Goal: Task Accomplishment & Management: Manage account settings

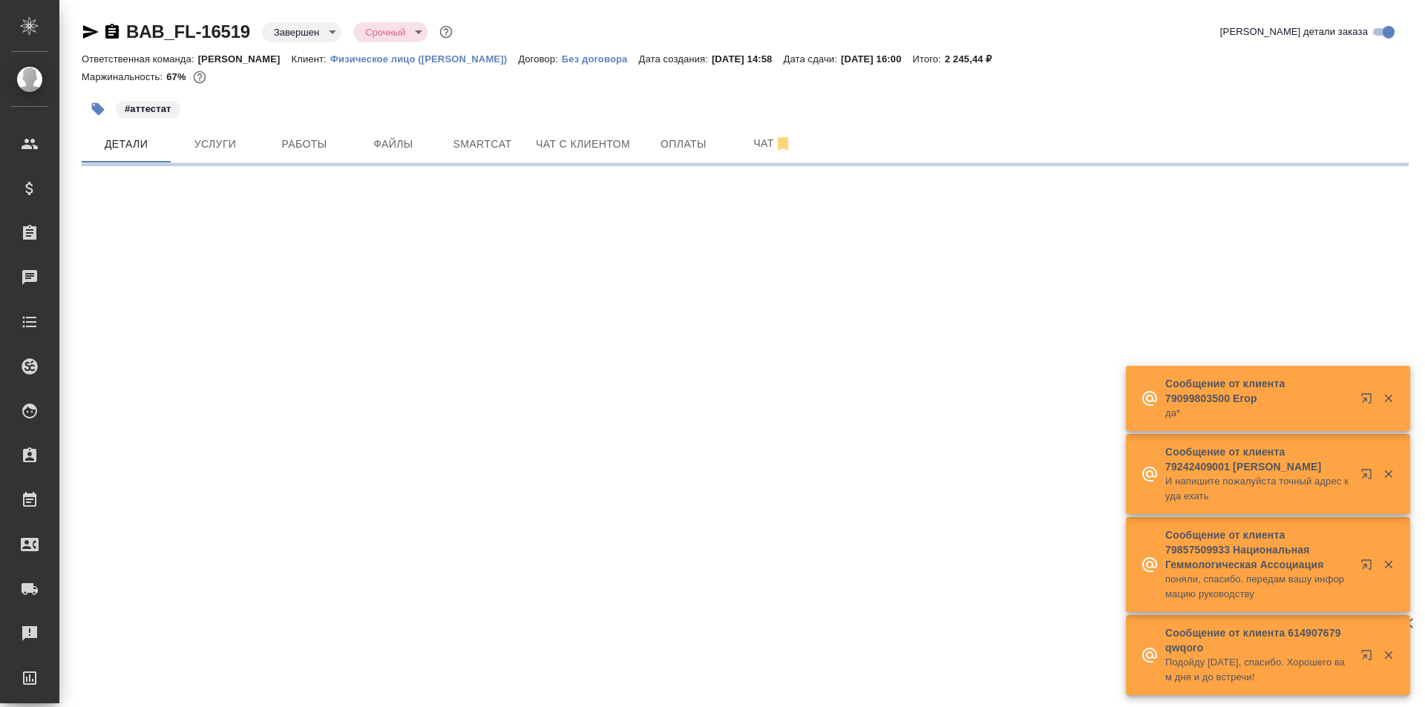
select select "RU"
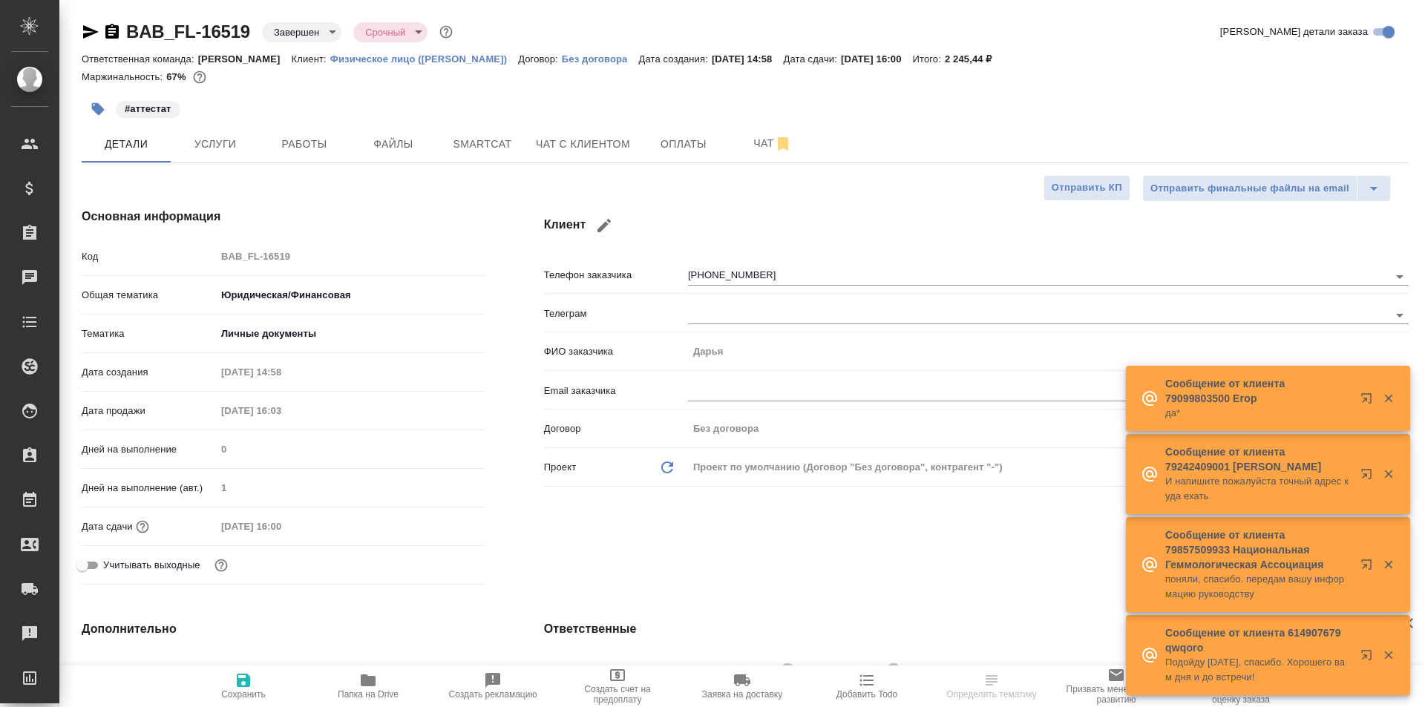
type textarea "x"
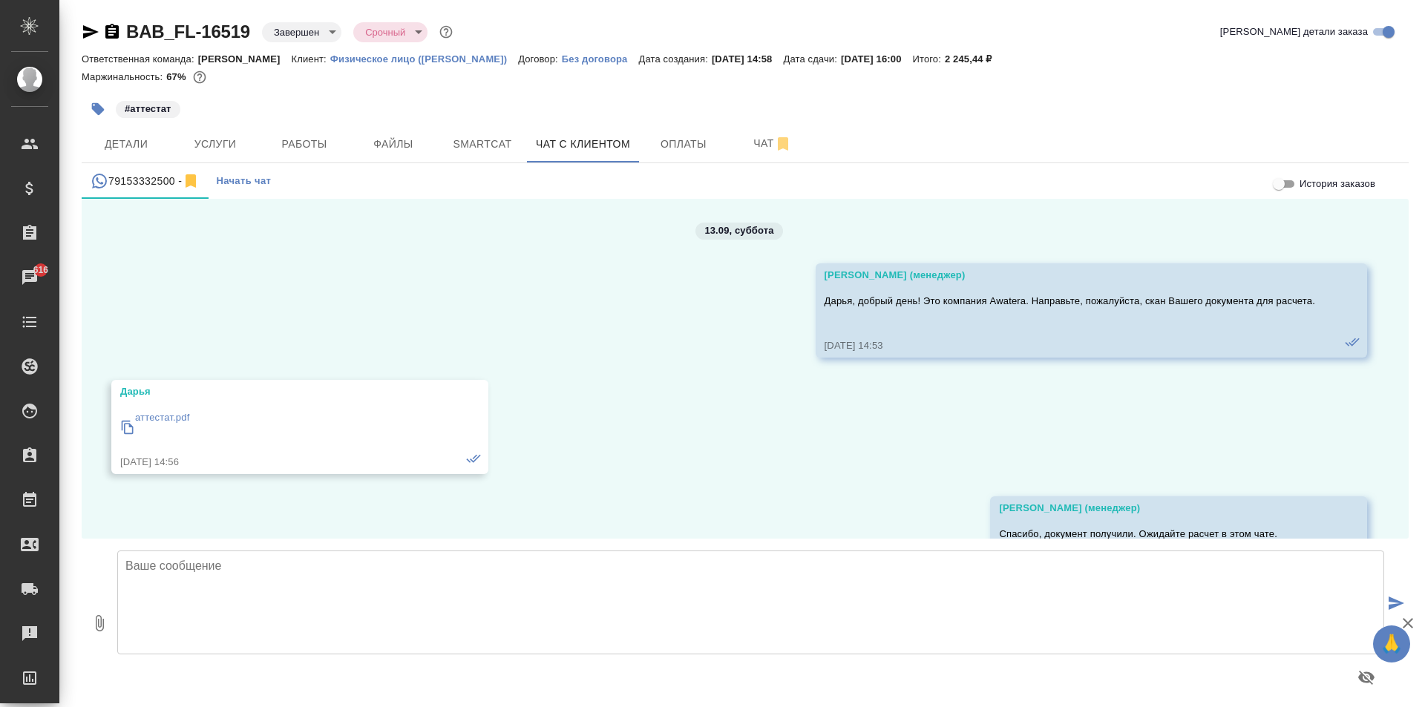
scroll to position [3070, 0]
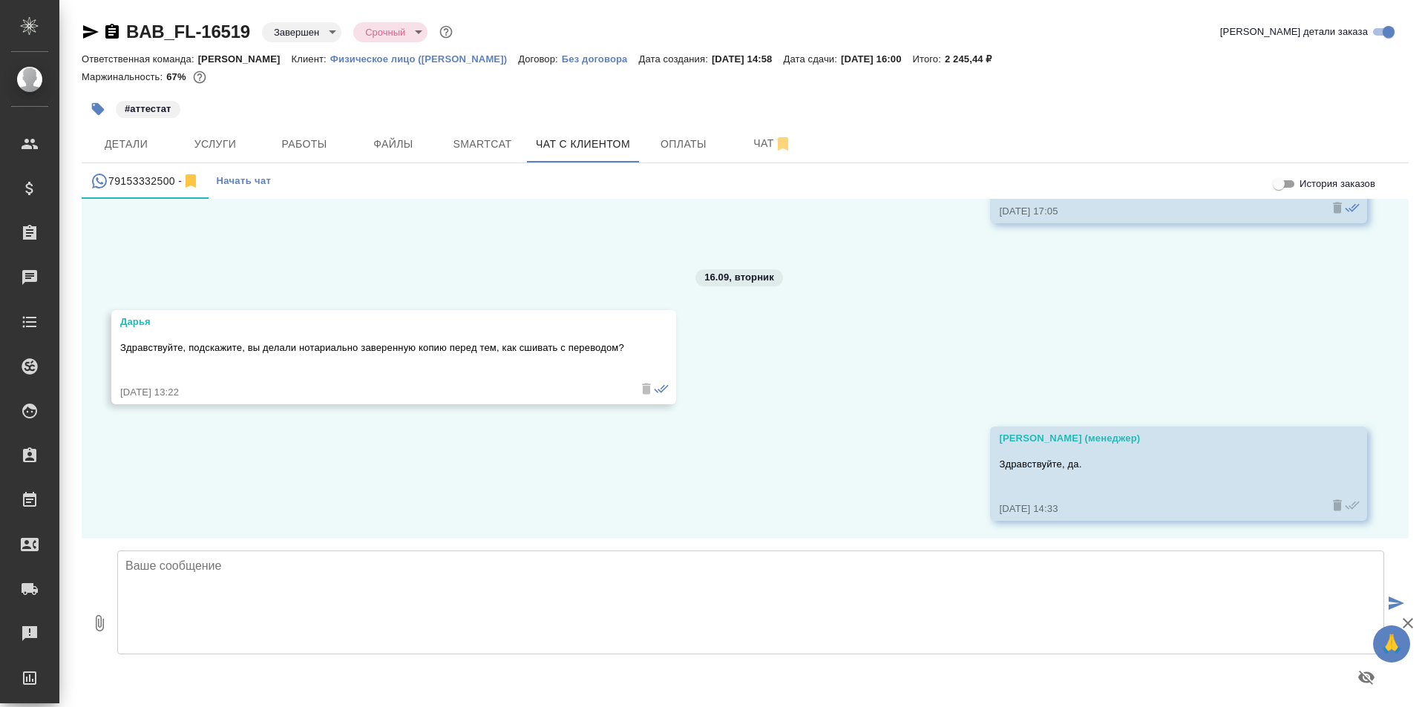
scroll to position [3070, 0]
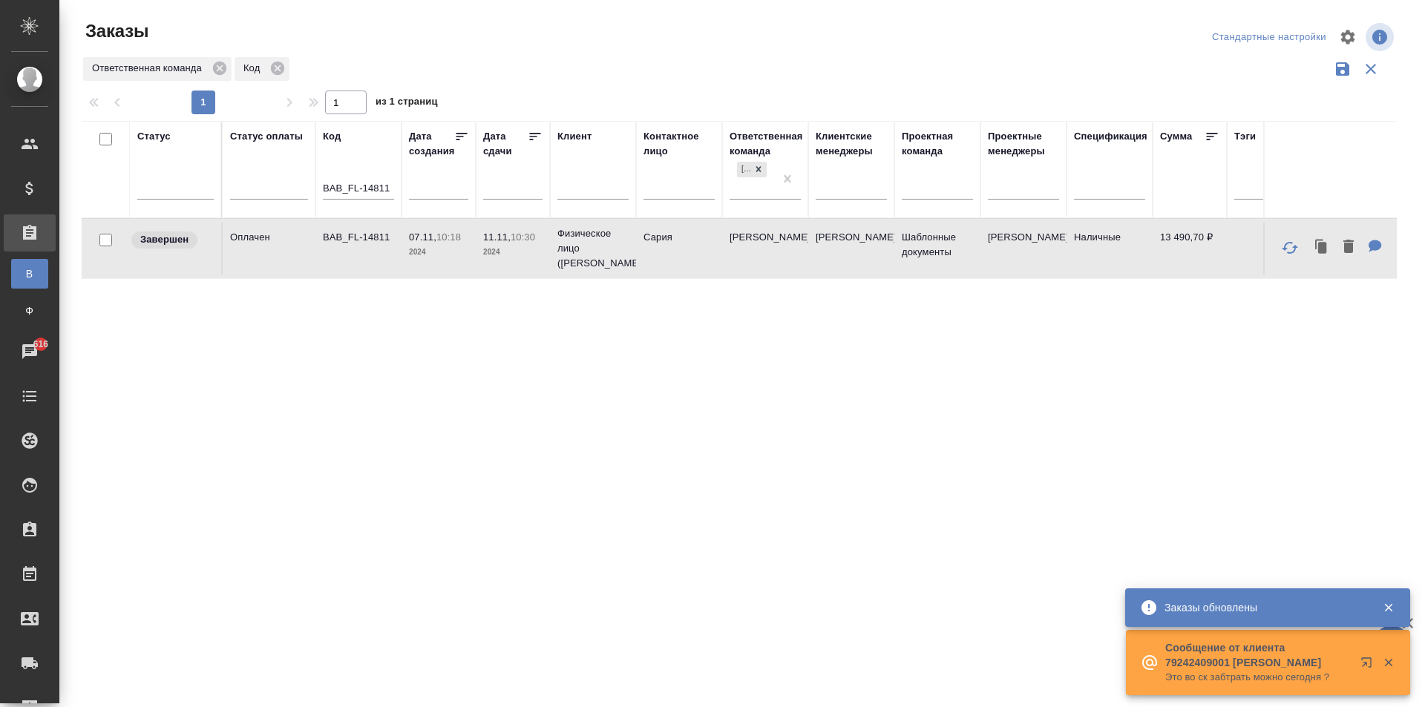
click at [387, 186] on input "BAB_FL-14811" at bounding box center [358, 189] width 71 height 19
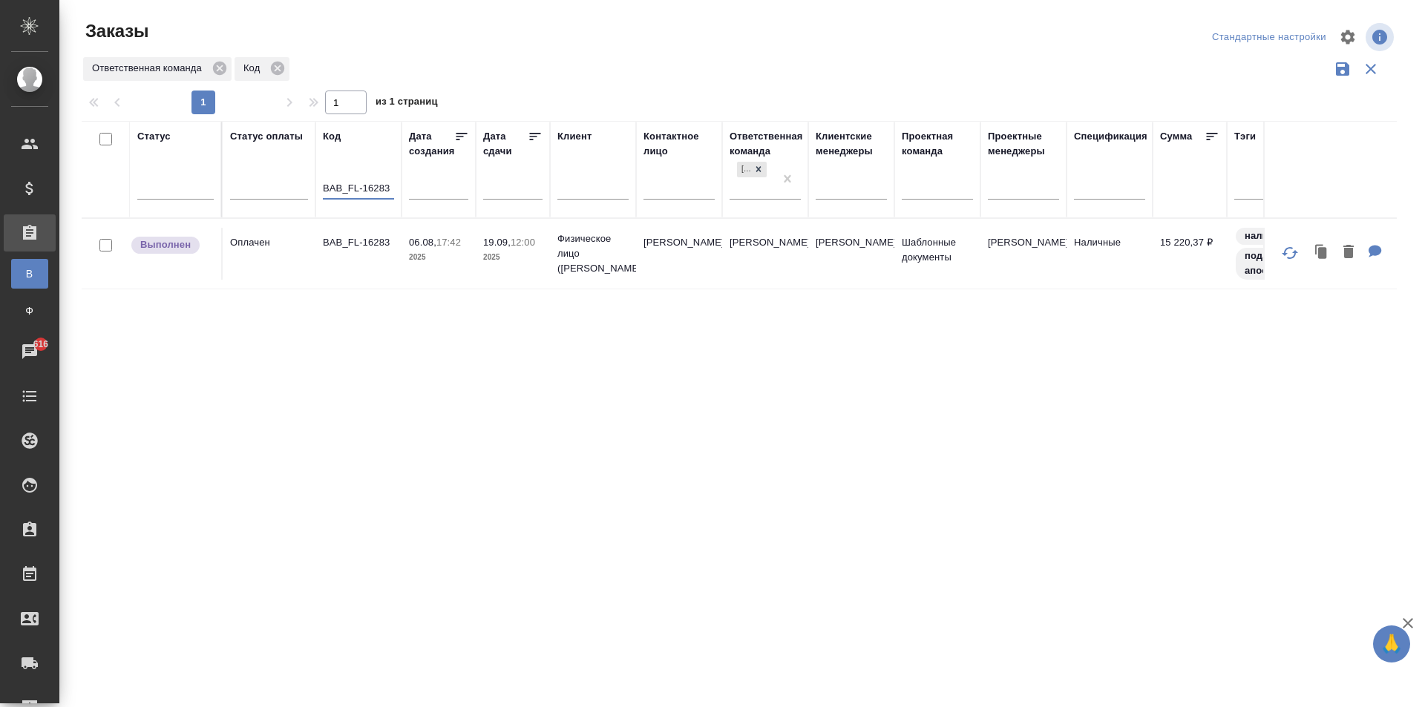
click at [444, 251] on p "2025" at bounding box center [438, 257] width 59 height 15
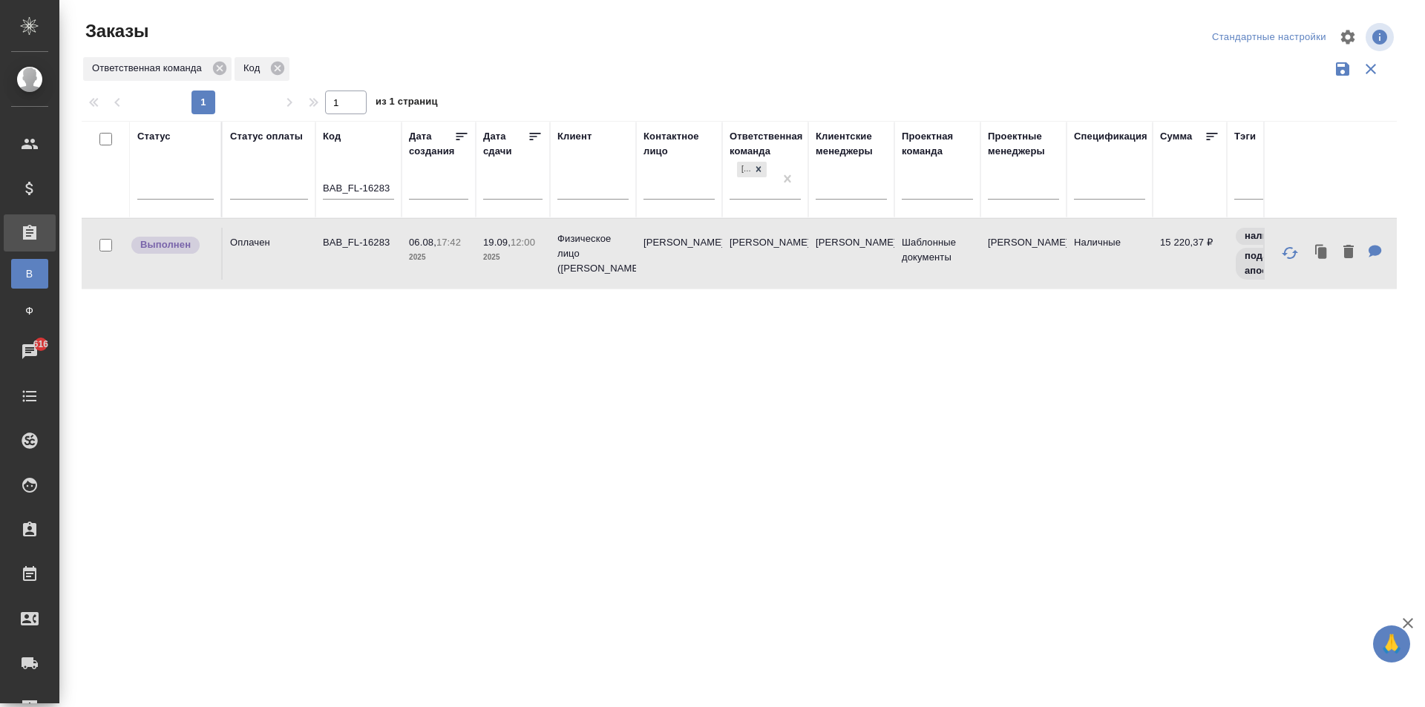
click at [444, 251] on p "2025" at bounding box center [438, 257] width 59 height 15
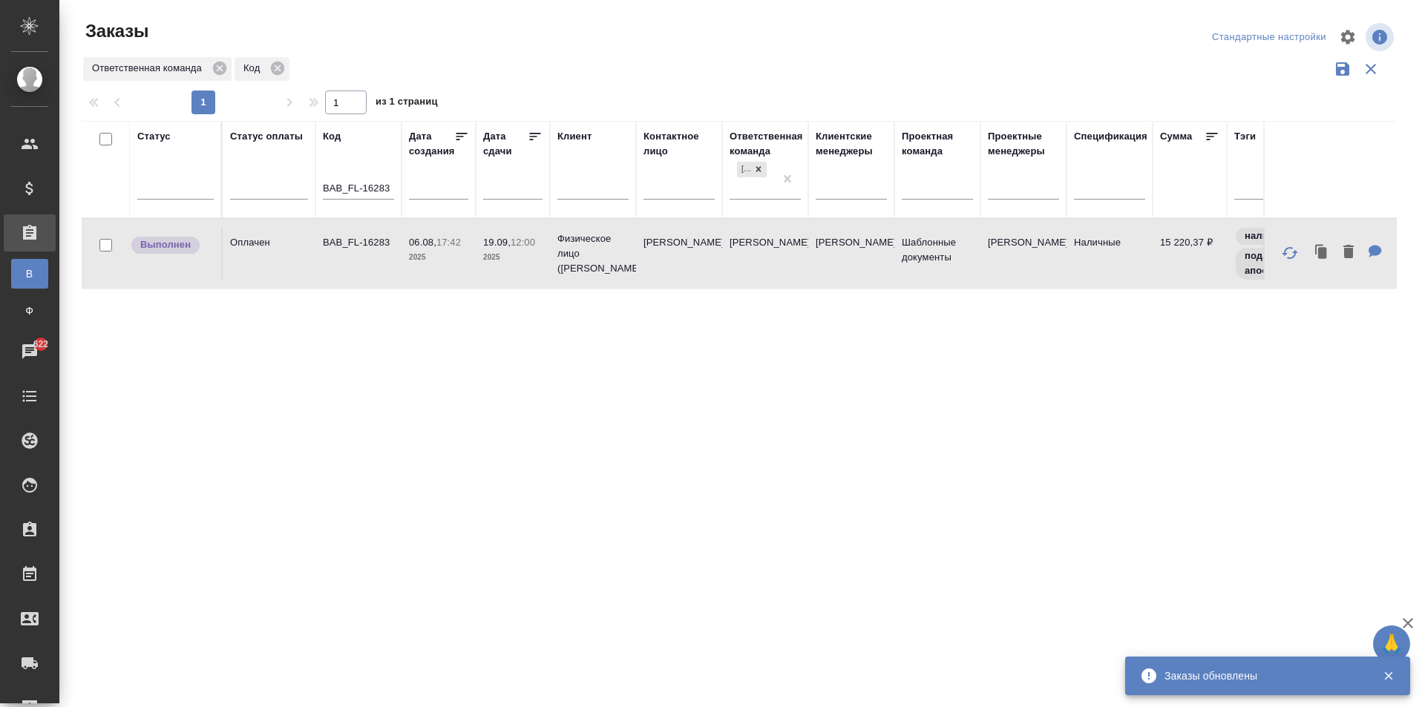
click at [388, 188] on input "BAB_FL-16283" at bounding box center [358, 189] width 71 height 19
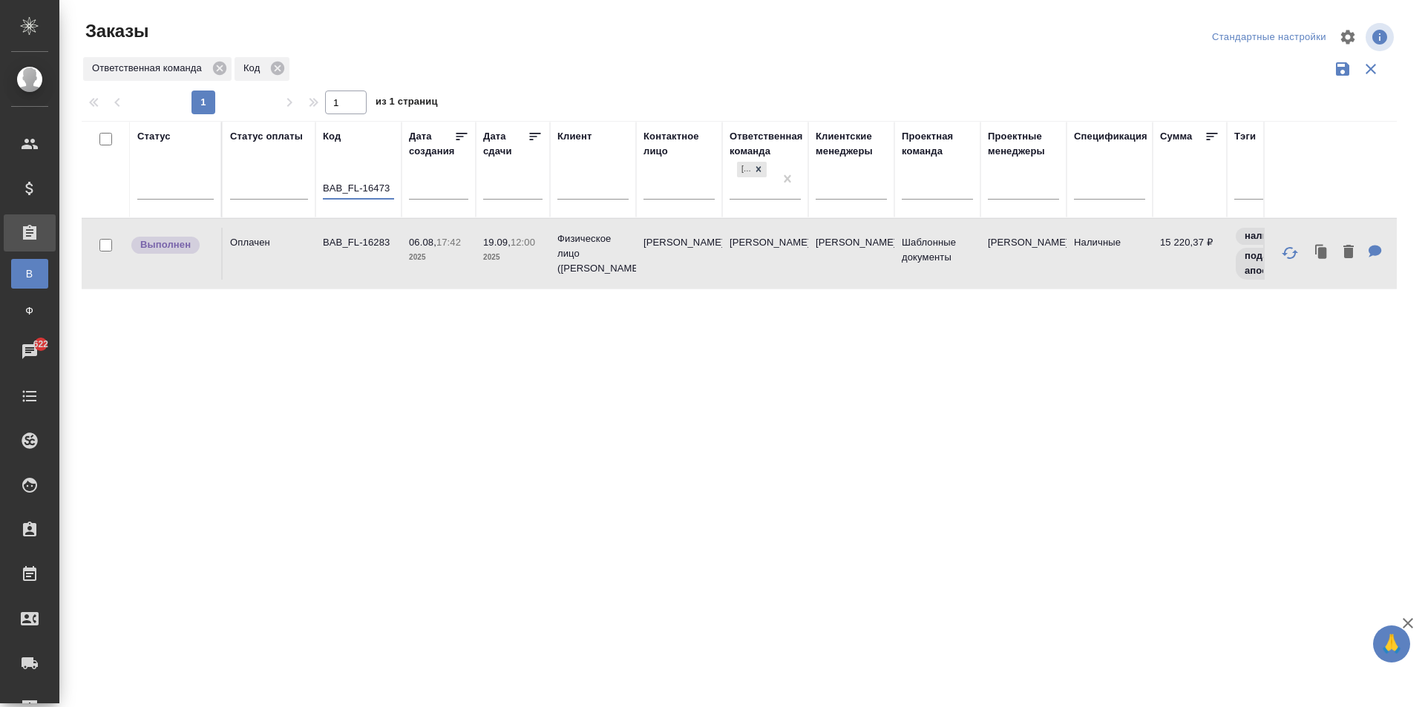
type input "BAB_FL-16473"
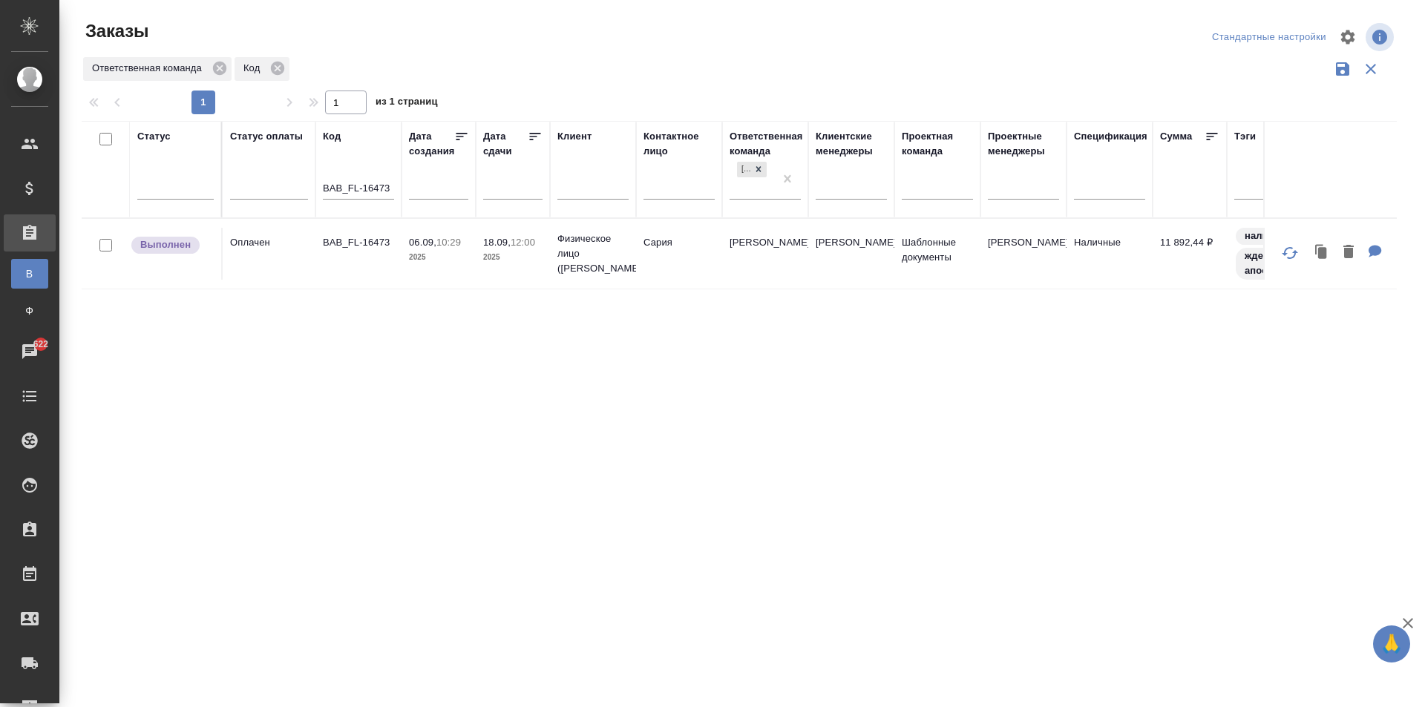
click at [512, 253] on p "2025" at bounding box center [512, 257] width 59 height 15
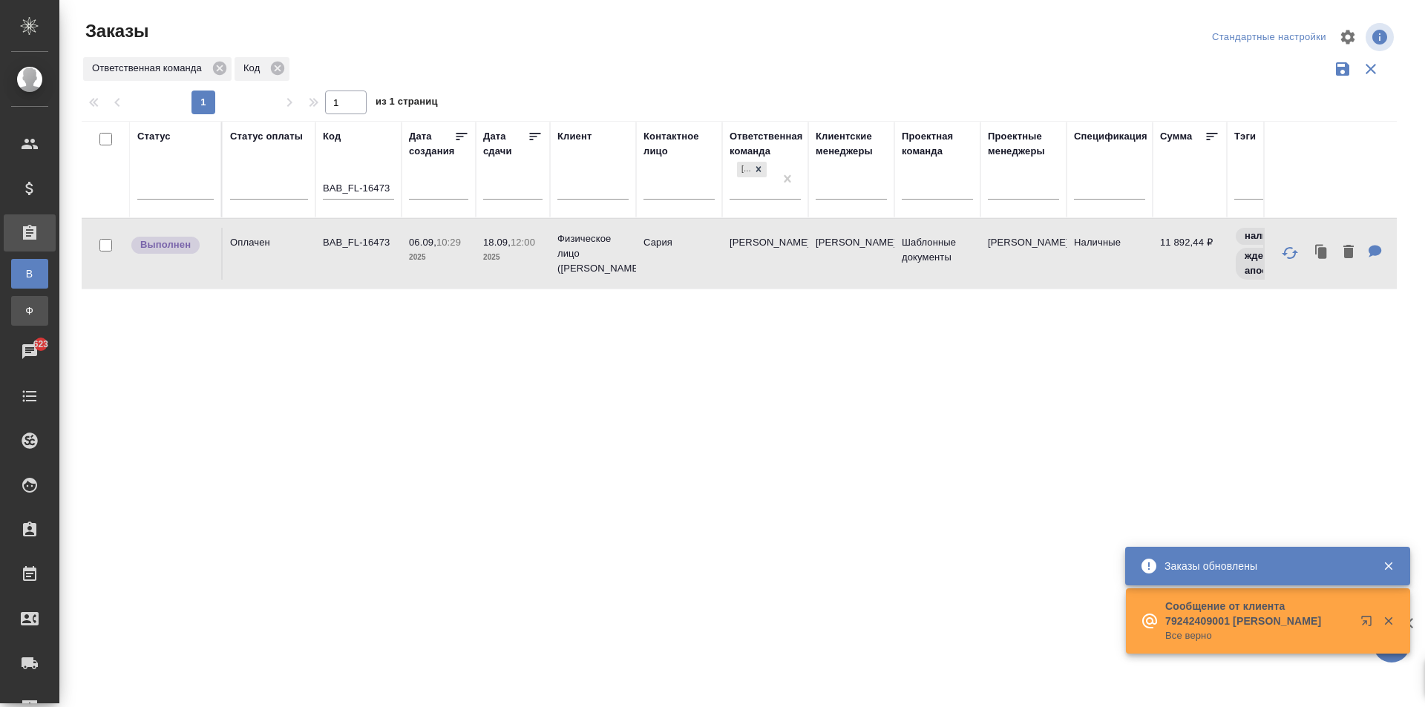
click at [22, 308] on div "Заказы физ. лиц" at bounding box center [11, 311] width 22 height 15
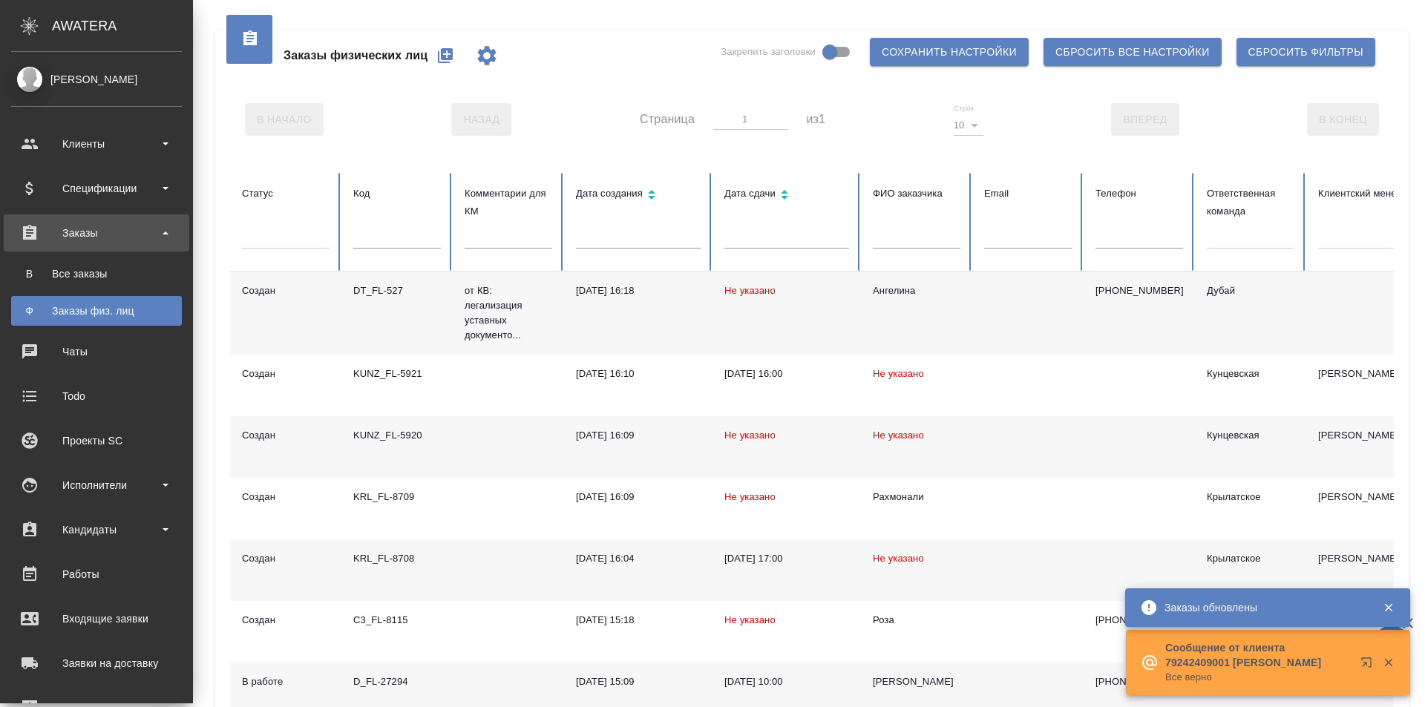
click at [43, 240] on div "Заказы" at bounding box center [96, 233] width 171 height 22
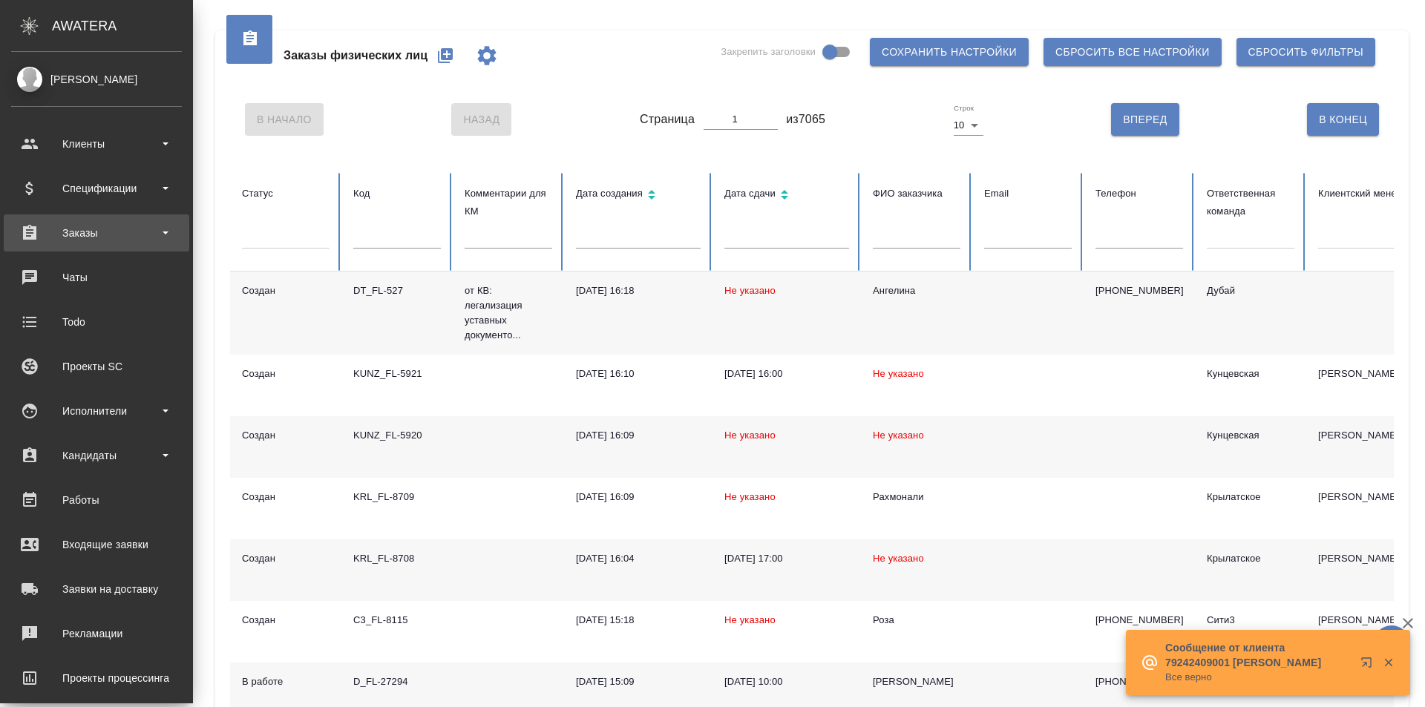
click at [52, 243] on div "Заказы" at bounding box center [96, 233] width 171 height 22
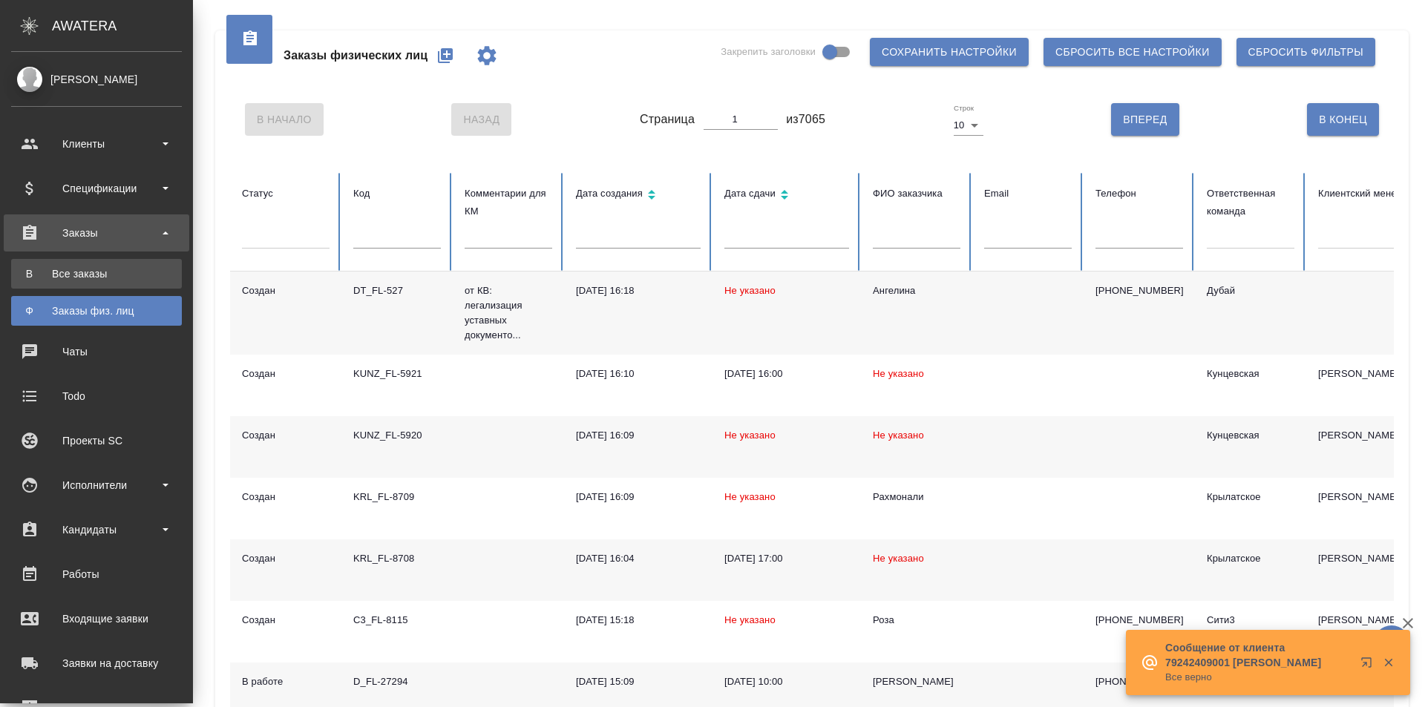
click at [65, 275] on div "Все заказы" at bounding box center [97, 273] width 156 height 15
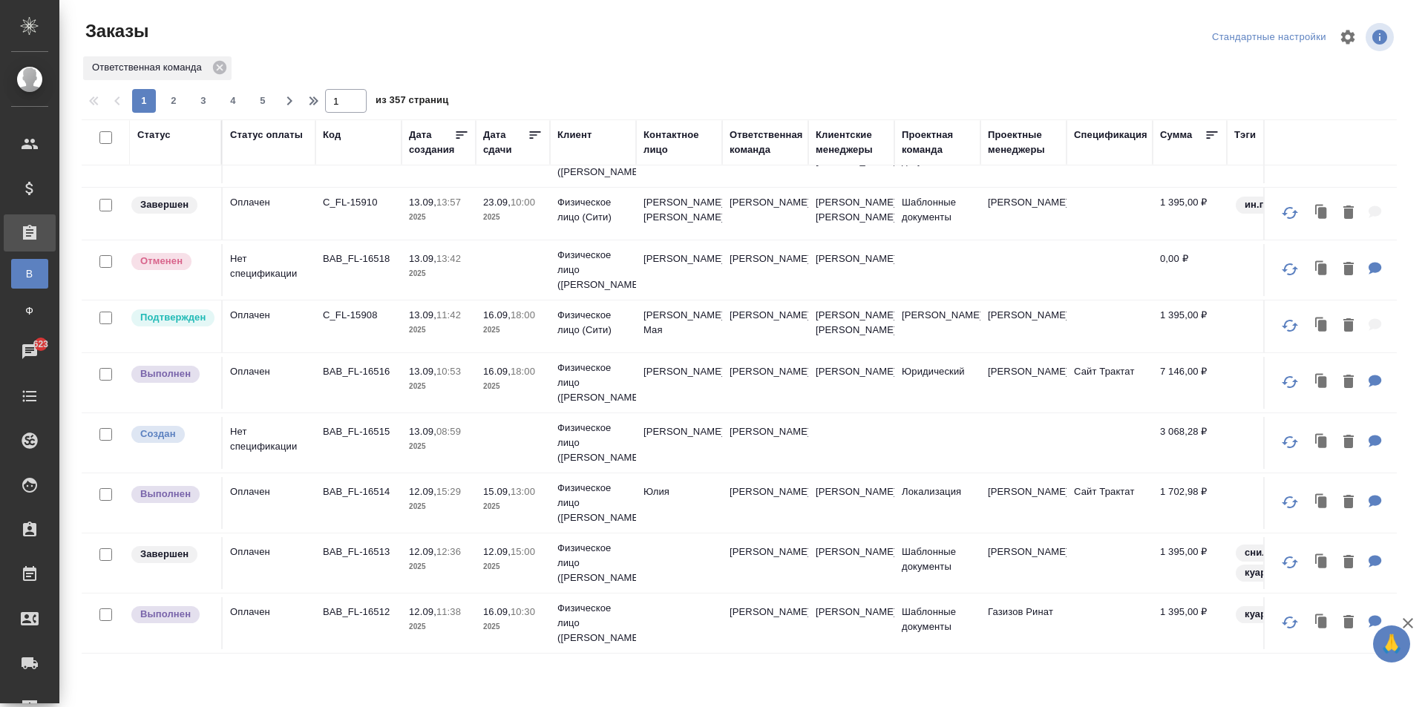
scroll to position [1056, 0]
click at [171, 103] on span "2" at bounding box center [174, 101] width 24 height 15
type input "2"
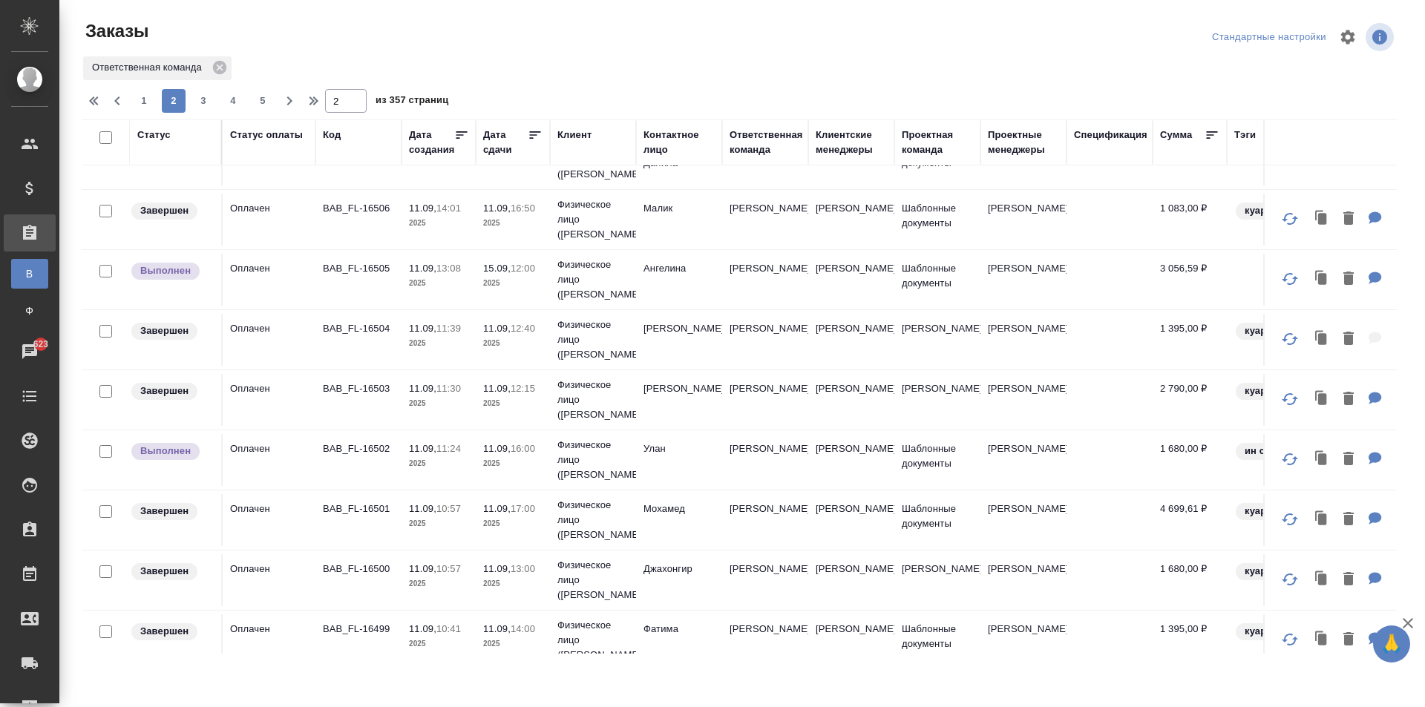
scroll to position [0, 0]
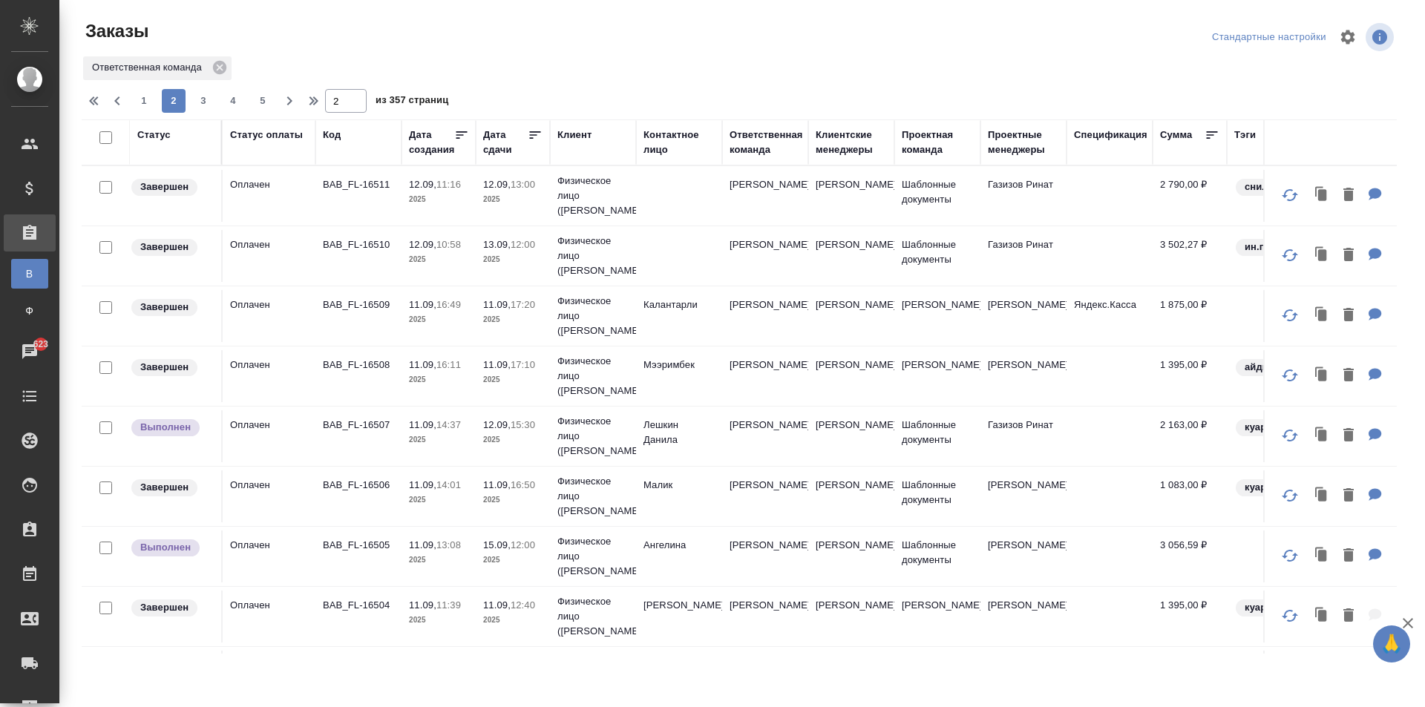
click at [706, 558] on td "Ангелина" at bounding box center [679, 557] width 86 height 52
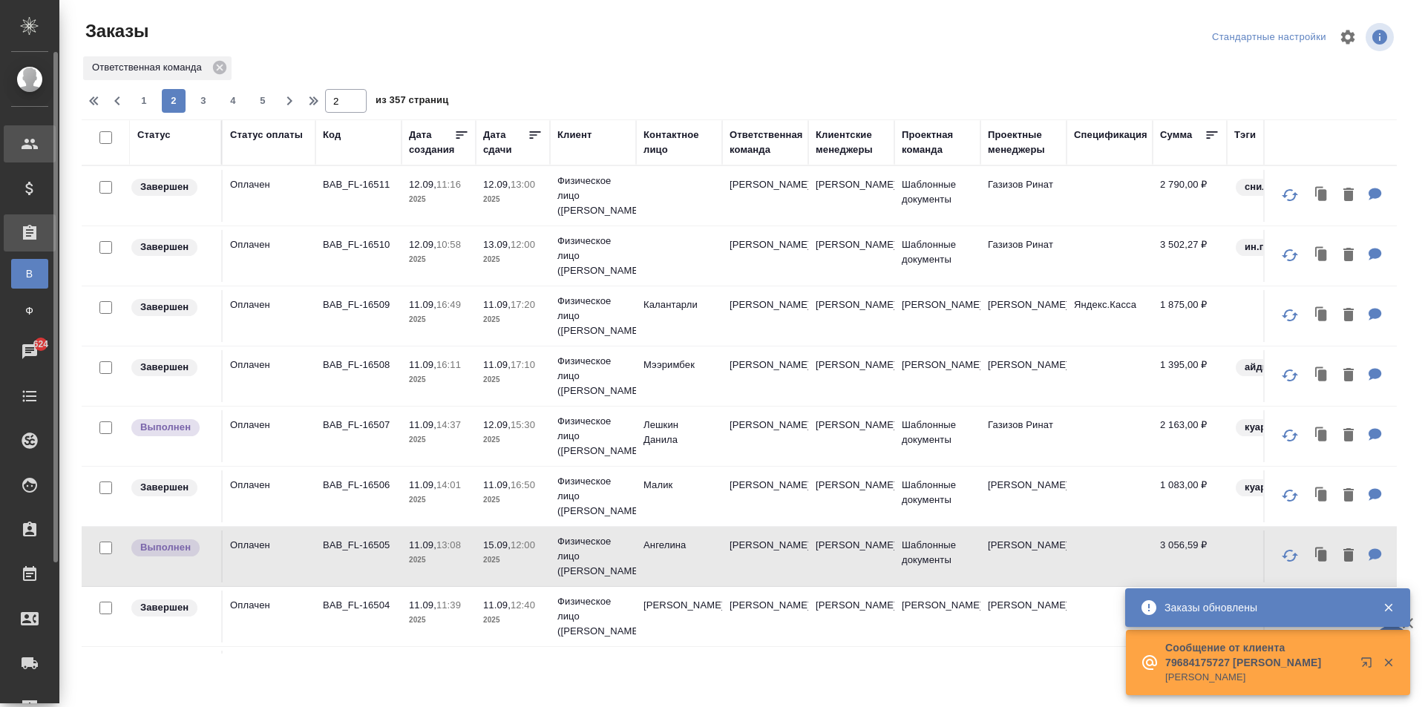
click at [26, 154] on div "Клиенты" at bounding box center [11, 144] width 37 height 22
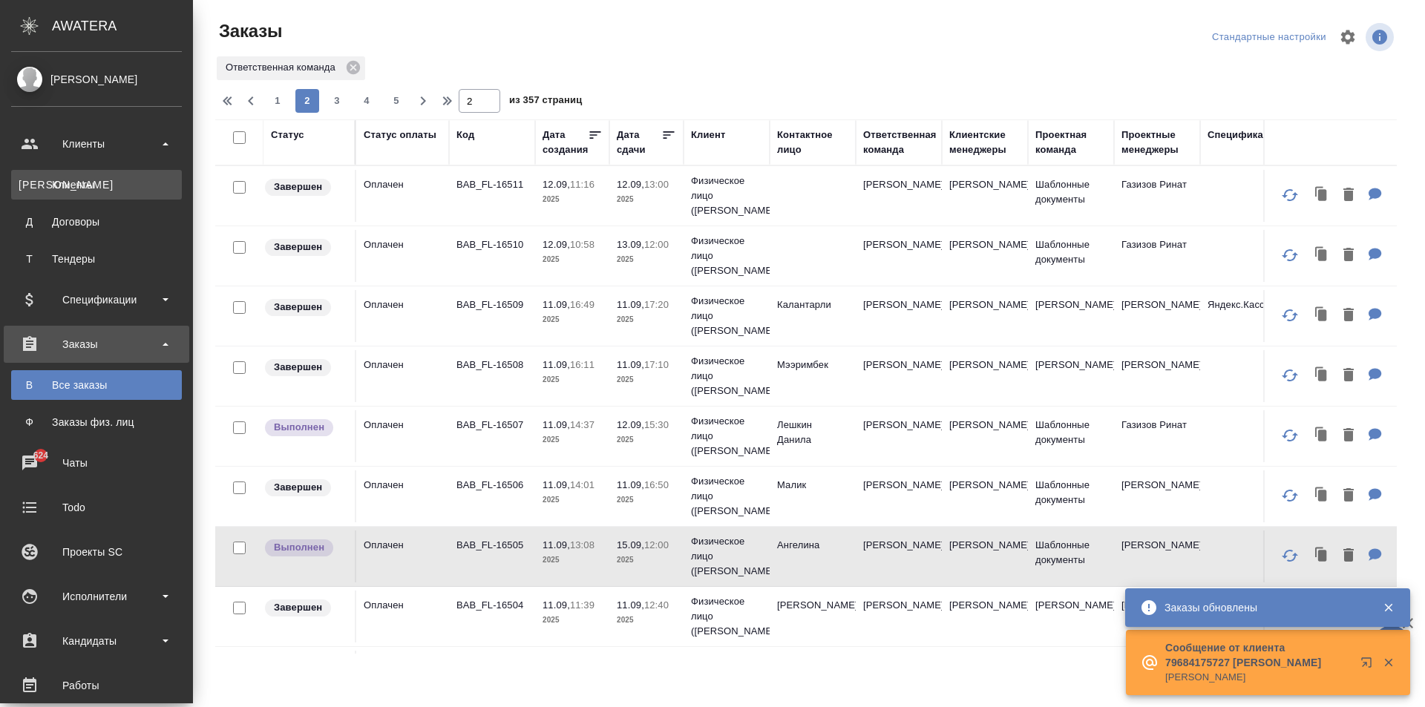
click at [62, 184] on div "Клиенты" at bounding box center [97, 184] width 156 height 15
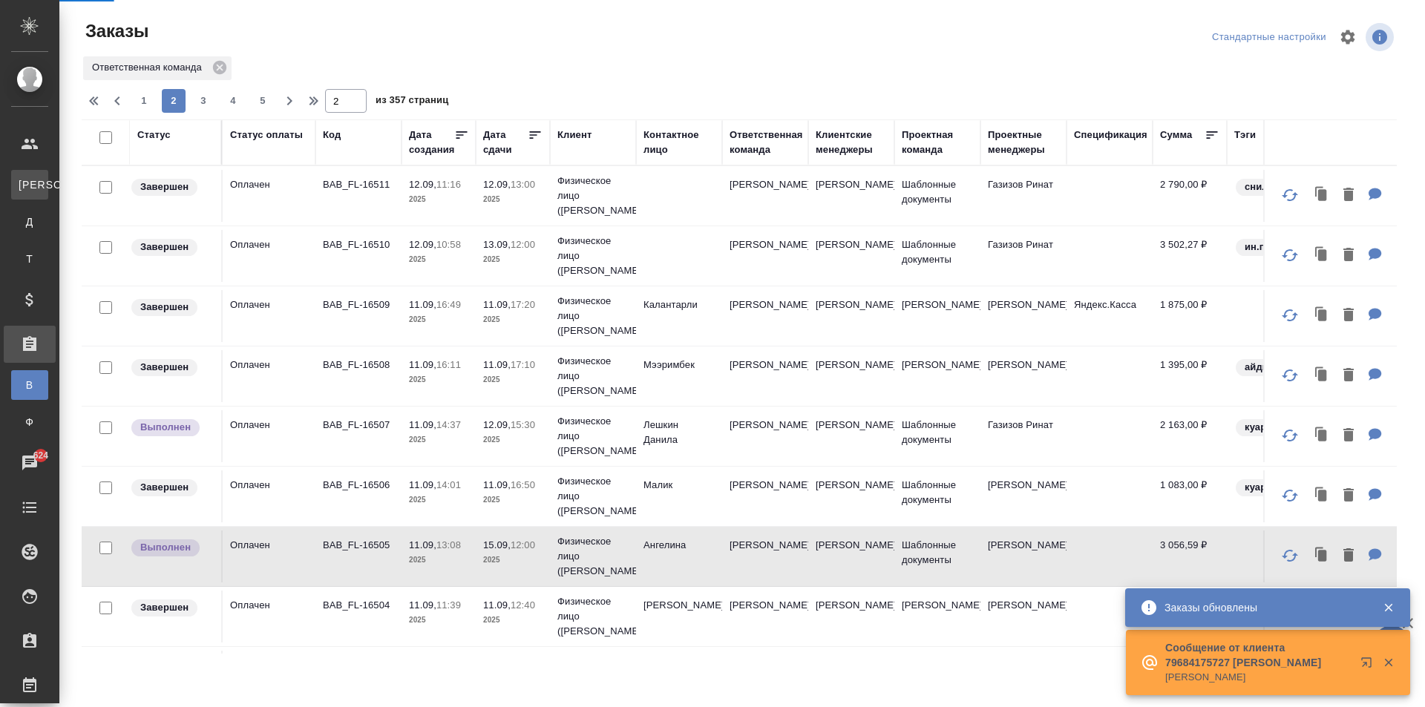
select select "RU"
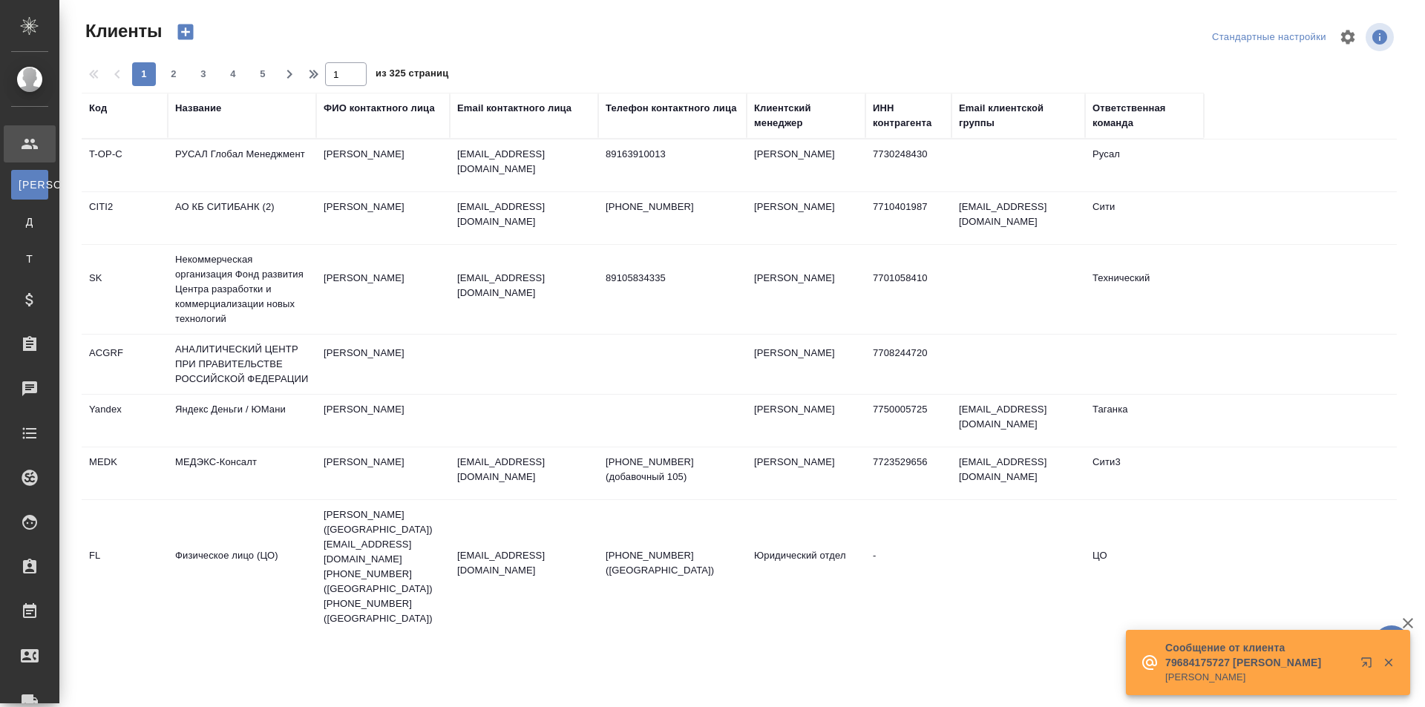
click at [521, 102] on div "Email контактного лица" at bounding box center [514, 108] width 114 height 15
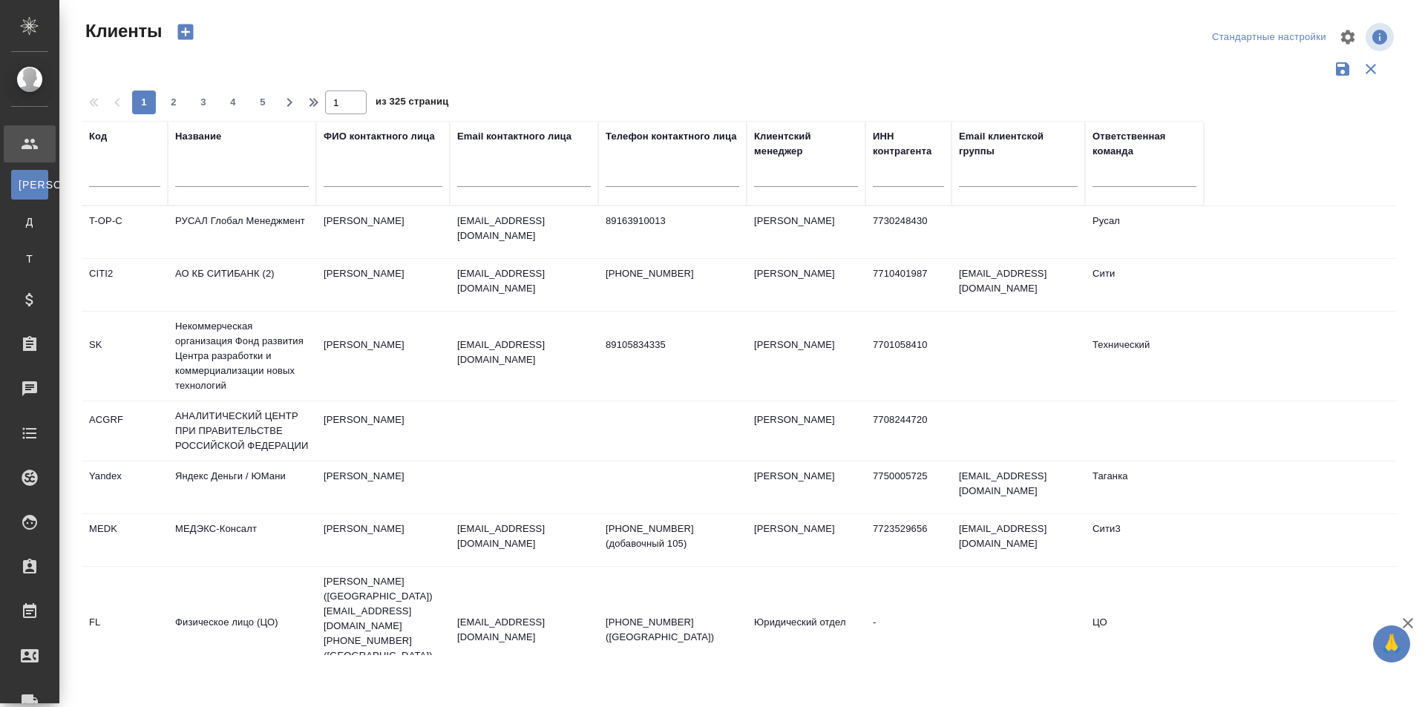
click at [504, 183] on input "text" at bounding box center [524, 177] width 134 height 19
type input "м"
paste input "[PERSON_NAME][EMAIL_ADDRESS][DOMAIN_NAME]"
type input "[PERSON_NAME][EMAIL_ADDRESS][DOMAIN_NAME]"
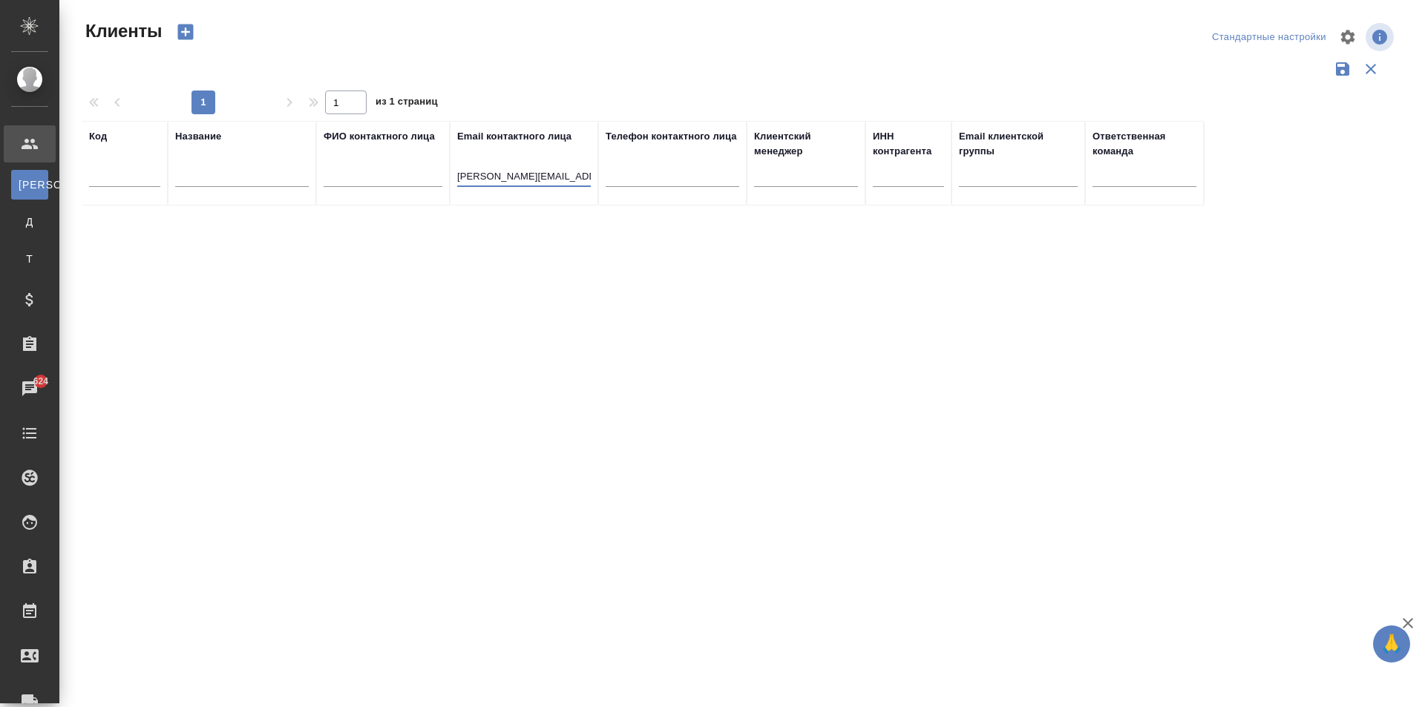
drag, startPoint x: 583, startPoint y: 179, endPoint x: 370, endPoint y: 178, distance: 212.3
click at [373, 178] on tr "Код Название ФИО контактного лица Email контактного лица Olga.Manyukhina@makita…" at bounding box center [643, 163] width 1122 height 85
click at [254, 177] on input "text" at bounding box center [242, 177] width 134 height 19
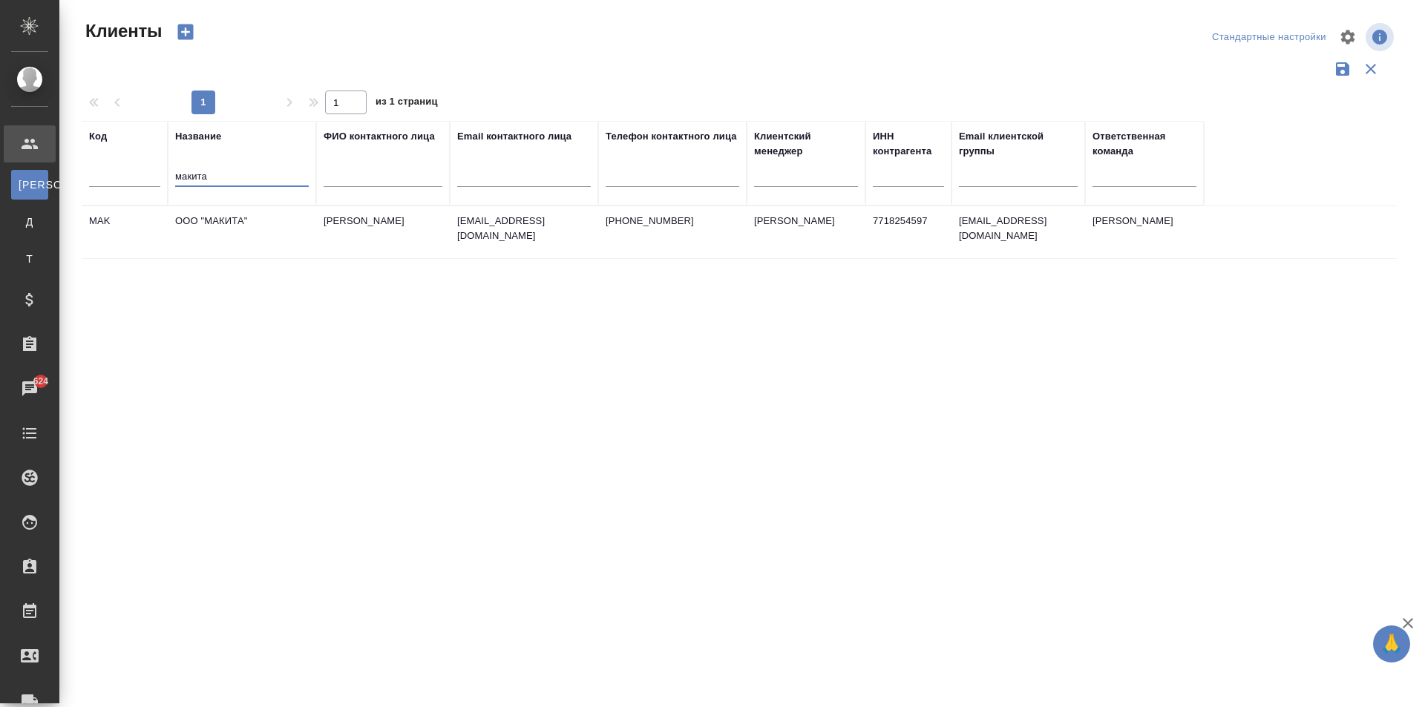
type input "макита"
click at [299, 238] on td "ООО "МАКИТА"" at bounding box center [242, 232] width 148 height 52
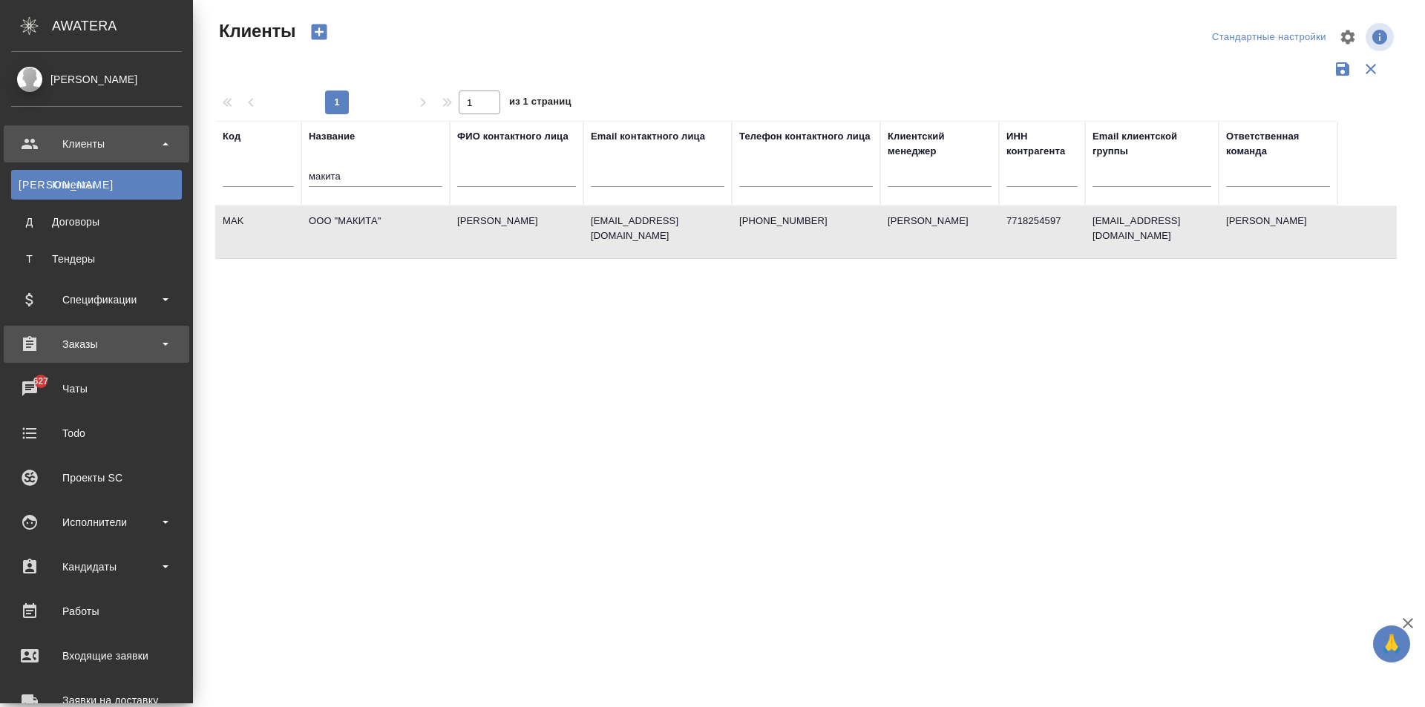
click at [97, 344] on div "Заказы" at bounding box center [96, 344] width 171 height 22
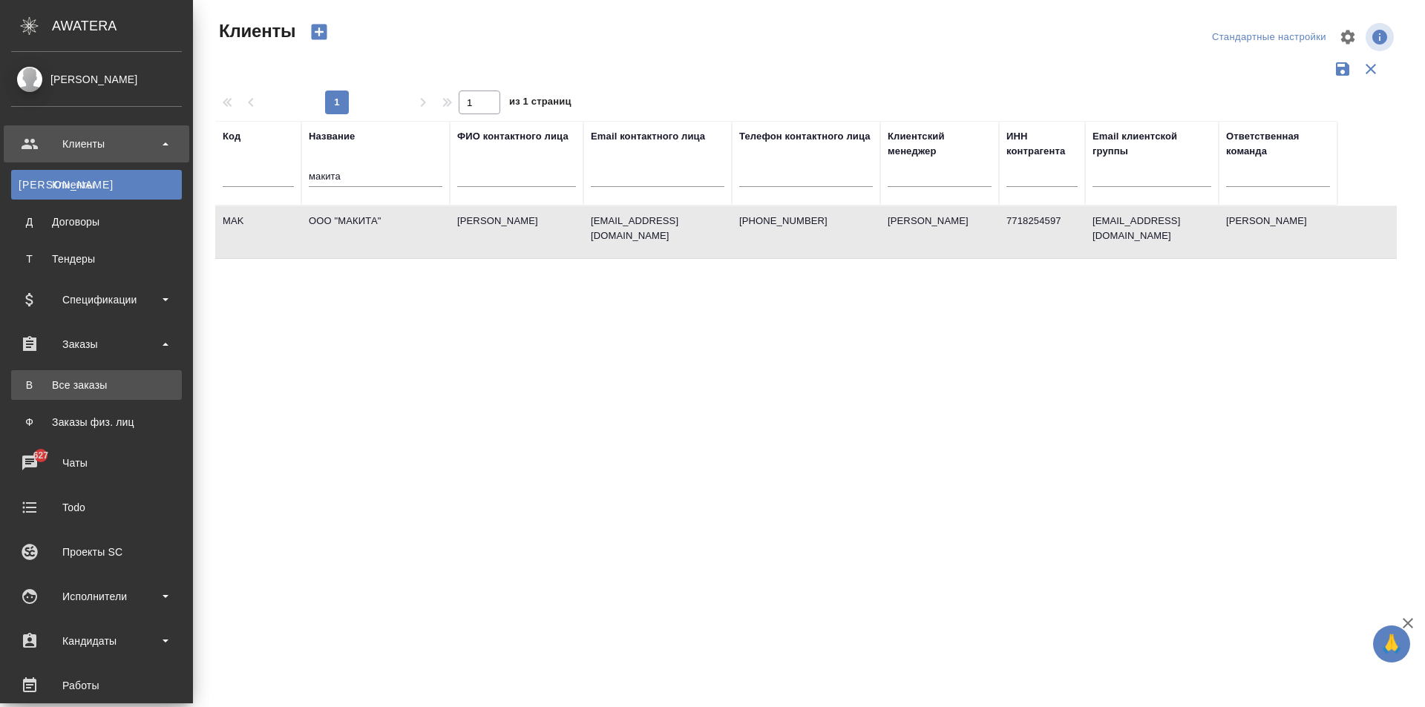
click at [116, 378] on div "Все заказы" at bounding box center [97, 385] width 156 height 15
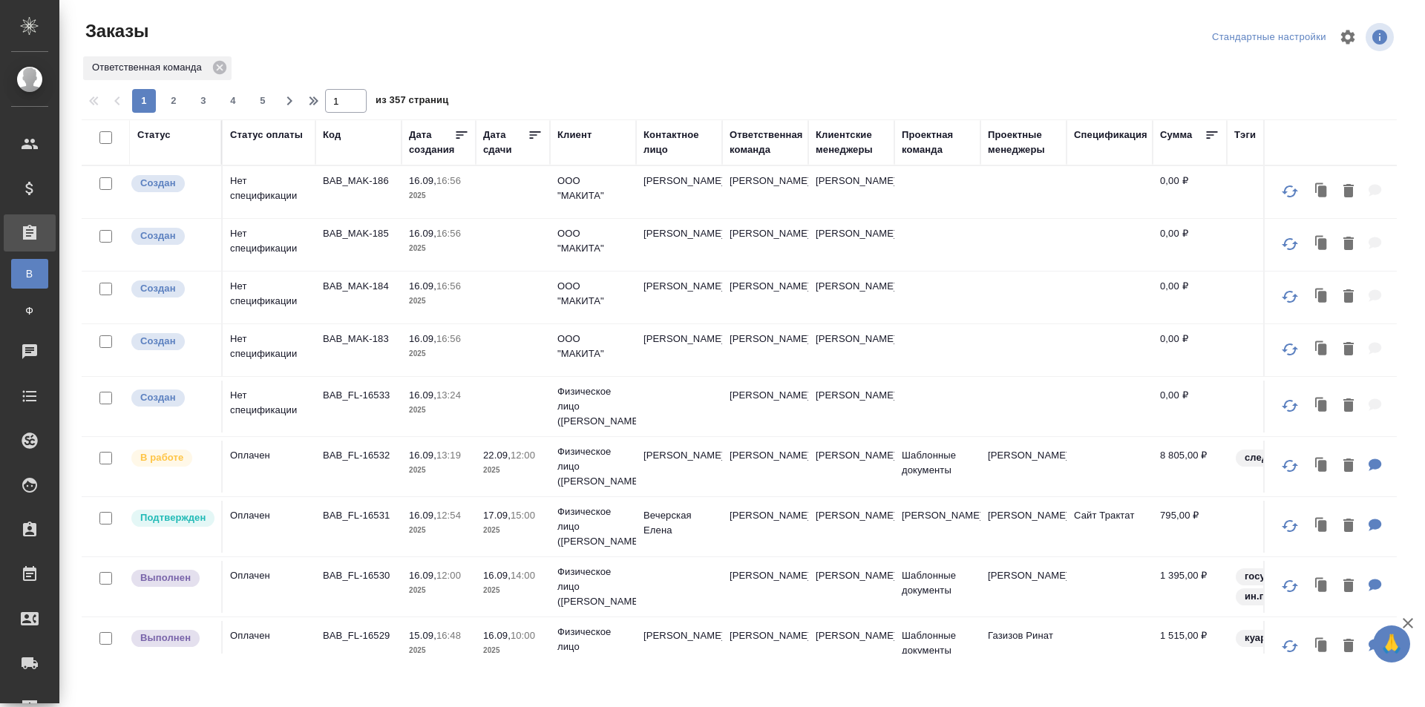
click at [324, 131] on div "Код" at bounding box center [332, 135] width 18 height 15
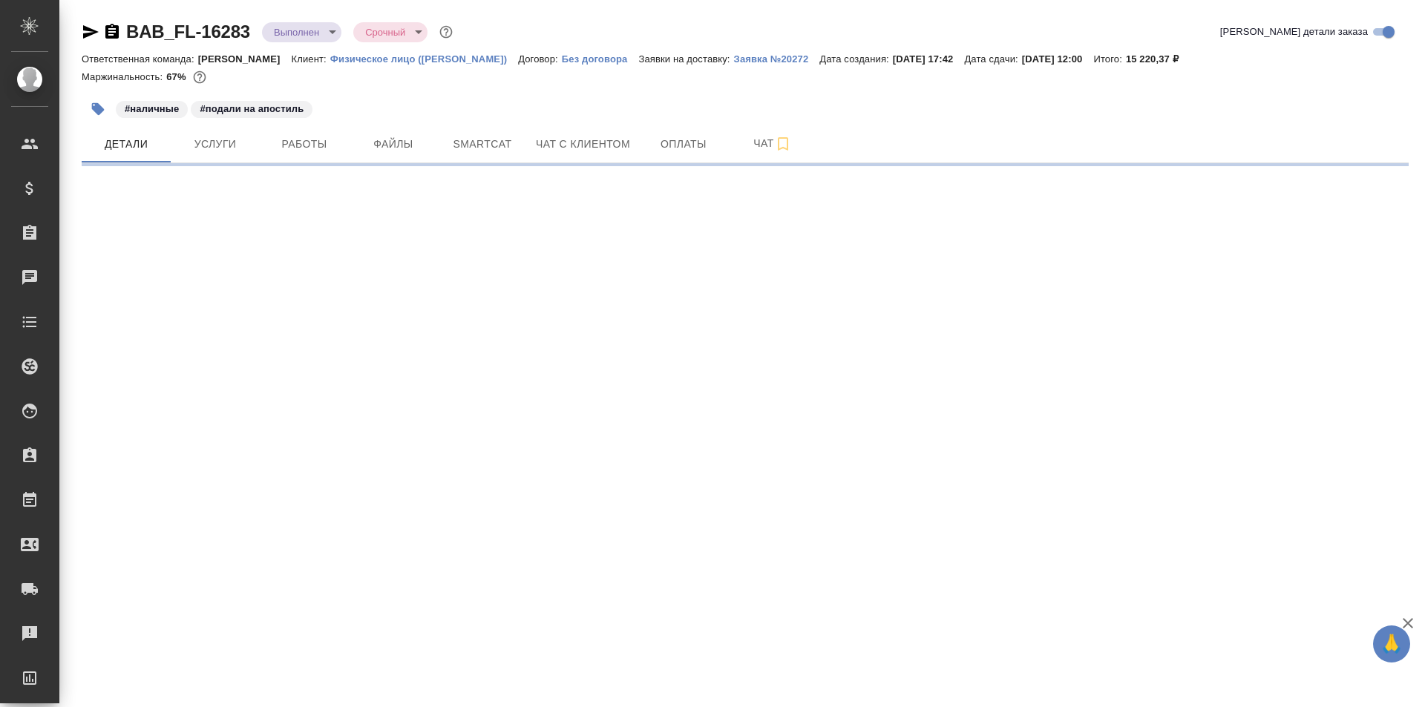
select select "RU"
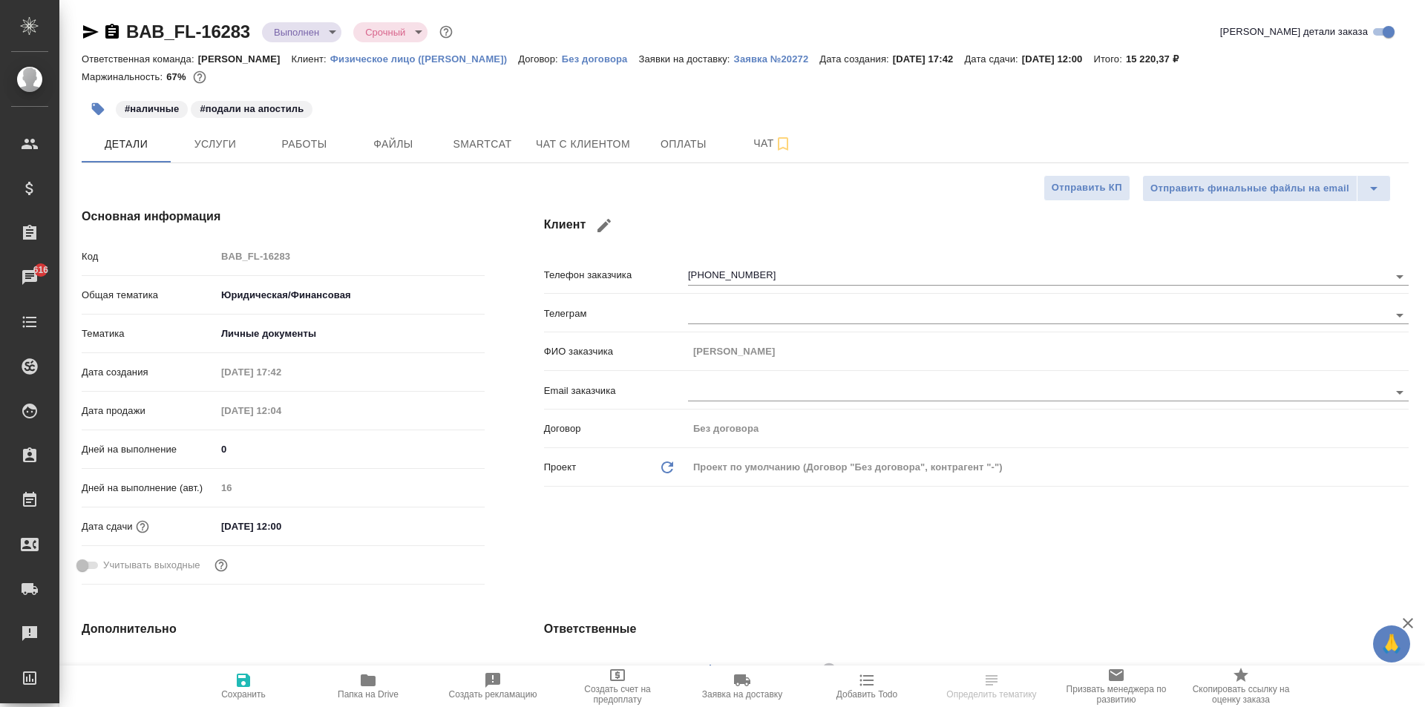
type textarea "x"
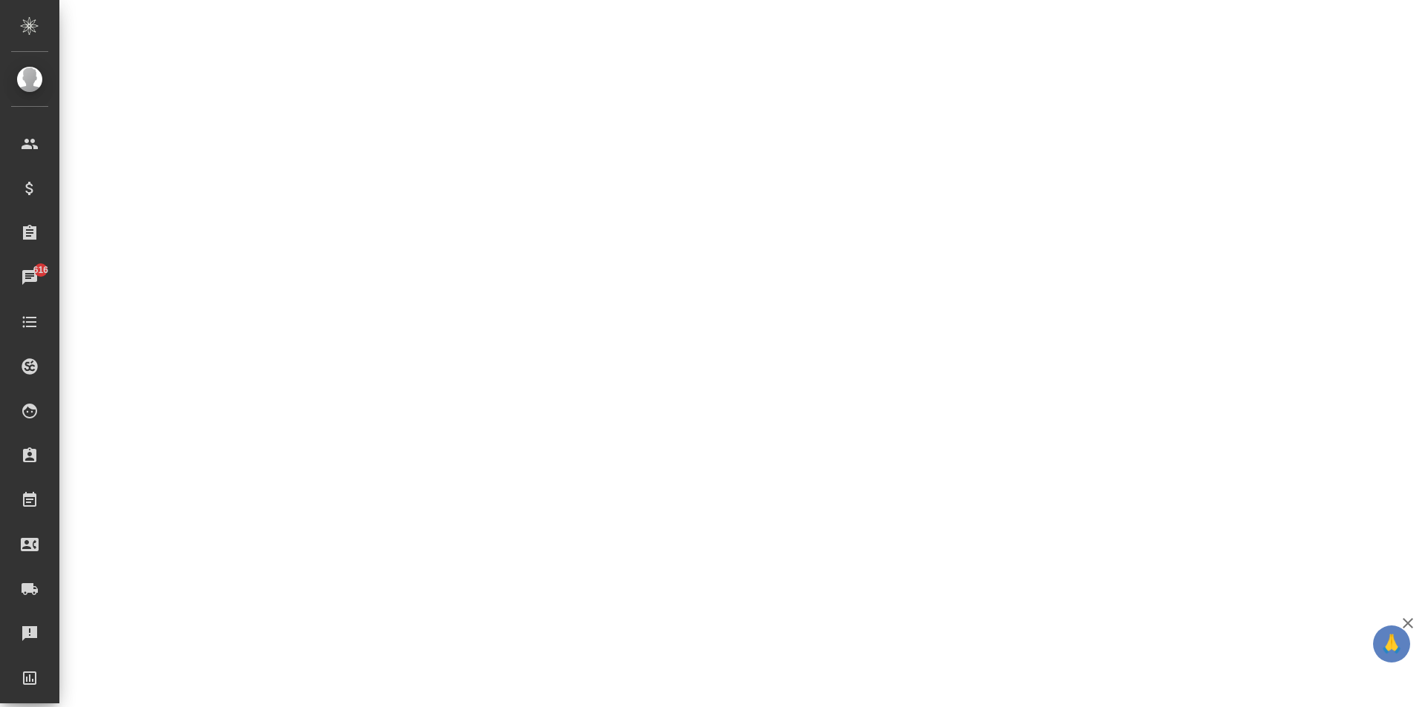
select select "RU"
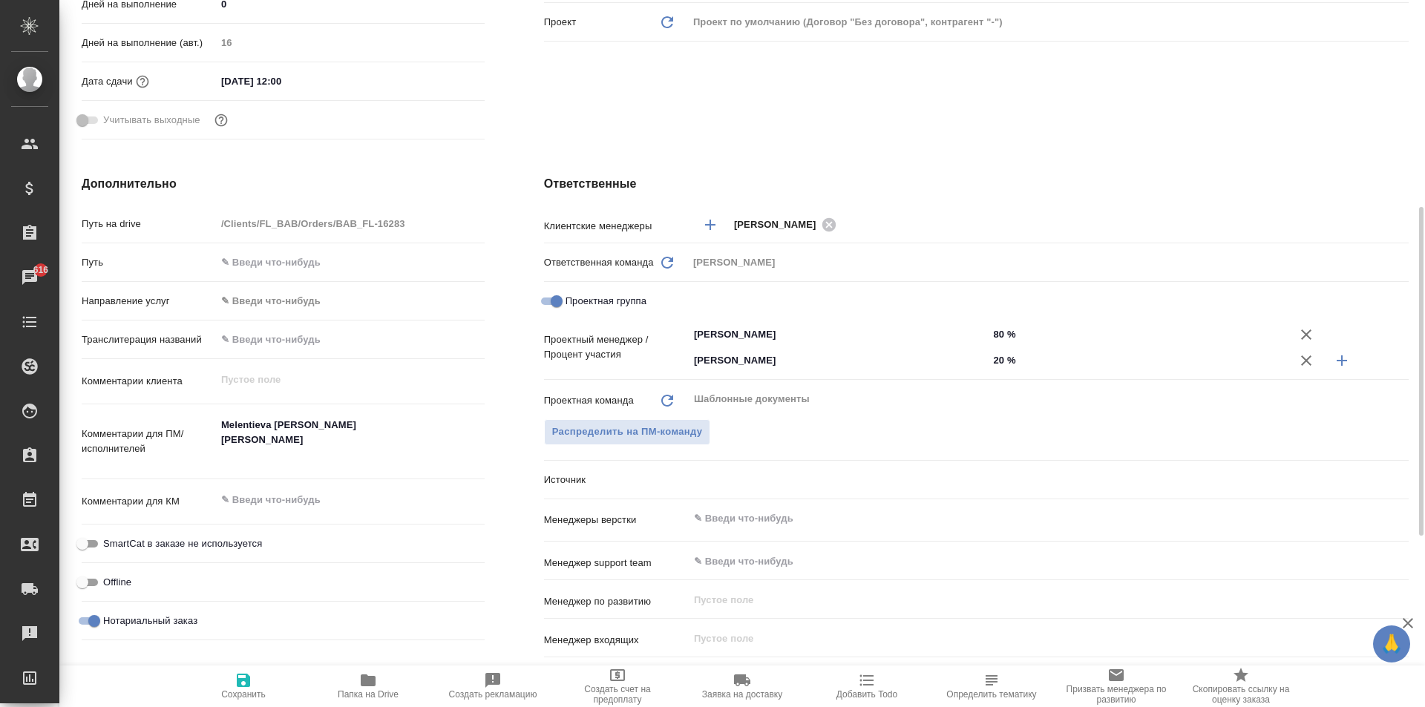
type textarea "x"
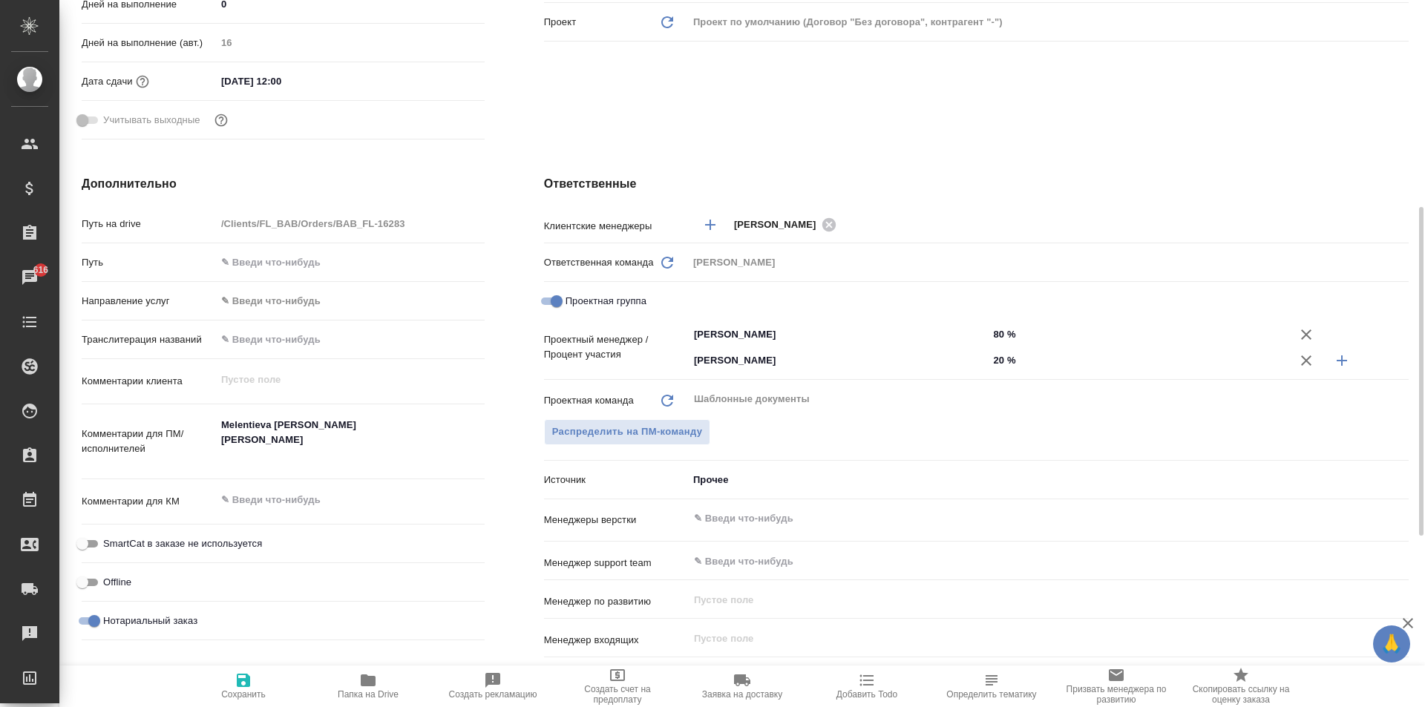
type textarea "x"
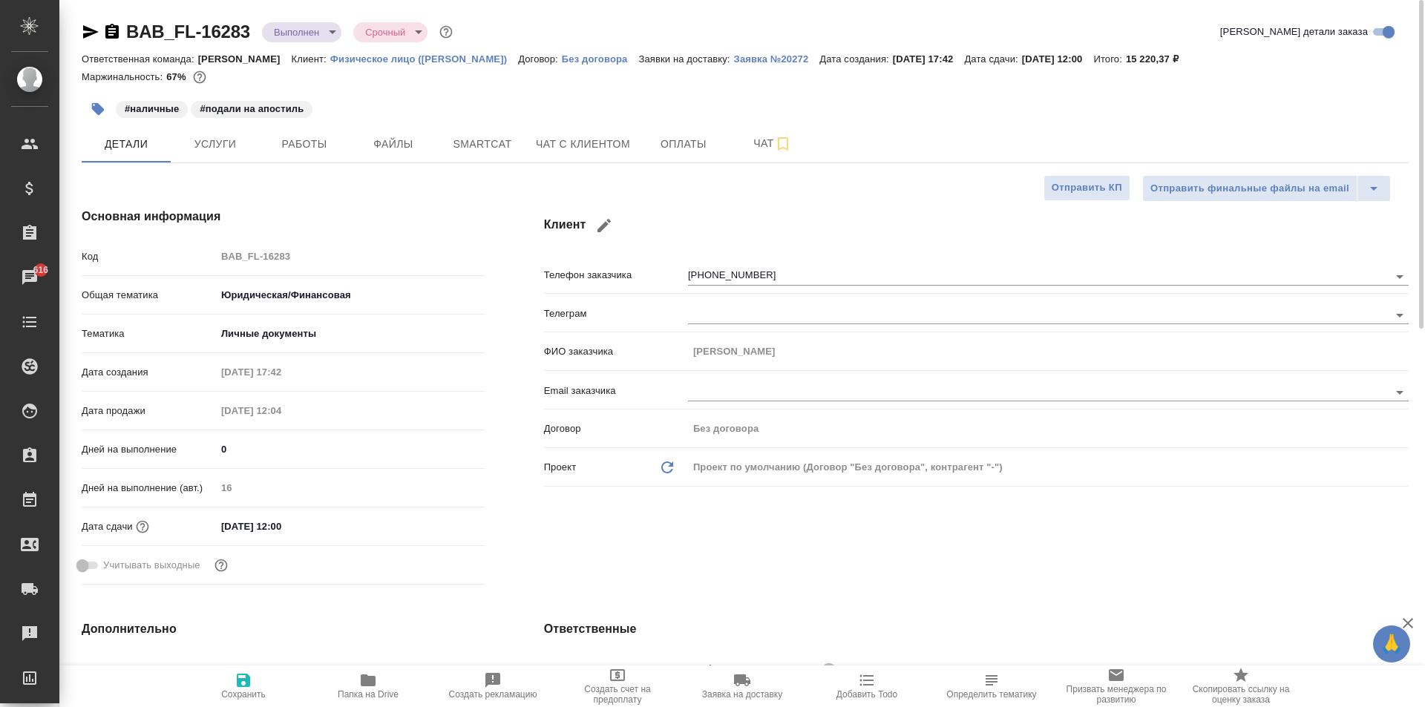
type textarea "x"
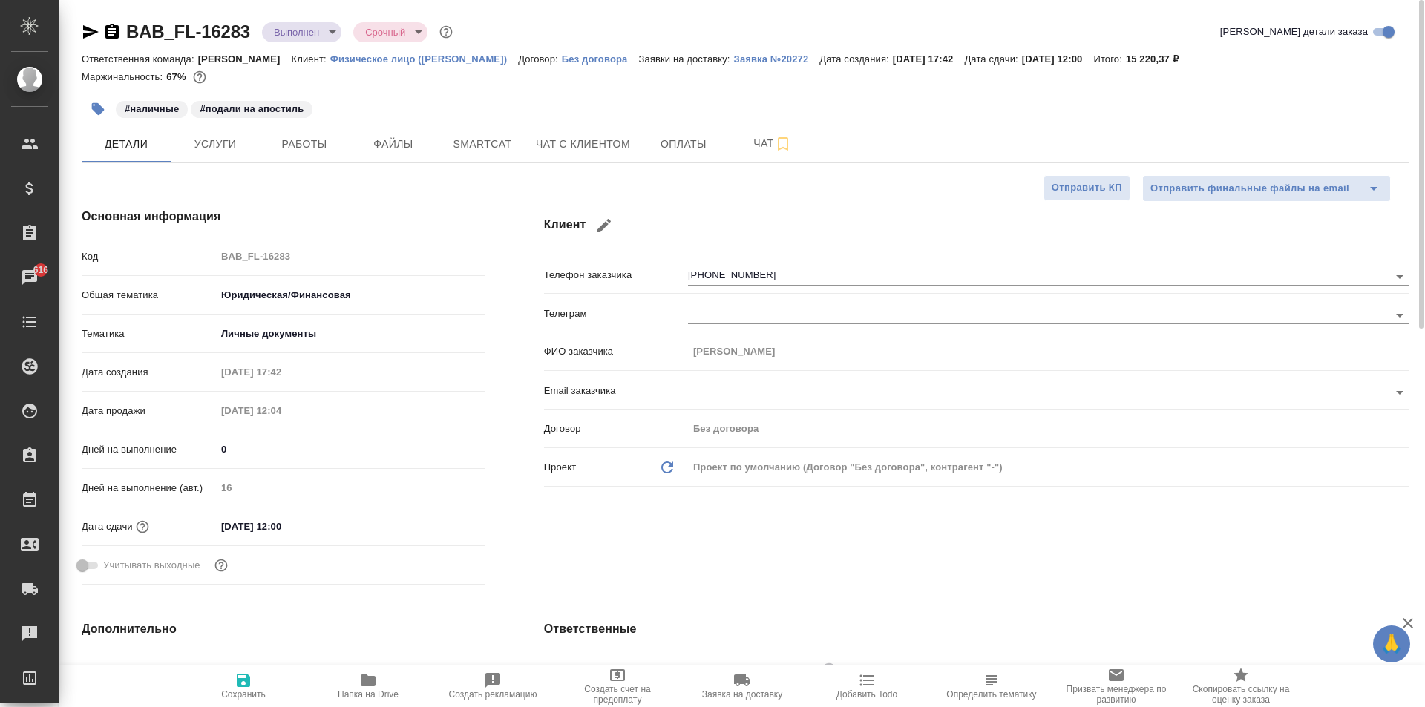
type textarea "x"
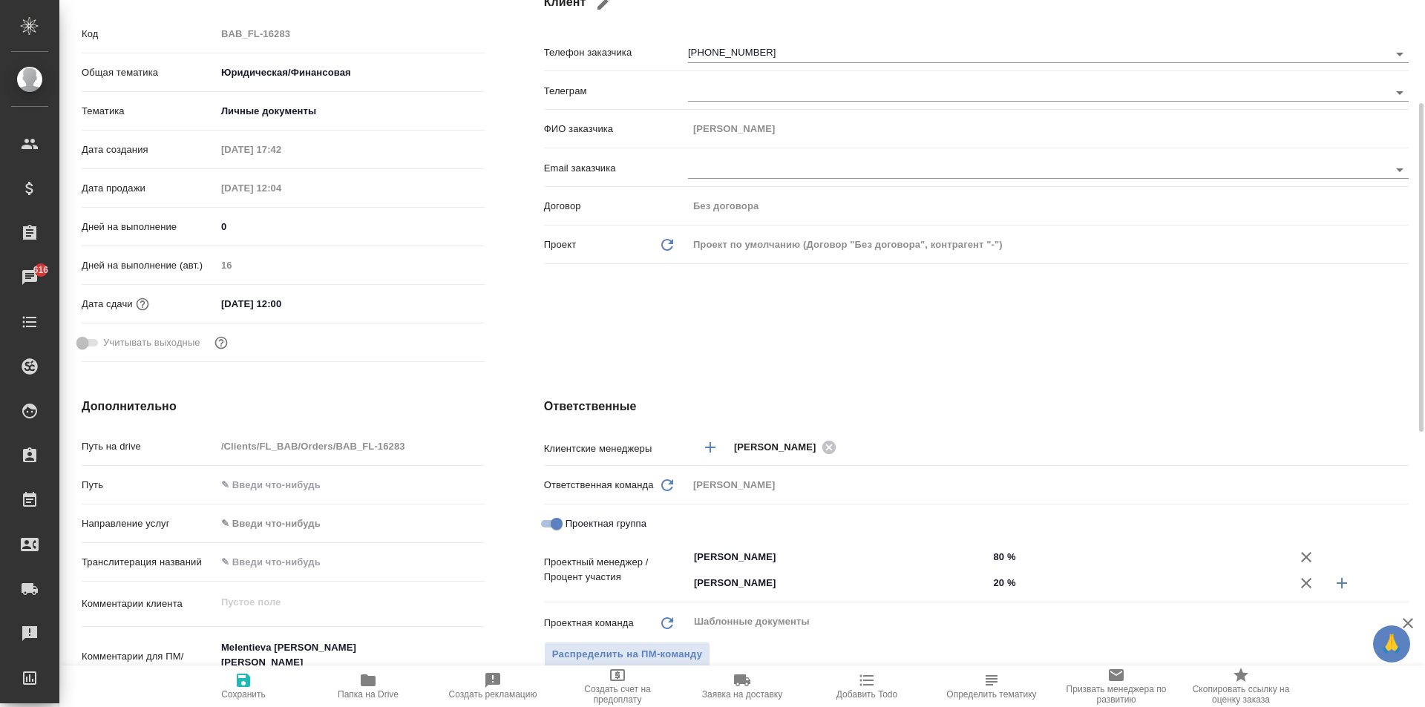
scroll to position [297, 0]
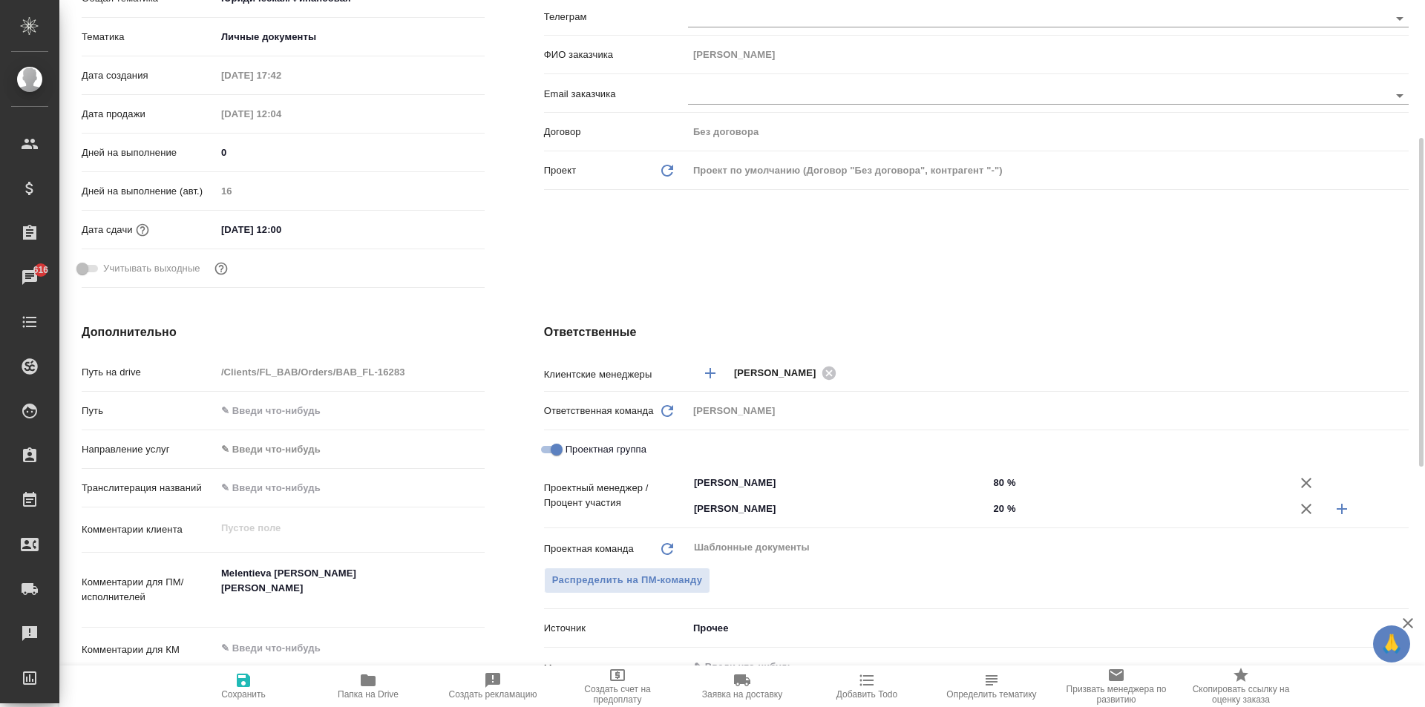
type textarea "x"
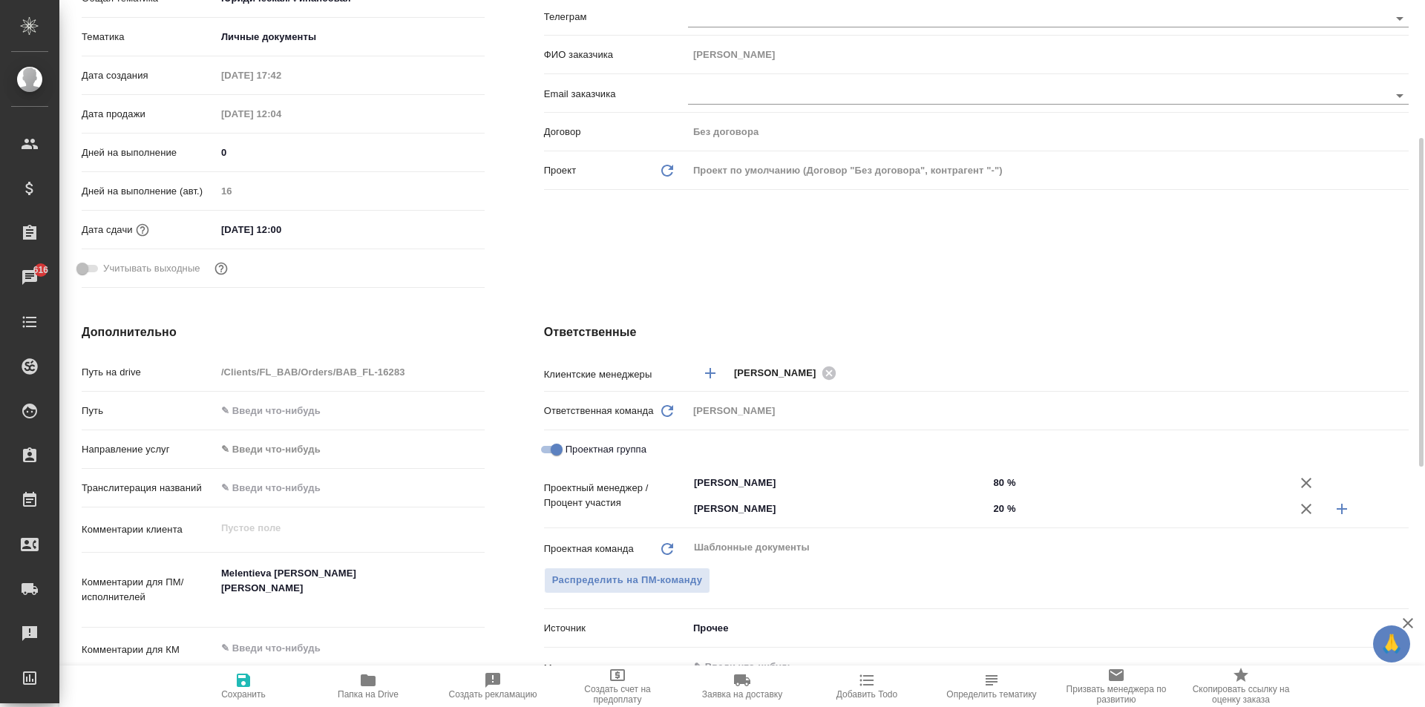
type textarea "x"
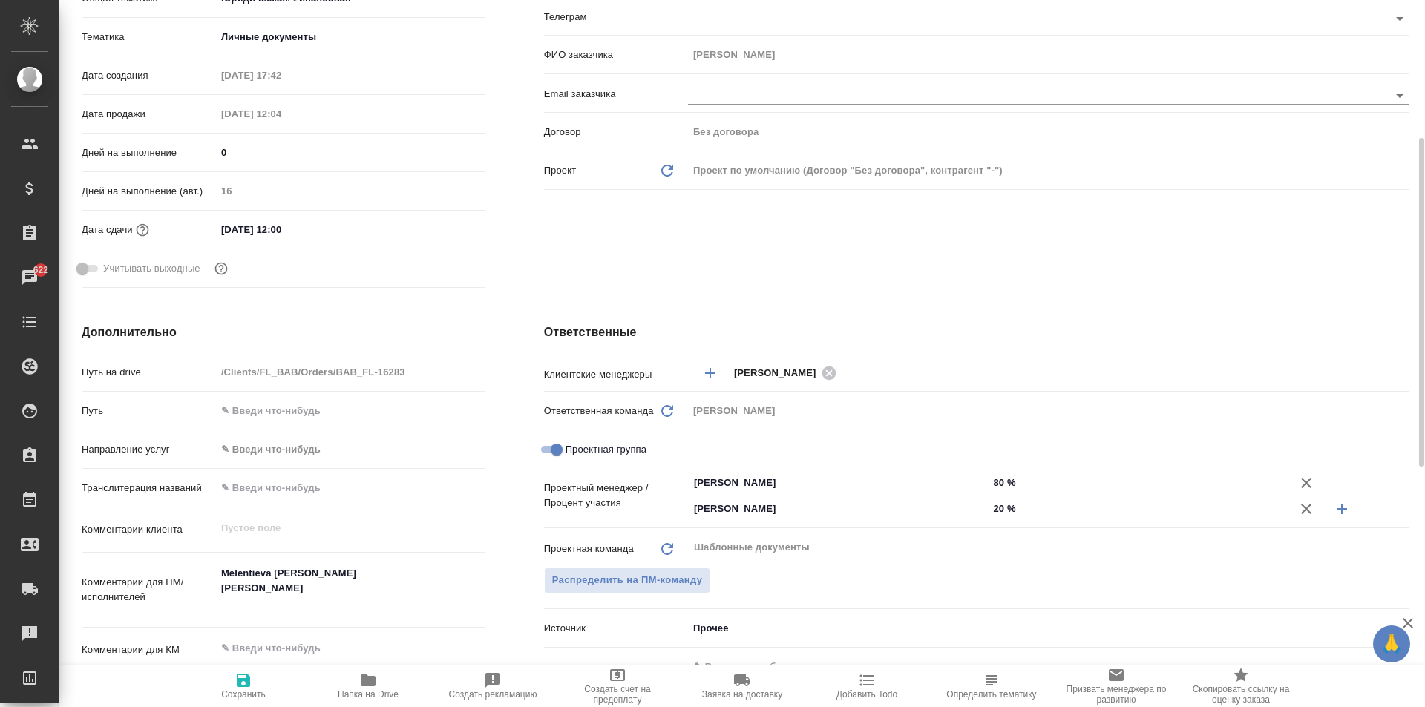
type textarea "x"
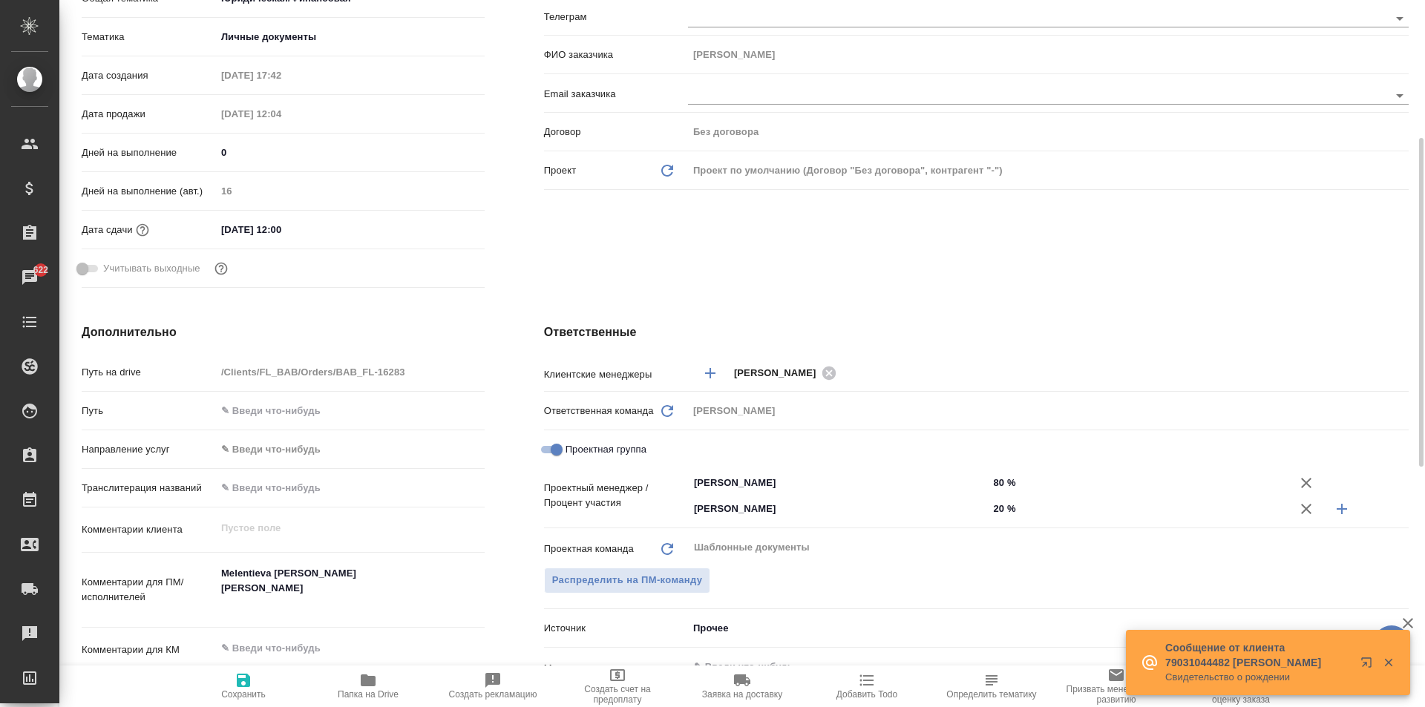
scroll to position [0, 0]
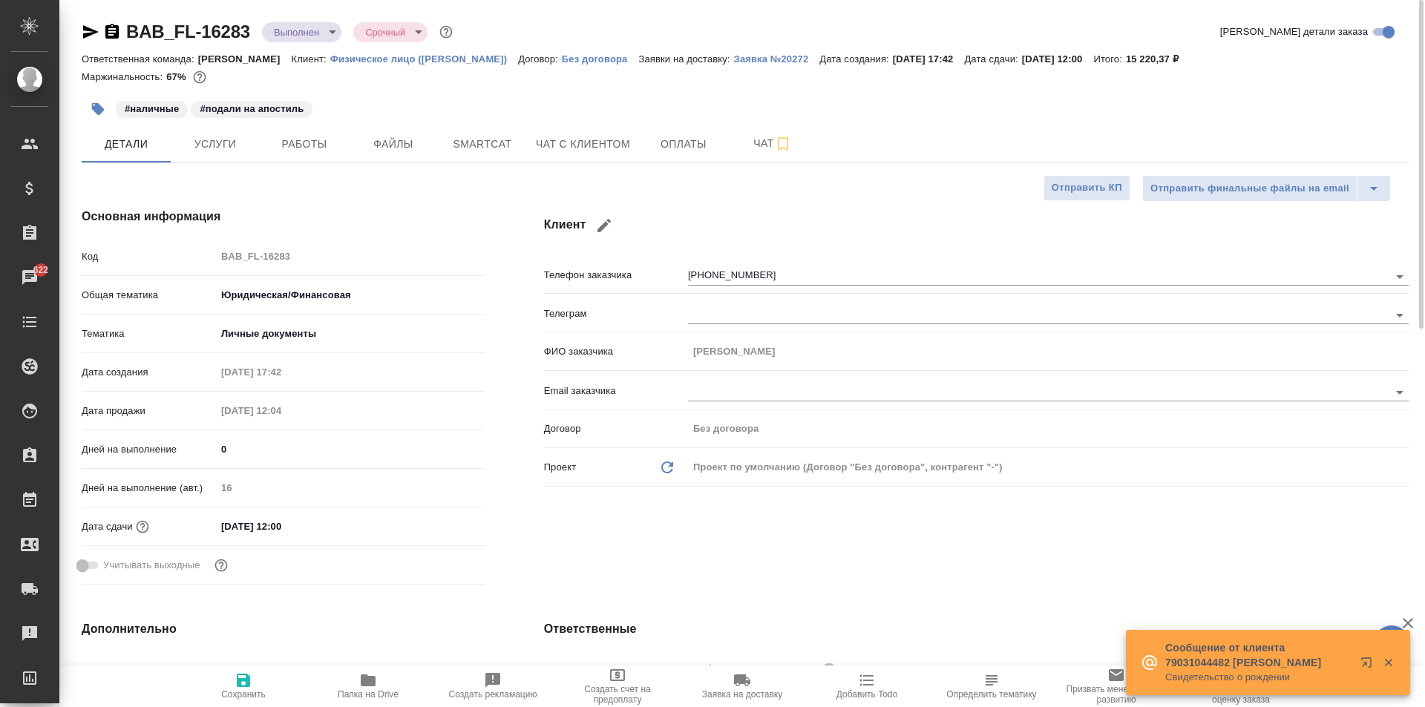
click at [86, 33] on icon "button" at bounding box center [91, 32] width 18 height 18
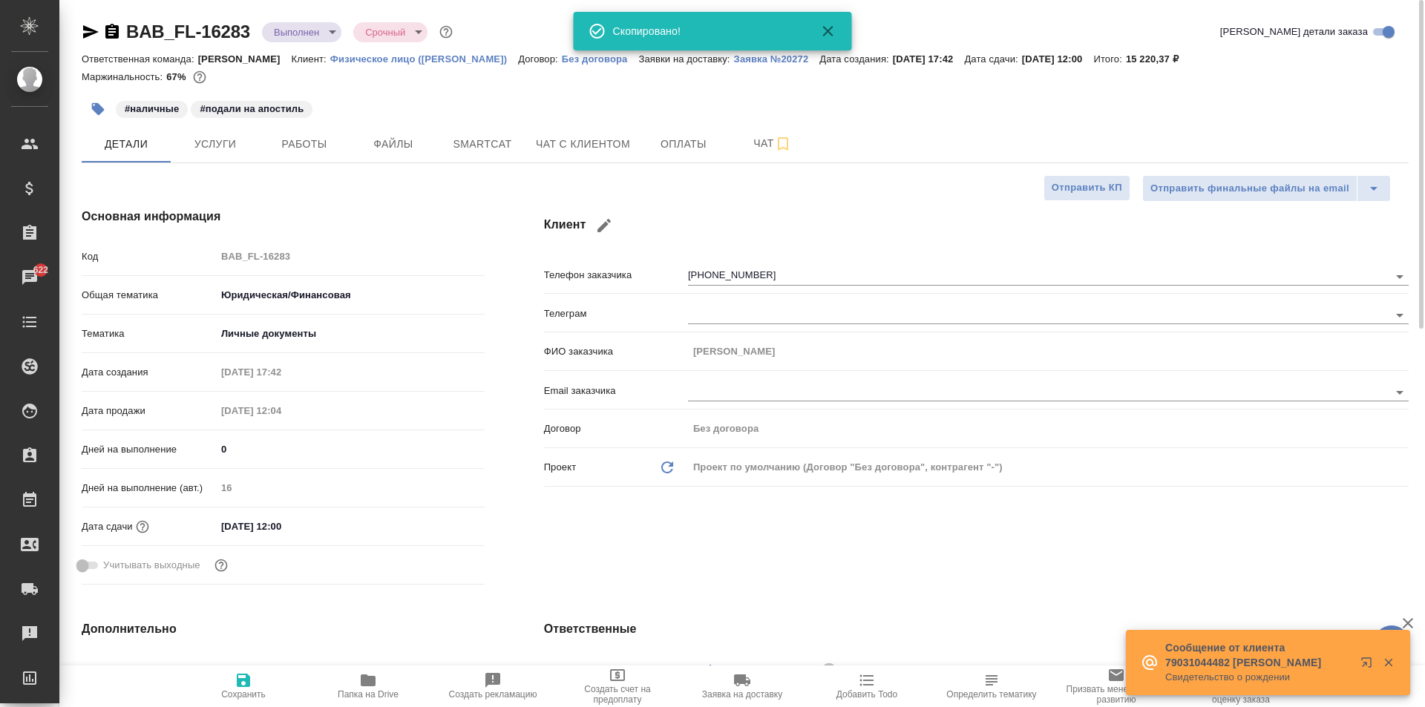
type textarea "x"
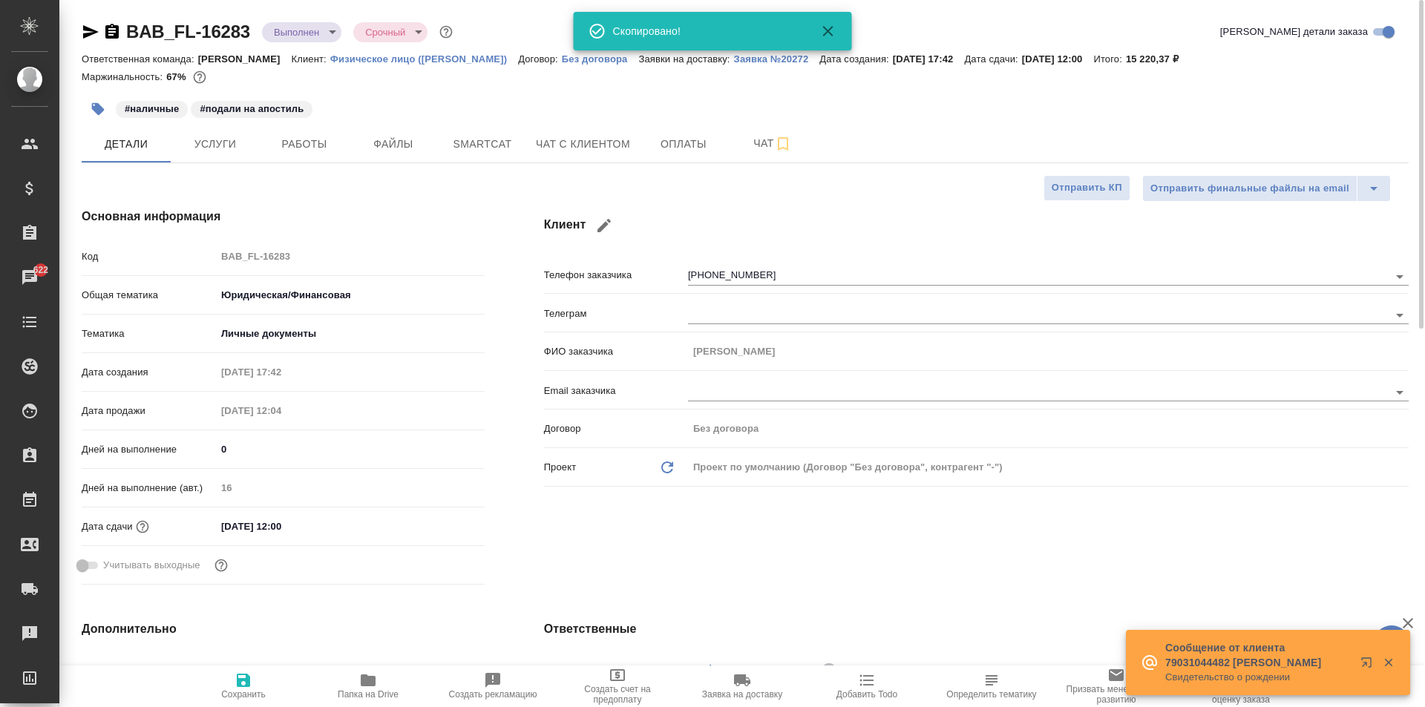
type textarea "x"
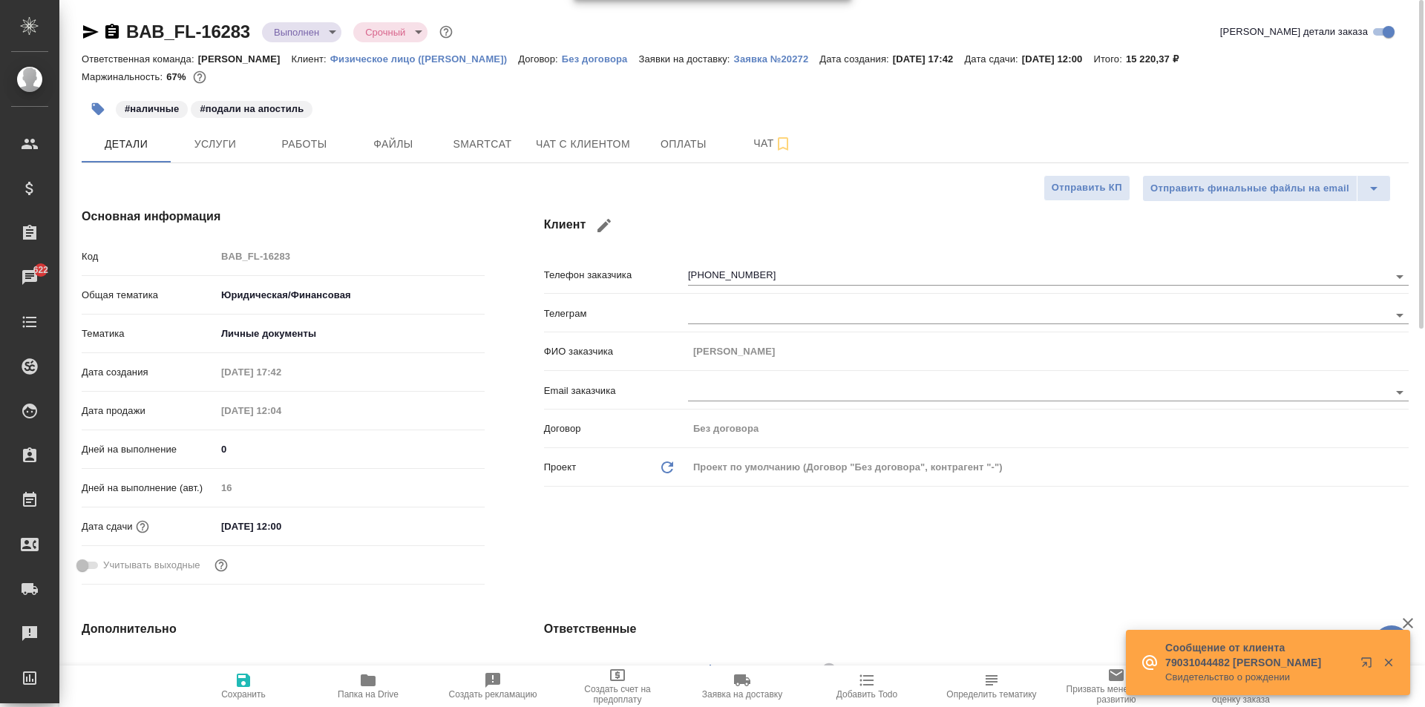
click at [114, 27] on icon "button" at bounding box center [111, 31] width 13 height 15
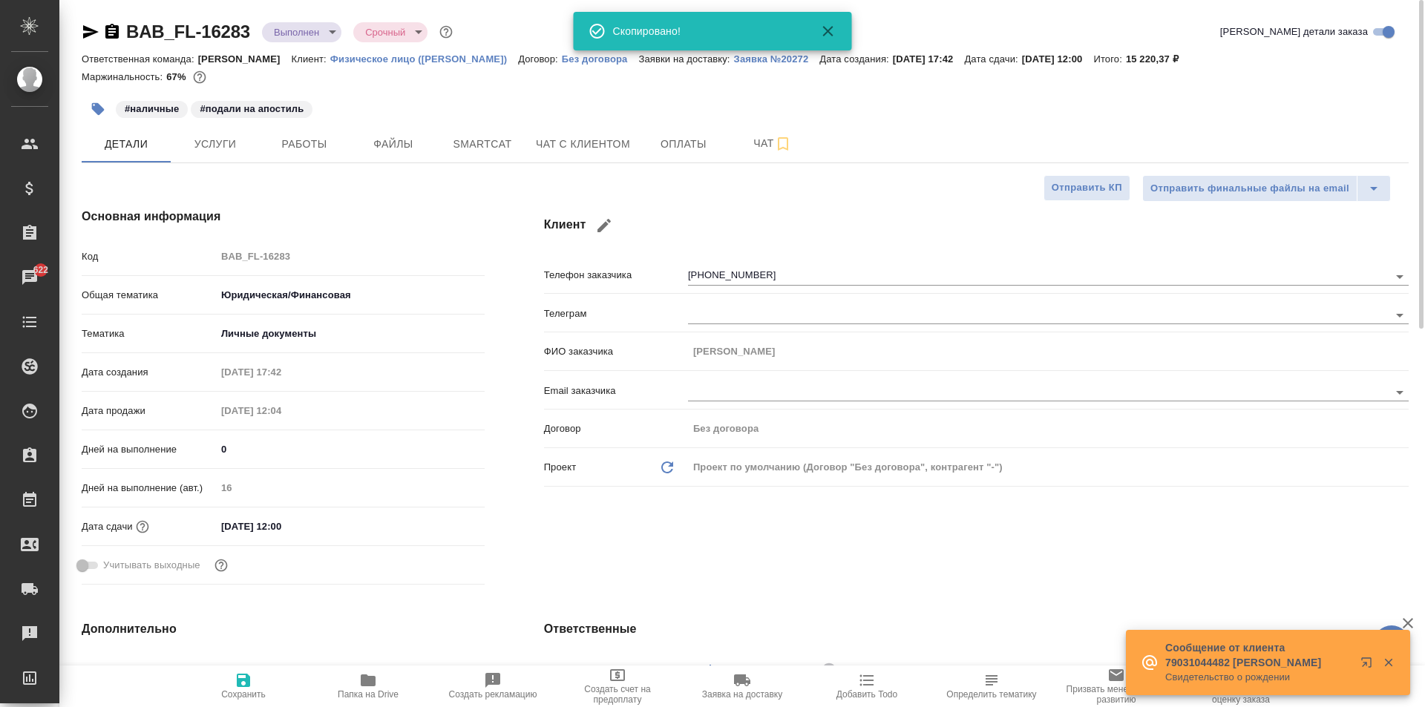
type textarea "x"
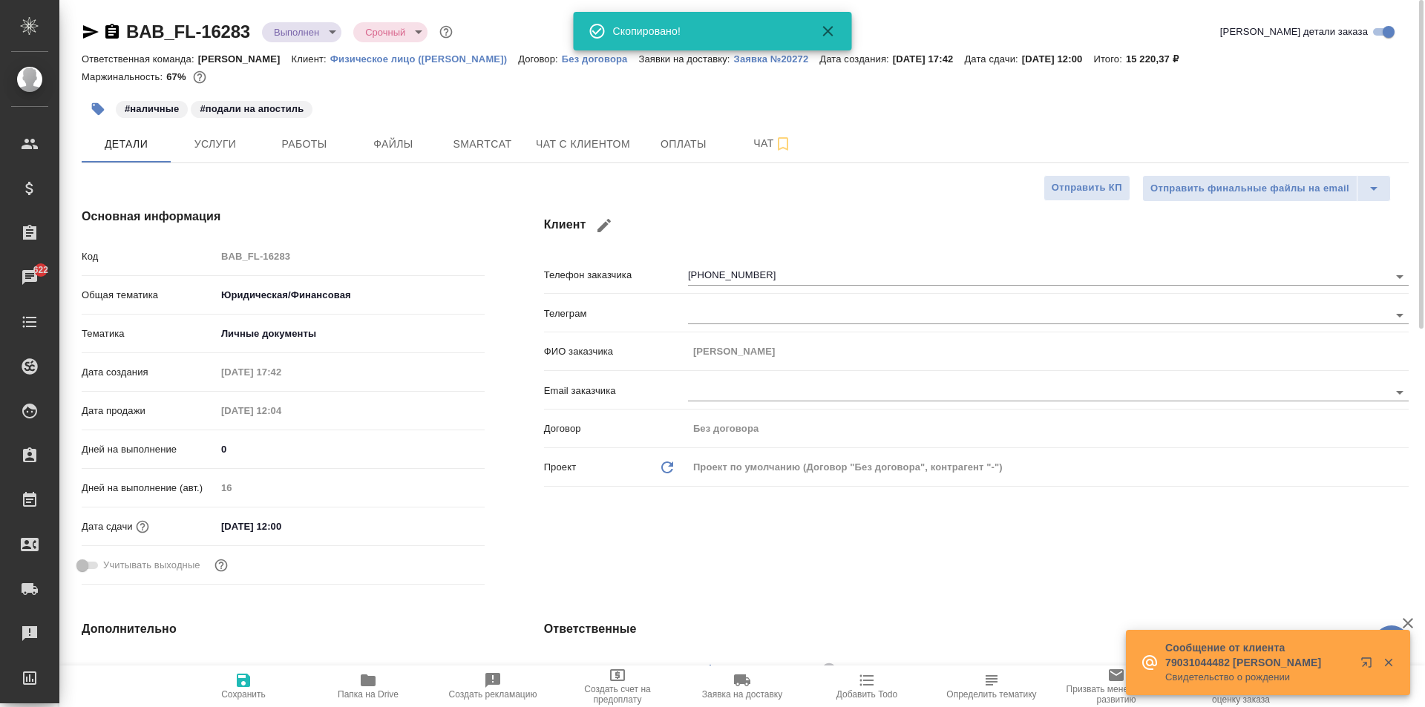
type textarea "x"
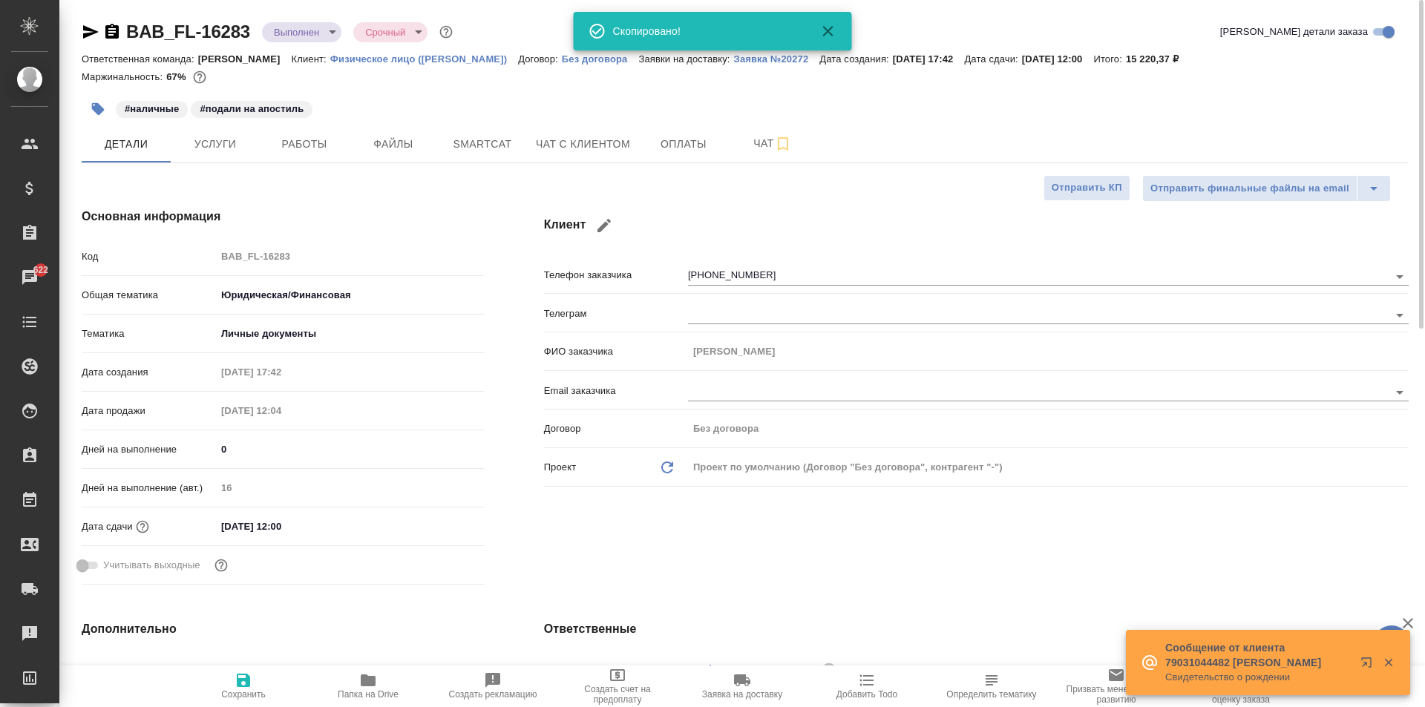
type textarea "x"
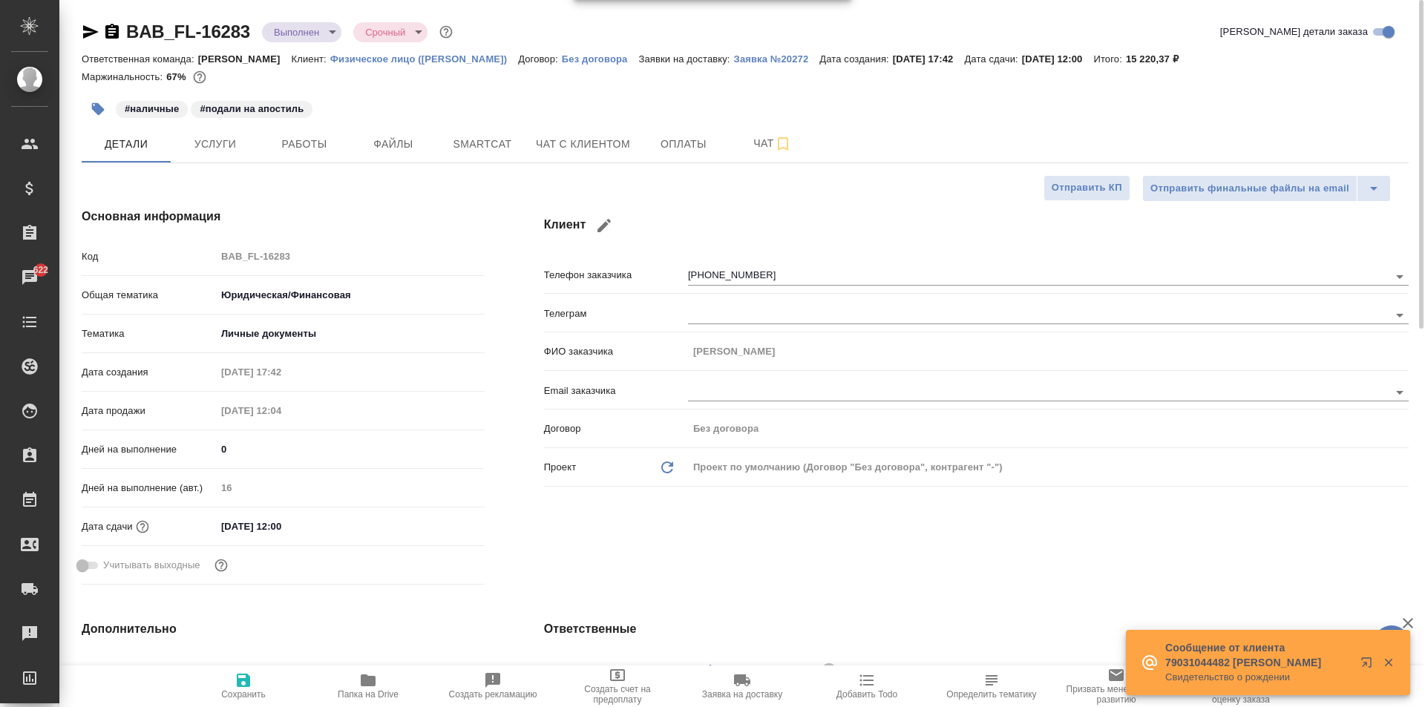
type textarea "x"
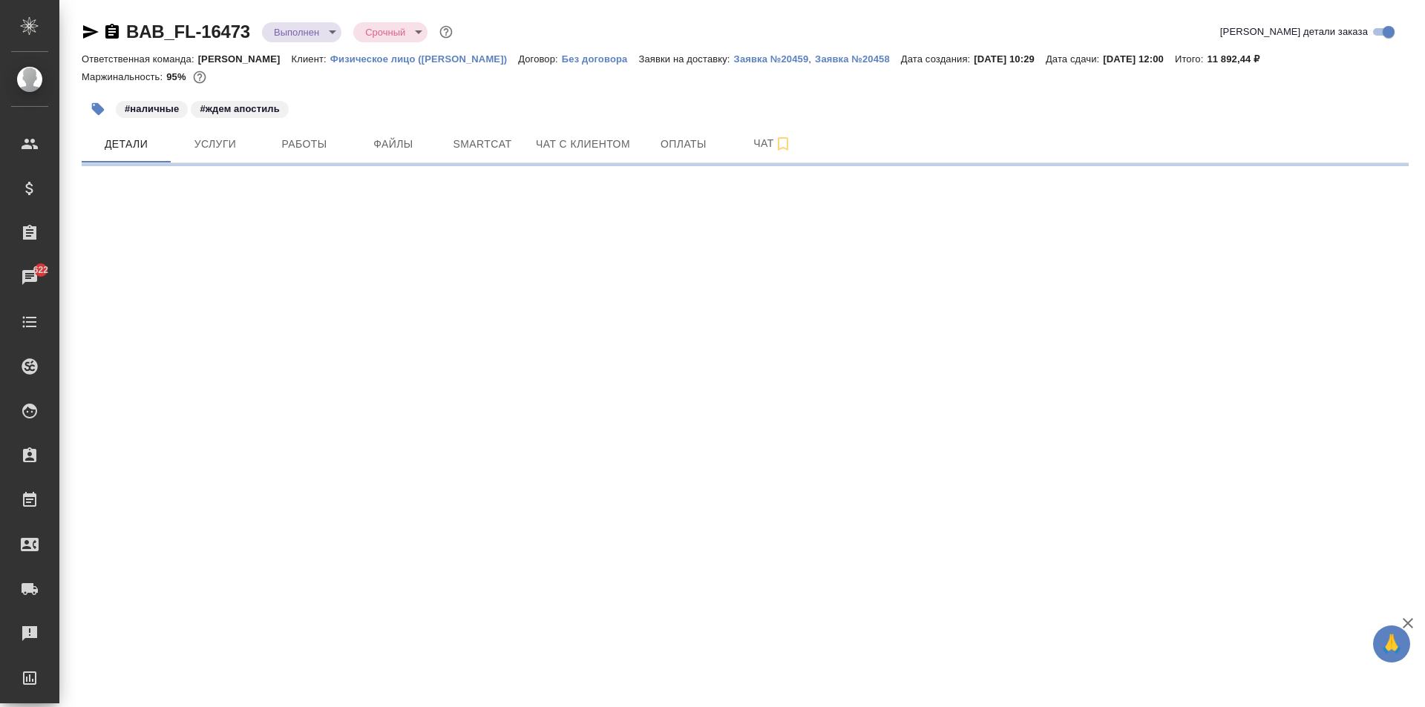
select select "RU"
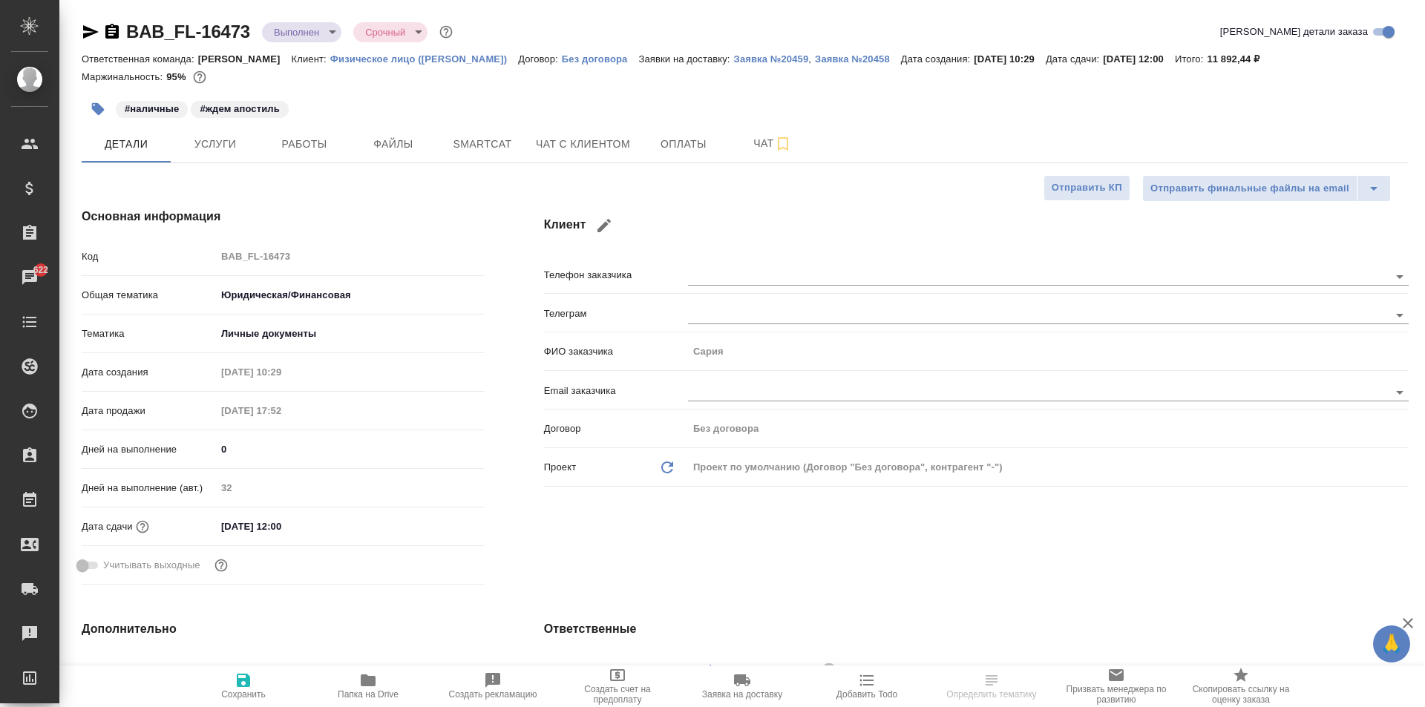
type textarea "x"
click at [117, 33] on icon "button" at bounding box center [111, 31] width 13 height 15
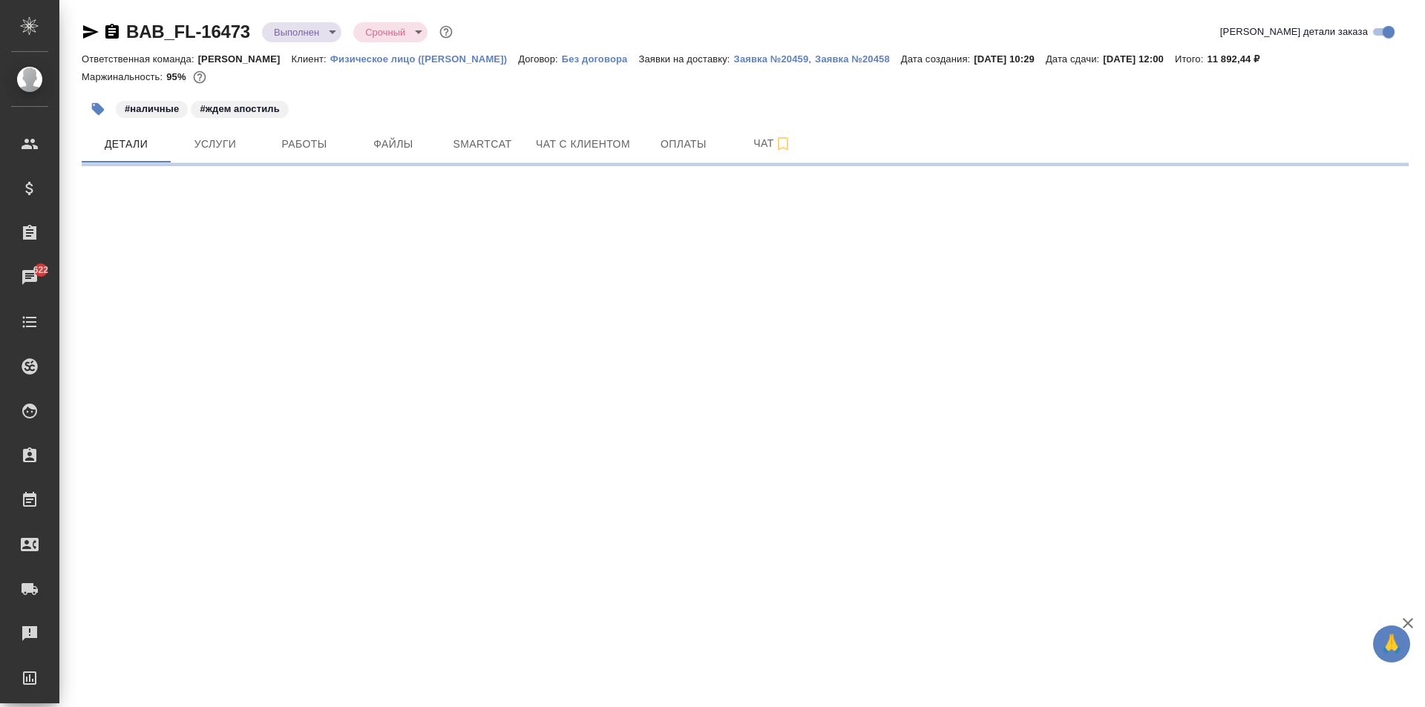
select select "RU"
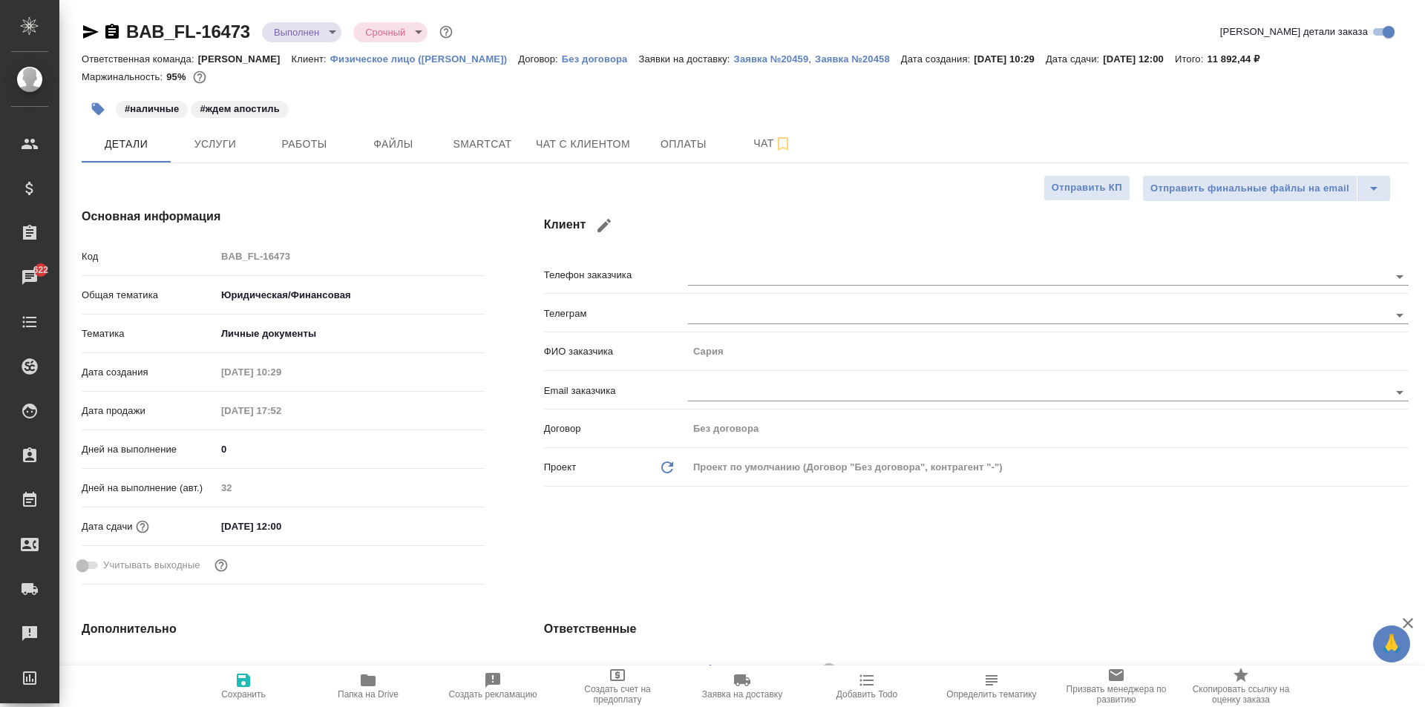
type textarea "x"
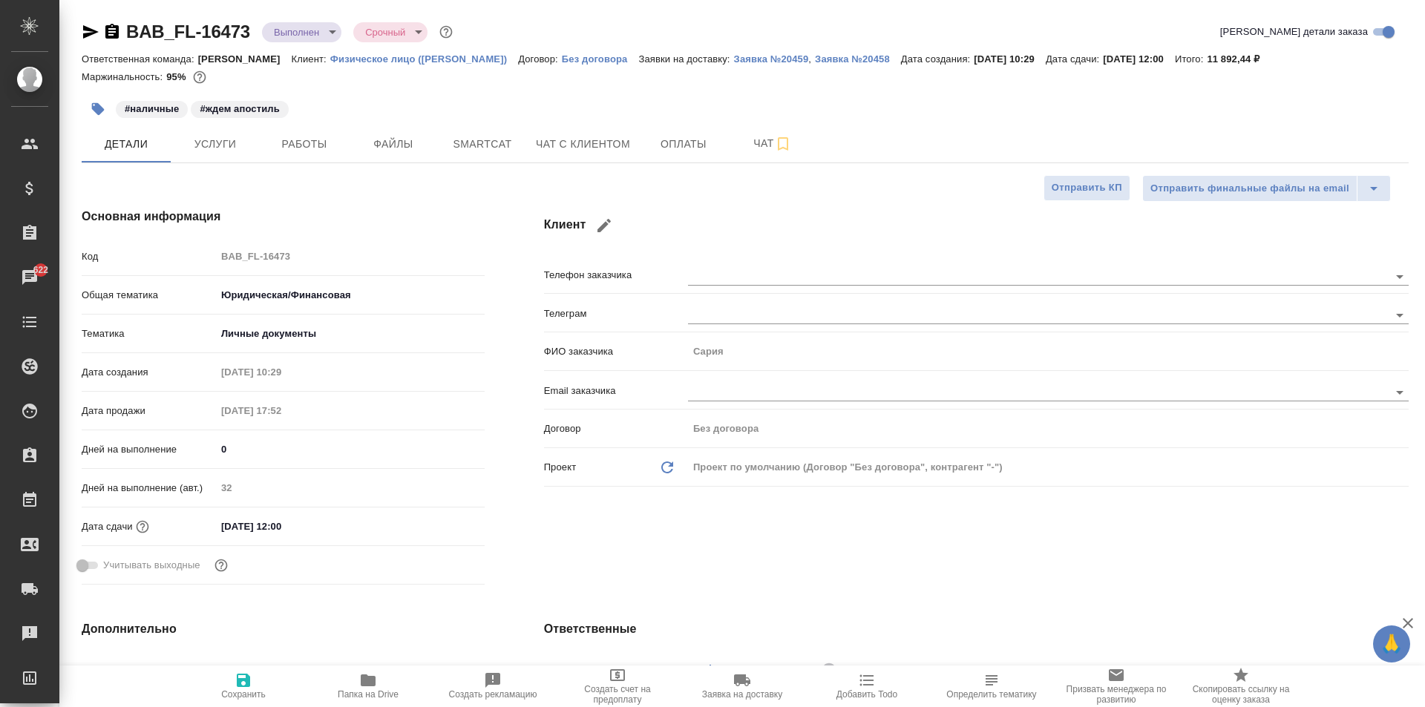
type textarea "x"
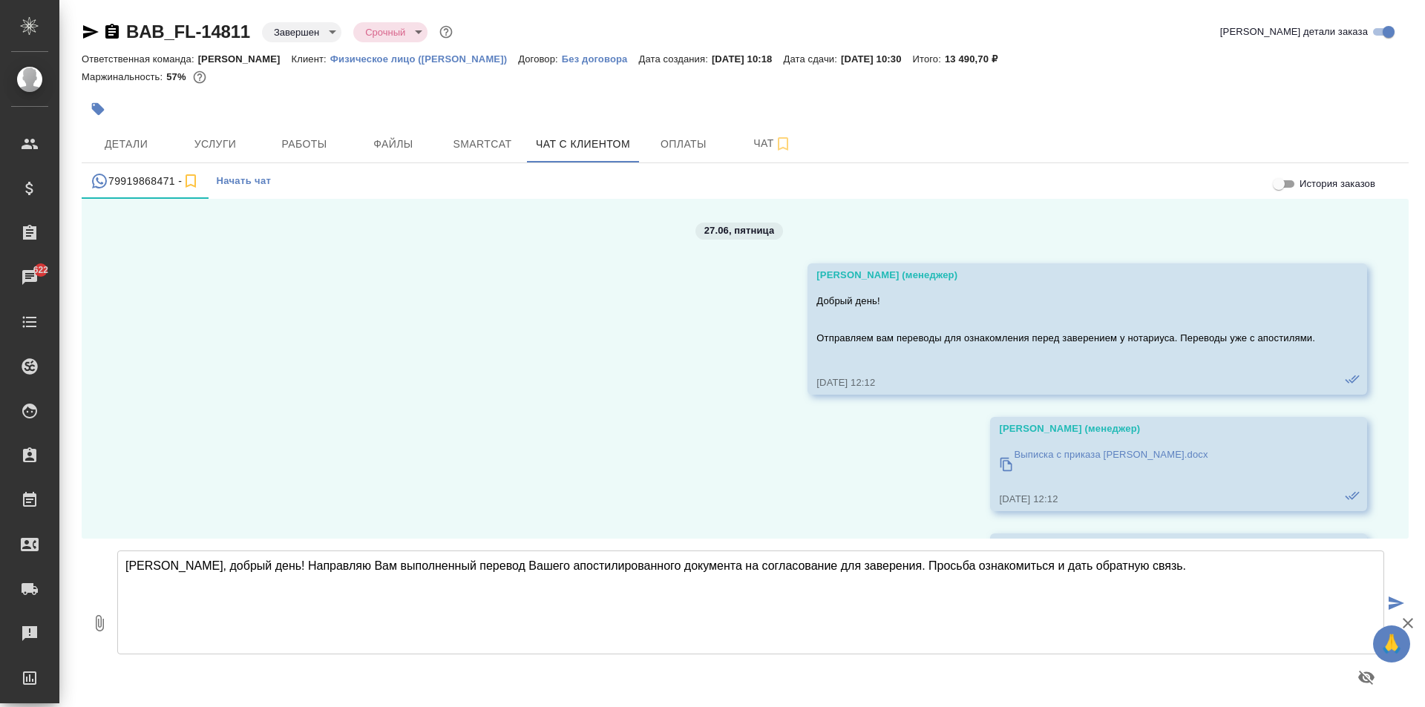
scroll to position [7568, 0]
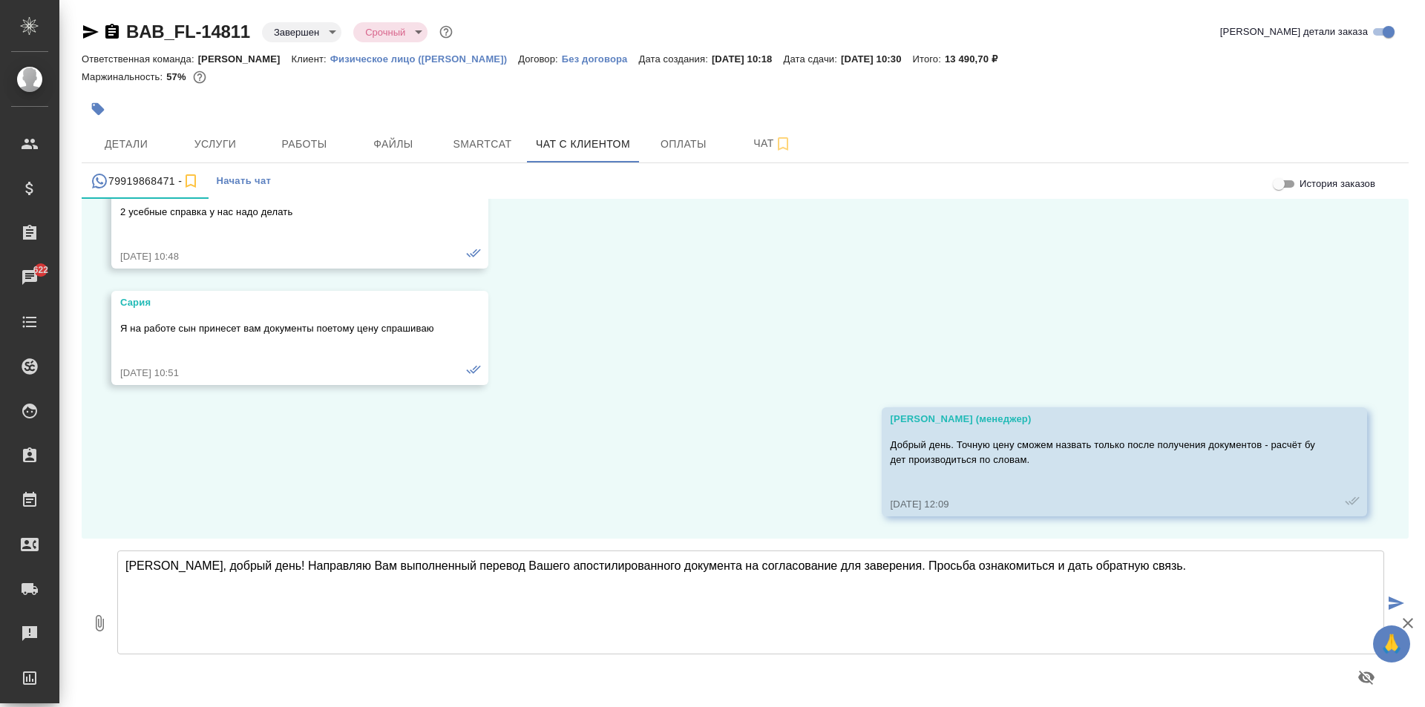
click at [1138, 573] on textarea "Сария, добрый день! Направляю Вам выполненный перевод Вашего апостилированного …" at bounding box center [750, 603] width 1267 height 104
click at [98, 617] on icon "button" at bounding box center [100, 624] width 18 height 18
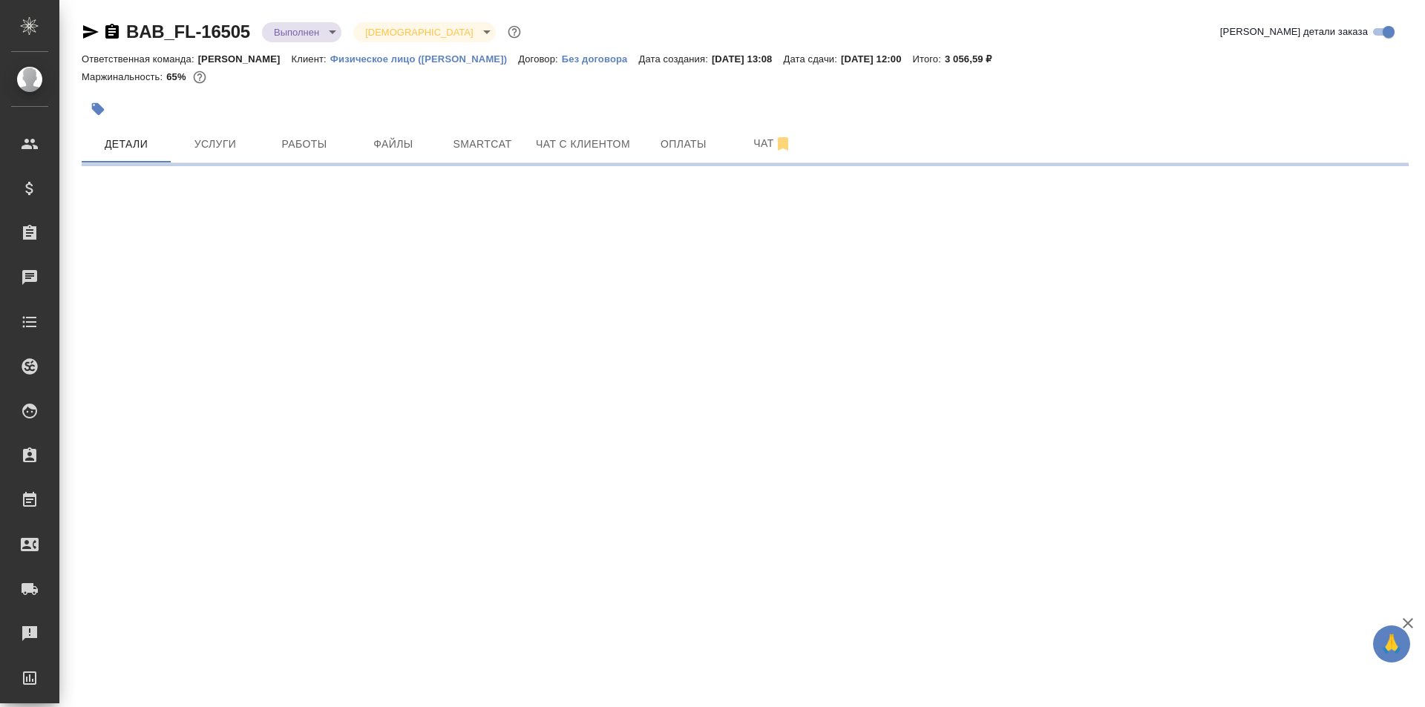
click at [107, 36] on icon "button" at bounding box center [111, 31] width 13 height 15
select select "RU"
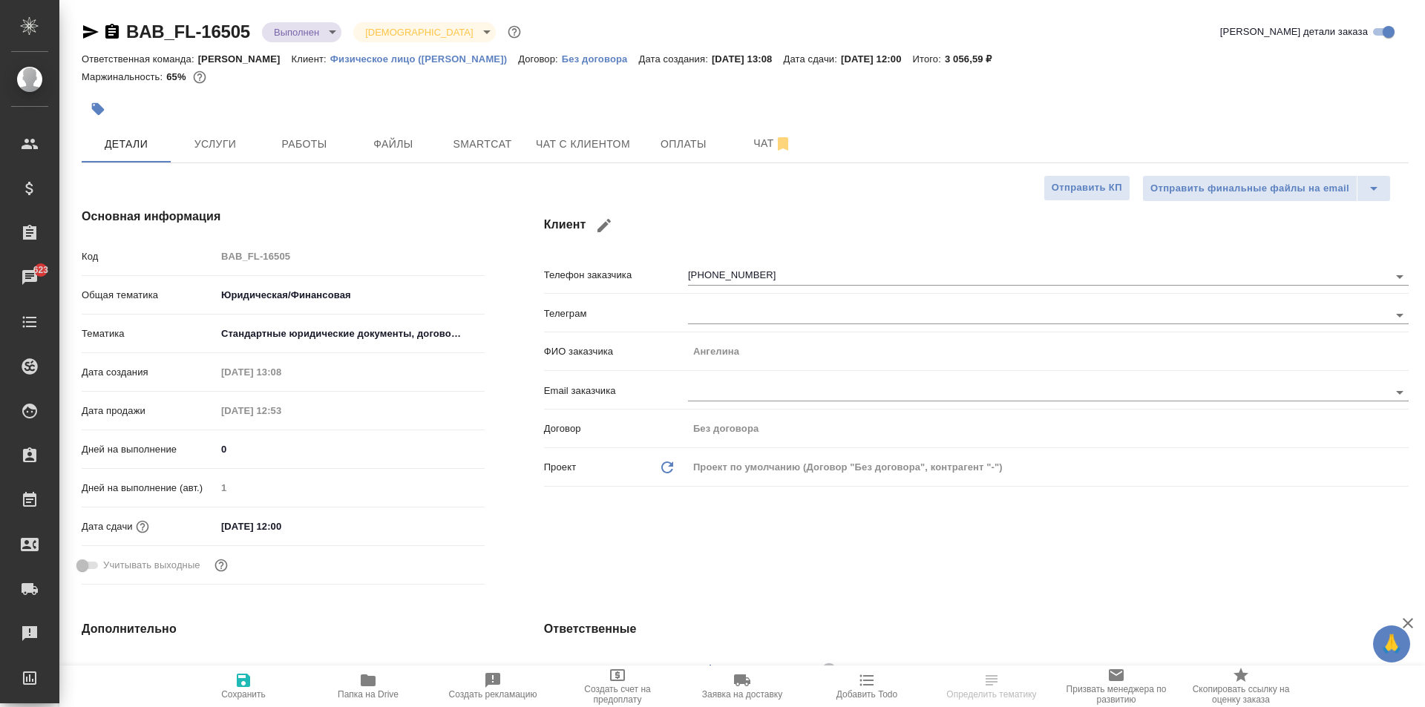
type textarea "x"
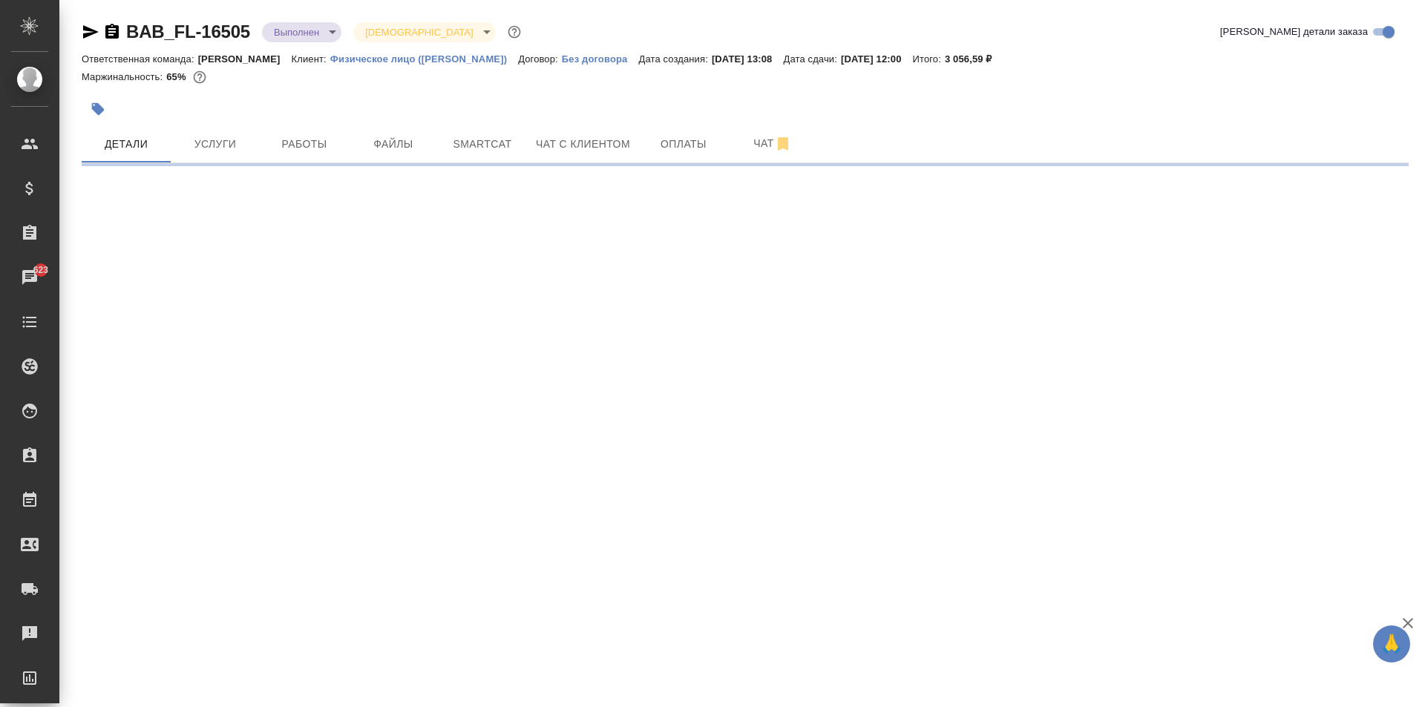
select select "RU"
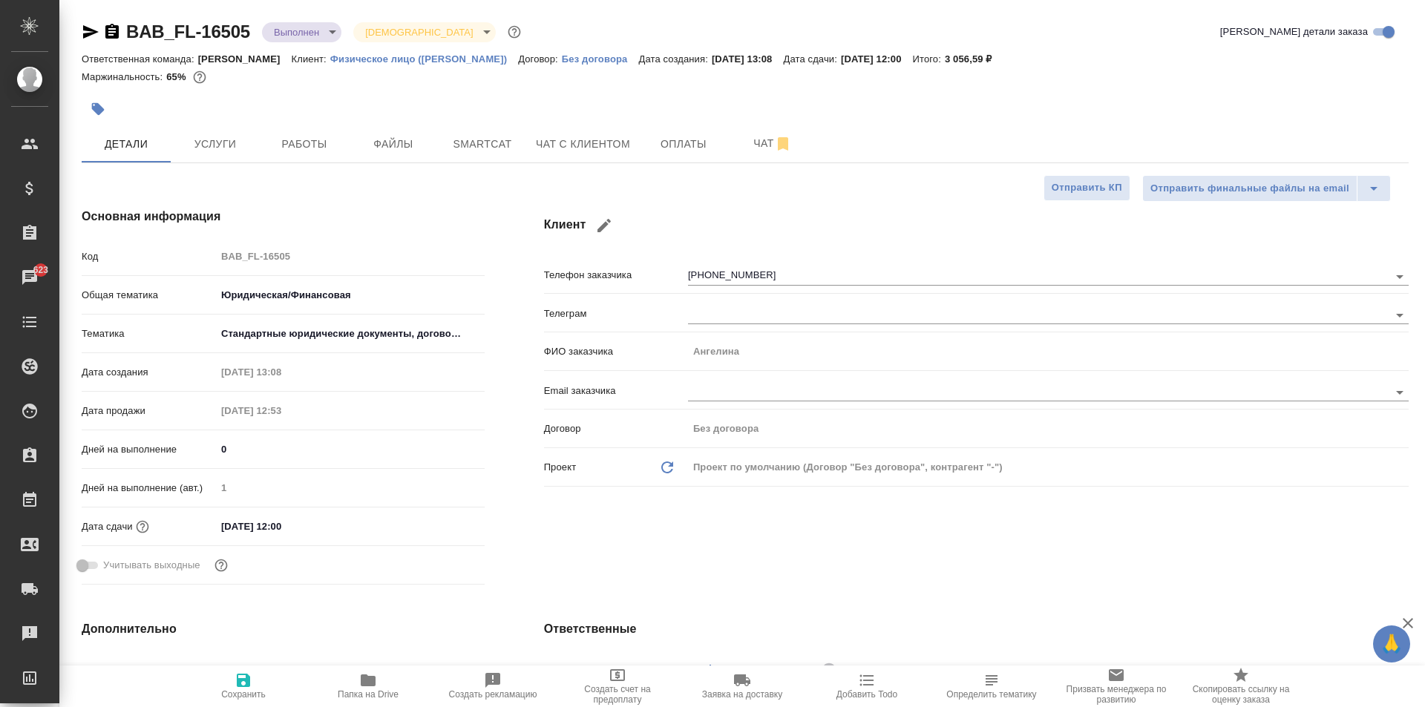
type textarea "x"
click at [383, 689] on span "Папка на Drive" at bounding box center [368, 694] width 61 height 10
type textarea "x"
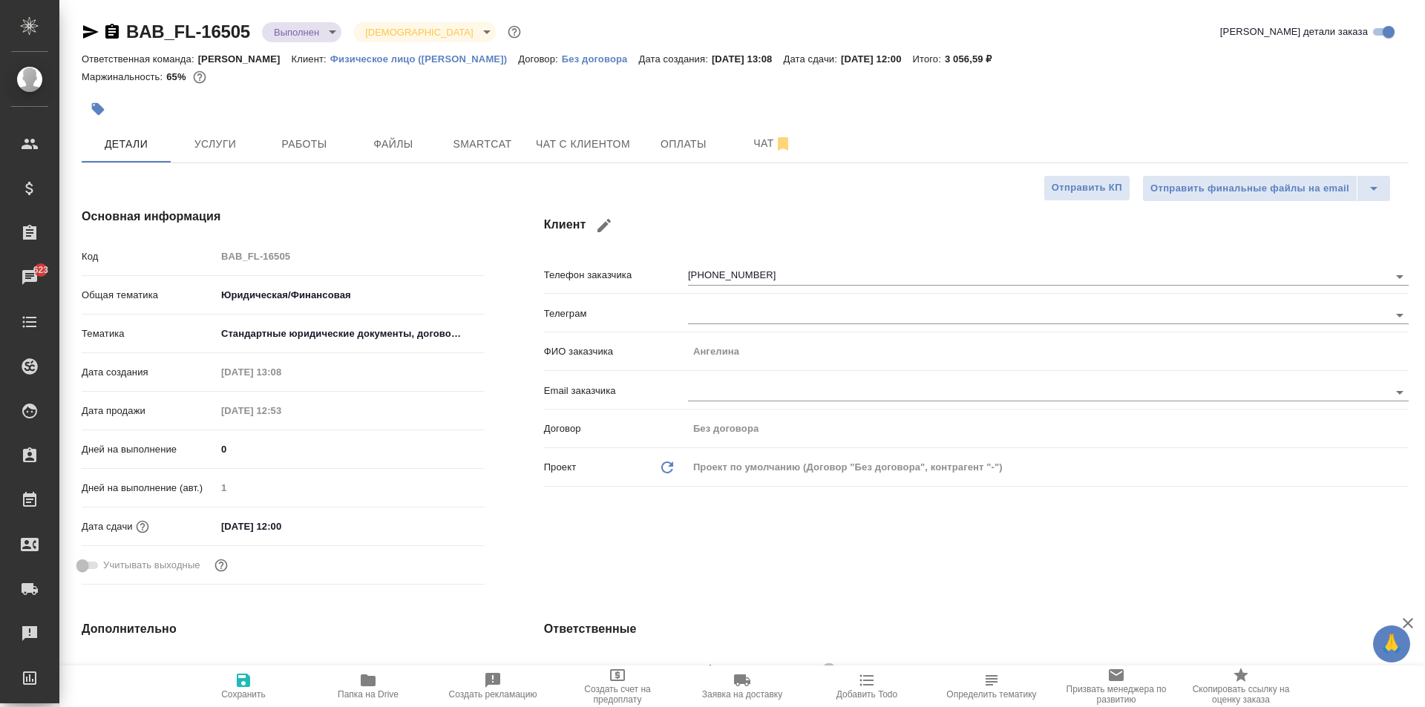
type textarea "x"
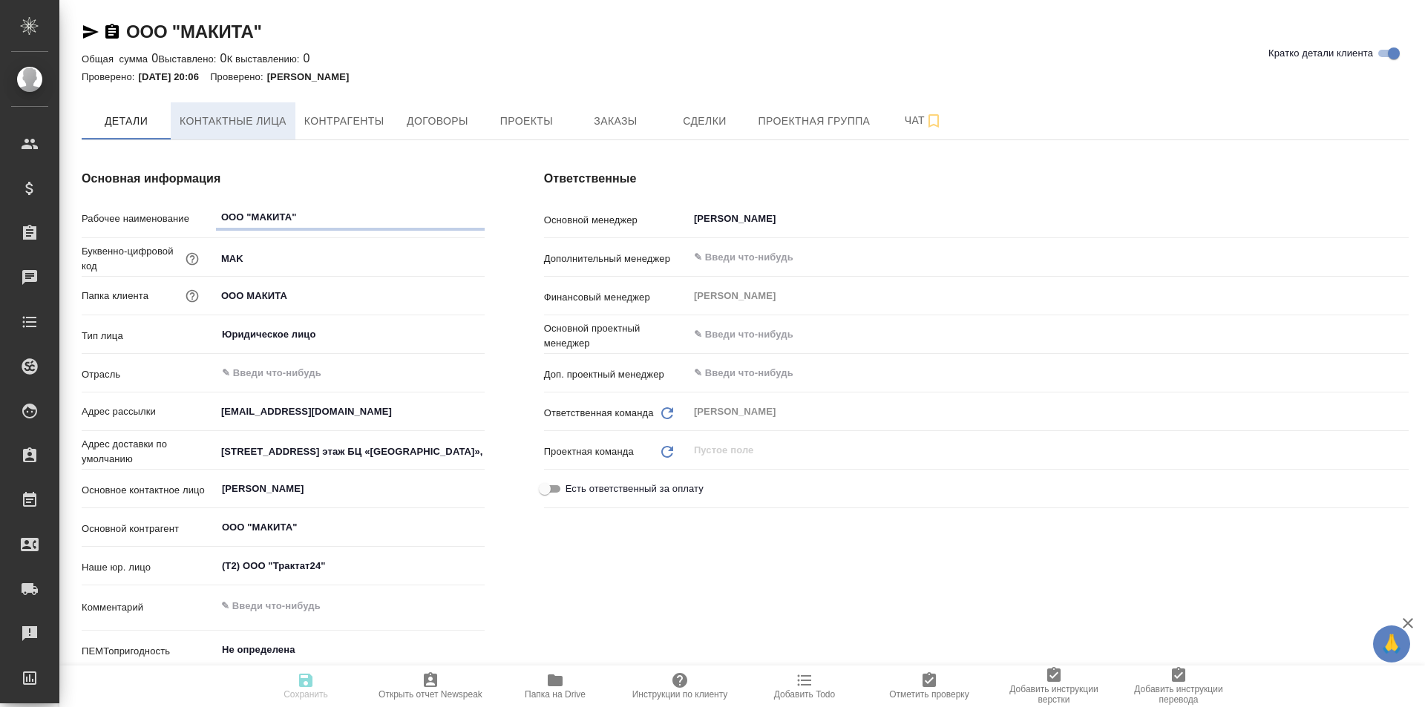
click at [242, 123] on span "Контактные лица" at bounding box center [233, 121] width 107 height 19
select select "RU"
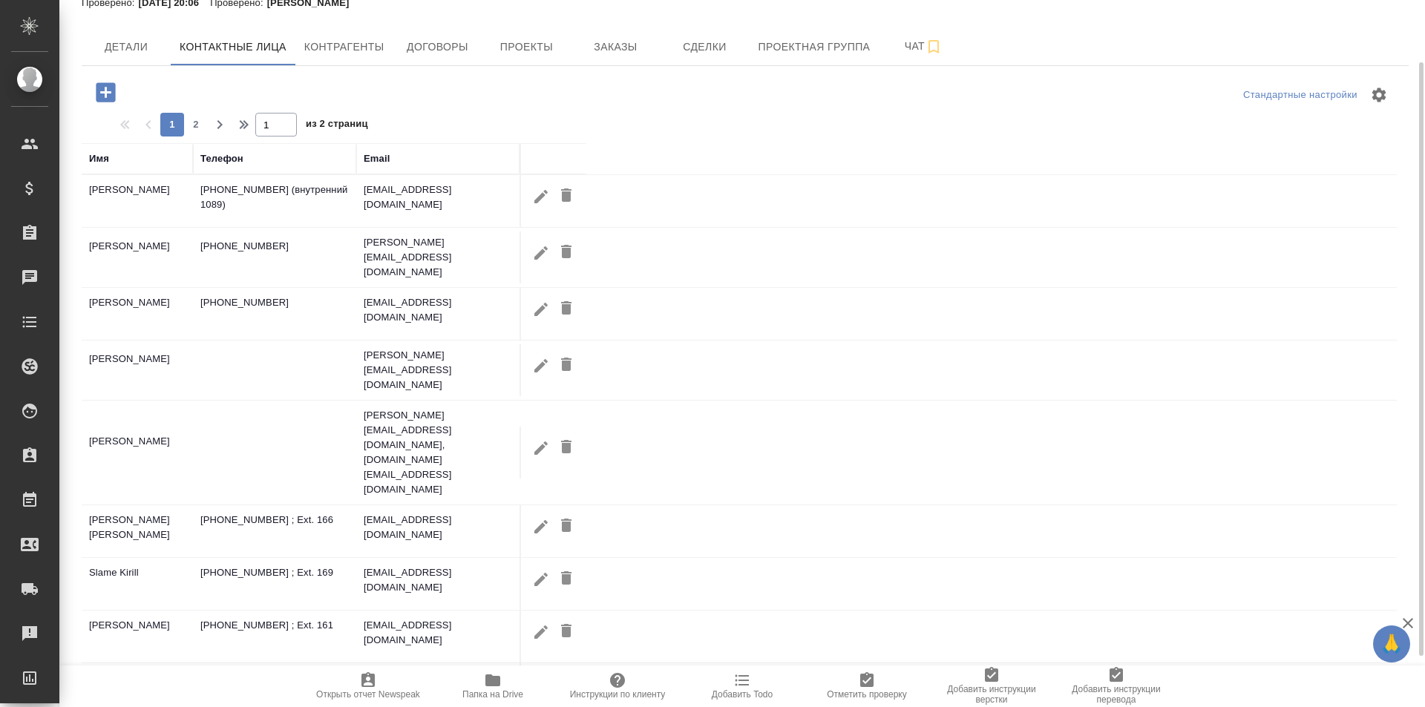
scroll to position [134, 0]
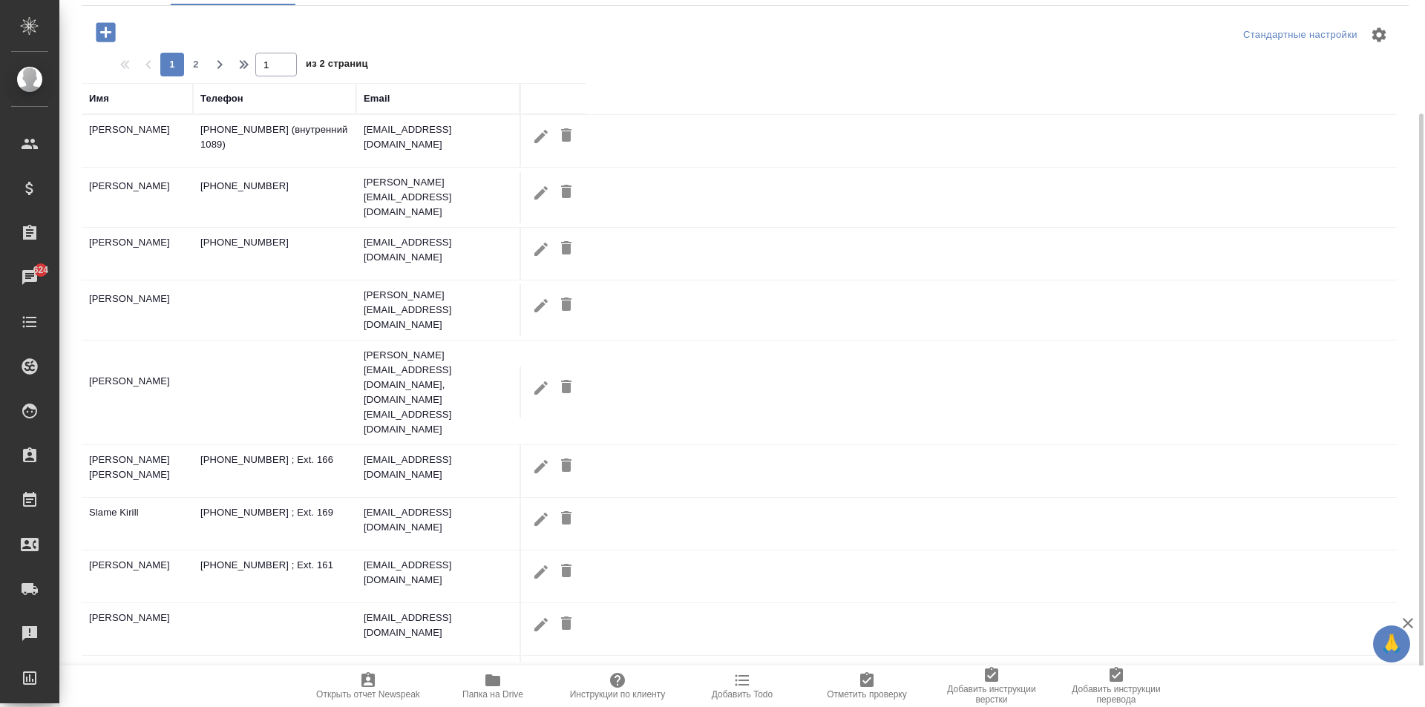
click at [108, 29] on icon "button" at bounding box center [105, 31] width 19 height 19
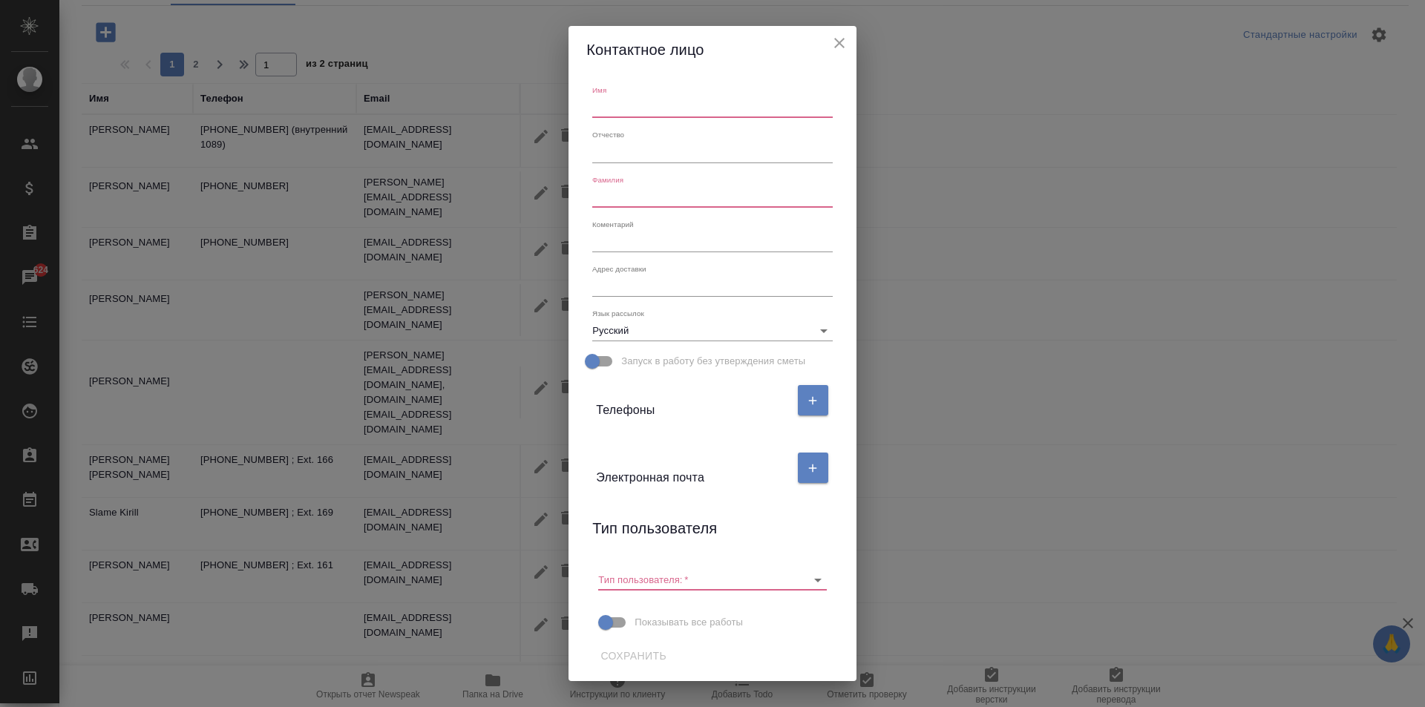
click at [637, 110] on input "text" at bounding box center [712, 107] width 240 height 21
type input "Ольга"
click at [610, 195] on input "text" at bounding box center [712, 197] width 240 height 21
type input "Манюхина"
click at [809, 467] on icon "button" at bounding box center [812, 468] width 13 height 13
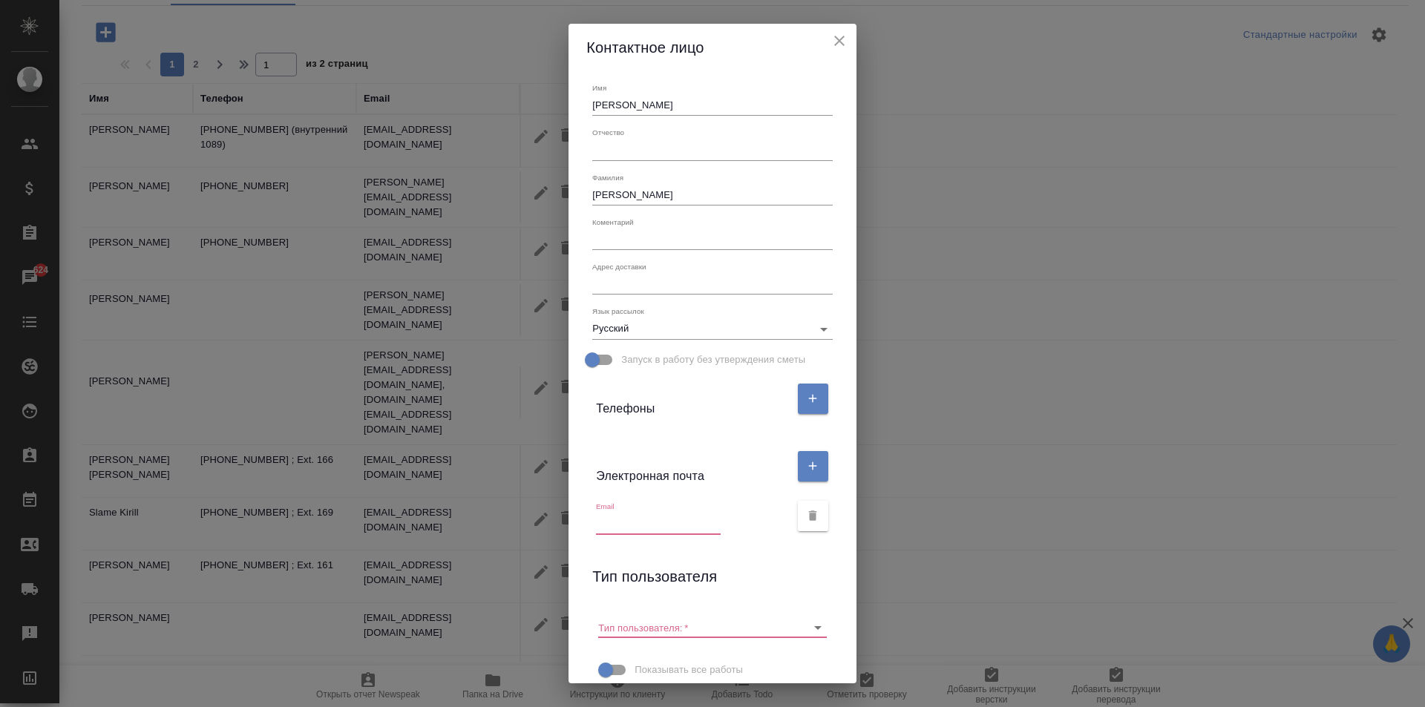
click at [640, 526] on input "text" at bounding box center [658, 524] width 125 height 21
paste input "Olga.Manyukhina@makita.ru"
click at [802, 616] on div "Тип пользователя:   *" at bounding box center [712, 622] width 228 height 33
type input "Olga.Manyukhina@makita.ru"
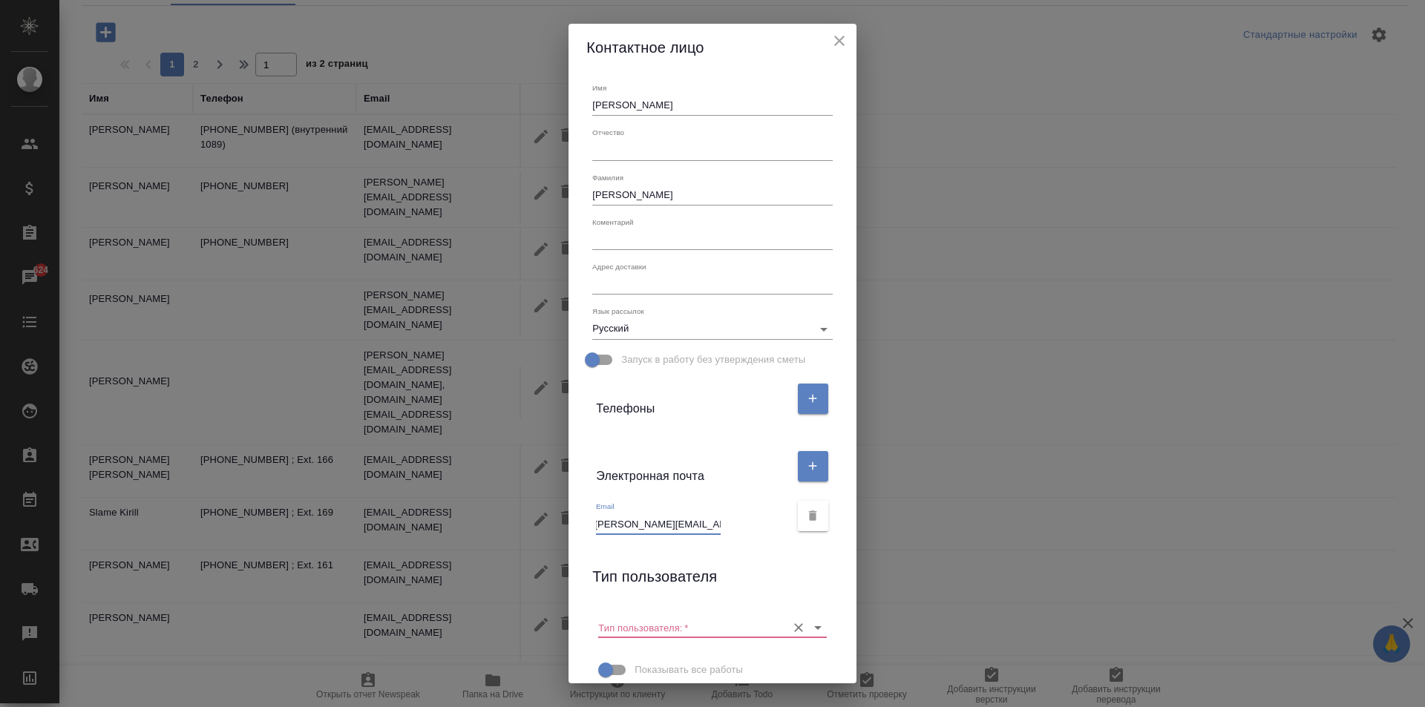
scroll to position [0, 0]
click at [810, 629] on icon "Open" at bounding box center [818, 628] width 18 height 18
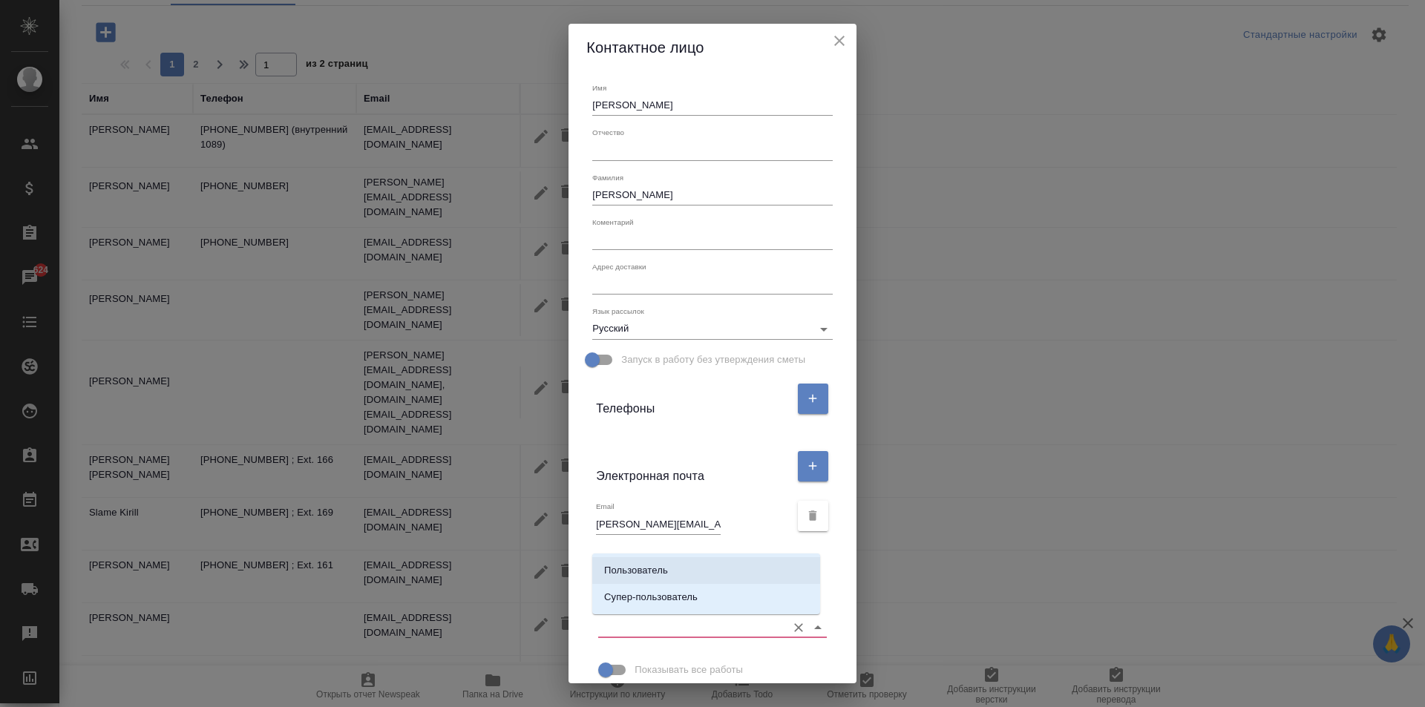
click at [680, 566] on li "Пользователь" at bounding box center [706, 570] width 228 height 27
type input "Пользователь"
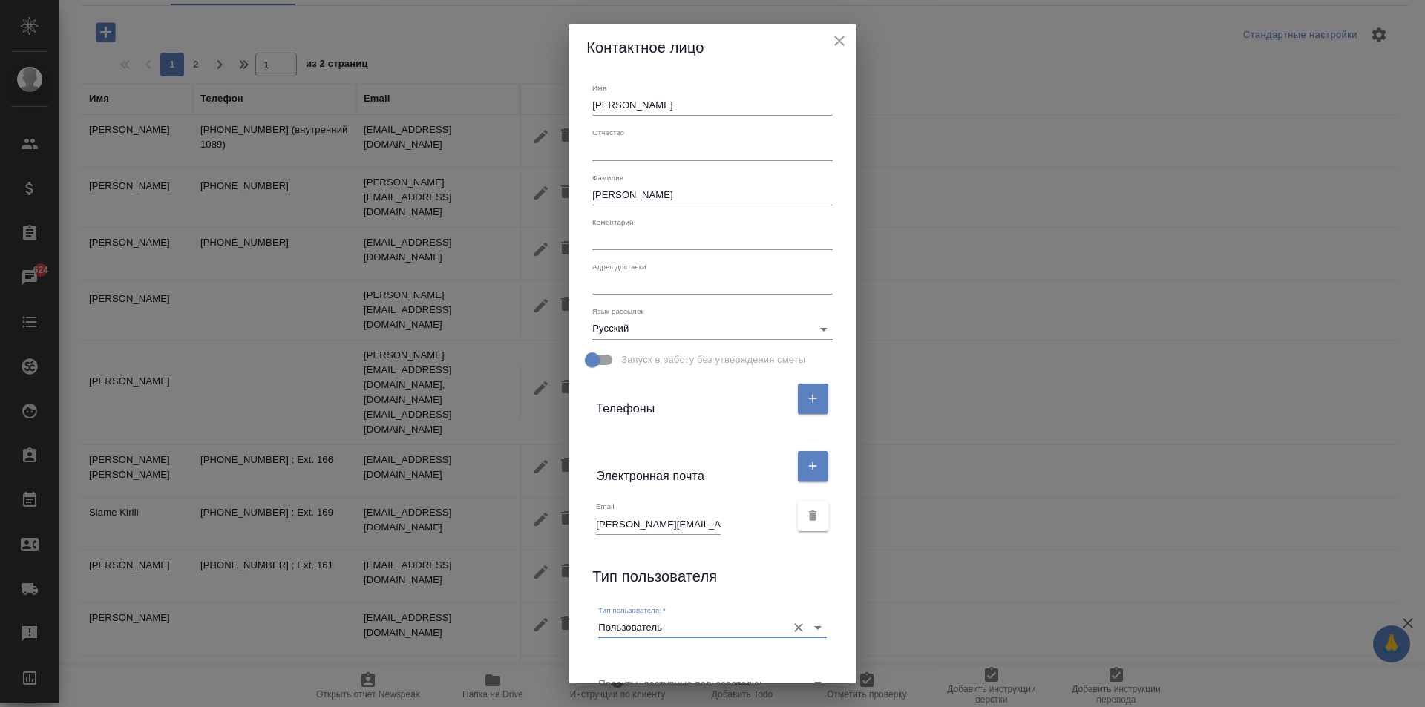
scroll to position [102, 0]
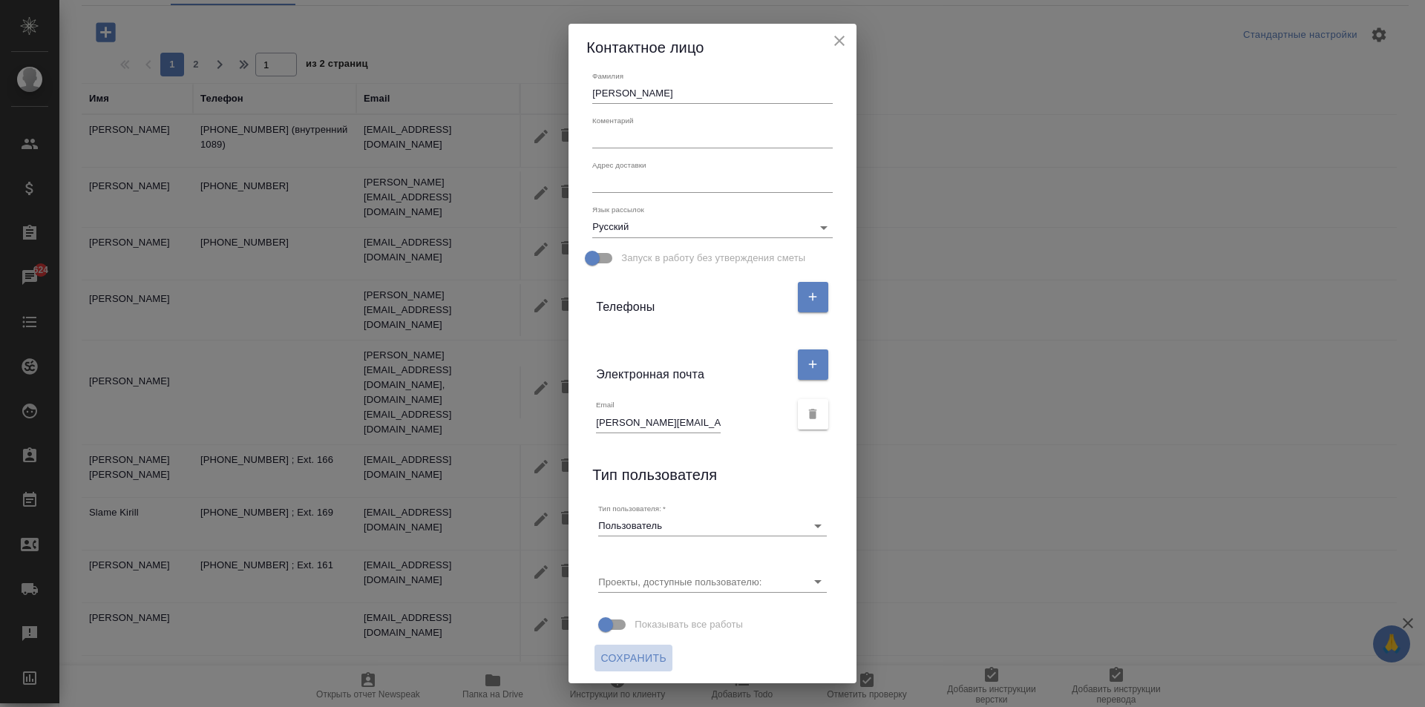
click at [620, 658] on span "Сохранить" at bounding box center [633, 658] width 66 height 19
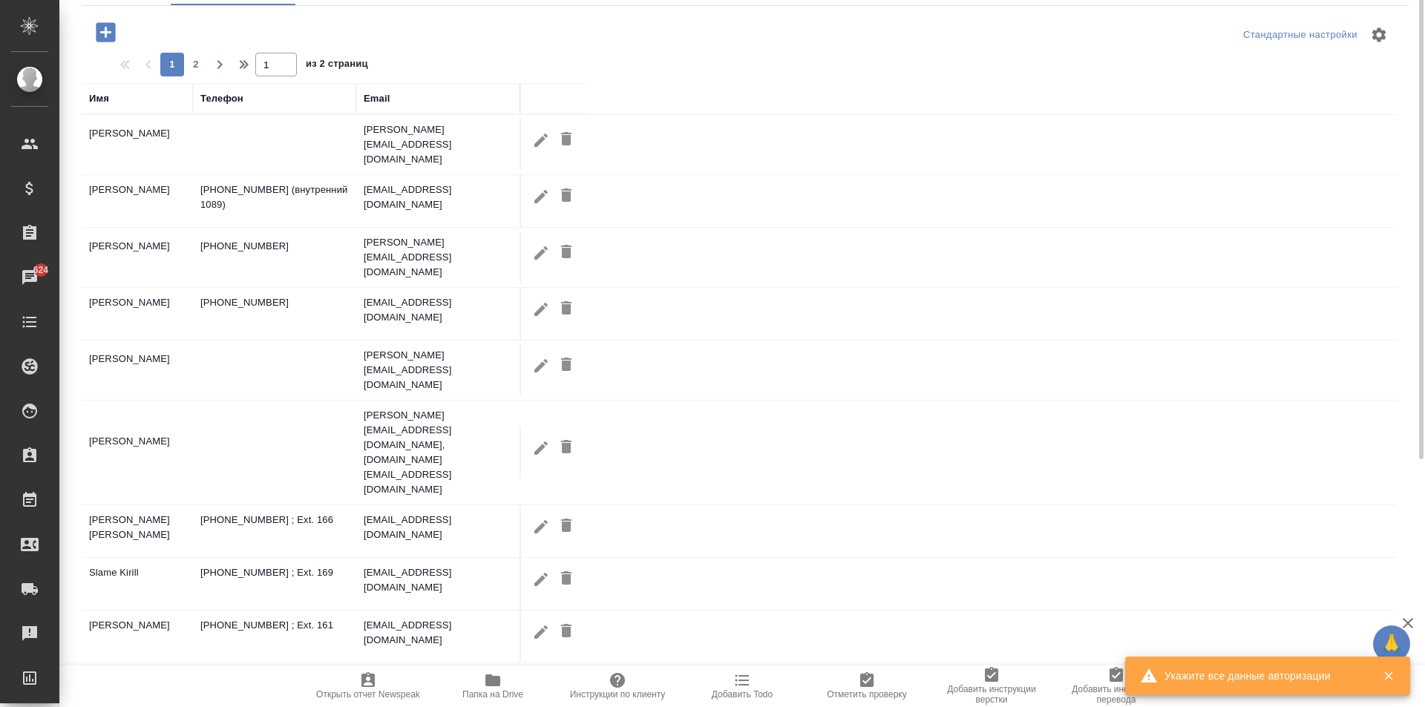
scroll to position [0, 0]
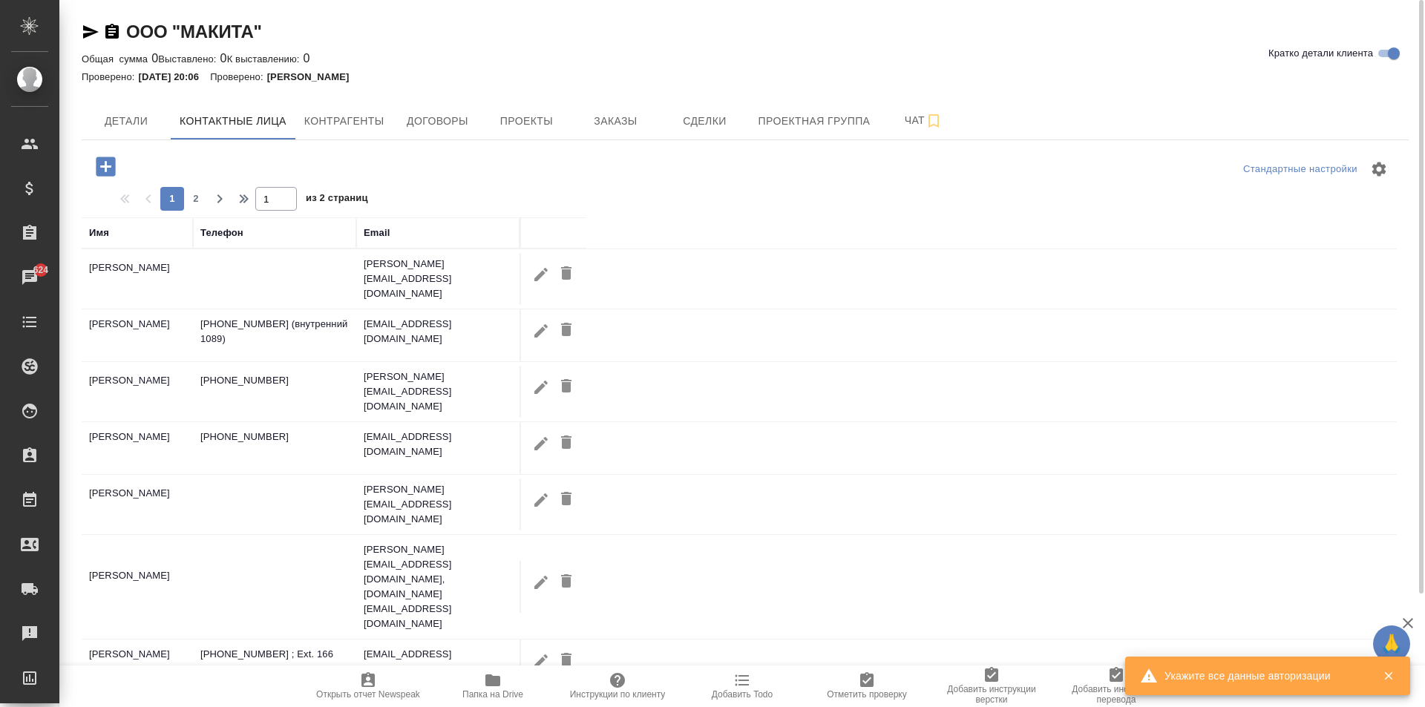
click at [497, 681] on icon "button" at bounding box center [492, 681] width 15 height 12
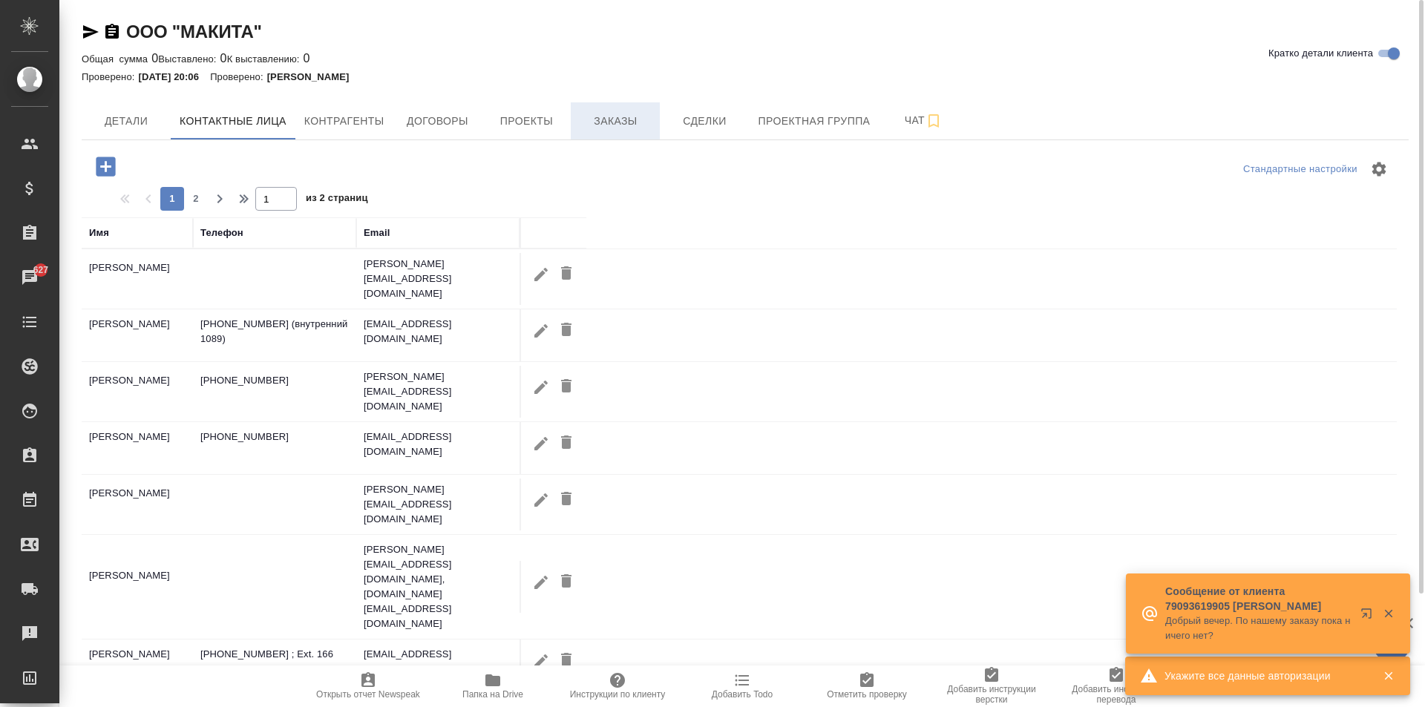
click at [603, 120] on span "Заказы" at bounding box center [615, 121] width 71 height 19
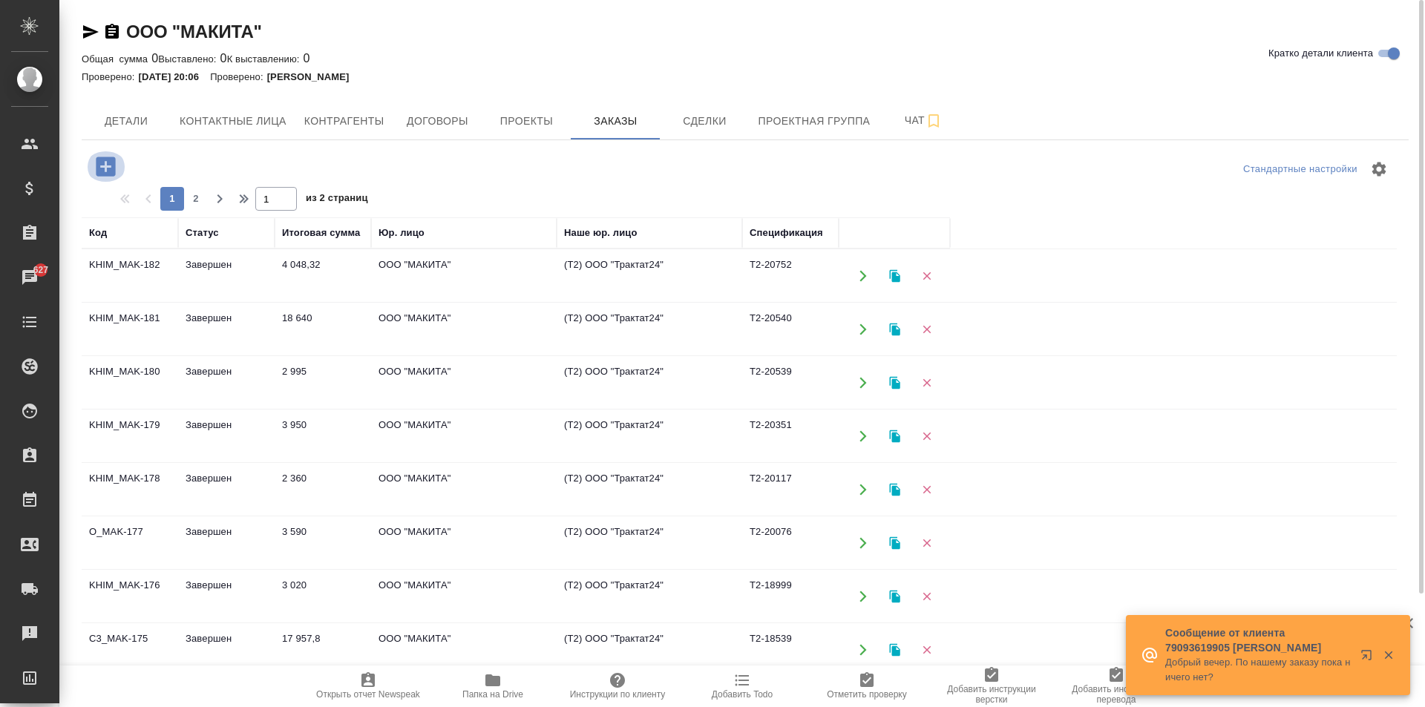
click at [109, 163] on icon "button" at bounding box center [105, 166] width 19 height 19
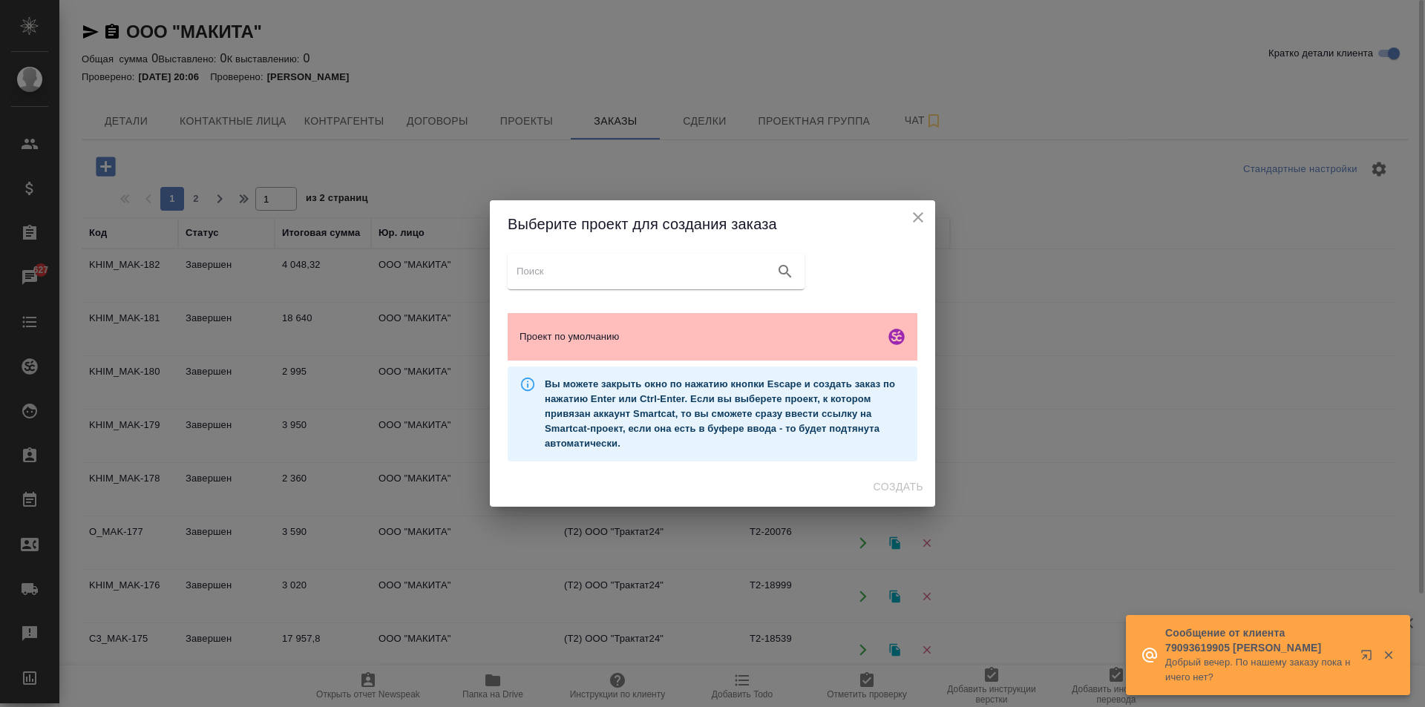
click at [612, 343] on span "Проект по умолчанию" at bounding box center [699, 337] width 359 height 15
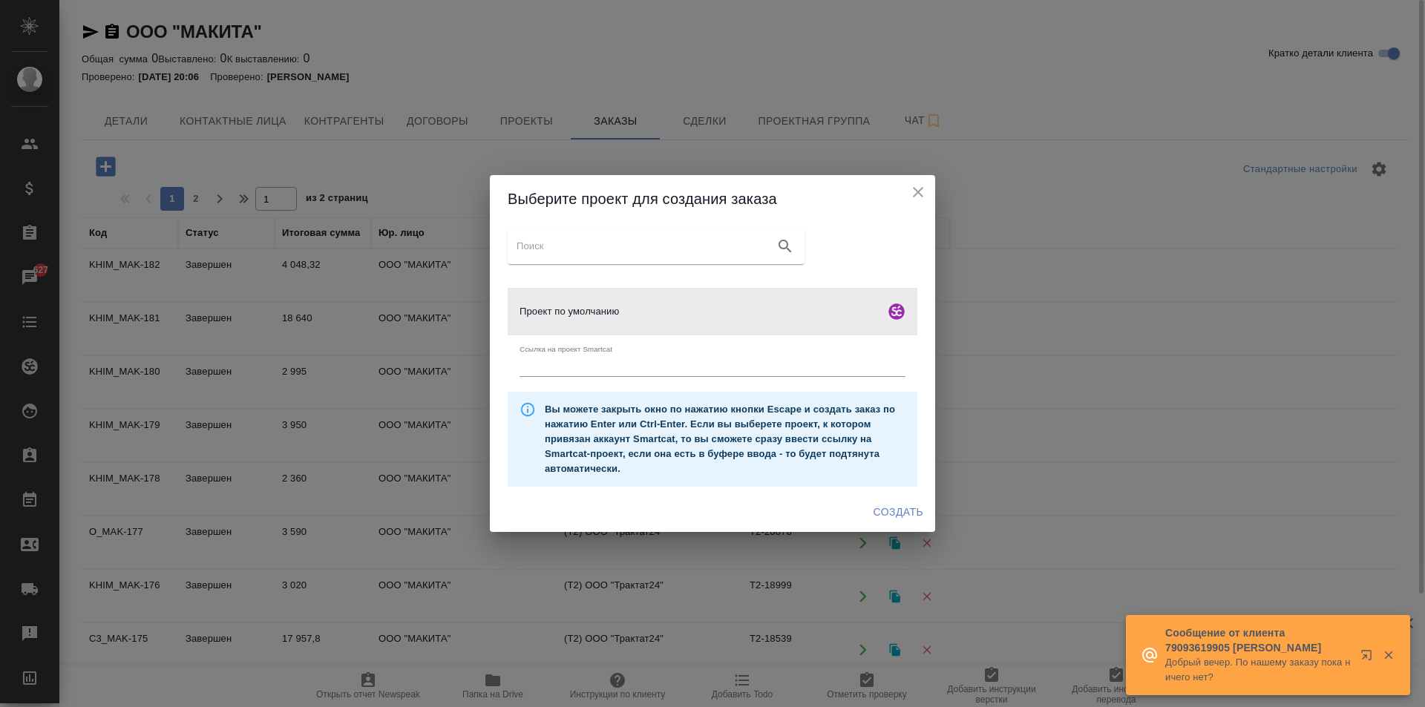
click at [888, 498] on div "Создать" at bounding box center [712, 512] width 445 height 39
click at [892, 511] on span "Создать" at bounding box center [899, 512] width 50 height 19
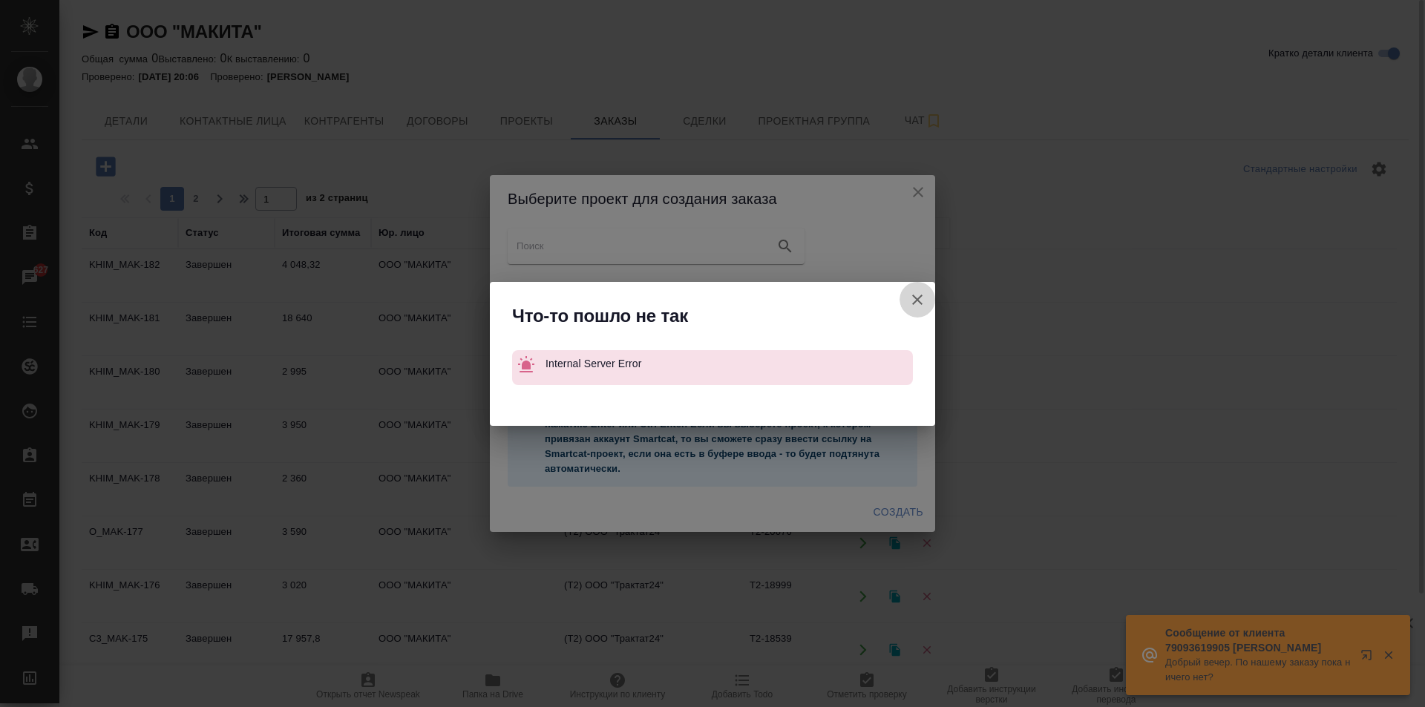
click at [920, 302] on icon "button" at bounding box center [917, 300] width 10 height 10
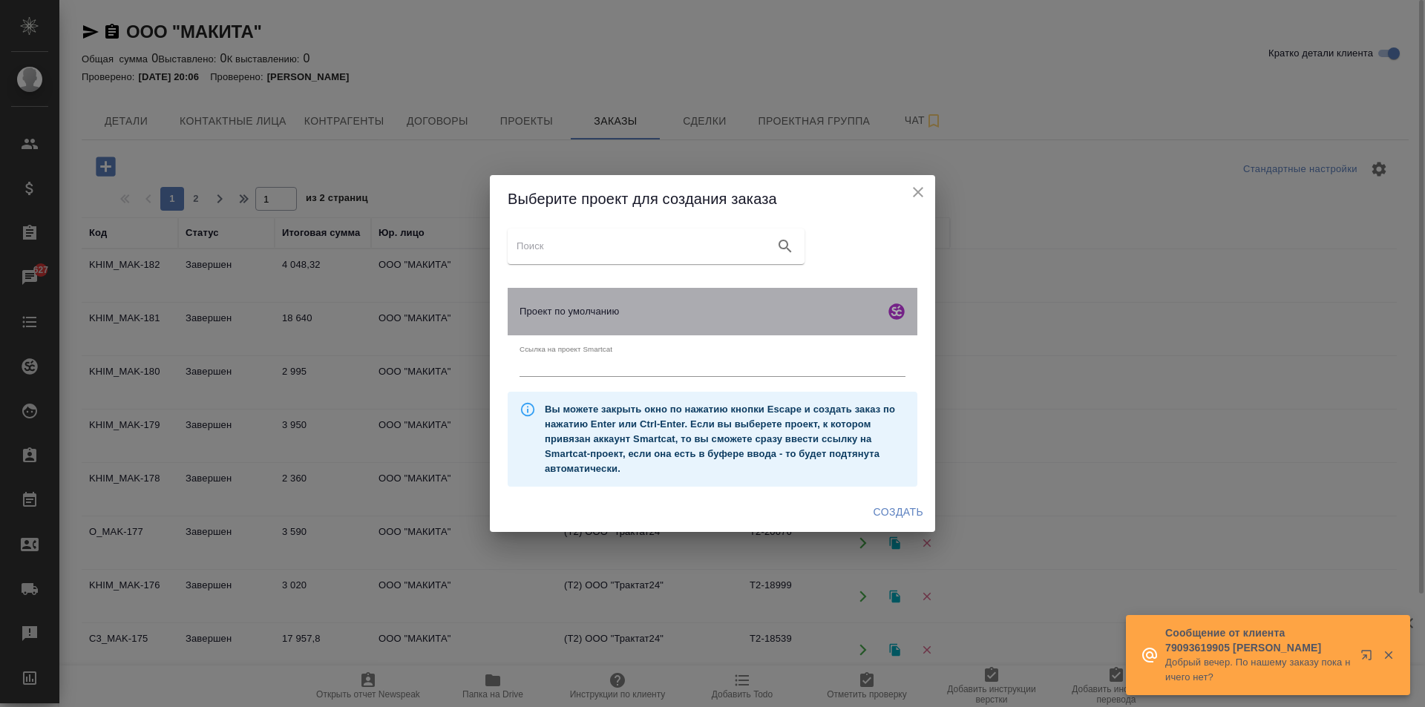
click at [728, 322] on div "Проект по умолчанию" at bounding box center [713, 311] width 410 height 47
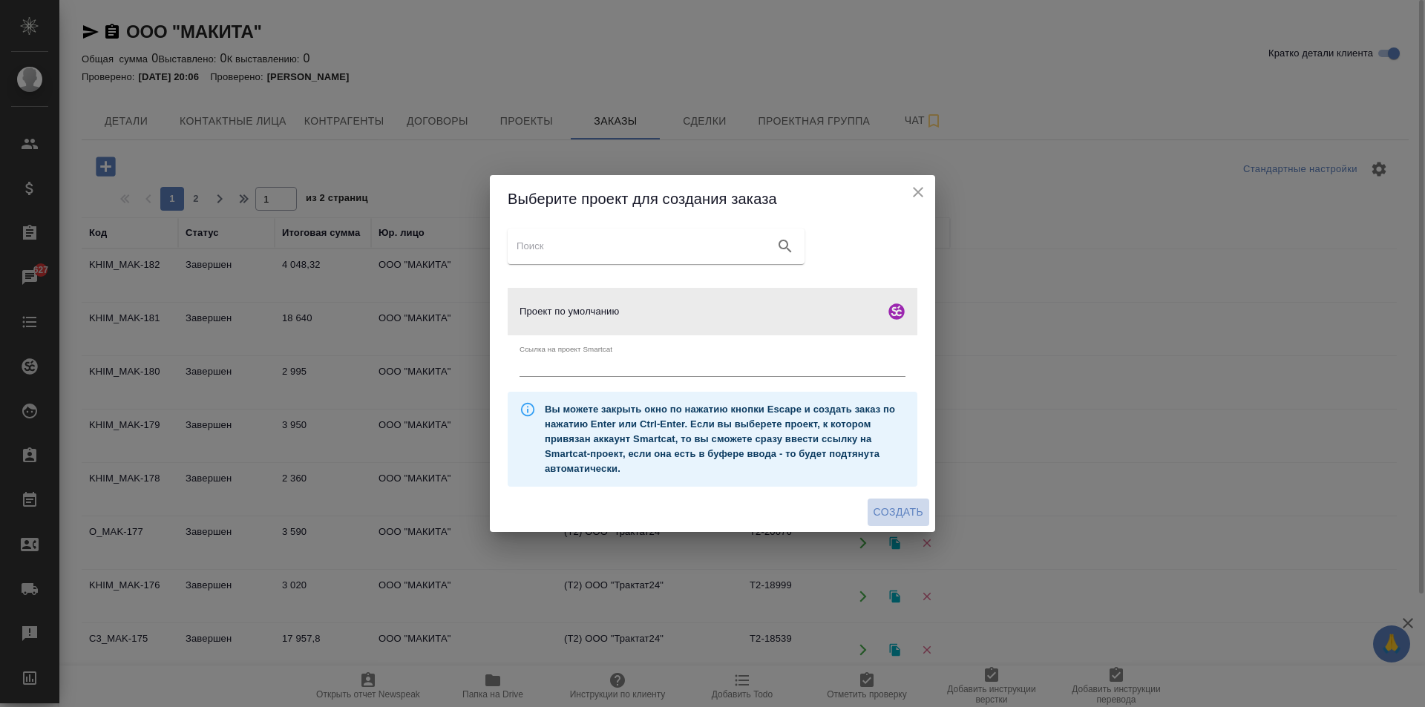
click at [896, 511] on span "Создать" at bounding box center [899, 512] width 50 height 19
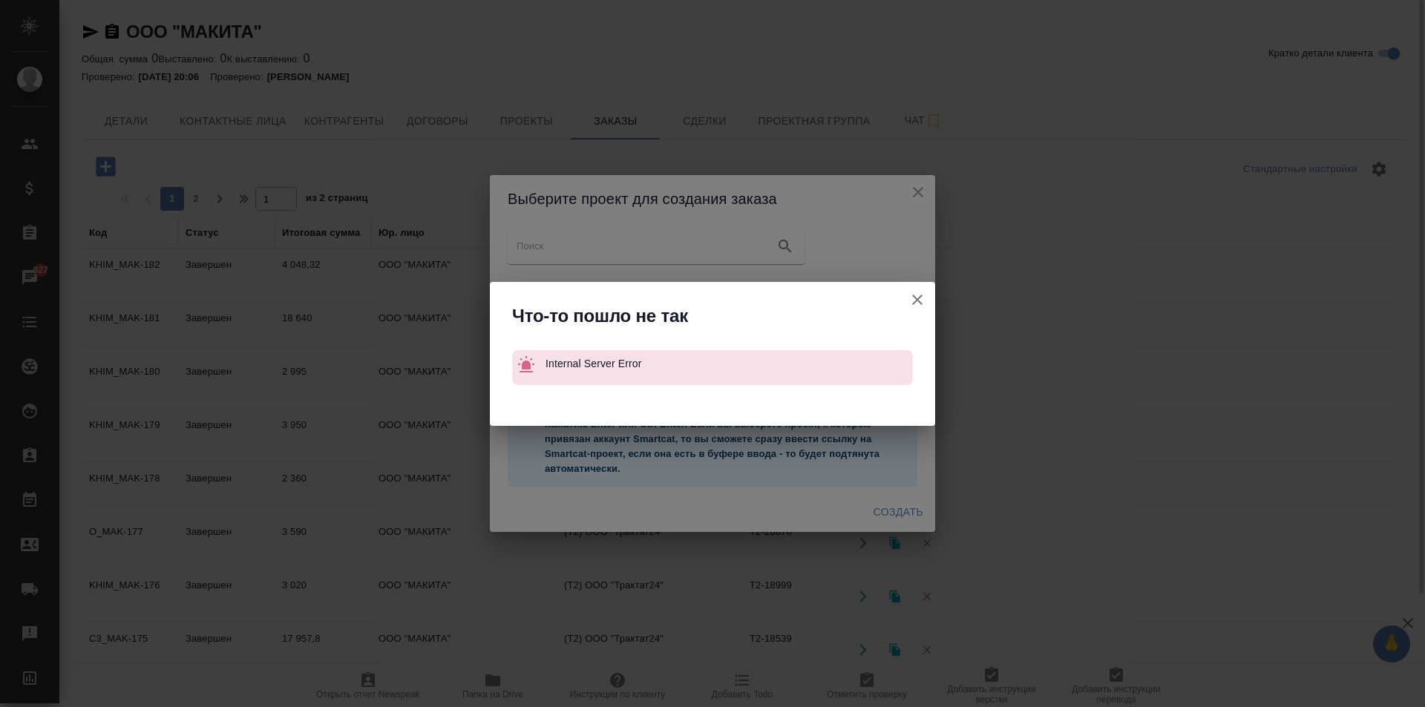
click at [913, 297] on icon "button" at bounding box center [917, 300] width 18 height 18
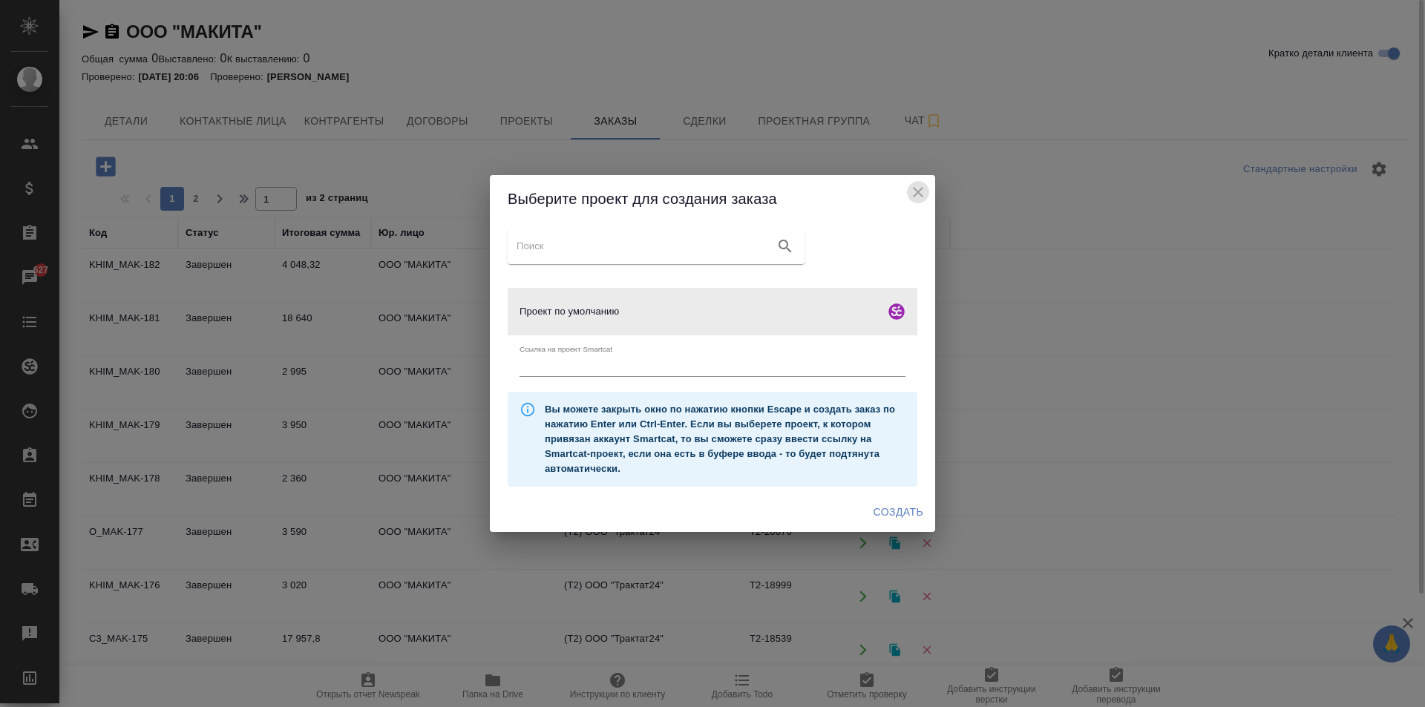
click at [918, 181] on button "close" at bounding box center [918, 192] width 22 height 22
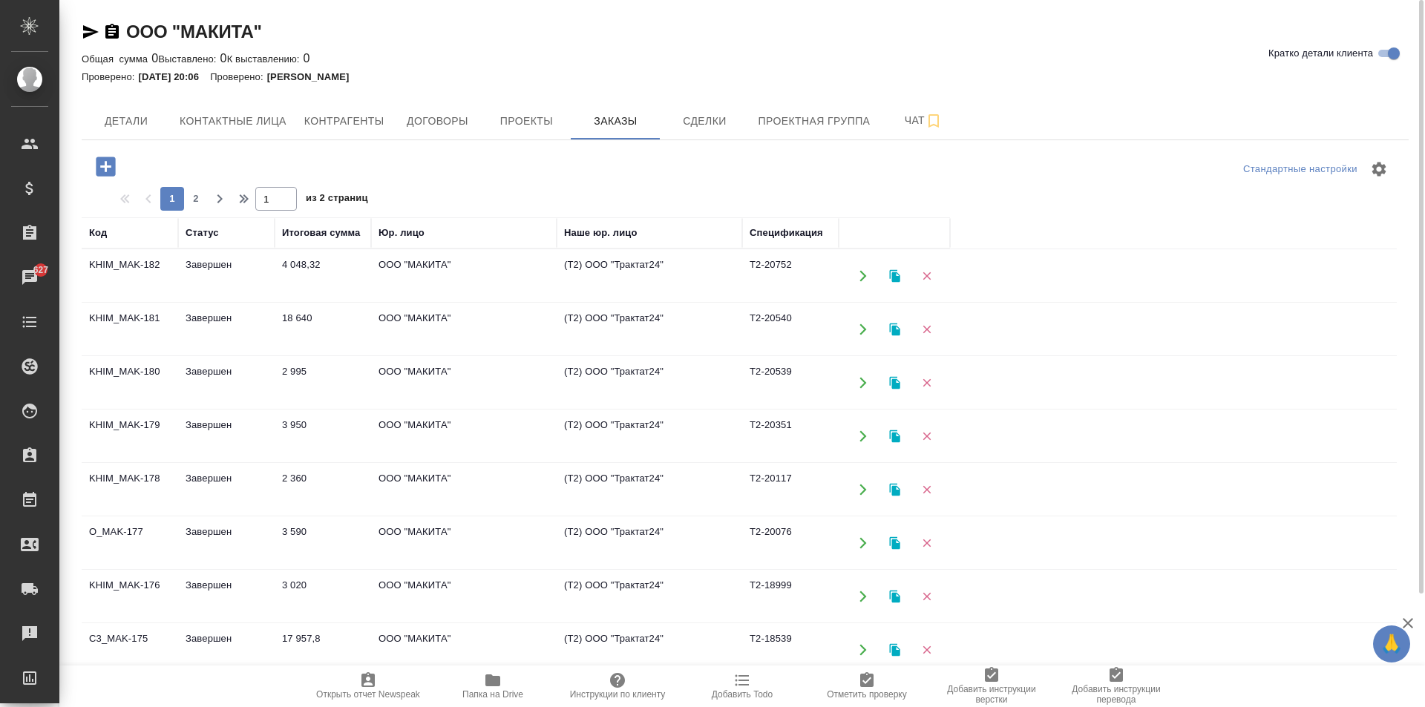
click at [1081, 177] on div "Стандартные настройки" at bounding box center [1181, 169] width 430 height 36
click at [123, 162] on button "button" at bounding box center [105, 166] width 41 height 30
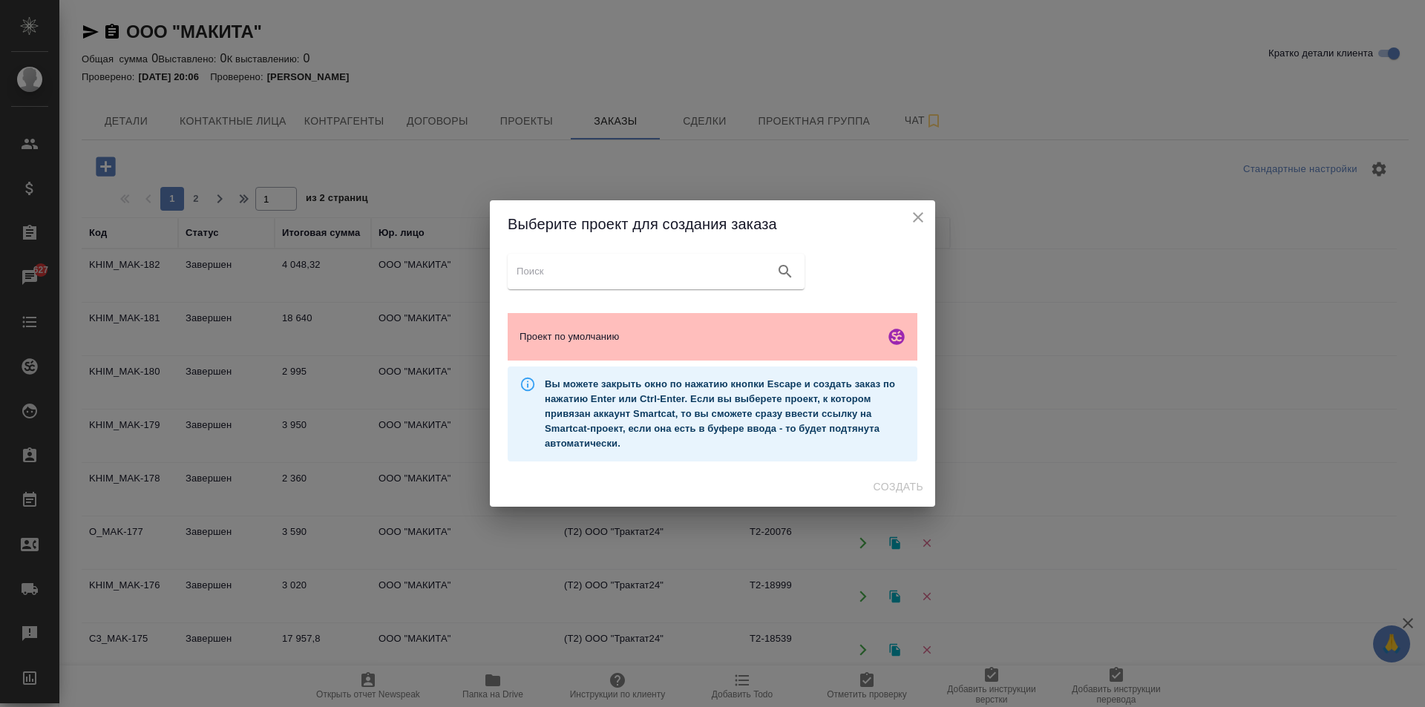
click at [753, 339] on span "Проект по умолчанию" at bounding box center [699, 337] width 359 height 15
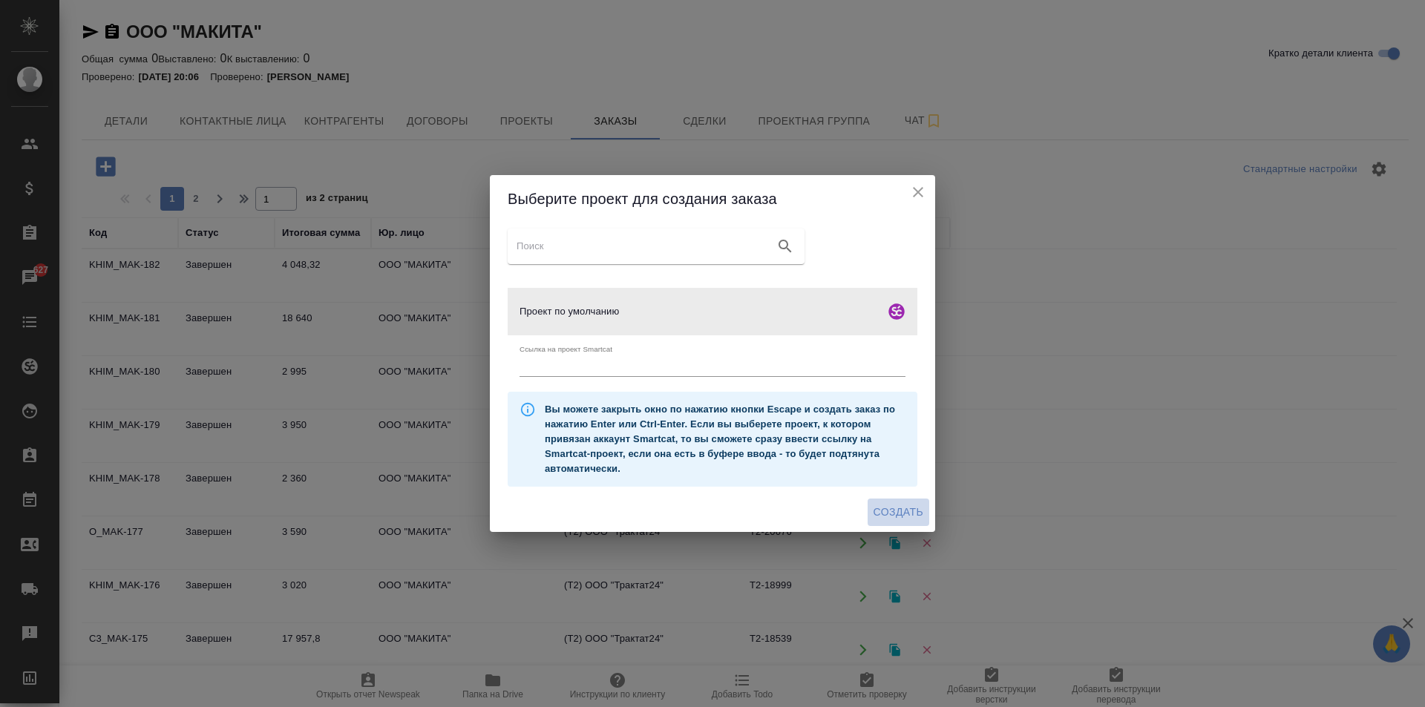
click at [897, 508] on span "Создать" at bounding box center [899, 512] width 50 height 19
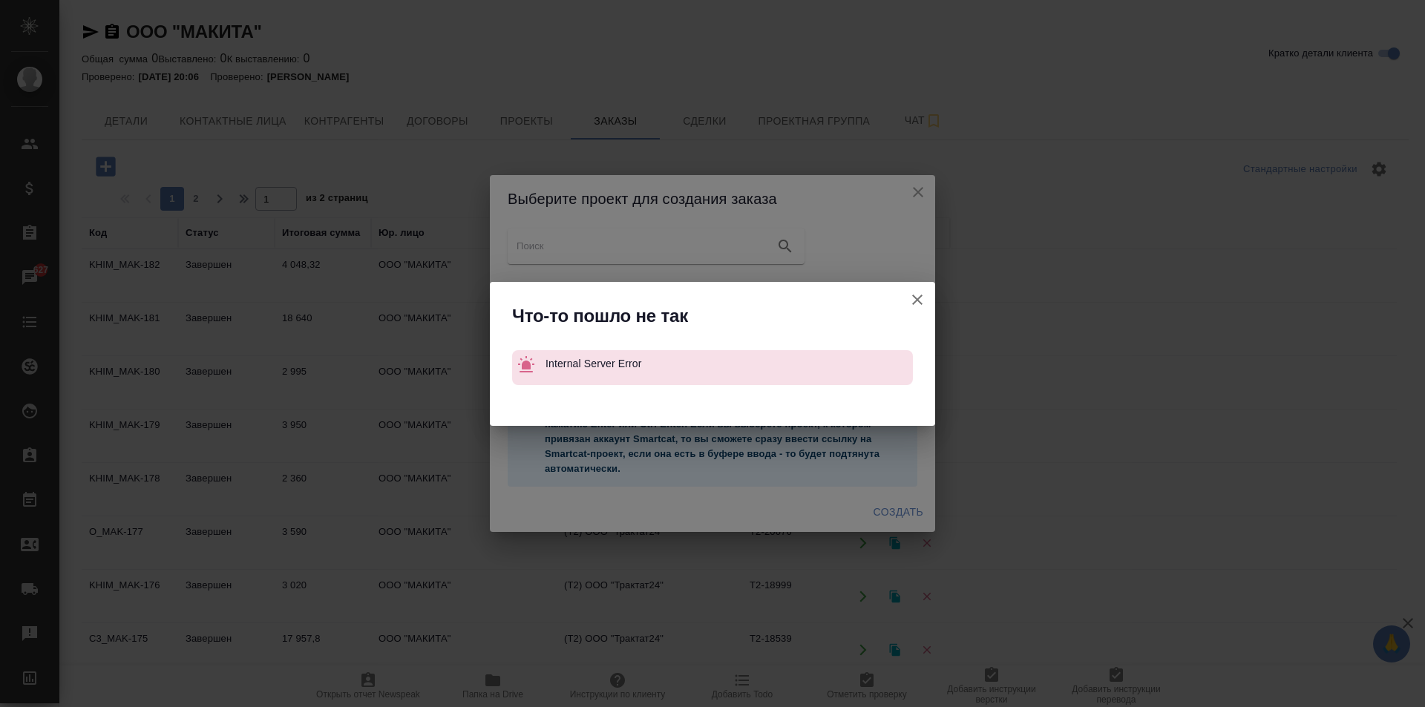
click at [911, 298] on icon "button" at bounding box center [917, 300] width 18 height 18
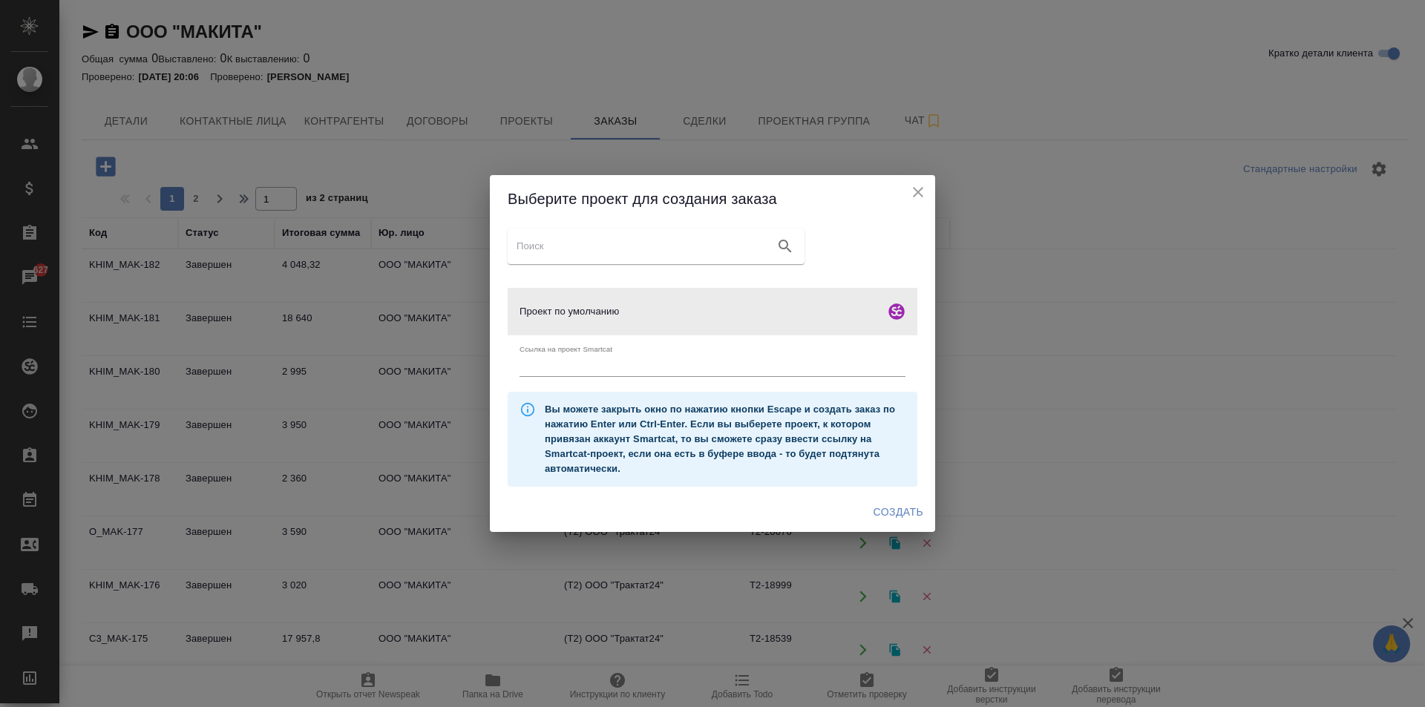
click at [906, 204] on h2 "Выберите проект для создания заказа" at bounding box center [713, 199] width 410 height 24
click at [920, 184] on icon "close" at bounding box center [918, 192] width 18 height 18
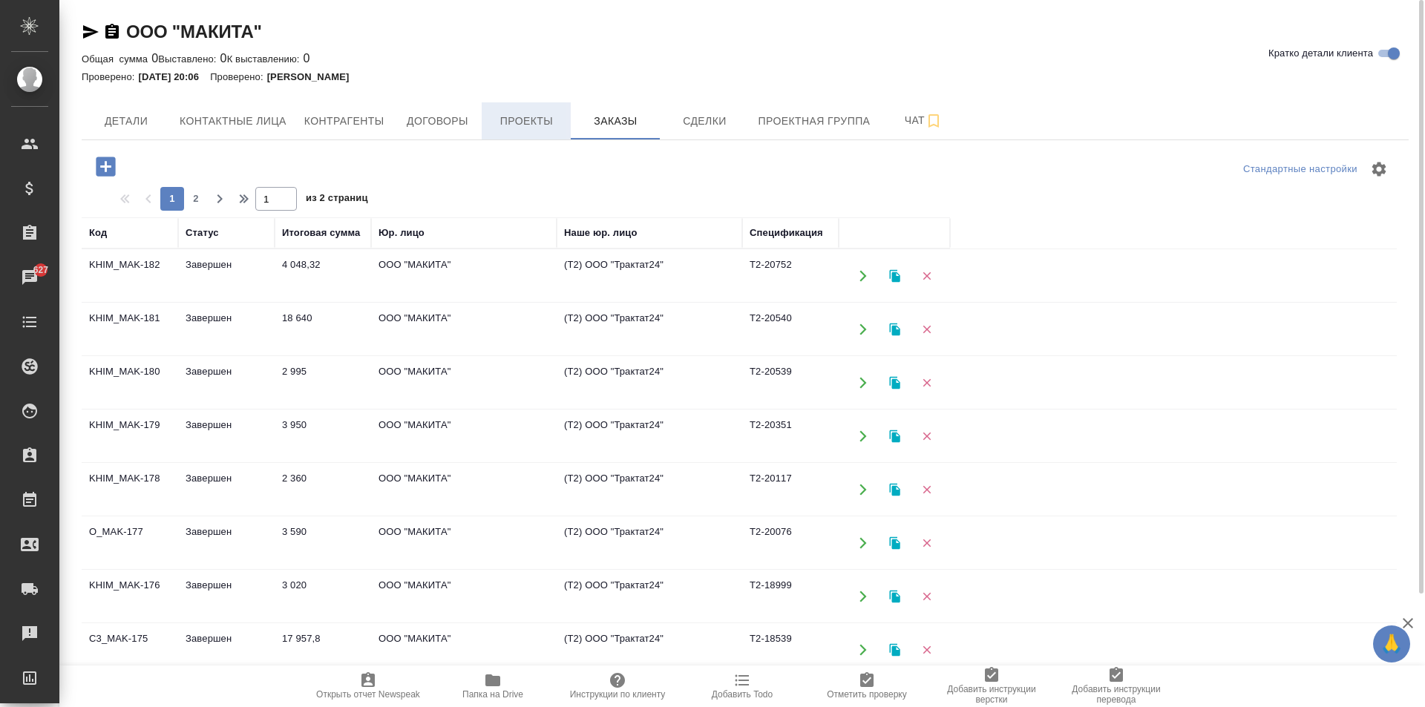
click at [534, 121] on span "Проекты" at bounding box center [526, 121] width 71 height 19
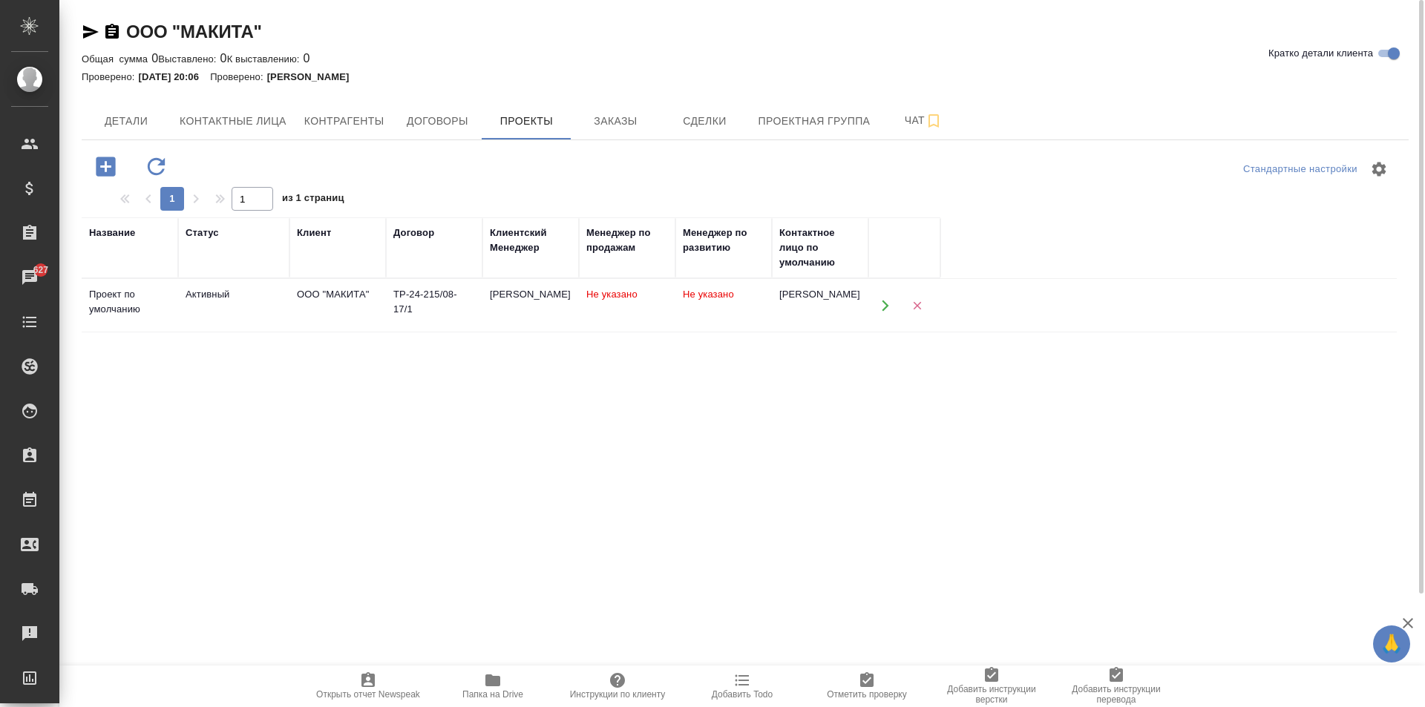
click at [235, 315] on td "Активный" at bounding box center [233, 306] width 111 height 52
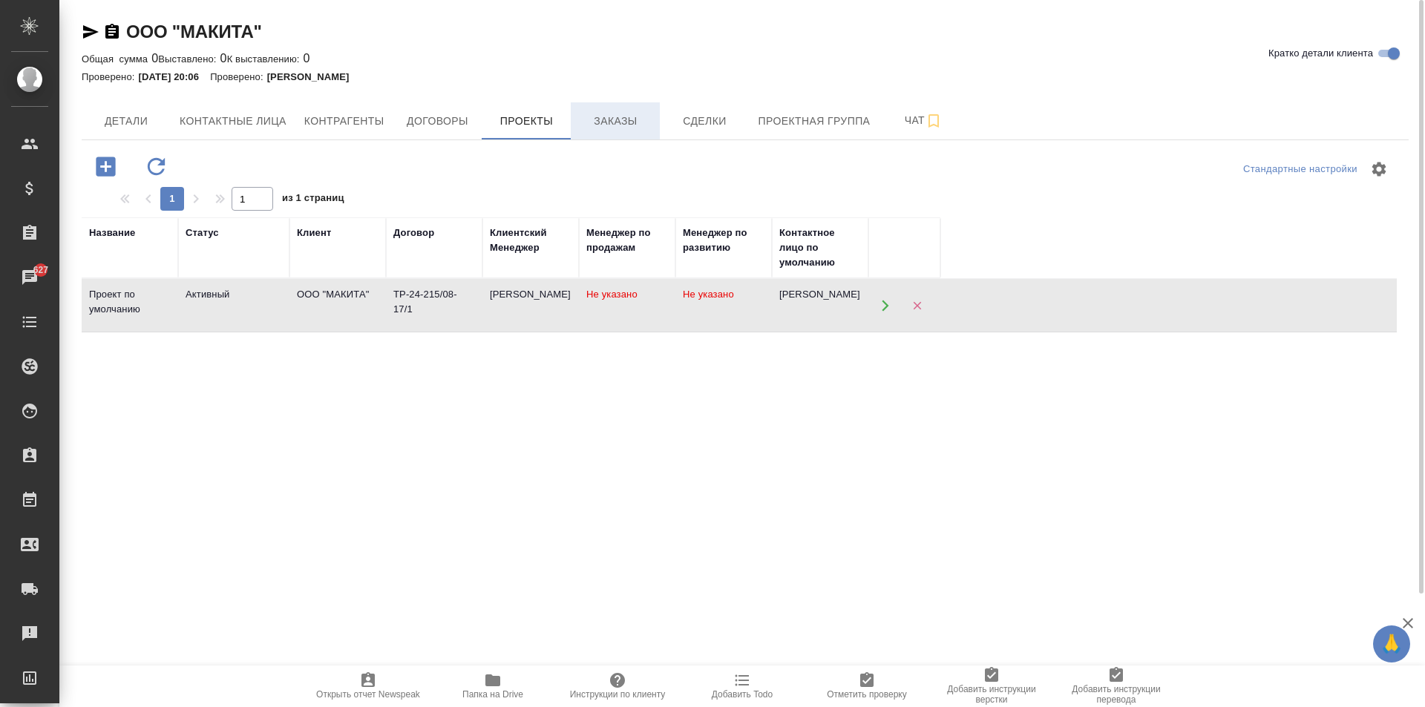
click at [603, 121] on span "Заказы" at bounding box center [615, 121] width 71 height 19
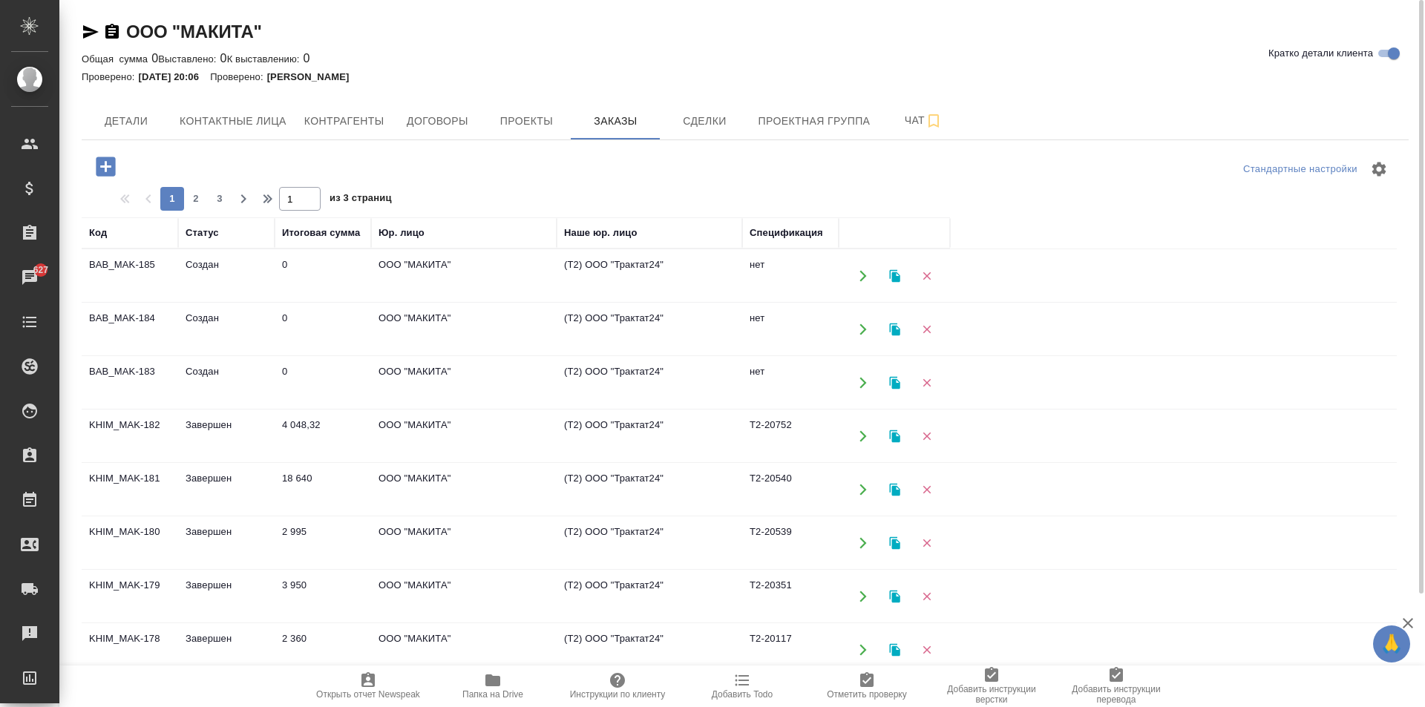
click at [104, 170] on icon "button" at bounding box center [105, 166] width 19 height 19
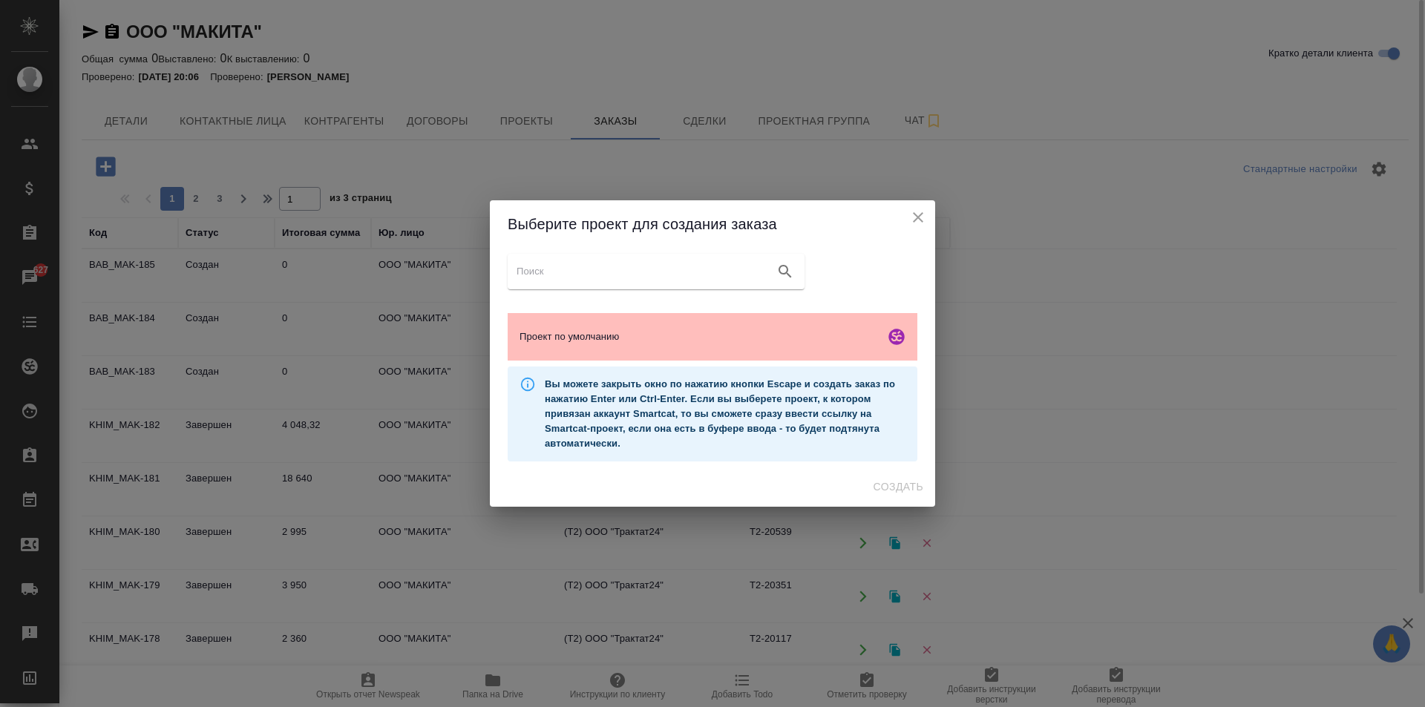
click at [609, 338] on span "Проект по умолчанию" at bounding box center [699, 337] width 359 height 15
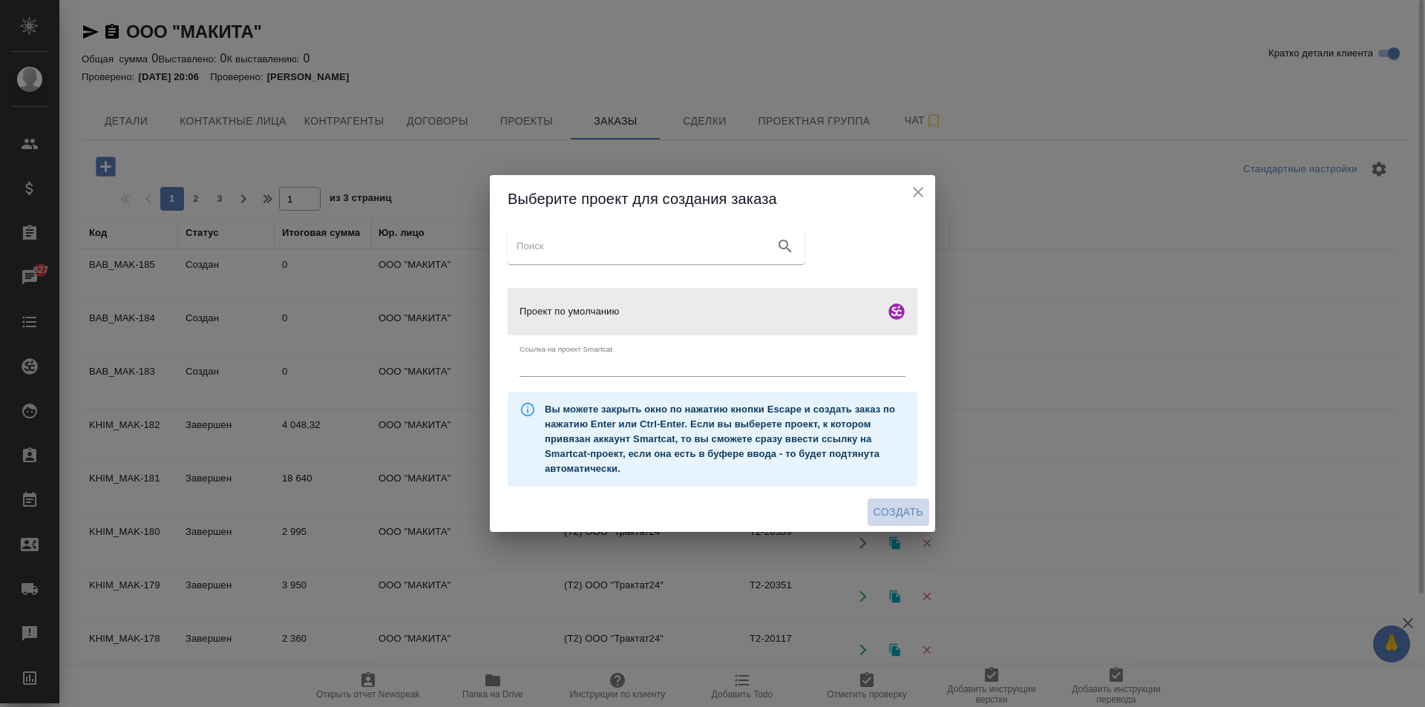
click at [894, 502] on button "Создать" at bounding box center [899, 512] width 62 height 27
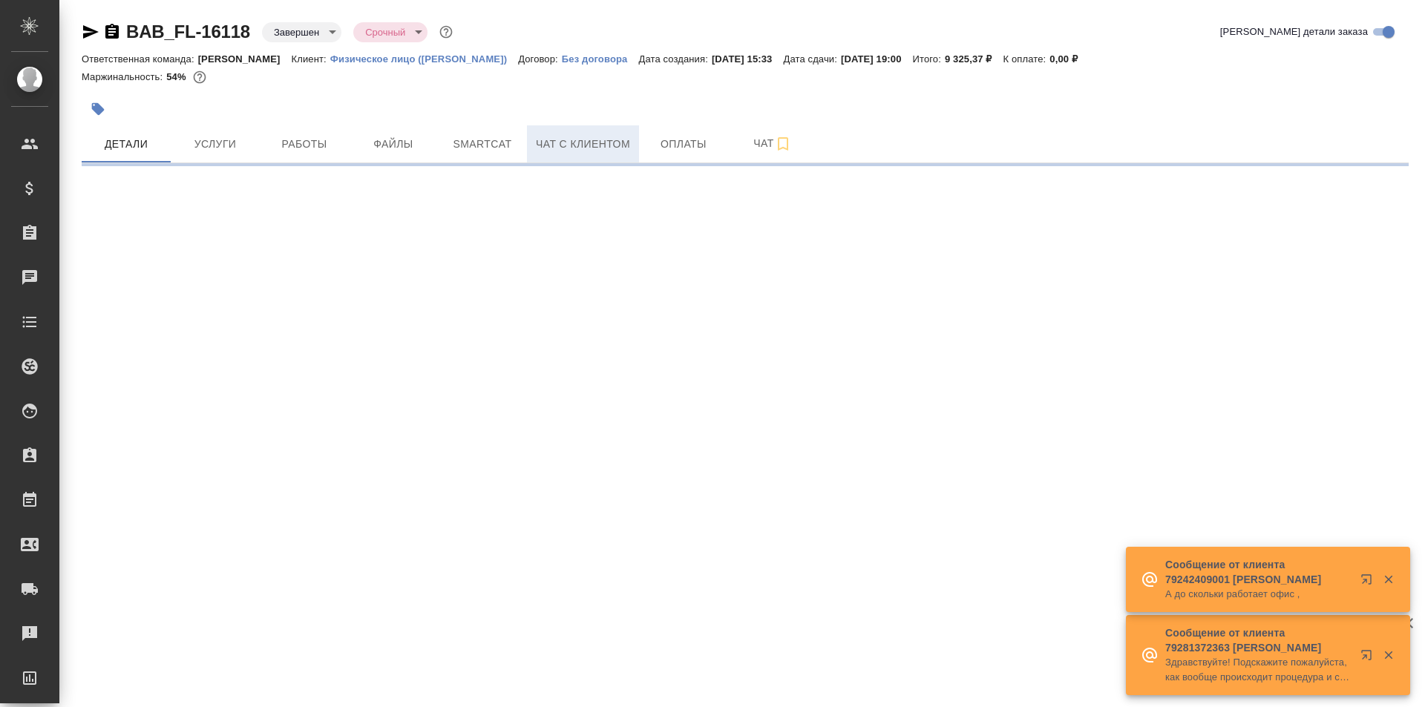
click at [567, 142] on span "Чат с клиентом" at bounding box center [583, 144] width 94 height 19
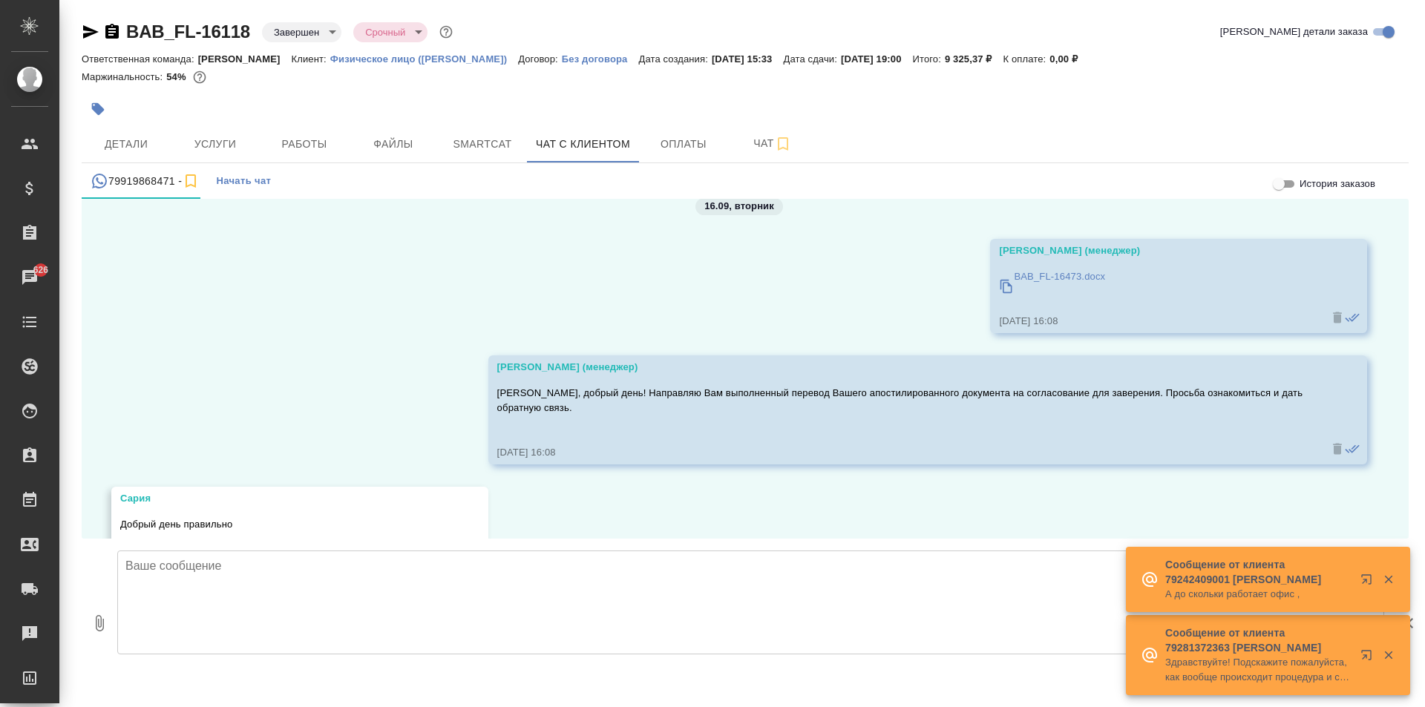
scroll to position [7997, 0]
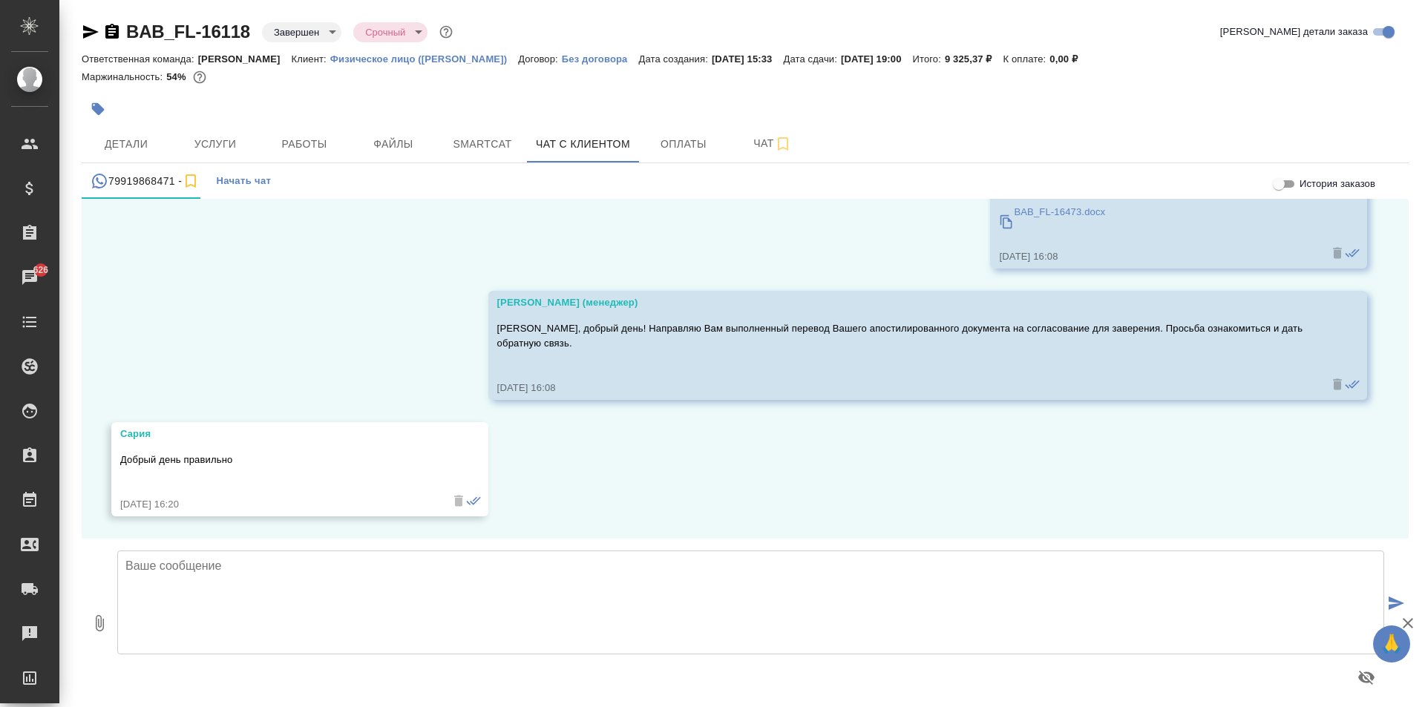
click at [527, 600] on textarea at bounding box center [750, 603] width 1267 height 104
click at [179, 566] on textarea "Принято!, отправляю на заверение" at bounding box center [750, 603] width 1267 height 104
click at [238, 566] on textarea "Принято! отправляю на заверение" at bounding box center [750, 603] width 1267 height 104
click at [344, 578] on textarea "Принято! отправляем на заверение" at bounding box center [750, 603] width 1267 height 104
click at [184, 564] on textarea "Принято! отправляем на заверение." at bounding box center [750, 603] width 1267 height 104
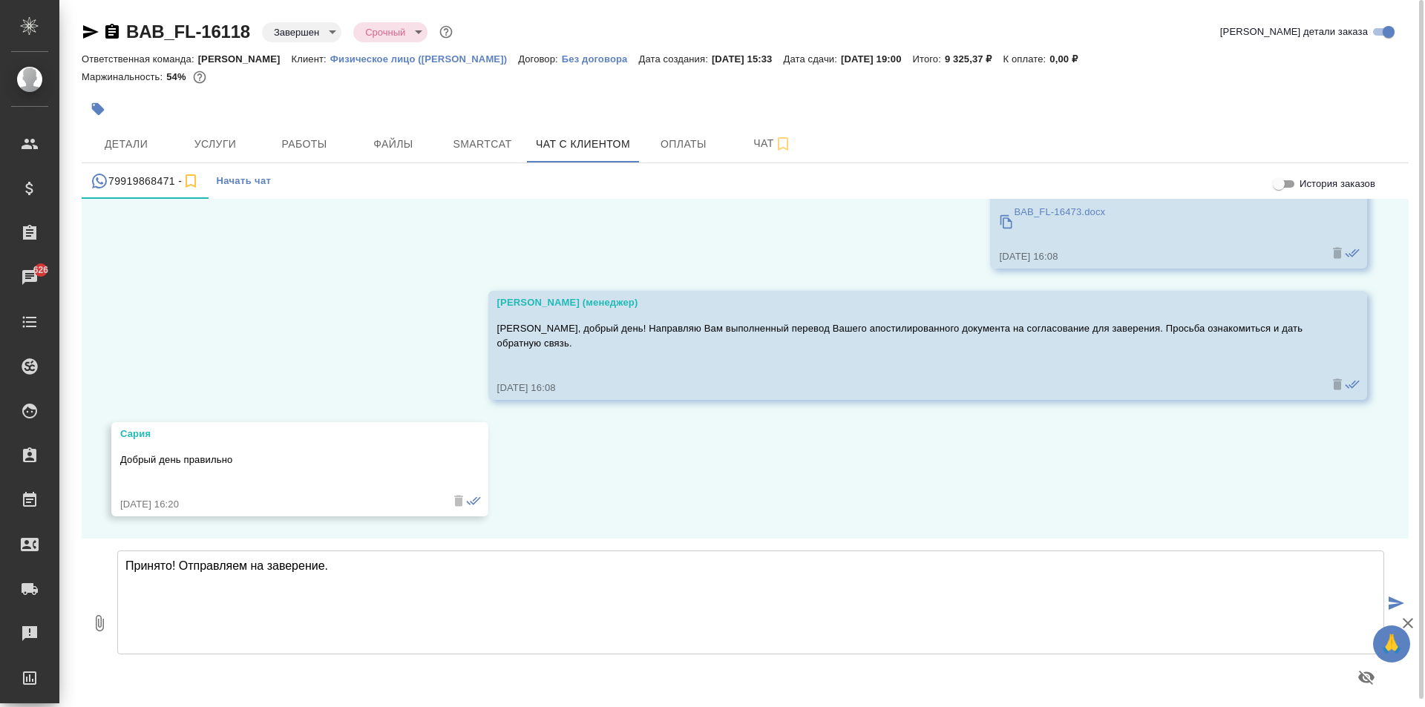
click at [558, 570] on textarea "Принято! Отправляем на заверение." at bounding box center [750, 603] width 1267 height 104
click at [411, 567] on textarea "Принято! Отправляем на заверение. Мы Вам напигем по готовности" at bounding box center [750, 603] width 1267 height 104
click at [857, 589] on textarea "Принято! Отправляем на заверение. Мы Вам напишем по готовности" at bounding box center [750, 603] width 1267 height 104
type textarea "Принято! Отправляем на заверение. Мы Вам напишем по готовности."
click at [1400, 606] on icon "submit" at bounding box center [1397, 603] width 16 height 13
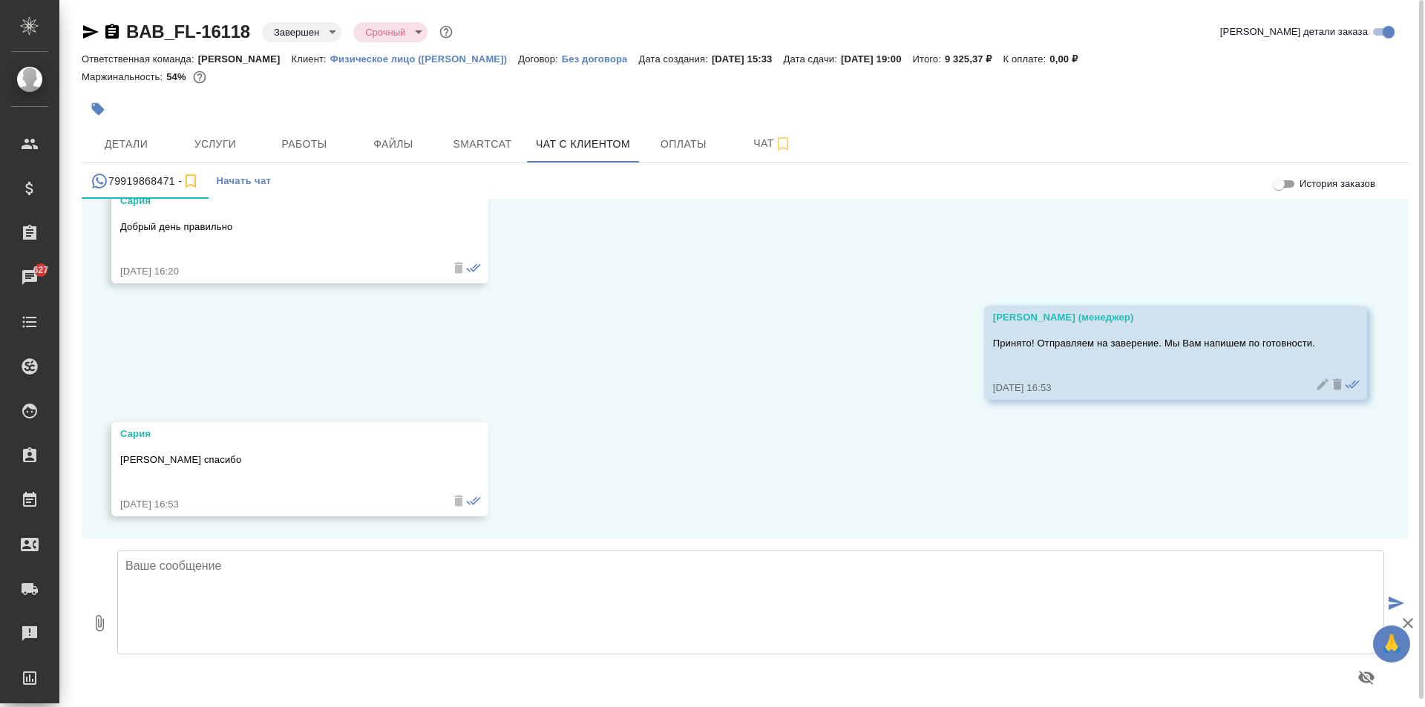
scroll to position [7933, 0]
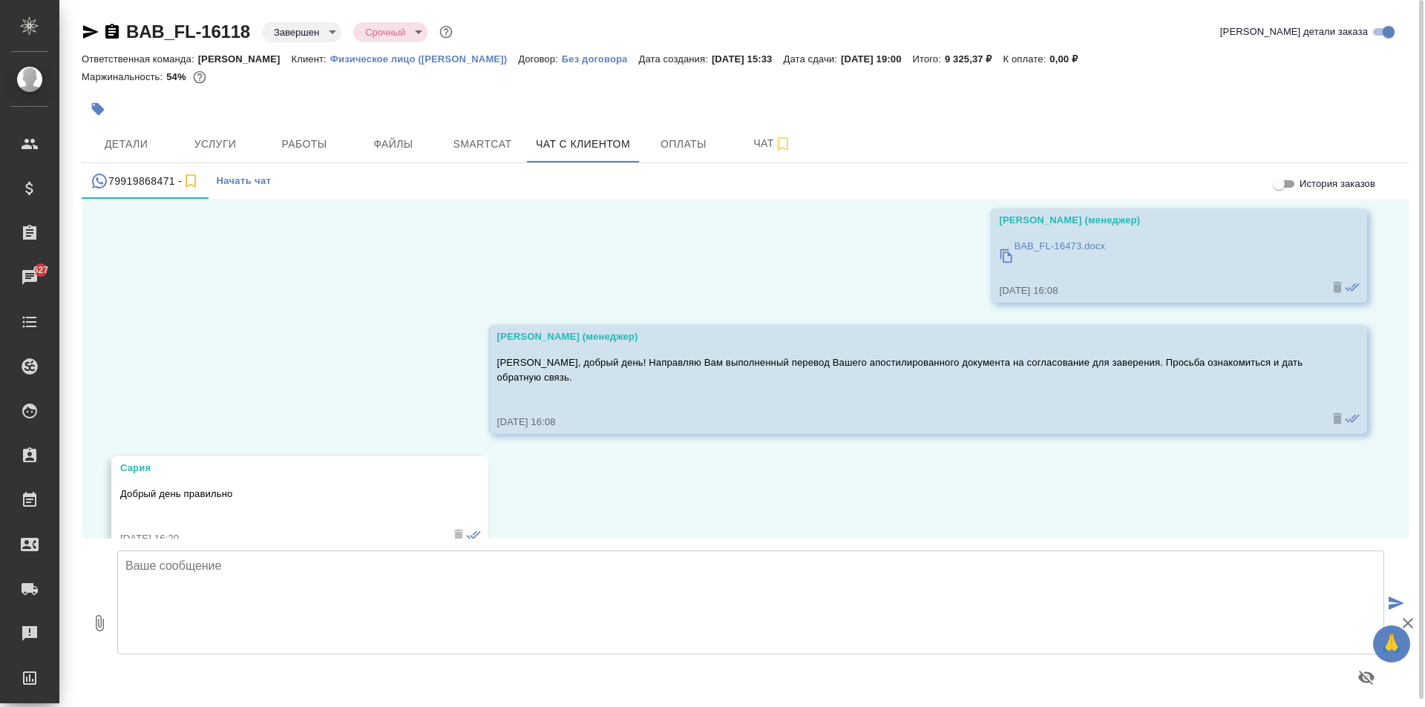
click at [1014, 254] on p "BAB_FL-16473.docx" at bounding box center [1059, 246] width 91 height 15
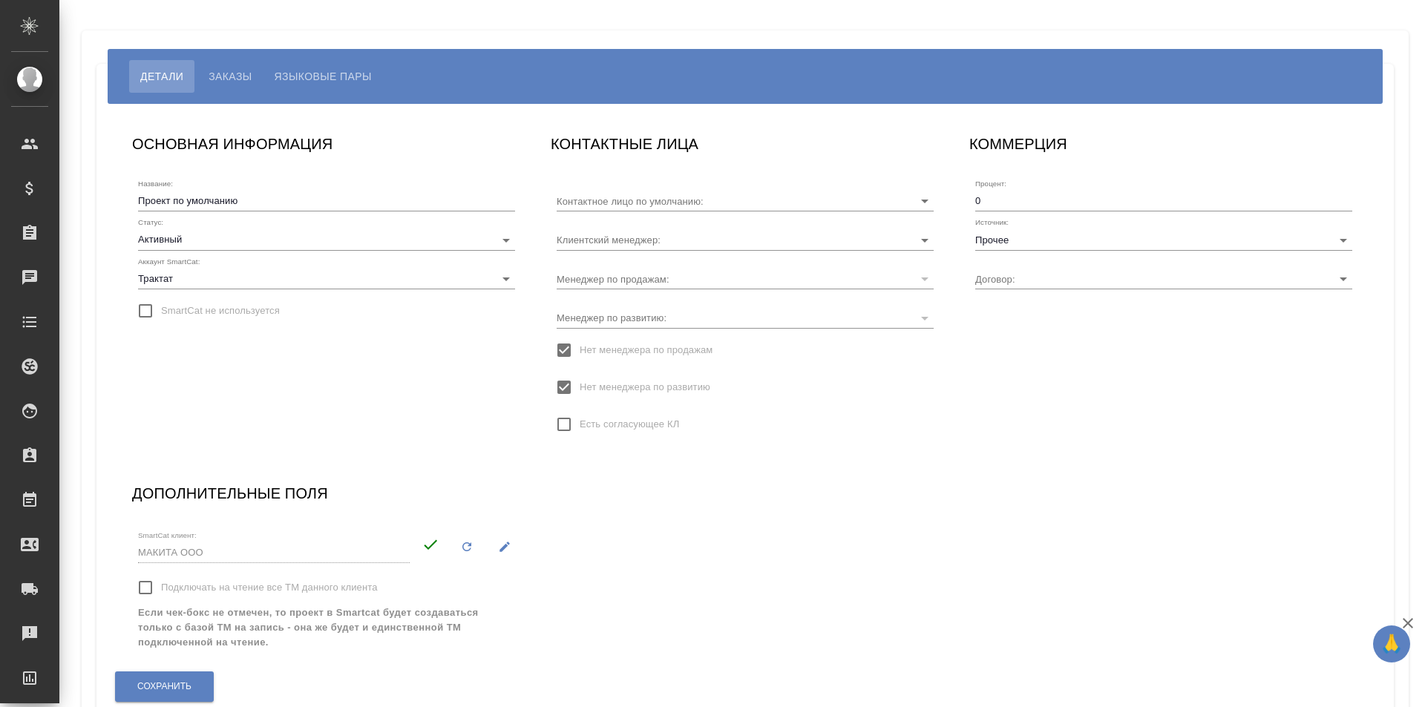
type input "[PERSON_NAME]"
type input "ТР-24-215/08-17/1"
type input "[PERSON_NAME]"
click at [169, 679] on button "Сохранить" at bounding box center [164, 687] width 99 height 30
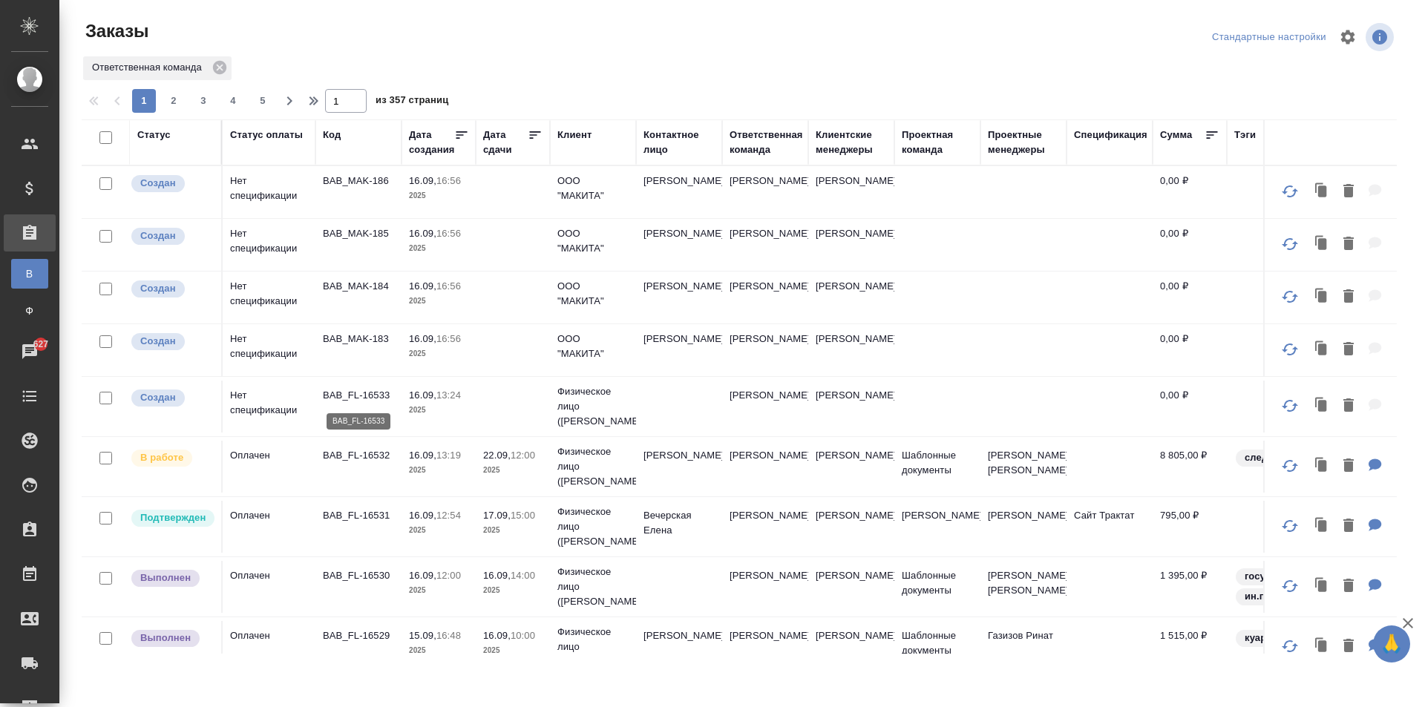
click at [387, 399] on p "BAB_FL-16533" at bounding box center [358, 395] width 71 height 15
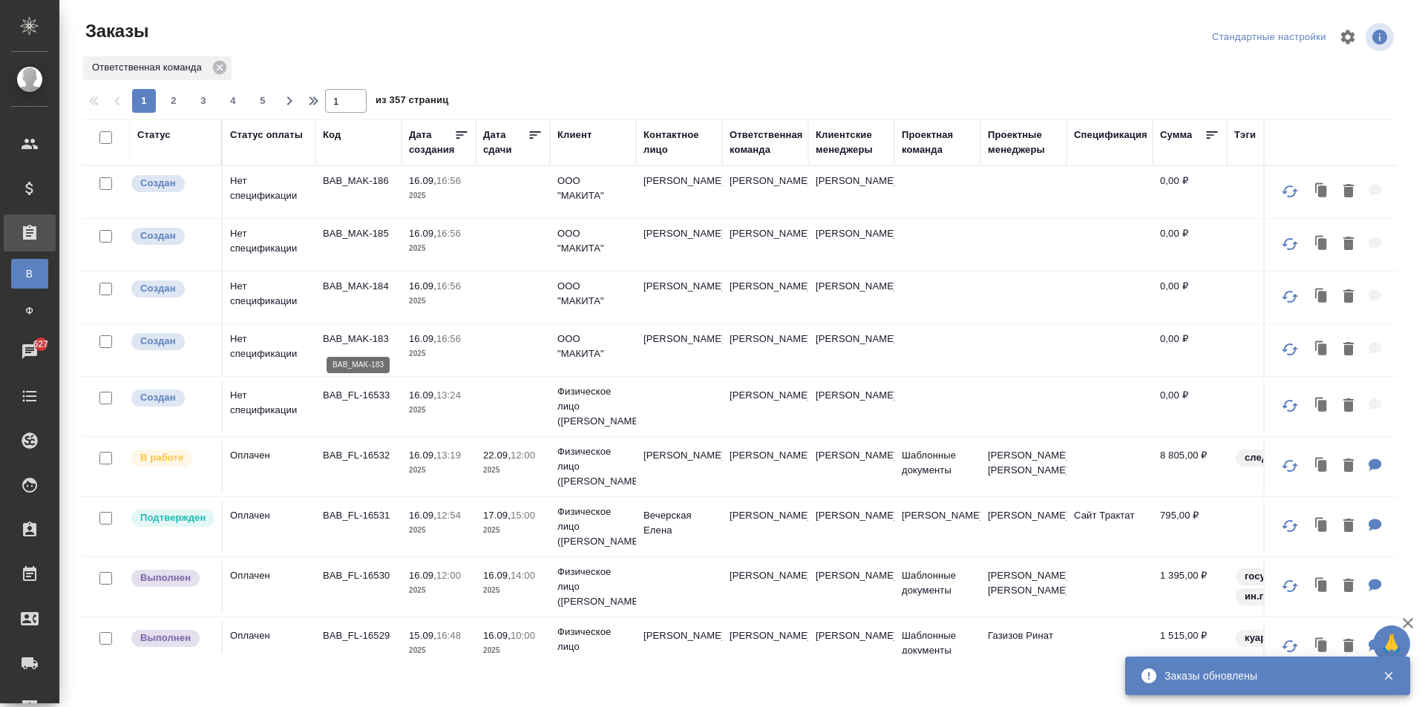
click at [341, 346] on p "BAB_MAK-183" at bounding box center [358, 339] width 71 height 15
click at [364, 286] on p "BAB_MAK-184" at bounding box center [358, 286] width 71 height 15
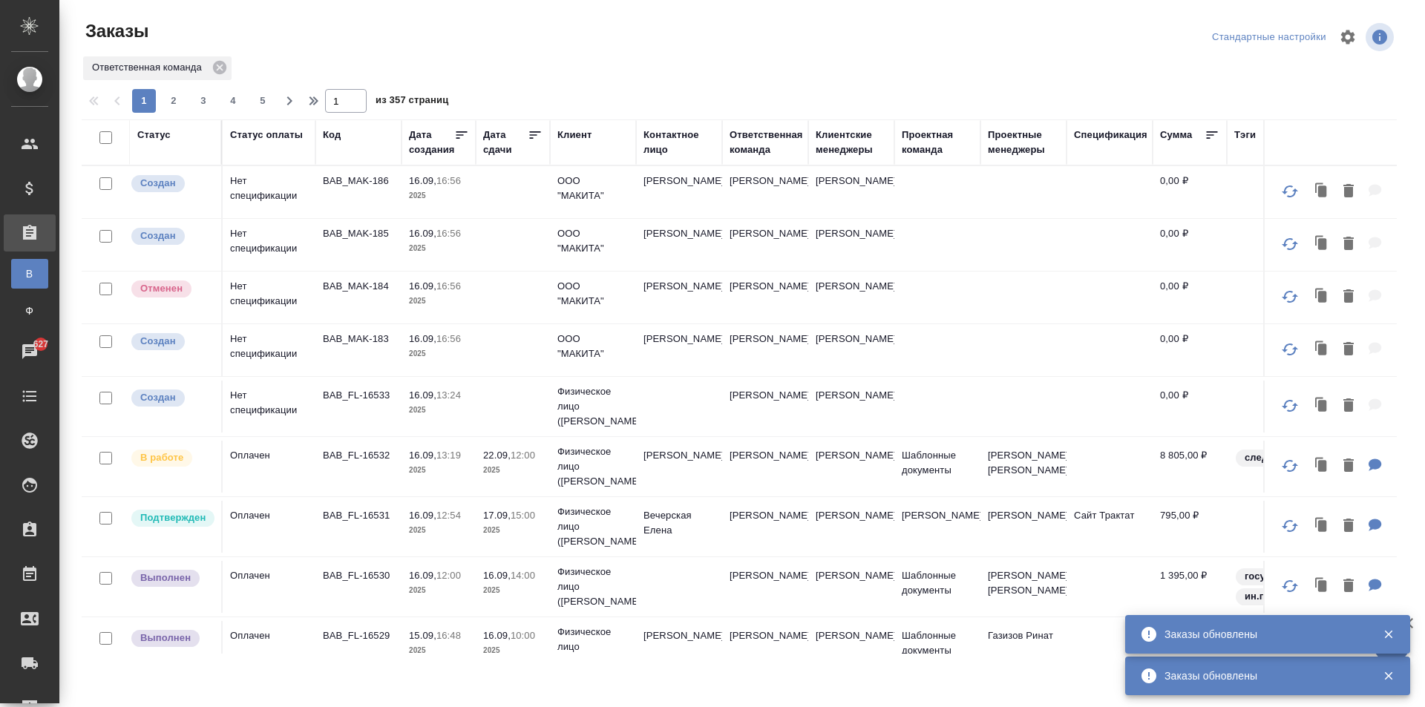
click at [416, 246] on p "2025" at bounding box center [438, 248] width 59 height 15
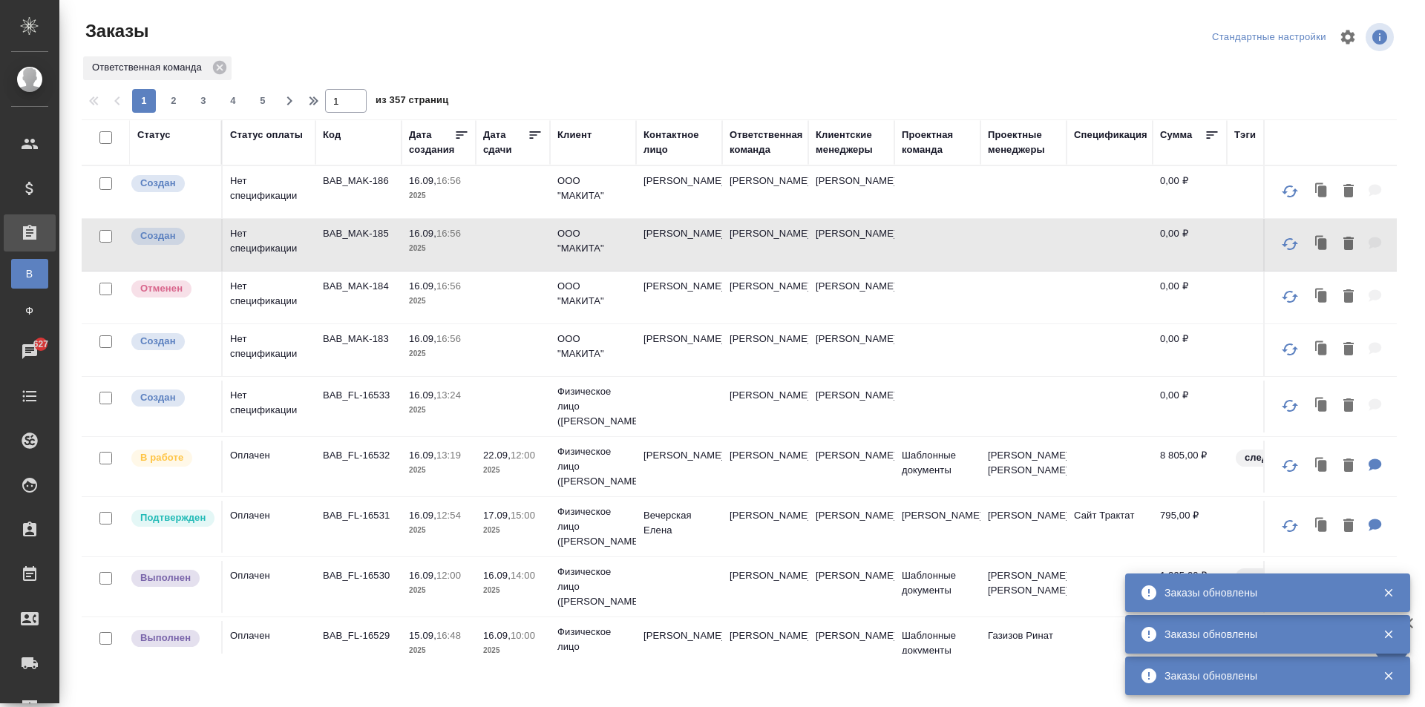
click at [292, 190] on td "Нет спецификации" at bounding box center [269, 192] width 93 height 52
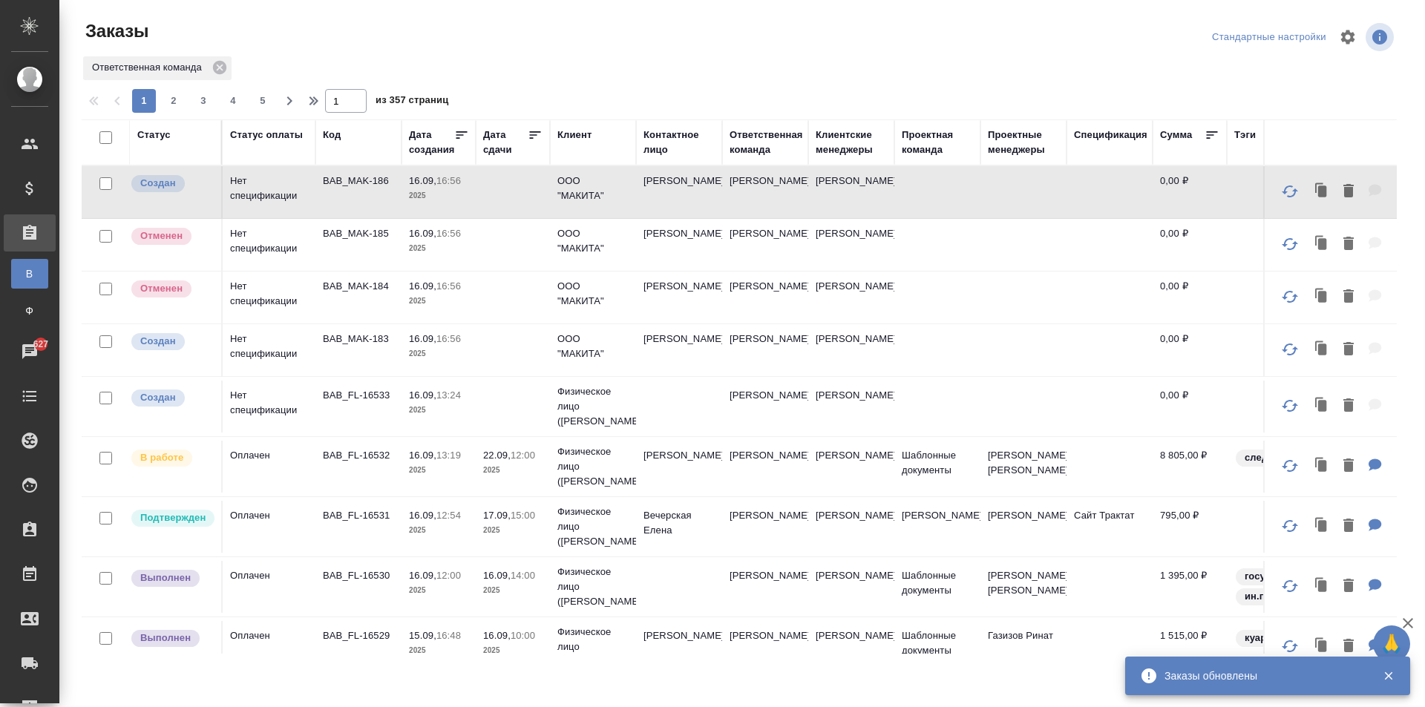
click at [338, 194] on td "BAB_MAK-186" at bounding box center [358, 192] width 86 height 52
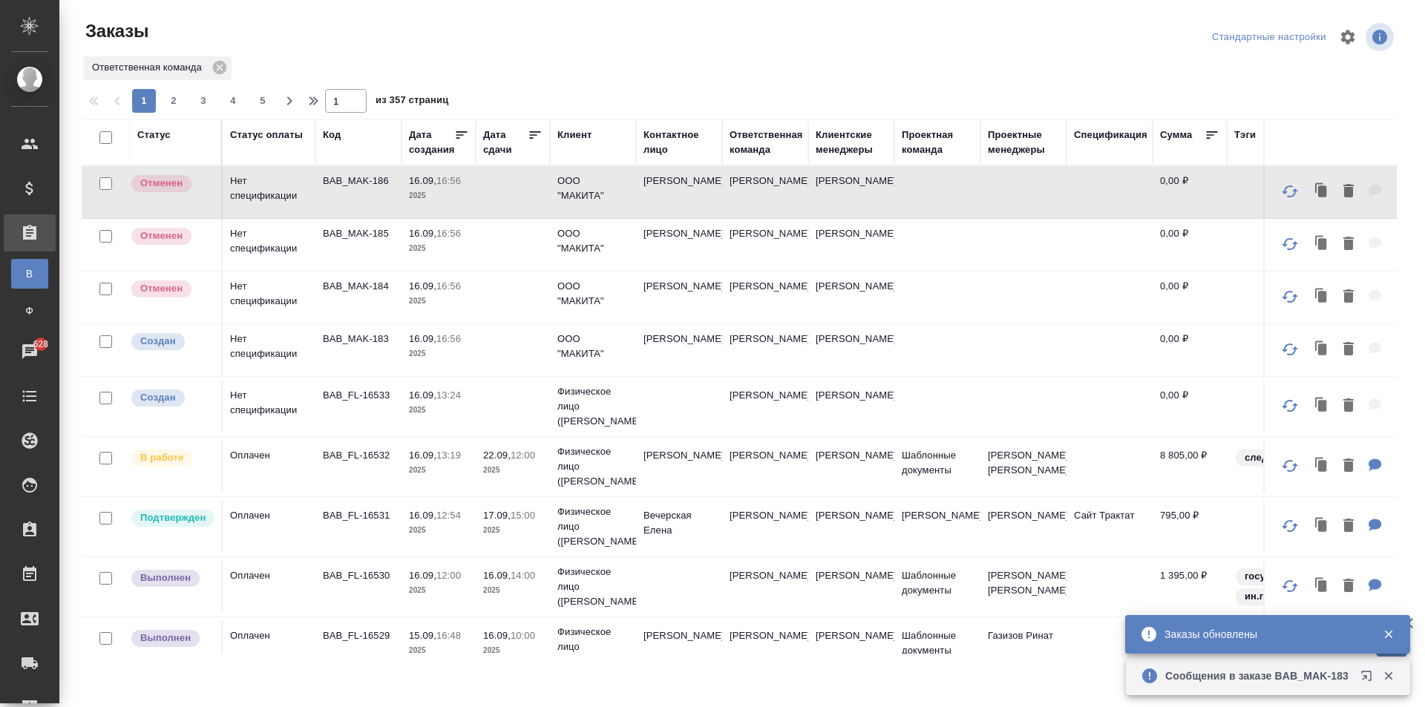
click at [335, 128] on div "Код" at bounding box center [332, 135] width 18 height 15
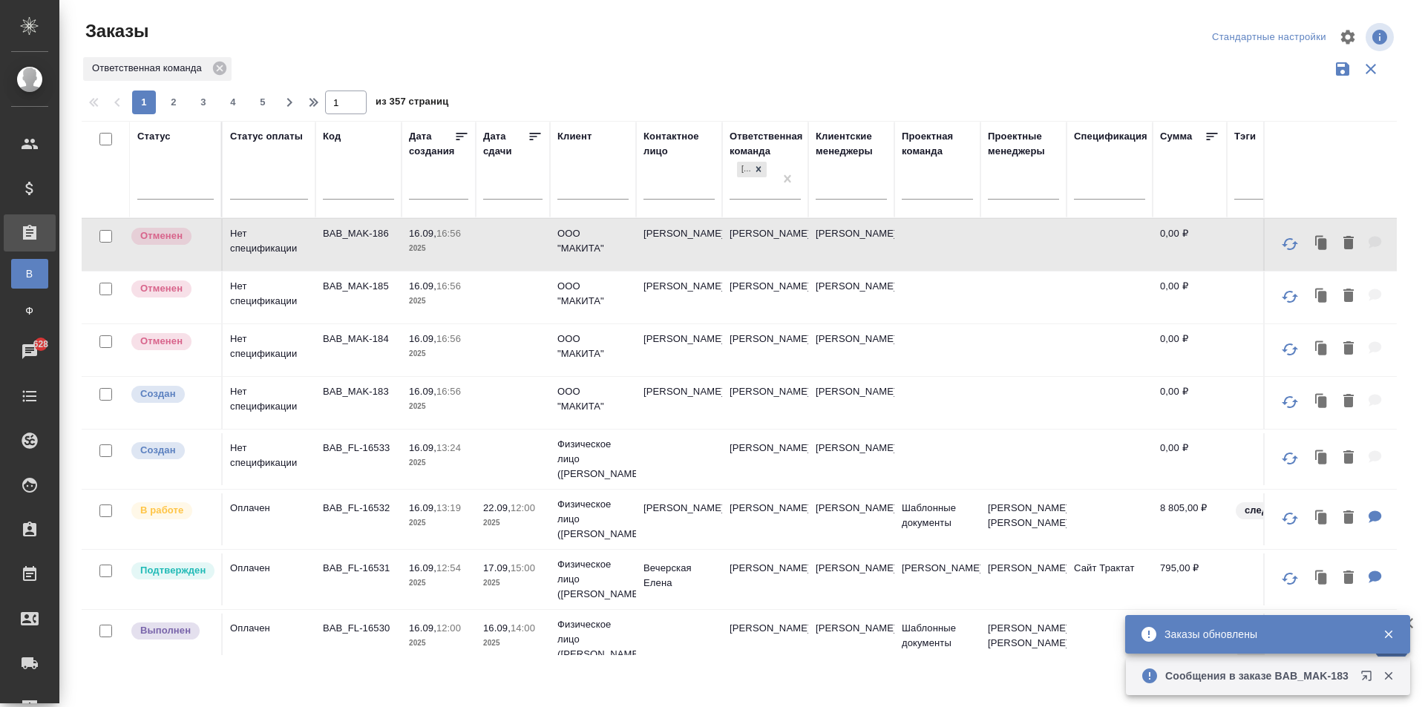
click at [346, 195] on input "text" at bounding box center [358, 189] width 71 height 19
paste input "BAB_FL-16473"
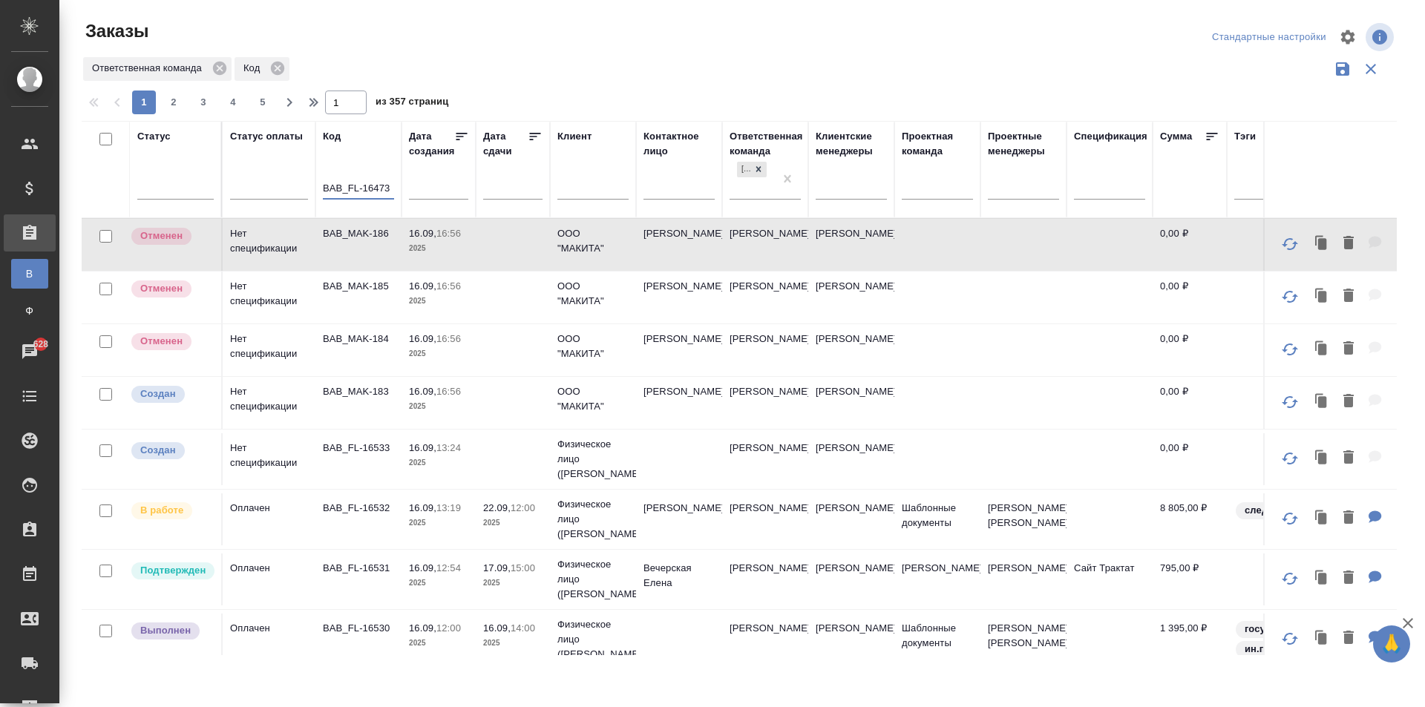
type input "BAB_FL-16473"
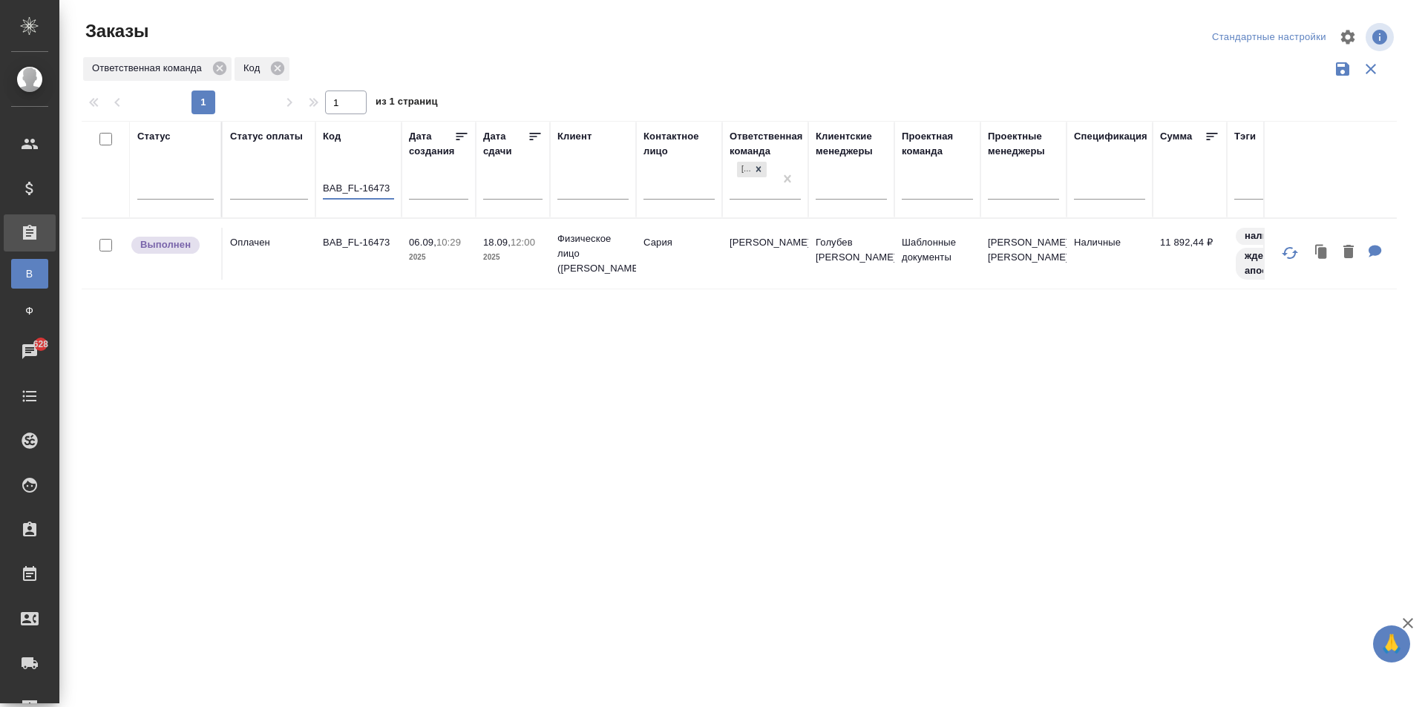
click at [703, 275] on td "Сария" at bounding box center [679, 254] width 86 height 52
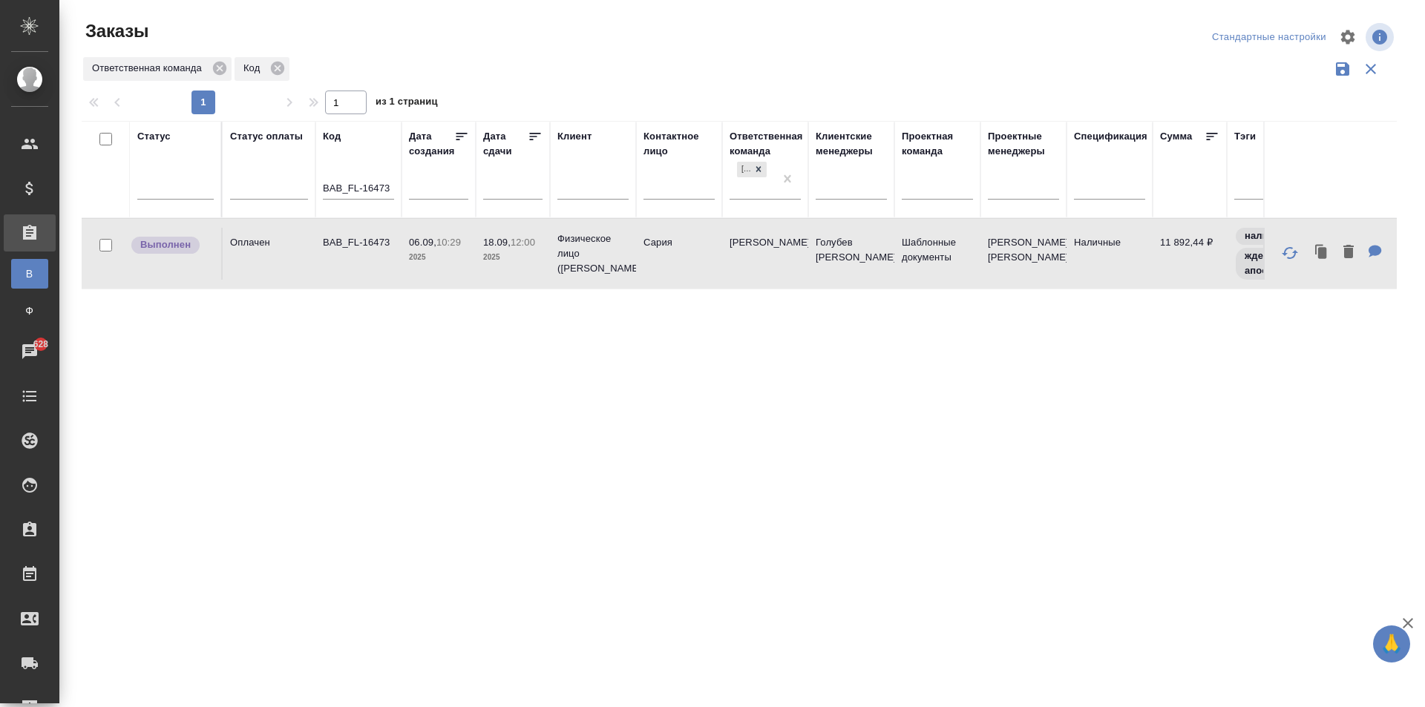
click at [703, 275] on td "Сария" at bounding box center [679, 254] width 86 height 52
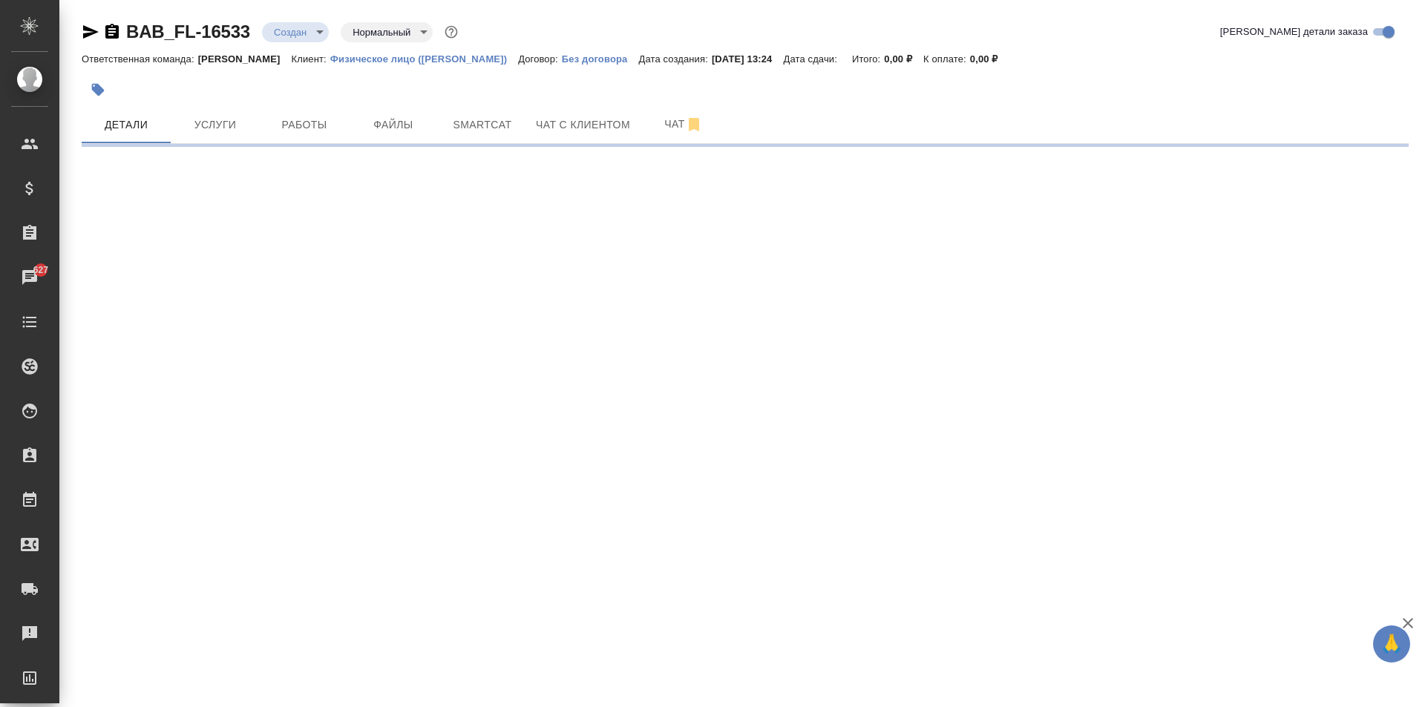
select select "RU"
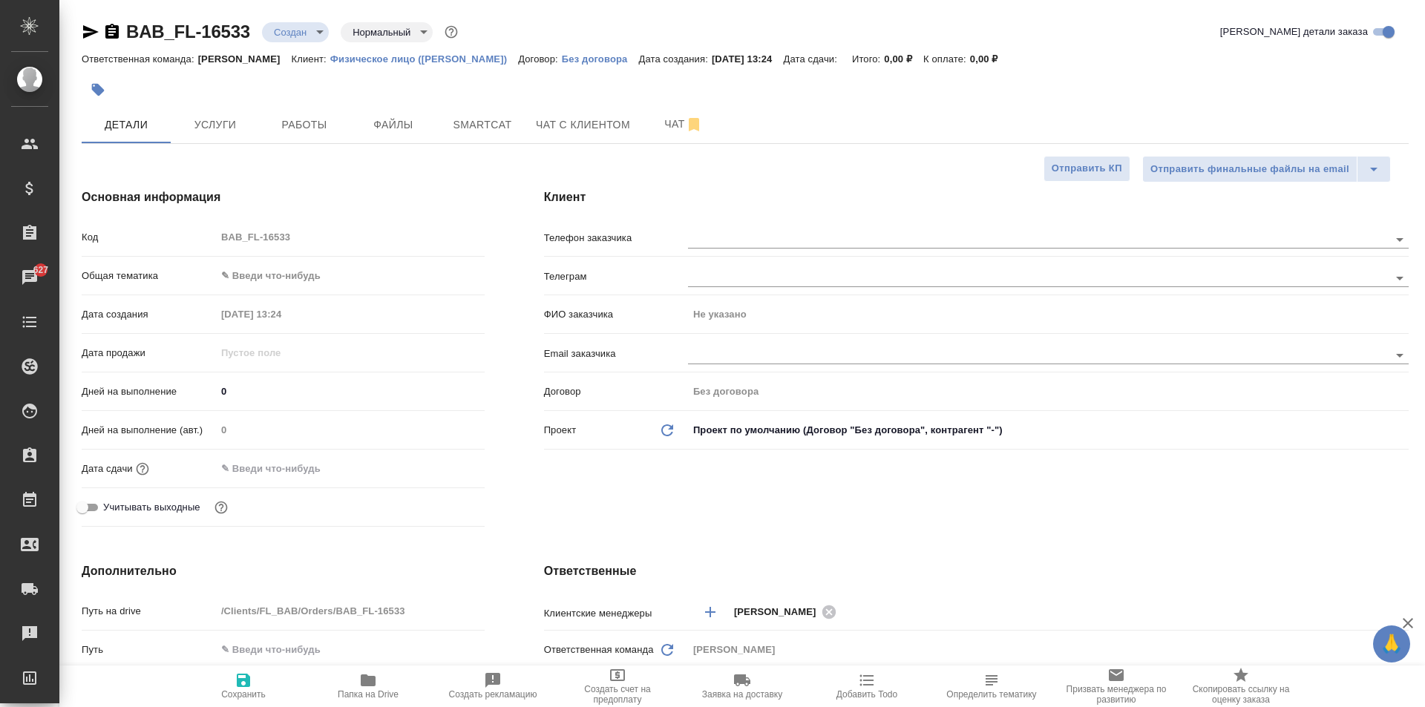
type textarea "x"
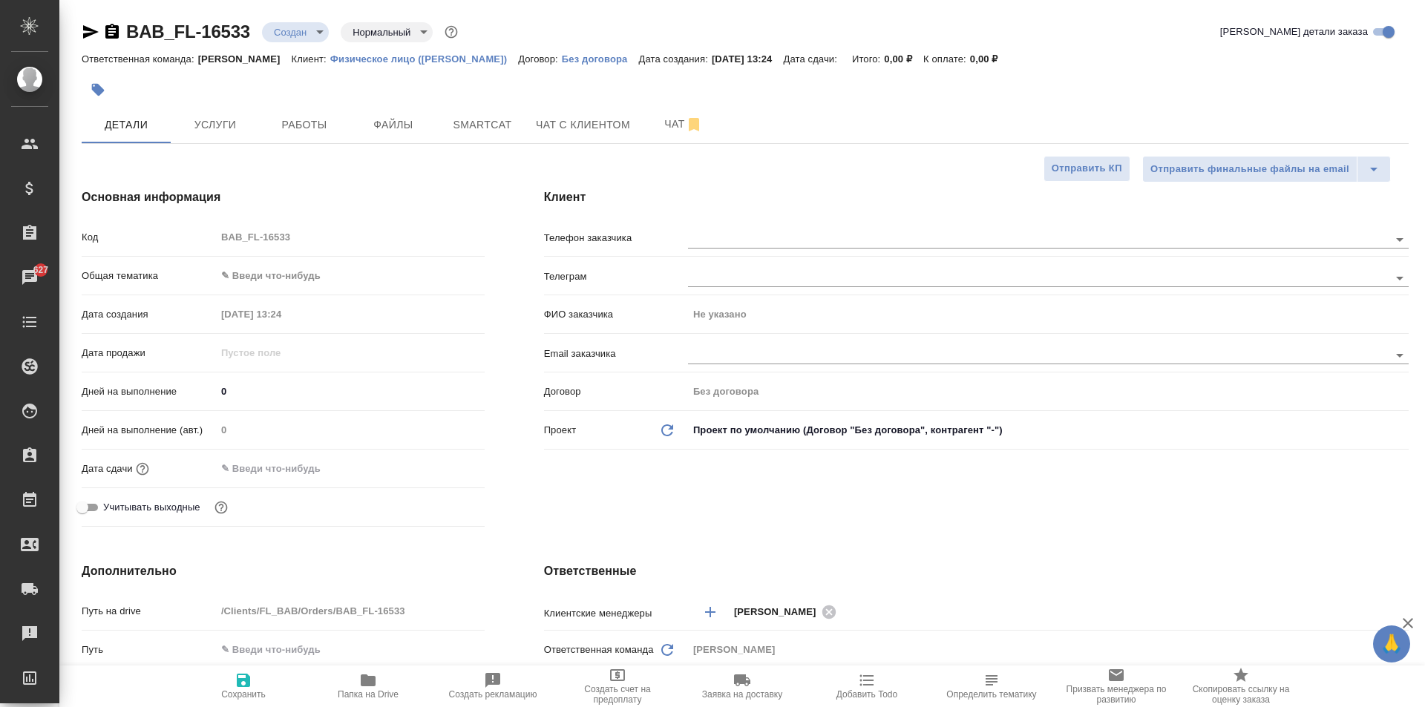
type textarea "x"
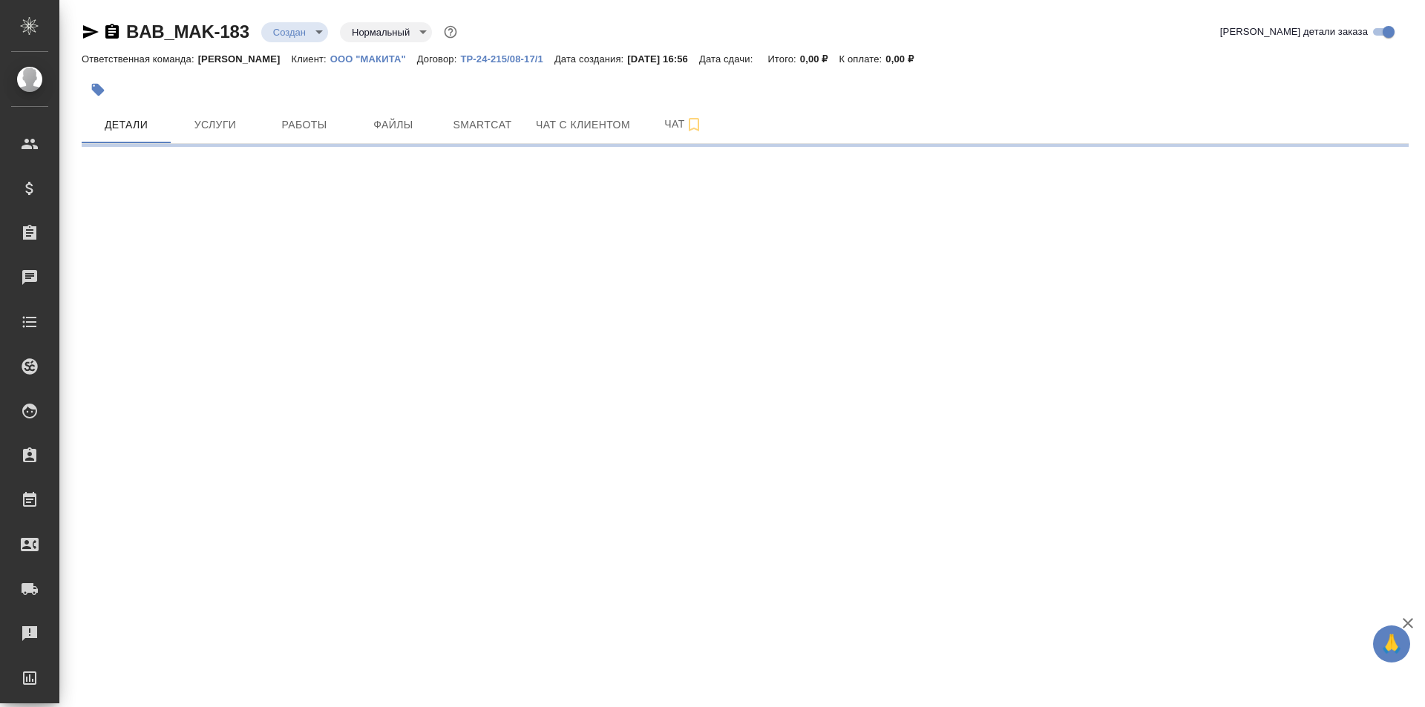
select select "RU"
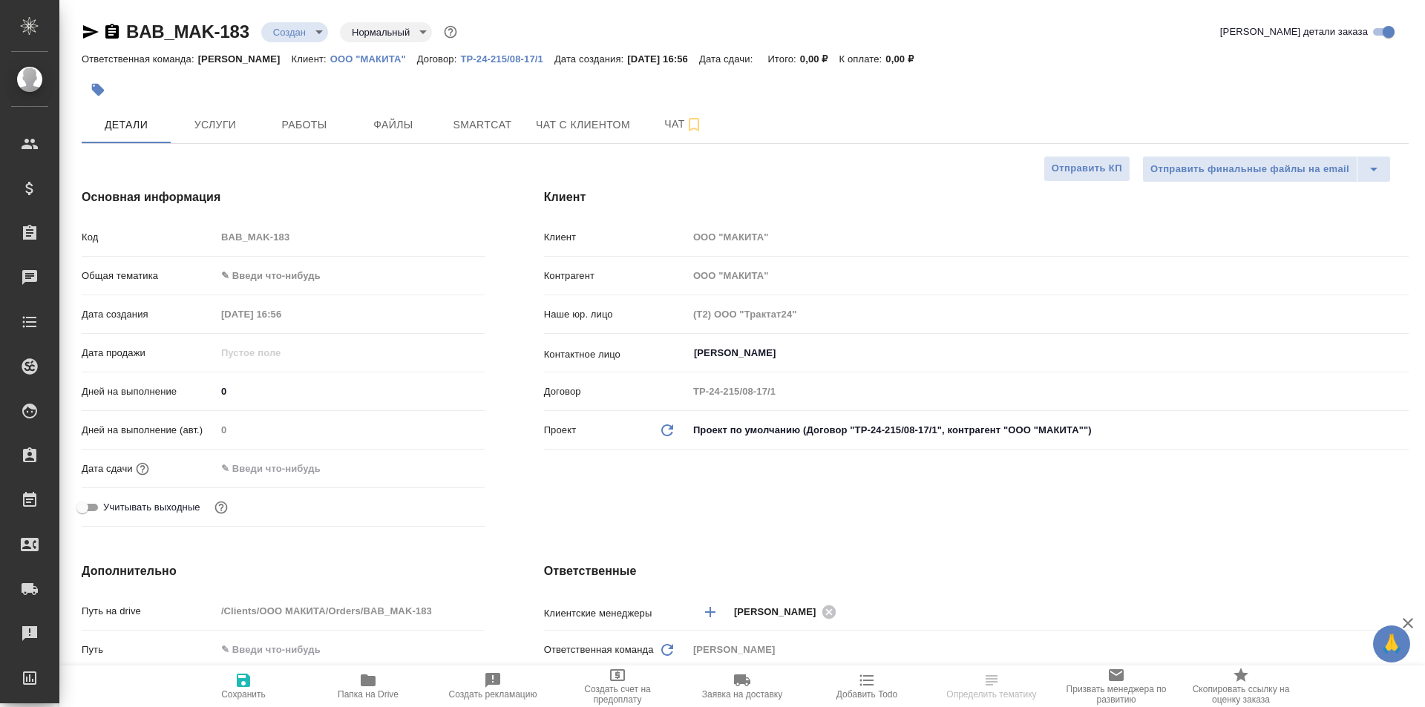
type textarea "x"
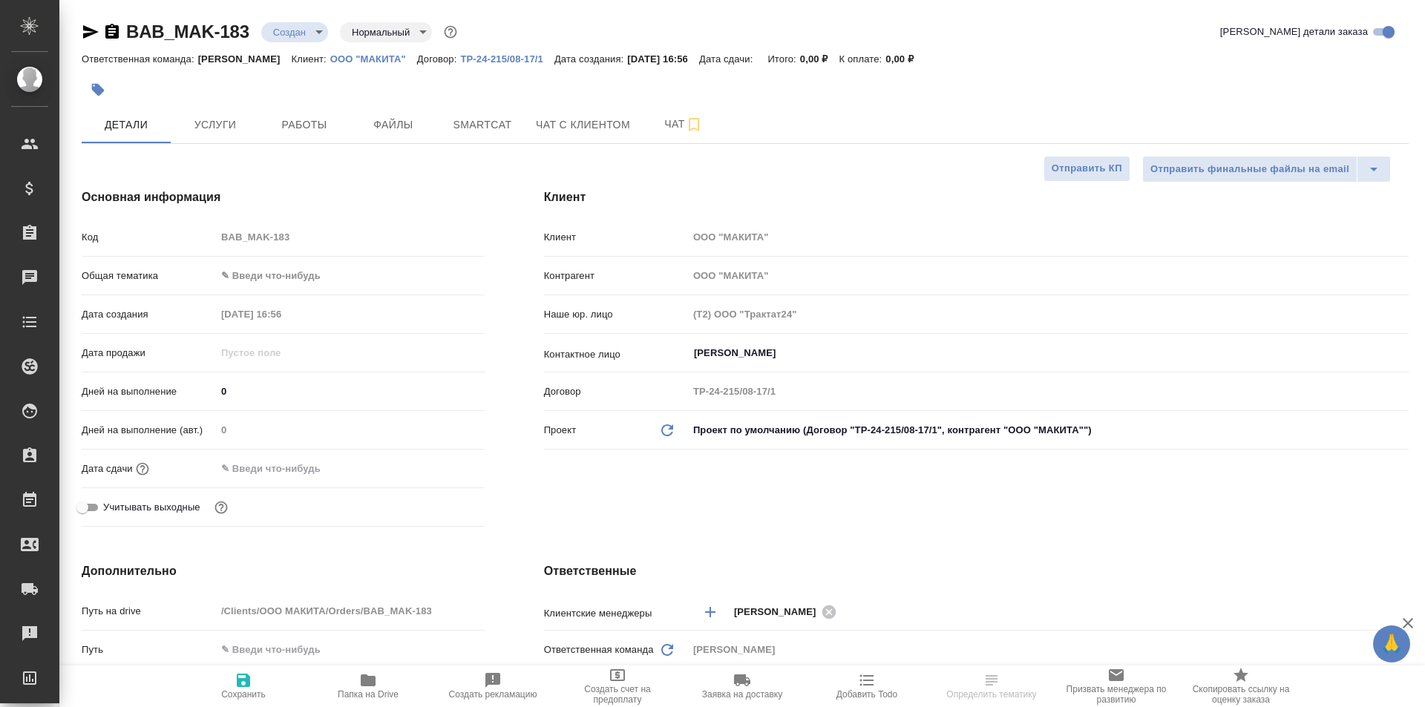
type textarea "x"
click at [114, 34] on icon "button" at bounding box center [111, 31] width 13 height 15
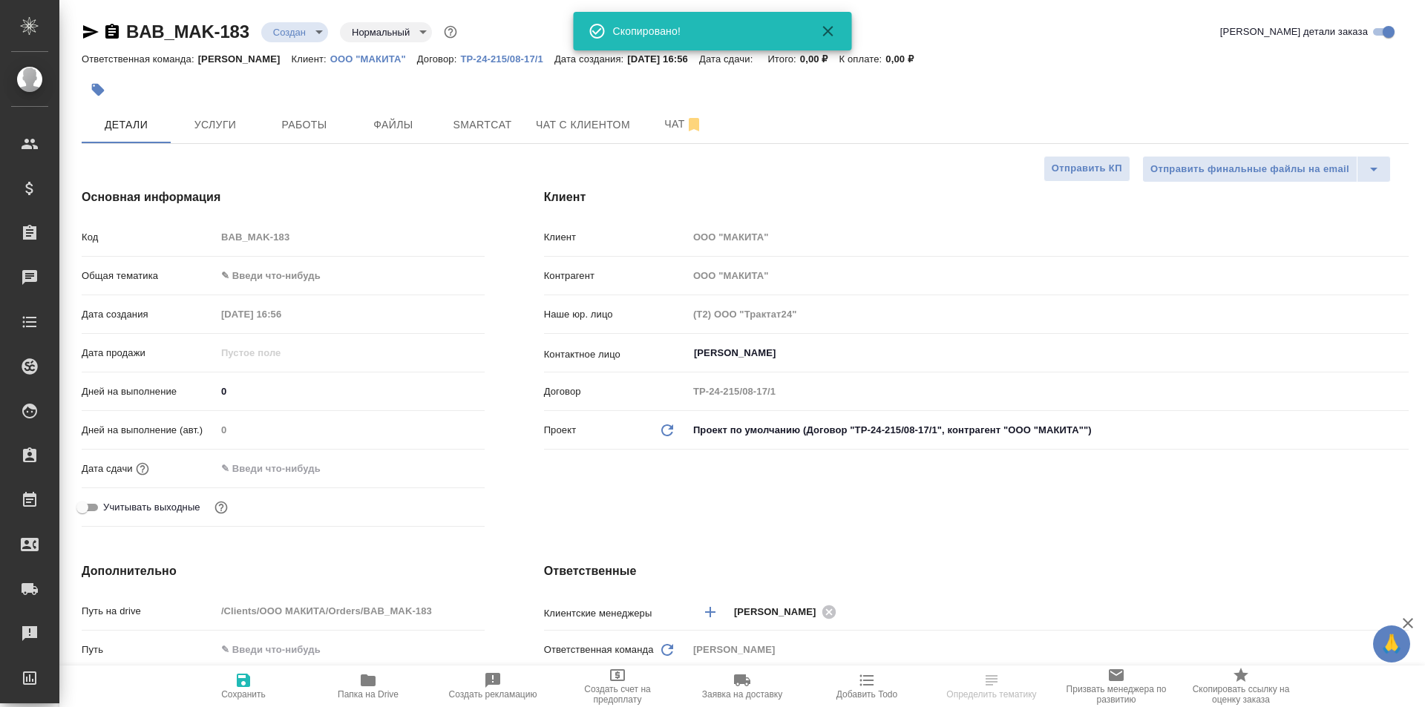
type textarea "x"
select select "RU"
type textarea "x"
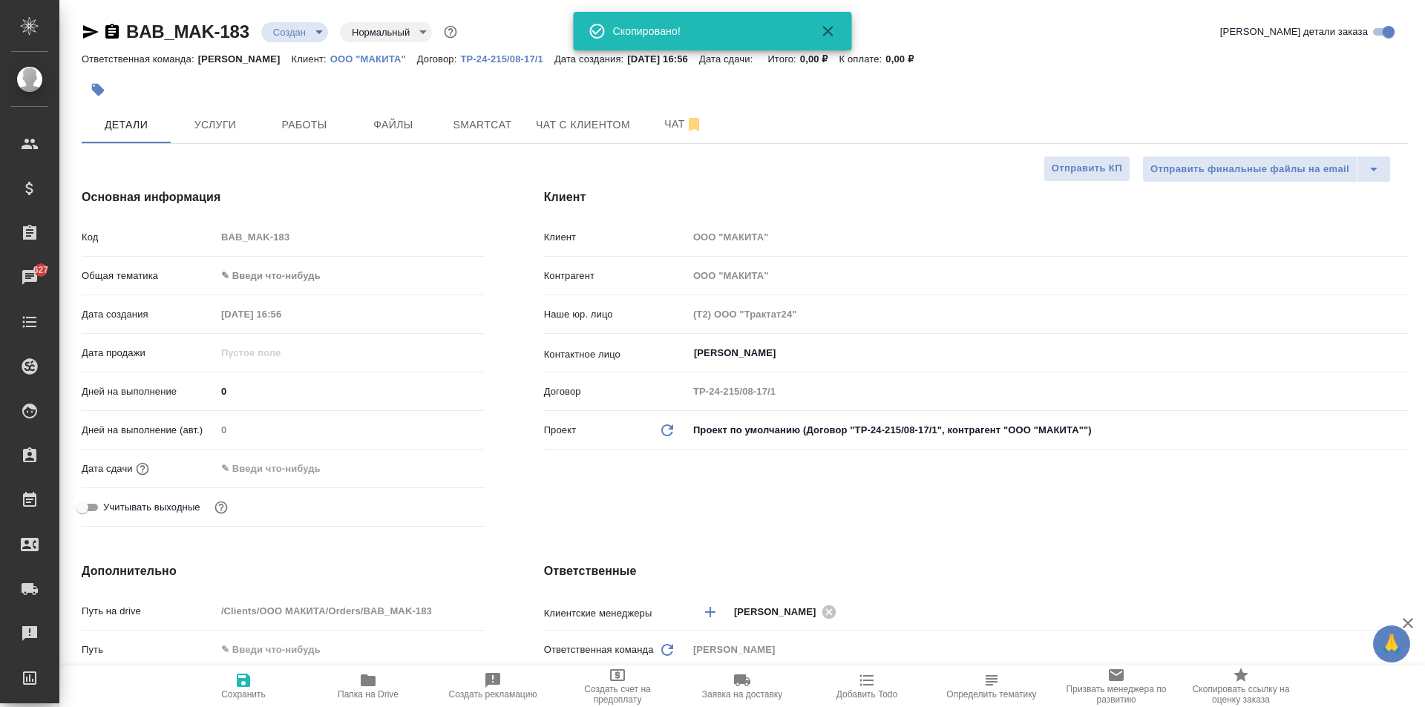
type textarea "x"
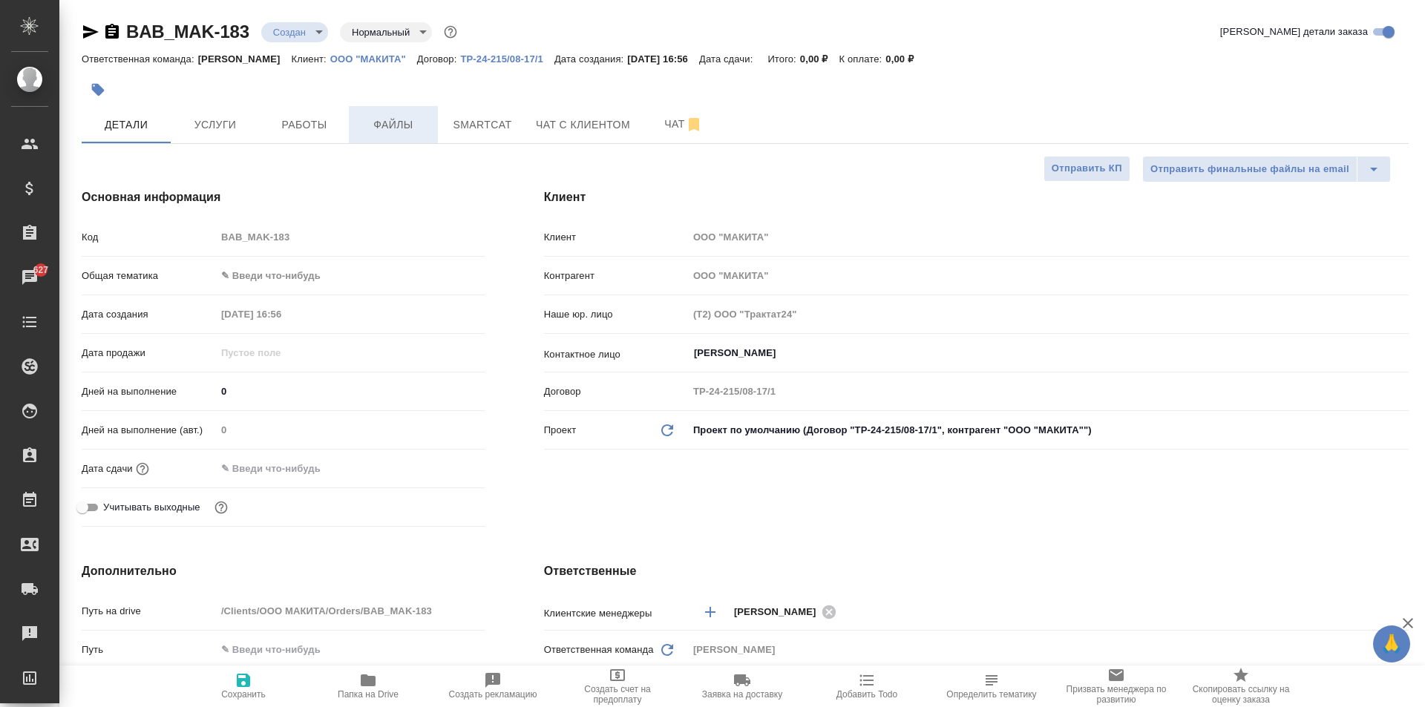
click at [395, 128] on span "Файлы" at bounding box center [393, 125] width 71 height 19
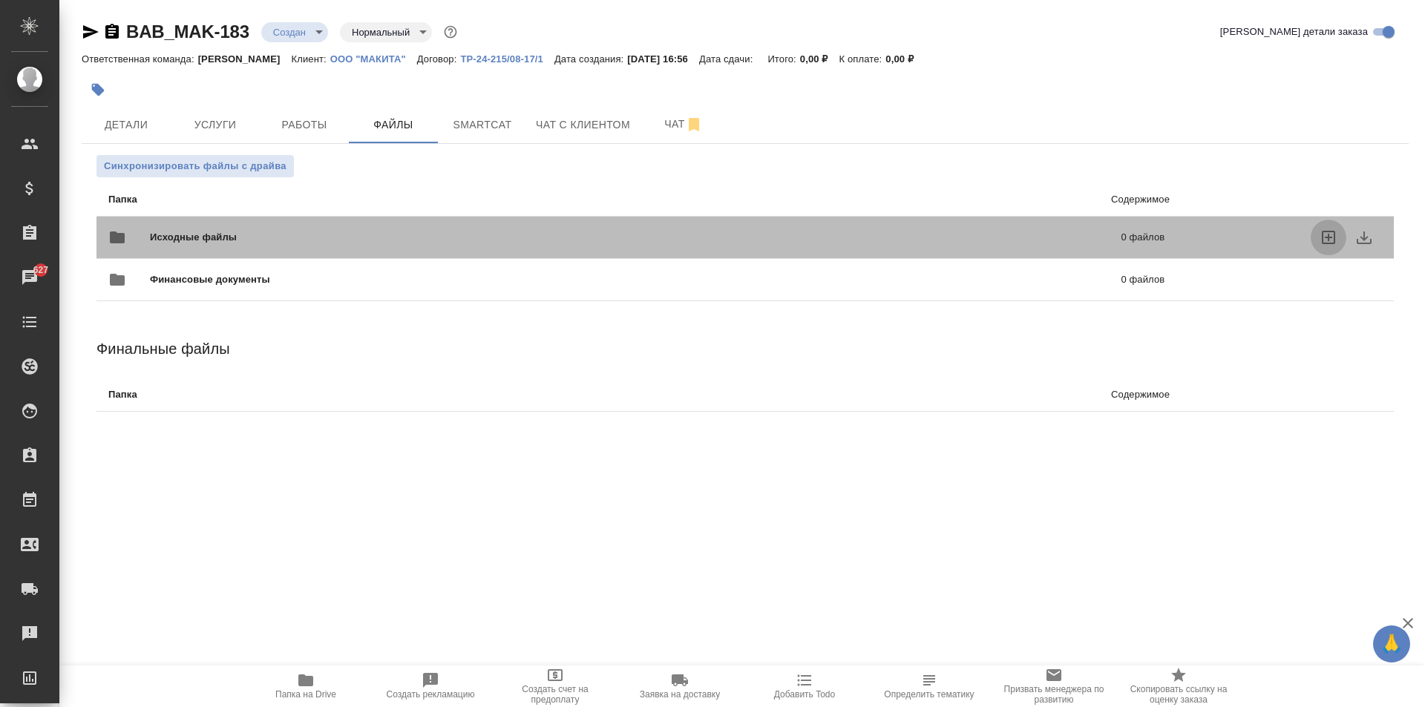
click at [1326, 235] on icon "uploadFiles" at bounding box center [1329, 238] width 18 height 18
click at [0, 0] on input "uploadFiles" at bounding box center [0, 0] width 0 height 0
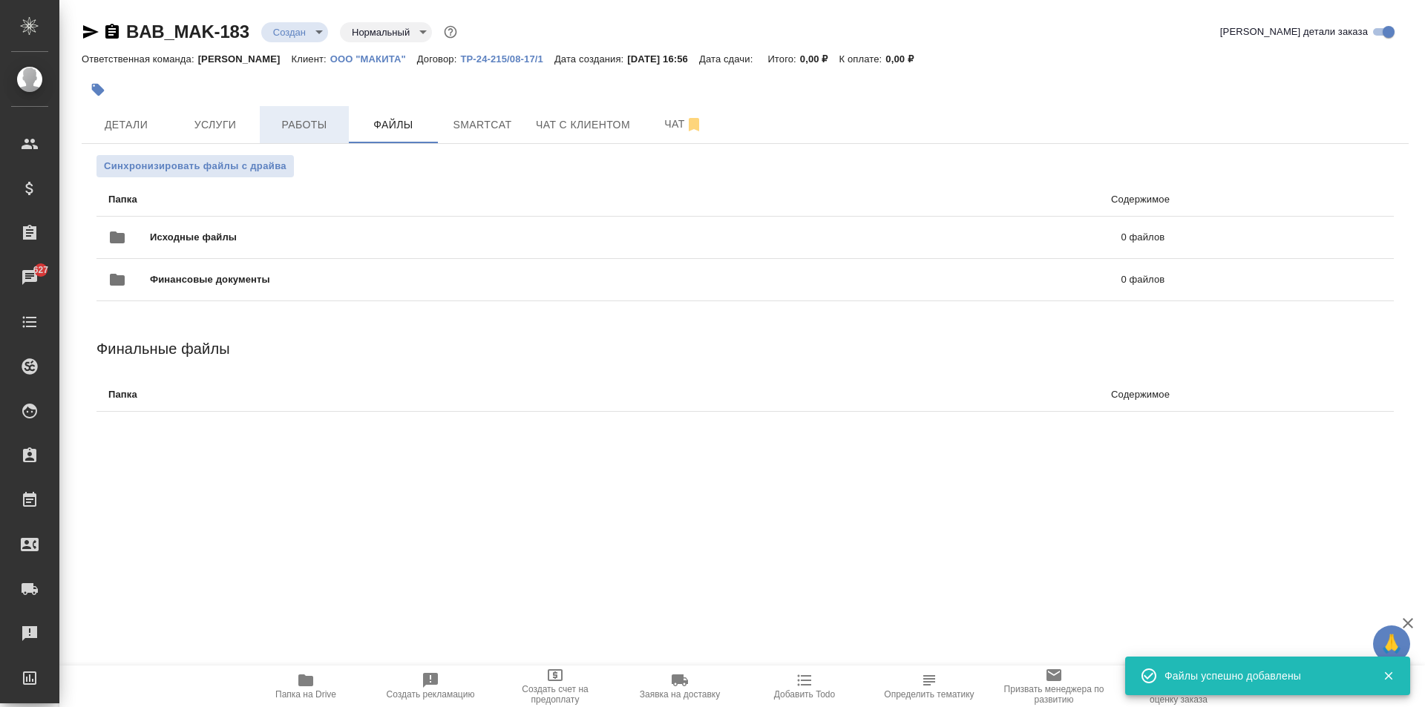
click at [295, 123] on span "Работы" at bounding box center [304, 125] width 71 height 19
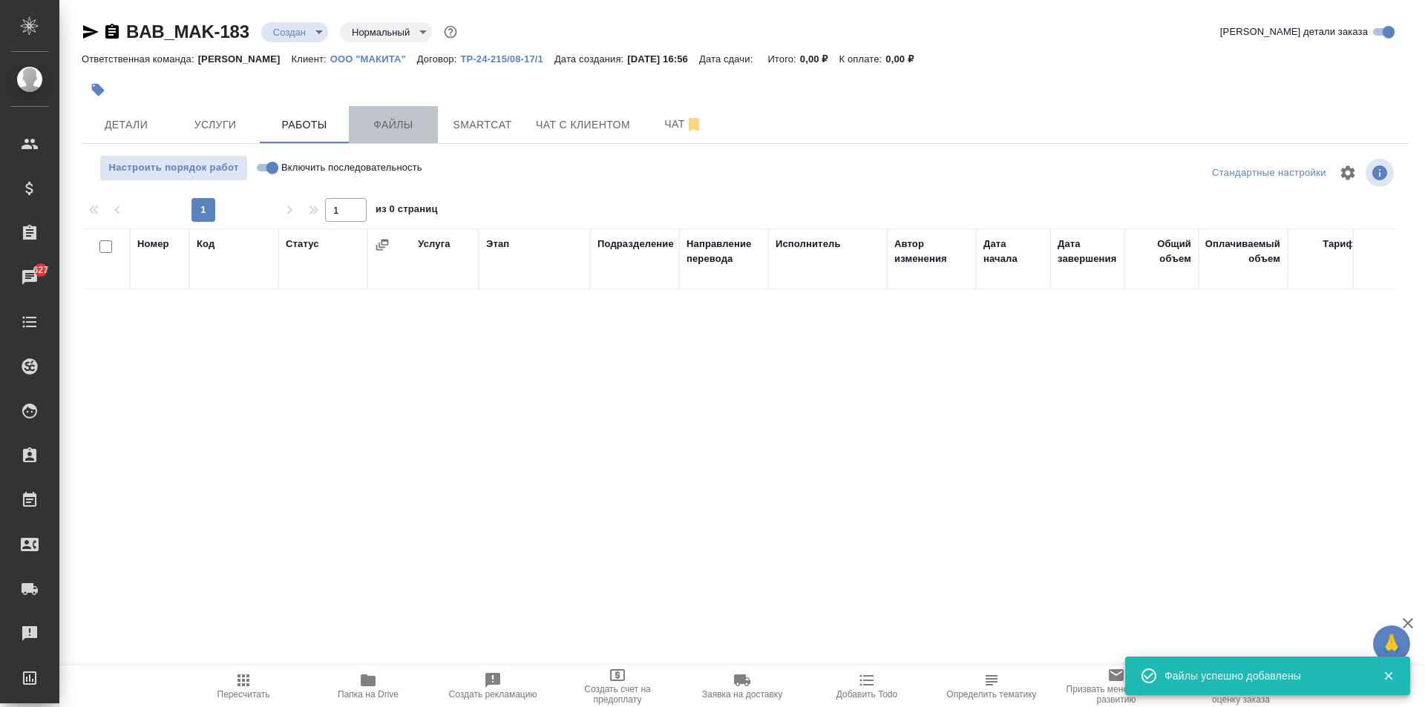
click at [390, 122] on span "Файлы" at bounding box center [393, 125] width 71 height 19
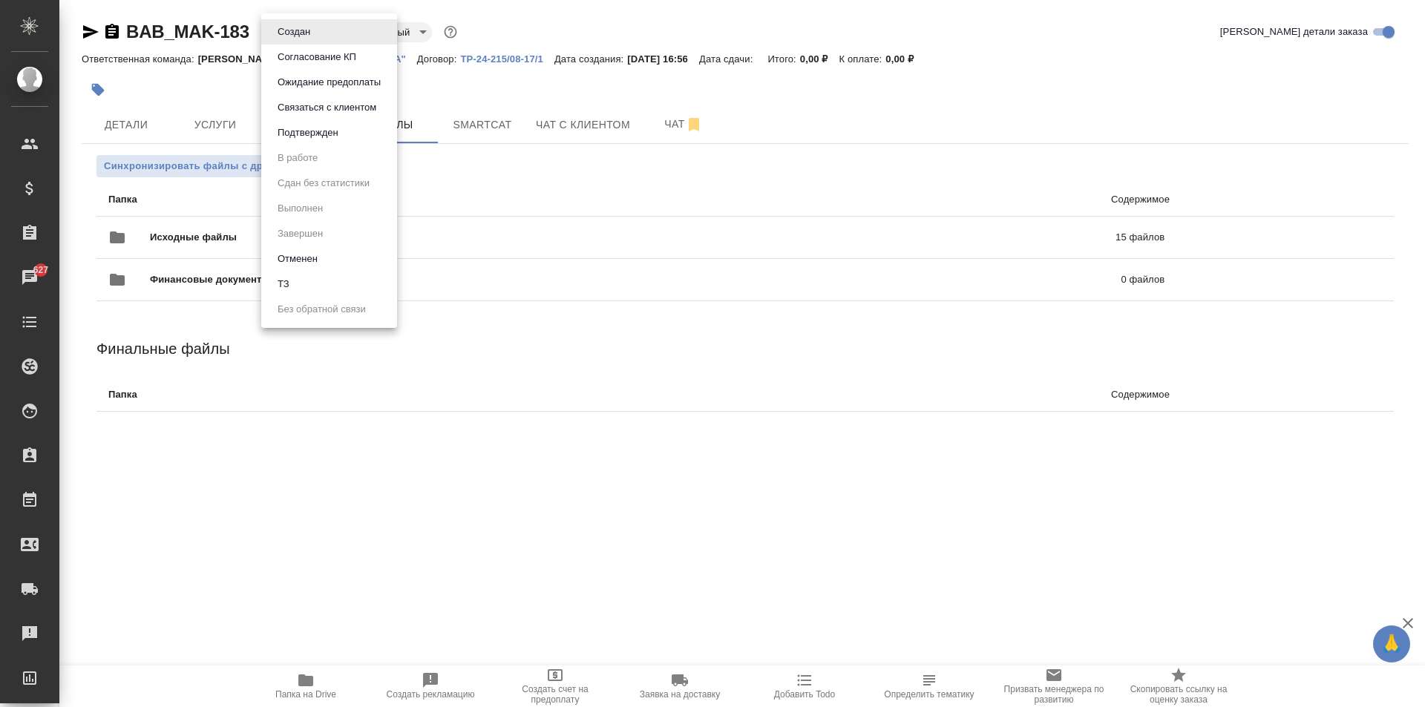
click at [300, 23] on body "🙏 .cls-1 fill:#fff; AWATERA Moskalets Alina Клиенты Спецификации Заказы 627 Чат…" at bounding box center [712, 353] width 1425 height 707
click at [292, 282] on button "ТЗ" at bounding box center [283, 284] width 21 height 16
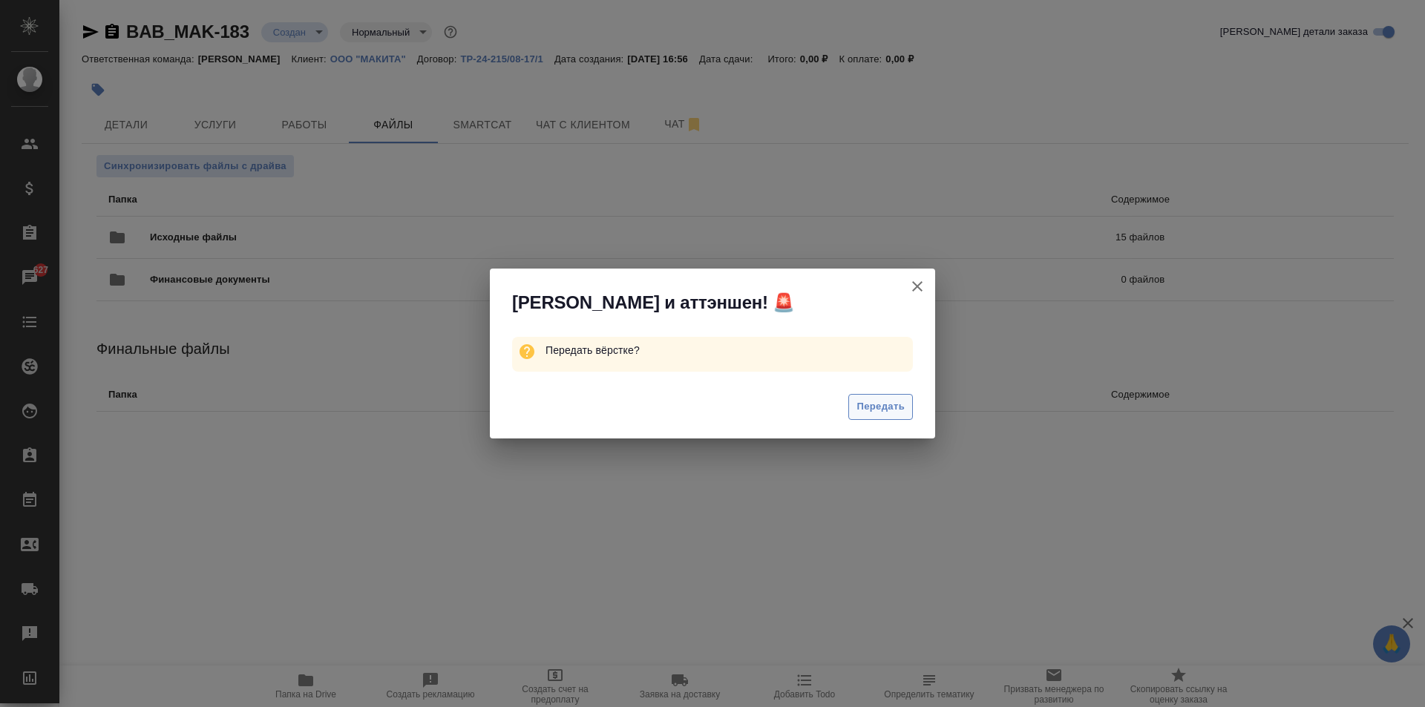
click at [871, 406] on span "Передать" at bounding box center [880, 407] width 48 height 17
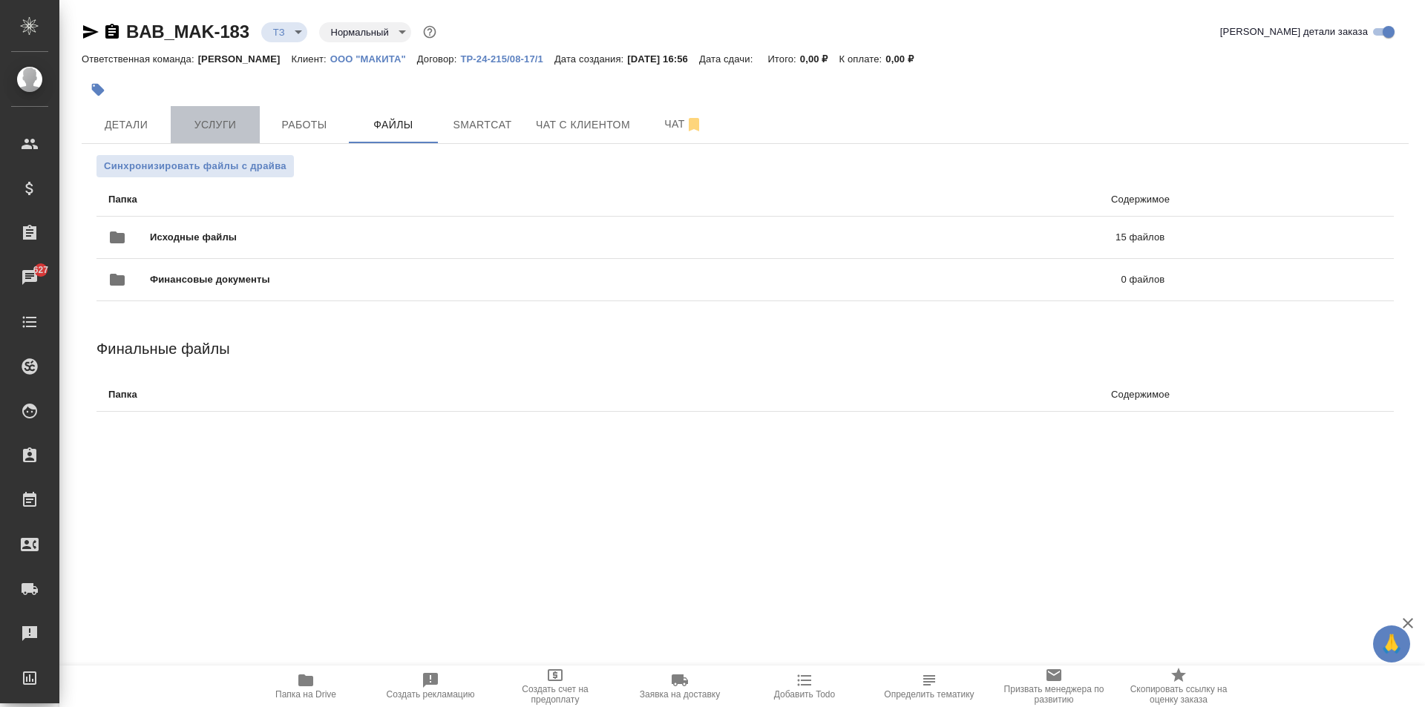
click at [238, 120] on span "Услуги" at bounding box center [215, 125] width 71 height 19
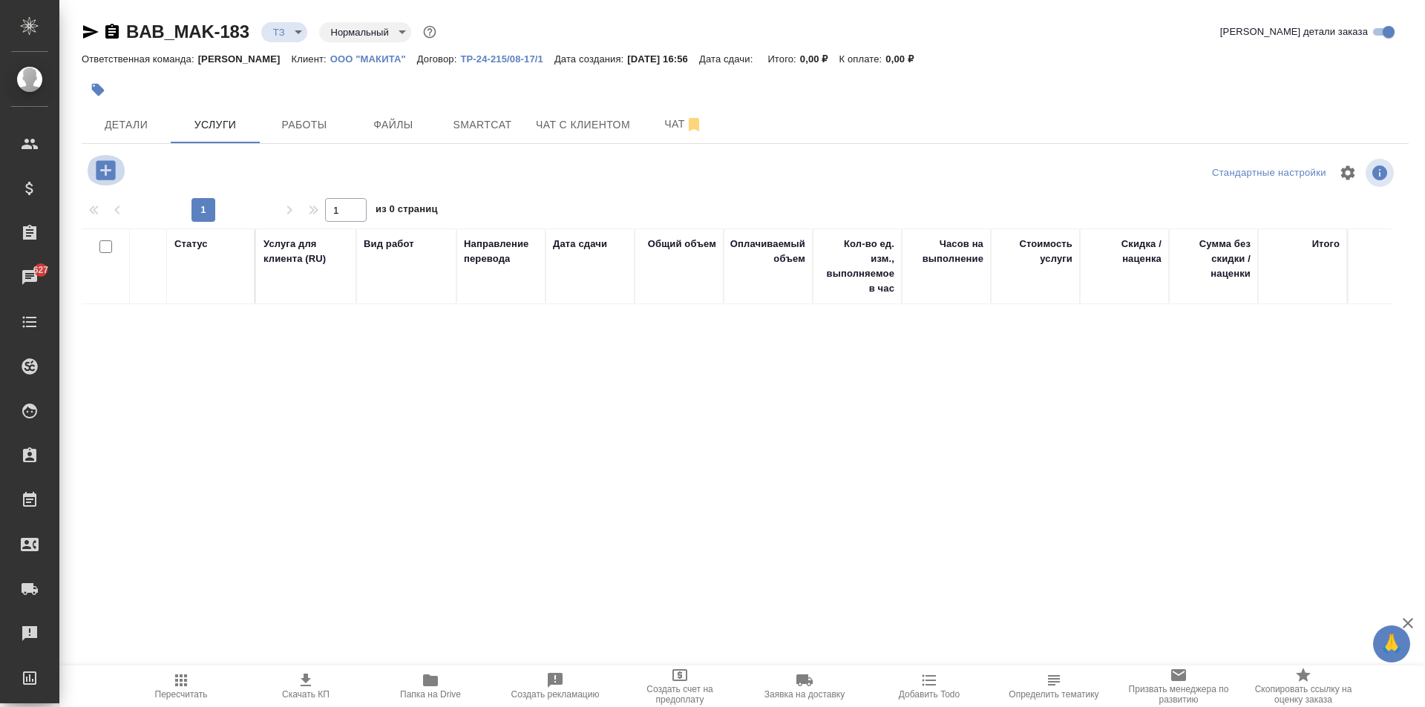
click at [105, 175] on icon "button" at bounding box center [105, 169] width 19 height 19
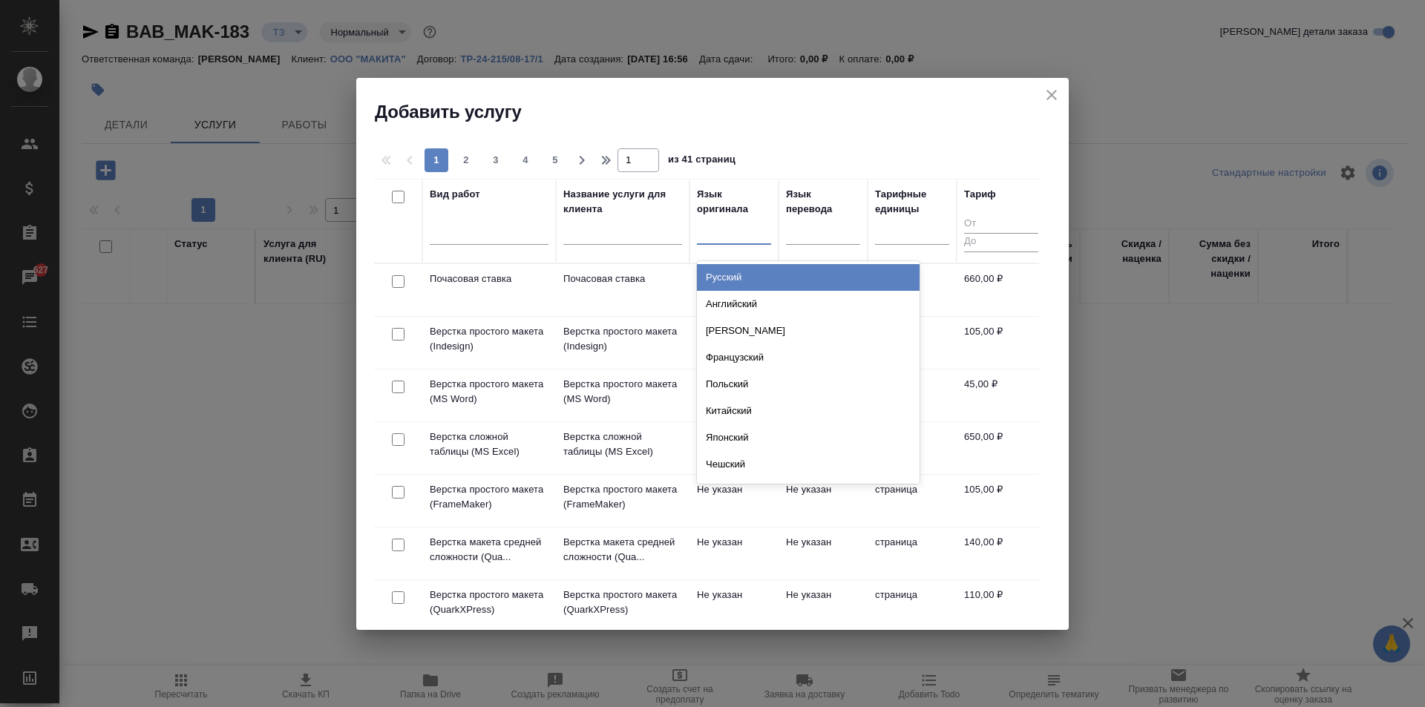
click at [727, 240] on div at bounding box center [734, 230] width 74 height 22
type input "кит"
click at [744, 272] on div "Китайский" at bounding box center [808, 277] width 223 height 27
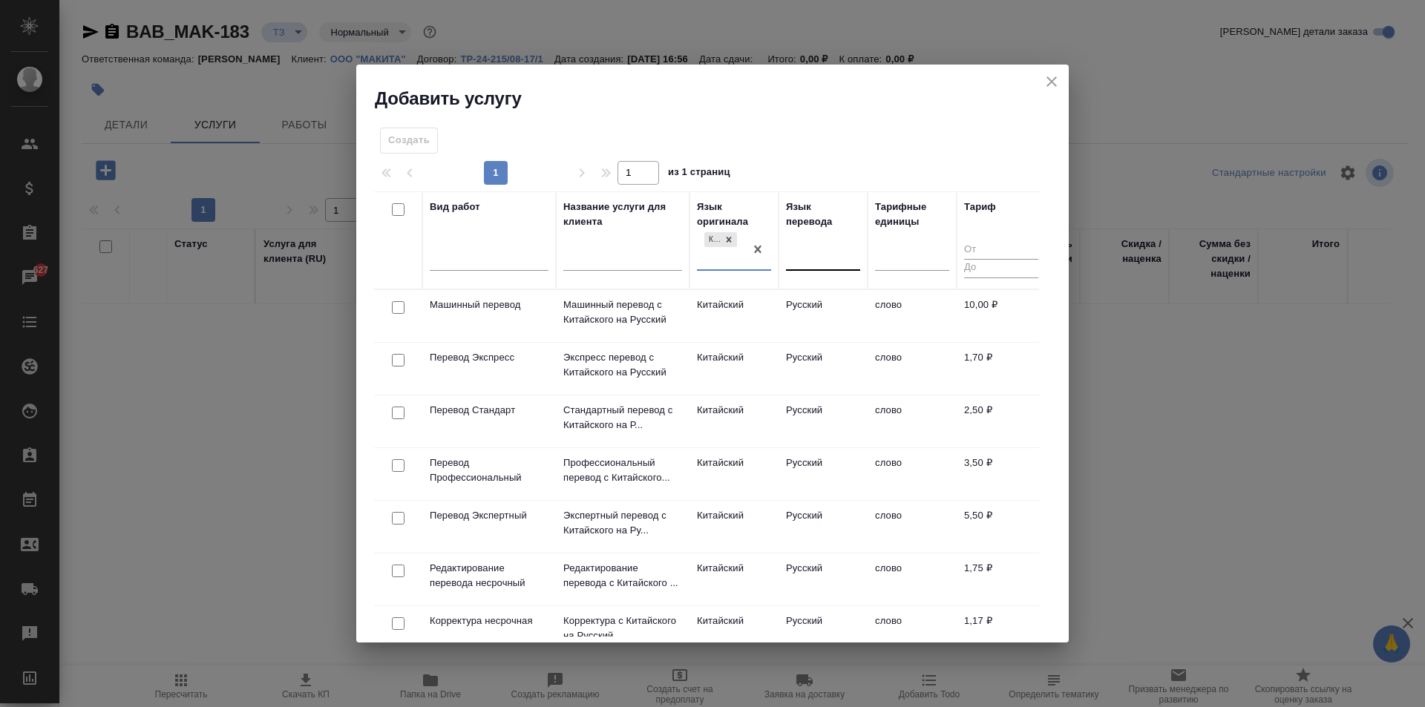
click at [816, 249] on div at bounding box center [823, 256] width 74 height 22
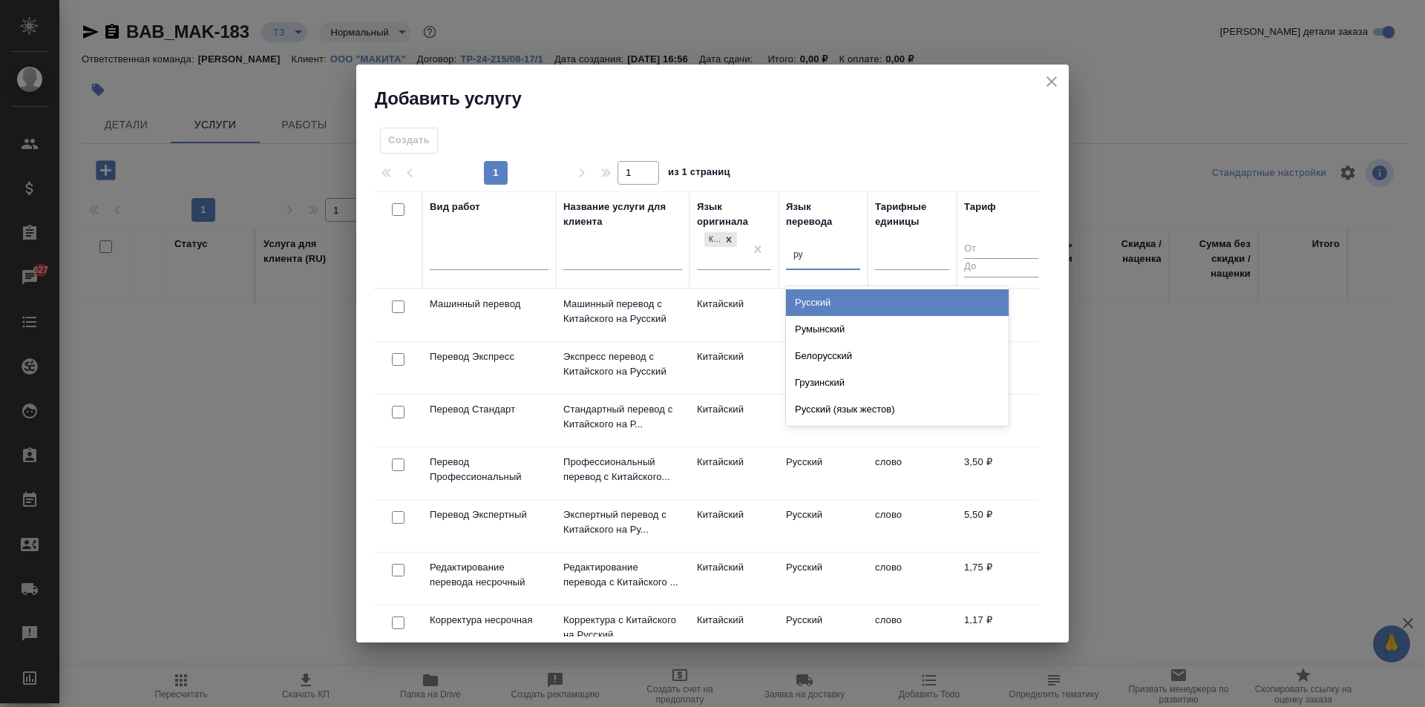
type input "рус"
click at [835, 302] on div "Русский" at bounding box center [897, 302] width 223 height 27
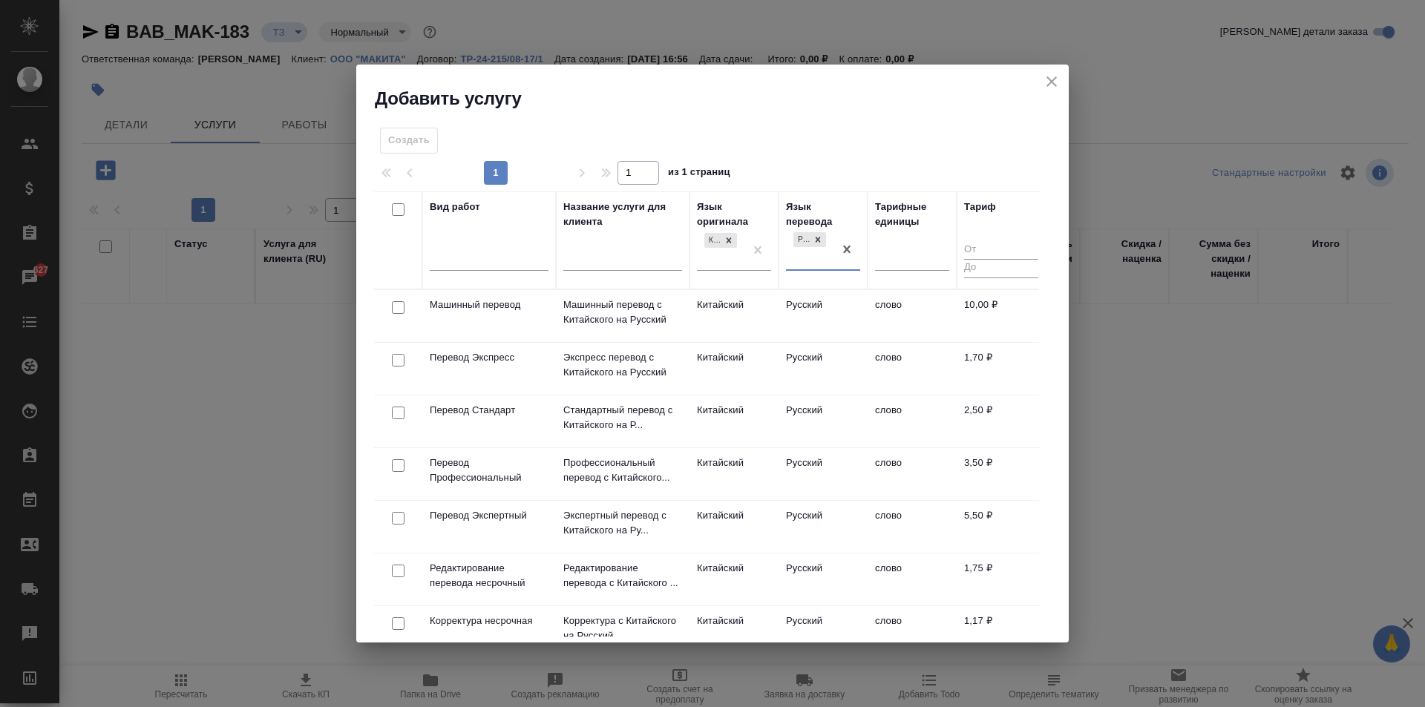
click at [1061, 88] on h2 "Добавить услугу" at bounding box center [722, 99] width 694 height 24
click at [1055, 86] on icon "close" at bounding box center [1051, 81] width 10 height 10
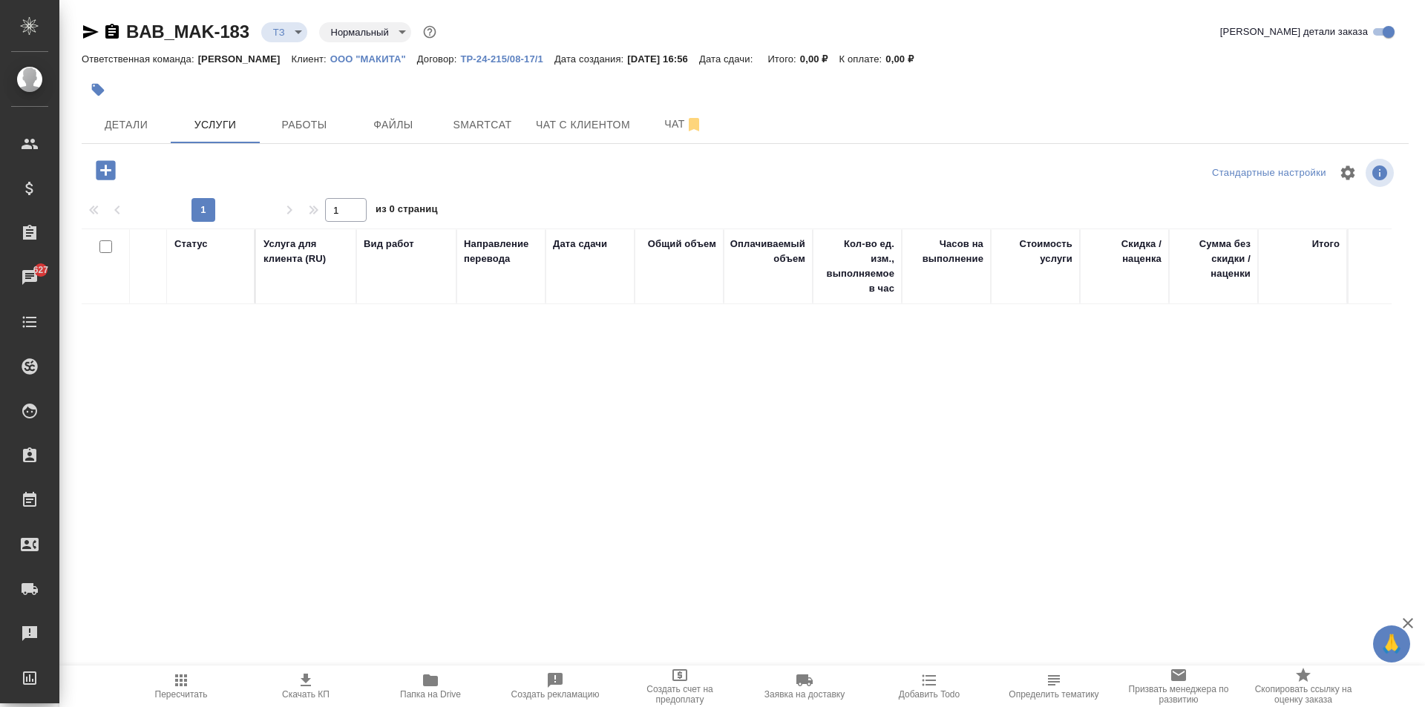
click at [105, 178] on icon "button" at bounding box center [105, 169] width 19 height 19
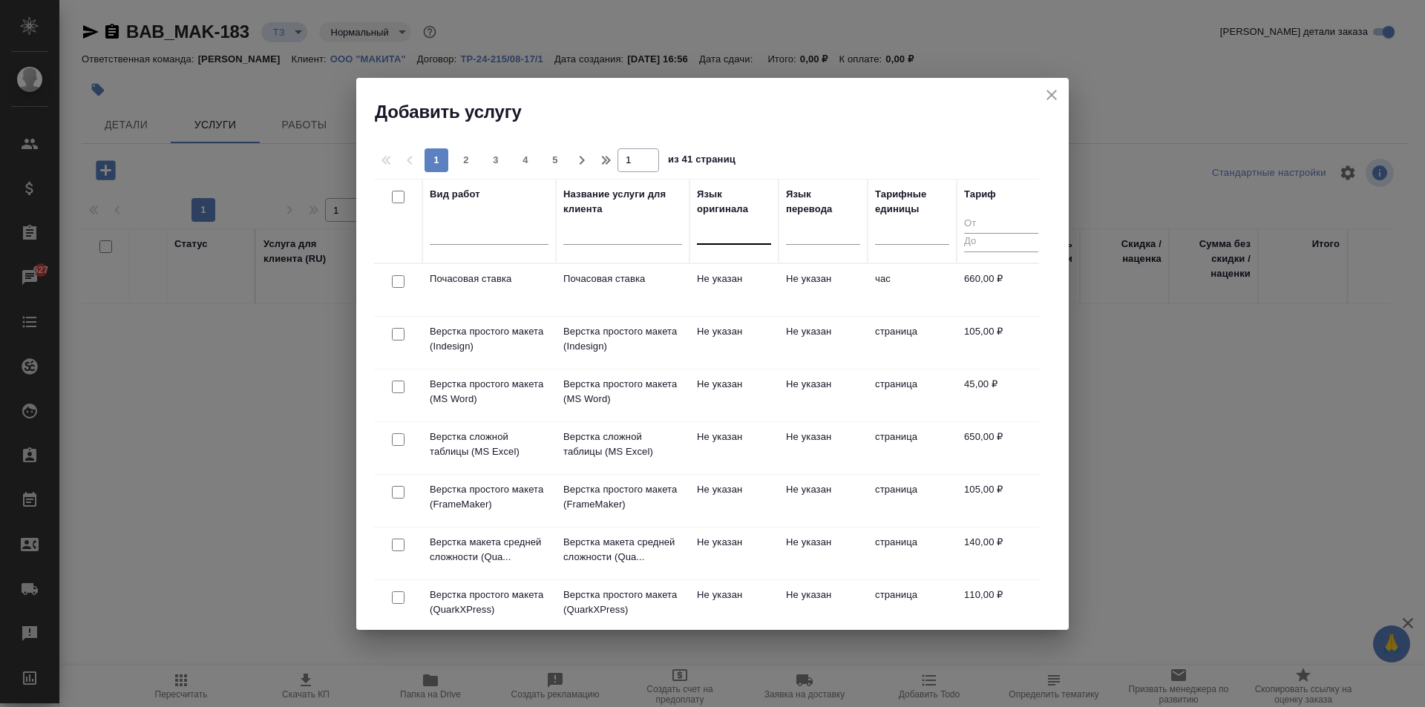
click at [750, 233] on div at bounding box center [734, 230] width 74 height 22
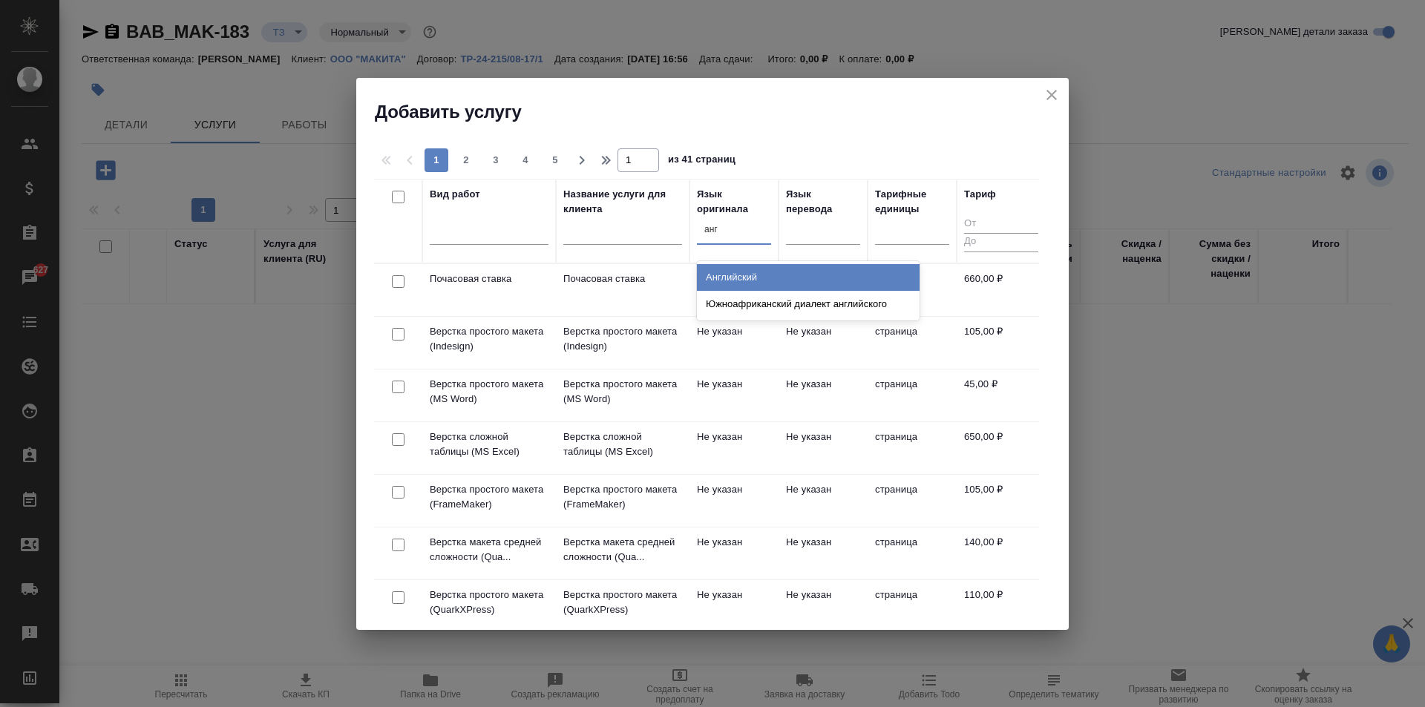
type input "англ"
click at [754, 276] on div "Английский" at bounding box center [808, 277] width 223 height 27
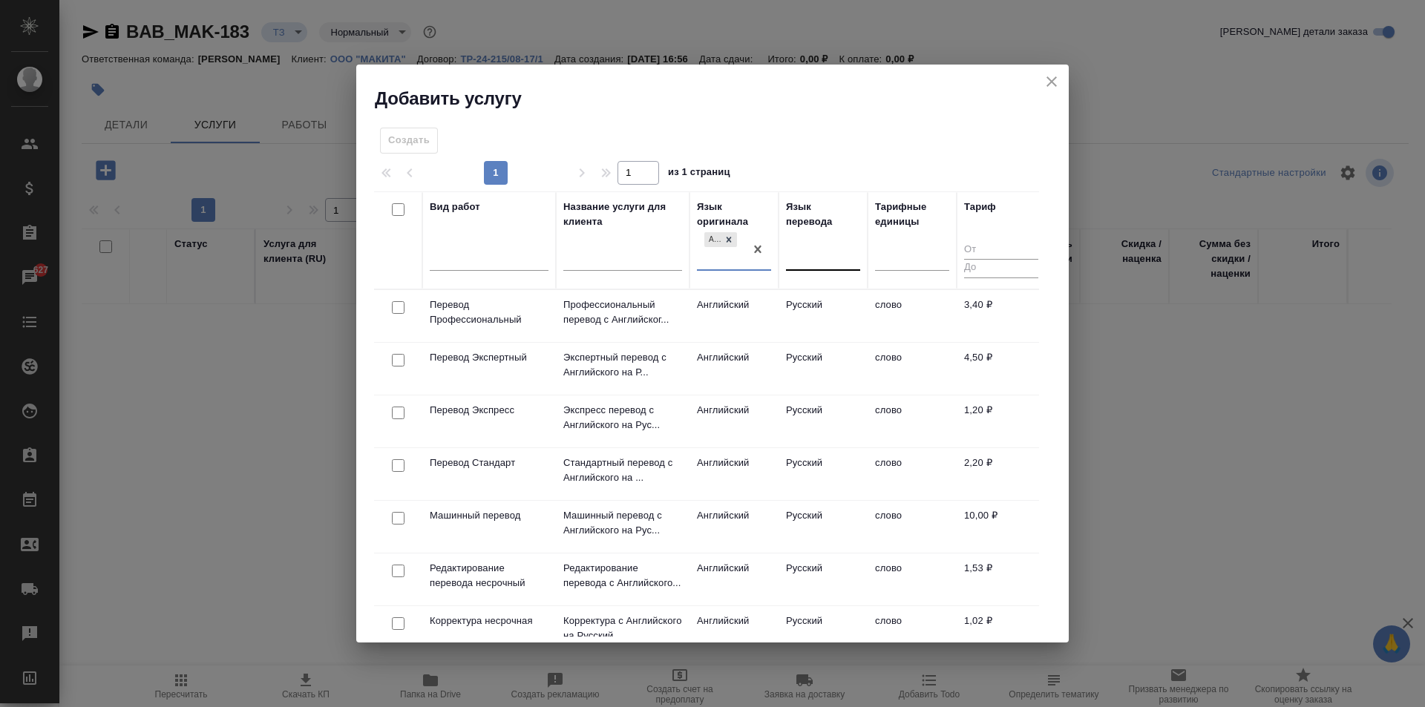
click at [801, 256] on div at bounding box center [823, 256] width 74 height 22
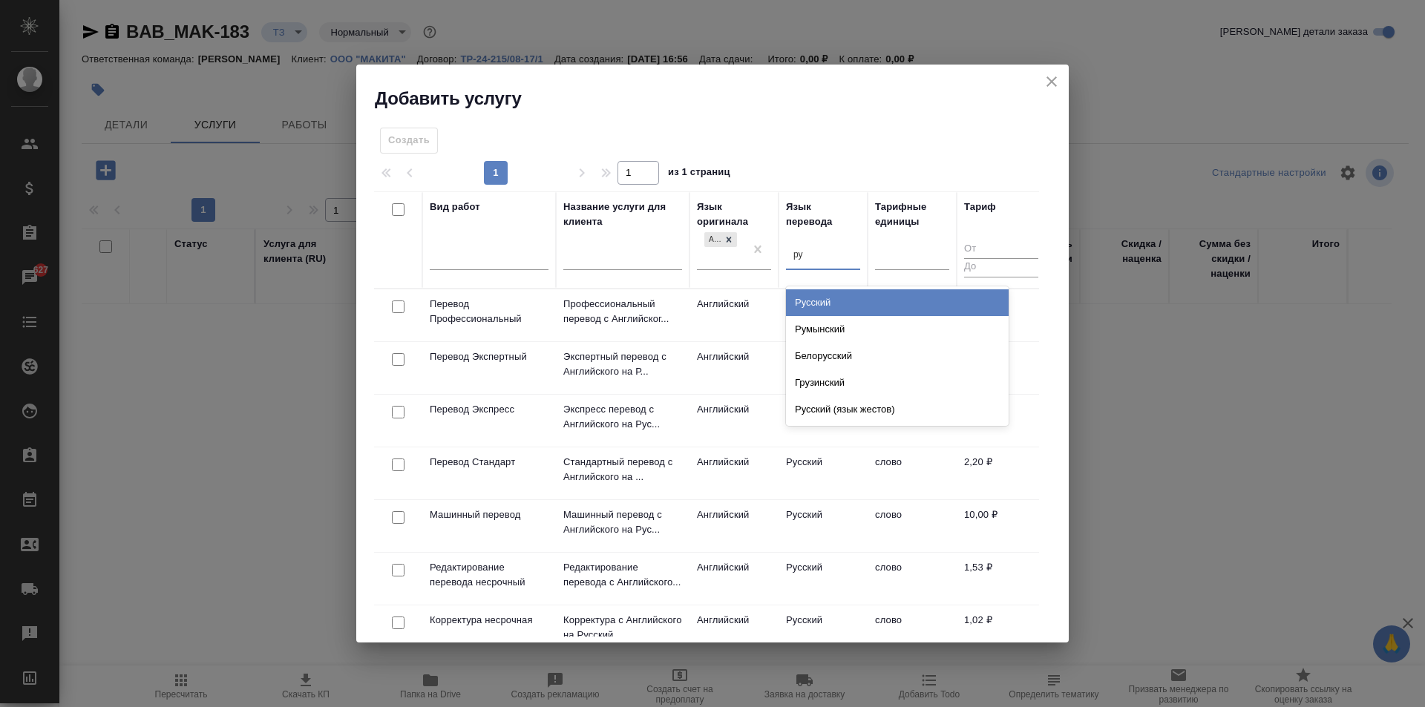
type input "рус"
click at [820, 297] on div "Русский" at bounding box center [897, 302] width 223 height 27
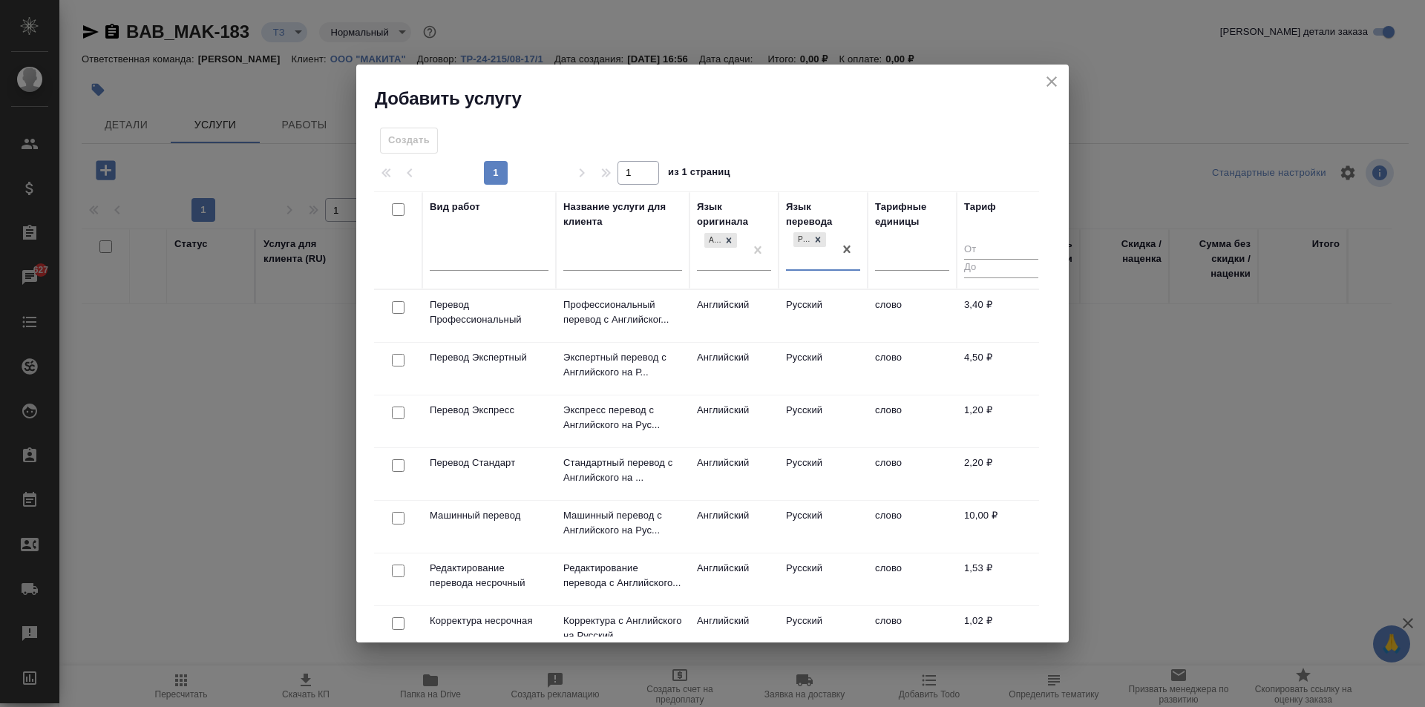
click at [419, 147] on div "Создать" at bounding box center [409, 141] width 58 height 26
click at [1051, 75] on icon "close" at bounding box center [1052, 82] width 18 height 18
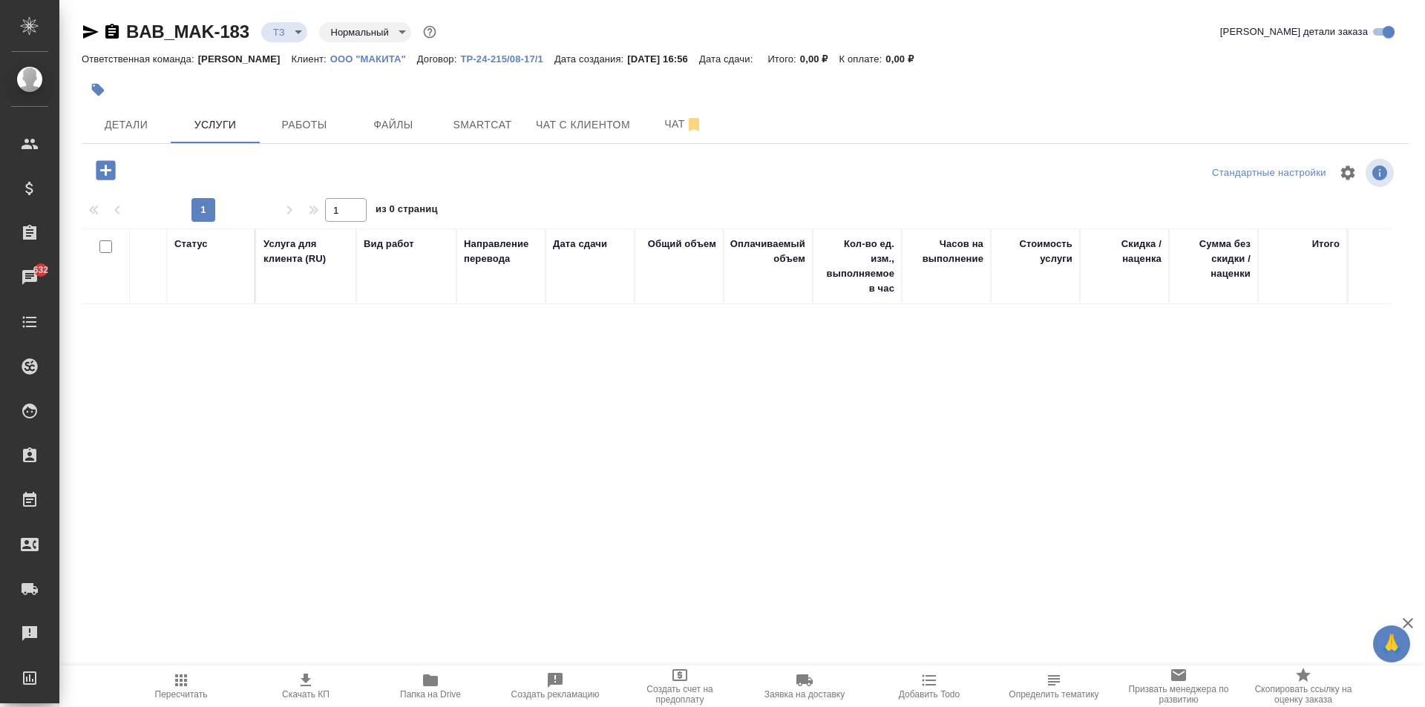
click at [85, 177] on div at bounding box center [303, 170] width 442 height 30
click at [113, 171] on icon "button" at bounding box center [105, 169] width 19 height 19
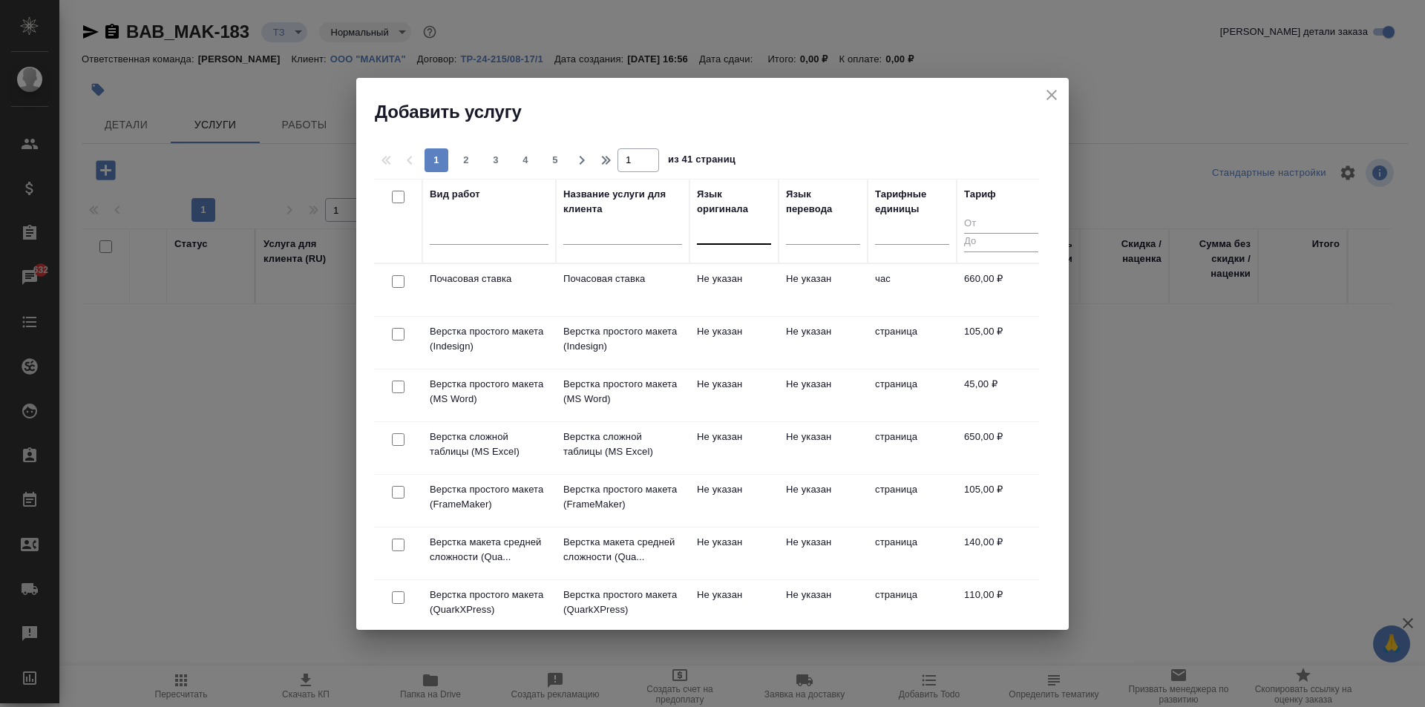
click at [742, 229] on div at bounding box center [734, 230] width 74 height 22
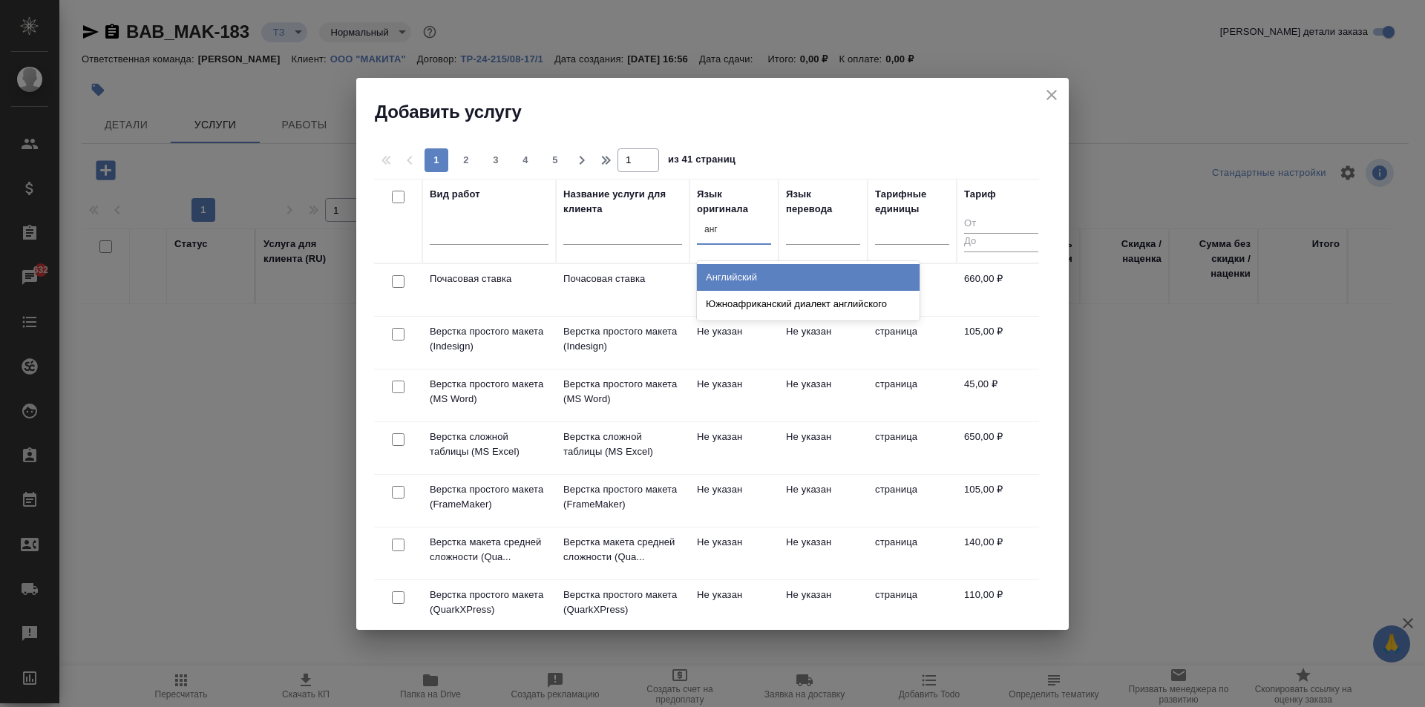
type input "англ"
click at [748, 271] on div "Английский" at bounding box center [808, 277] width 223 height 27
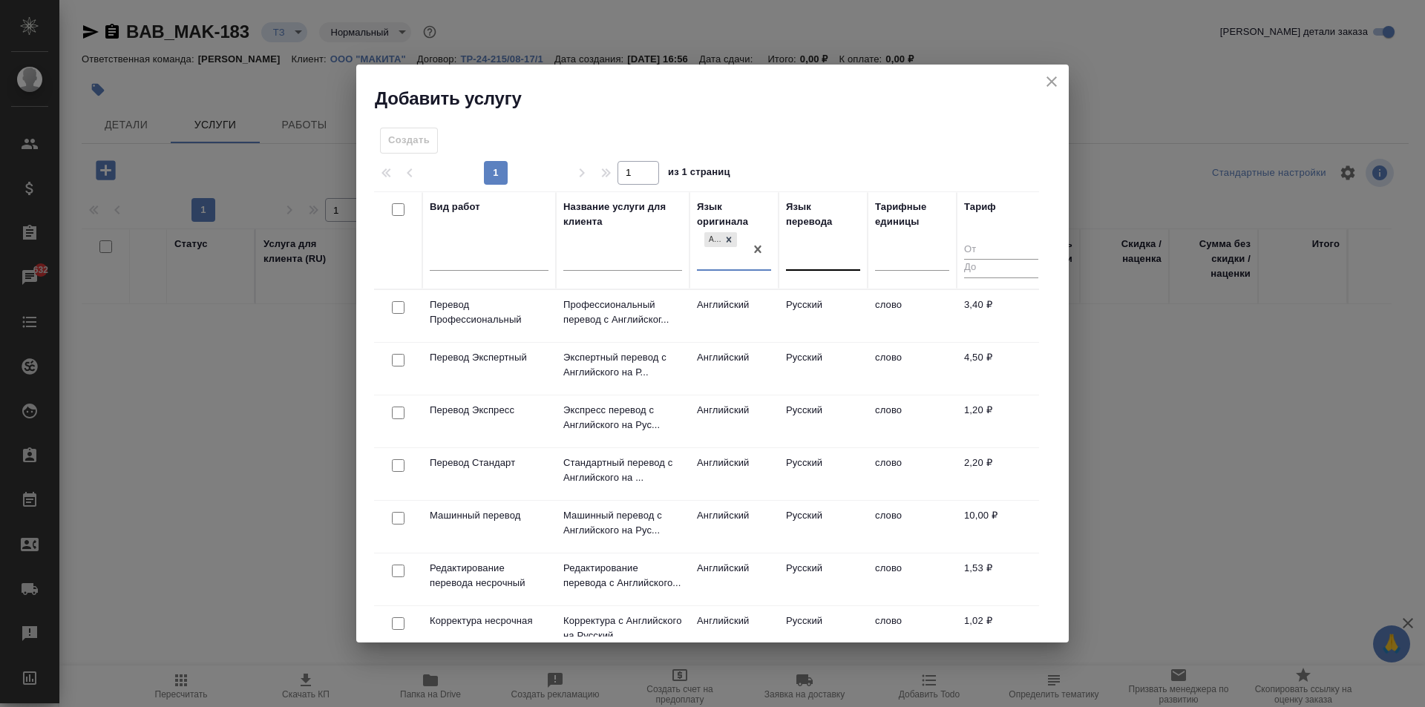
click at [806, 258] on div at bounding box center [823, 256] width 74 height 22
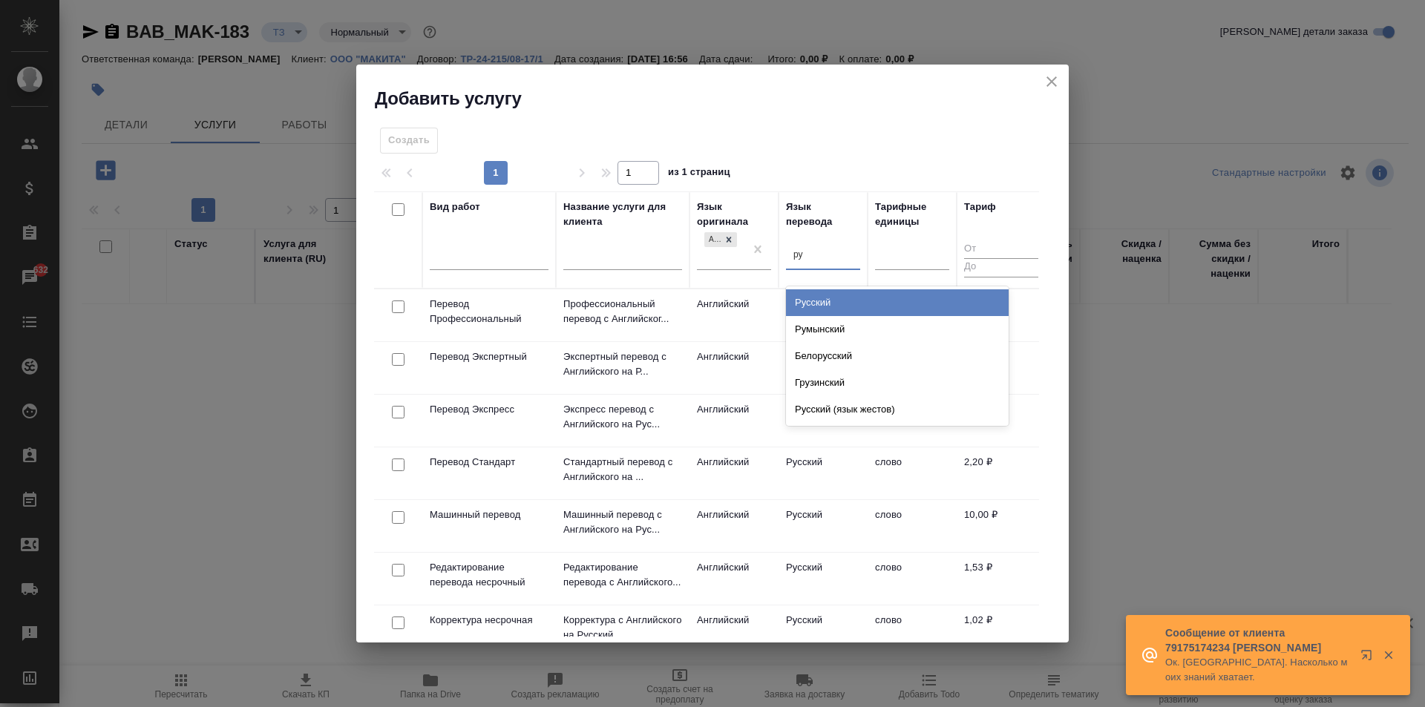
type input "рус"
click at [805, 295] on div "Русский" at bounding box center [897, 302] width 223 height 27
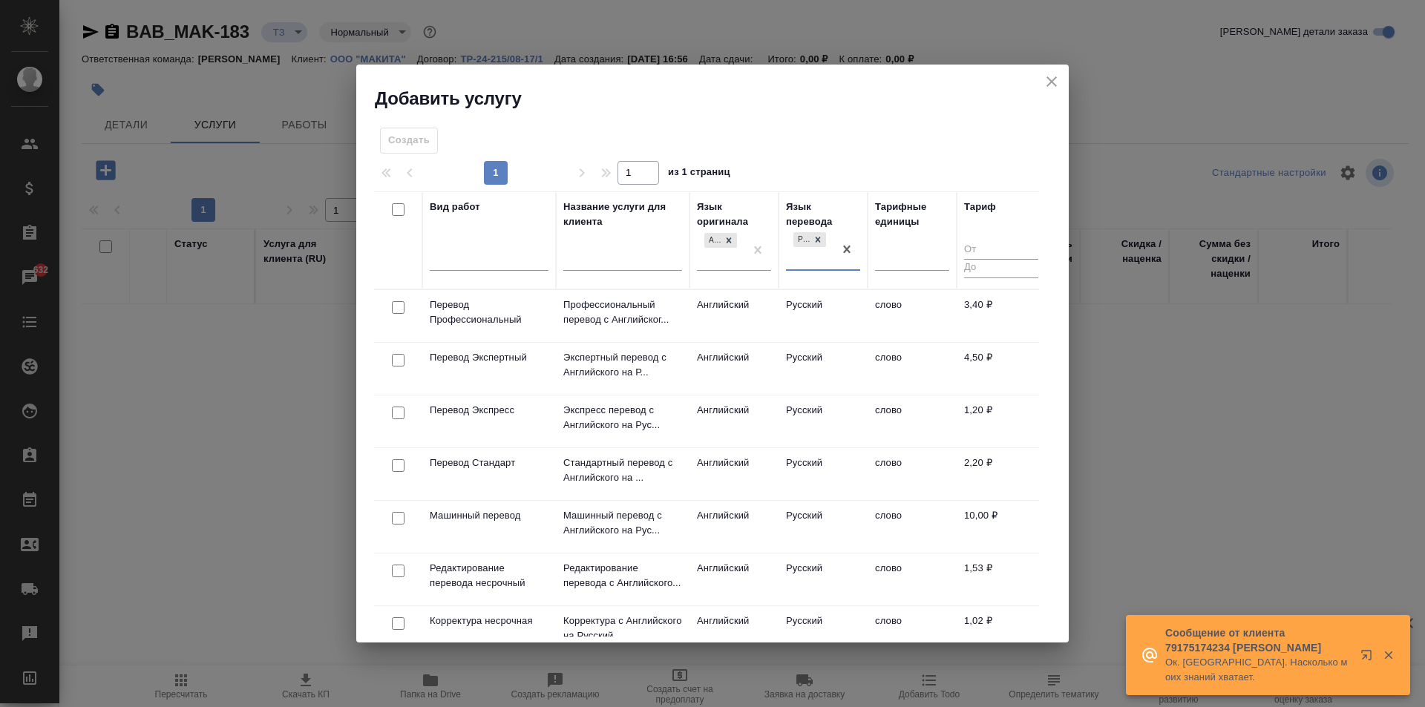
click at [543, 475] on td "Перевод Стандарт" at bounding box center [489, 474] width 134 height 52
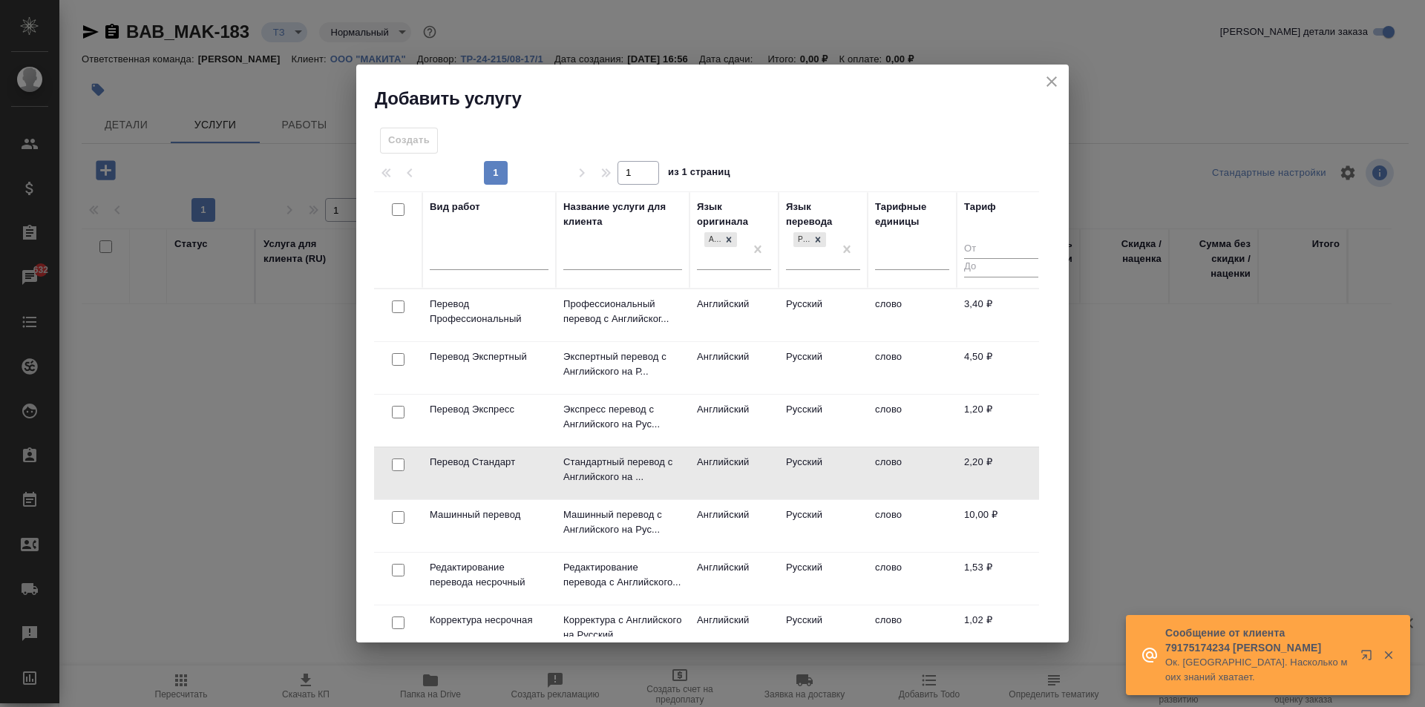
click at [543, 475] on td "Перевод Стандарт" at bounding box center [489, 474] width 134 height 52
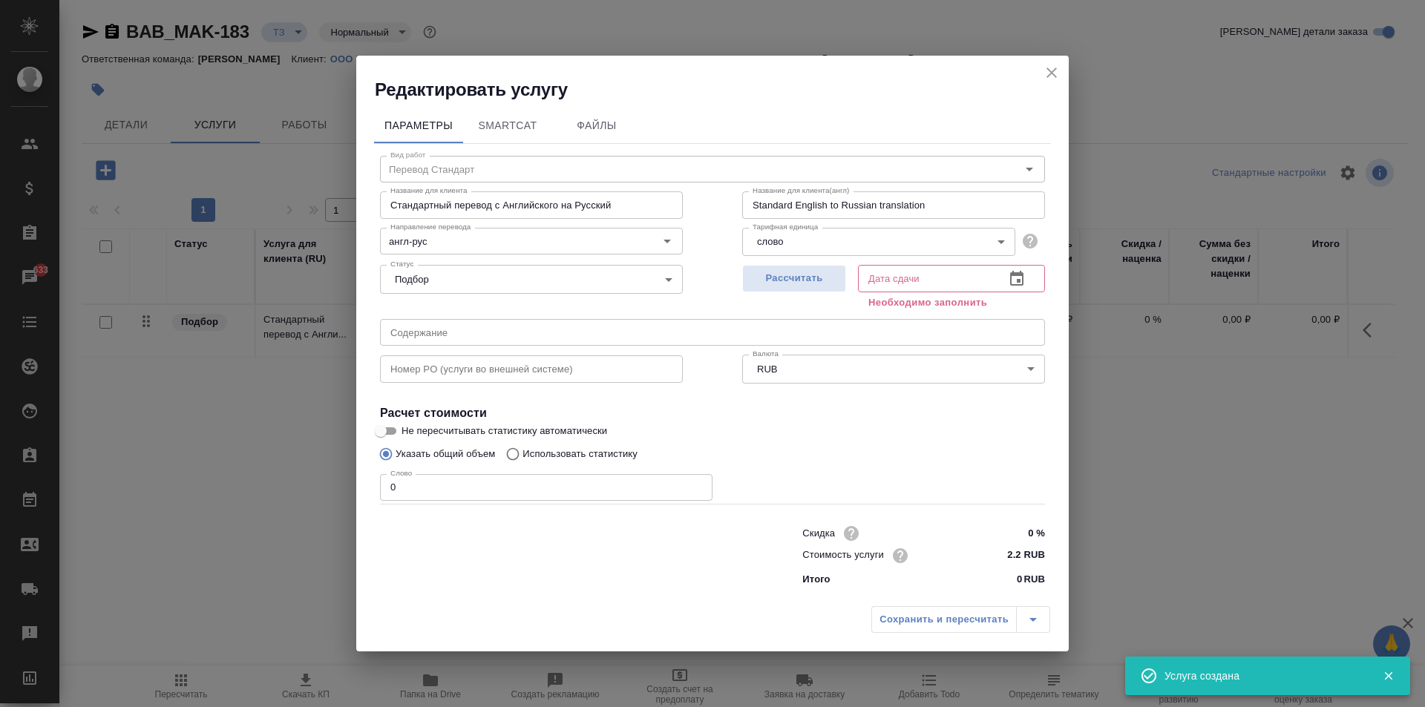
click at [773, 249] on body "🙏 .cls-1 fill:#fff; AWATERA Moskalets Alina Клиенты Спецификации Заказы 633 Чат…" at bounding box center [712, 353] width 1425 height 707
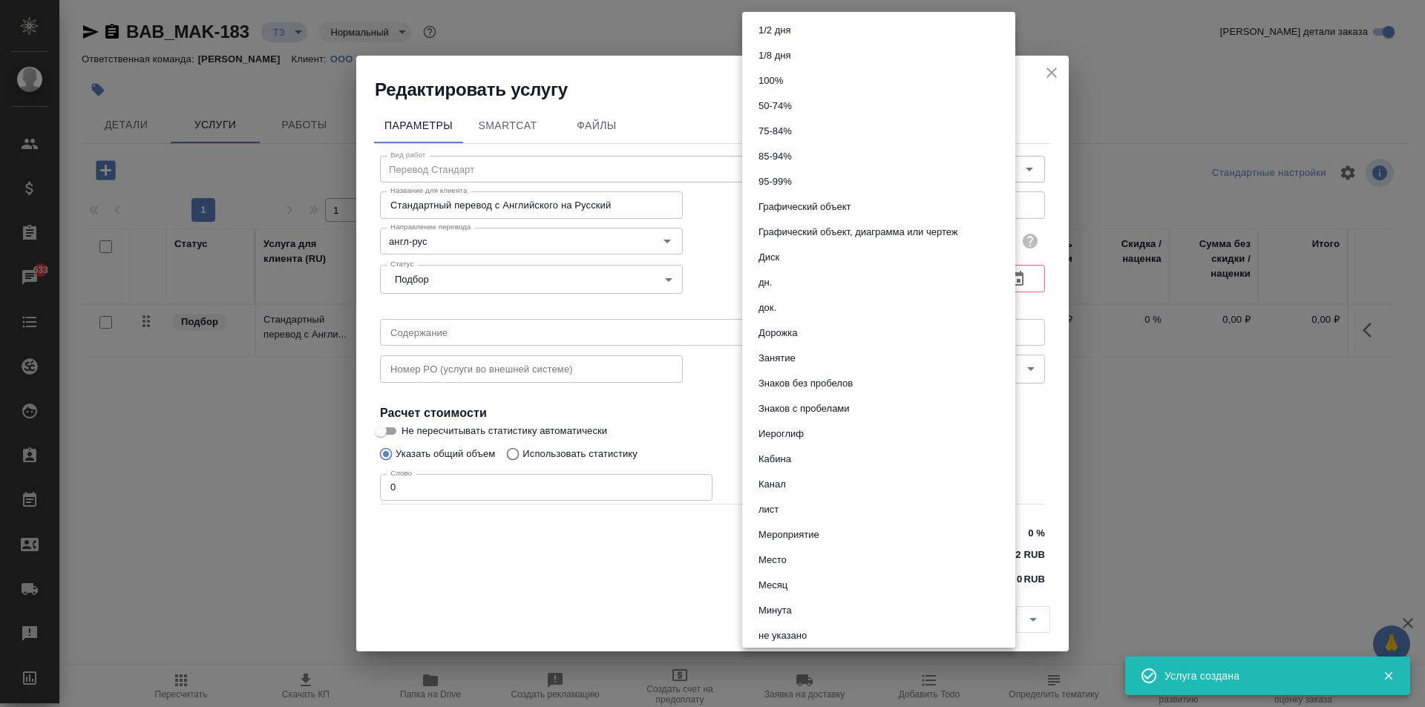
scroll to position [508, 0]
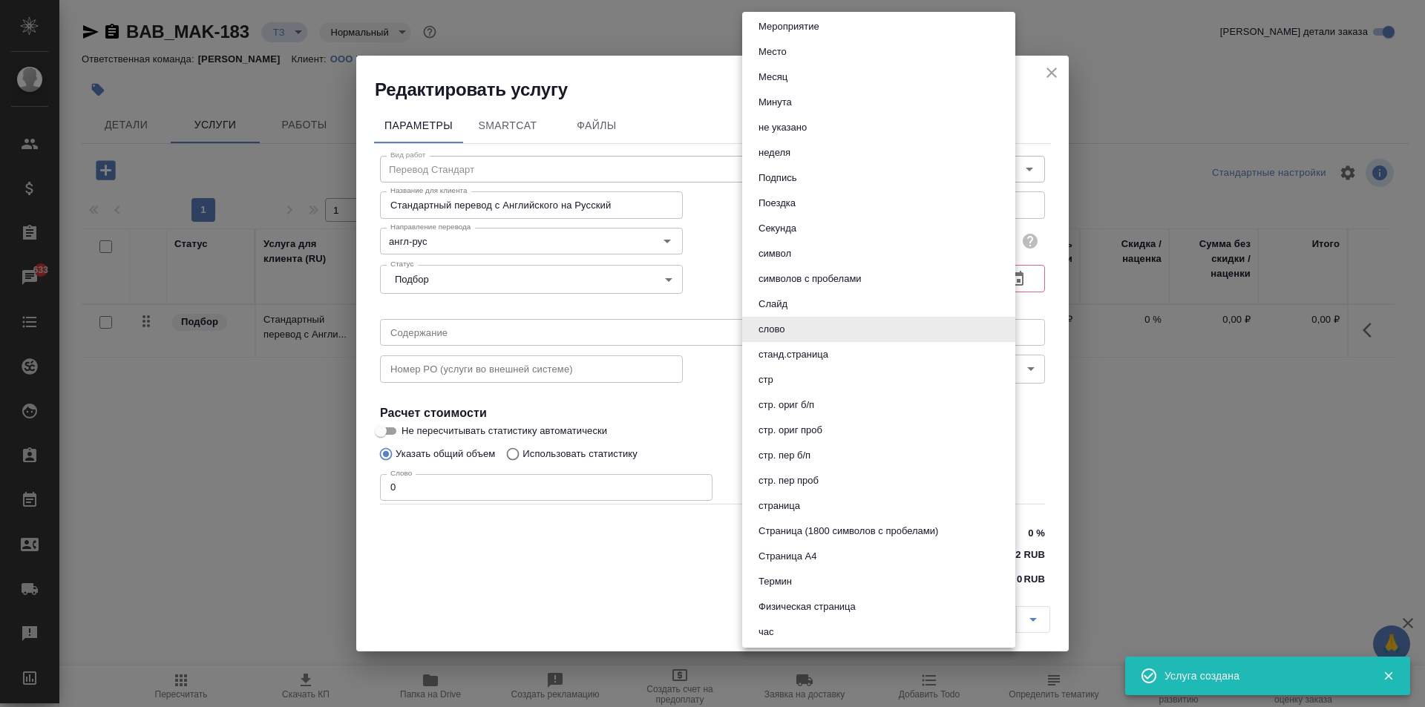
click at [794, 386] on li "стр" at bounding box center [878, 379] width 273 height 25
type input "66b0908298a61b6051bad906"
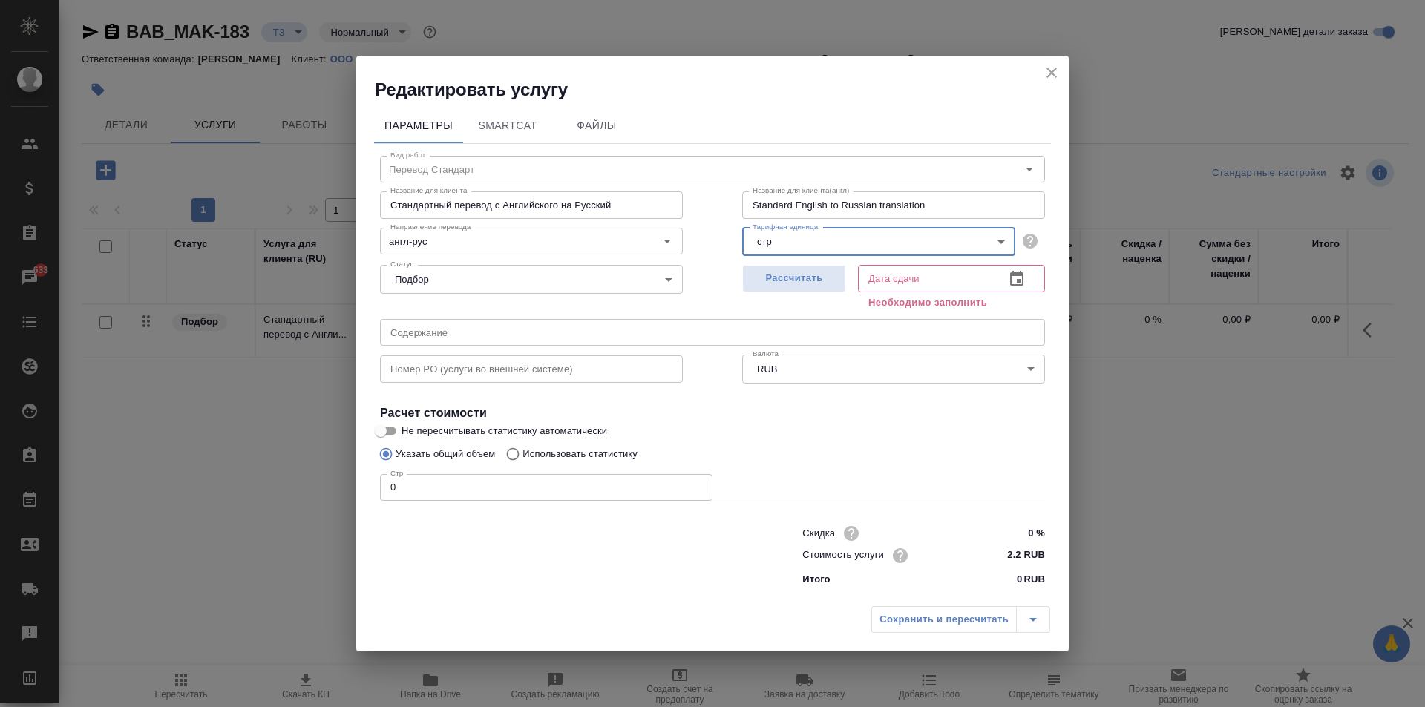
click at [445, 497] on input "0" at bounding box center [546, 487] width 332 height 27
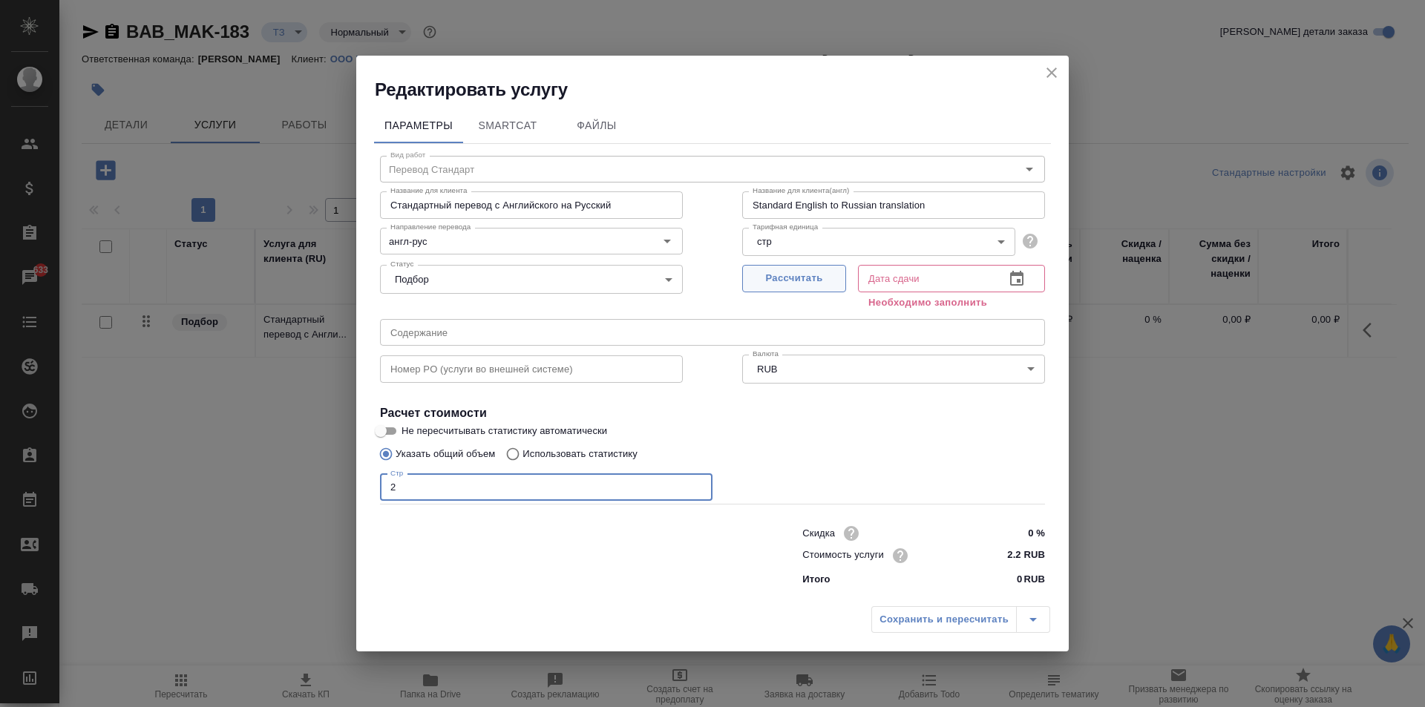
type input "2"
click at [795, 283] on span "Рассчитать" at bounding box center [794, 278] width 88 height 17
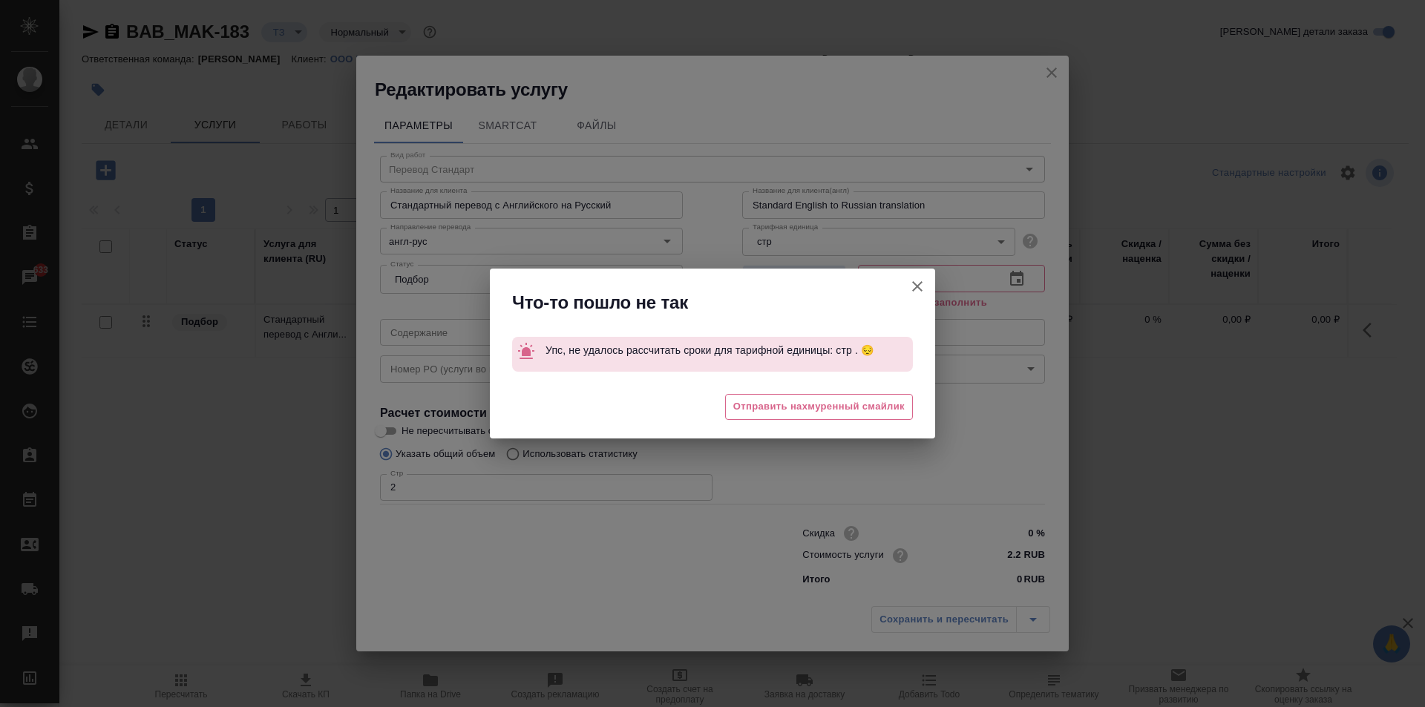
type input "16.09.2025 17:20"
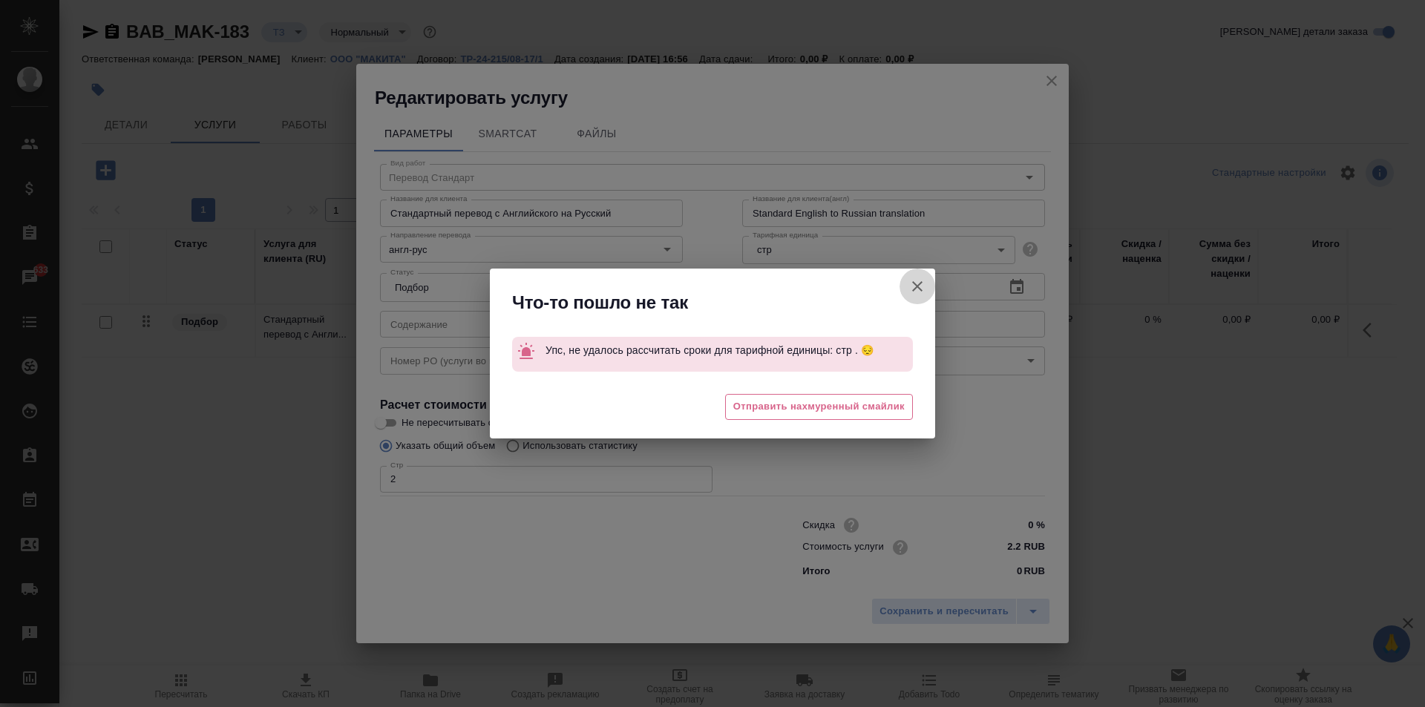
click at [911, 279] on icon "button" at bounding box center [917, 287] width 18 height 18
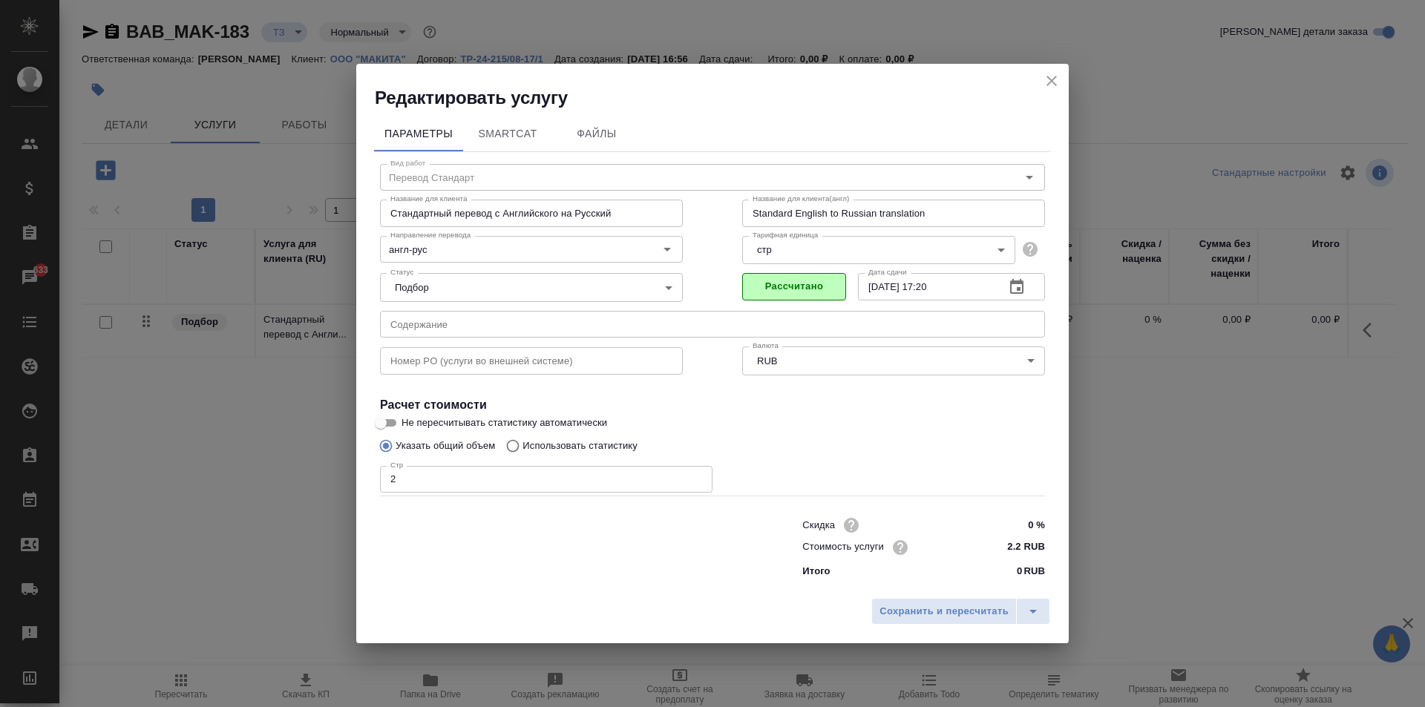
click at [1025, 546] on input "2.2 RUB" at bounding box center [1017, 548] width 56 height 22
type input "2 RUB"
type input "580 RUB"
click at [936, 606] on span "Сохранить и пересчитать" at bounding box center [943, 611] width 129 height 17
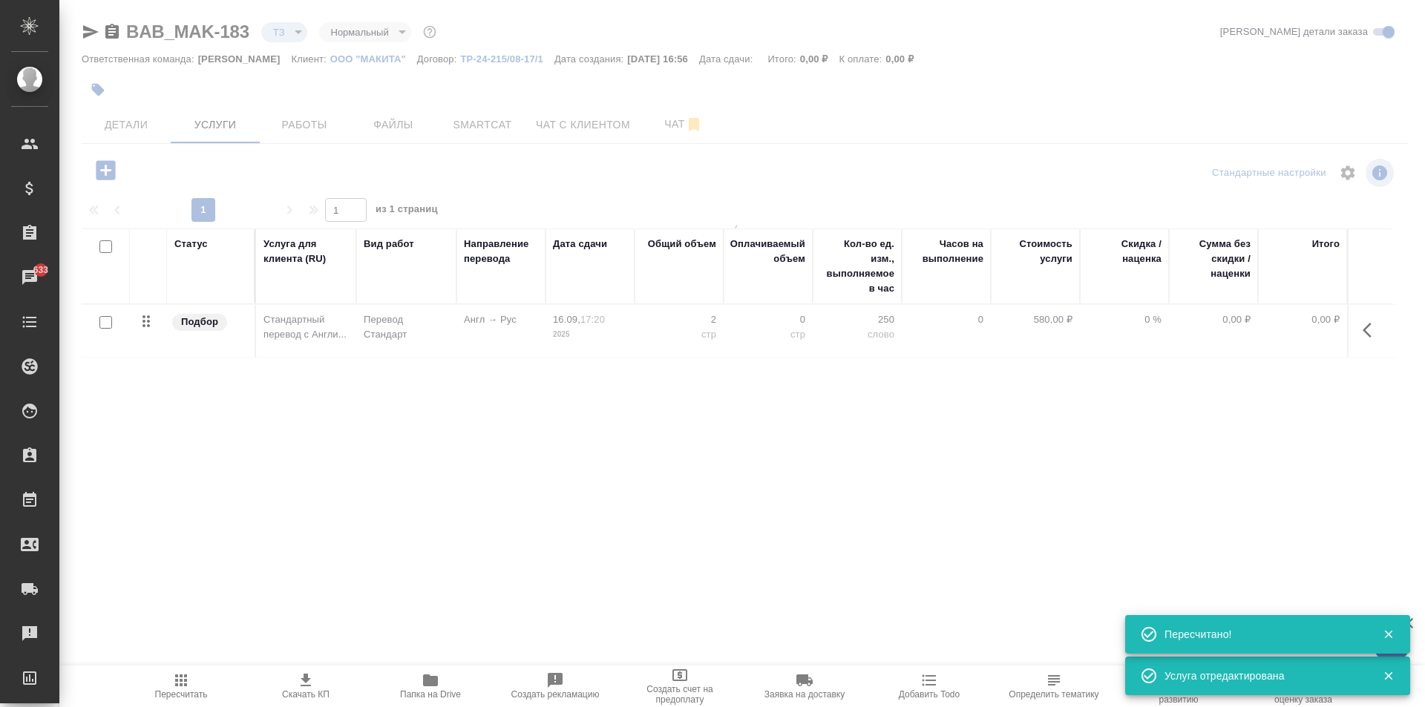
type input "new"
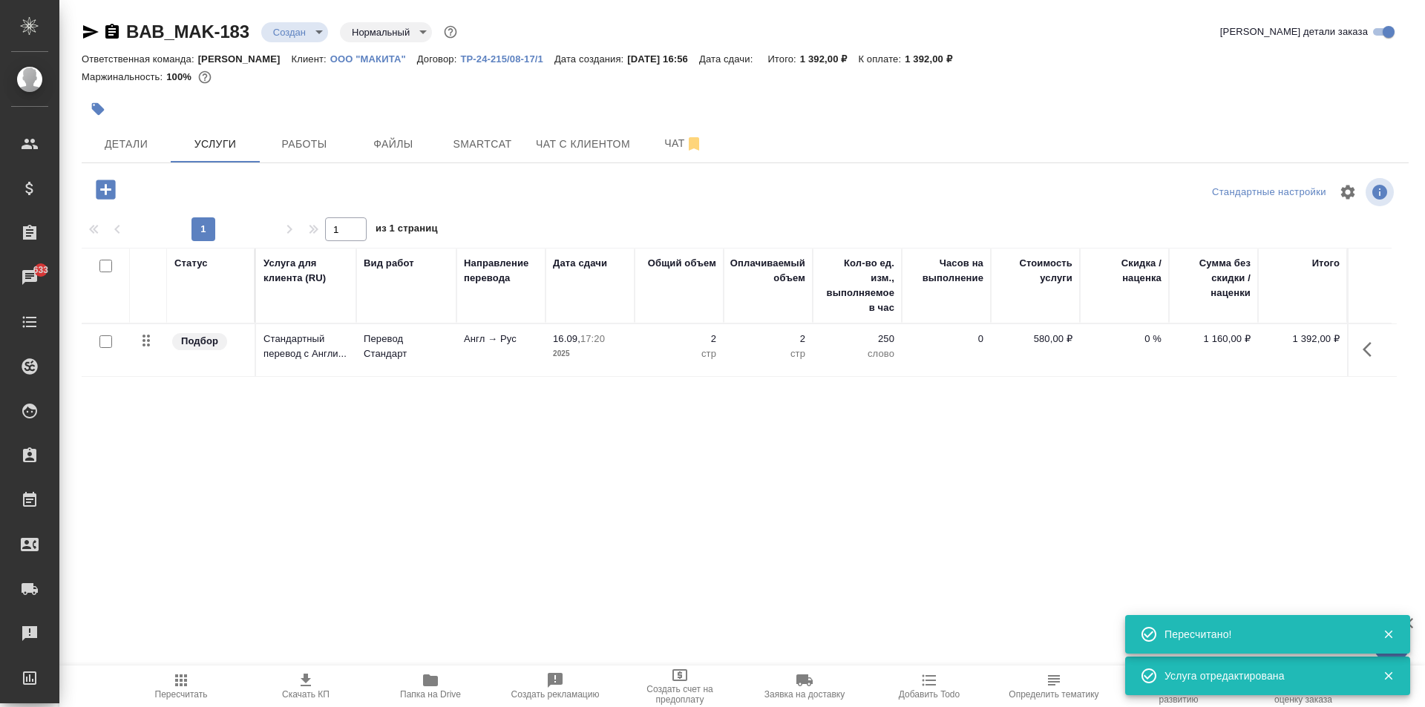
click at [99, 184] on icon "button" at bounding box center [105, 189] width 19 height 19
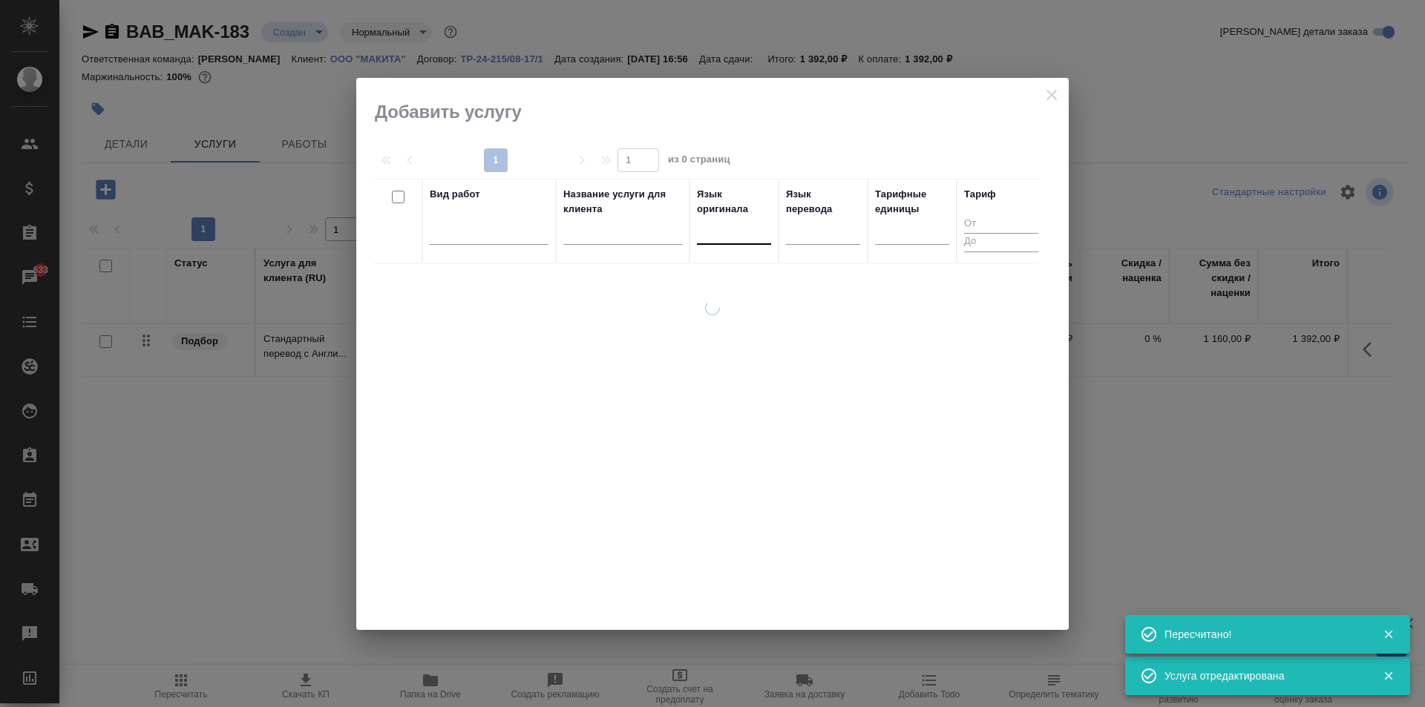
click at [724, 232] on div at bounding box center [734, 230] width 74 height 22
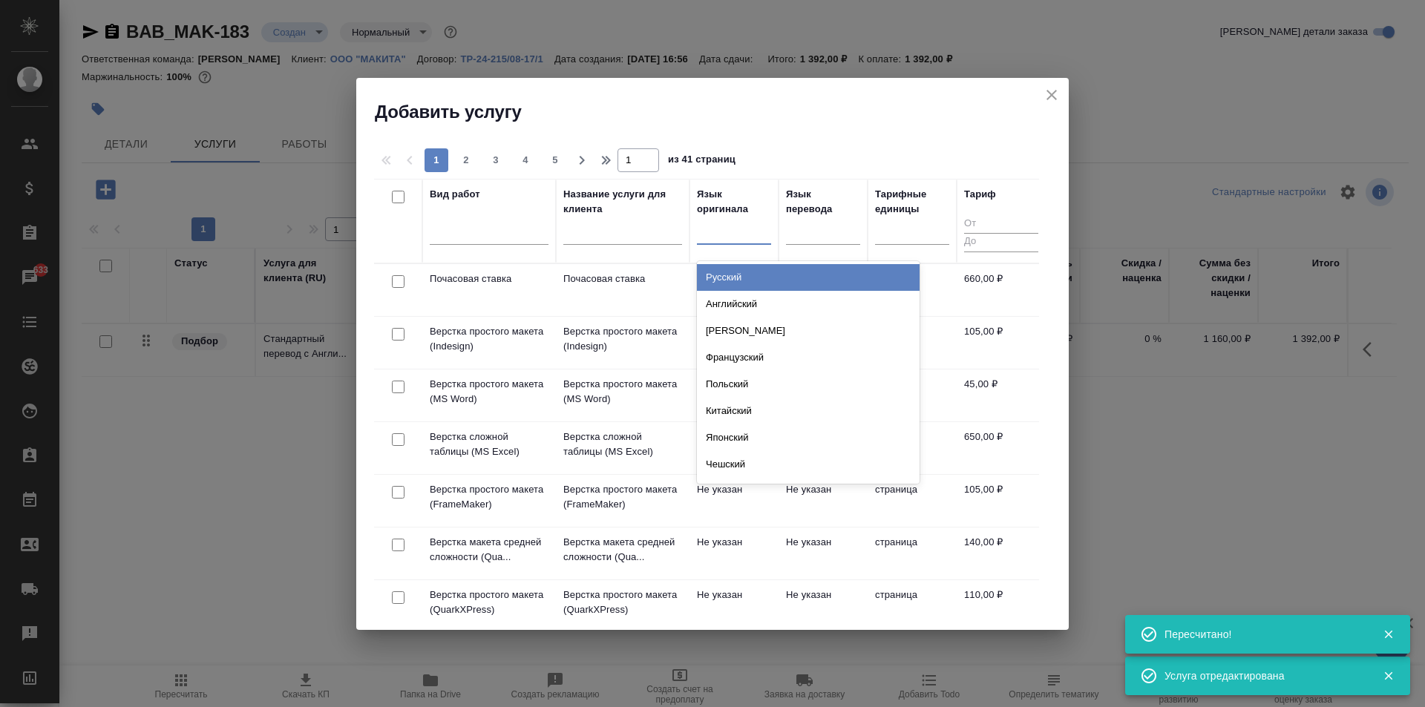
type input "и"
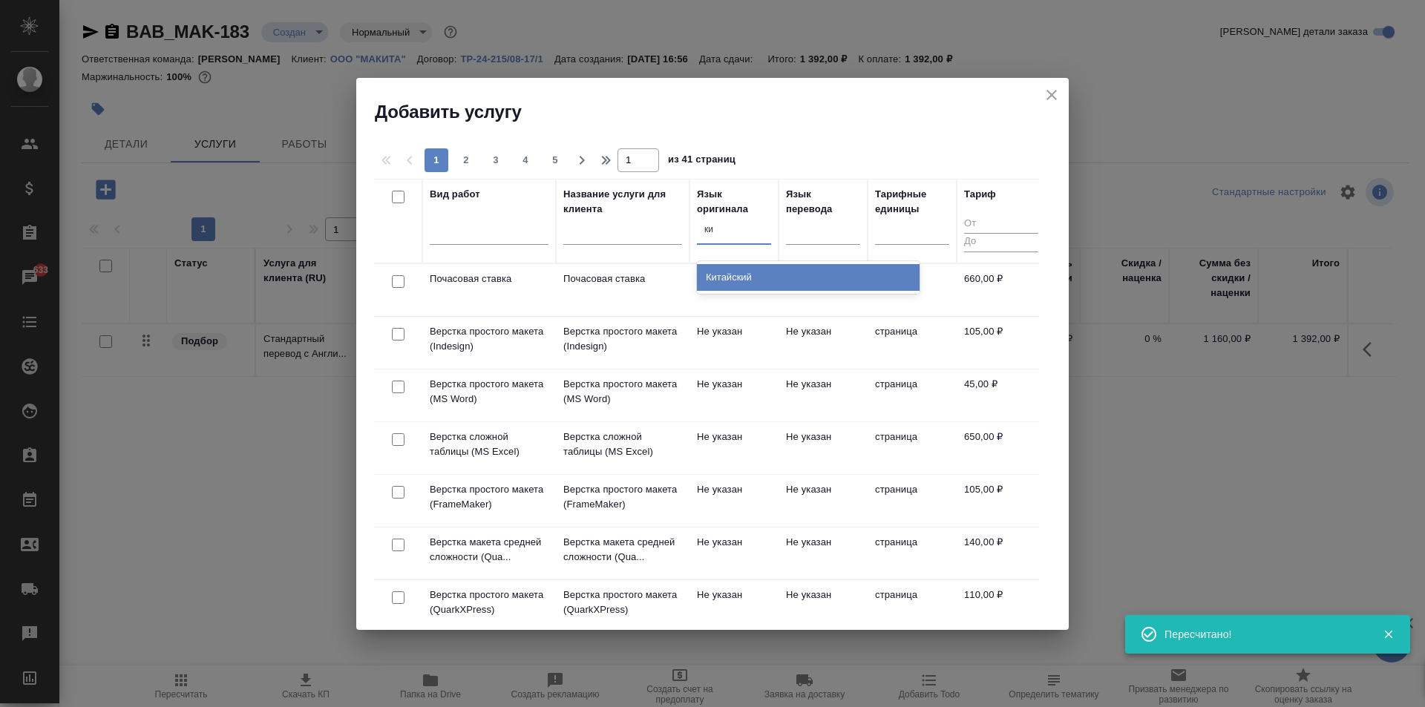
type input "кит"
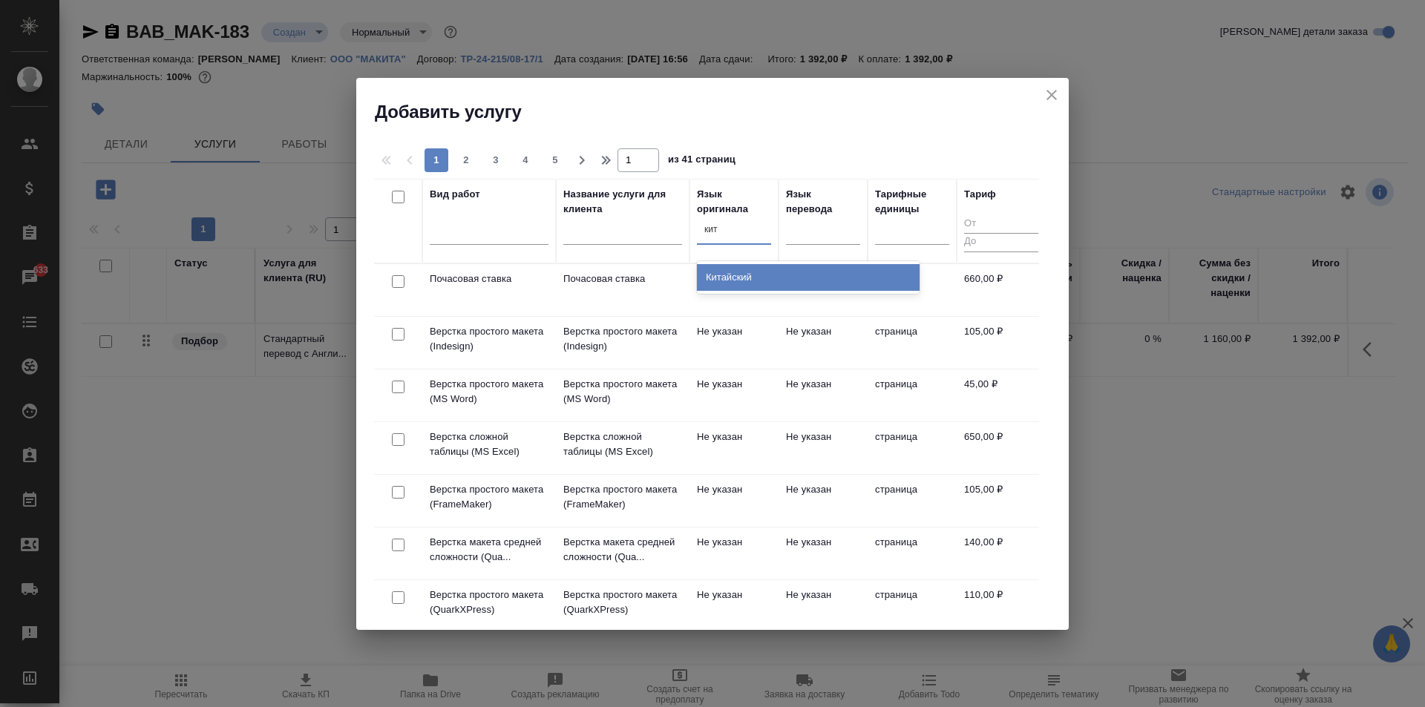
click at [747, 284] on div "Китайский" at bounding box center [808, 277] width 223 height 27
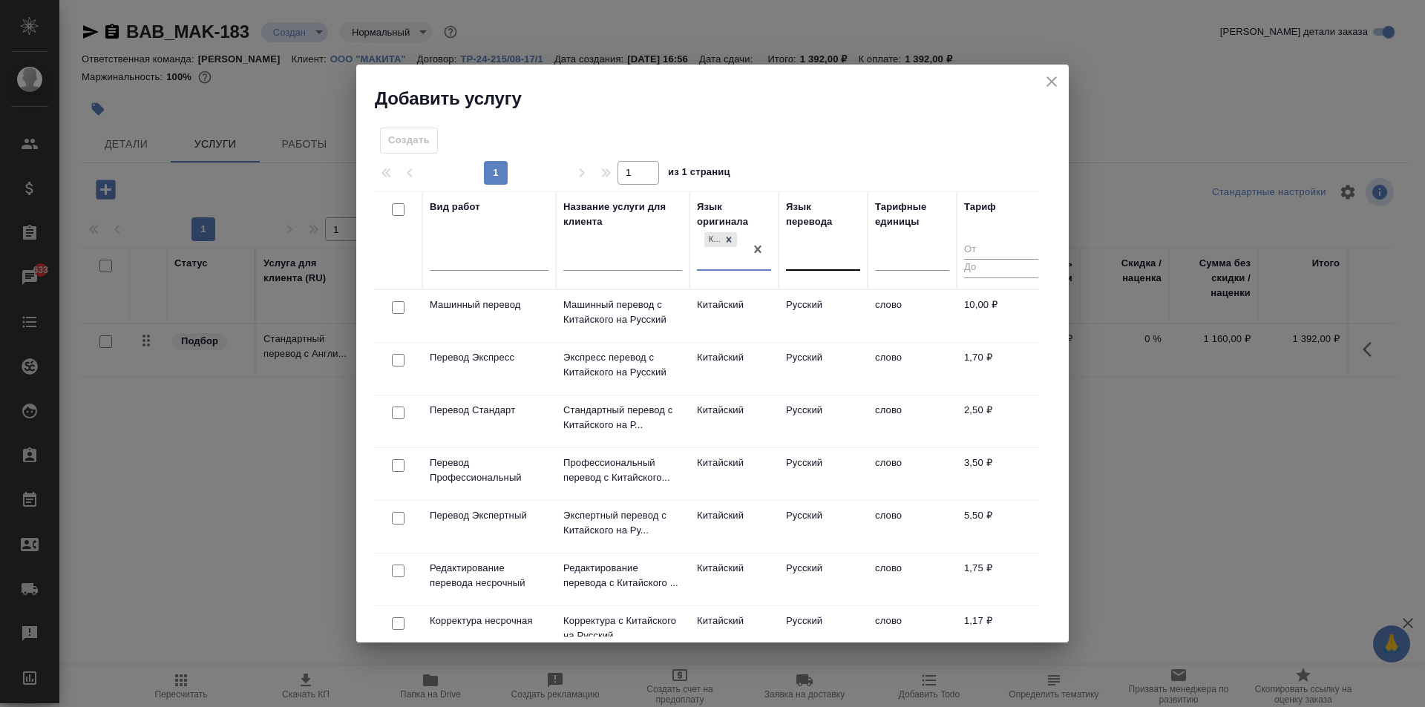
click at [805, 260] on div at bounding box center [823, 256] width 74 height 22
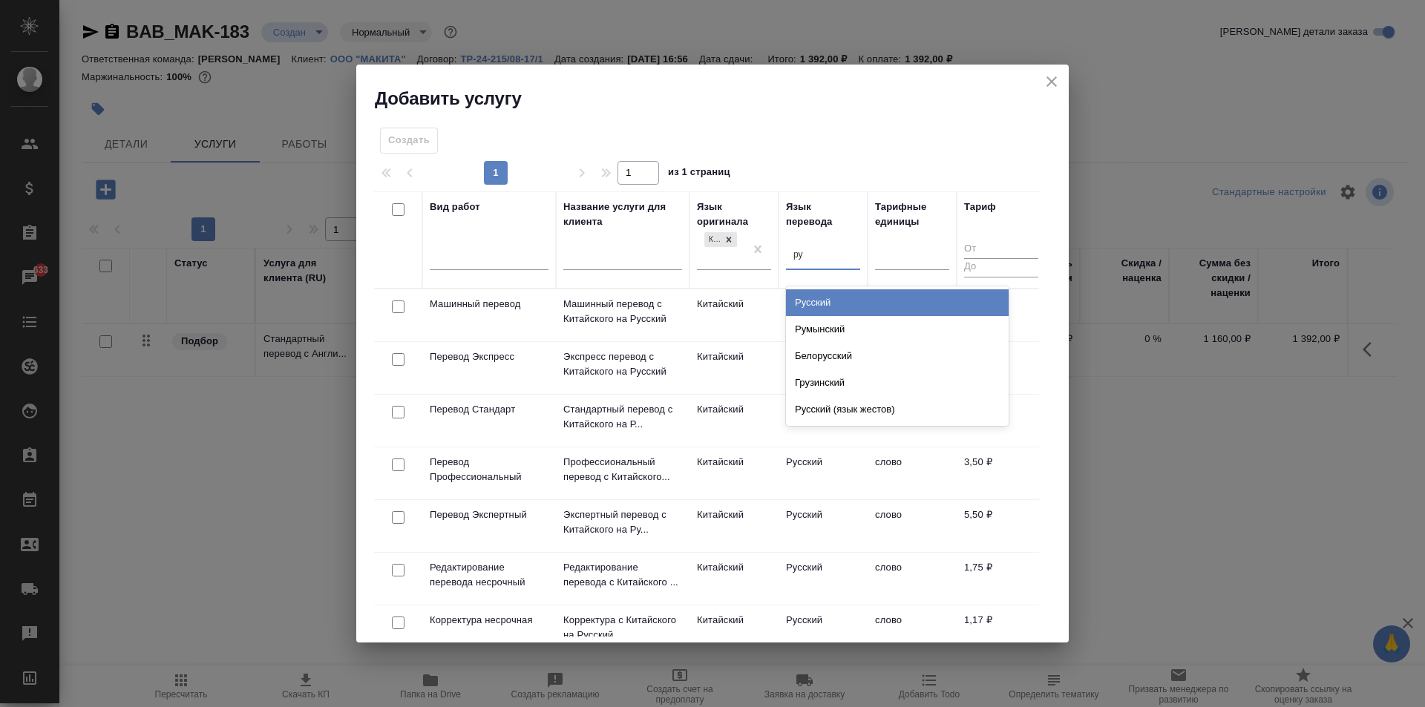
type input "рус"
click at [811, 301] on div "Русский" at bounding box center [897, 302] width 223 height 27
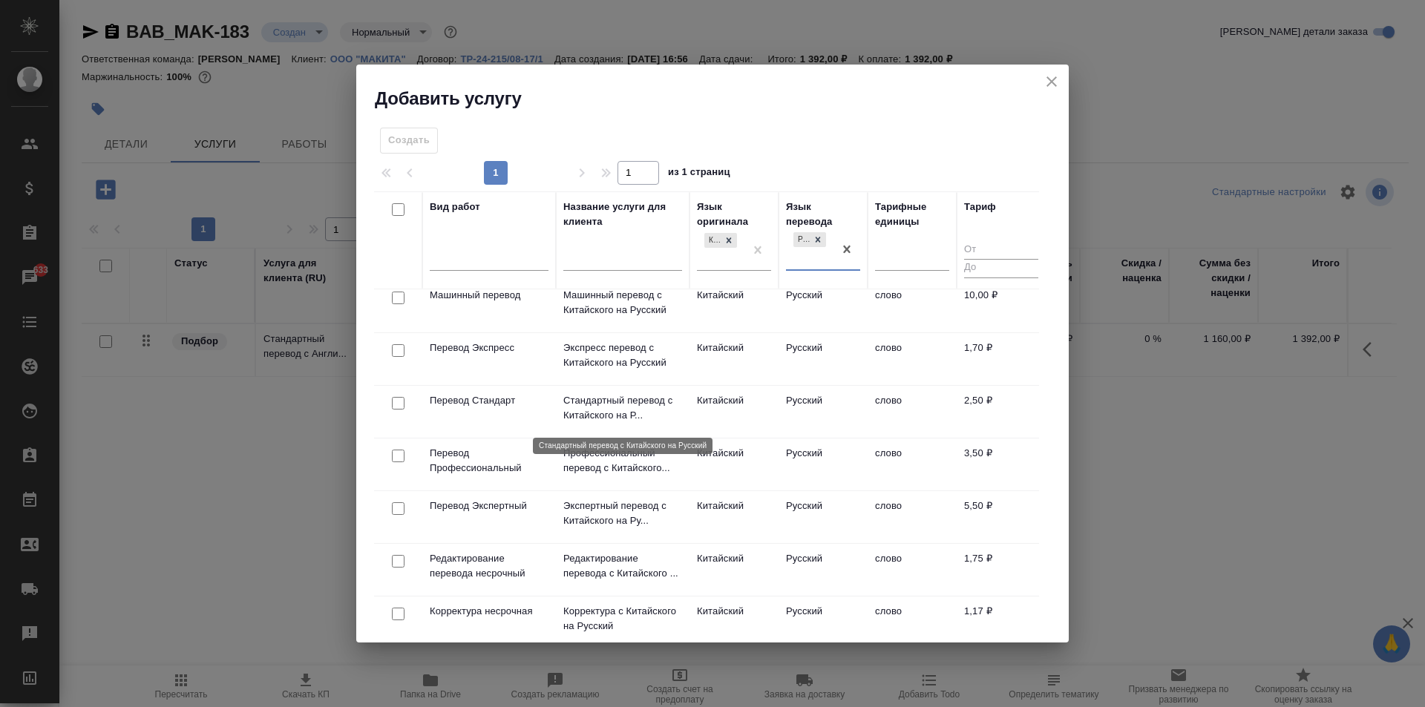
scroll to position [0, 0]
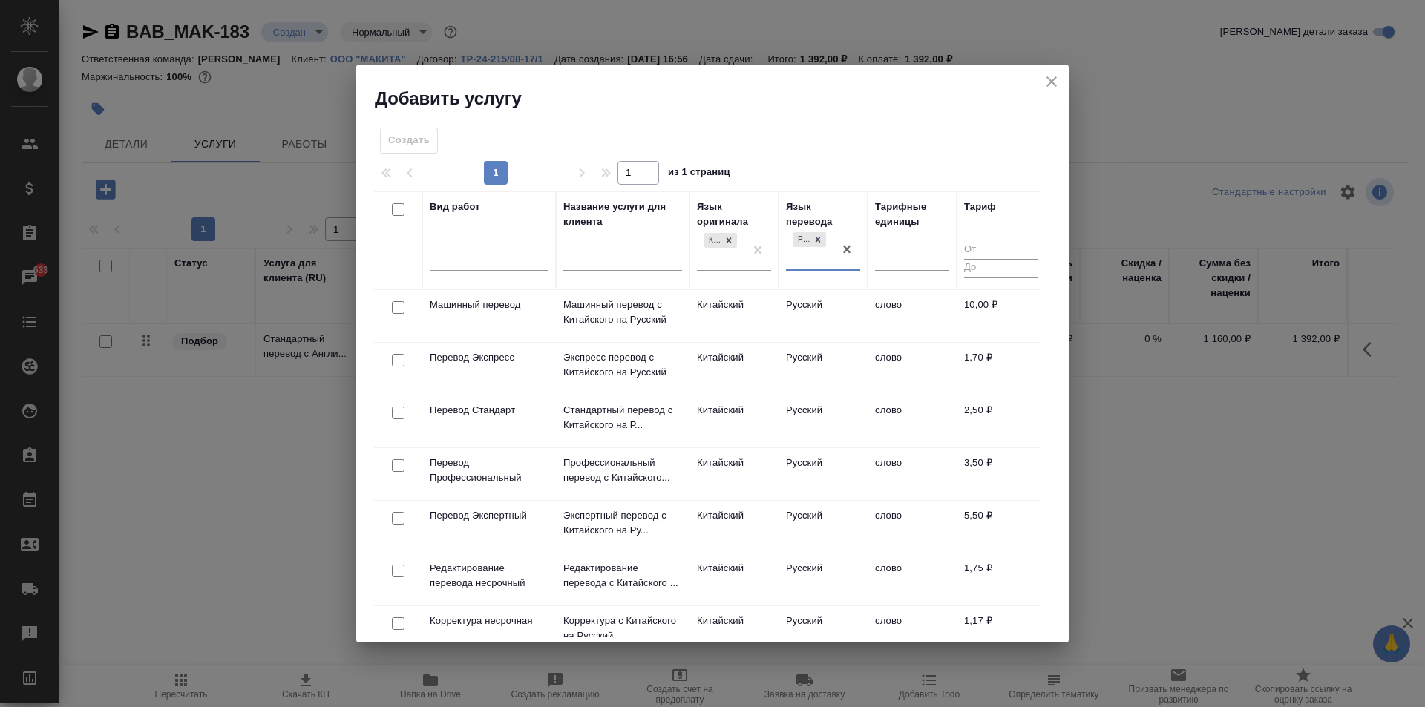
click at [554, 425] on td "Перевод Стандарт" at bounding box center [489, 422] width 134 height 52
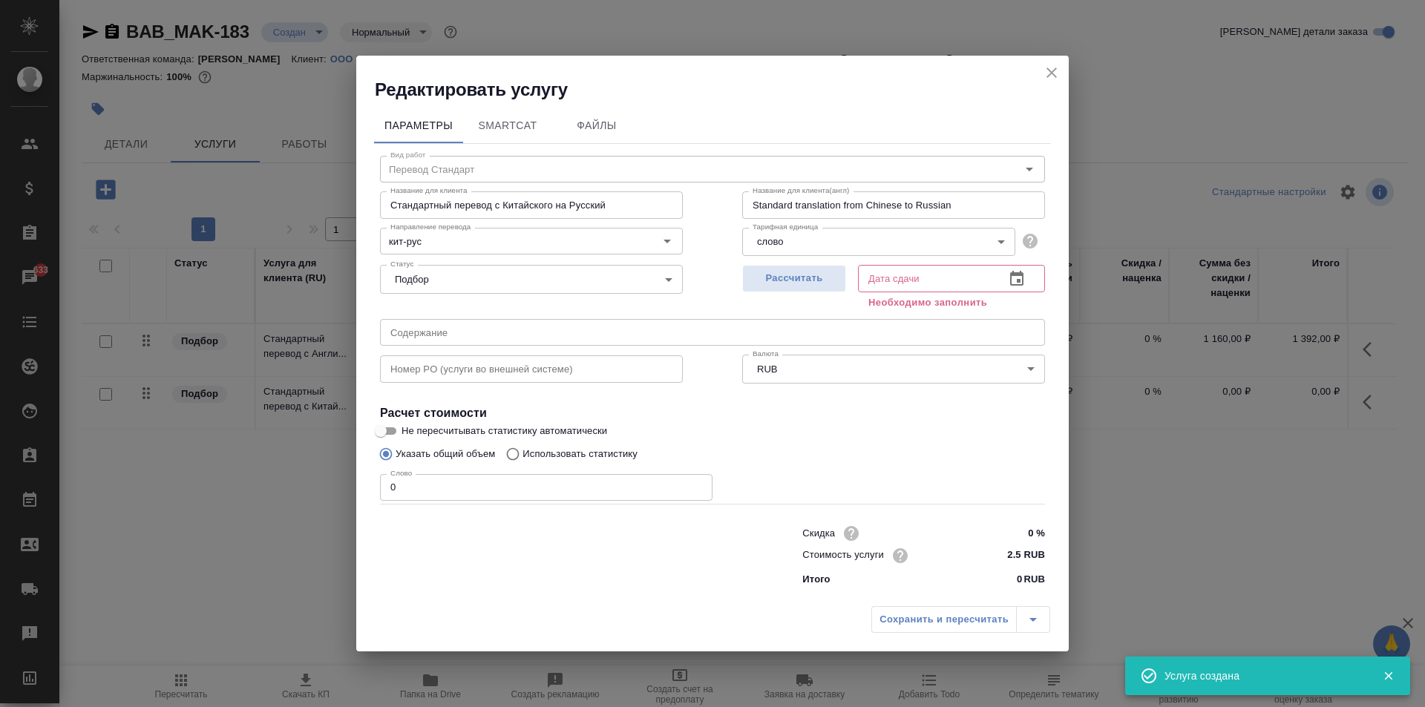
click at [901, 233] on body "🙏 .cls-1 fill:#fff; AWATERA Moskalets Alina Клиенты Спецификации Заказы 633 Чат…" at bounding box center [712, 353] width 1425 height 707
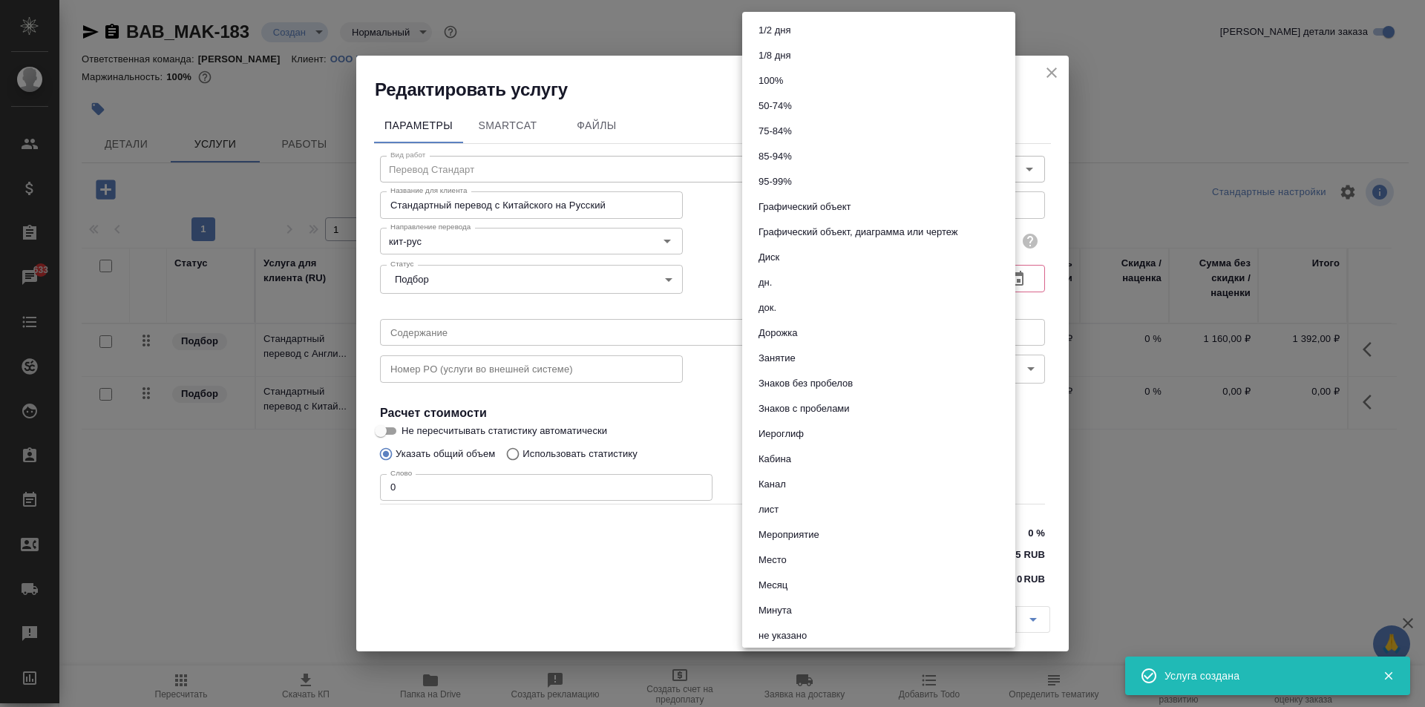
scroll to position [508, 0]
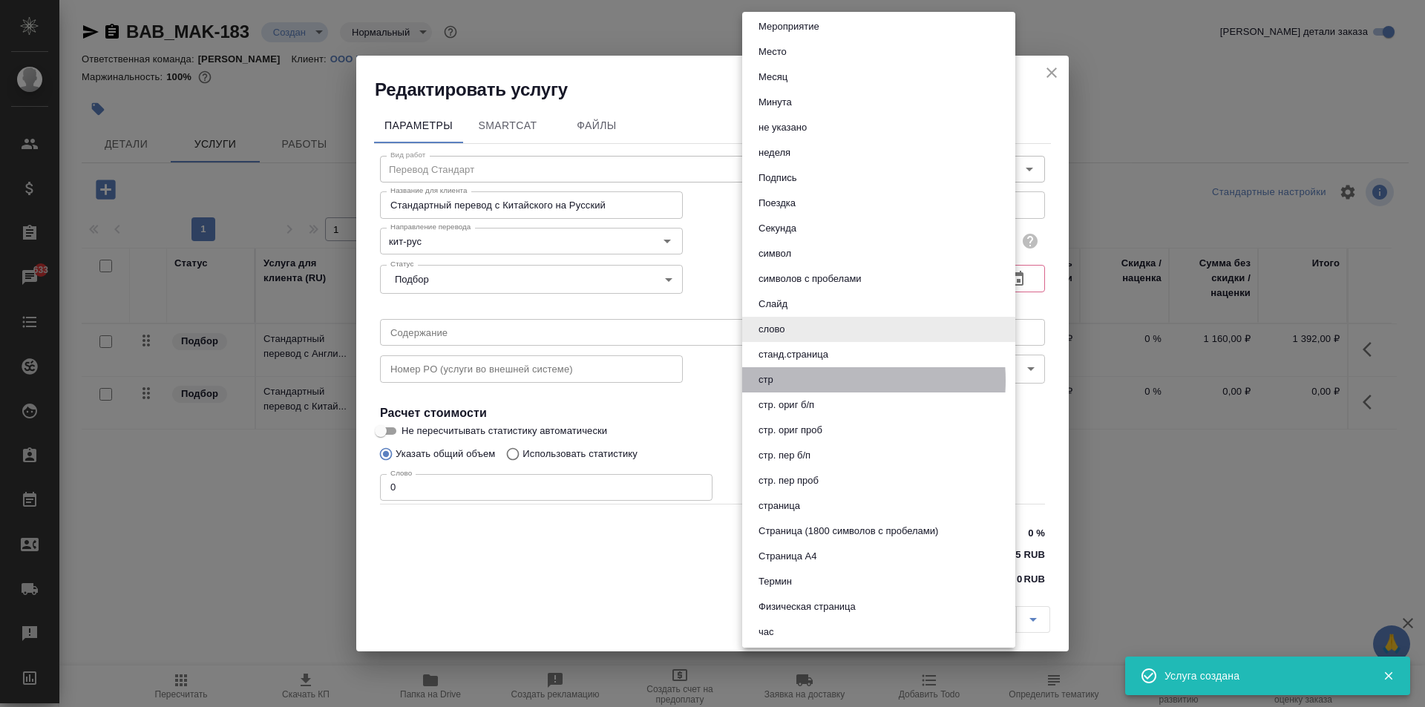
click at [822, 381] on li "стр" at bounding box center [878, 379] width 273 height 25
type input "66b0908298a61b6051bad906"
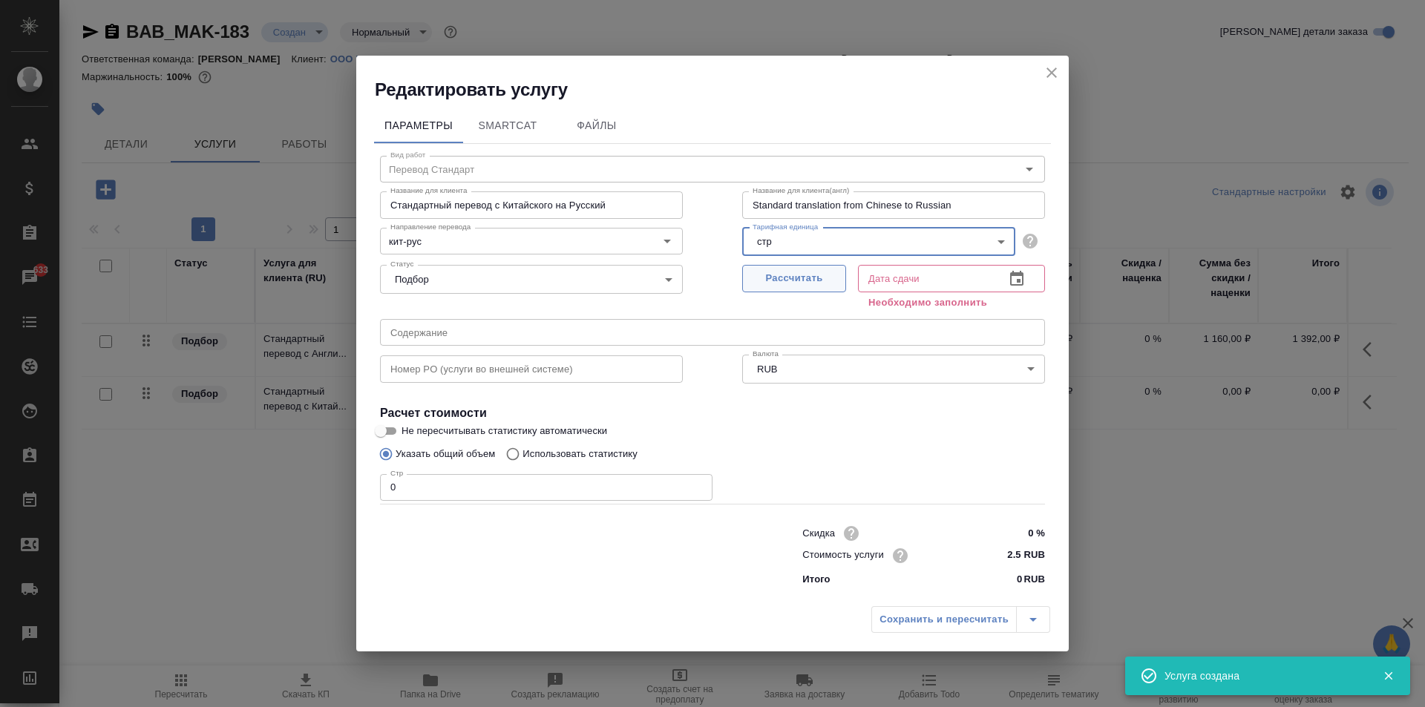
click at [797, 272] on span "Рассчитать" at bounding box center [794, 278] width 88 height 17
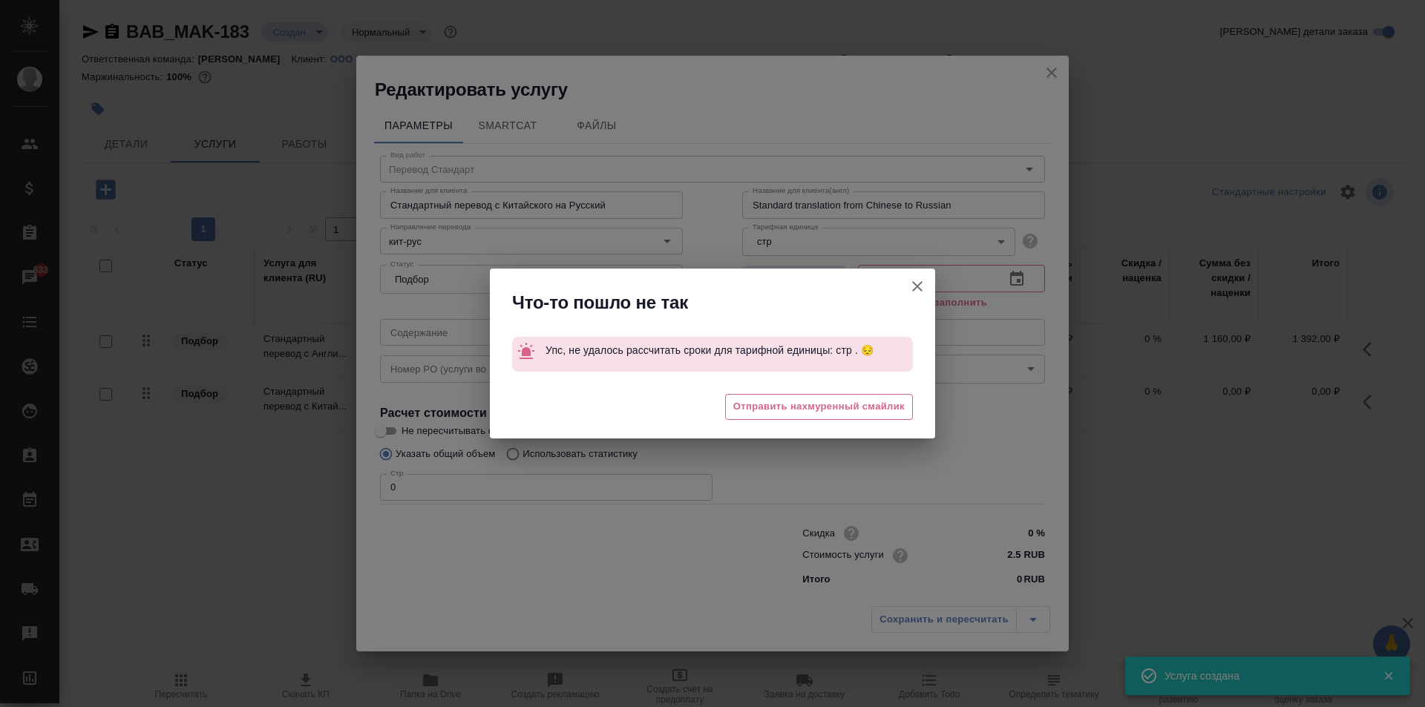
type input "16.09.2025 17:21"
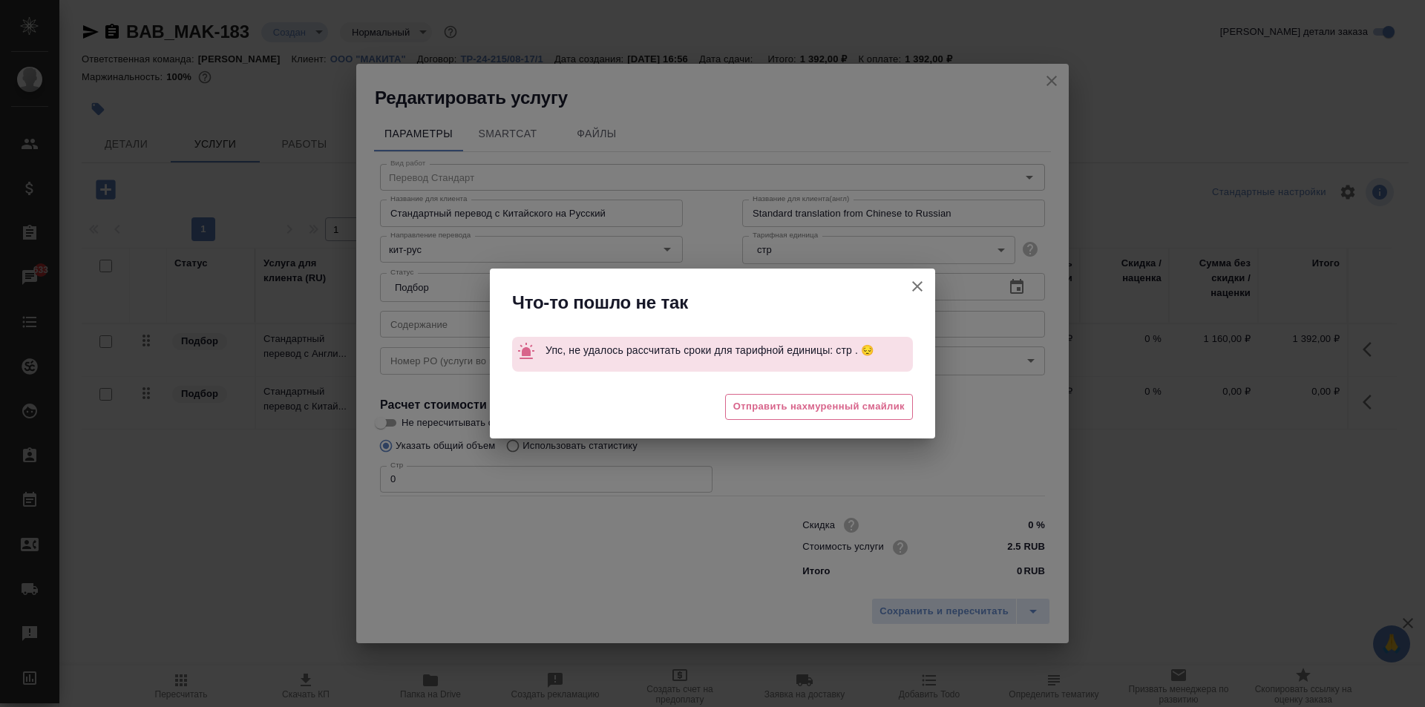
click at [914, 289] on icon "button" at bounding box center [917, 286] width 10 height 10
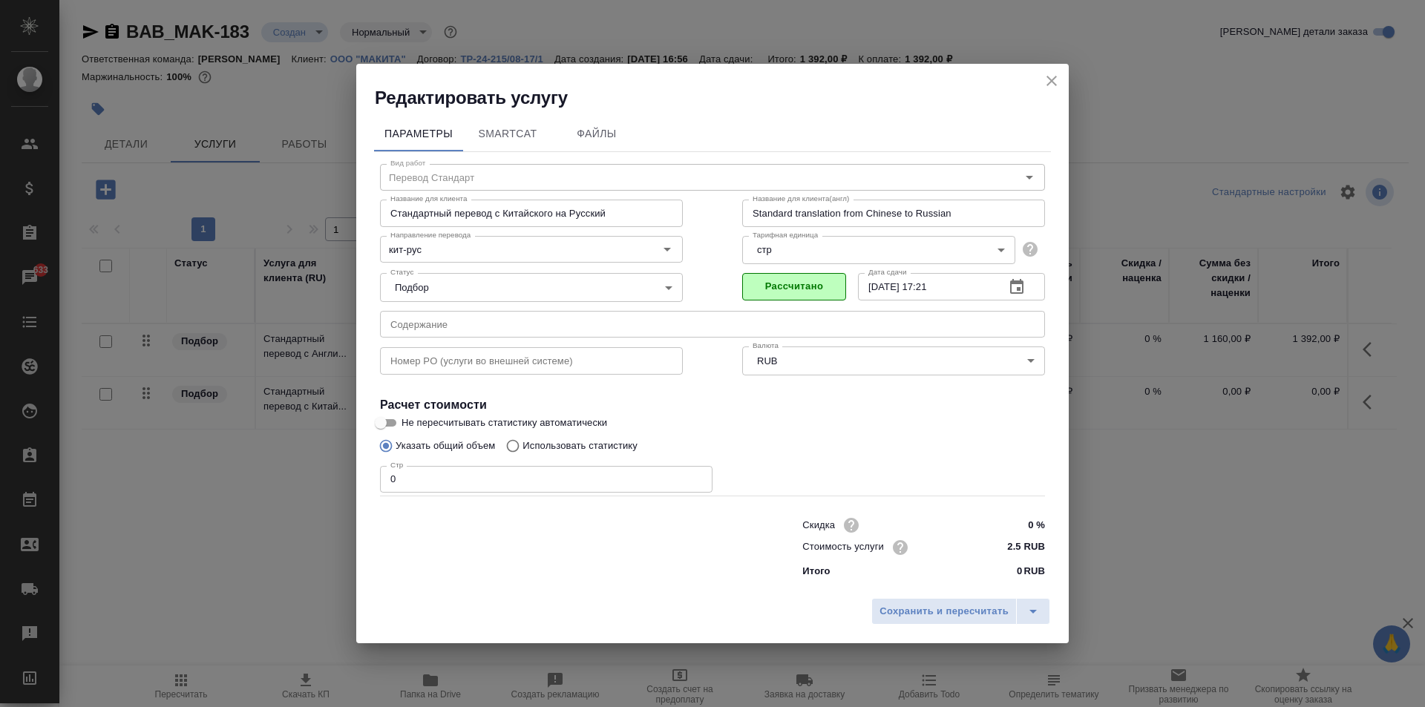
click at [509, 493] on input "0" at bounding box center [546, 479] width 332 height 27
type input "35"
click at [1021, 548] on input "2.5 RUB" at bounding box center [1017, 548] width 56 height 22
type input "2 RUB"
type input "1100 RUB"
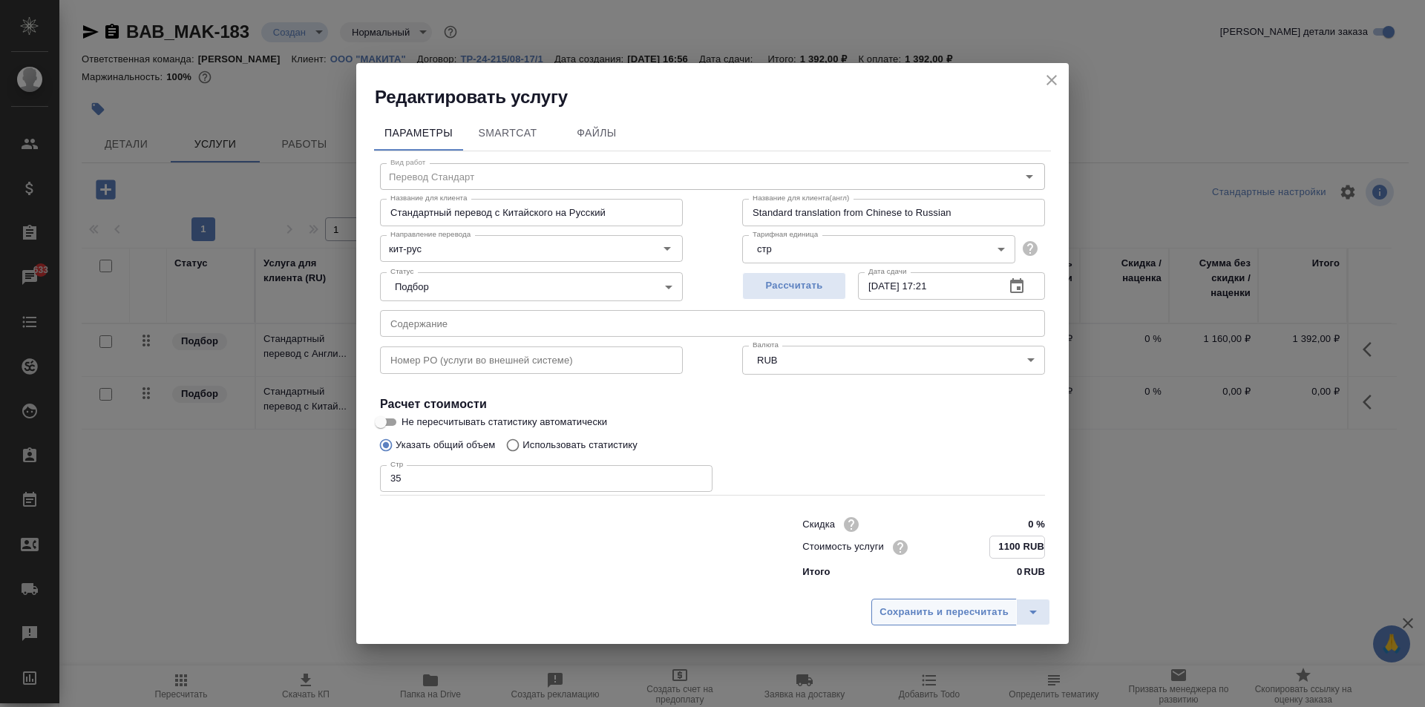
click at [976, 604] on span "Сохранить и пересчитать" at bounding box center [943, 612] width 129 height 17
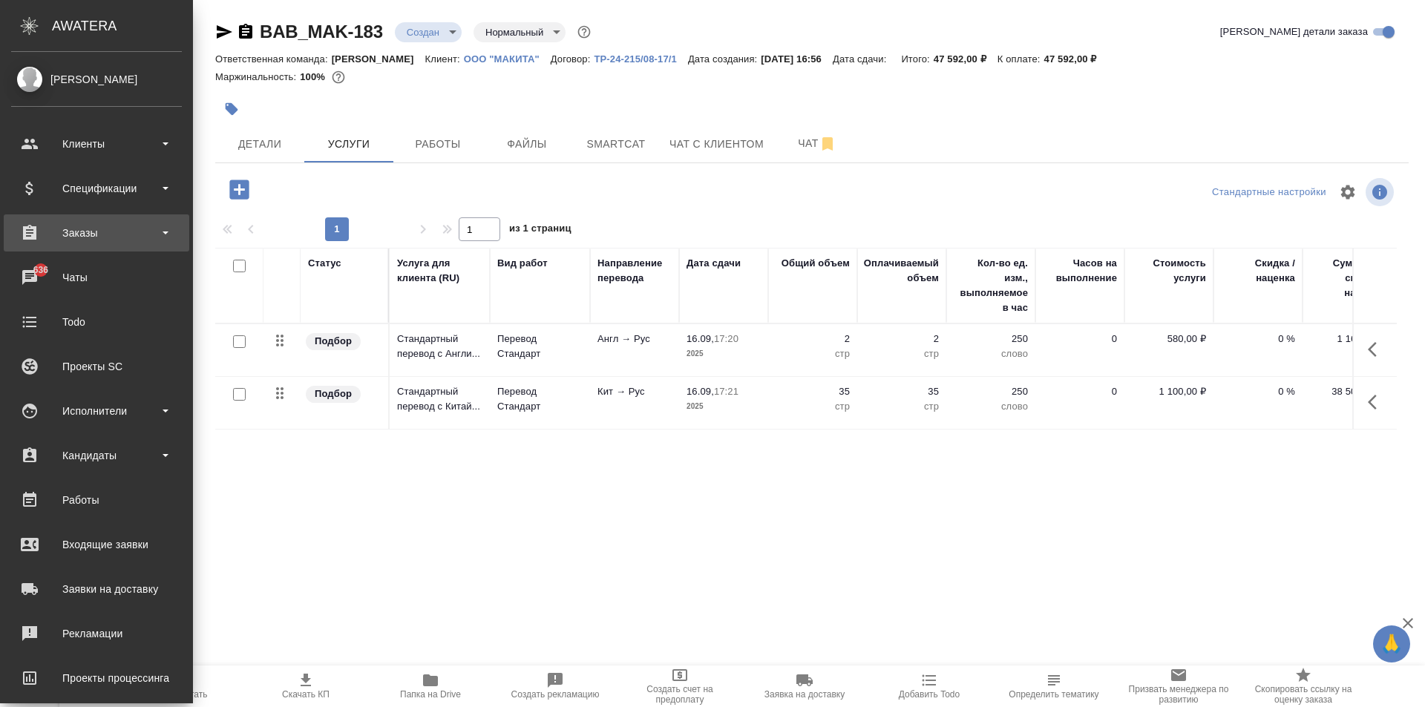
click at [43, 231] on div "Заказы" at bounding box center [96, 233] width 171 height 22
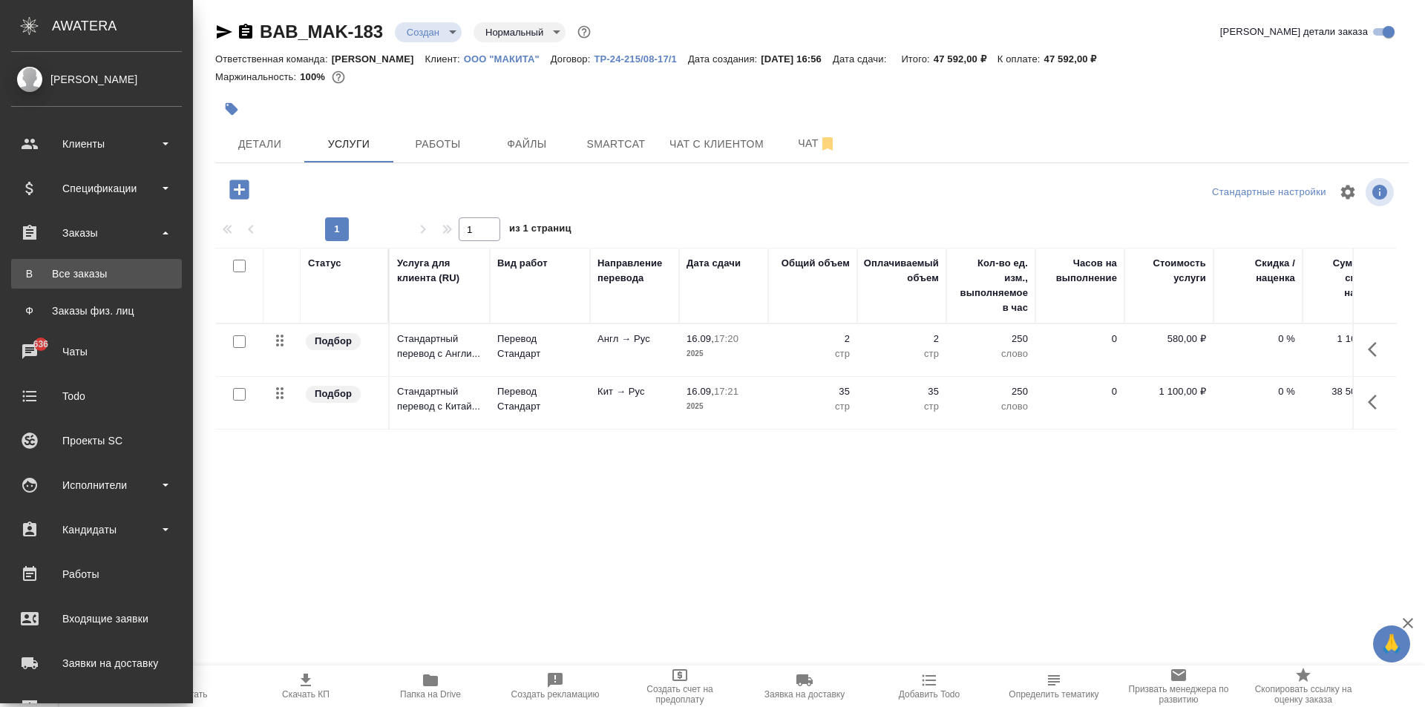
click at [79, 277] on div "Все заказы" at bounding box center [97, 273] width 156 height 15
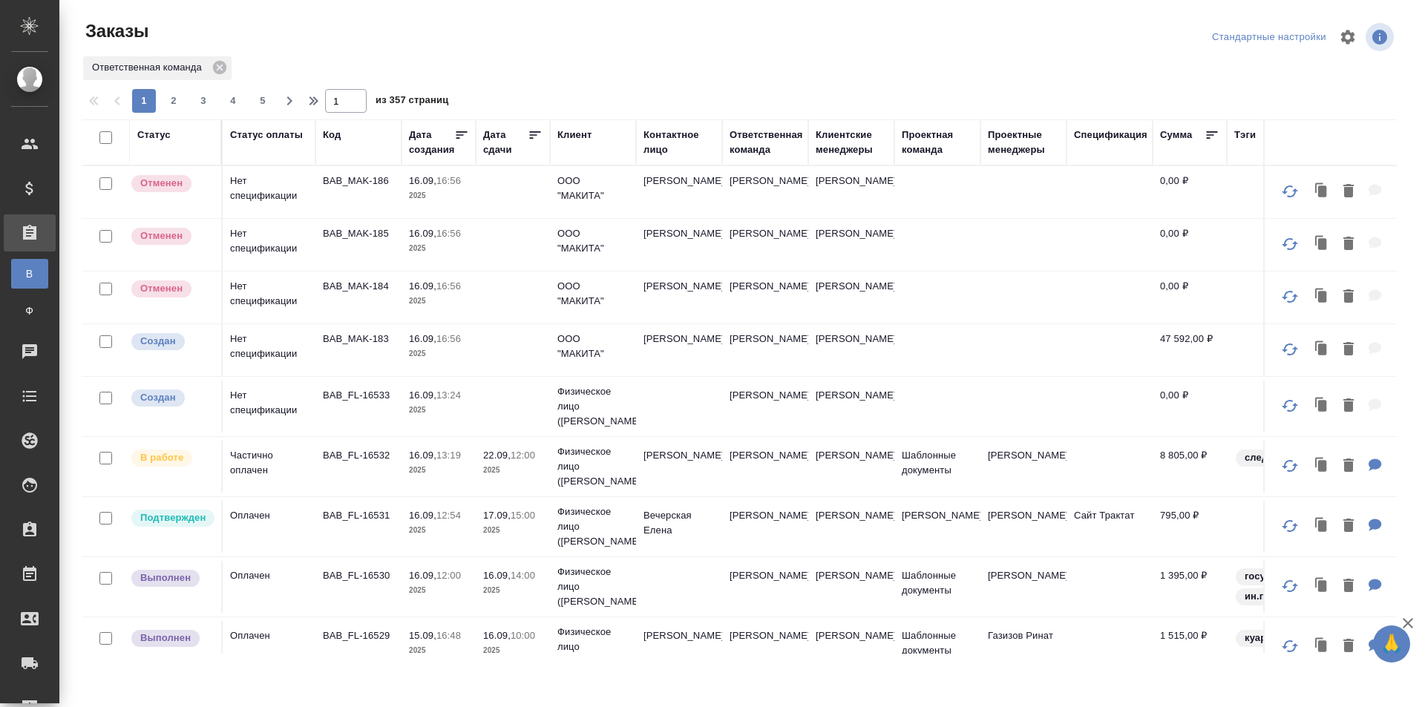
click at [687, 543] on td "Вечерская Елена" at bounding box center [679, 527] width 86 height 52
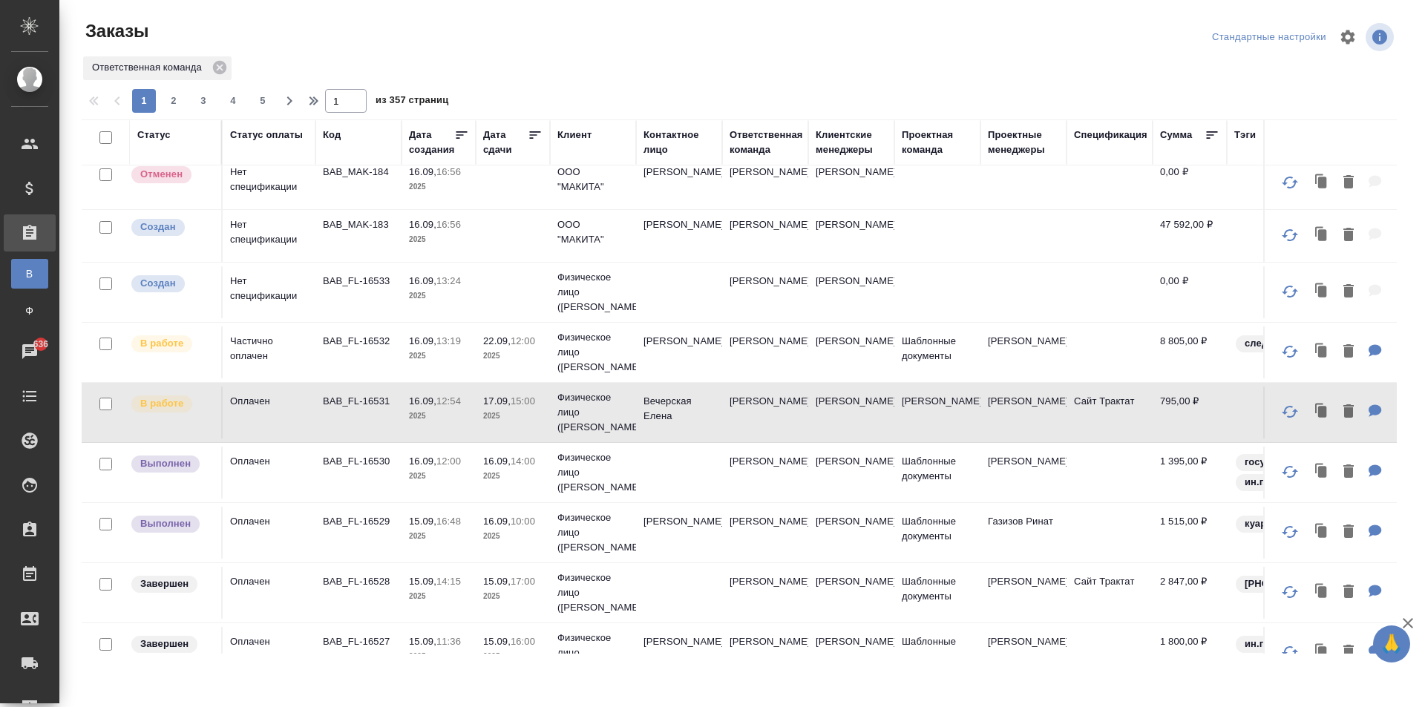
scroll to position [148, 0]
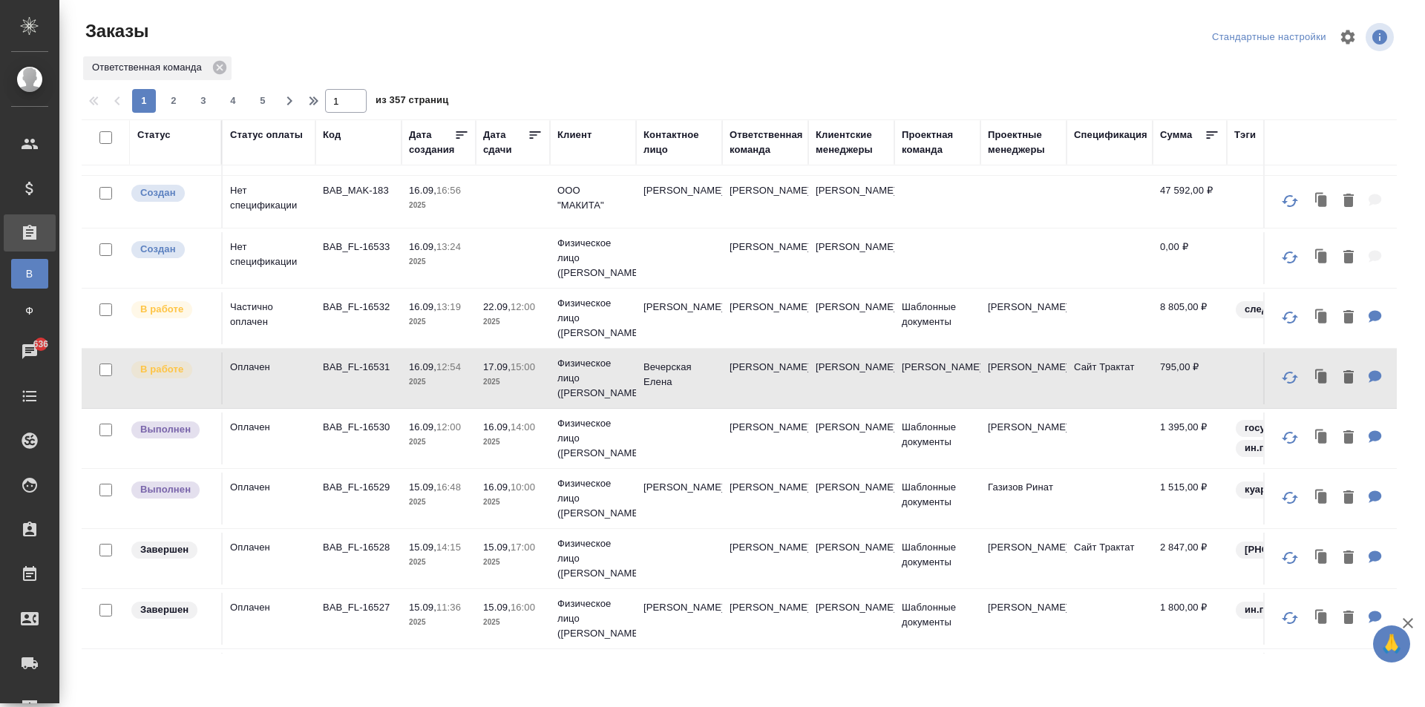
click at [635, 441] on td "Физическое лицо (Бабушкинская)" at bounding box center [593, 438] width 86 height 59
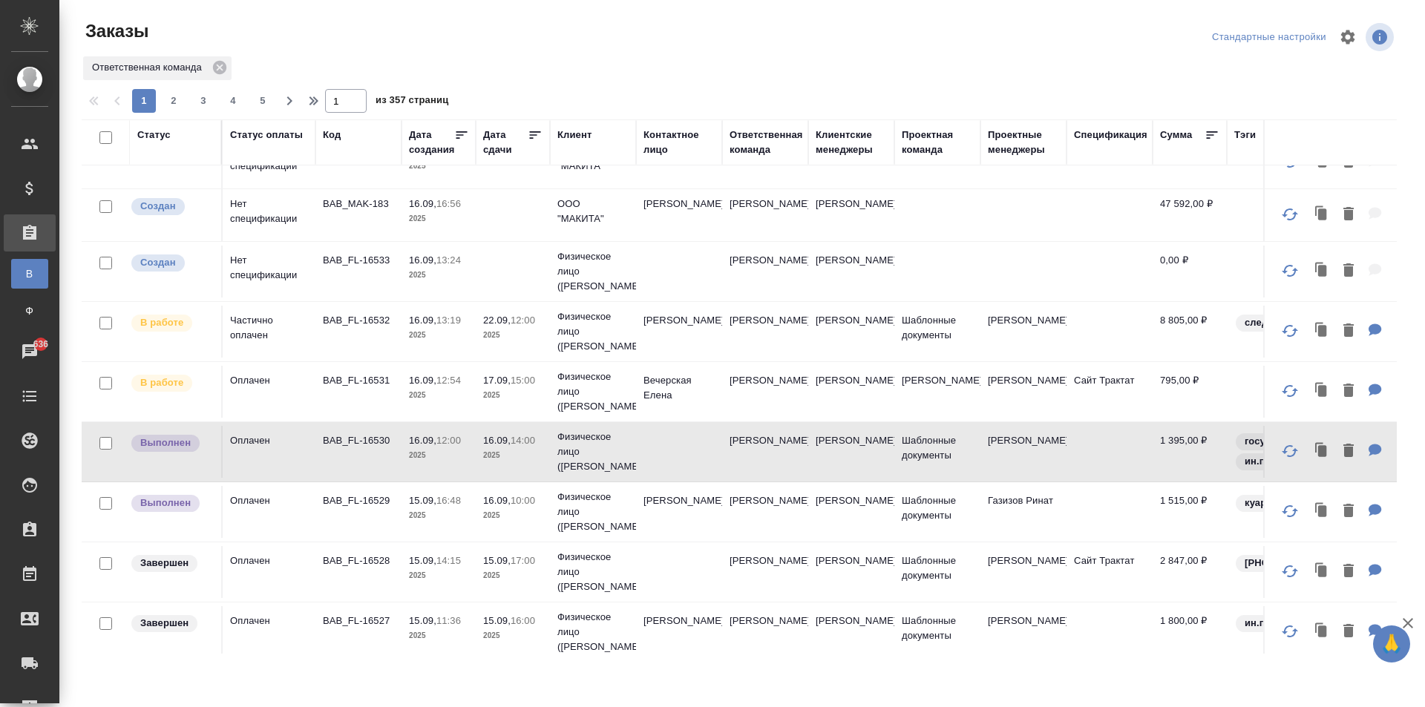
scroll to position [0, 0]
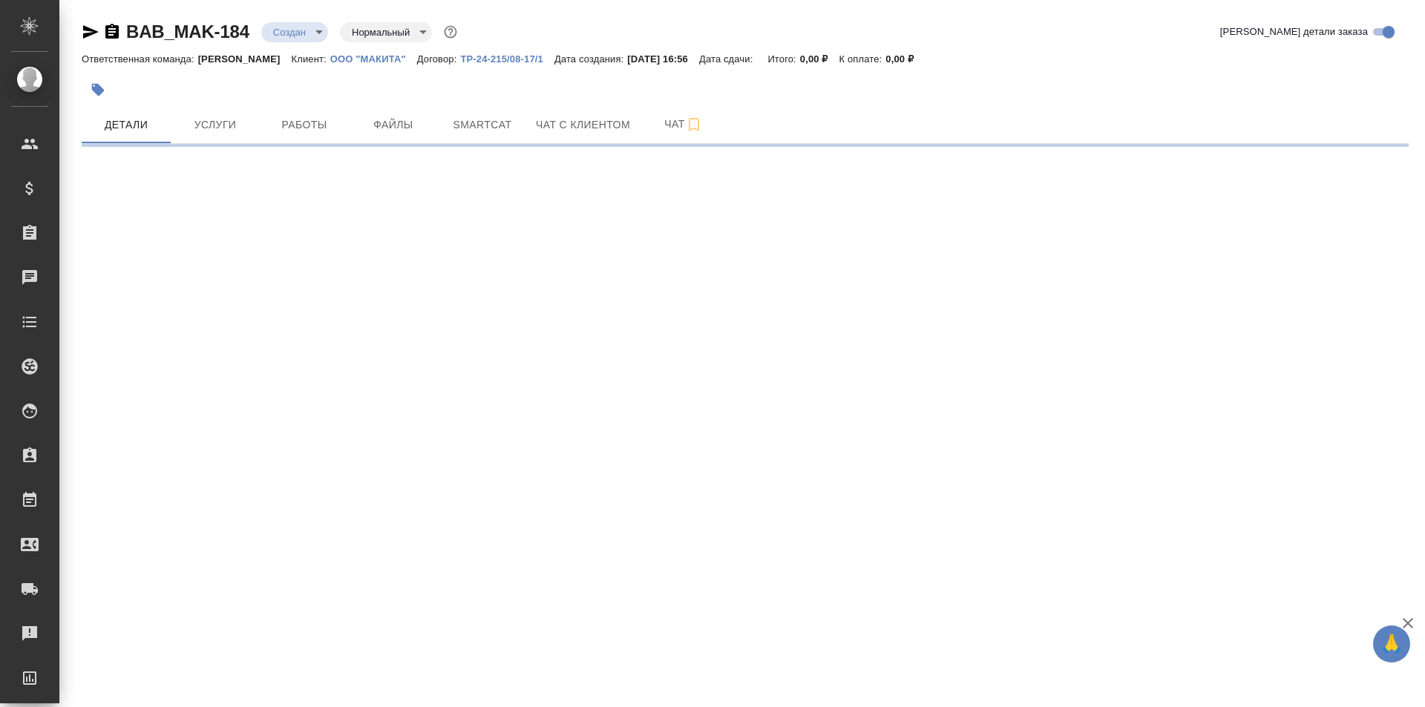
select select "RU"
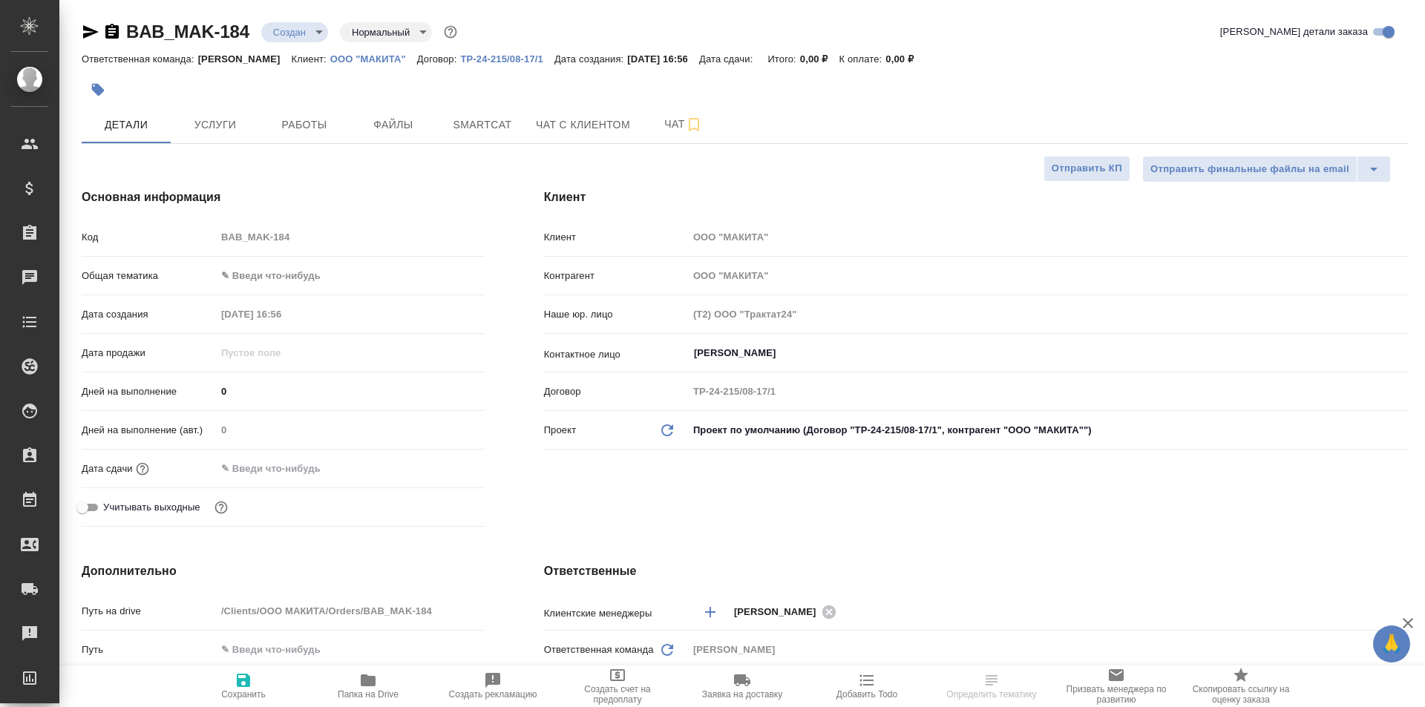
type textarea "x"
select select "RU"
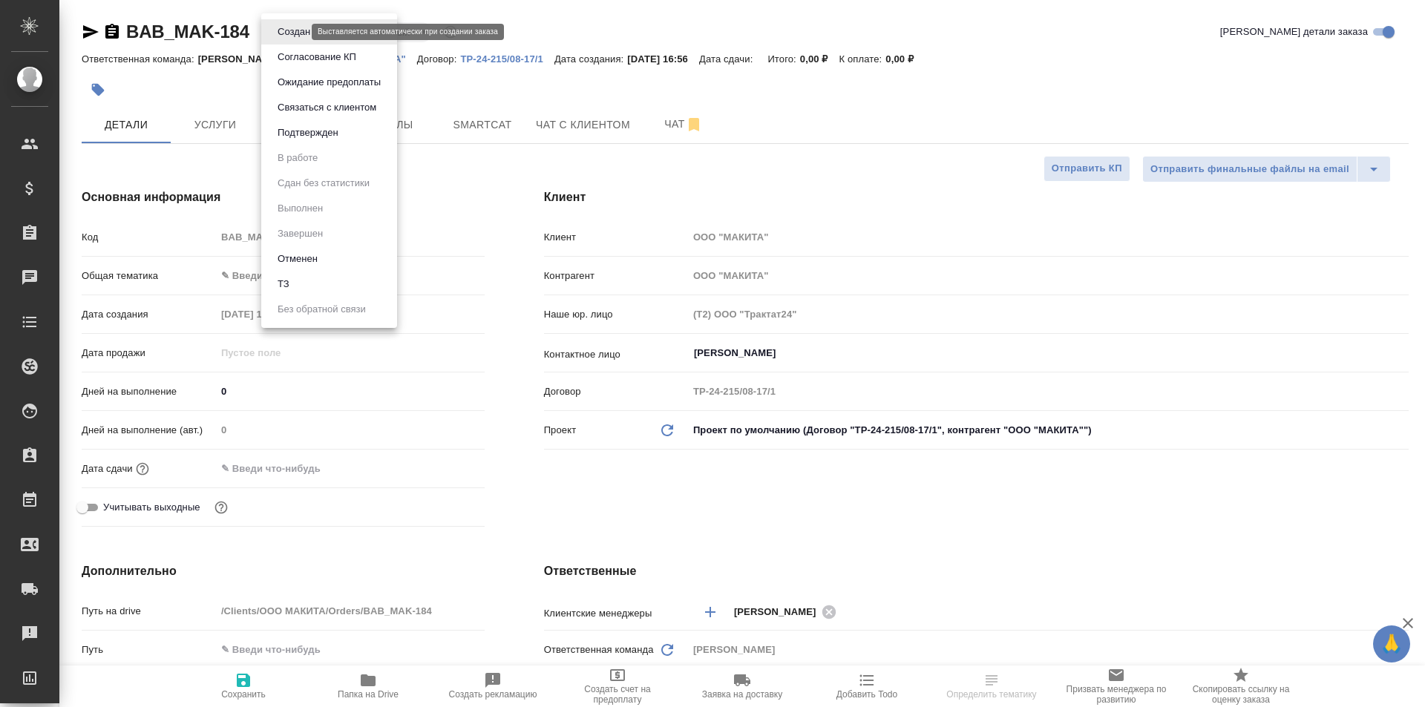
click at [298, 31] on body "🙏 .cls-1 fill:#fff; AWATERA Moskalets Alina Клиенты Спецификации Заказы Чаты To…" at bounding box center [712, 353] width 1425 height 707
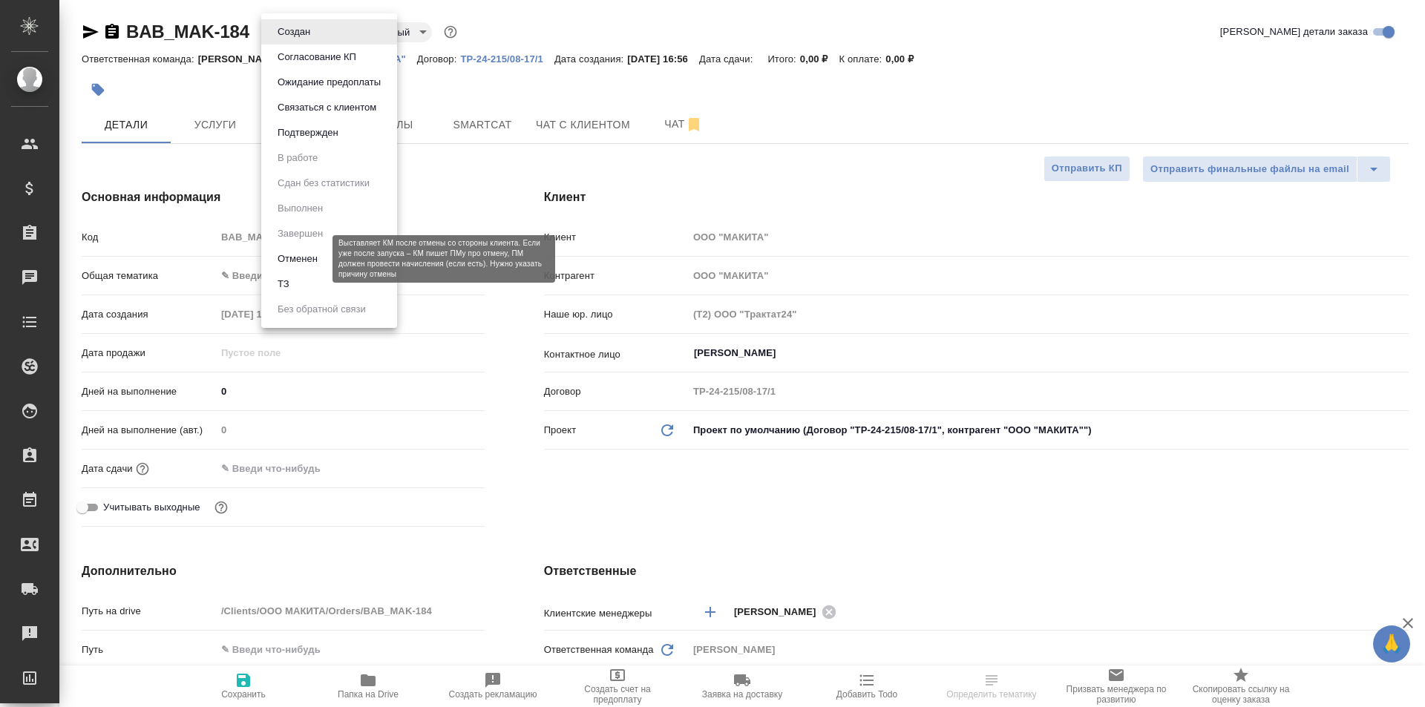
click at [307, 247] on li "Отменен" at bounding box center [329, 258] width 136 height 25
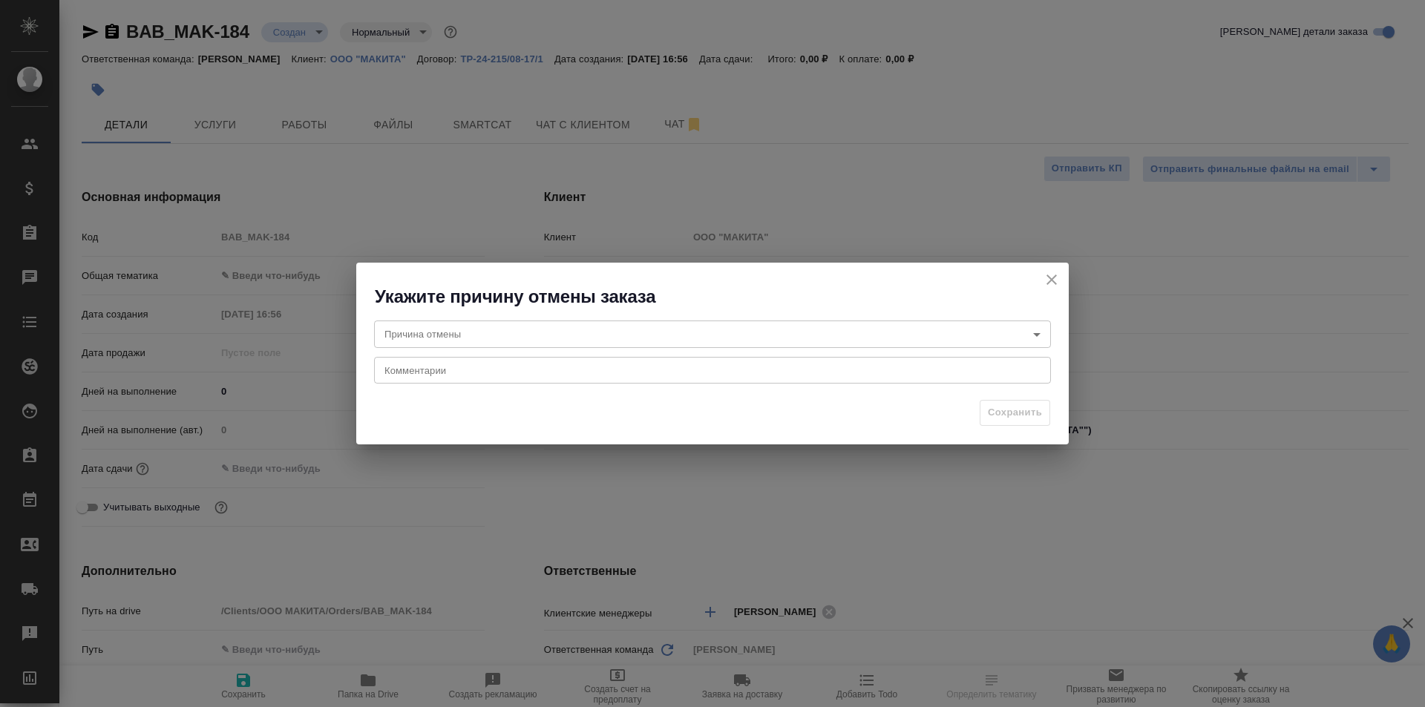
click at [563, 326] on body "🙏 .cls-1 fill:#fff; AWATERA Moskalets Alina Клиенты Спецификации Заказы Чаты To…" at bounding box center [712, 353] width 1425 height 707
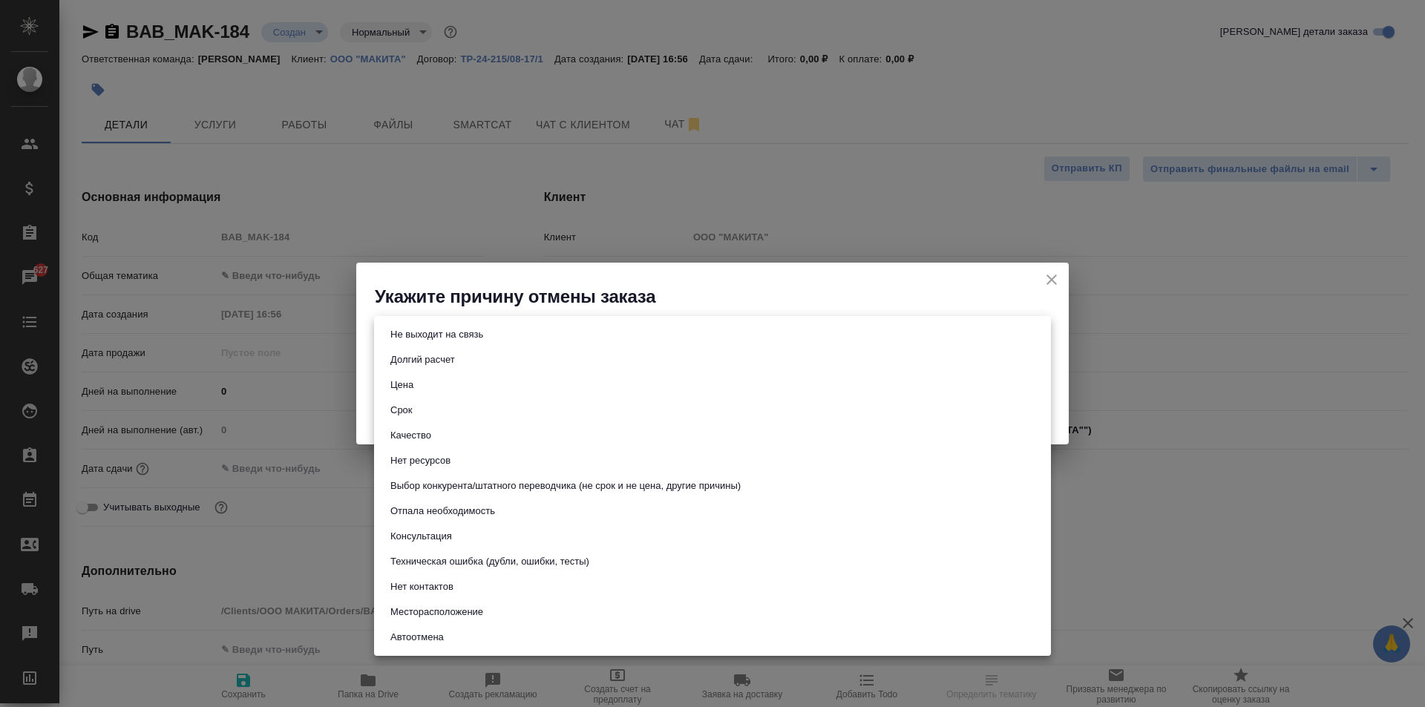
click at [457, 557] on button "Техническая ошибка (дубли, ошибки, тесты)" at bounding box center [490, 562] width 208 height 16
type input "technicalError"
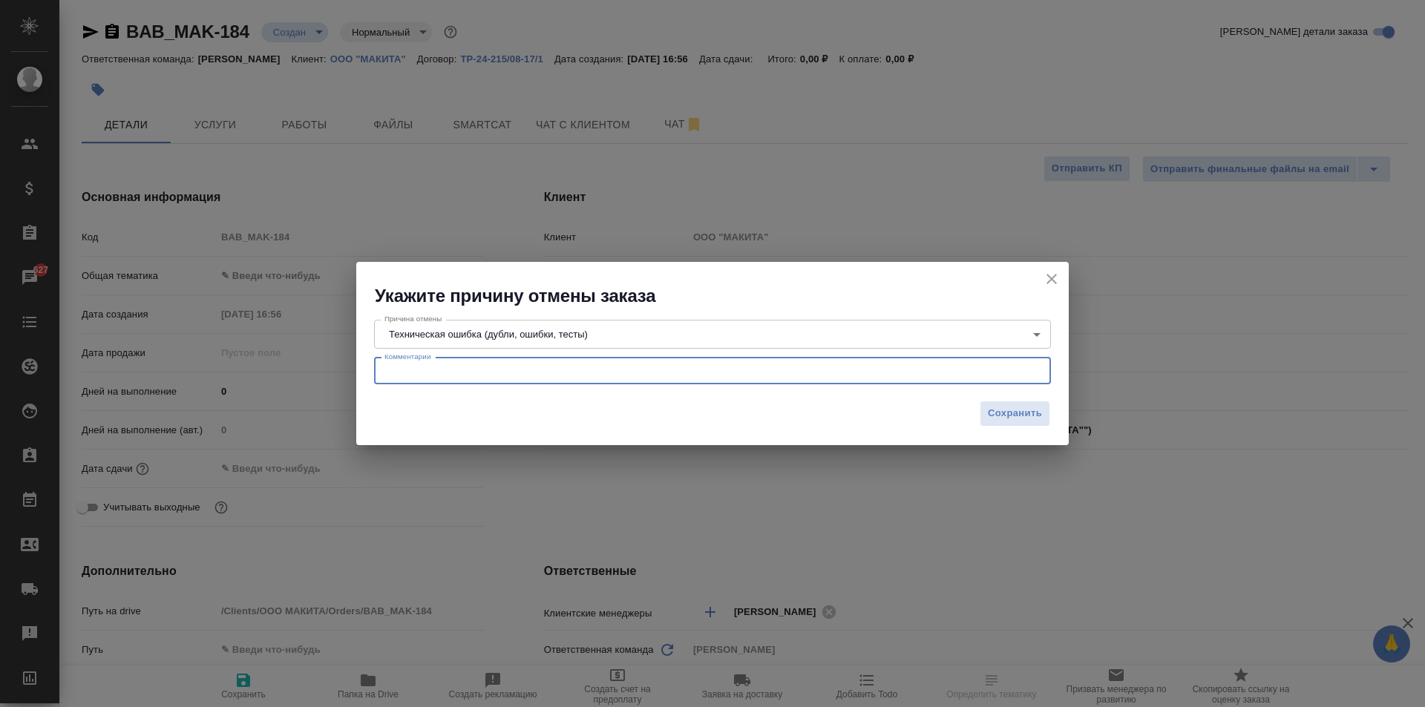
click at [514, 374] on textarea at bounding box center [712, 370] width 656 height 11
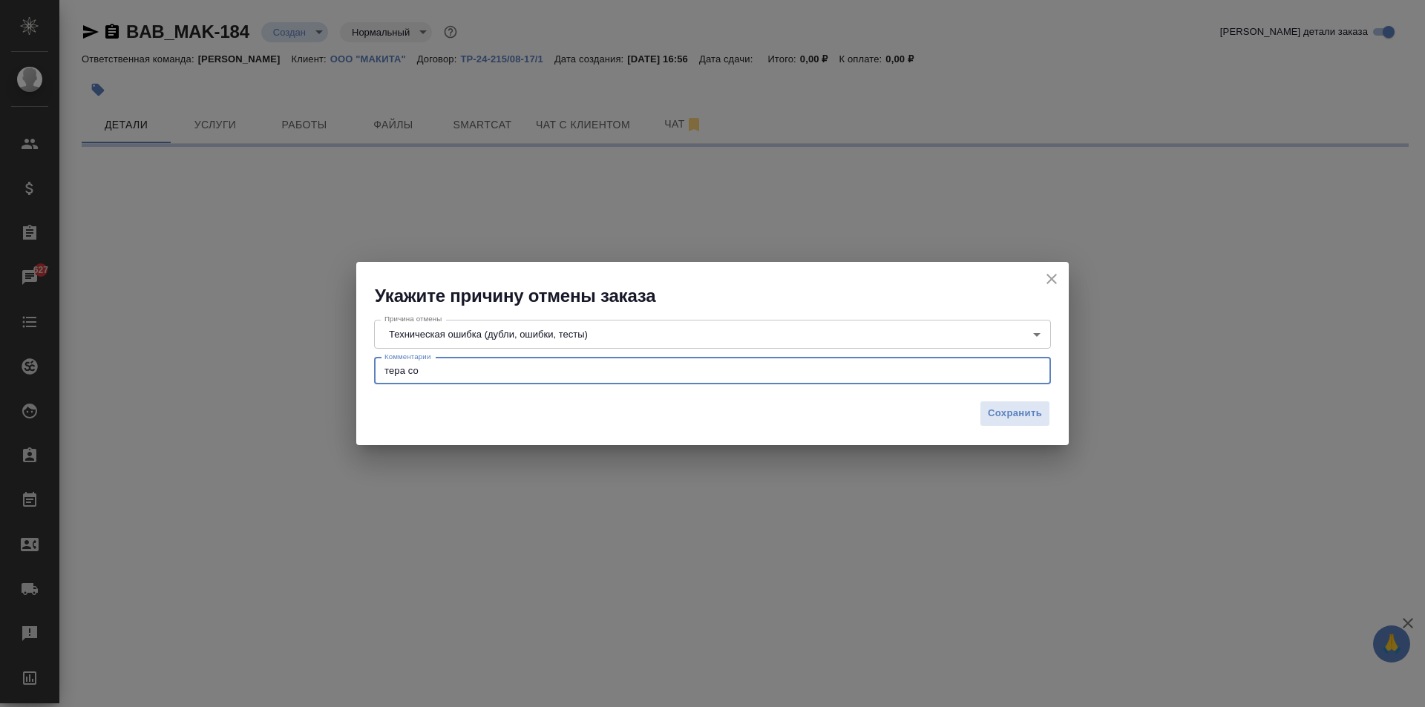
type textarea "тера соз"
select select "RU"
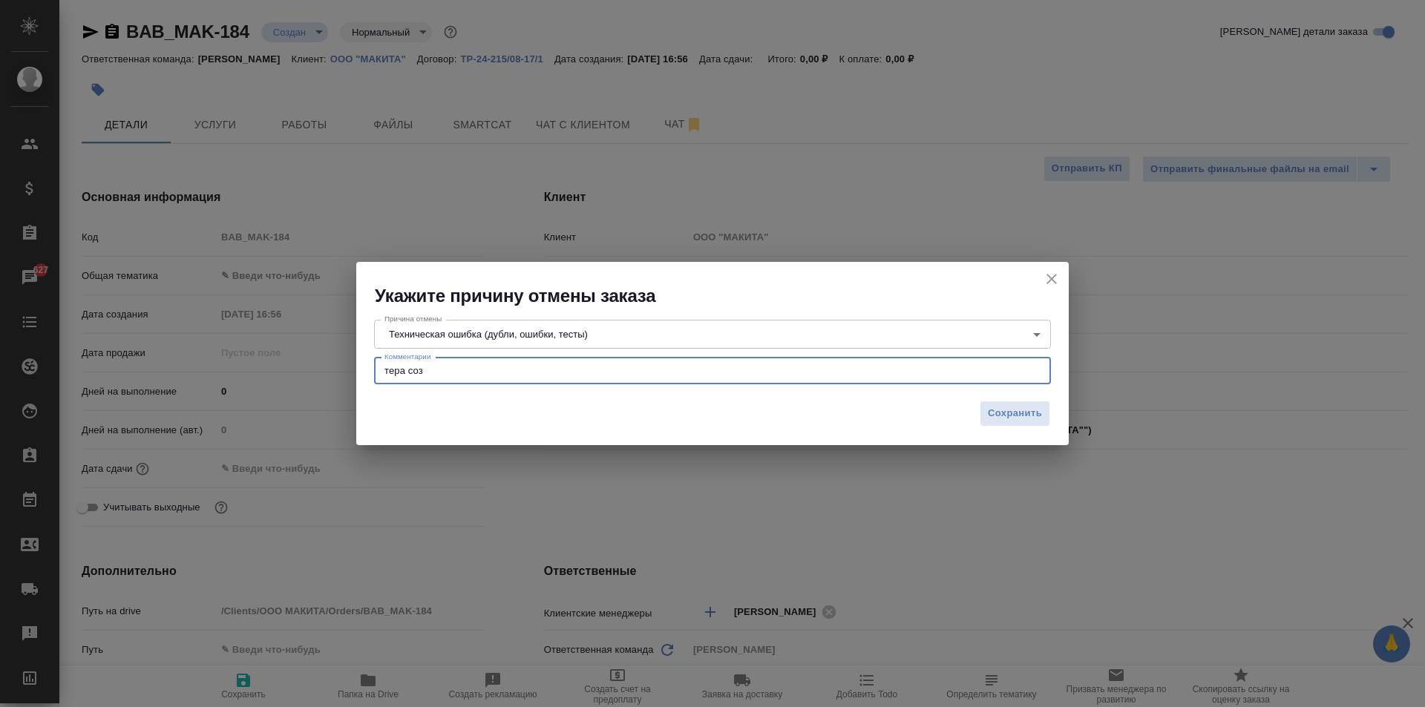
type textarea "тера созд"
type textarea "x"
click at [436, 370] on textarea "тера создал сразу несколько заказов" at bounding box center [712, 370] width 656 height 11
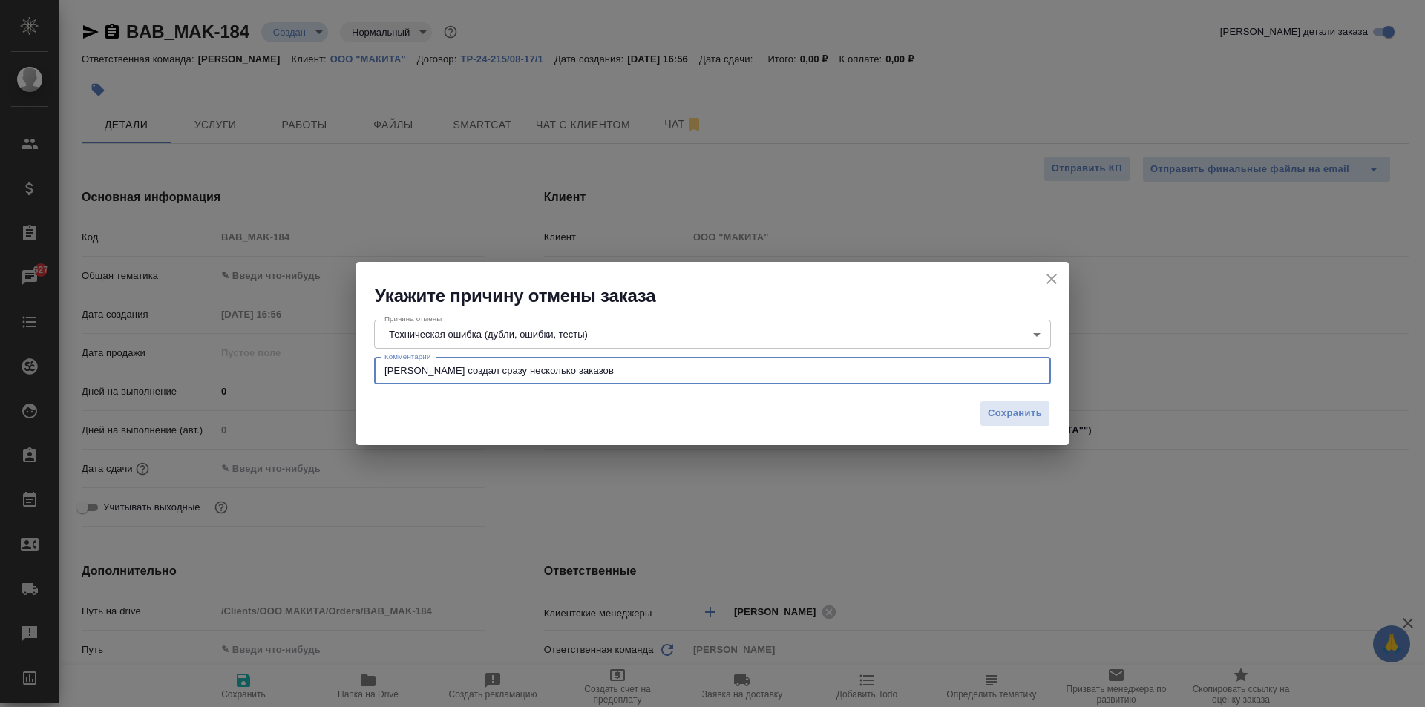
click at [437, 370] on textarea "тера создал сразу несколько заказов" at bounding box center [712, 370] width 656 height 11
click at [597, 373] on textarea "[PERSON_NAME] создала сразу несколько заказов" at bounding box center [712, 370] width 656 height 11
drag, startPoint x: 597, startPoint y: 373, endPoint x: 335, endPoint y: 410, distance: 264.5
click at [335, 410] on div "Укажите причину отмены заказа Причина отмены Техническая ошибка (дубли, ошибки,…" at bounding box center [712, 353] width 1425 height 707
type textarea "[PERSON_NAME] создала сразу несколько заказов"
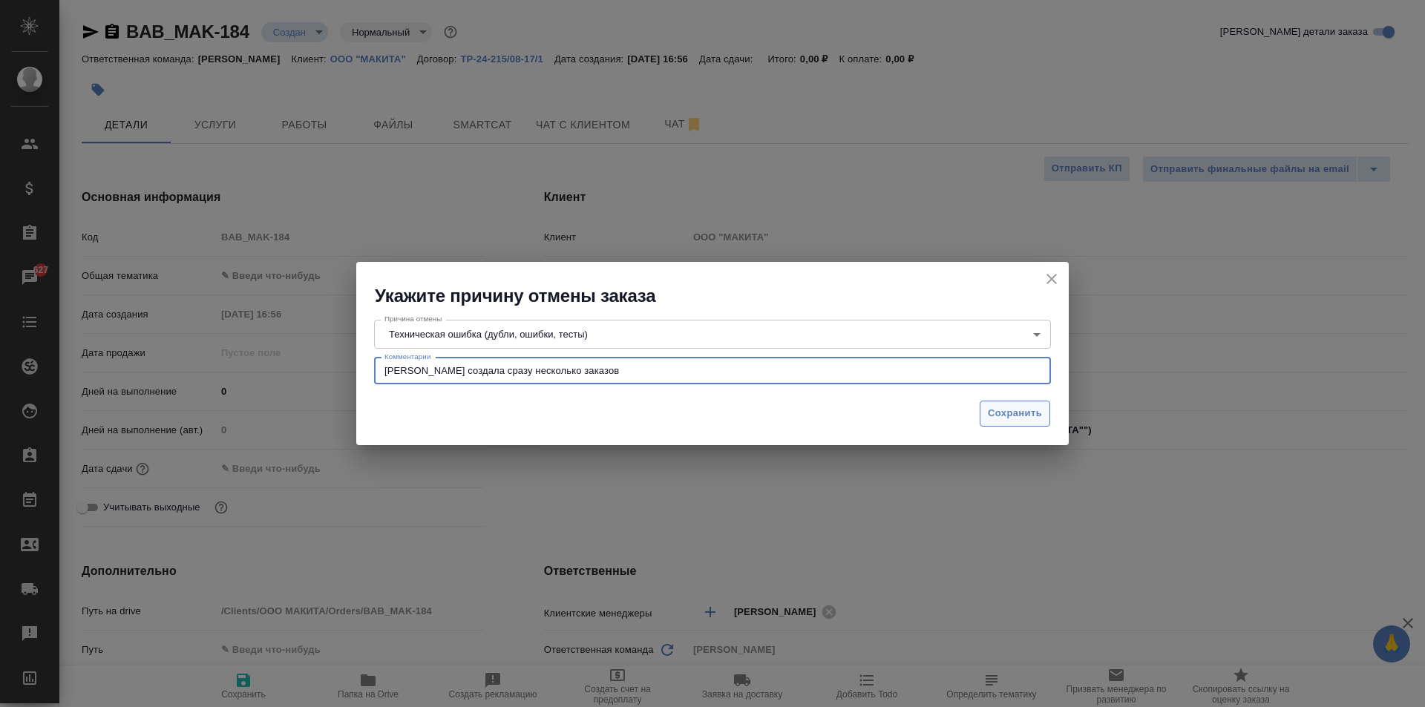
click at [1020, 415] on span "Сохранить" at bounding box center [1015, 413] width 54 height 17
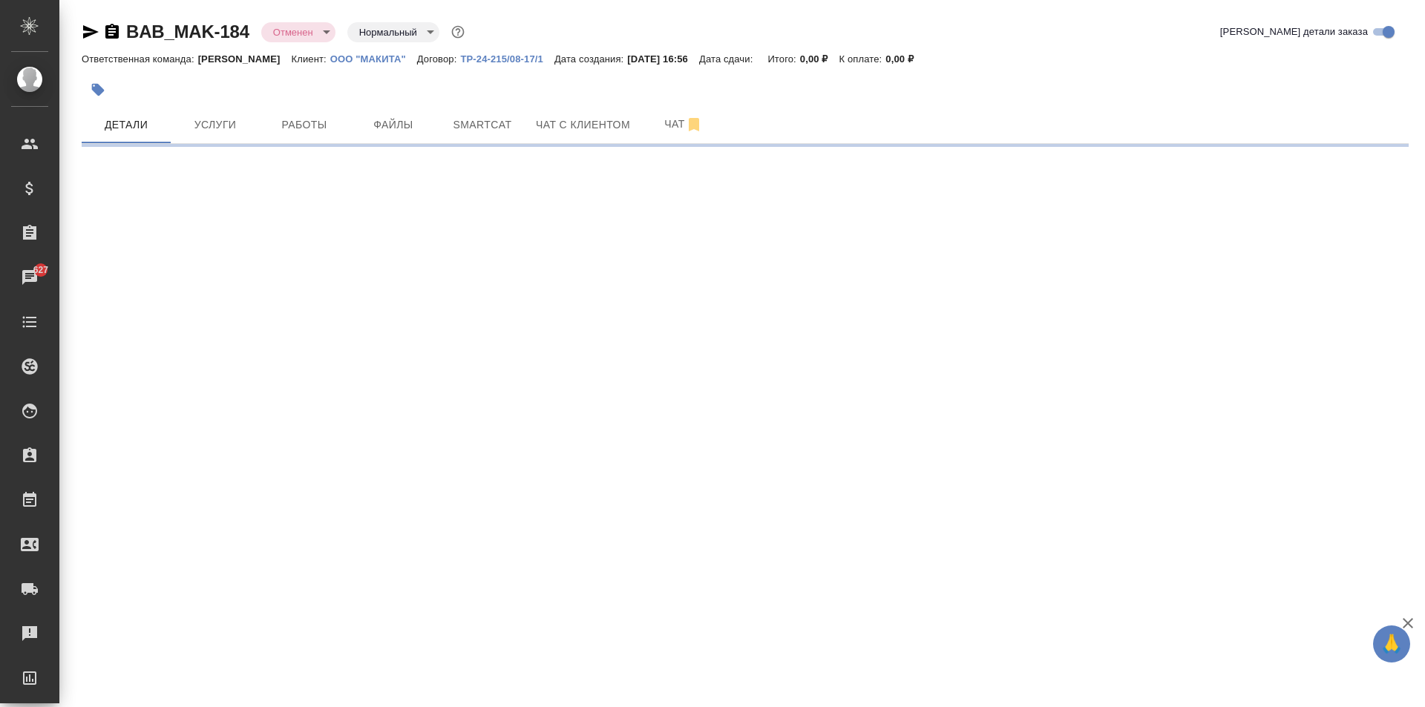
select select "RU"
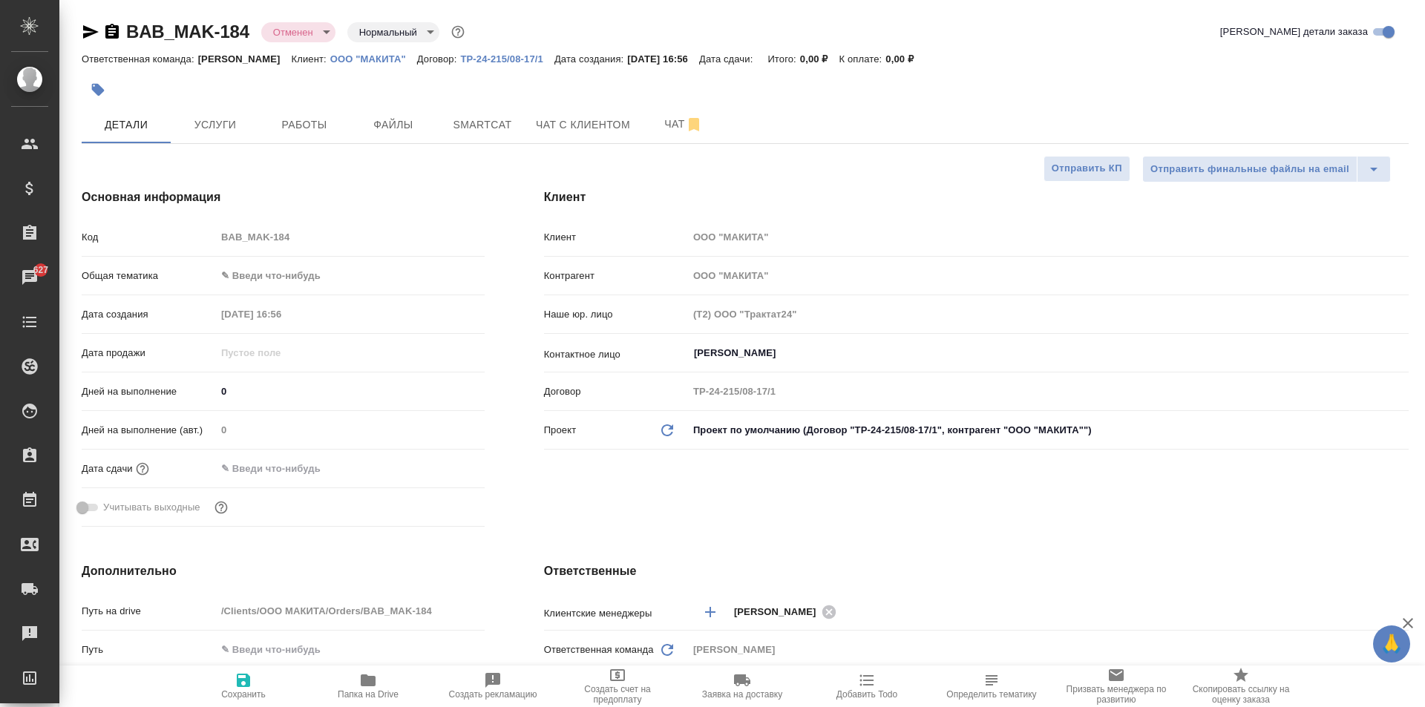
type textarea "x"
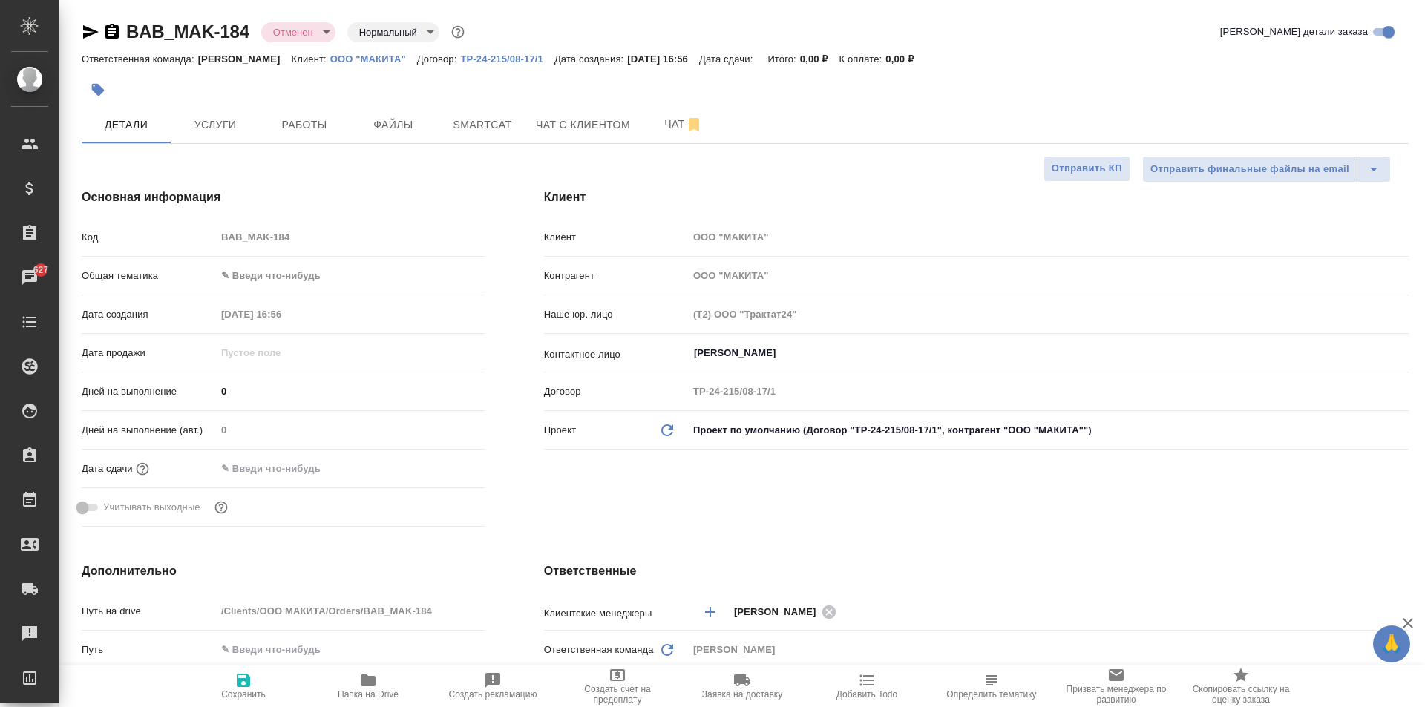
type textarea "x"
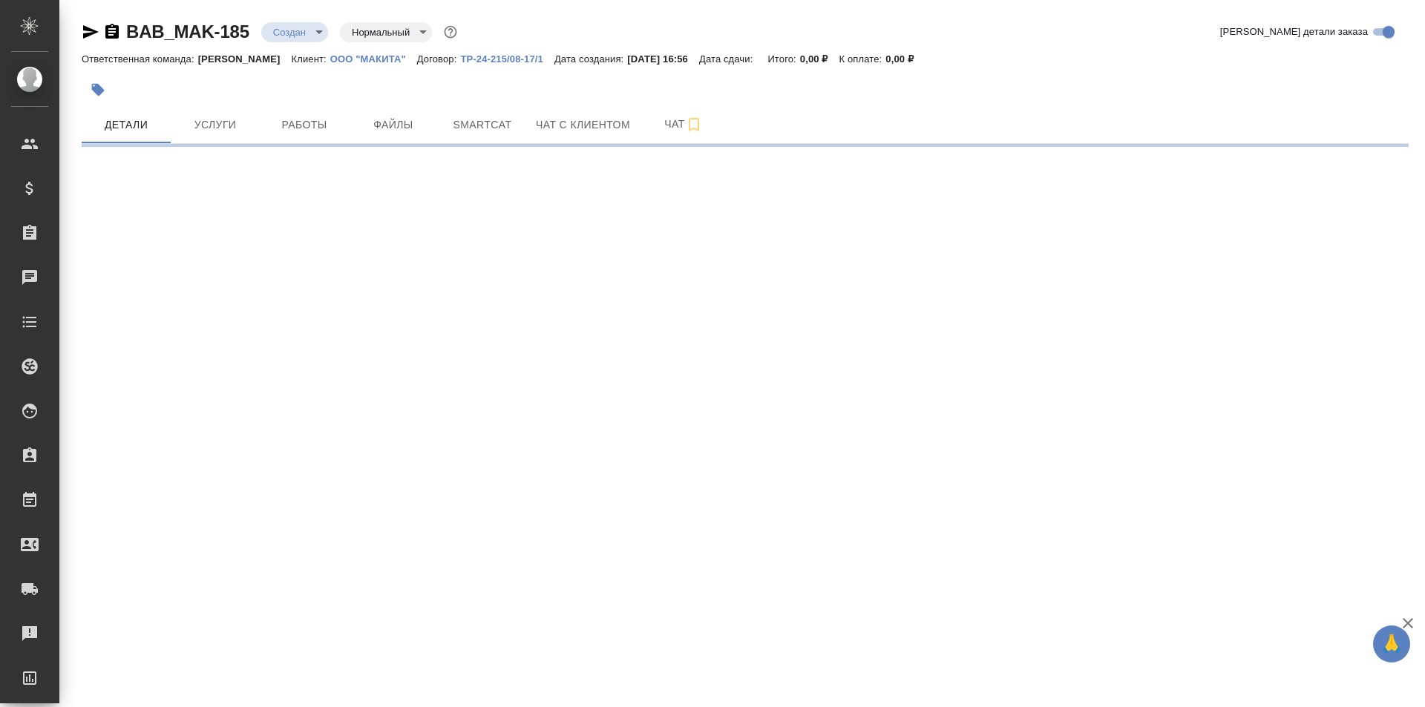
select select "RU"
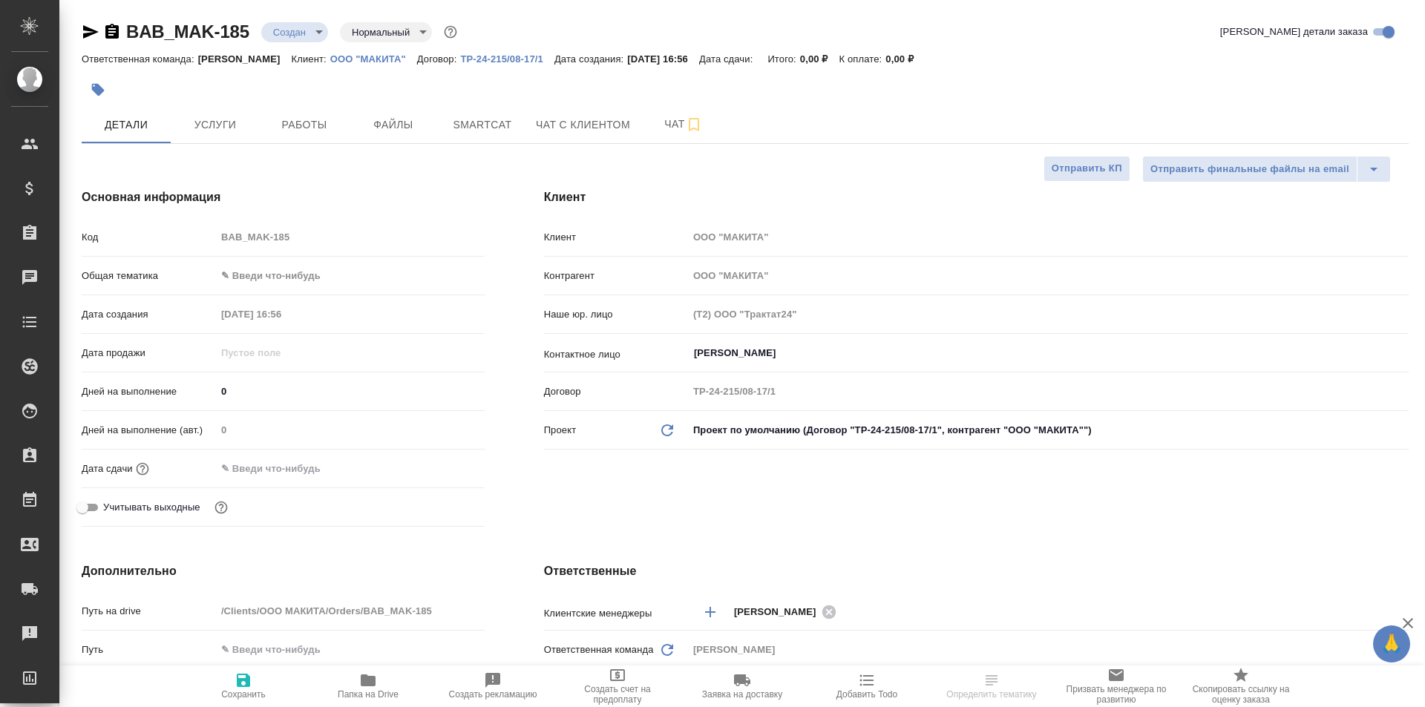
type textarea "x"
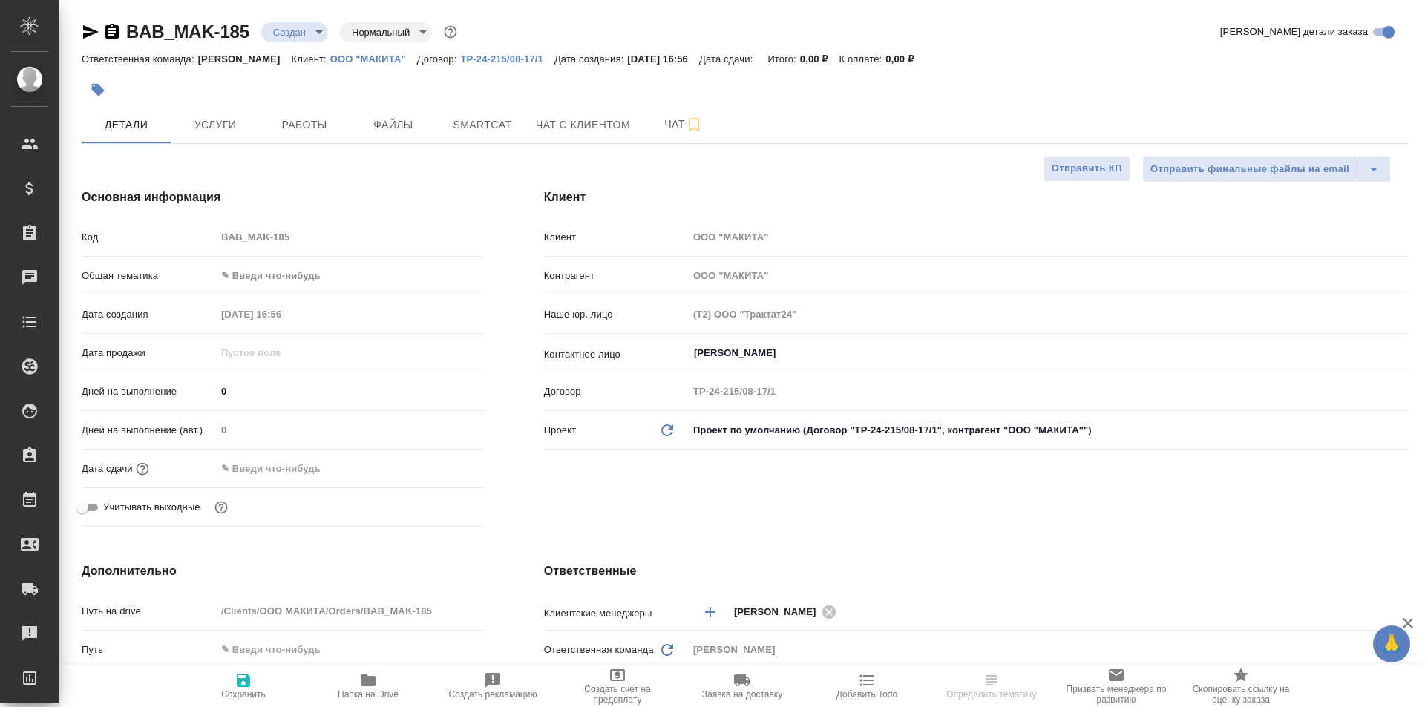
type textarea "x"
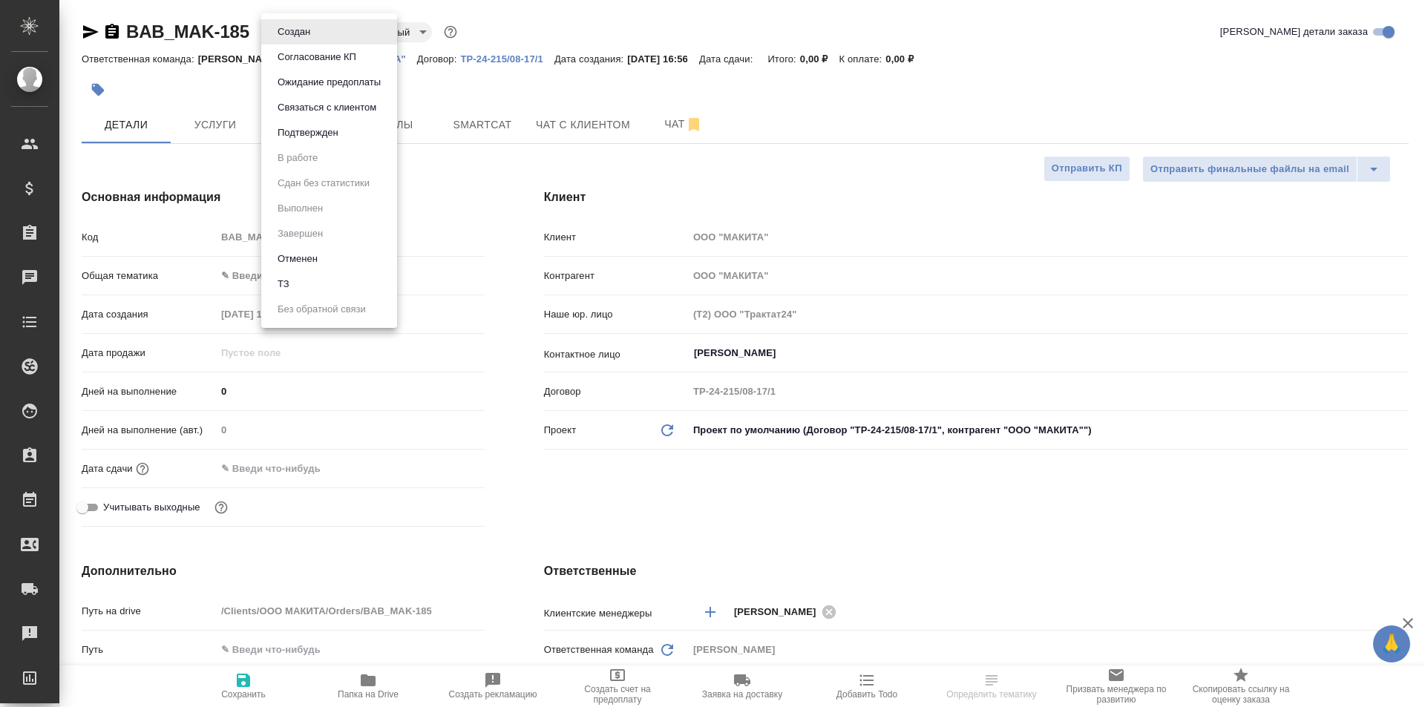
click at [275, 25] on body "🙏 .cls-1 fill:#fff; AWATERA [PERSON_NAME] Спецификации Заказы Чаты Todo Проекты…" at bounding box center [712, 353] width 1425 height 707
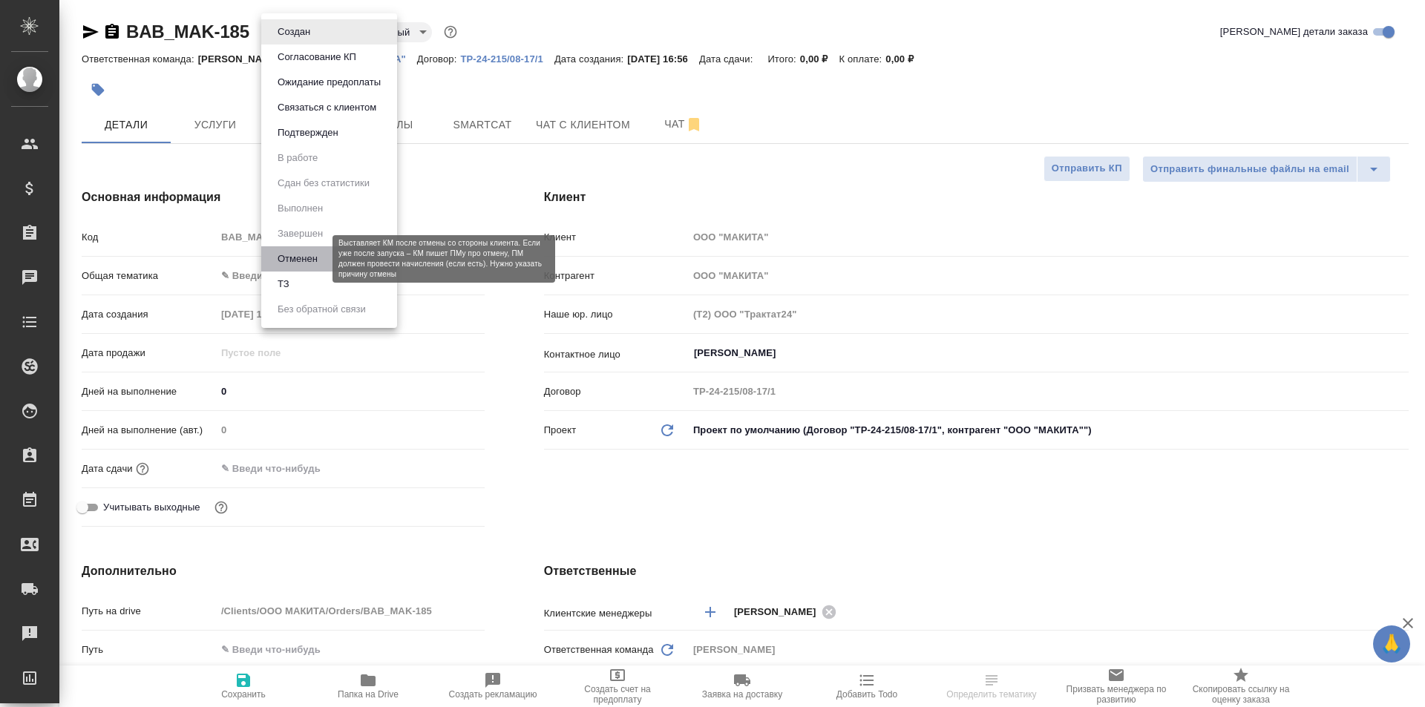
click at [321, 263] on button "Отменен" at bounding box center [297, 259] width 49 height 16
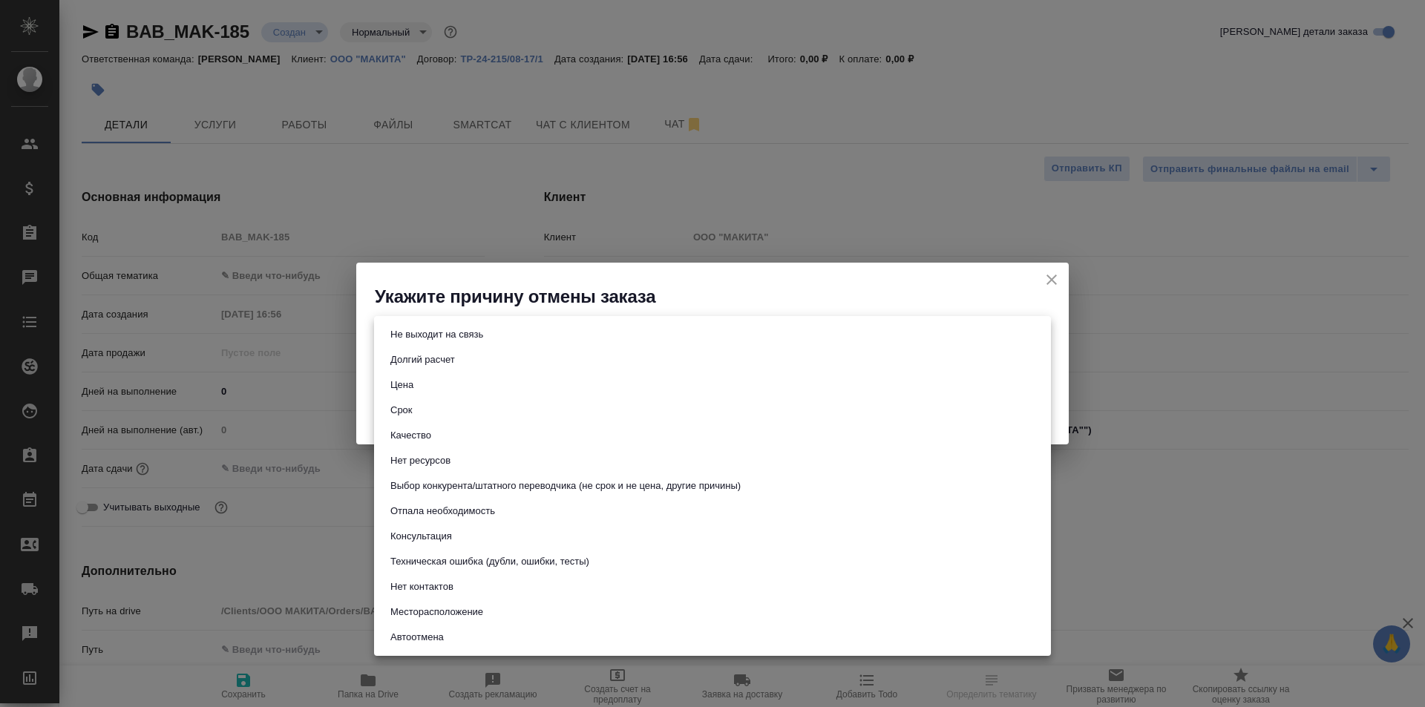
click at [494, 331] on body "🙏 .cls-1 fill:#fff; AWATERA [PERSON_NAME] Спецификации Заказы Чаты Todo Проекты…" at bounding box center [712, 353] width 1425 height 707
click at [464, 561] on button "Техническая ошибка (дубли, ошибки, тесты)" at bounding box center [490, 562] width 208 height 16
type input "technicalError"
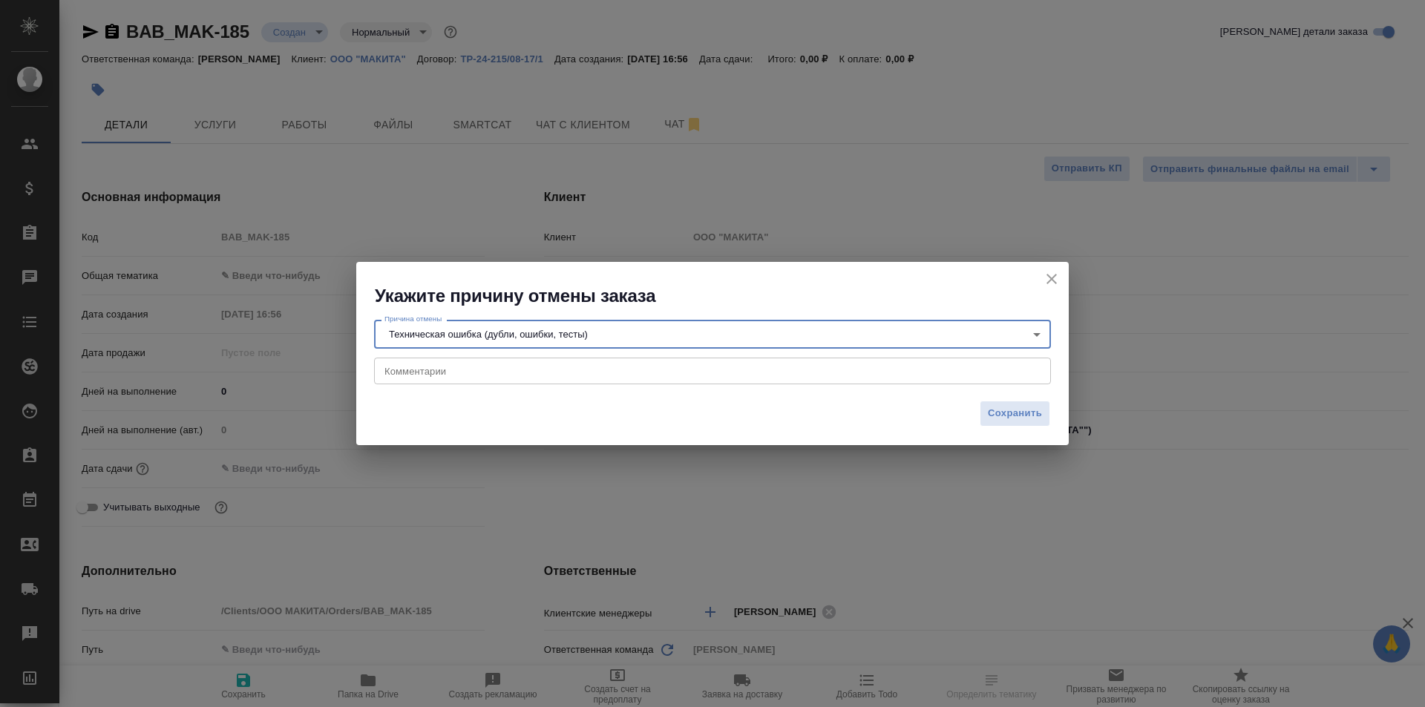
click at [474, 366] on textarea at bounding box center [712, 370] width 656 height 11
paste textarea "[PERSON_NAME] создала сразу несколько заказов"
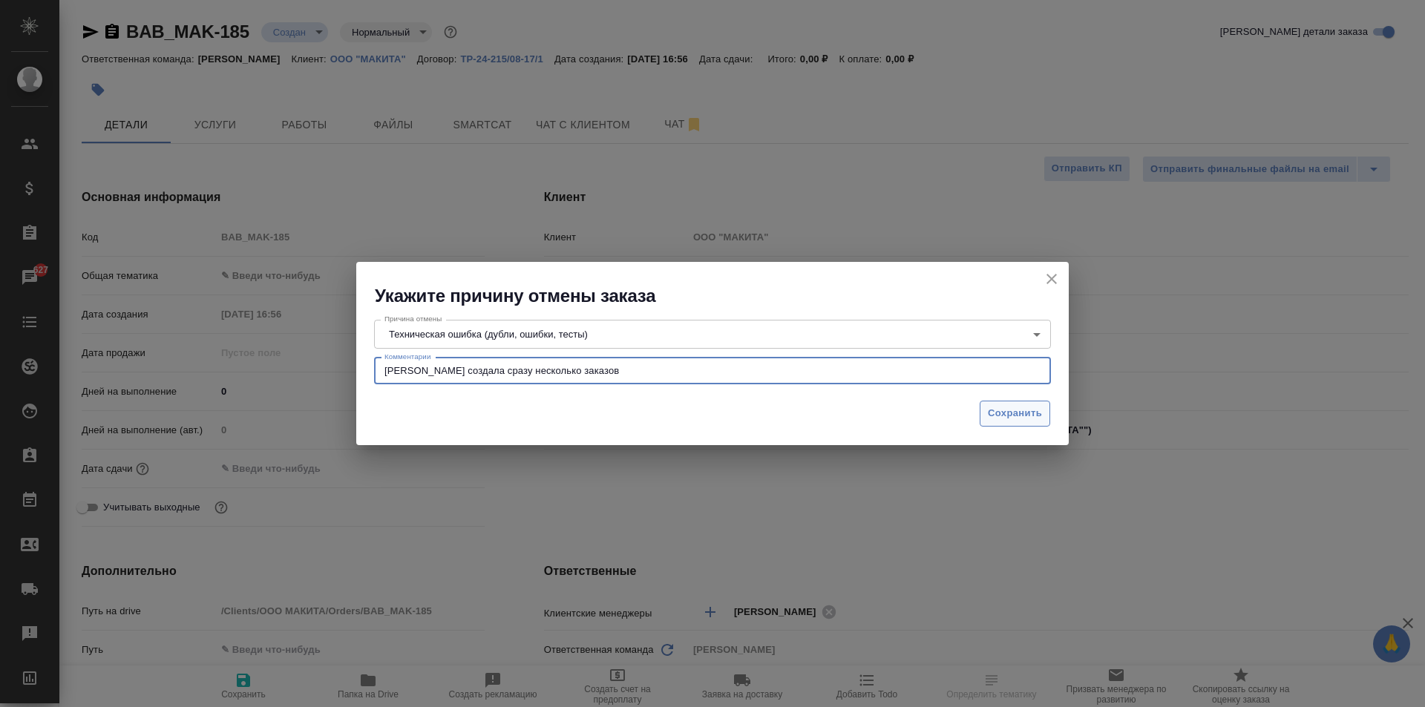
type textarea "[PERSON_NAME] создала сразу несколько заказов"
click at [1034, 421] on span "Сохранить" at bounding box center [1015, 413] width 54 height 17
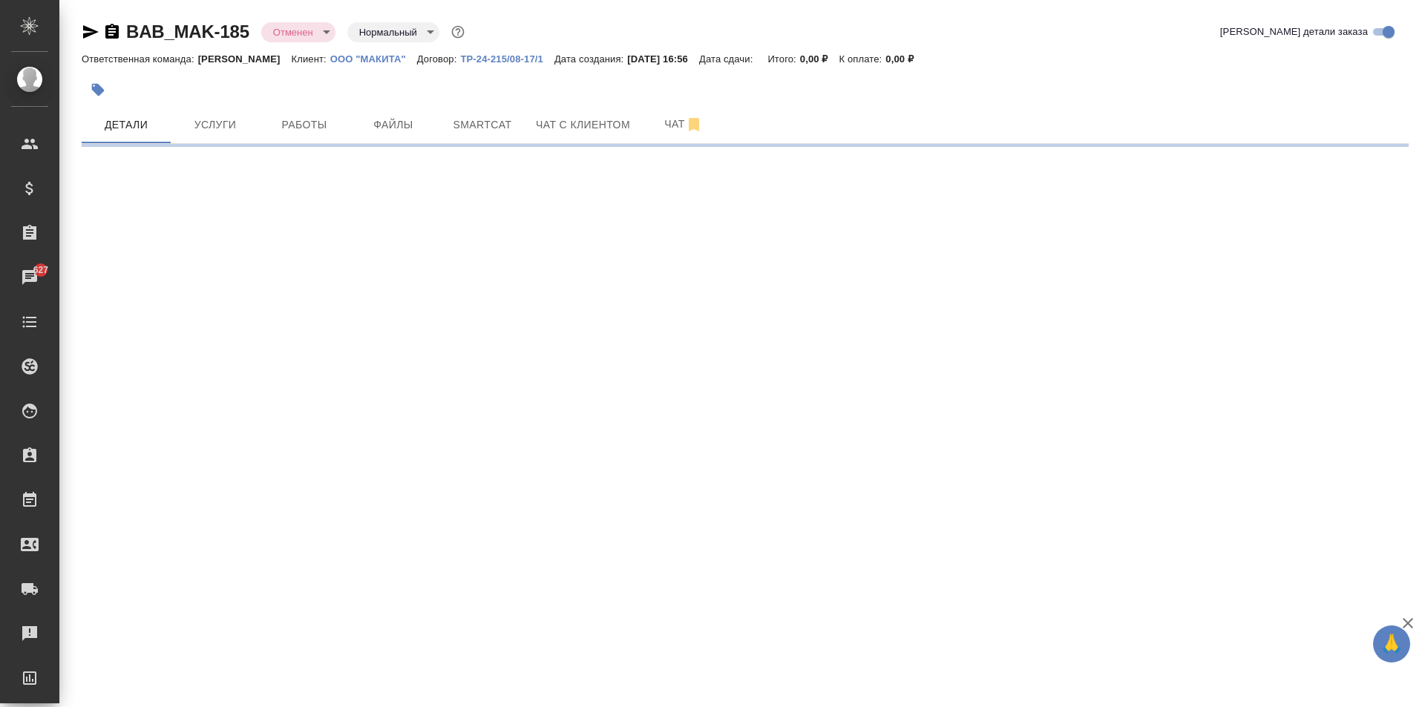
select select "RU"
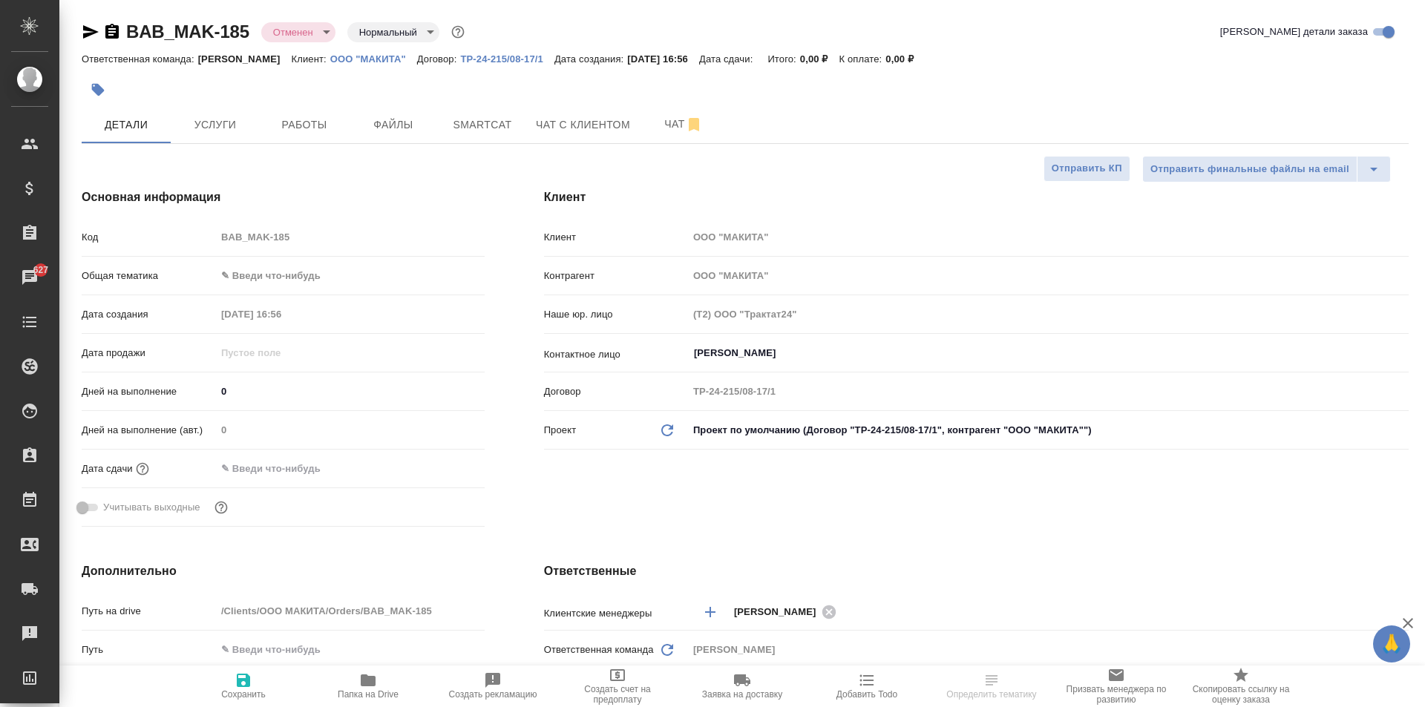
type textarea "x"
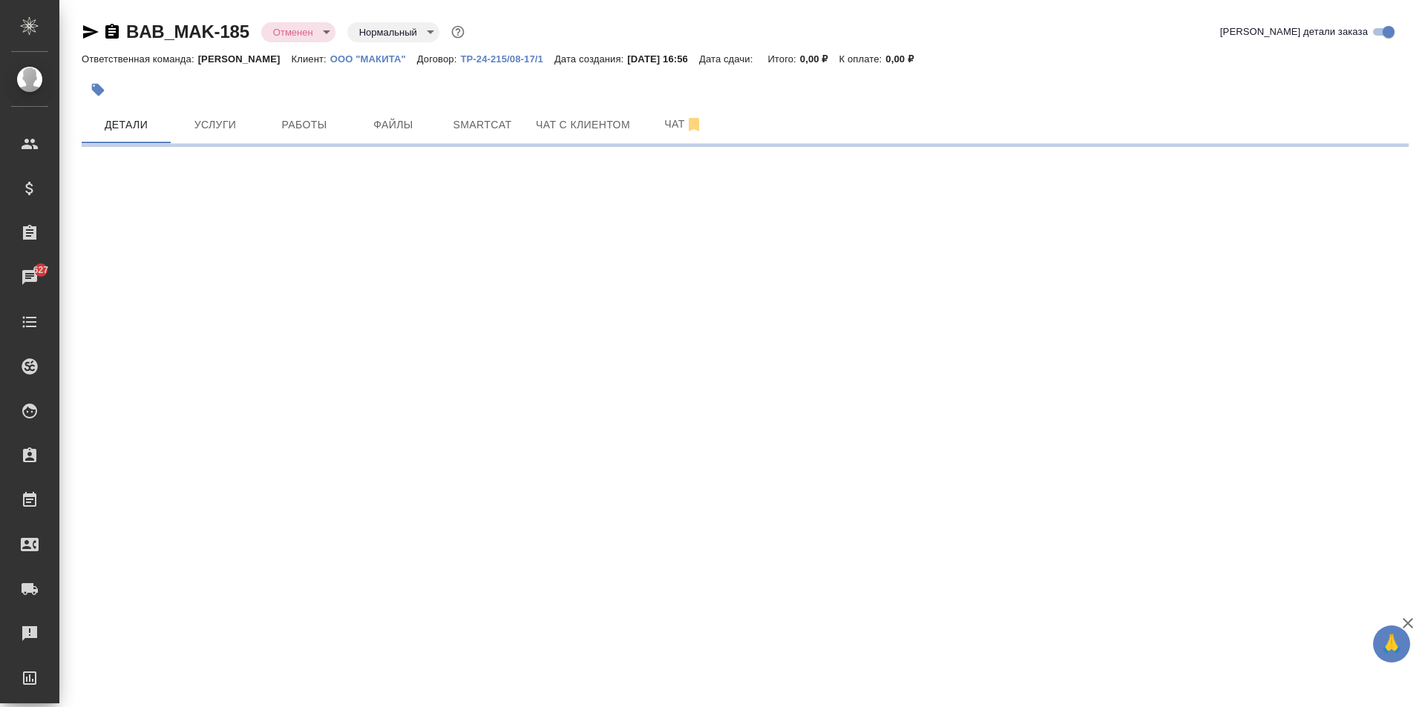
select select "RU"
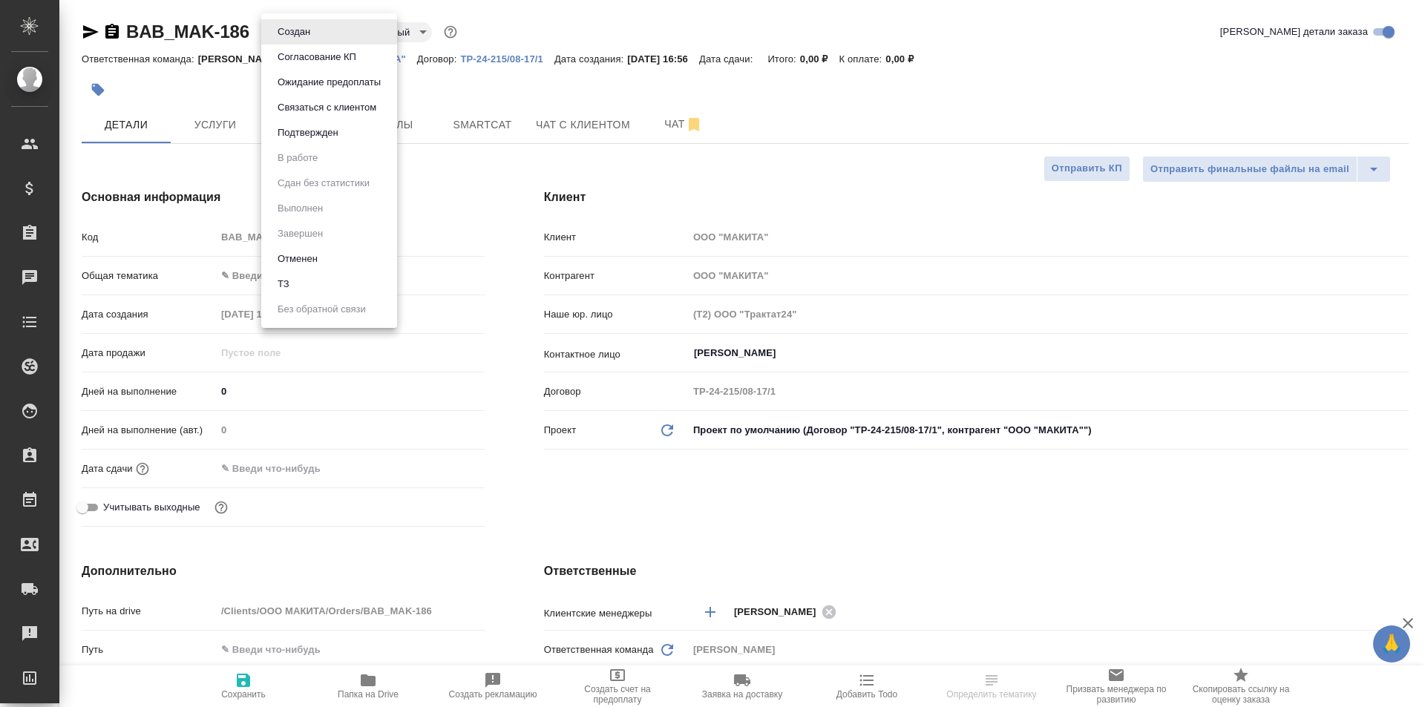
select select "RU"
click at [327, 261] on li "Отменен" at bounding box center [329, 258] width 136 height 25
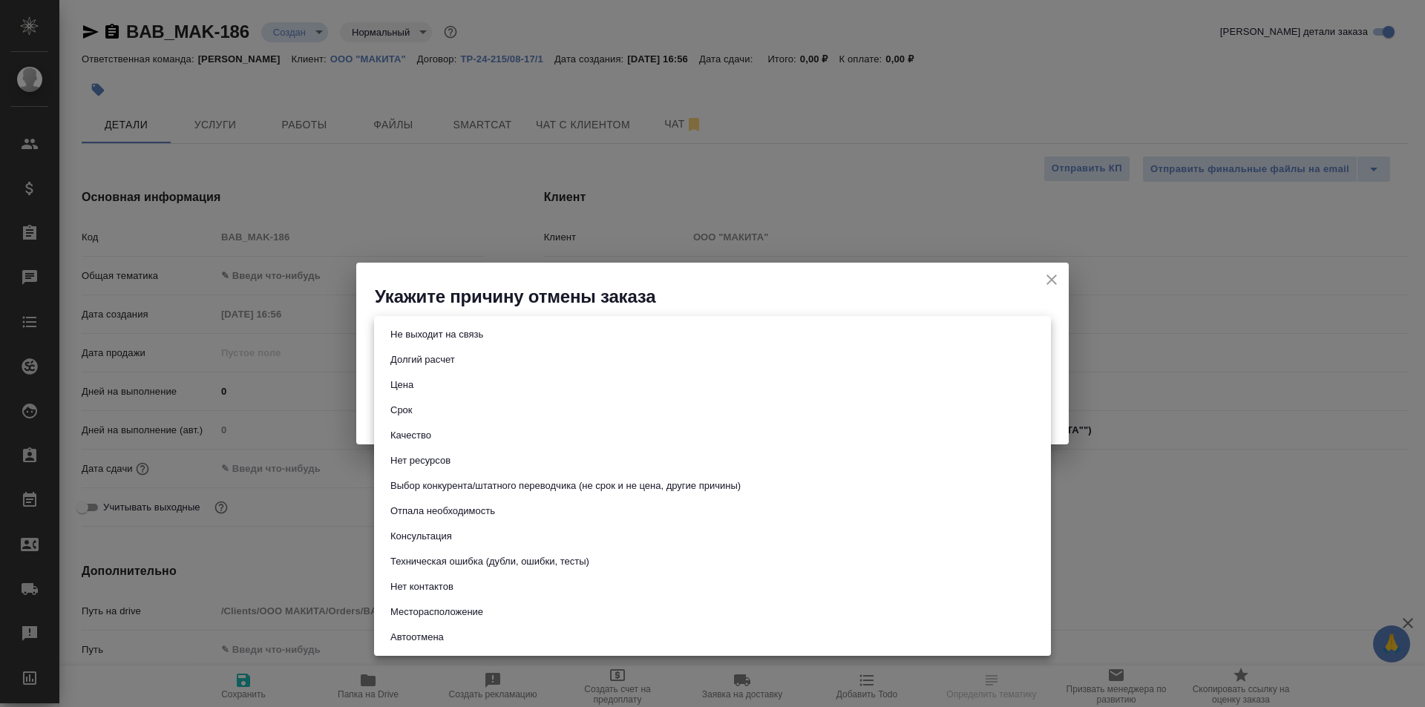
click at [508, 327] on body "🙏 .cls-1 fill:#fff; AWATERA Moskalets Alina Клиенты Спецификации Заказы Чаты To…" at bounding box center [712, 353] width 1425 height 707
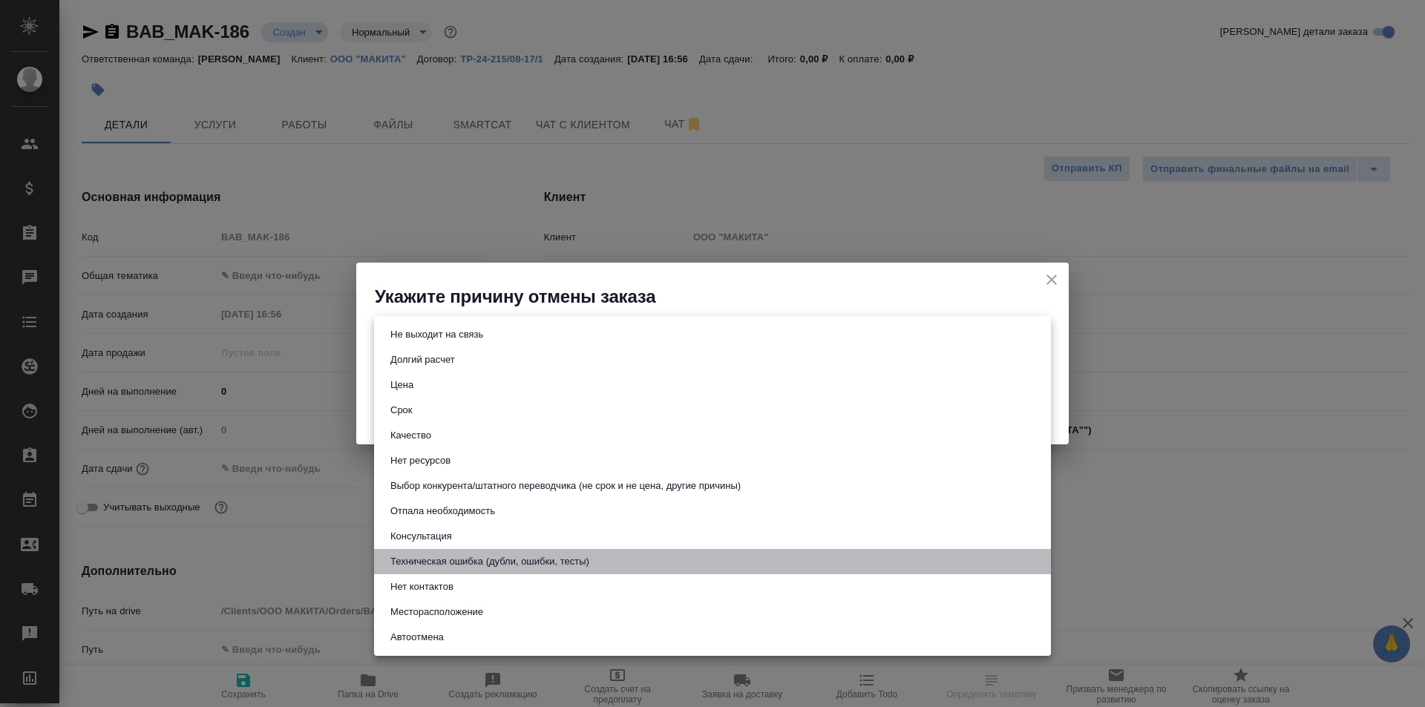
click at [501, 559] on button "Техническая ошибка (дубли, ошибки, тесты)" at bounding box center [490, 562] width 208 height 16
type input "technicalError"
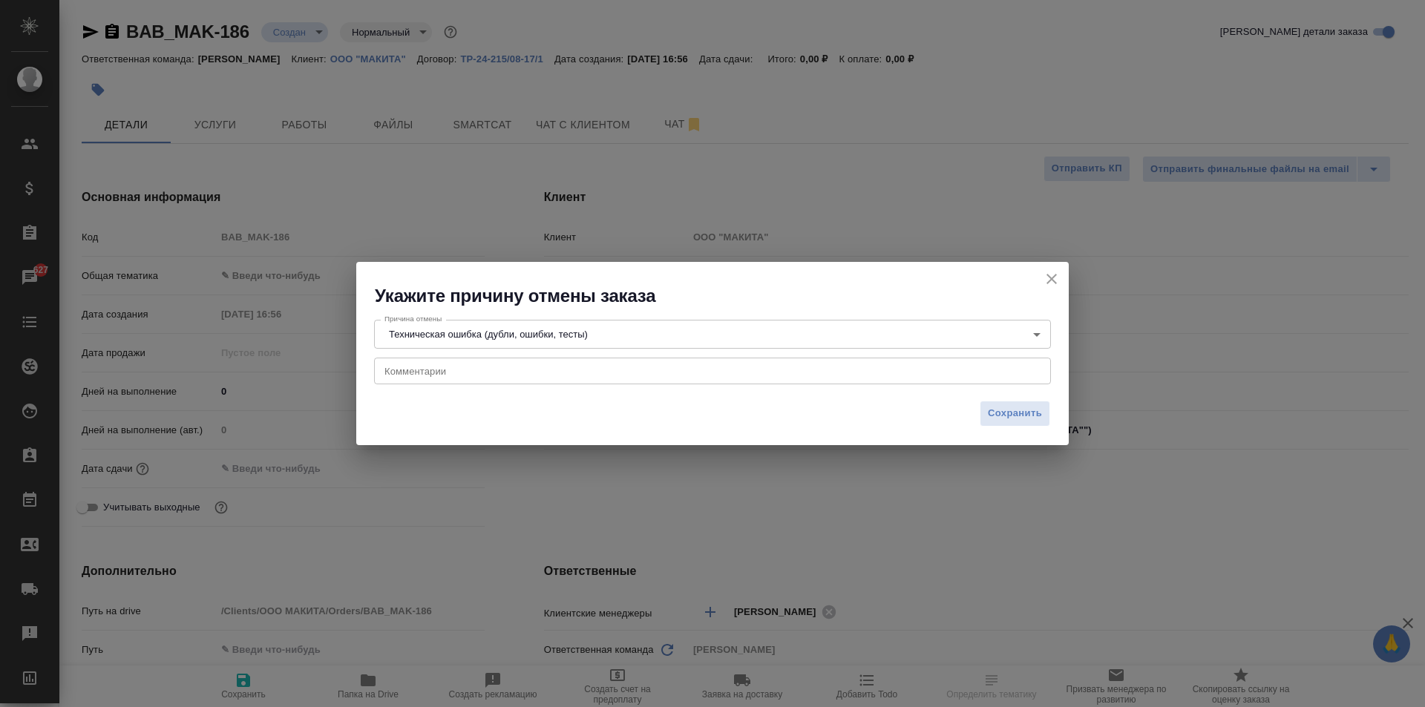
click at [506, 378] on div "x Комментарии" at bounding box center [712, 371] width 677 height 27
paste textarea "тера создала сразу несколько заказов"
type textarea "тера создала сразу несколько заказов"
click at [1004, 408] on span "Сохранить" at bounding box center [1015, 413] width 54 height 17
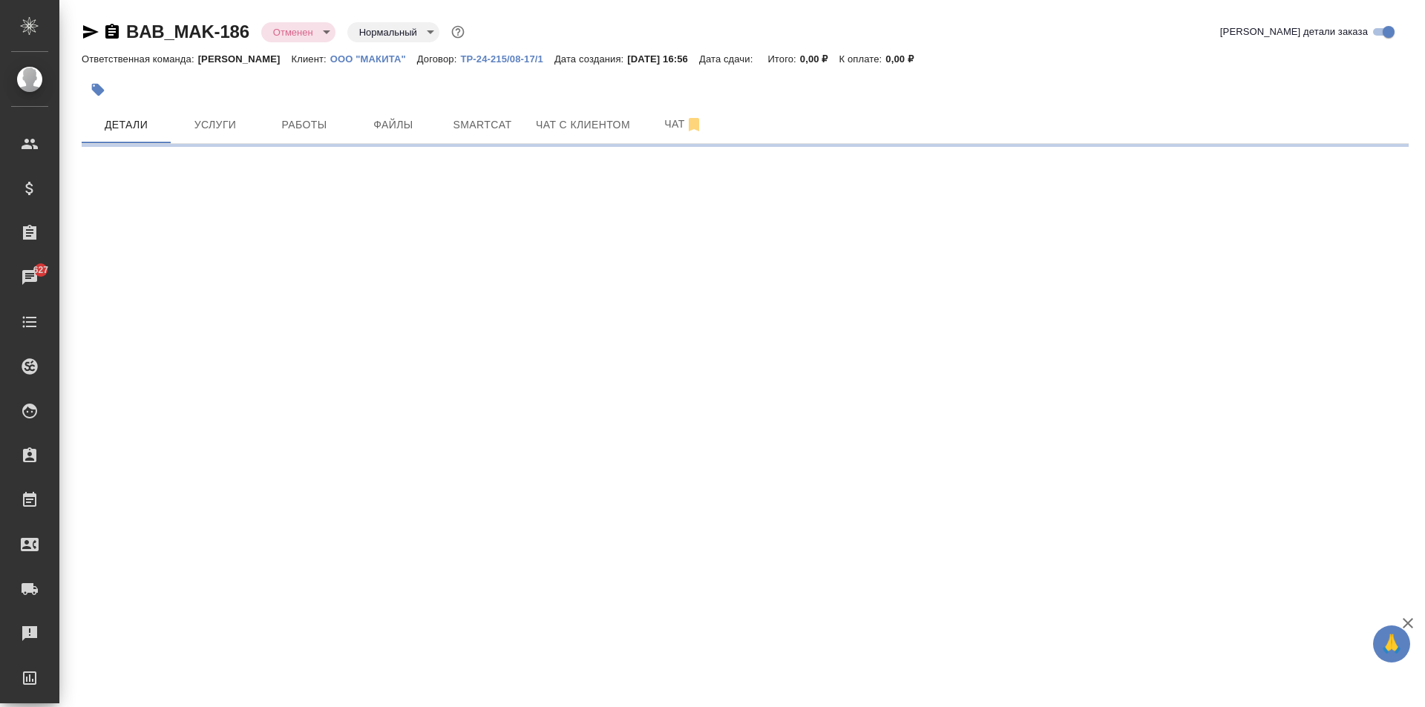
select select "RU"
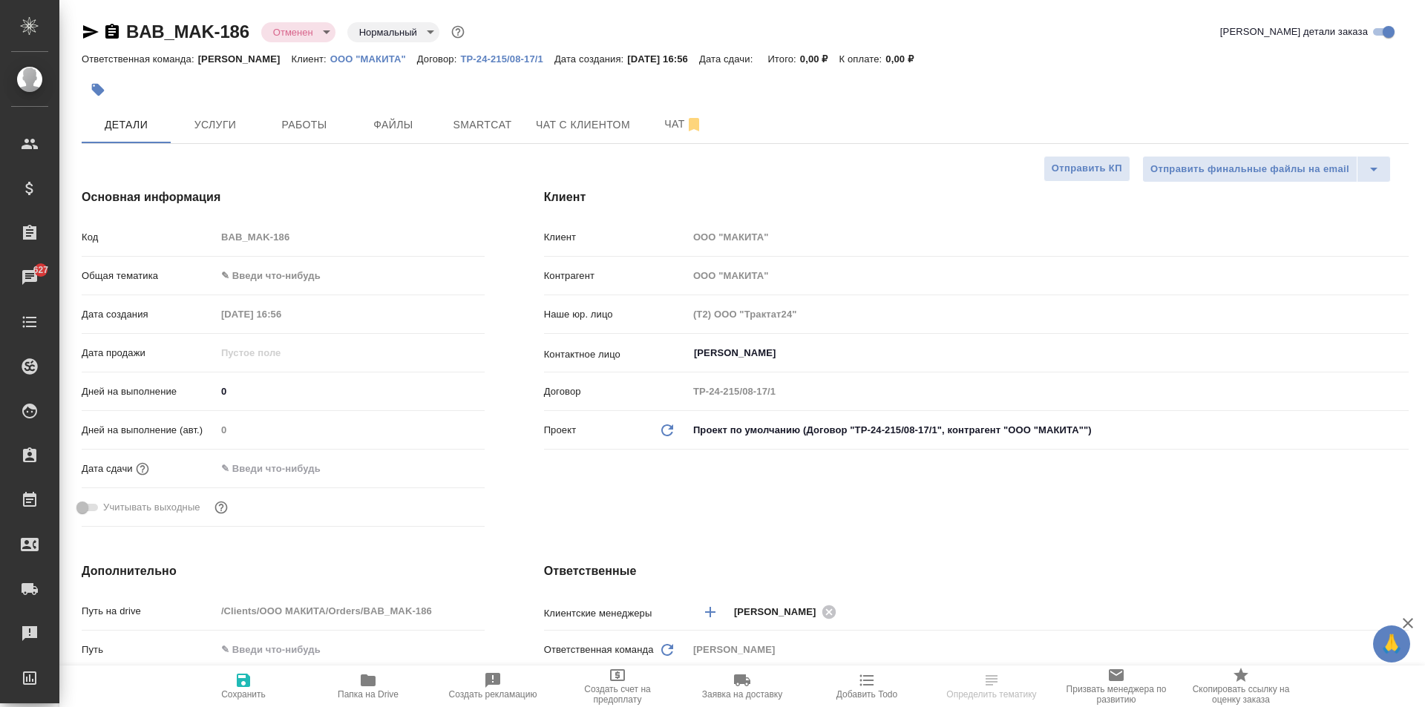
type textarea "x"
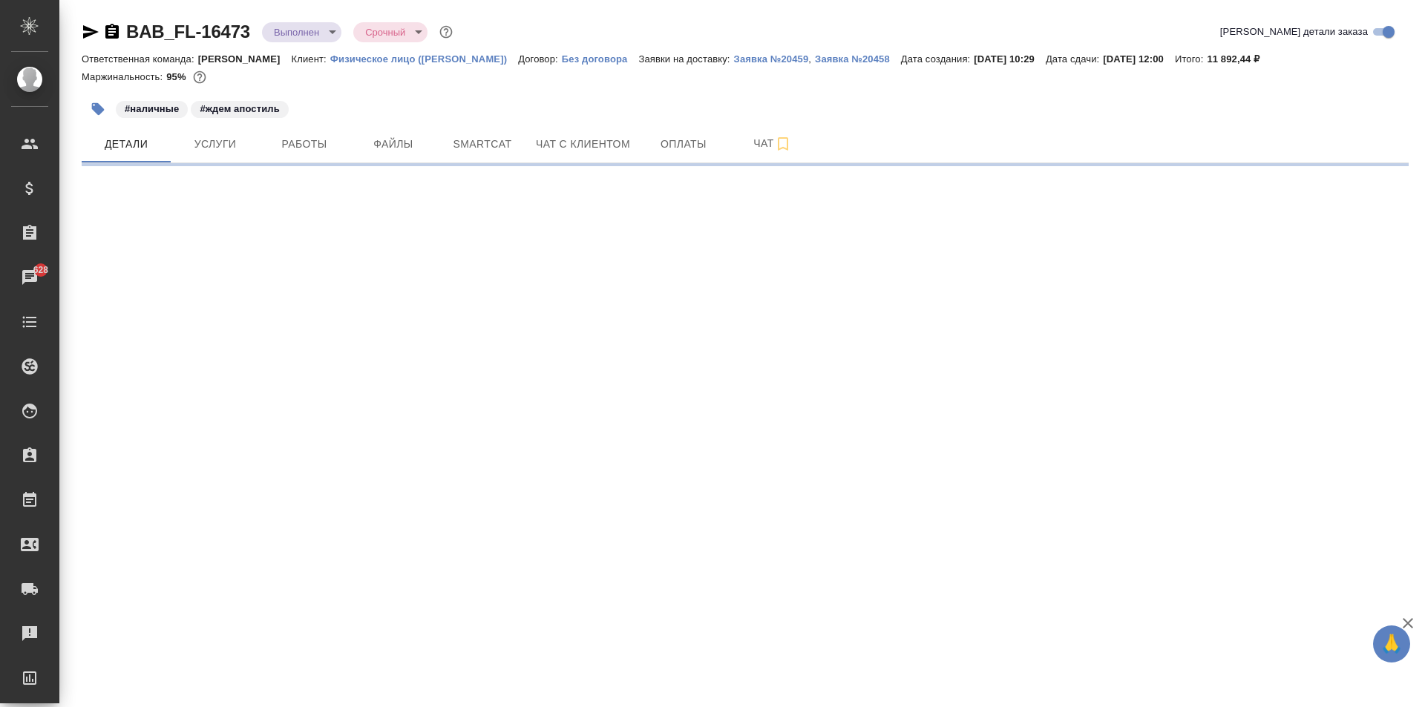
select select "RU"
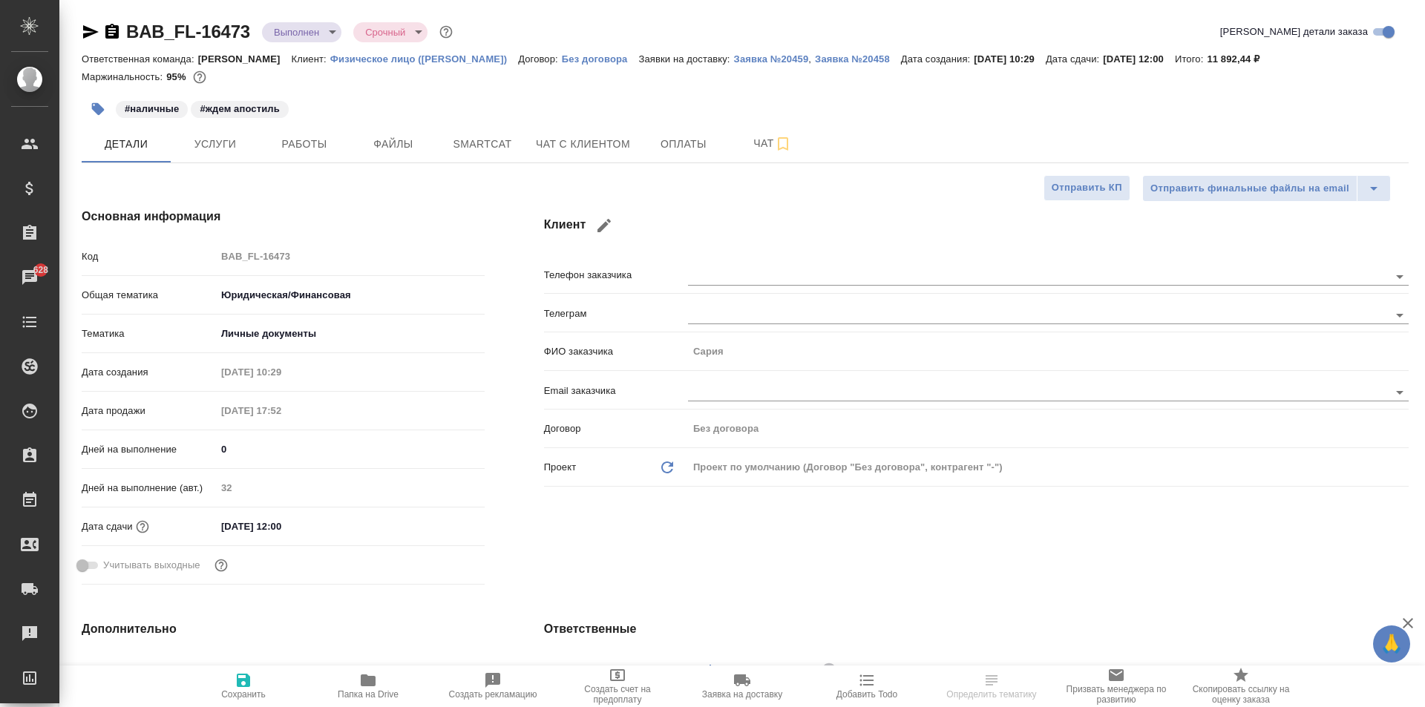
type textarea "x"
click at [360, 683] on icon "button" at bounding box center [368, 681] width 18 height 18
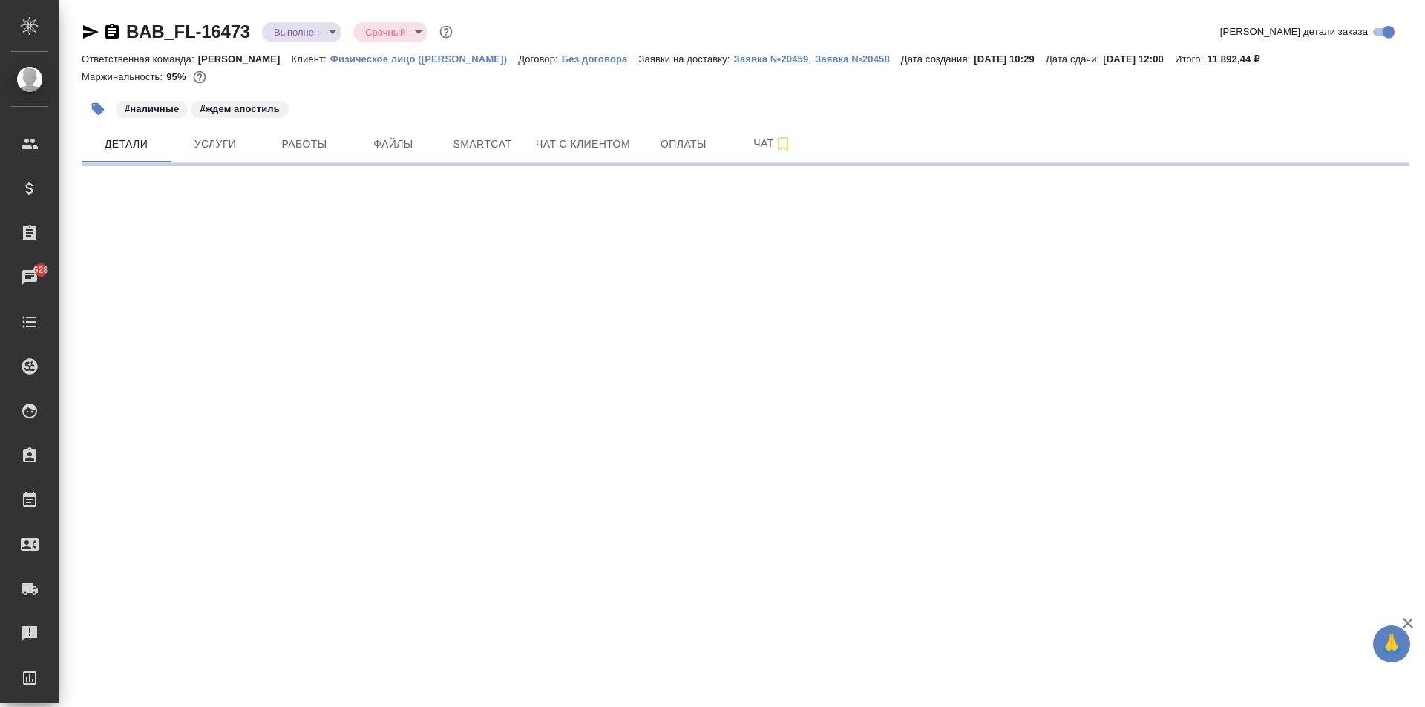
select select "RU"
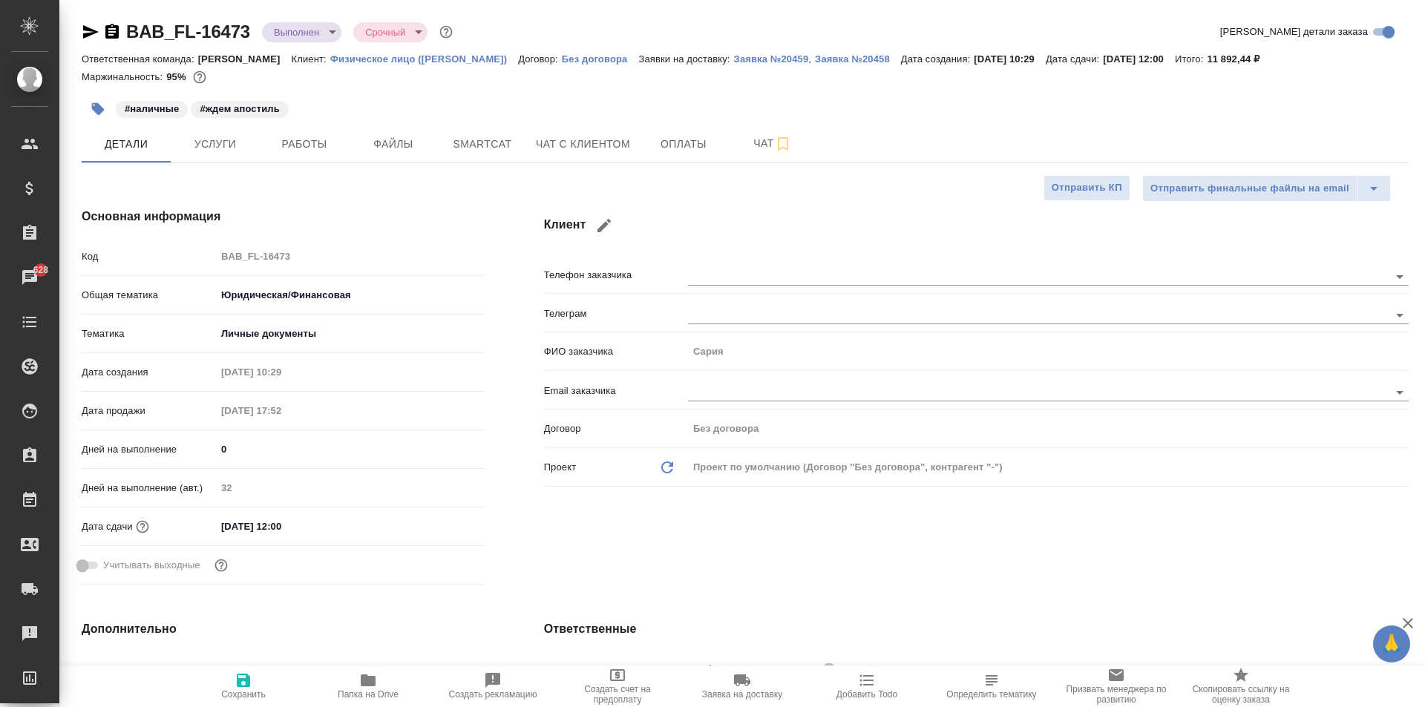
type textarea "x"
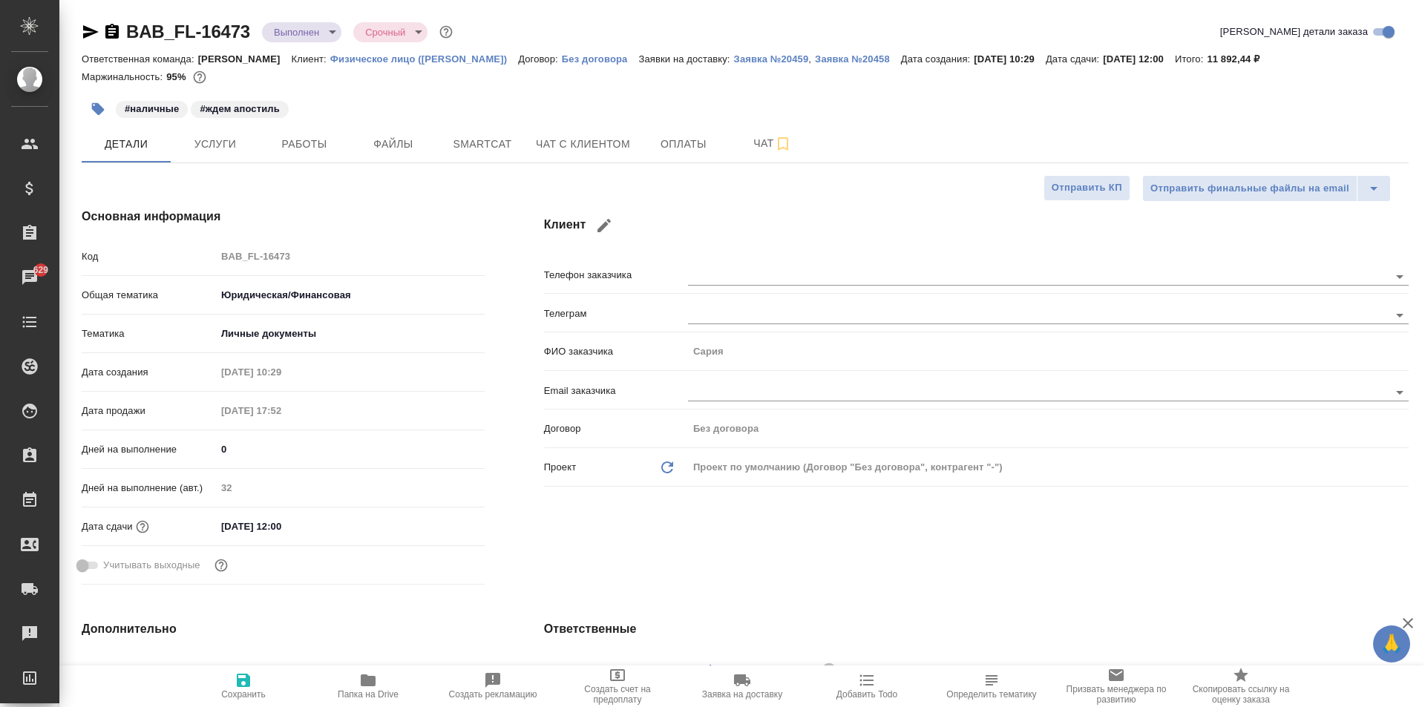
type textarea "x"
click at [91, 27] on icon "button" at bounding box center [91, 32] width 18 height 18
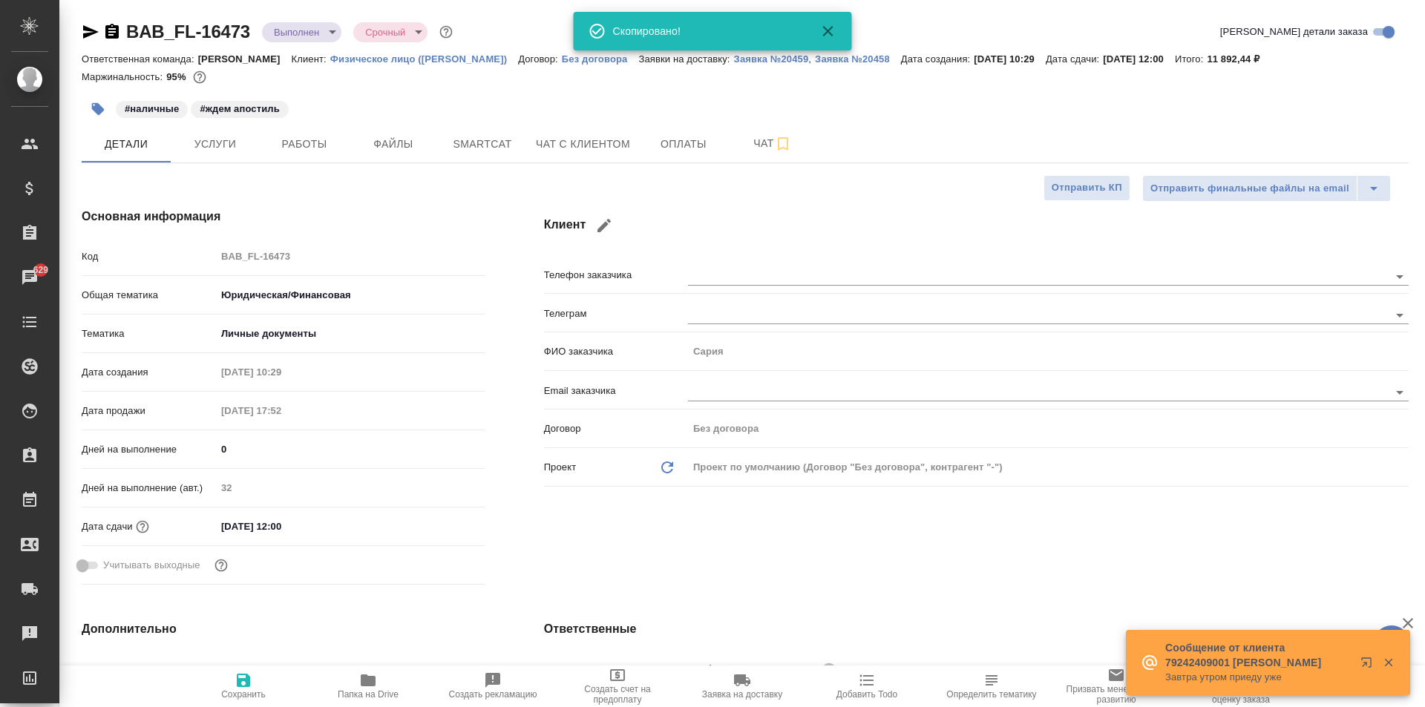
type textarea "x"
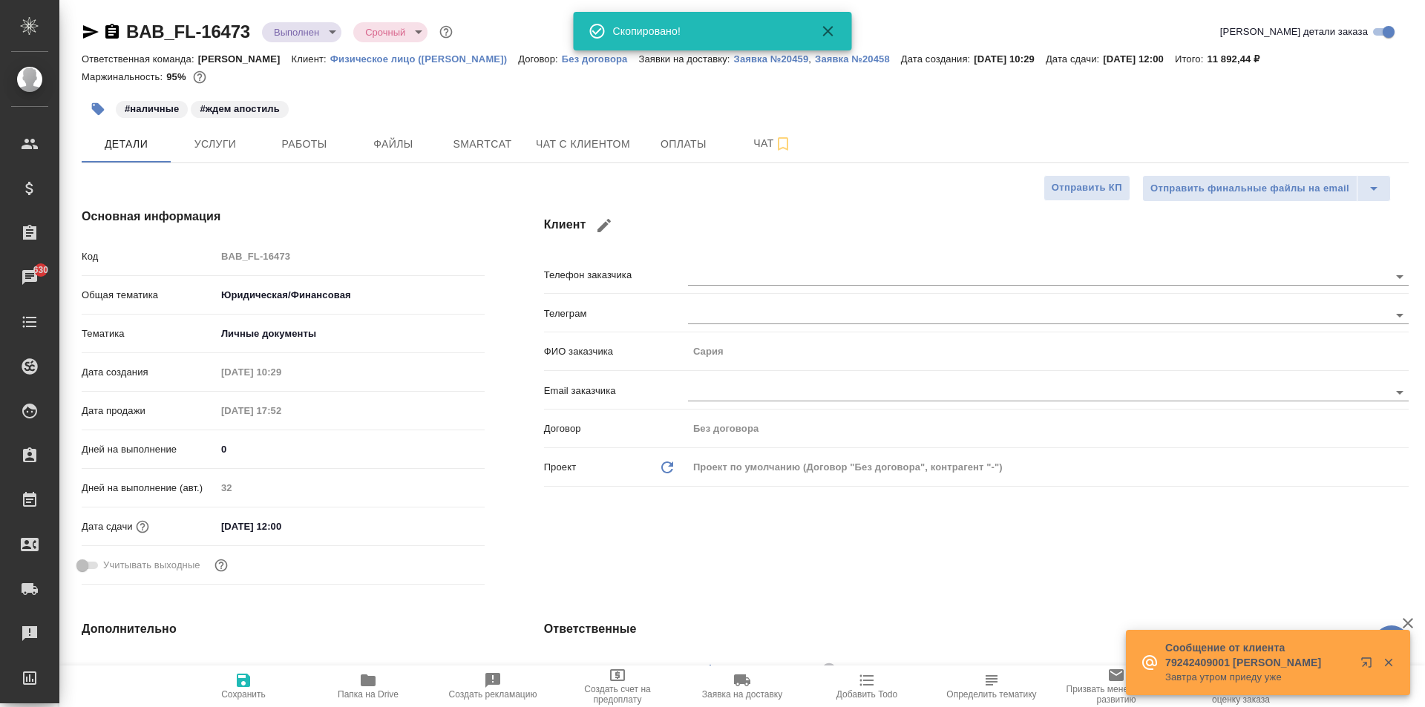
type textarea "x"
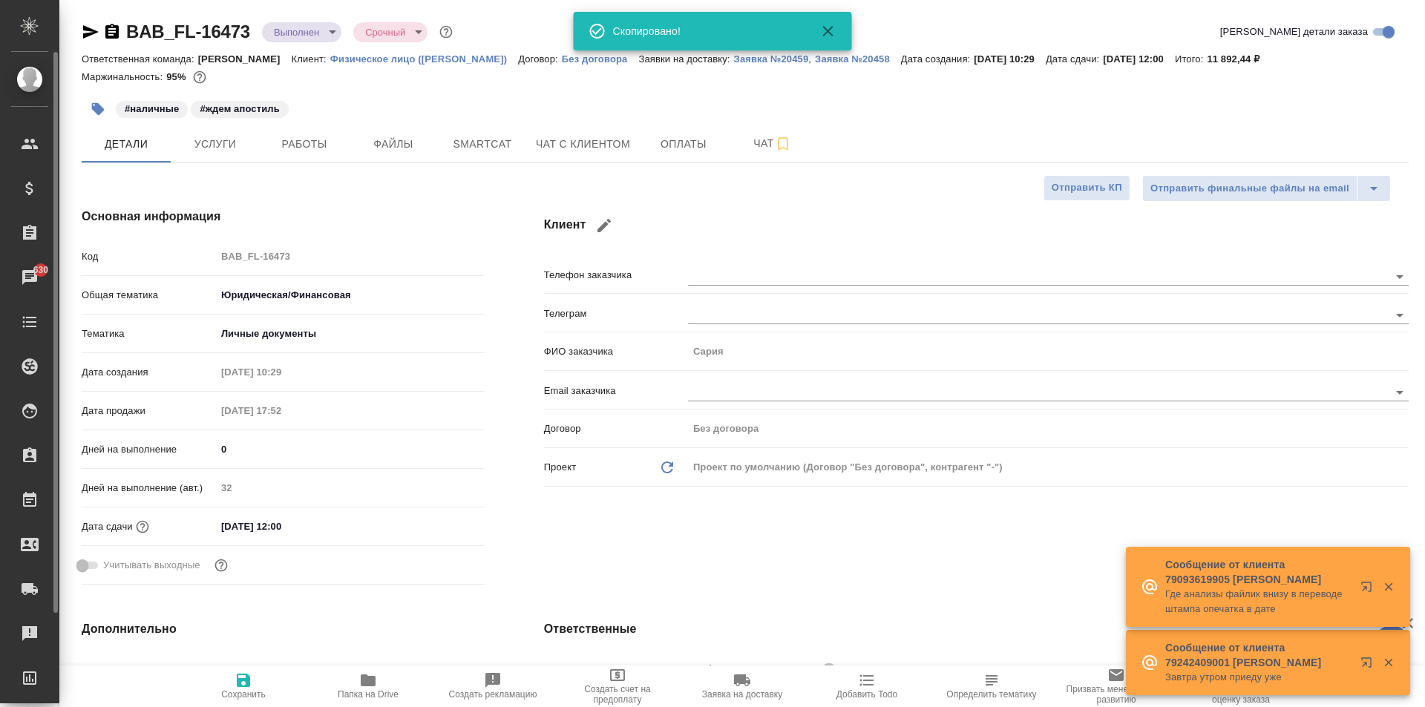
type textarea "x"
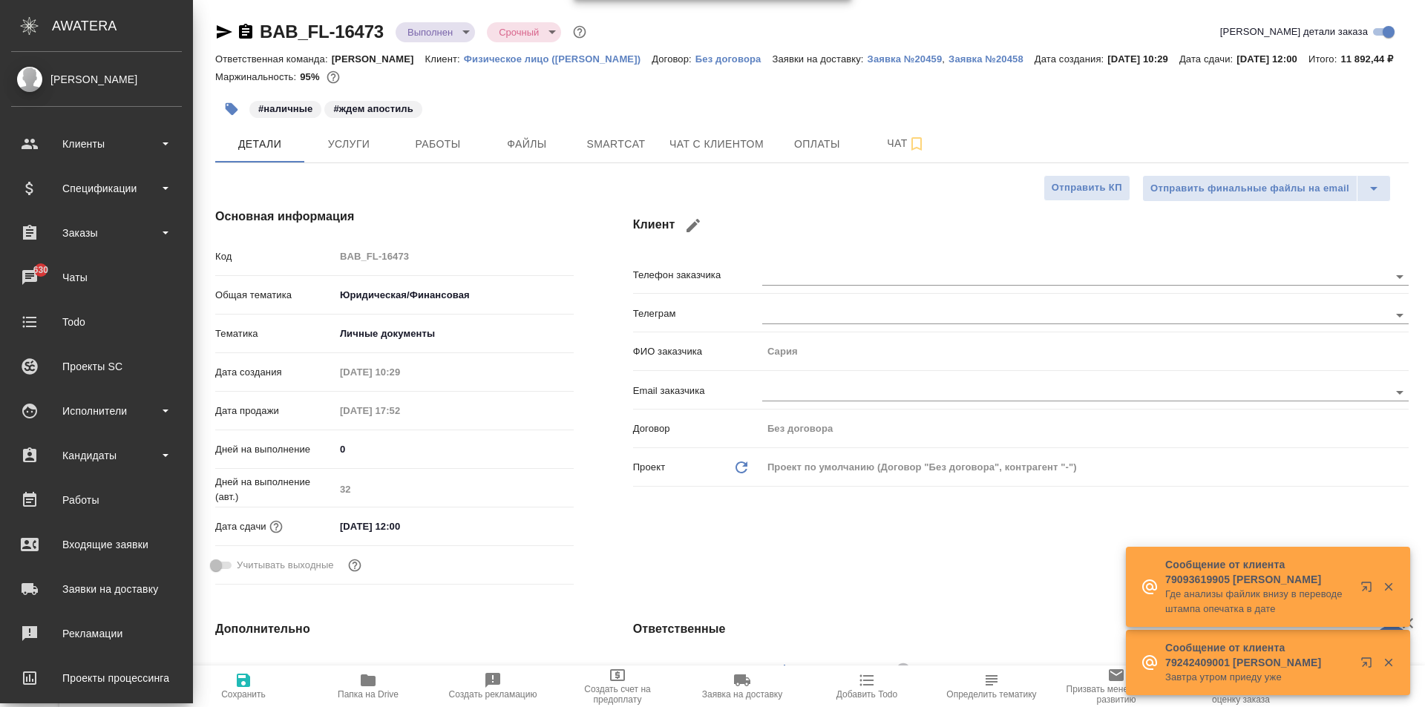
type textarea "x"
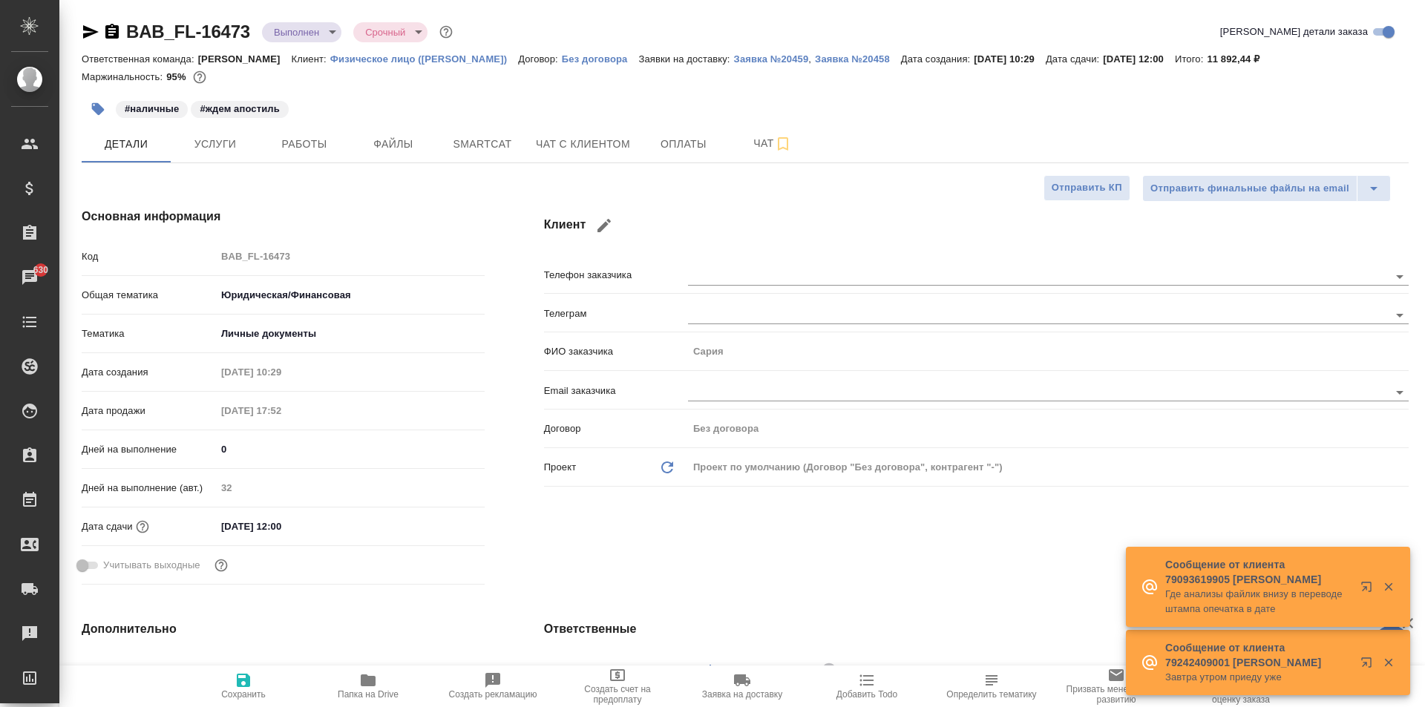
click at [114, 33] on icon "button" at bounding box center [111, 31] width 13 height 15
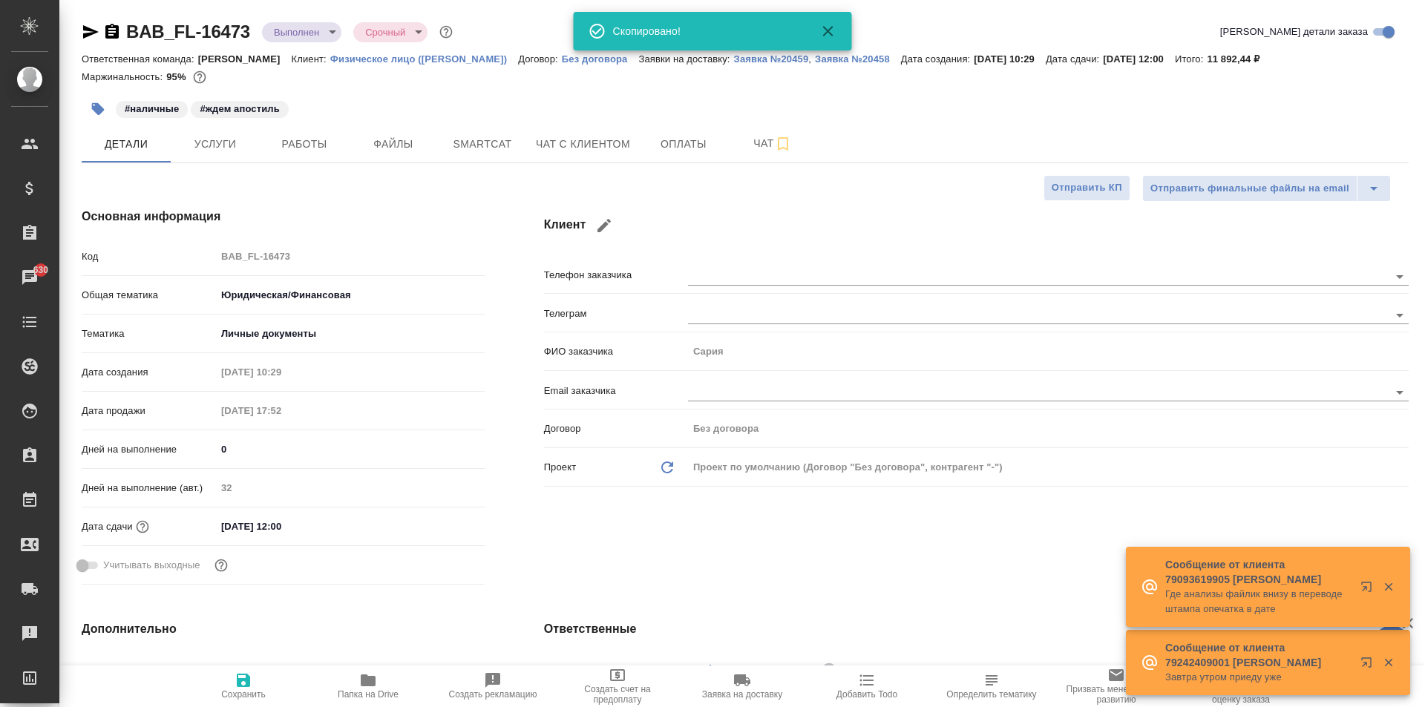
type textarea "x"
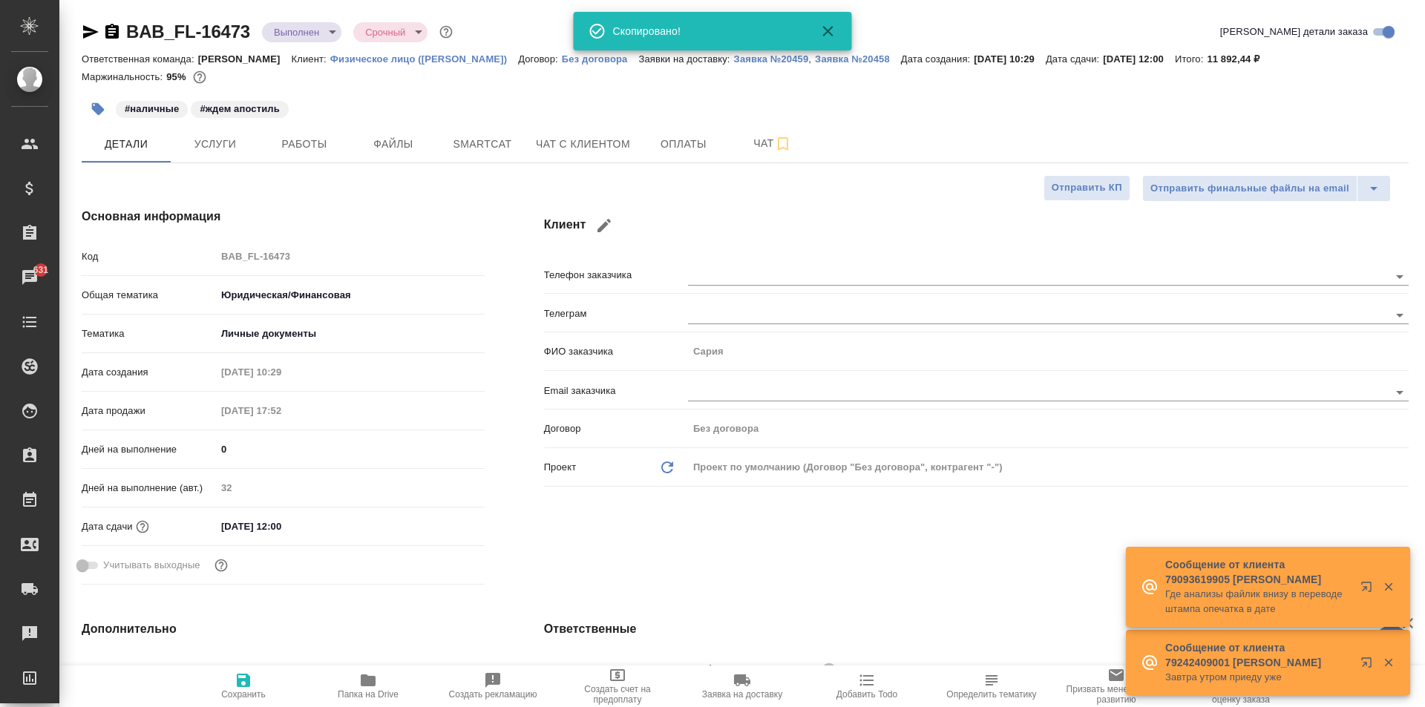
type textarea "x"
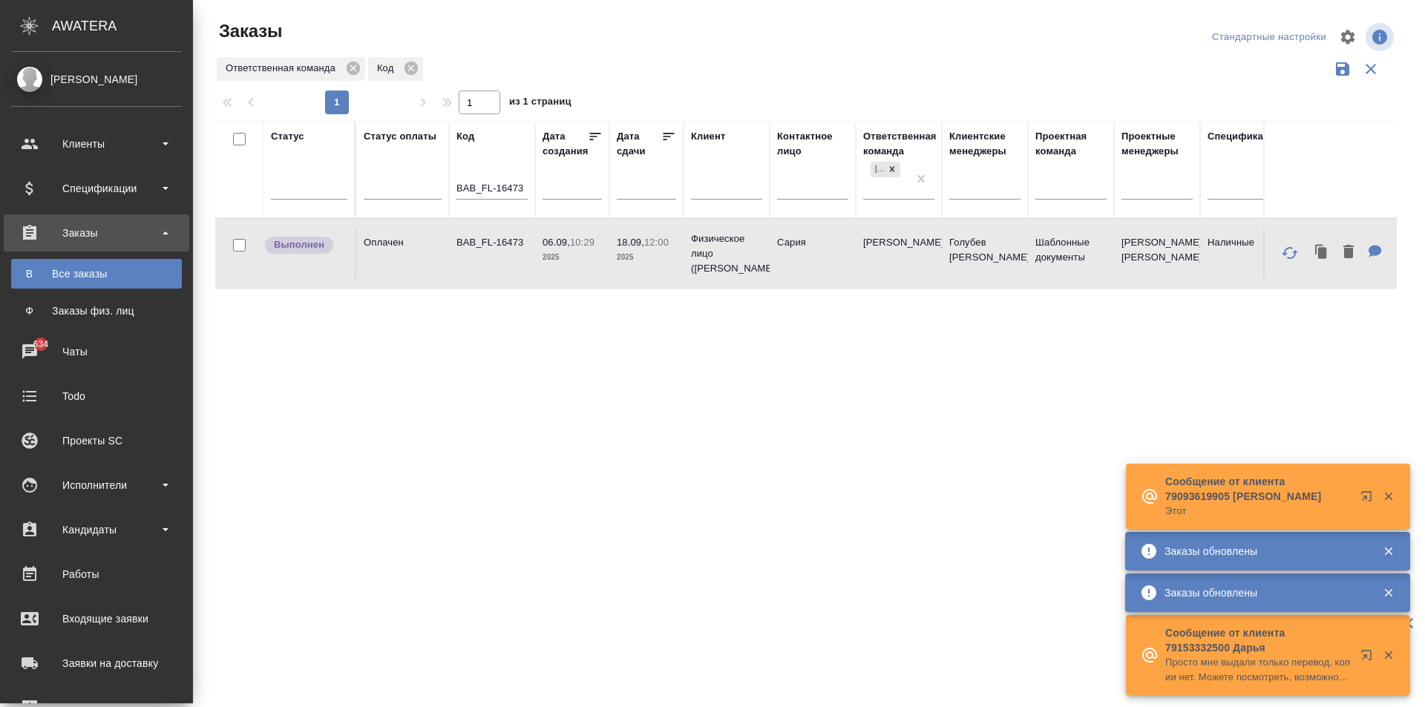
click at [94, 281] on div "Все заказы" at bounding box center [97, 273] width 156 height 15
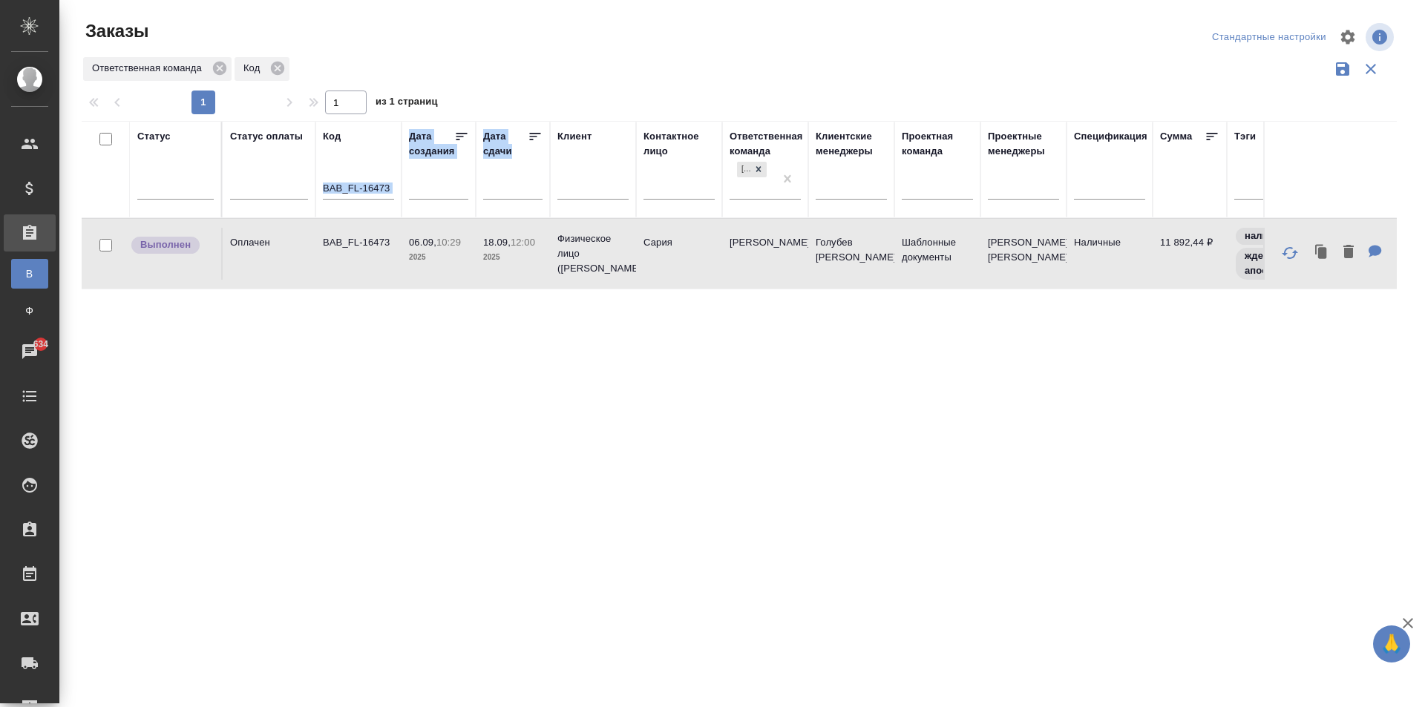
drag, startPoint x: 322, startPoint y: 191, endPoint x: 541, endPoint y: 188, distance: 219.0
click at [548, 189] on tr "Статус Статус оплаты Код BAB_FL-16473 Дата создания Дата сдачи Клиент Контактно…" at bounding box center [899, 169] width 1635 height 97
click at [373, 195] on input "BAB_FL-16473" at bounding box center [358, 189] width 71 height 19
click at [327, 189] on input "BAB_FL-16473" at bounding box center [358, 189] width 71 height 19
drag, startPoint x: 324, startPoint y: 189, endPoint x: 407, endPoint y: 191, distance: 83.2
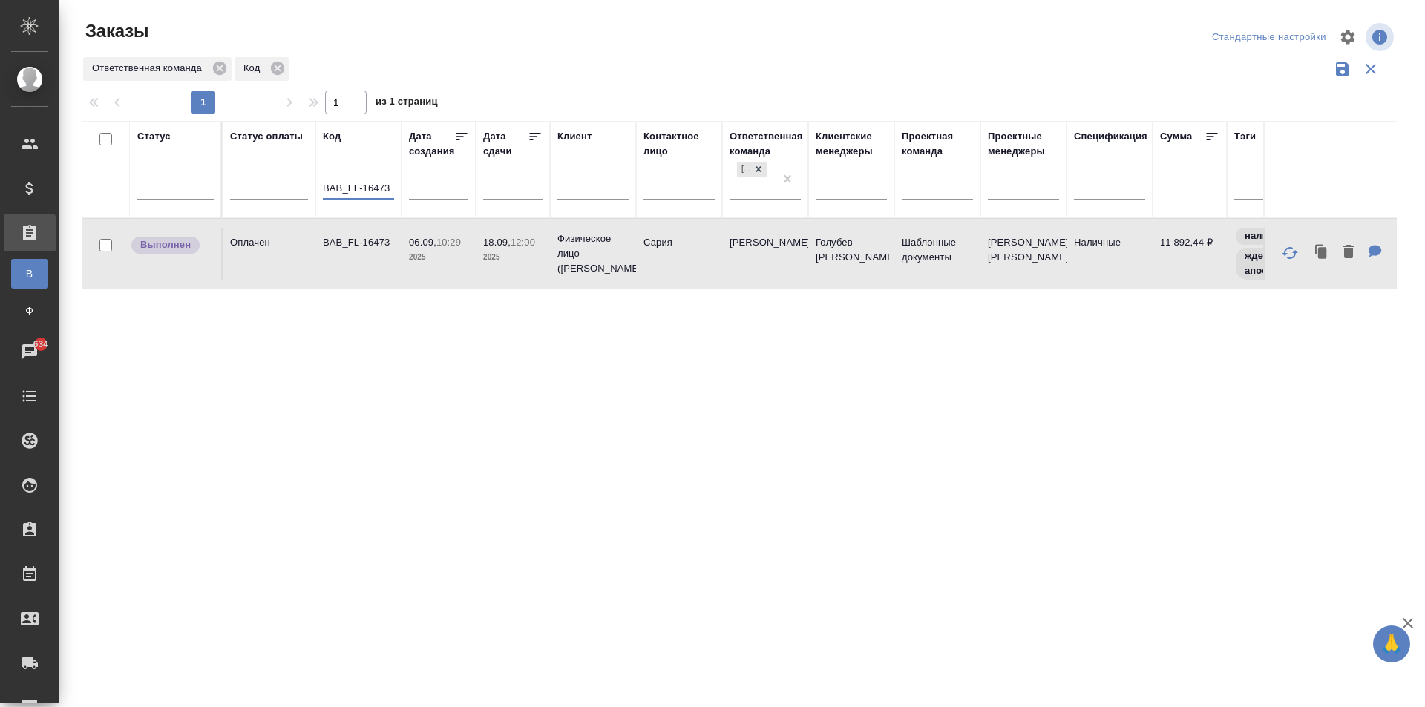
click at [407, 191] on tr "Статус Статус оплаты Код BAB_FL-16473 Дата создания Дата сдачи Клиент Контактно…" at bounding box center [899, 169] width 1635 height 97
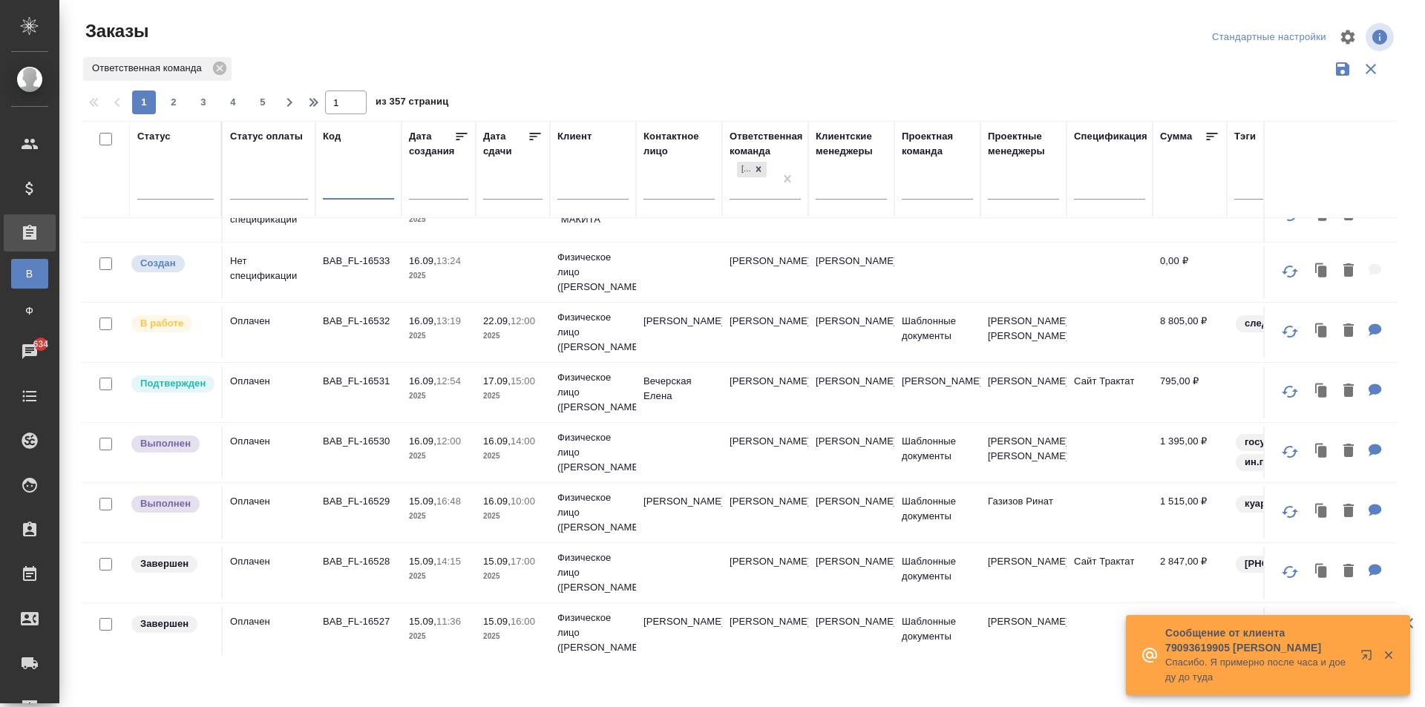
scroll to position [223, 0]
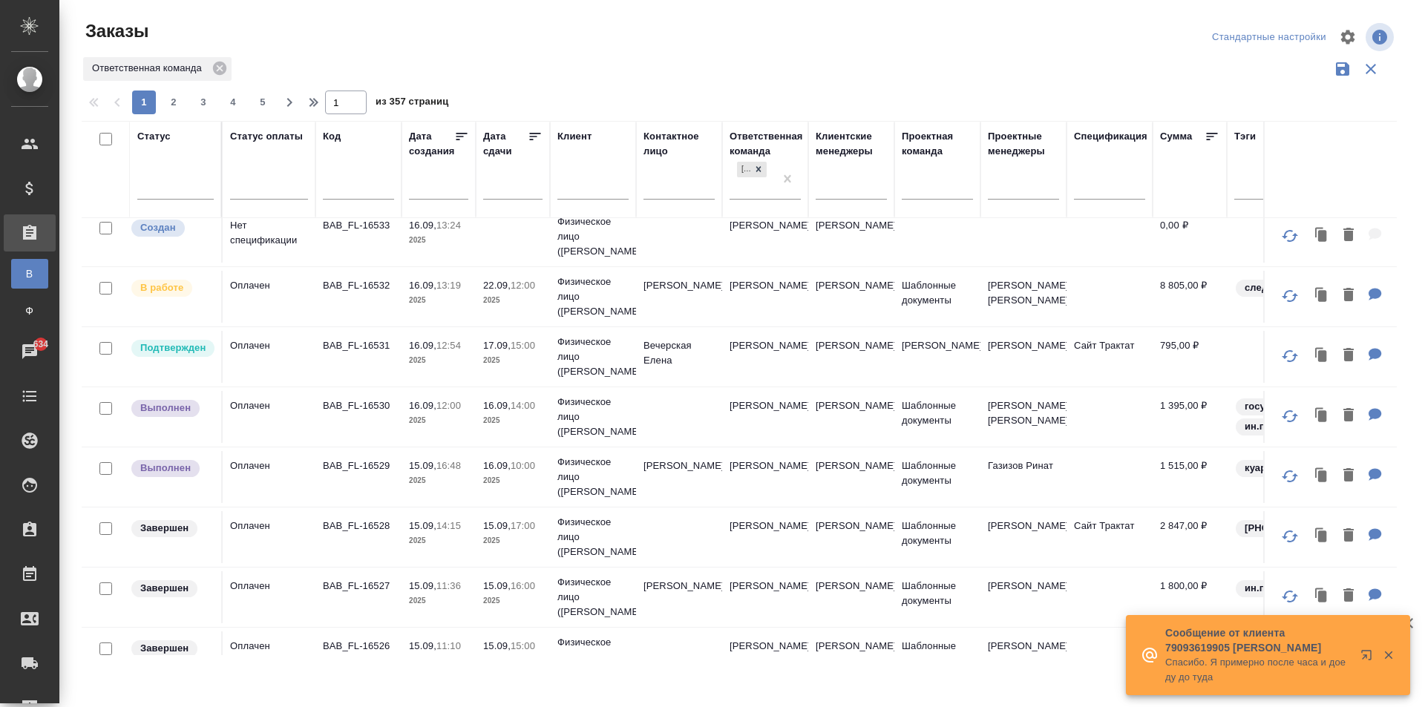
click at [668, 302] on td "[PERSON_NAME]" at bounding box center [679, 297] width 86 height 52
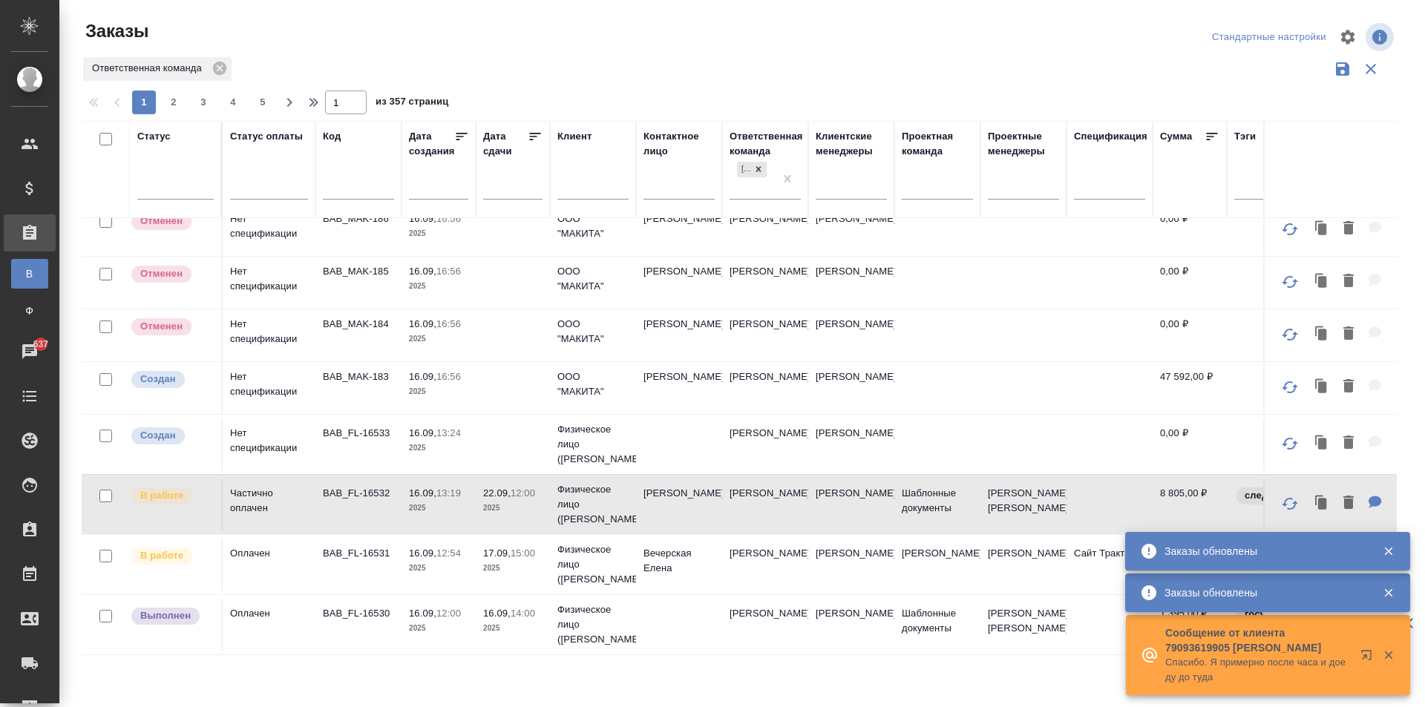
scroll to position [0, 0]
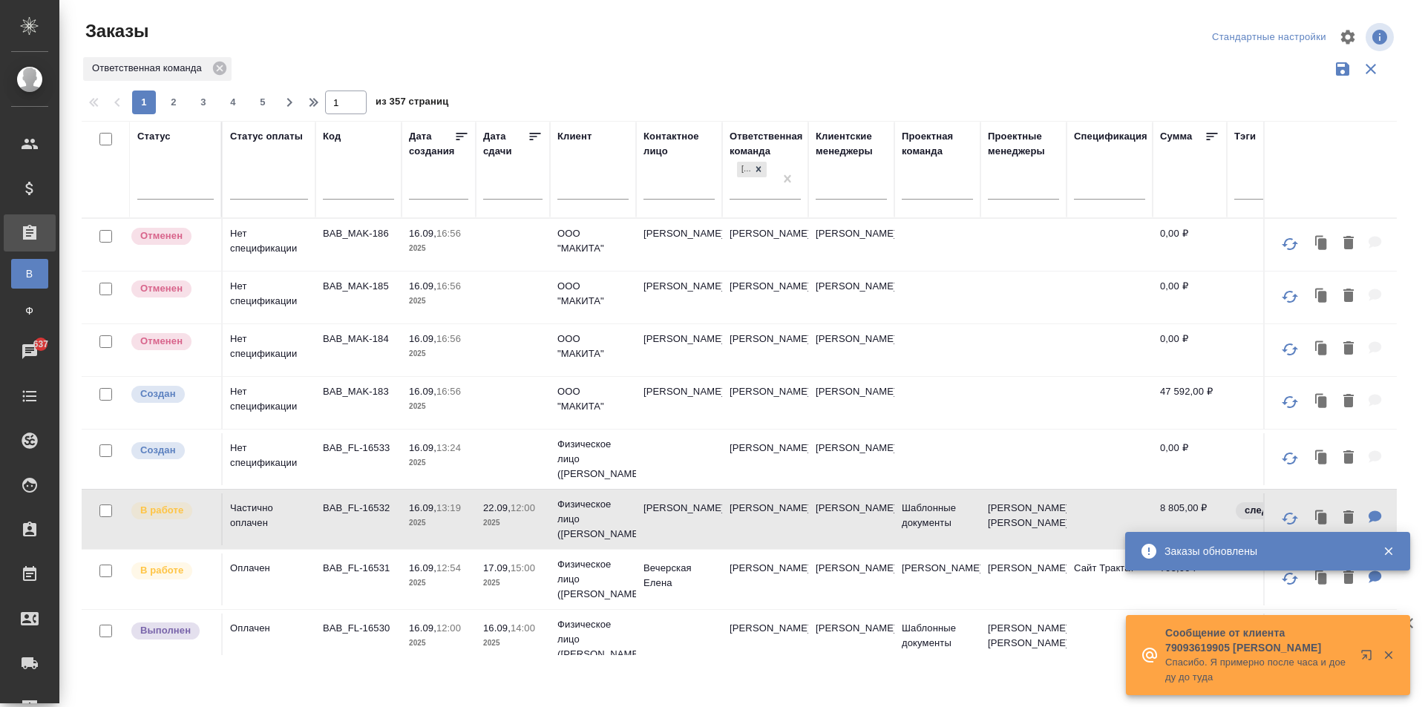
click at [501, 405] on td at bounding box center [513, 403] width 74 height 52
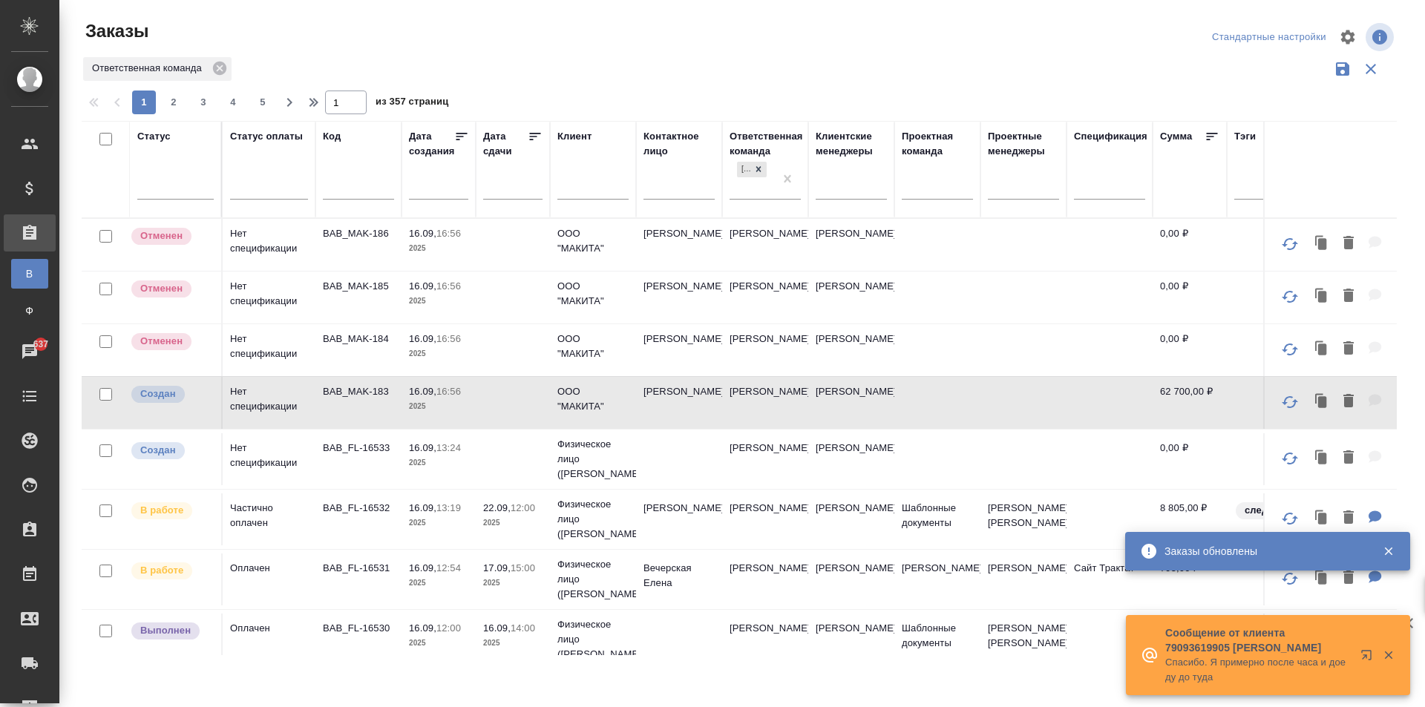
click at [351, 190] on input "text" at bounding box center [358, 189] width 71 height 19
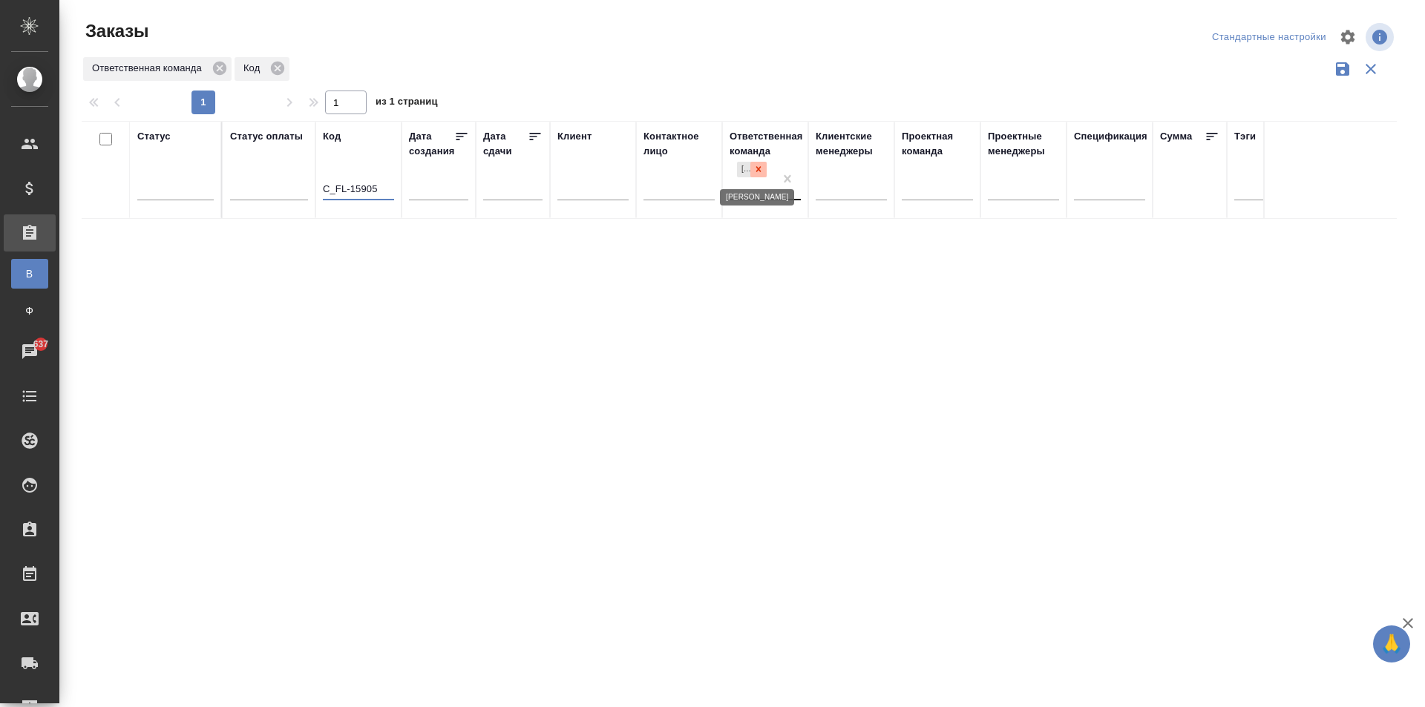
click at [762, 170] on icon at bounding box center [758, 169] width 10 height 10
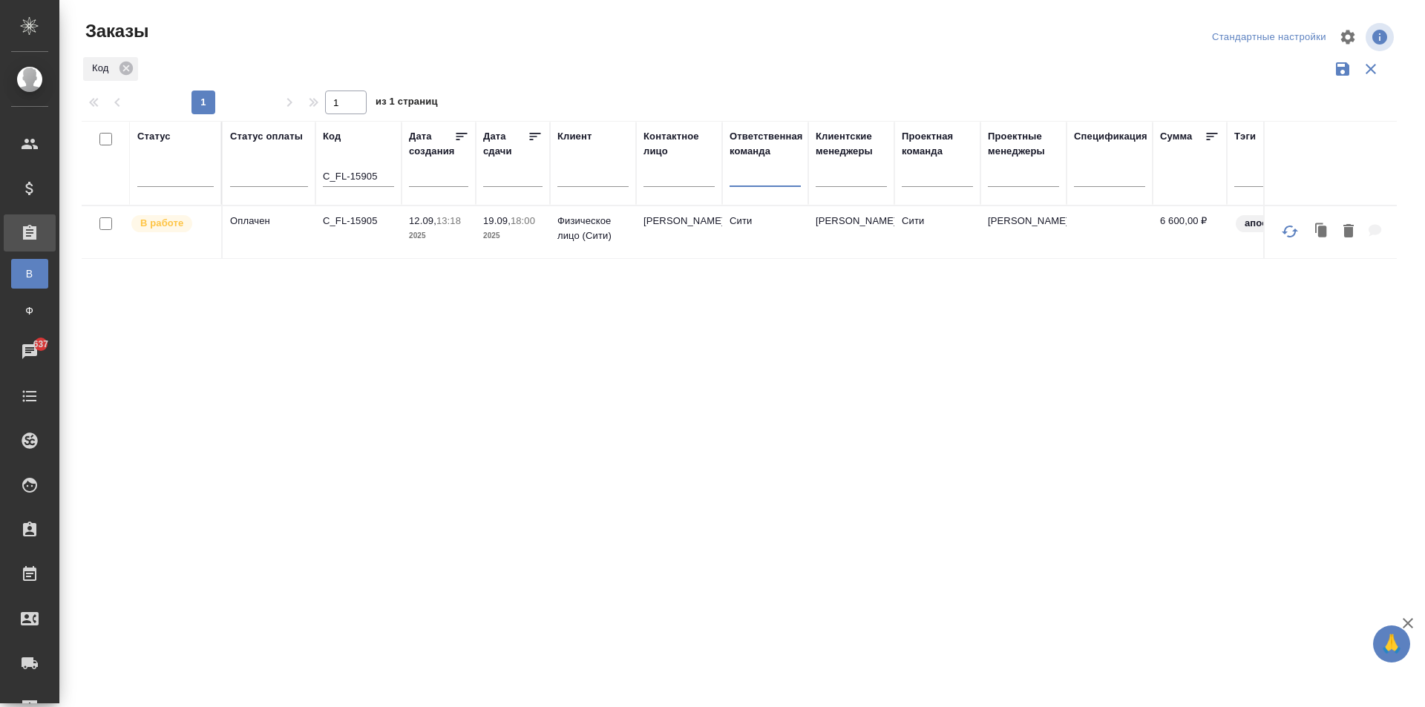
click at [370, 246] on td "C_FL-15905" at bounding box center [358, 232] width 86 height 52
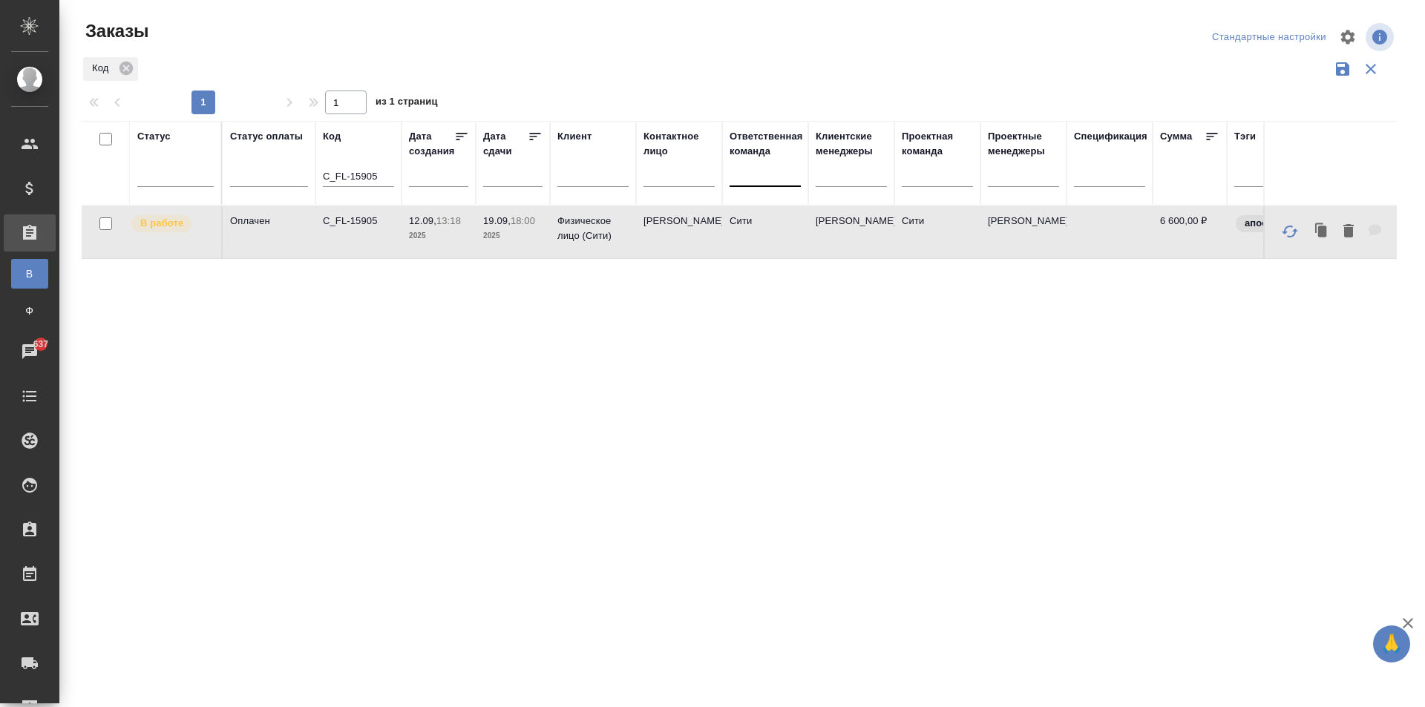
click at [370, 246] on td "C_FL-15905" at bounding box center [358, 232] width 86 height 52
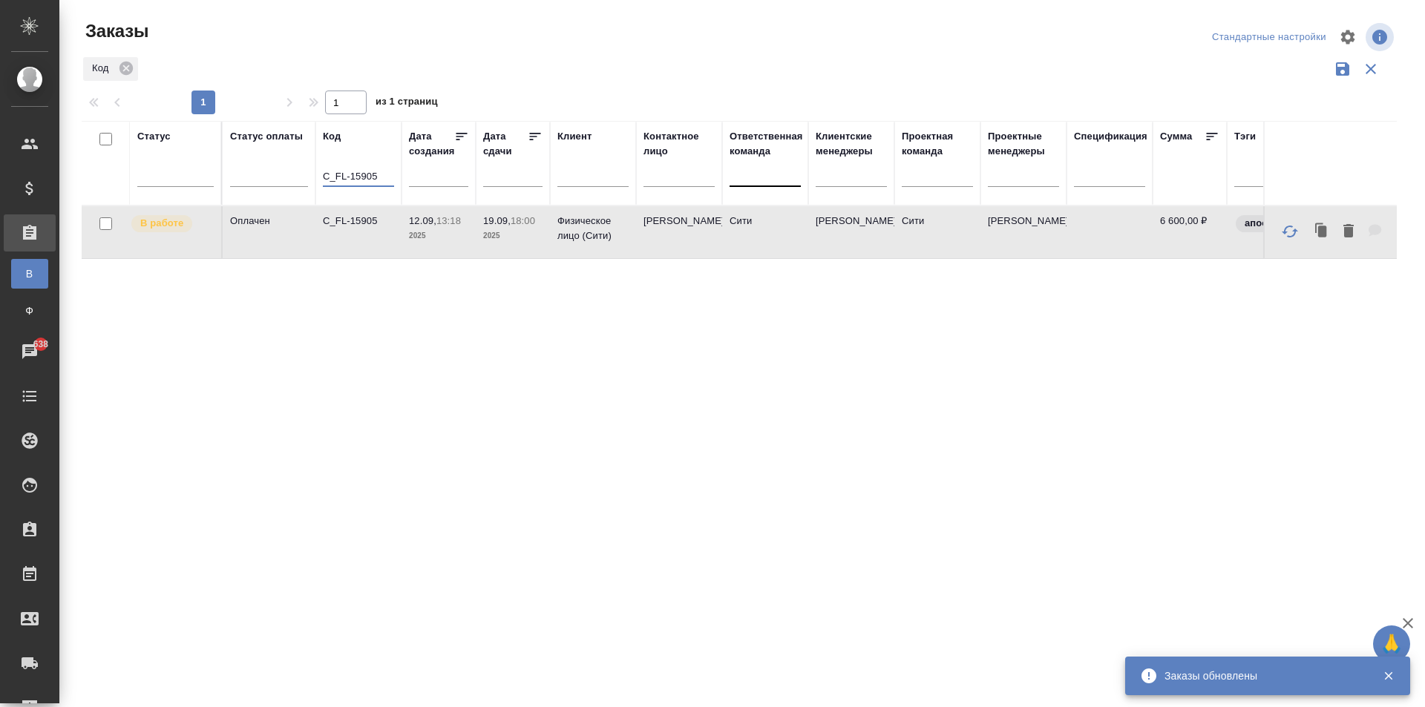
click at [376, 180] on input "C_FL-15905" at bounding box center [358, 177] width 71 height 19
type input "C_FL-15908"
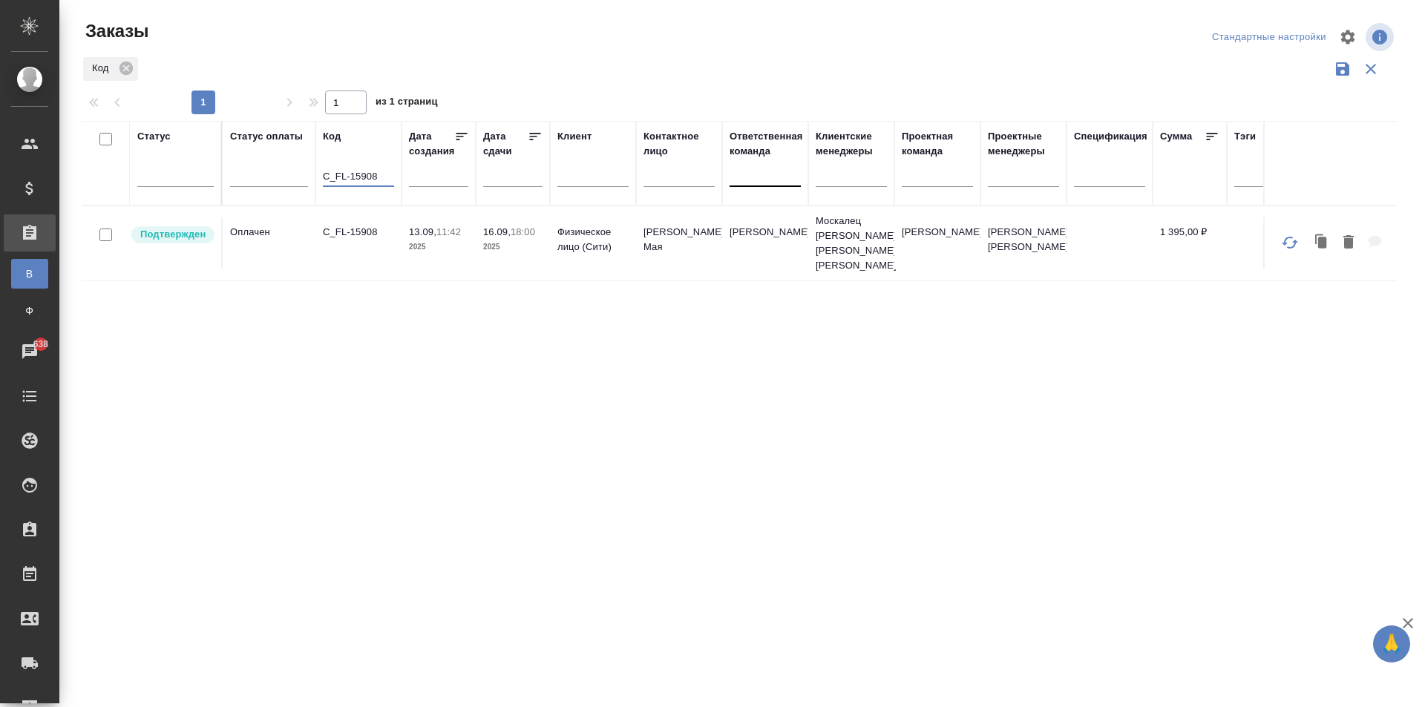
click at [379, 252] on td "C_FL-15908" at bounding box center [358, 243] width 86 height 52
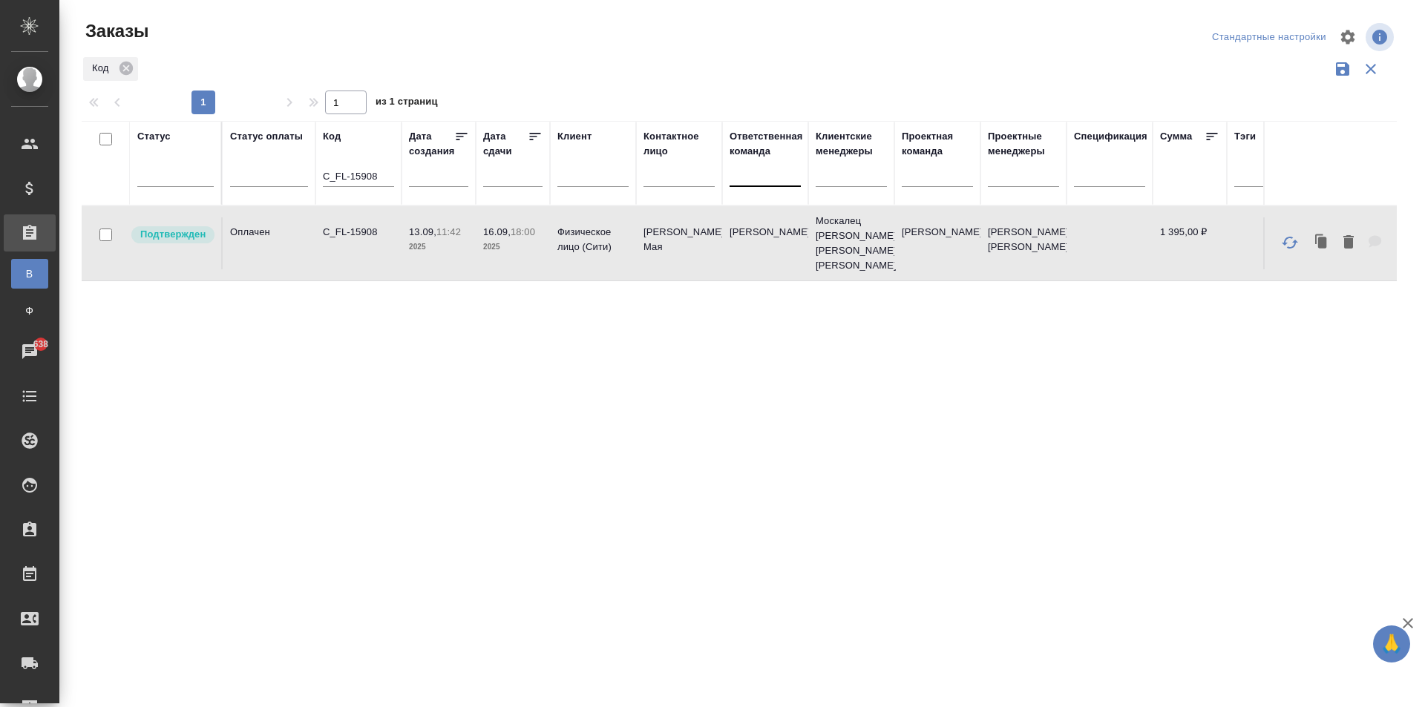
click at [379, 252] on td "C_FL-15908" at bounding box center [358, 243] width 86 height 52
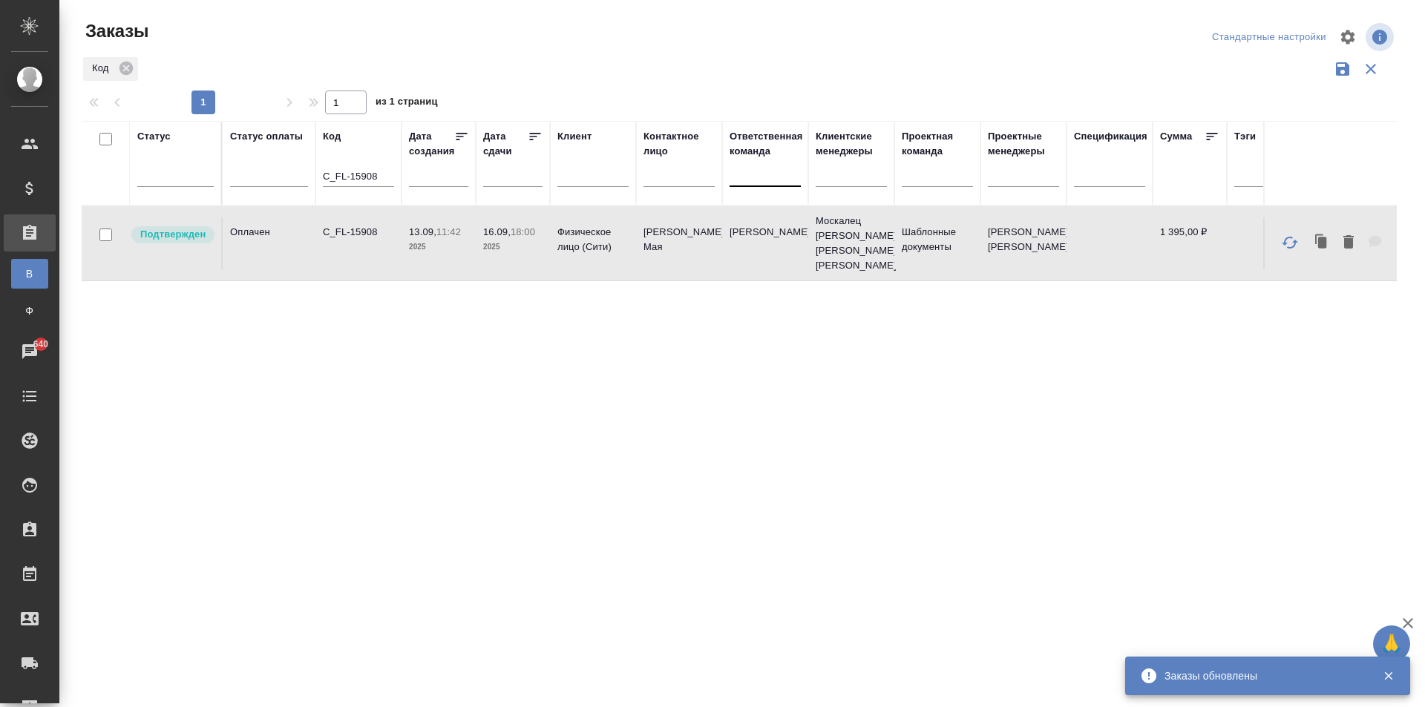
click at [316, 269] on tr "Подтвержден Оплачен C_FL-15908 13.09, 11:42 2025 16.09, 18:00 2025 Физическое л…" at bounding box center [899, 243] width 1635 height 75
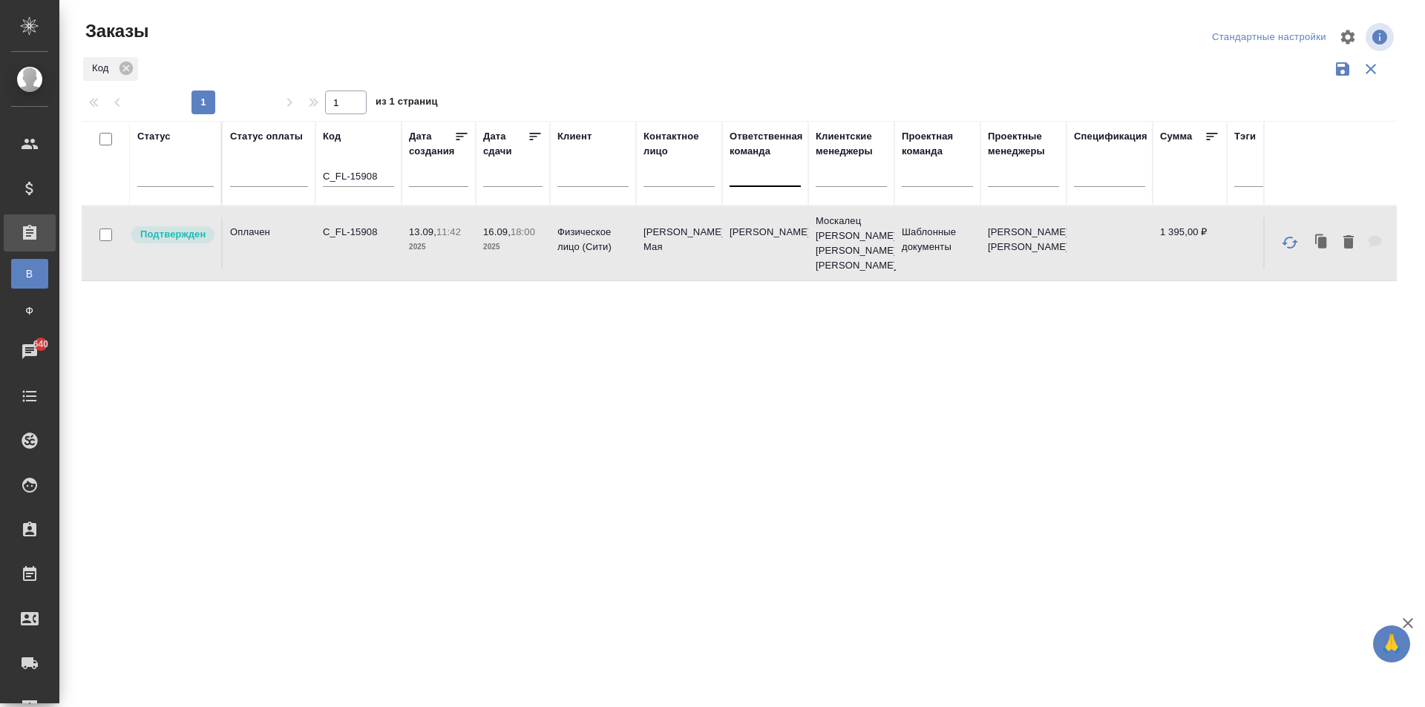
click at [586, 257] on td "Физическое лицо (Сити)" at bounding box center [593, 243] width 86 height 52
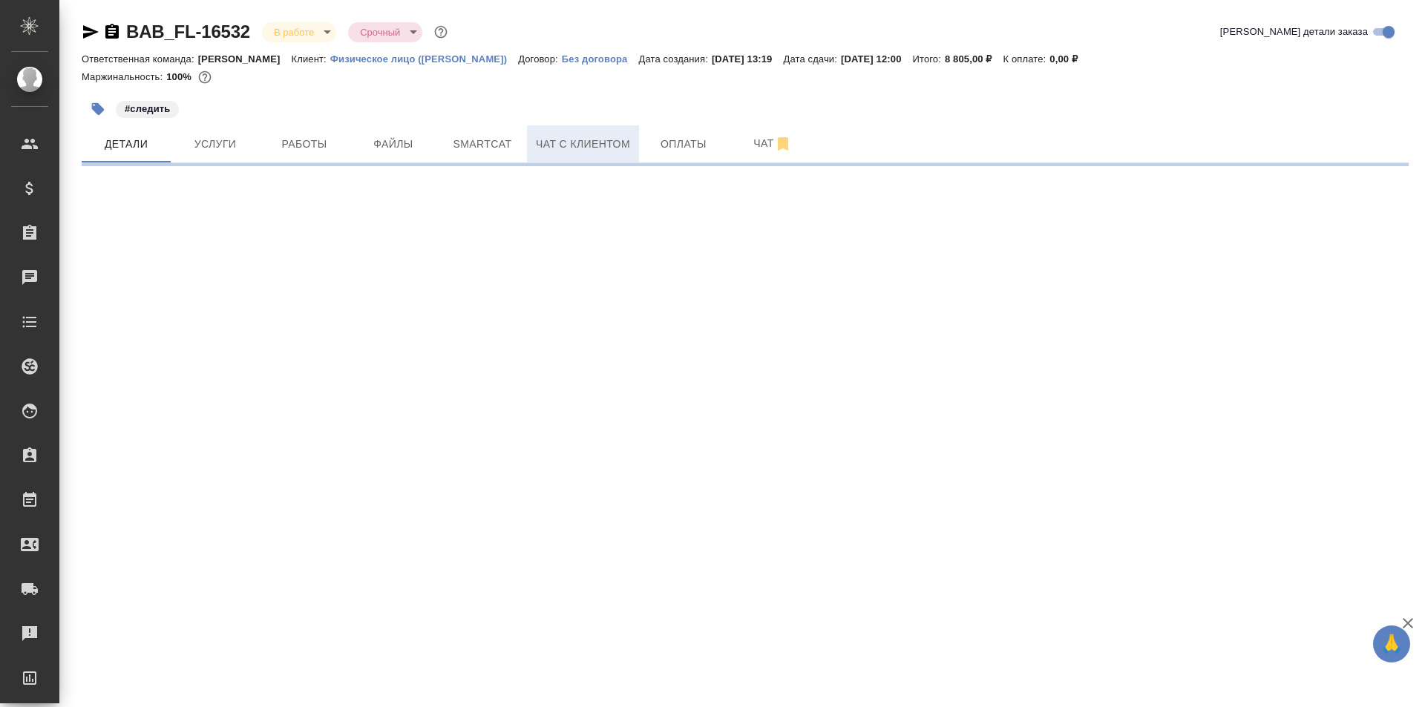
click at [613, 137] on span "Чат с клиентом" at bounding box center [583, 144] width 94 height 19
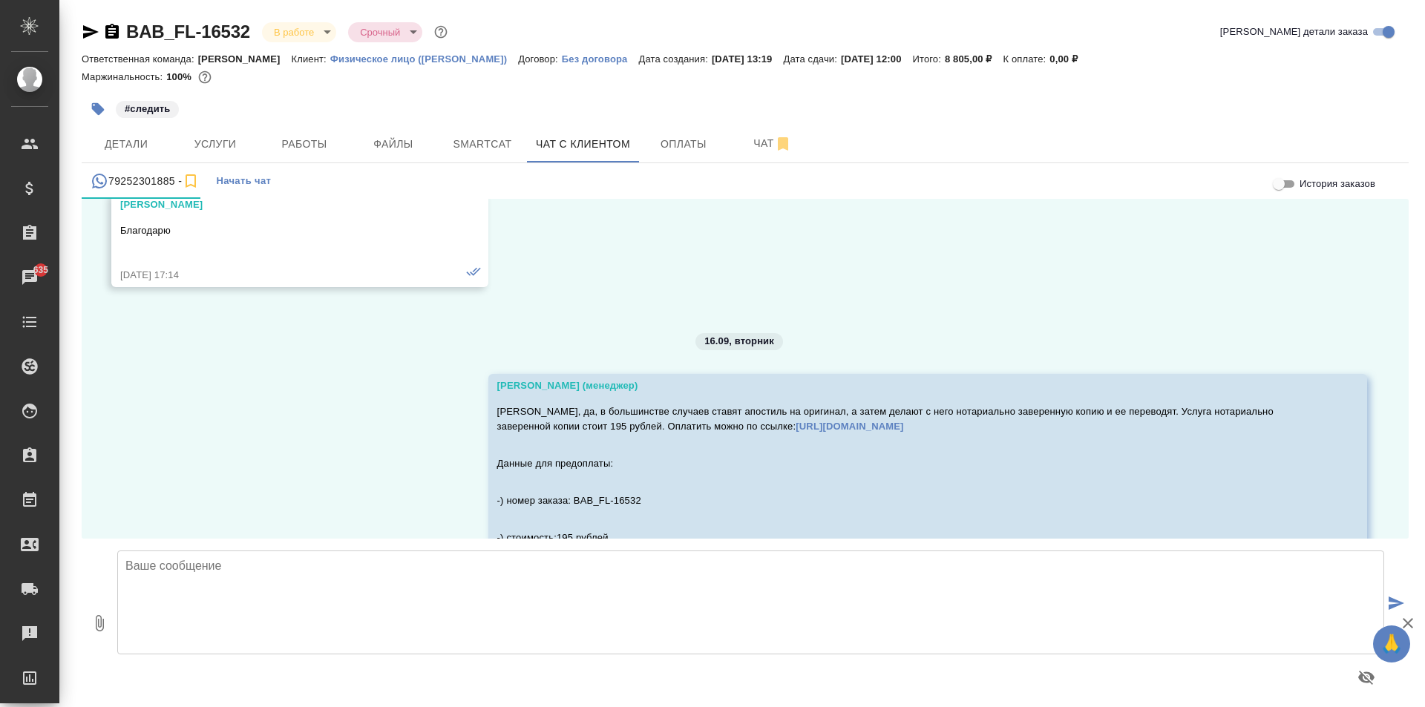
scroll to position [8470, 0]
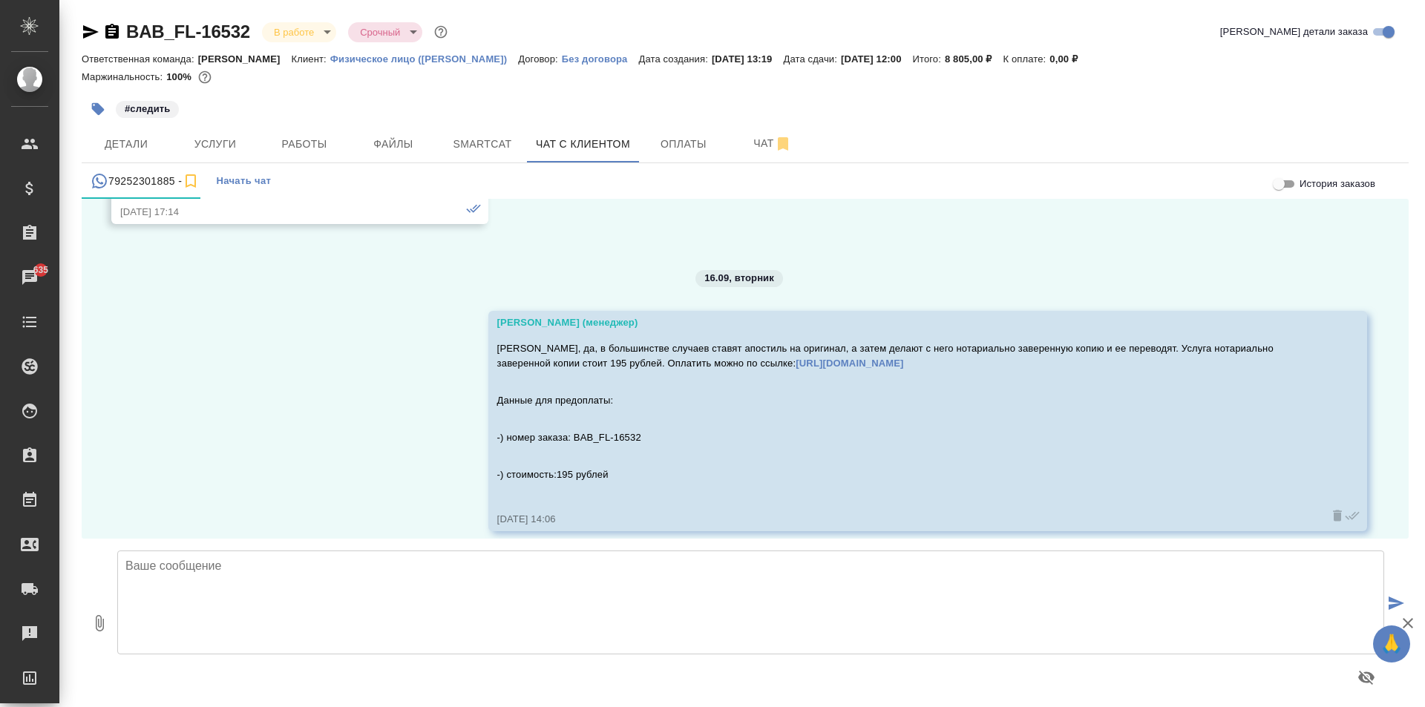
click at [580, 600] on textarea at bounding box center [750, 603] width 1267 height 104
type textarea "Просьба по факту совершения оплаты уведомить нас."
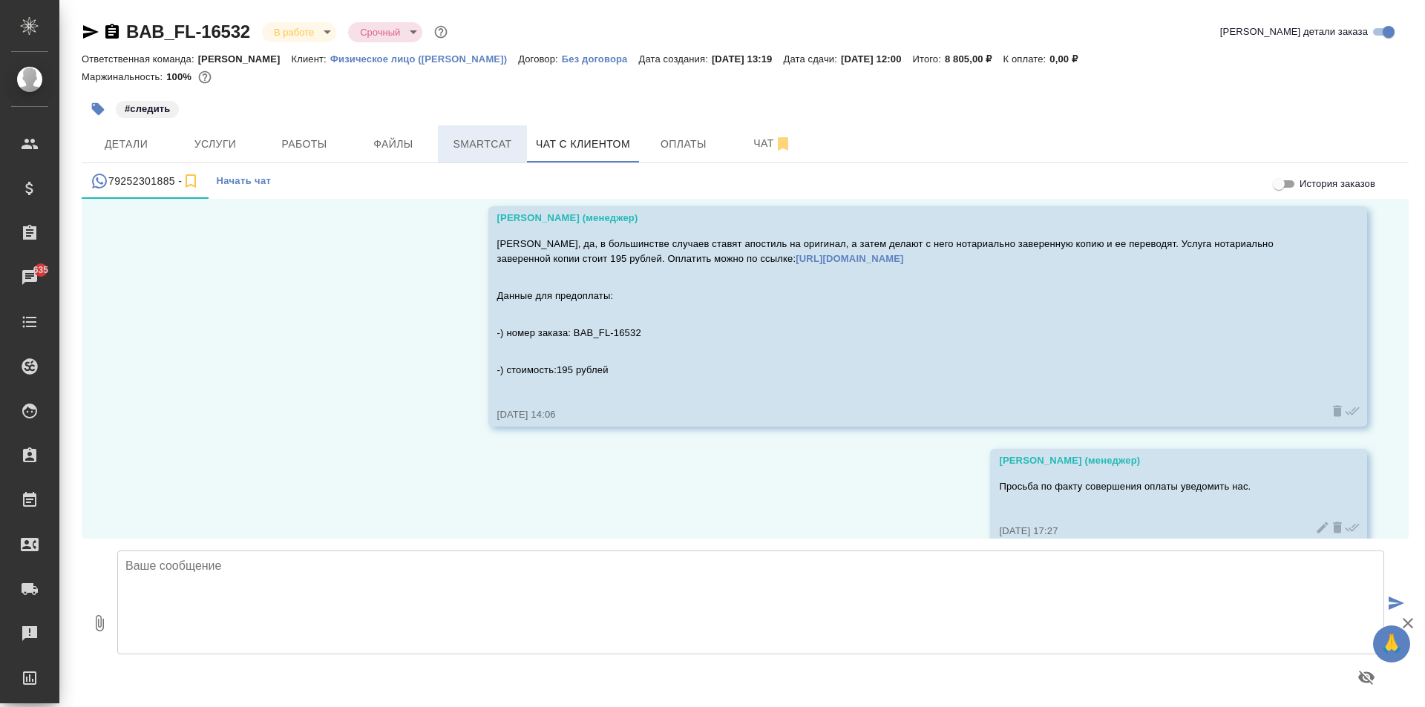
scroll to position [8587, 0]
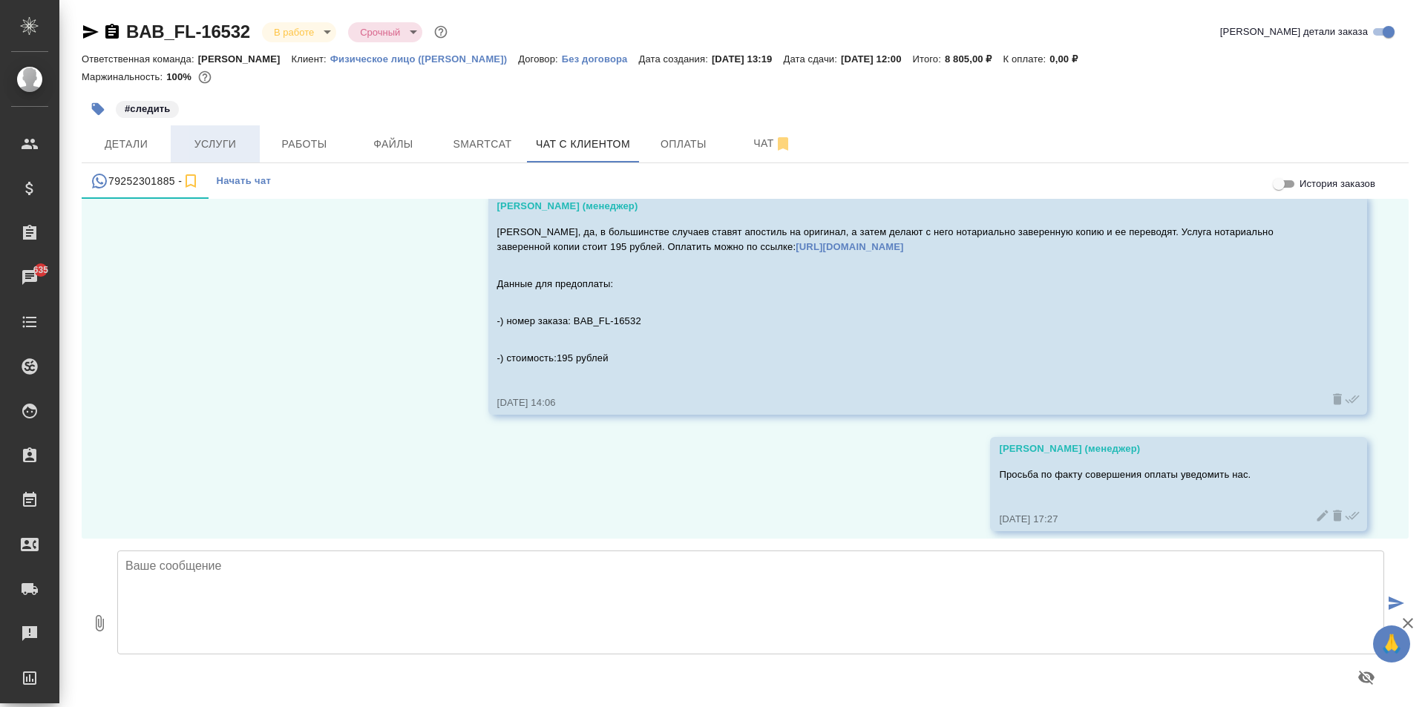
click at [214, 145] on span "Услуги" at bounding box center [215, 144] width 71 height 19
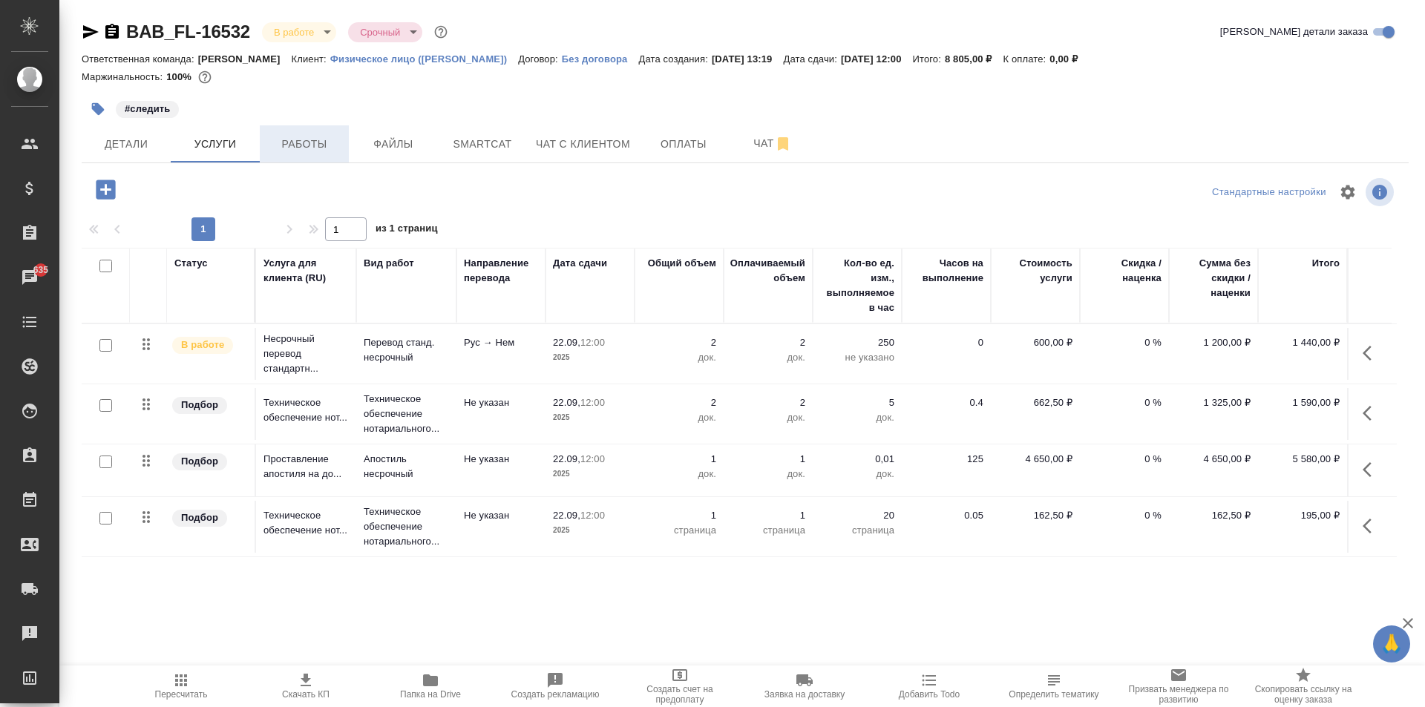
click at [296, 140] on span "Работы" at bounding box center [304, 144] width 71 height 19
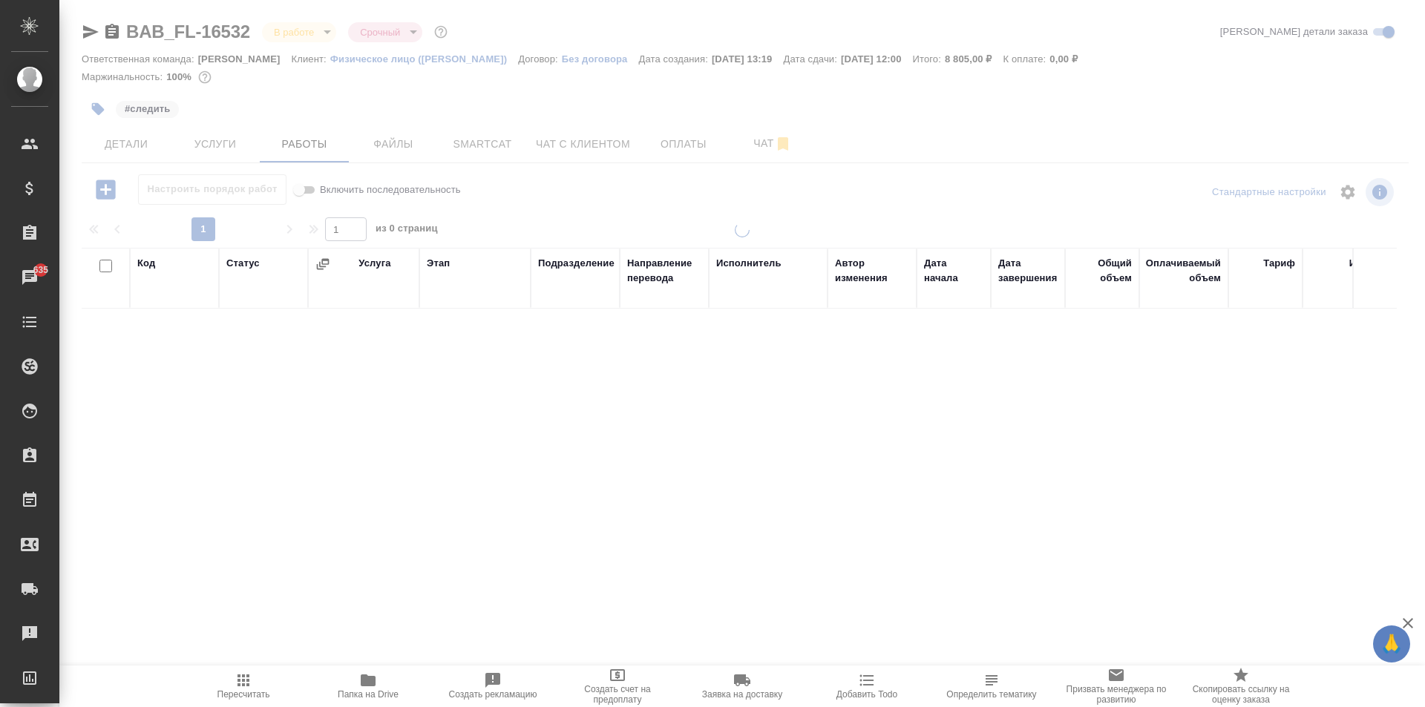
click at [209, 136] on span "Услуги" at bounding box center [215, 144] width 71 height 19
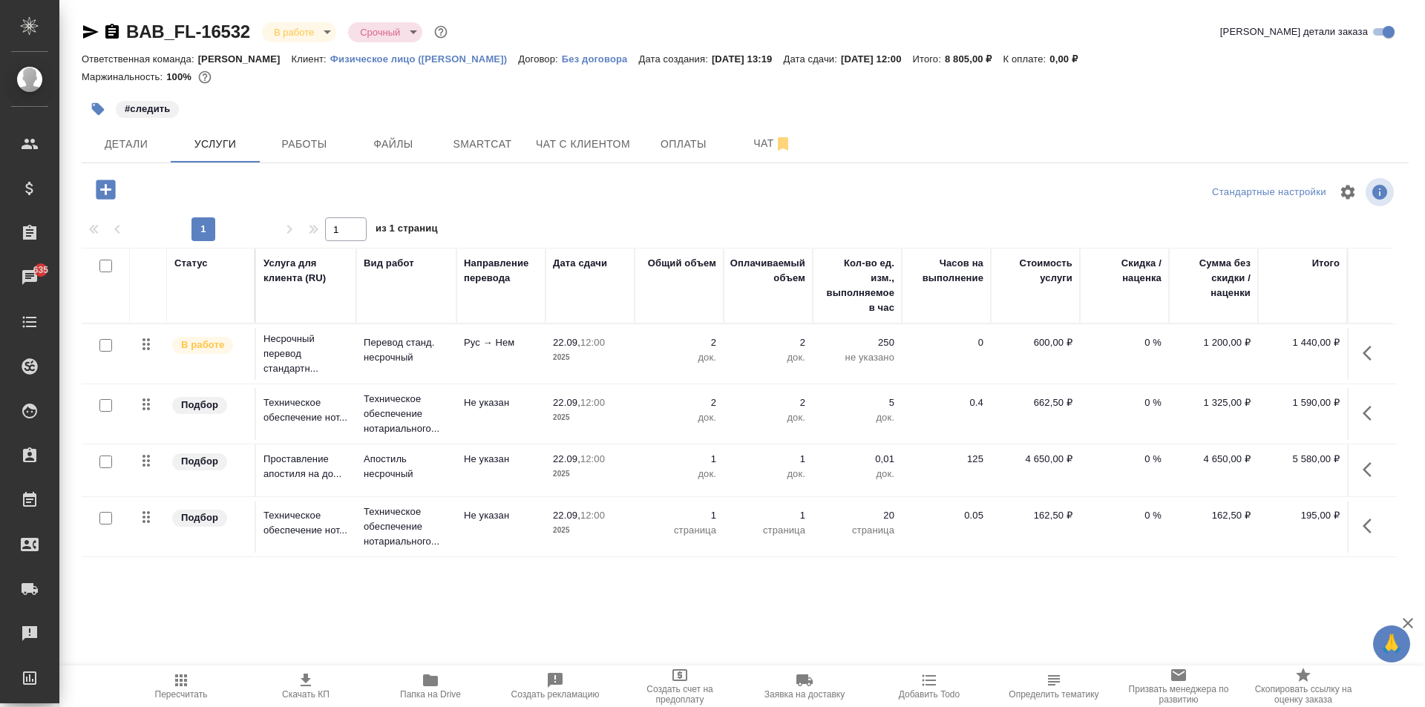
click at [1360, 523] on button "button" at bounding box center [1372, 526] width 36 height 36
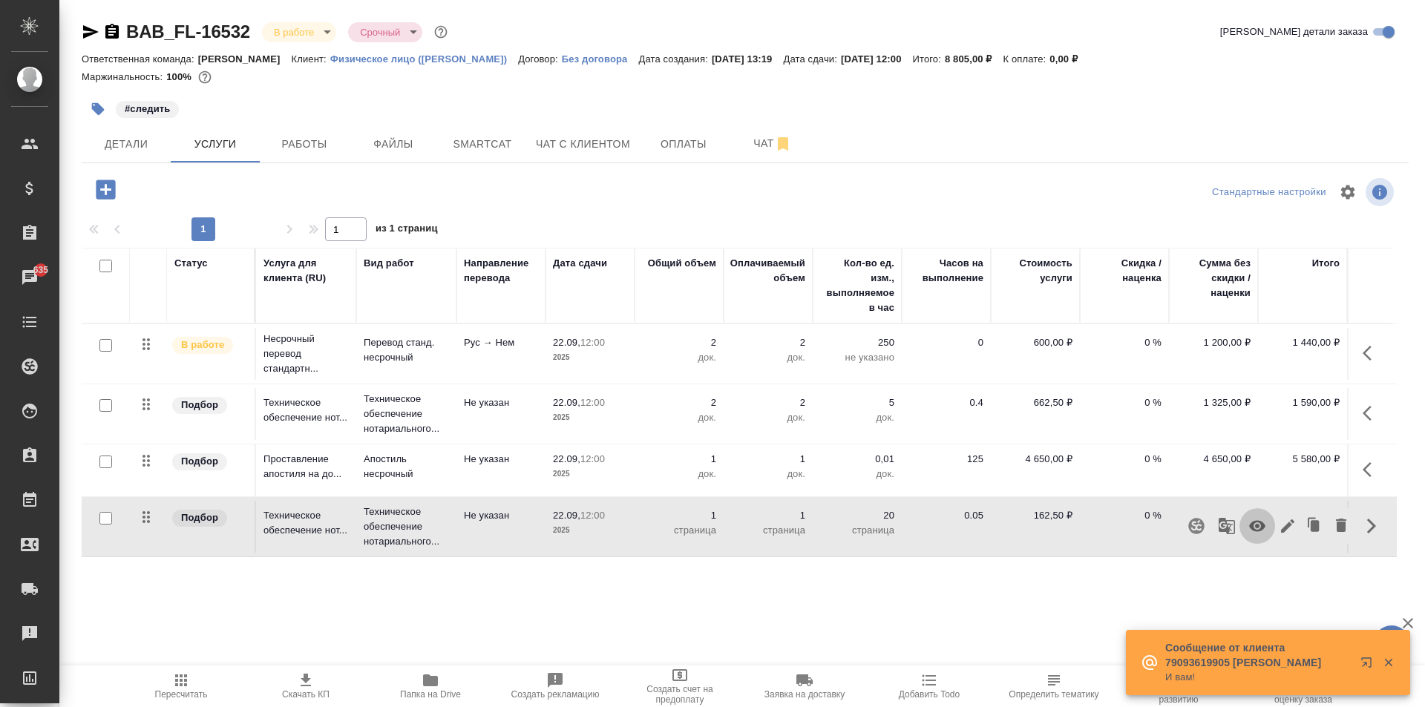
click at [1258, 533] on icon "button" at bounding box center [1257, 526] width 18 height 18
click at [192, 692] on span "Пересчитать" at bounding box center [181, 694] width 53 height 10
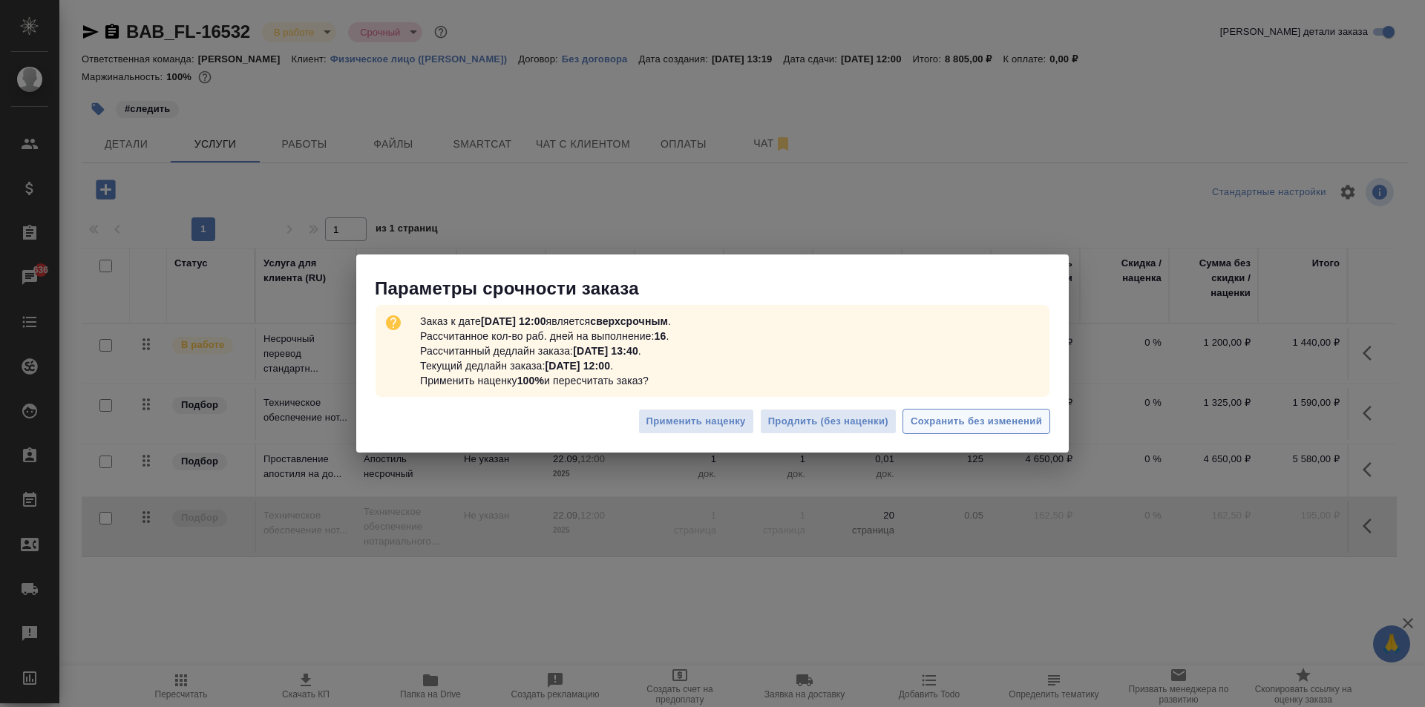
click at [955, 418] on span "Сохранить без изменений" at bounding box center [976, 421] width 131 height 17
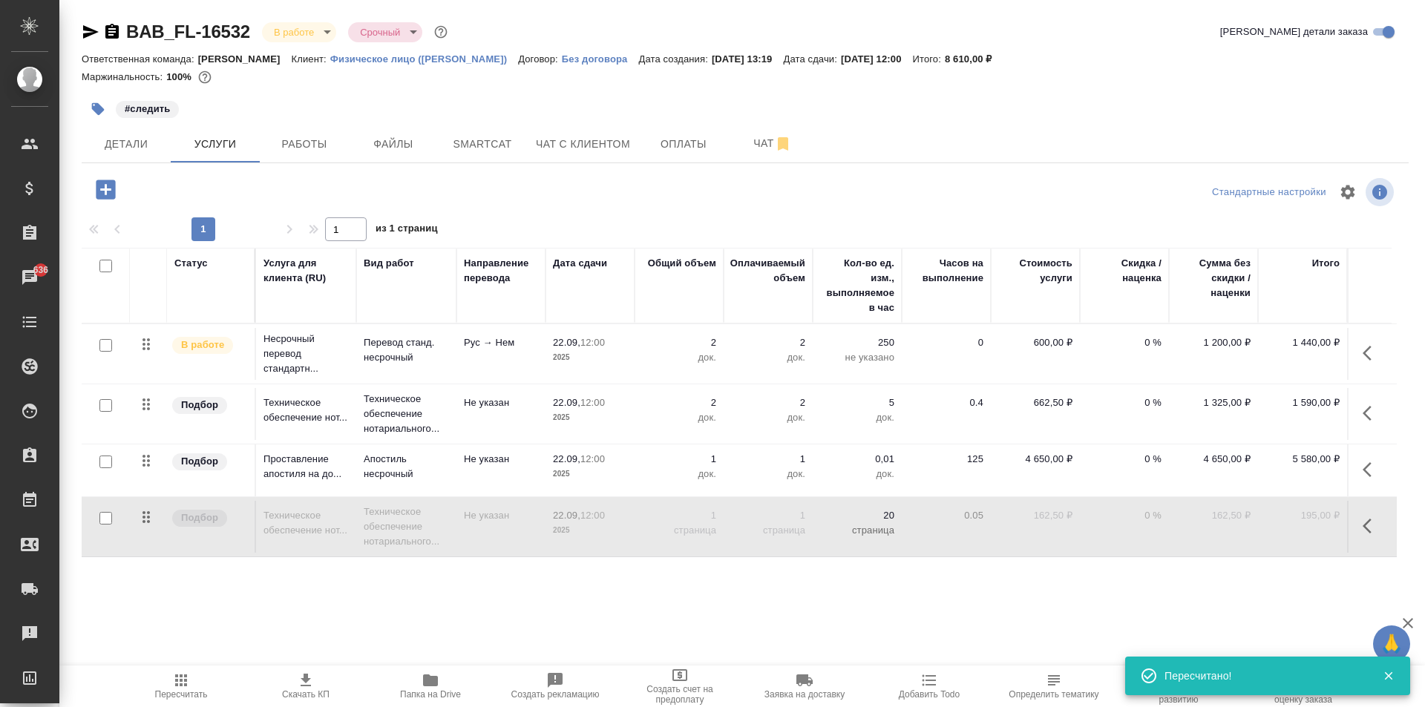
click at [1371, 520] on icon "button" at bounding box center [1367, 526] width 9 height 15
click at [1264, 522] on icon "button" at bounding box center [1257, 526] width 18 height 18
click at [356, 602] on div "BAB_FL-16532 В работе inProgress Срочный urgent Кратко детали заказа Ответствен…" at bounding box center [744, 302] width 1343 height 605
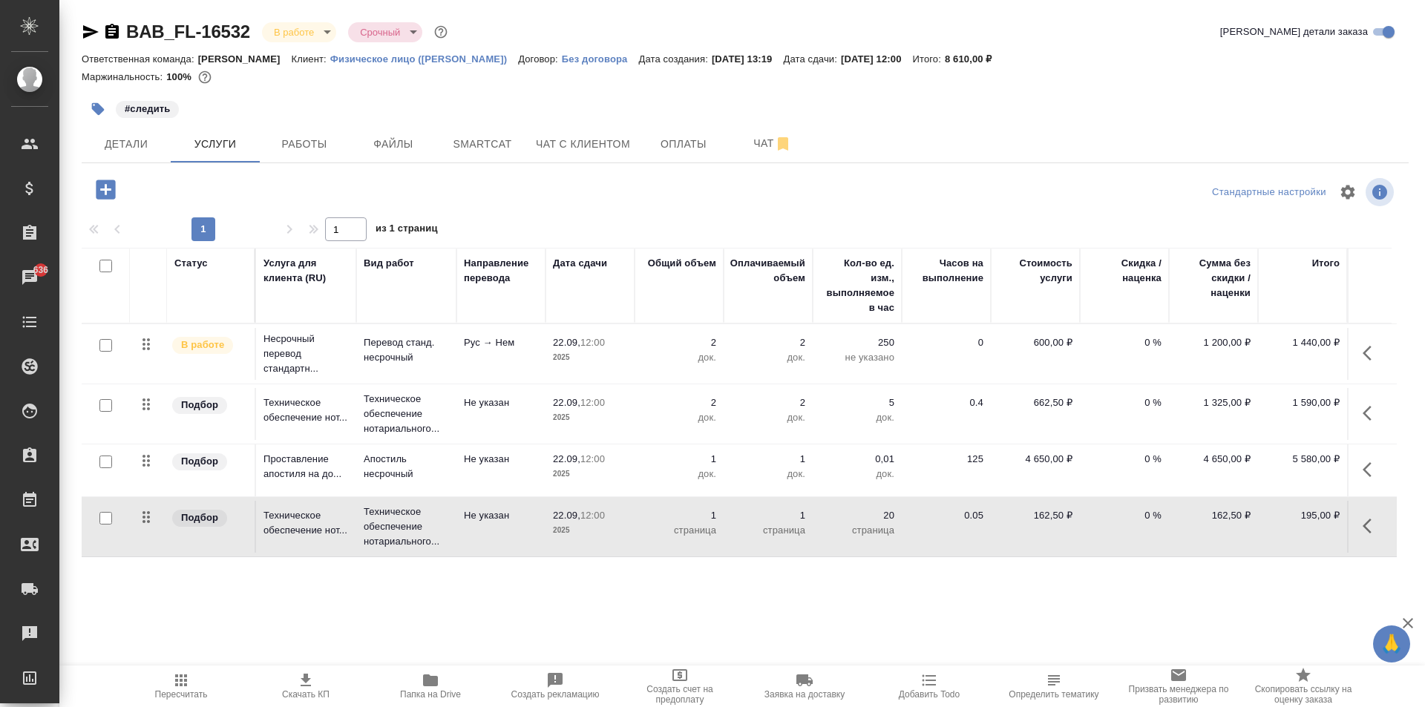
click at [163, 680] on span "Пересчитать" at bounding box center [181, 686] width 107 height 28
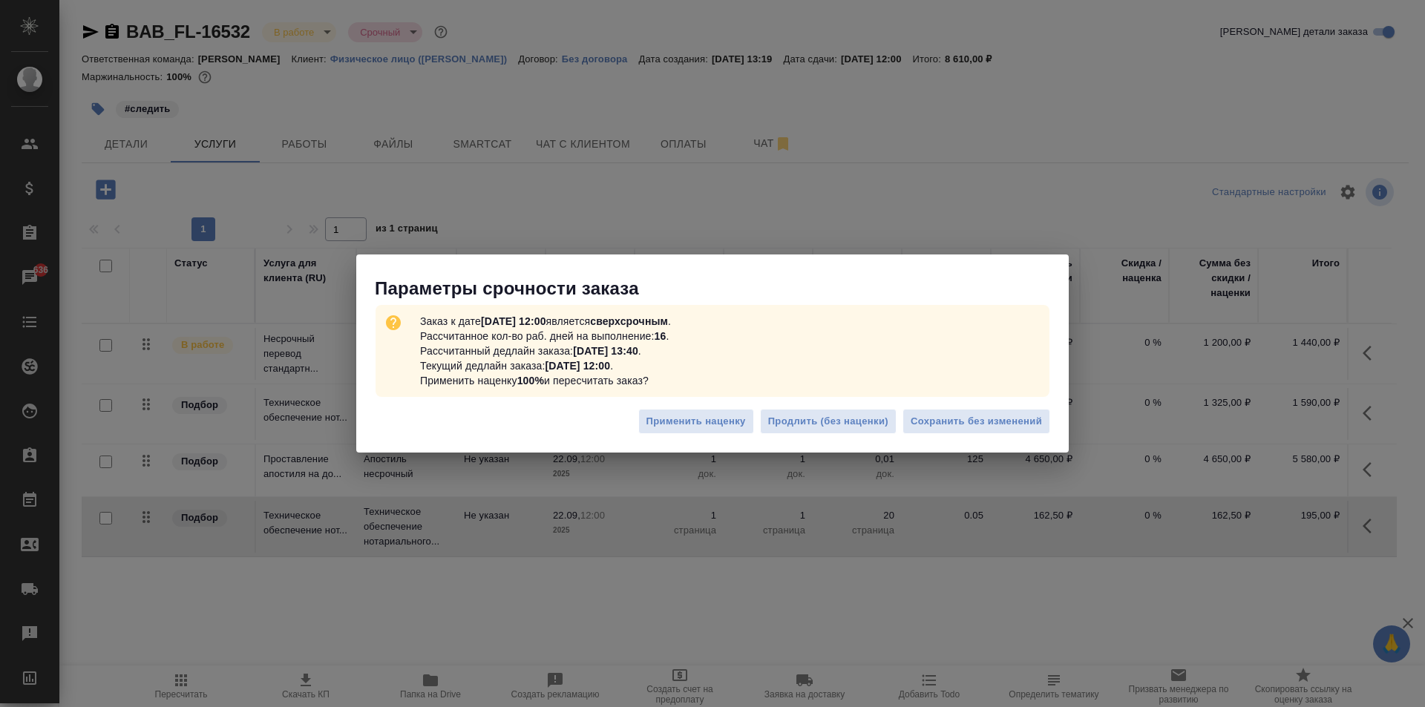
click at [1036, 577] on div "Параметры срочности заказа Заказ к дате 22.09.2025, 12:00 является сверхсрочным…" at bounding box center [712, 353] width 1425 height 707
click at [957, 427] on span "Сохранить без изменений" at bounding box center [976, 421] width 131 height 17
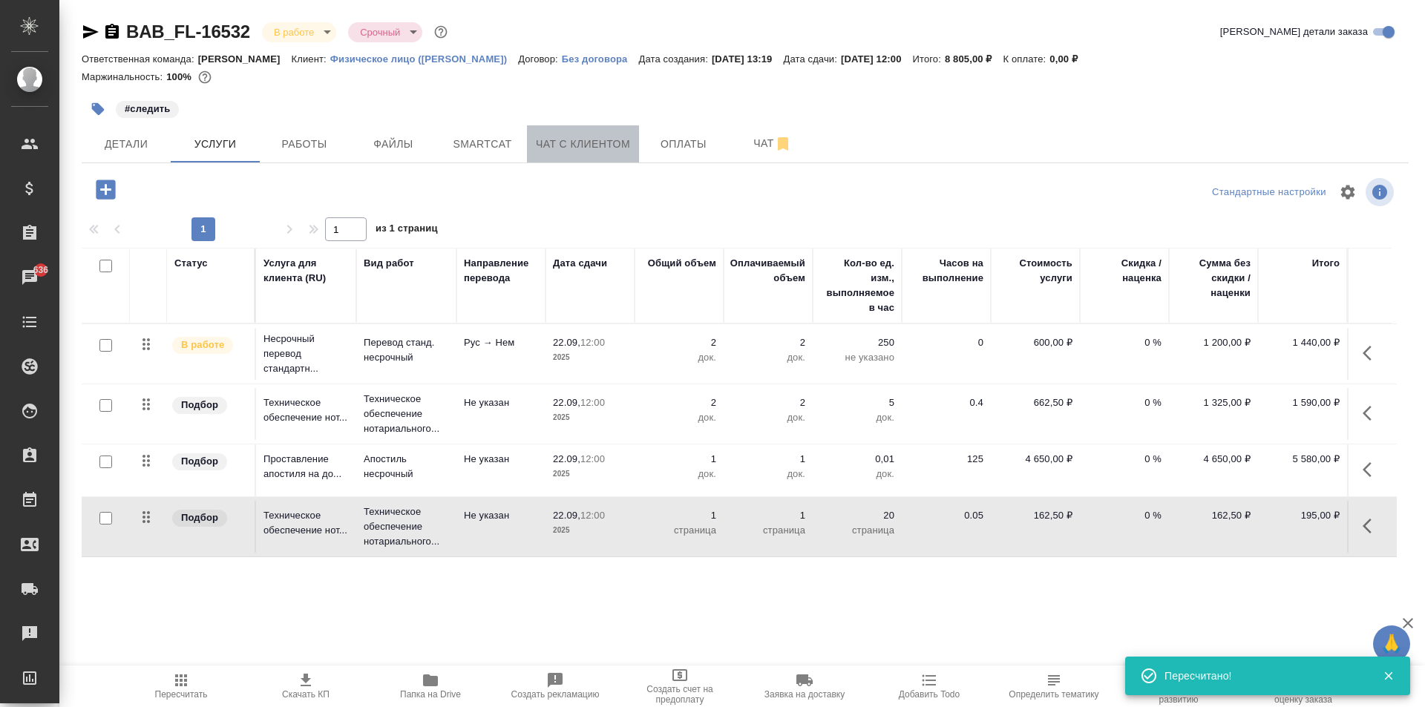
click at [602, 133] on button "Чат с клиентом" at bounding box center [583, 143] width 112 height 37
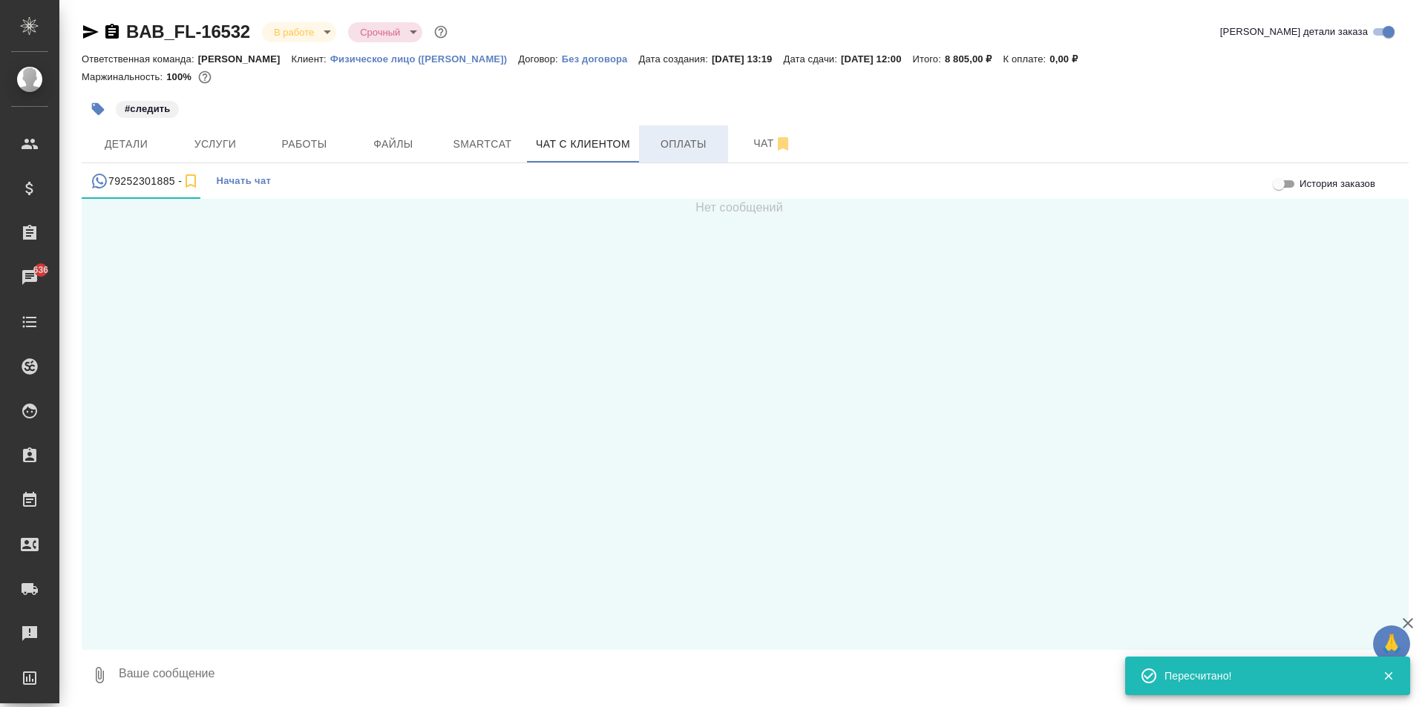
click at [695, 145] on span "Оплаты" at bounding box center [683, 144] width 71 height 19
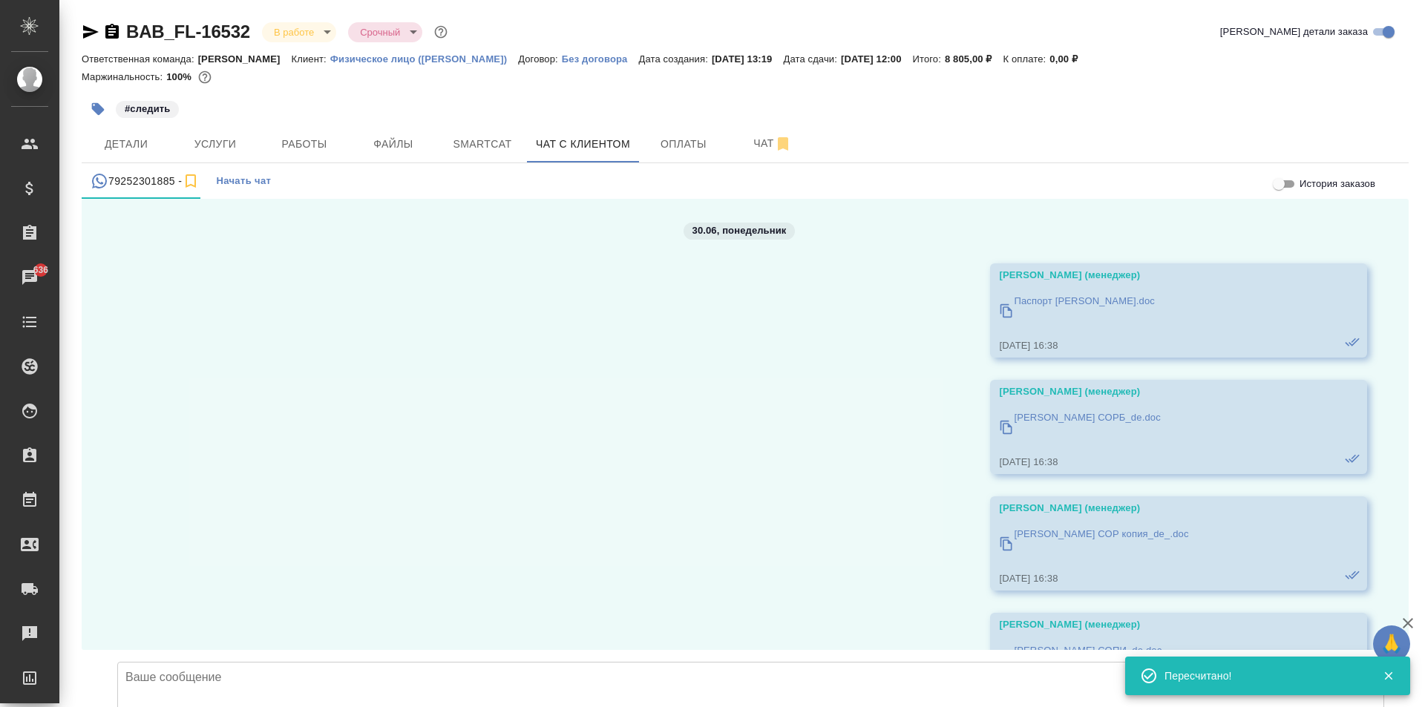
scroll to position [139, 0]
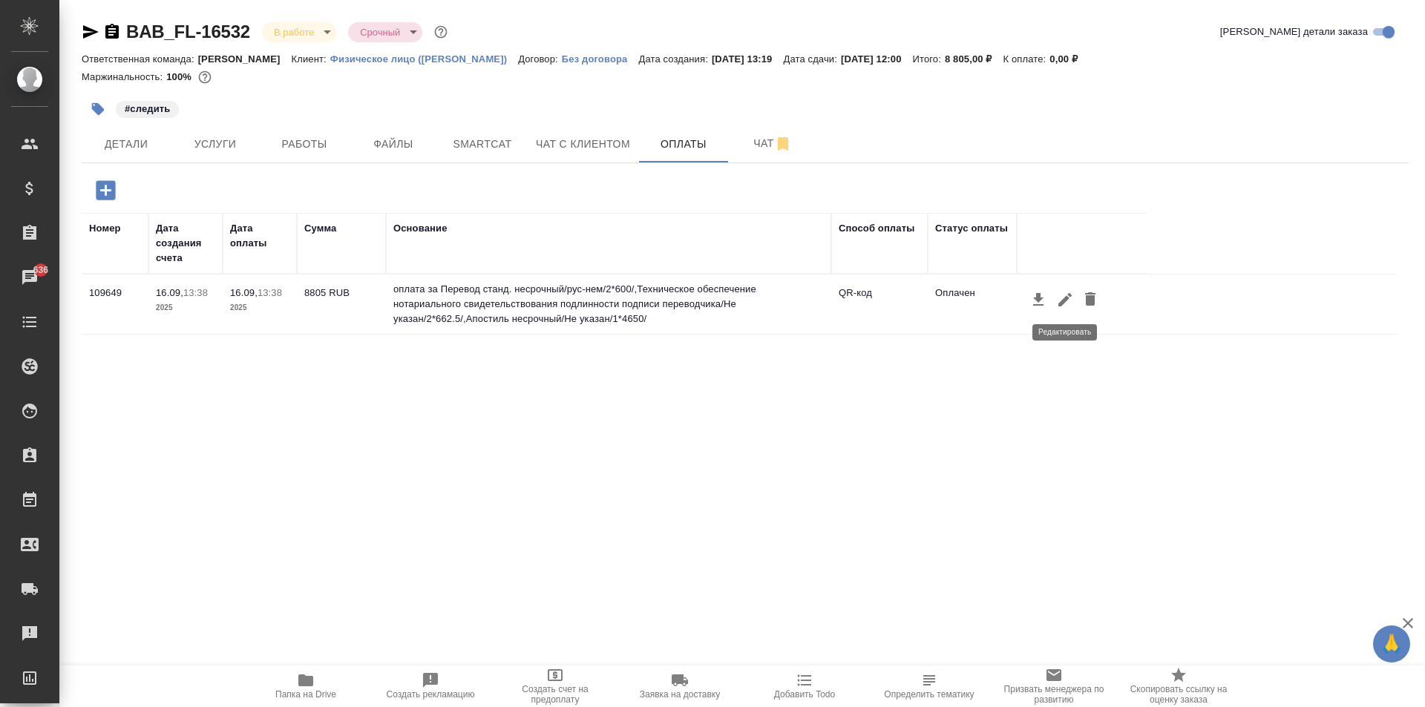
click at [1069, 298] on icon "button" at bounding box center [1064, 299] width 13 height 13
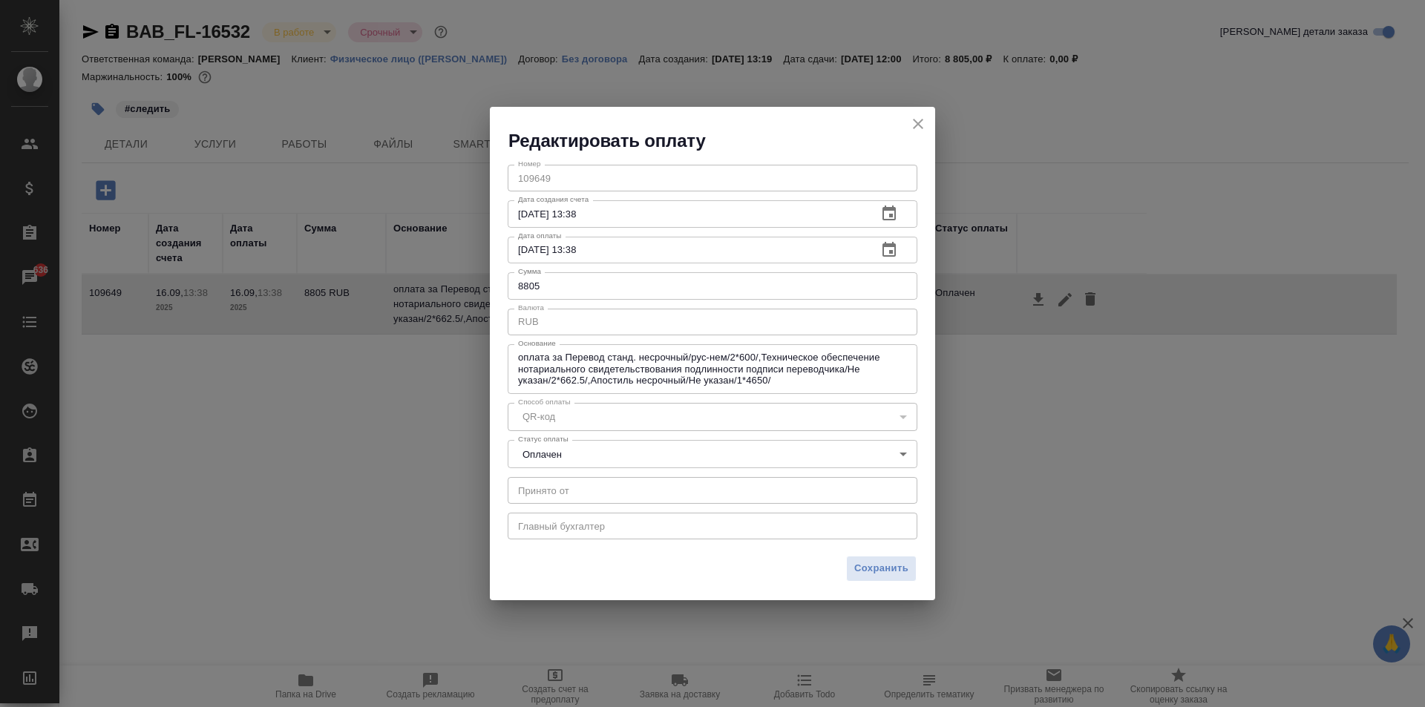
click at [582, 287] on input "8805" at bounding box center [713, 285] width 410 height 27
type input "8610"
click at [902, 571] on span "Сохранить" at bounding box center [881, 568] width 54 height 17
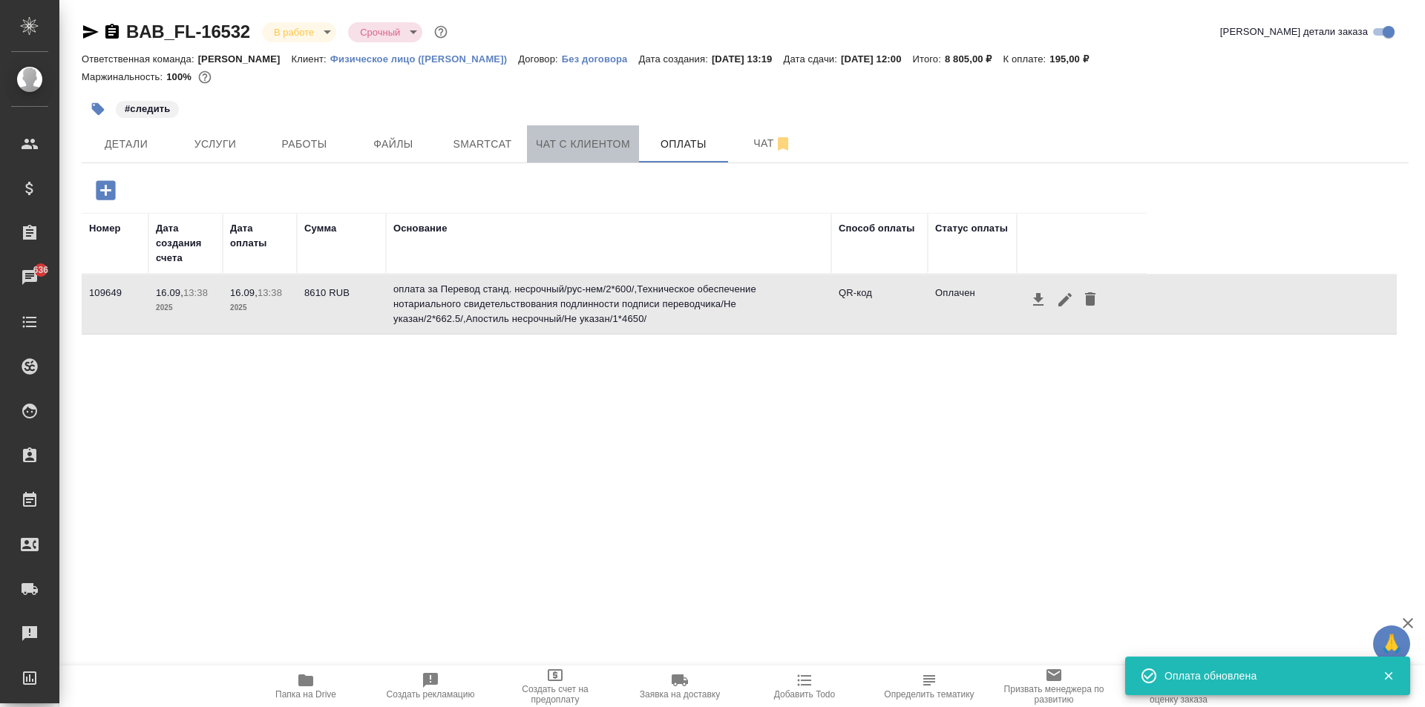
click at [600, 136] on span "Чат с клиентом" at bounding box center [583, 144] width 94 height 19
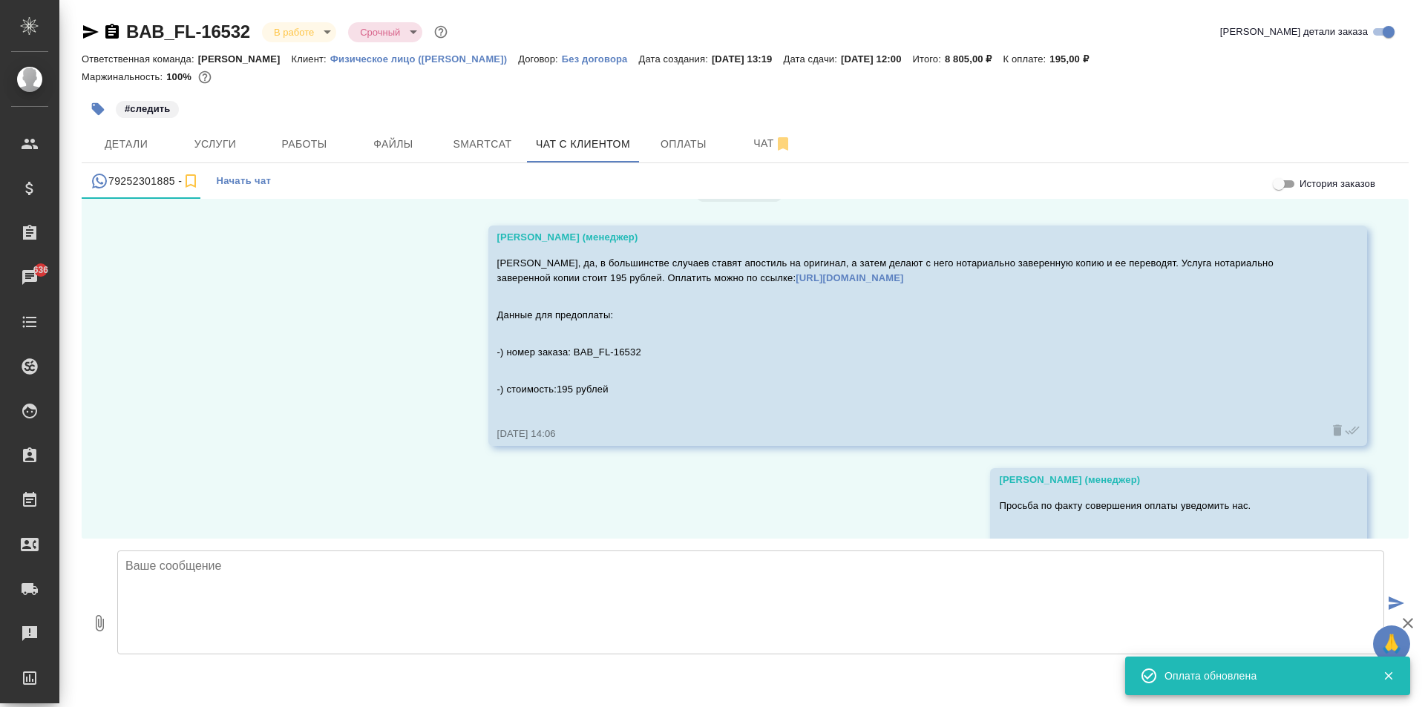
scroll to position [8587, 0]
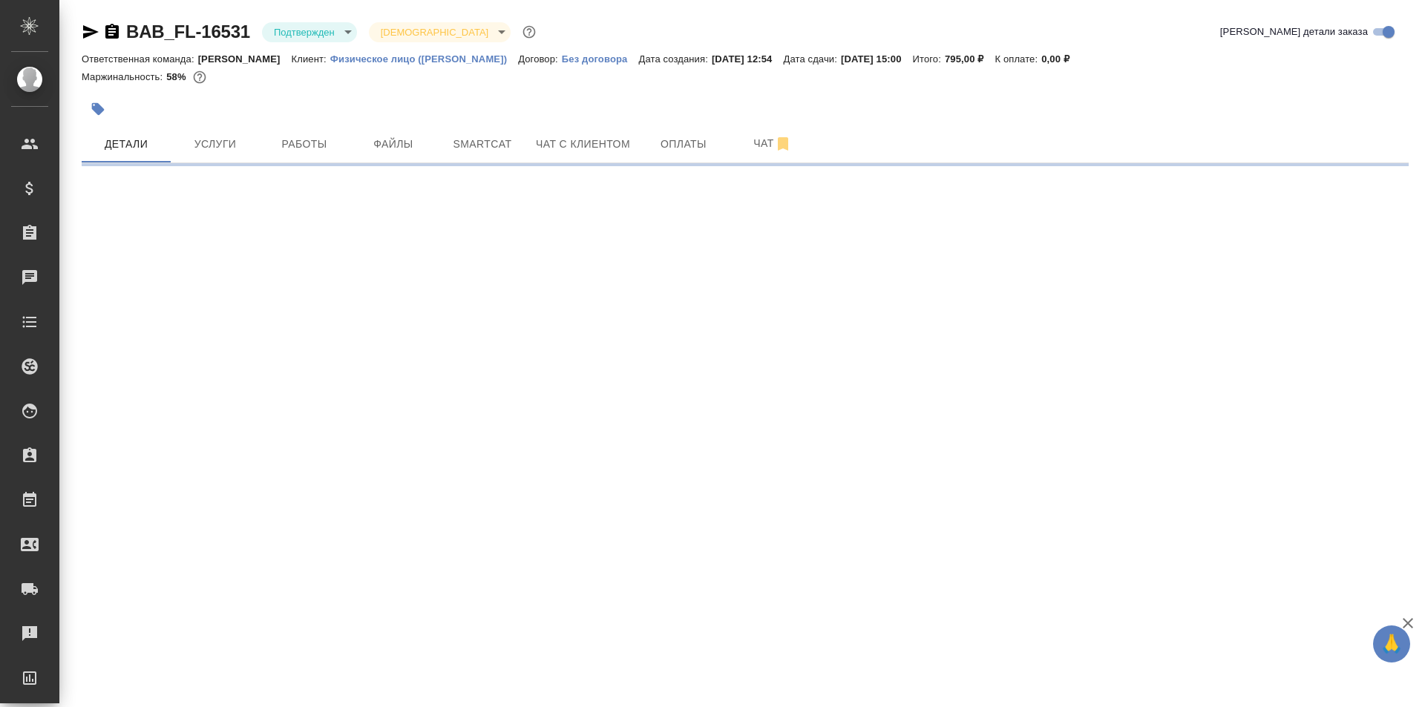
click at [107, 27] on icon "button" at bounding box center [111, 31] width 13 height 15
select select "RU"
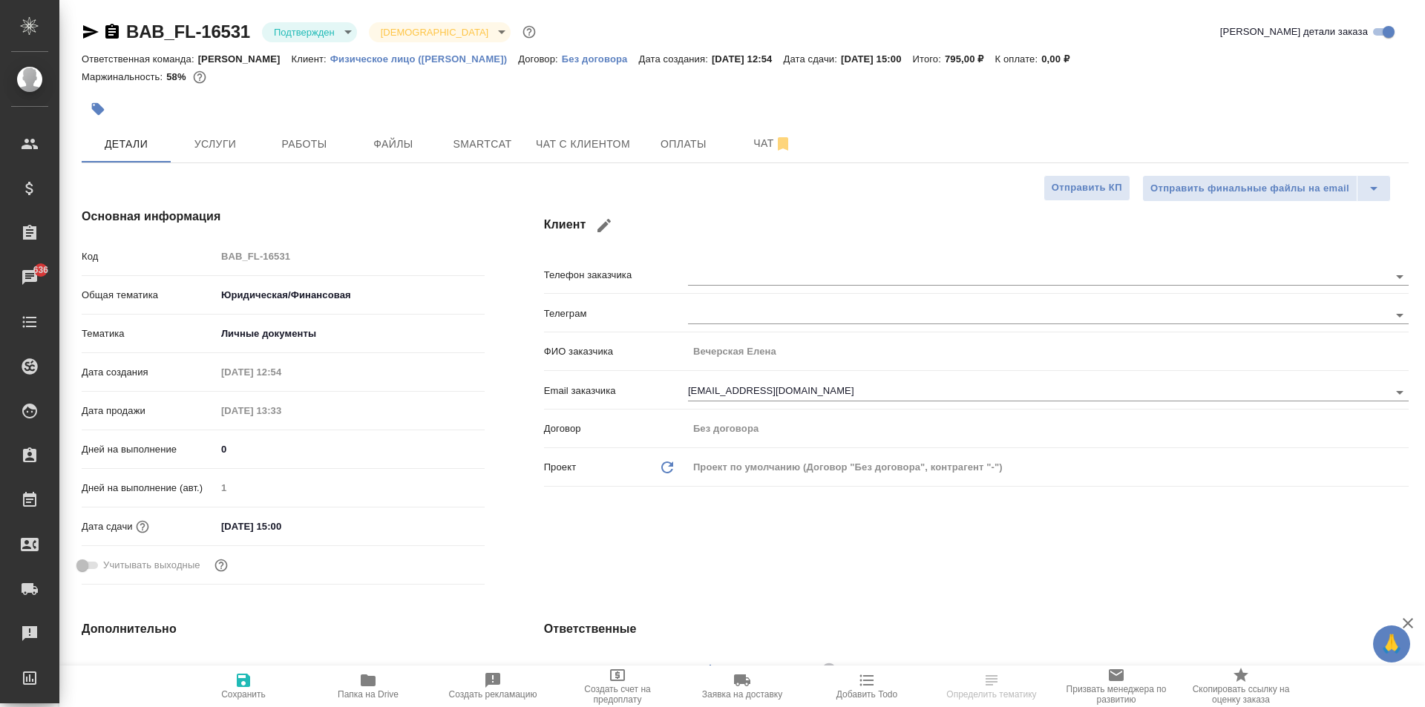
type textarea "x"
click at [301, 42] on body "🙏 .cls-1 fill:#fff; AWATERA [PERSON_NAME] Спецификации Заказы 636 Чаты Todo Про…" at bounding box center [712, 353] width 1425 height 707
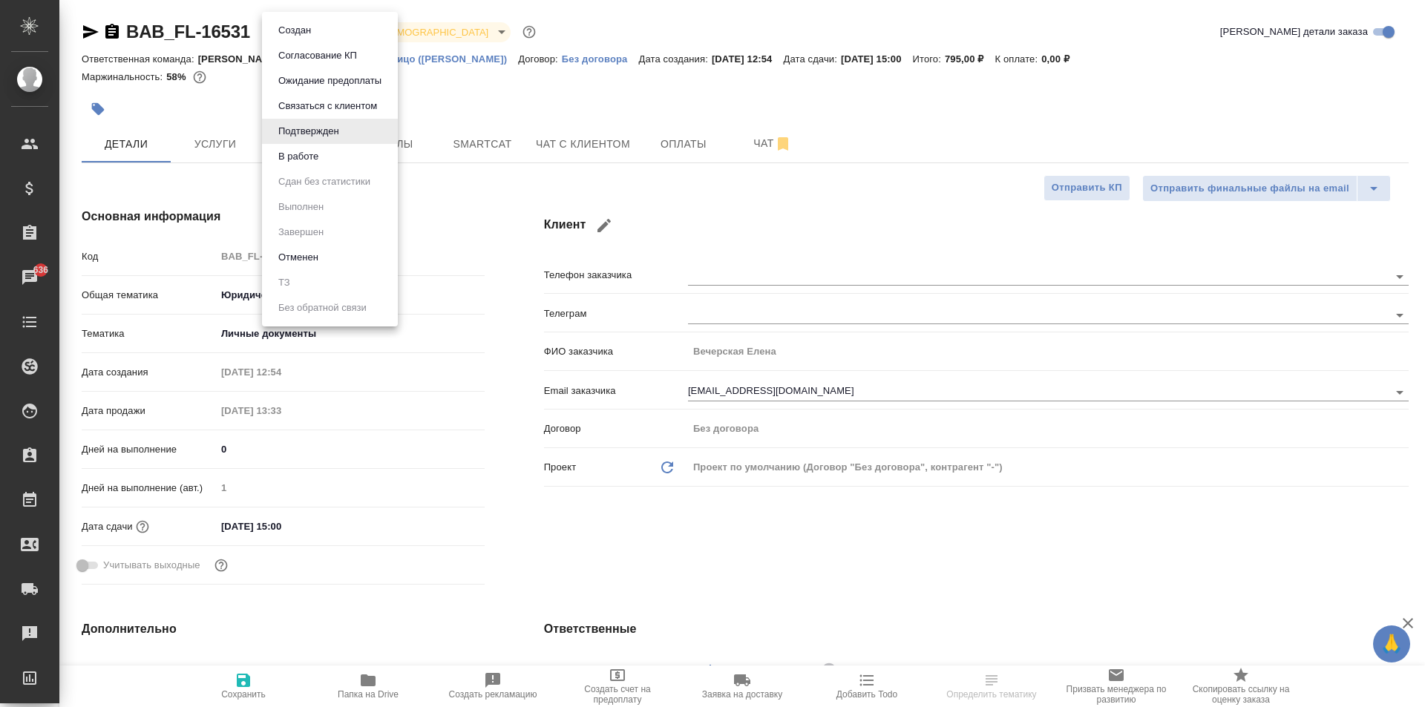
click at [309, 145] on li "В работе" at bounding box center [330, 156] width 136 height 25
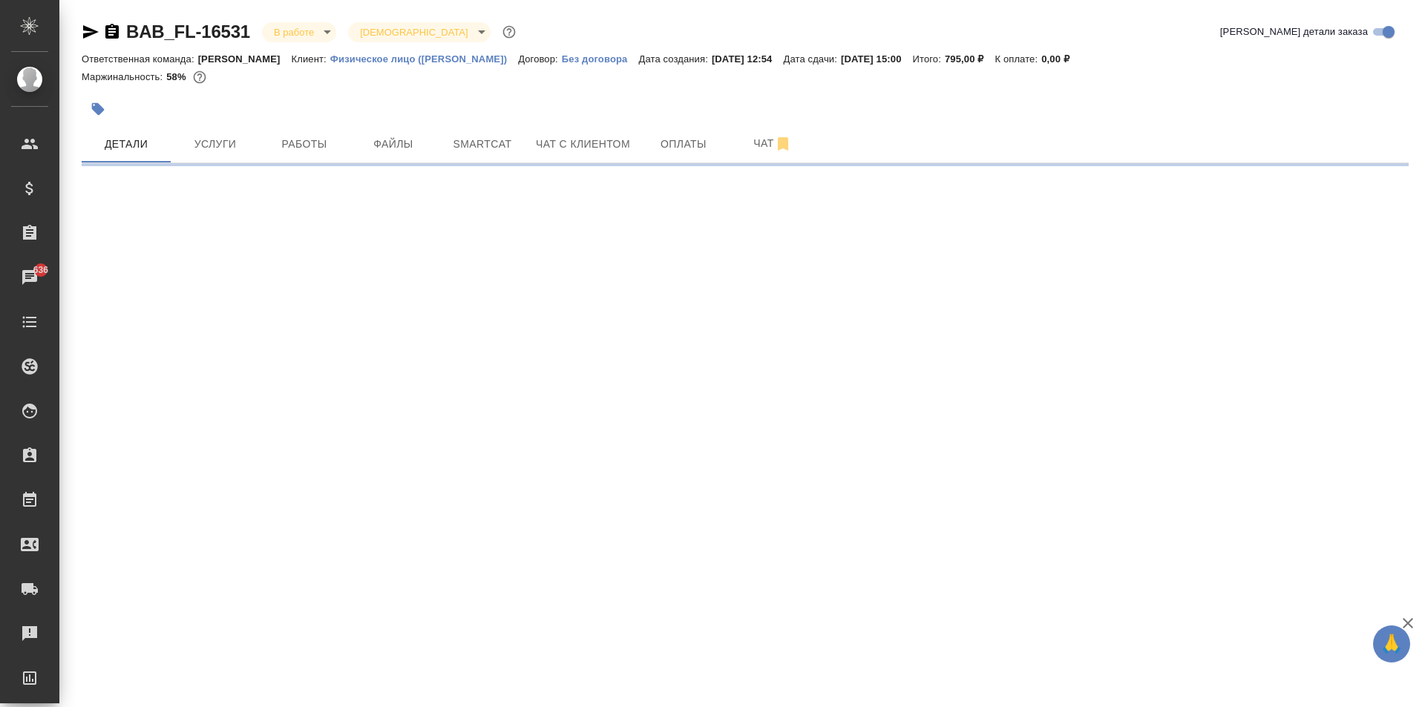
select select "RU"
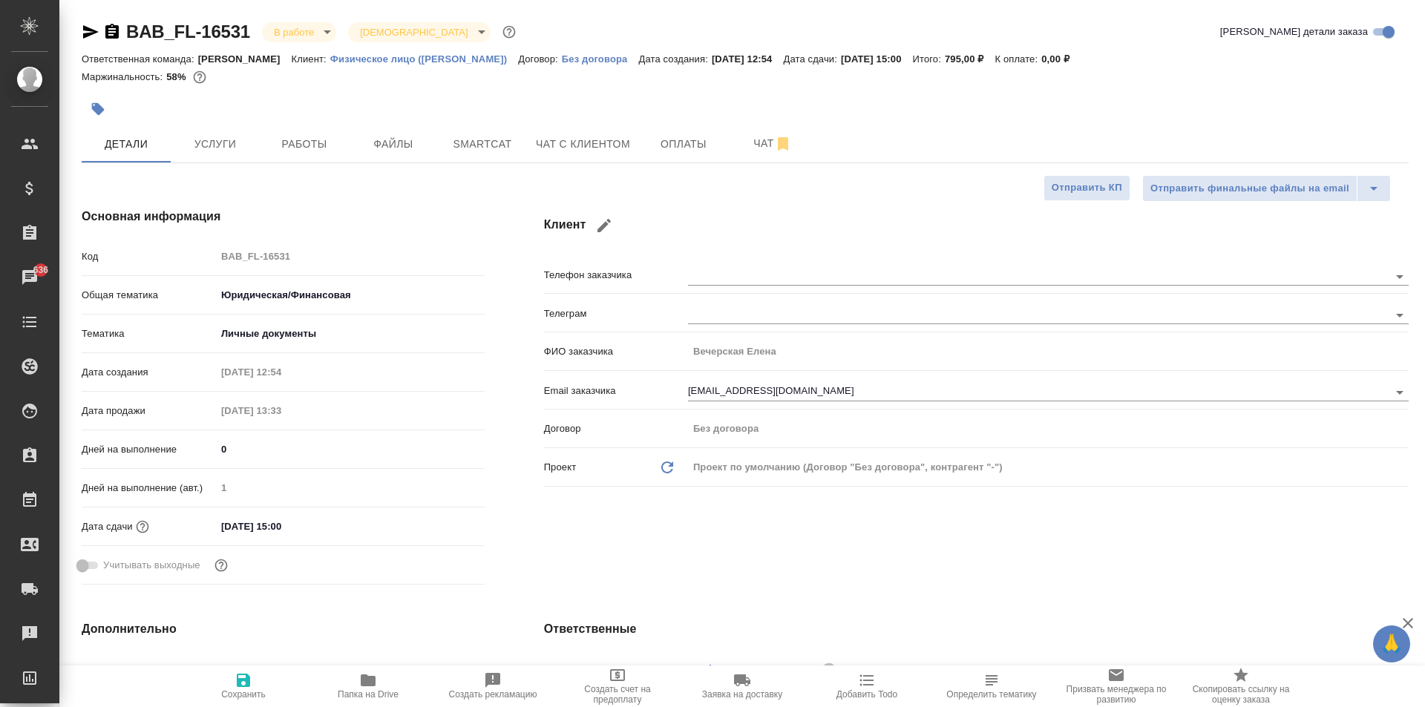
type textarea "x"
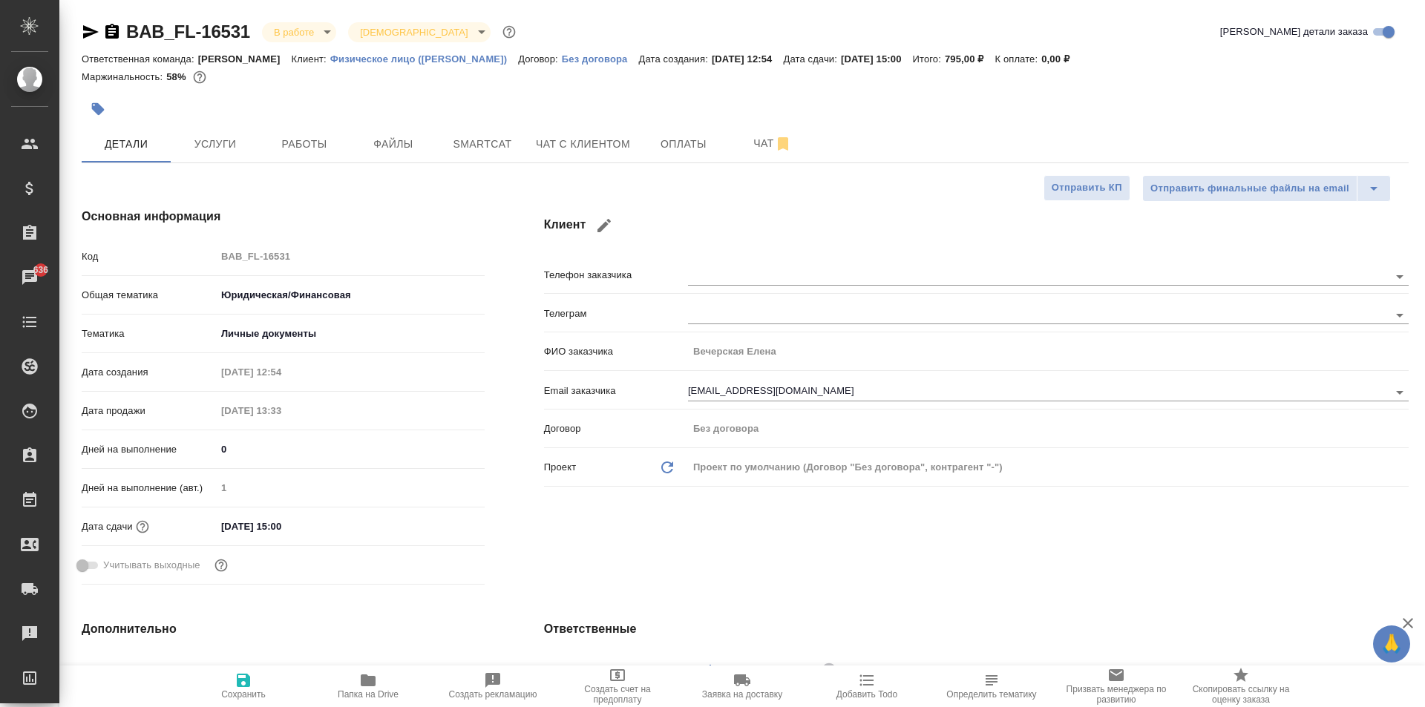
type textarea "x"
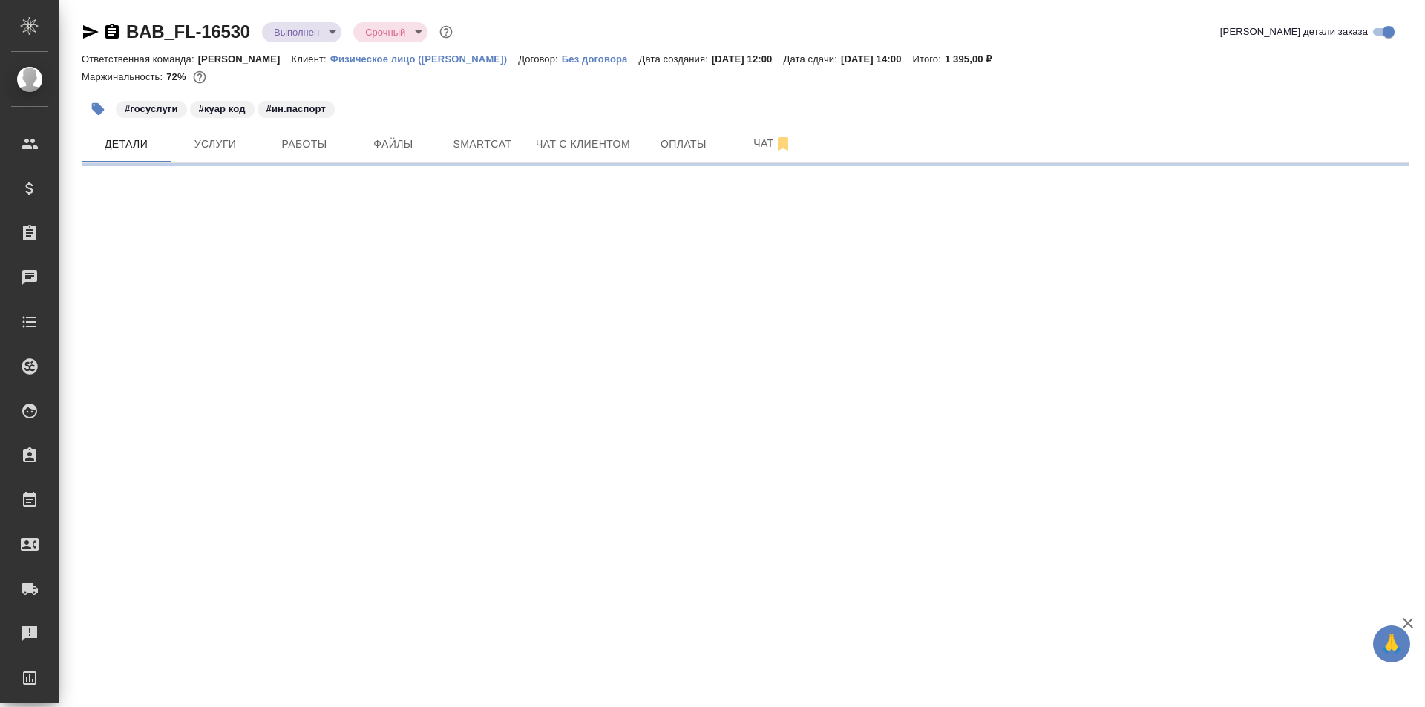
select select "RU"
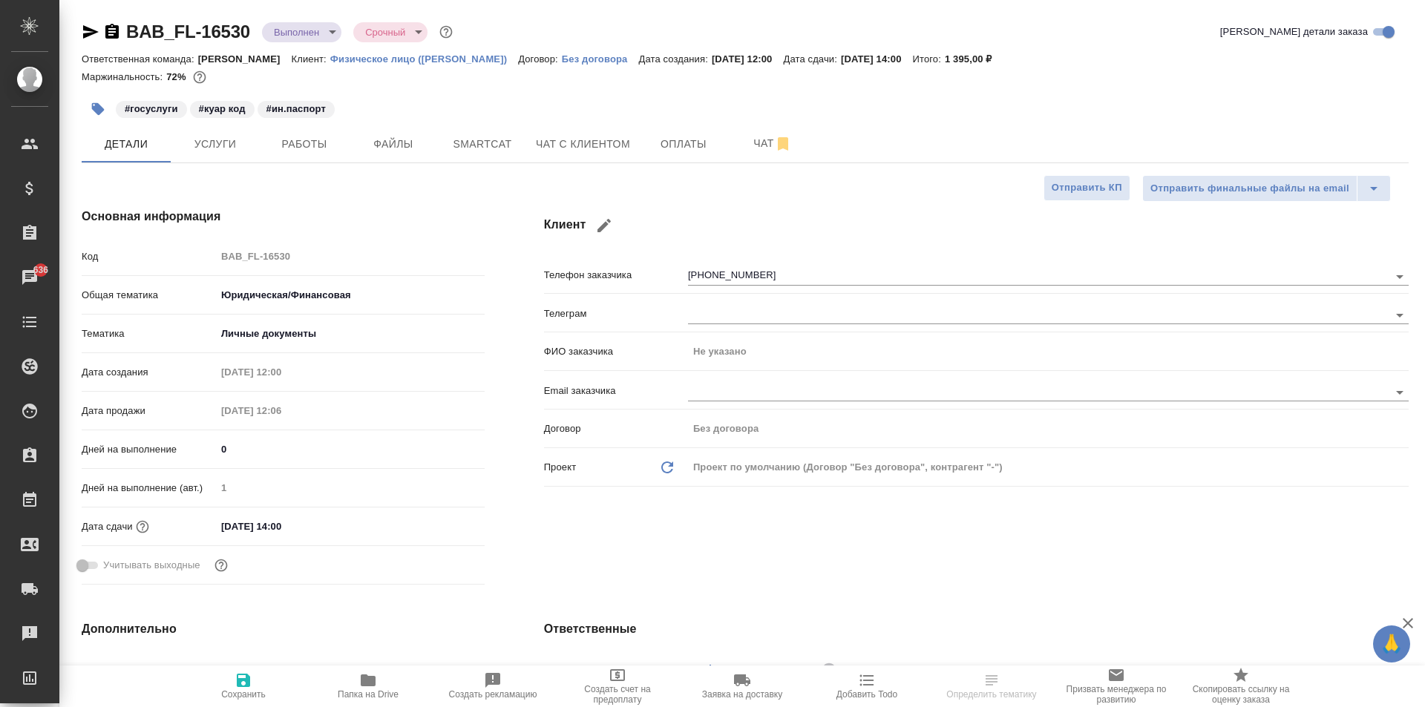
type textarea "x"
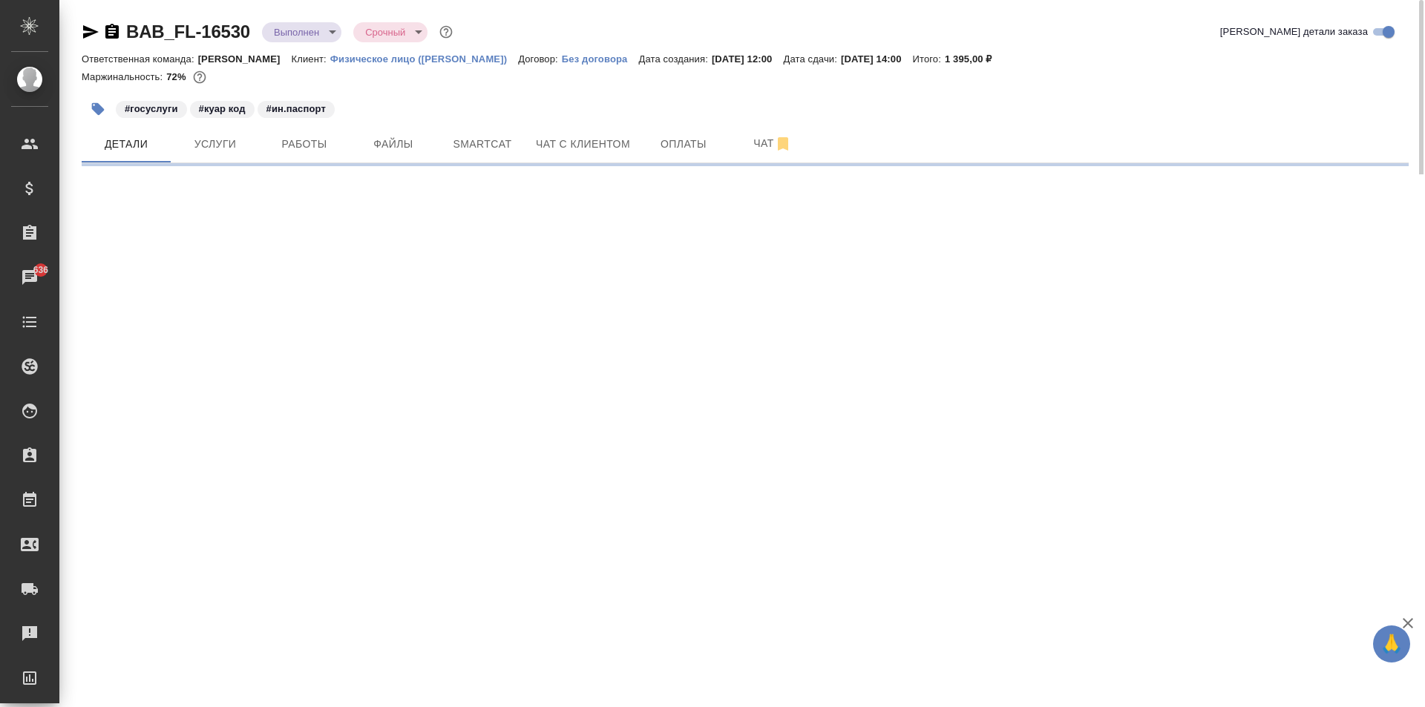
select select "RU"
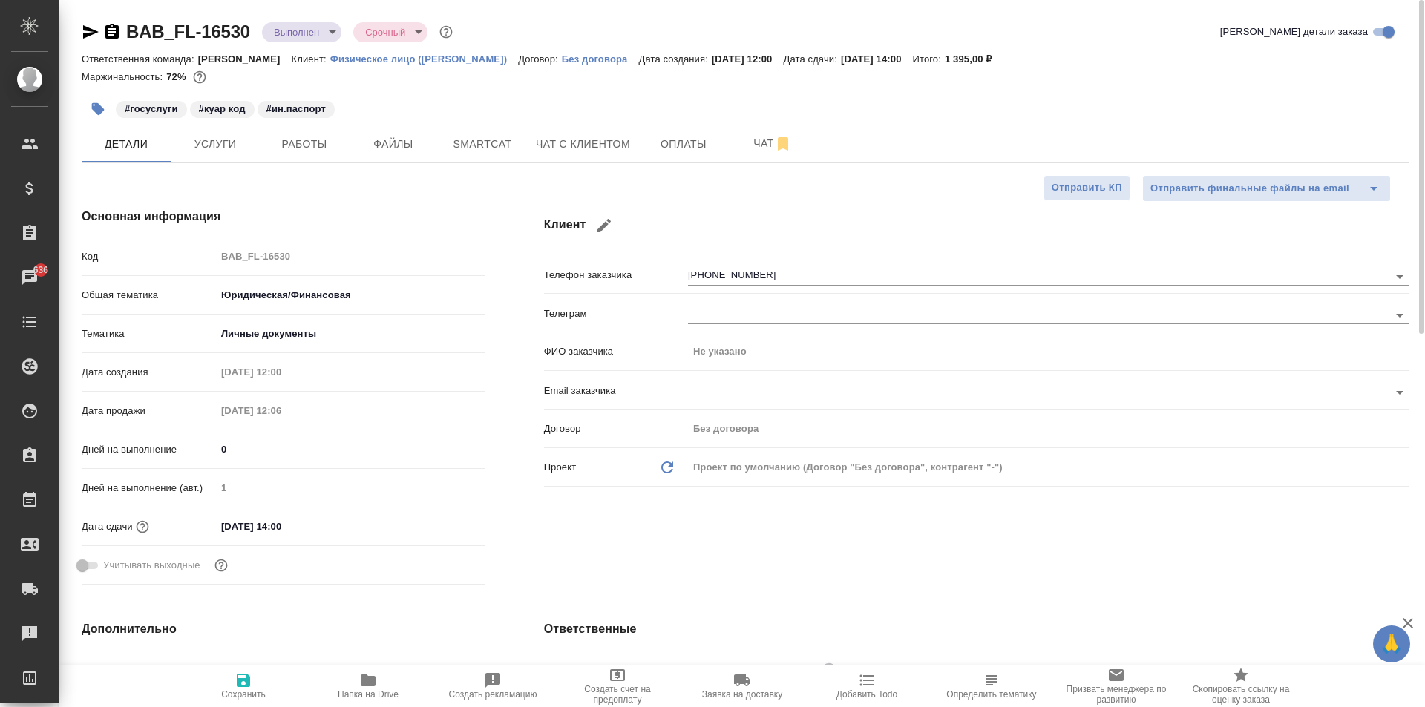
type textarea "x"
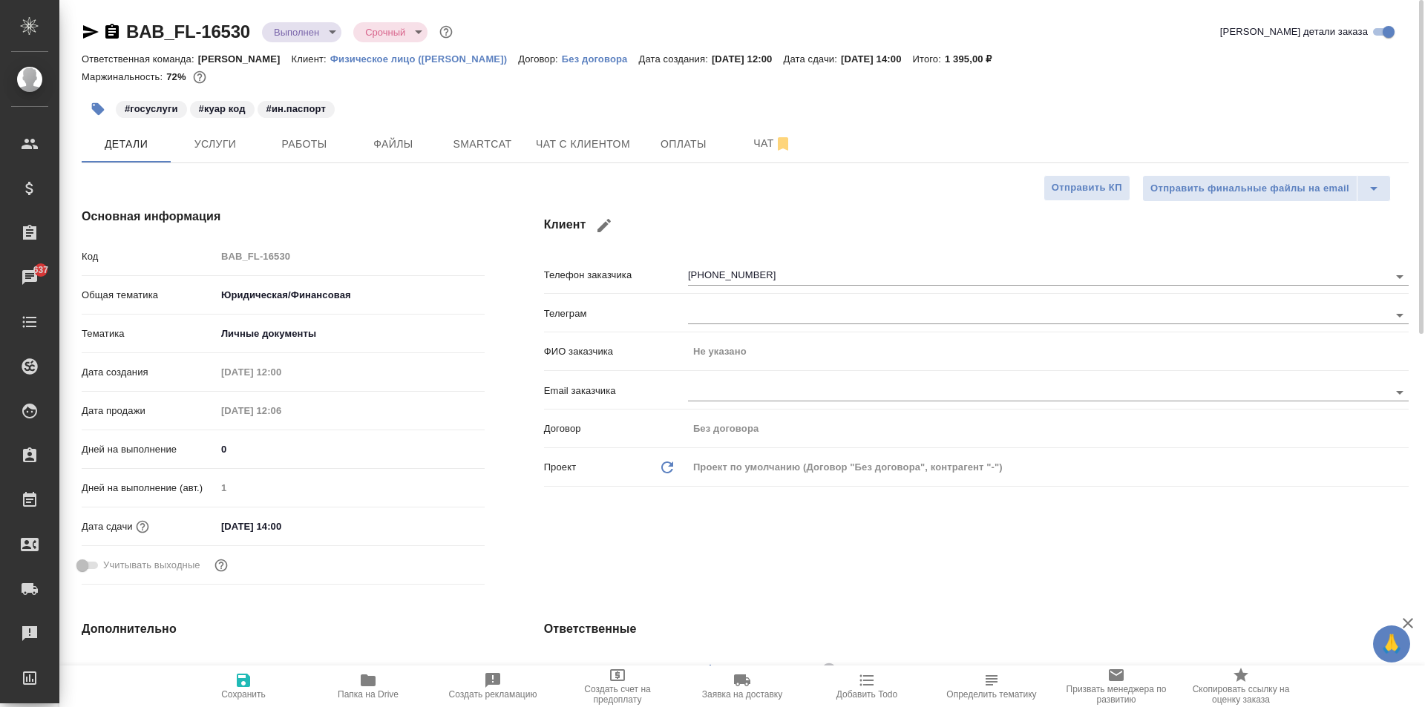
type textarea "x"
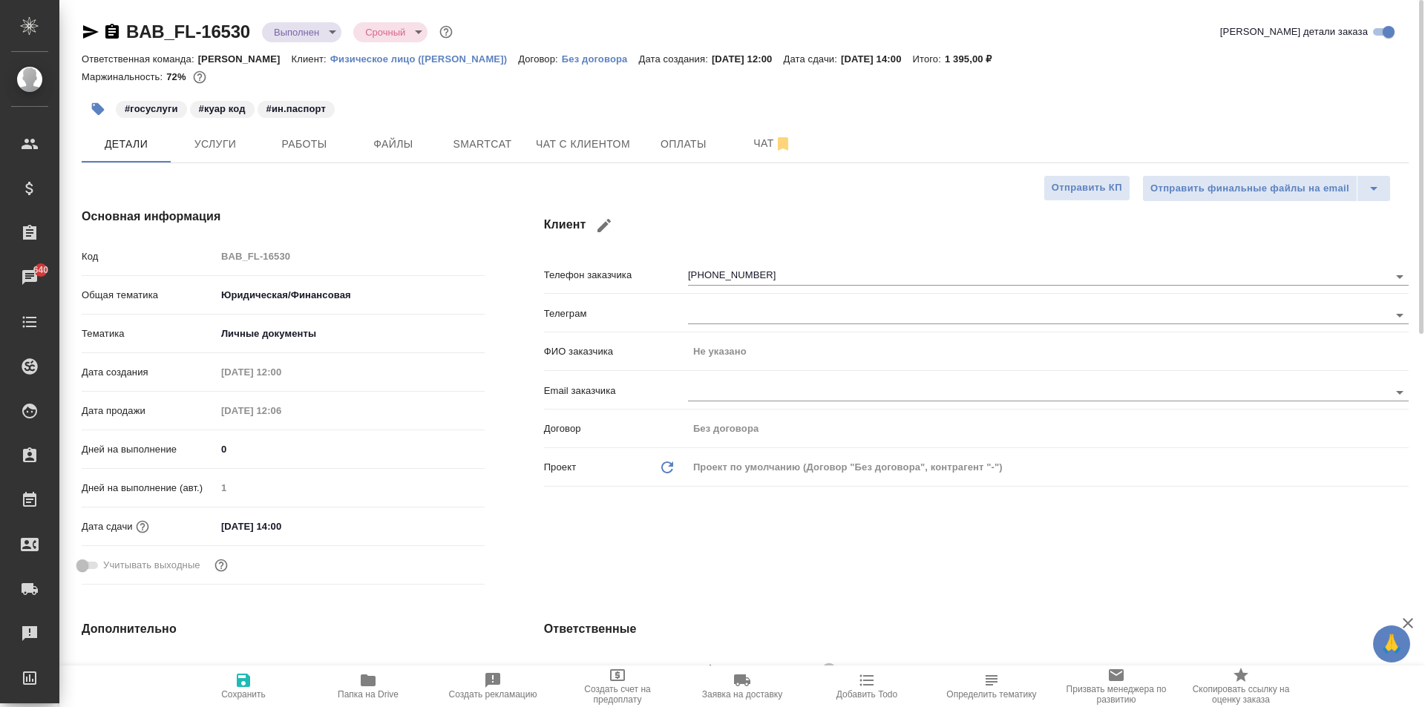
type textarea "x"
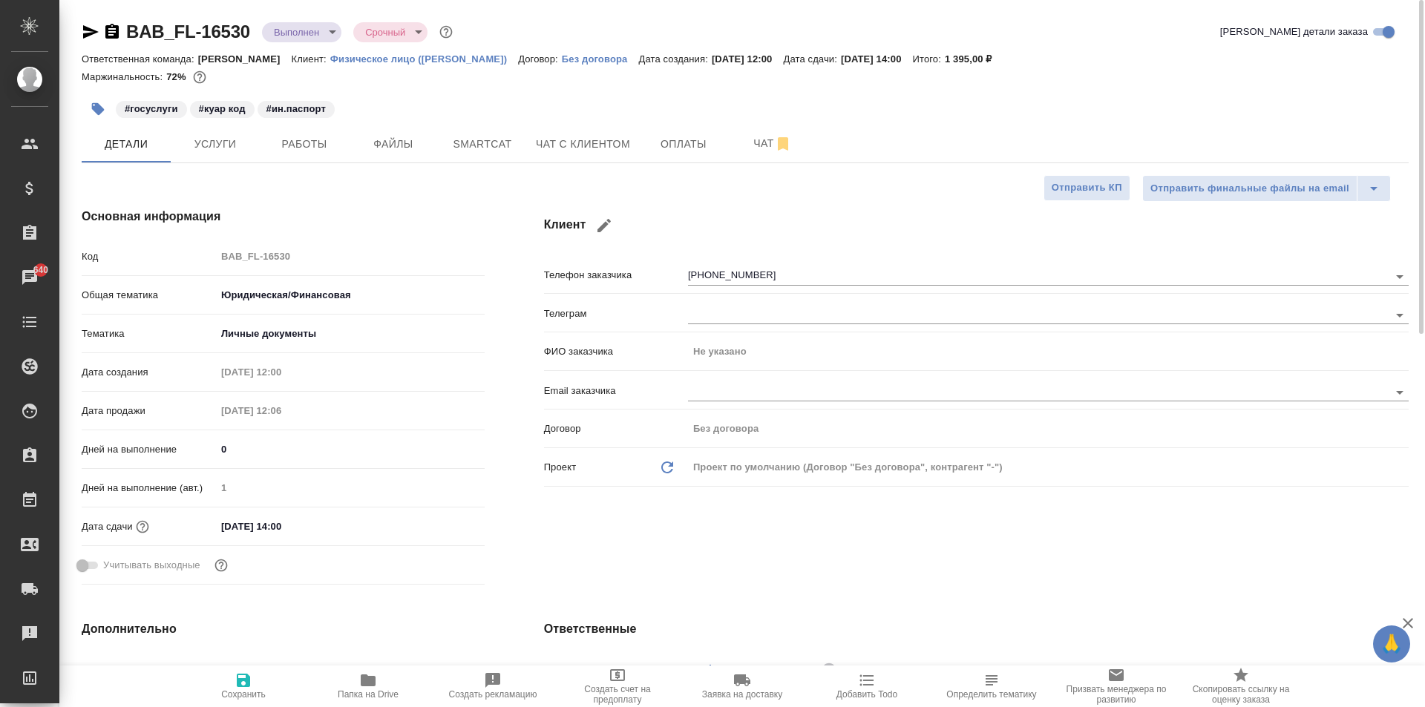
type textarea "x"
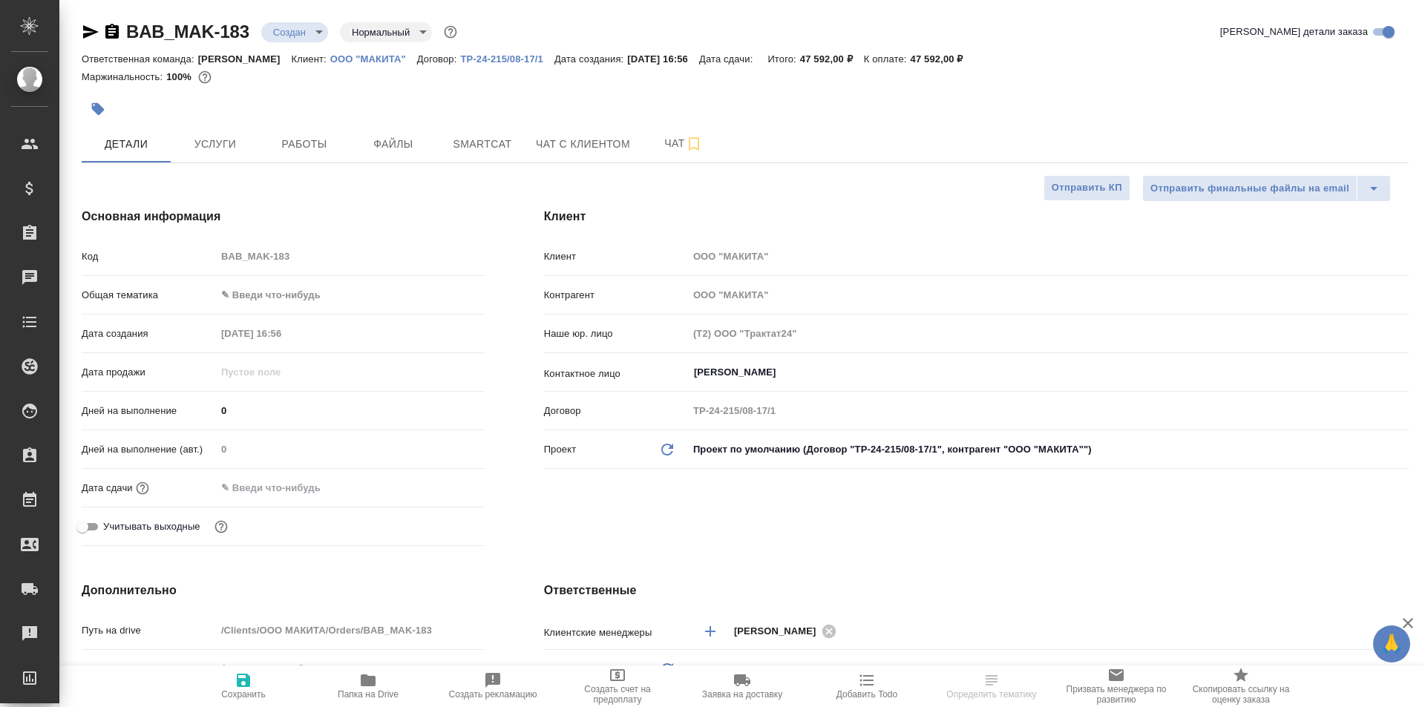
select select "RU"
click at [269, 136] on span "Работы" at bounding box center [304, 144] width 71 height 19
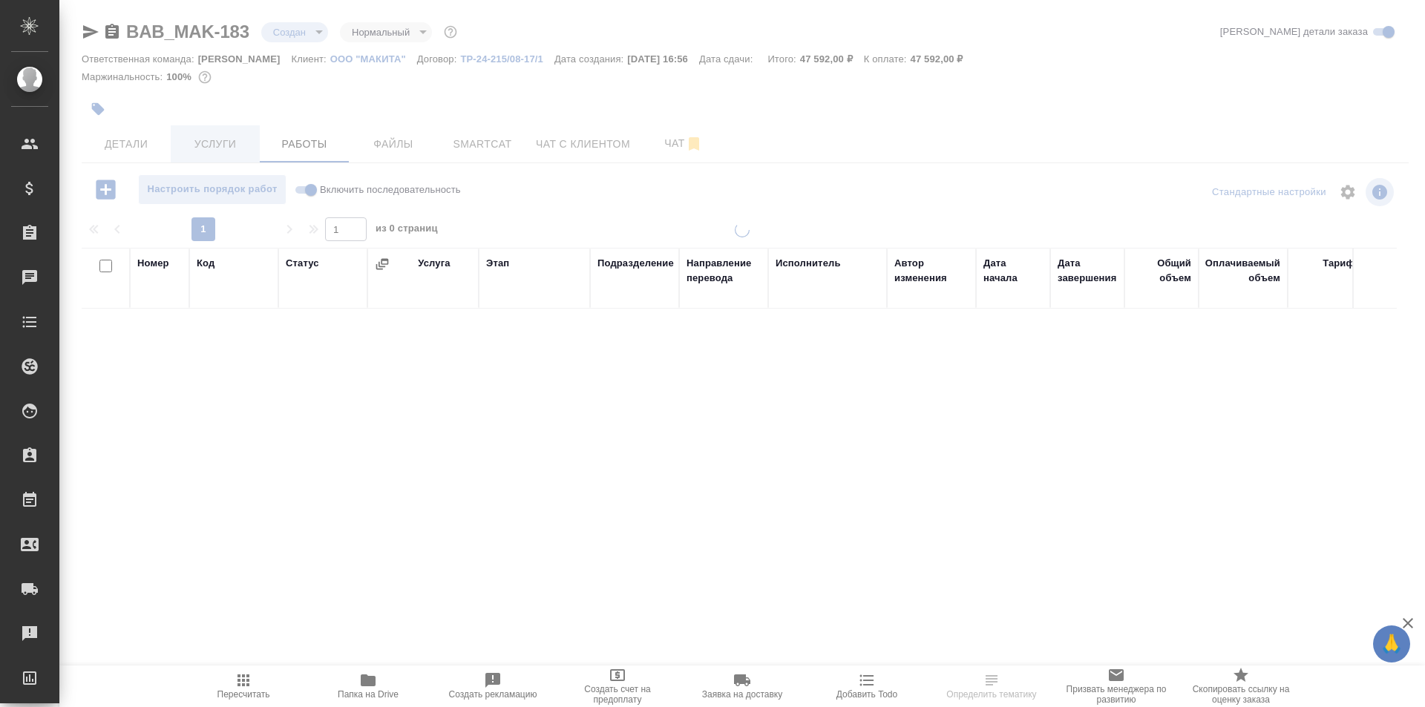
click at [220, 143] on span "Услуги" at bounding box center [215, 144] width 71 height 19
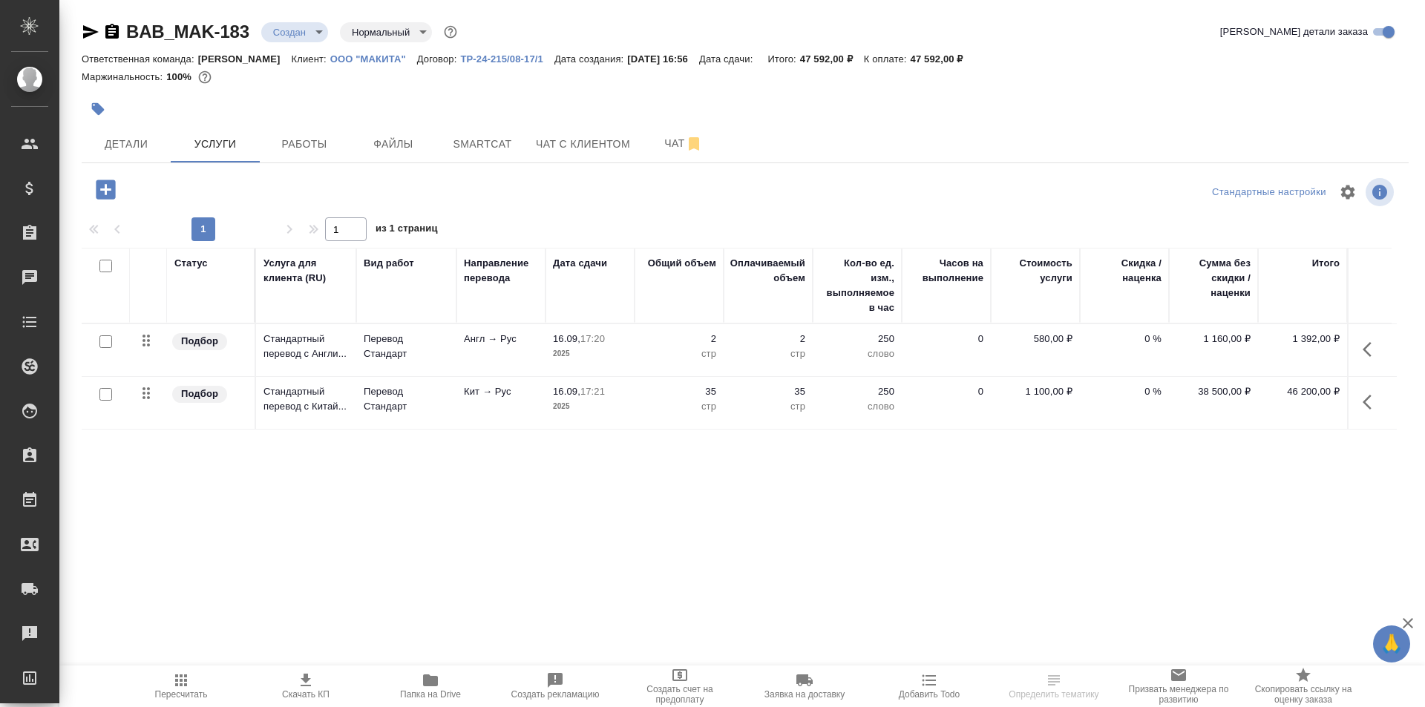
click at [100, 194] on icon "button" at bounding box center [105, 189] width 19 height 19
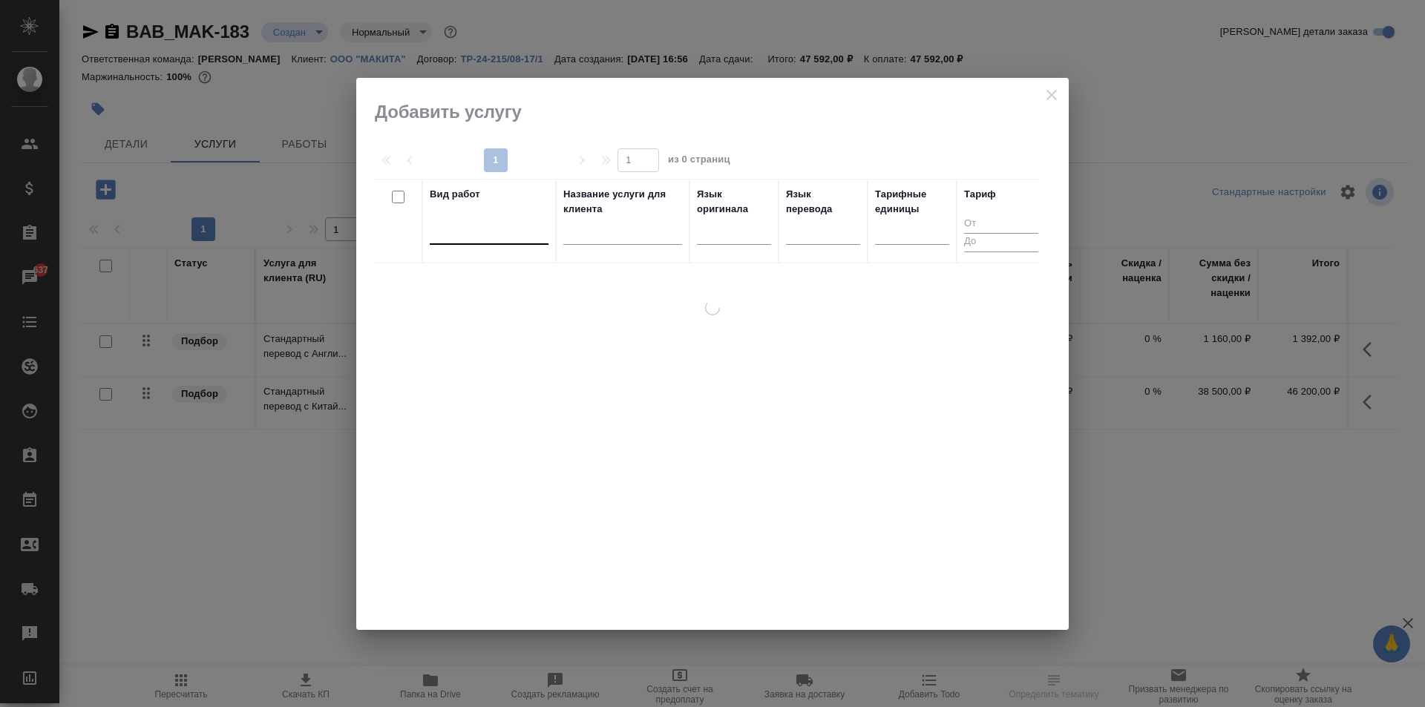
click at [485, 241] on div at bounding box center [489, 231] width 119 height 28
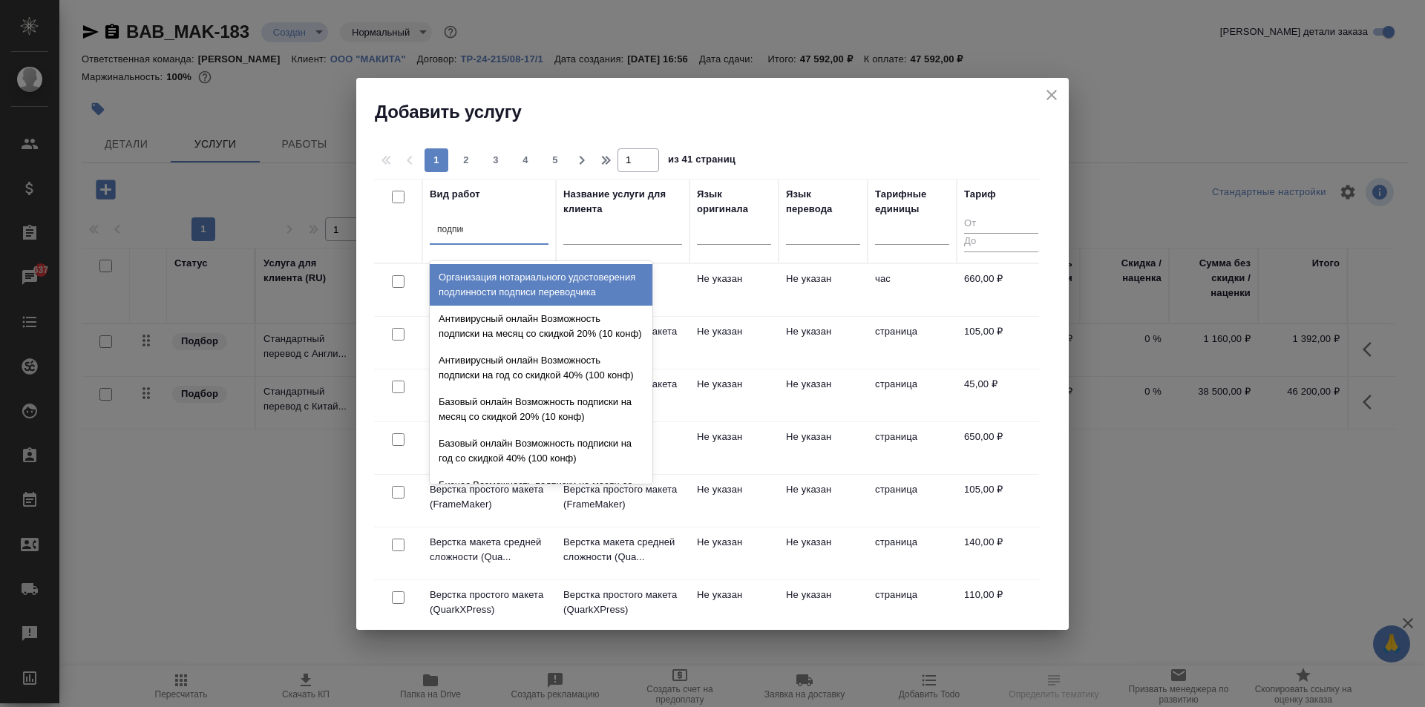
type input "подписи"
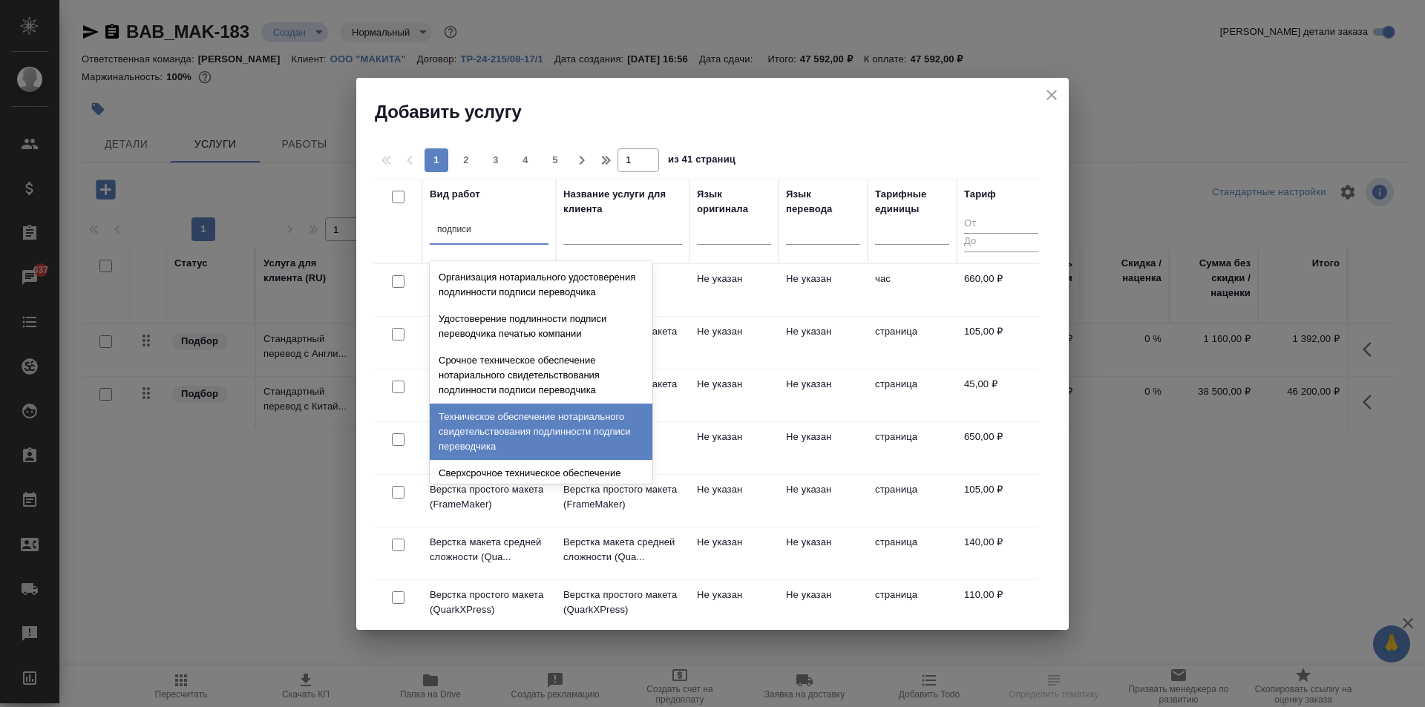
click at [562, 441] on div "Техническое обеспечение нотариального свидетельствования подлинности подписи пе…" at bounding box center [541, 432] width 223 height 56
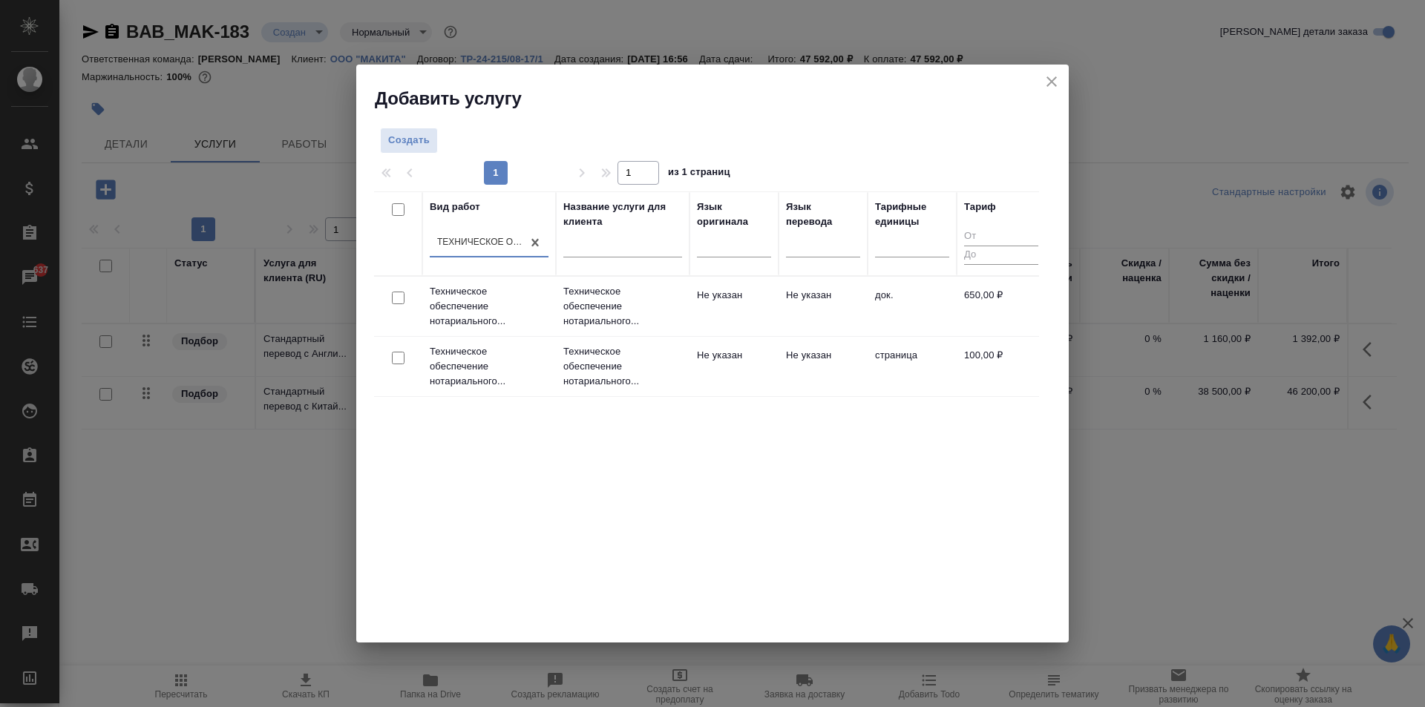
click at [728, 297] on td "Не указан" at bounding box center [733, 307] width 89 height 52
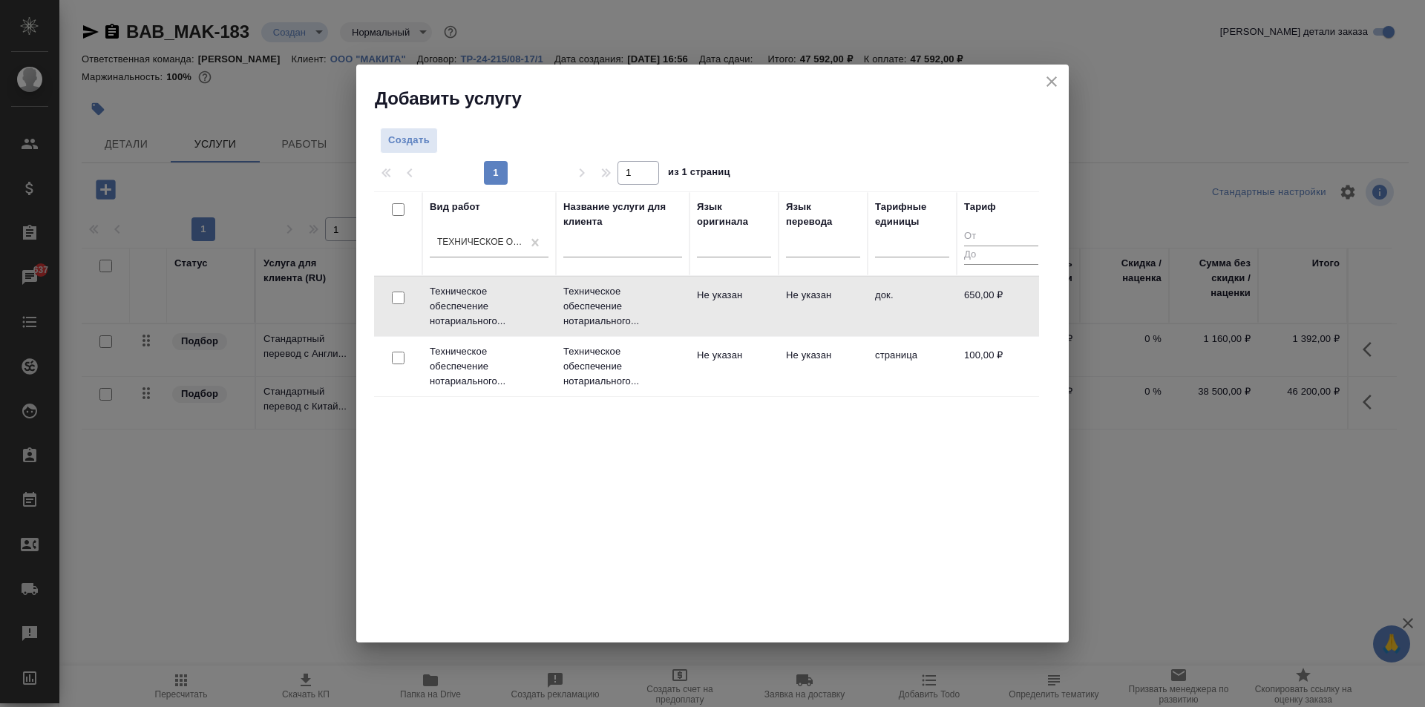
click at [728, 297] on td "Не указан" at bounding box center [733, 307] width 89 height 52
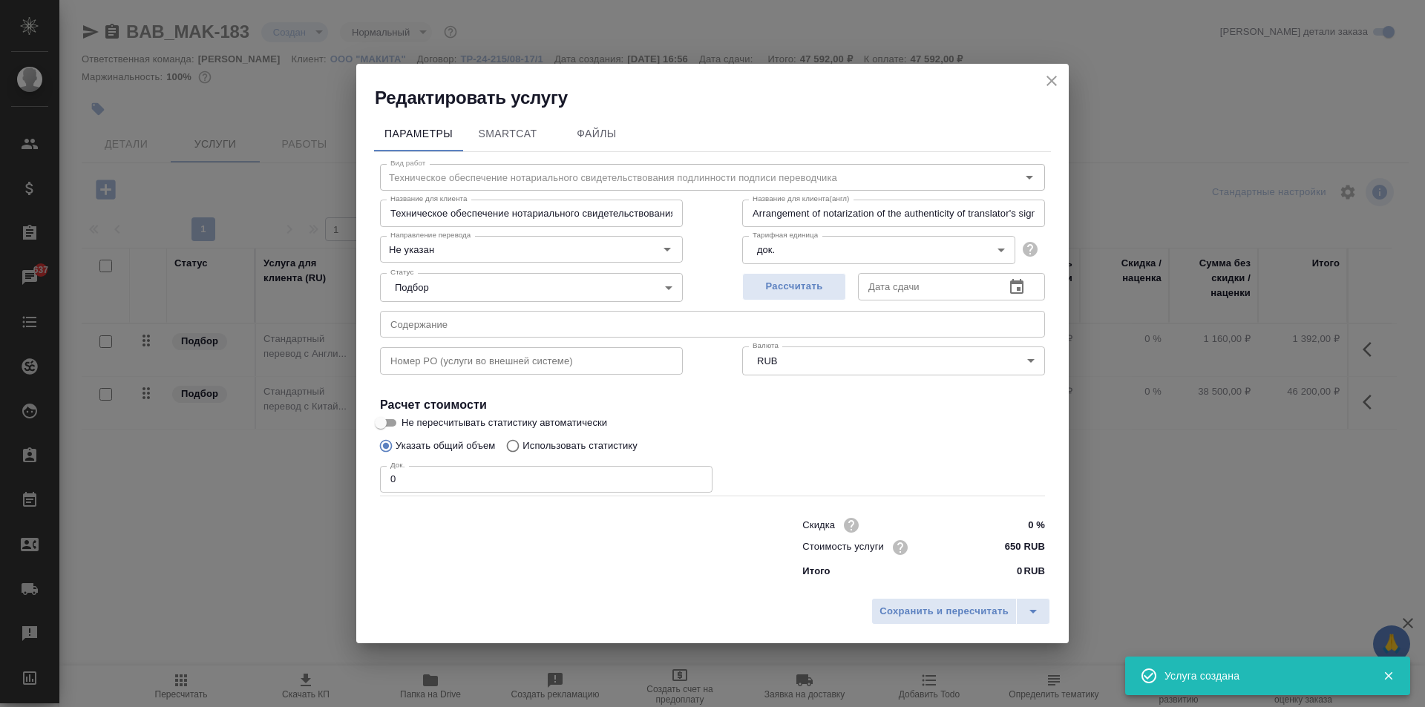
type input "Техническое обеспечение нотариального свидетельствования подлинности подписи пе…"
type input "Arrangement of notarization of the authenticity of translator's signature,3 bus…"
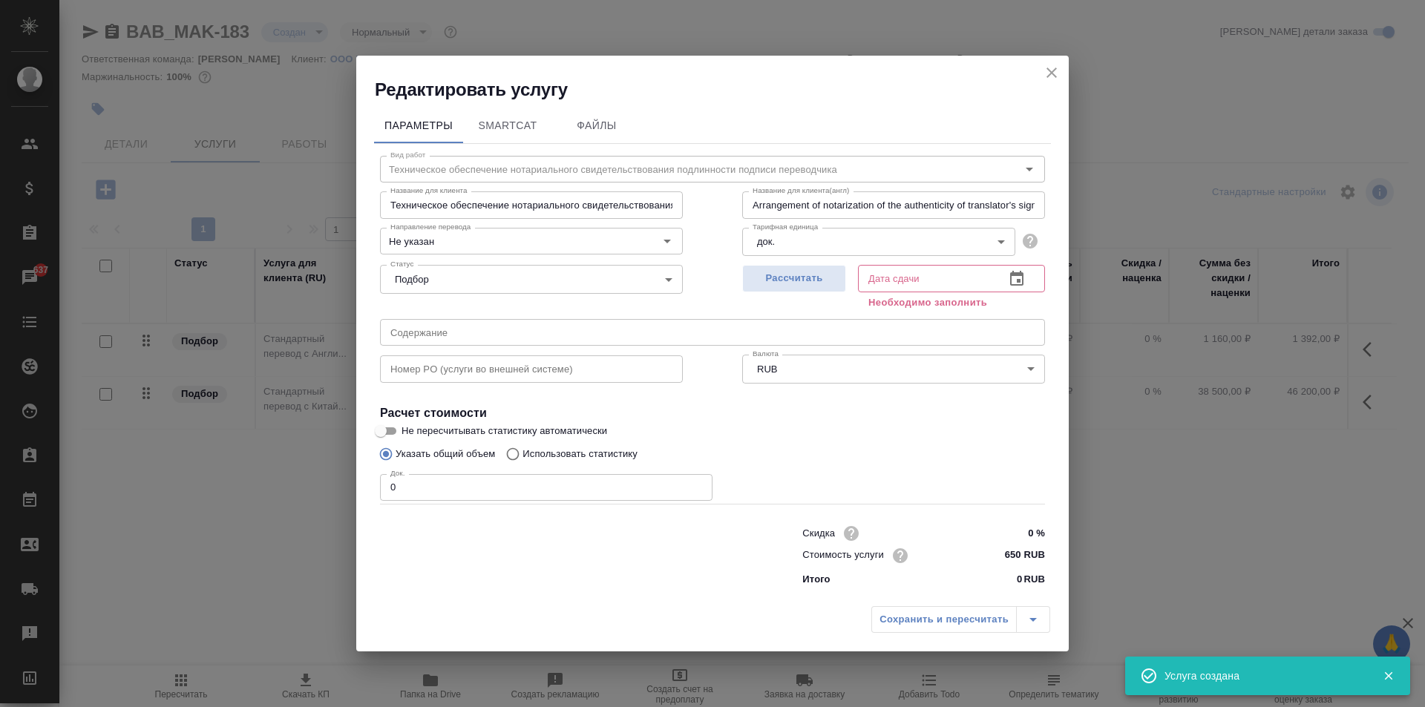
type input "Техническое обеспечение нотариального свидетельствования подлинности подписи пе…"
type input "Arrangement of notarization of the authenticity of translator's signature,3 bus…"
click at [565, 486] on input "0" at bounding box center [546, 487] width 332 height 27
type input "Техническое обеспечение нотариального свидетельствования подлинности подписи пе…"
type input "Arrangement of notarization of the authenticity of translator's signature,3 bus…"
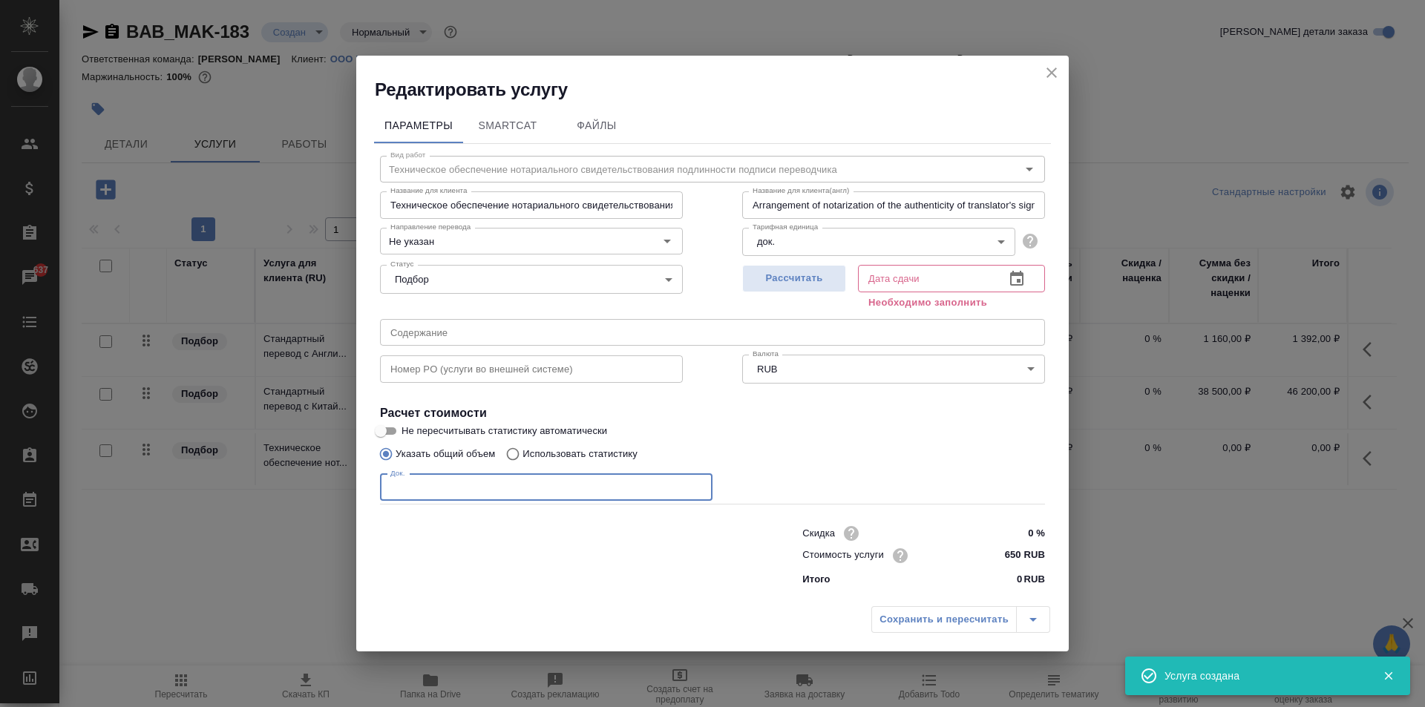
type input "Техническое обеспечение нотариального свидетельствования подлинности подписи пе…"
type input "Arrangement of notarization of the authenticity of translator's signature,3 bus…"
type input "Техническое обеспечение нотариального свидетельствования подлинности подписи пе…"
type input "Arrangement of notarization of the authenticity of translator's signature,3 bus…"
type input "4"
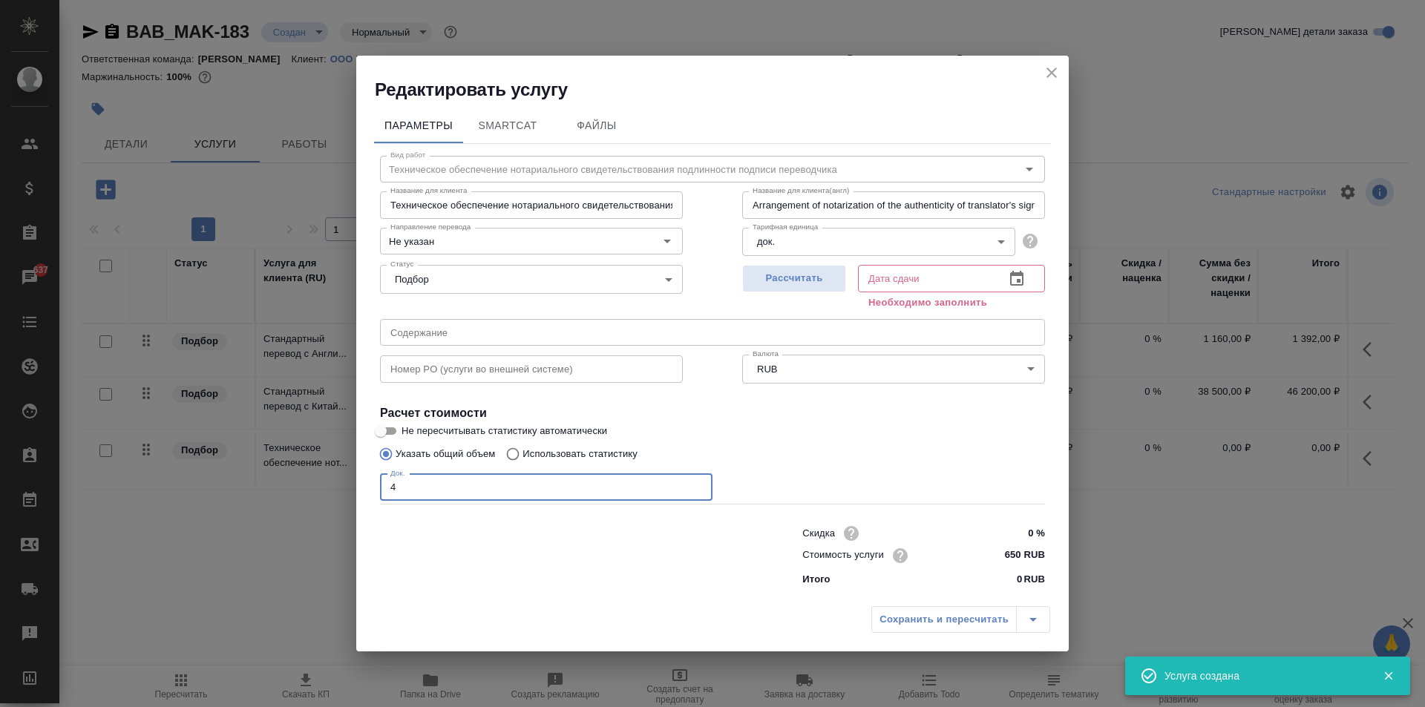
type input "Техническое обеспечение нотариального свидетельствования подлинности подписи пе…"
type input "Arrangement of notarization of the authenticity of translator's signature,3 bus…"
type input "4"
click at [787, 272] on span "Рассчитать" at bounding box center [794, 278] width 88 height 17
type input "Техническое обеспечение нотариального свидетельствования подлинности подписи пе…"
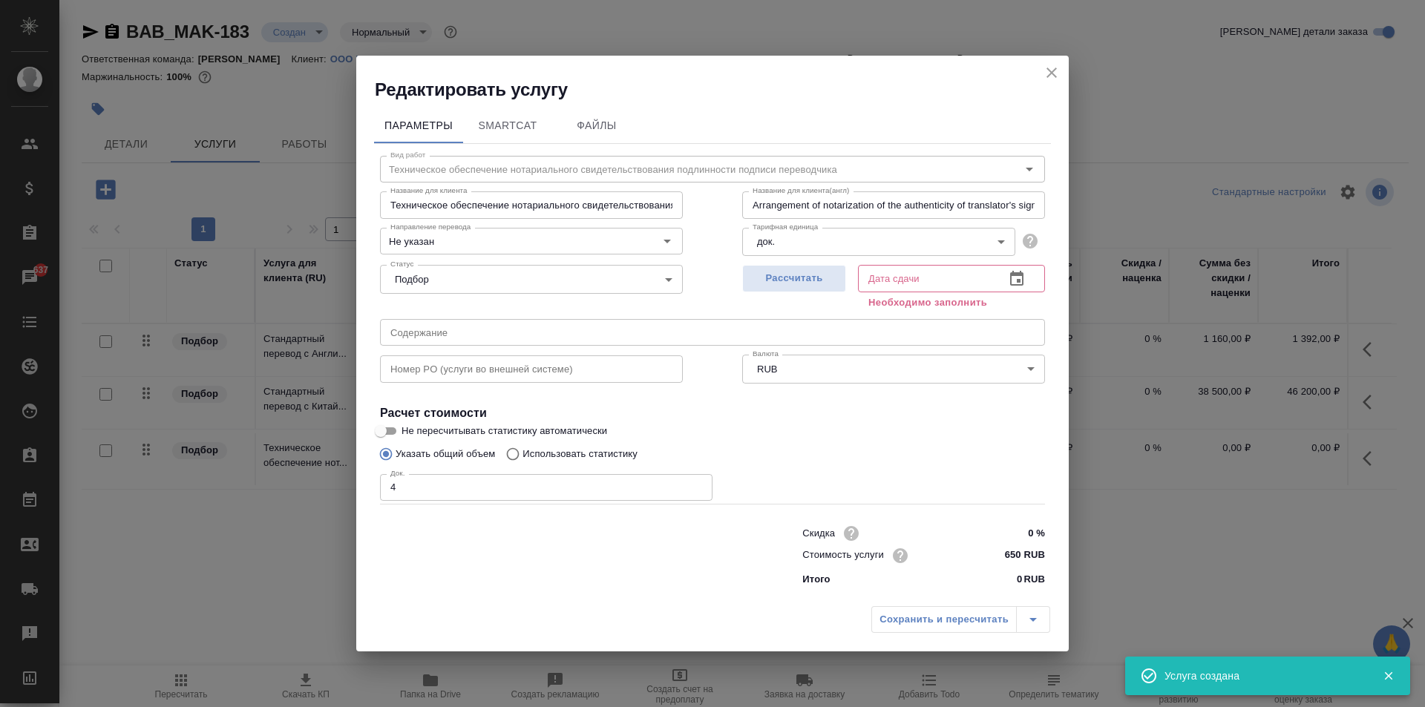
type input "Arrangement of notarization of the authenticity of translator's signature,3 bus…"
type input "[DATE] 10:24"
type input "Техническое обеспечение нотариального свидетельствования подлинности подписи пе…"
type input "Arrangement of notarization of the authenticity of translator's signature,3 bus…"
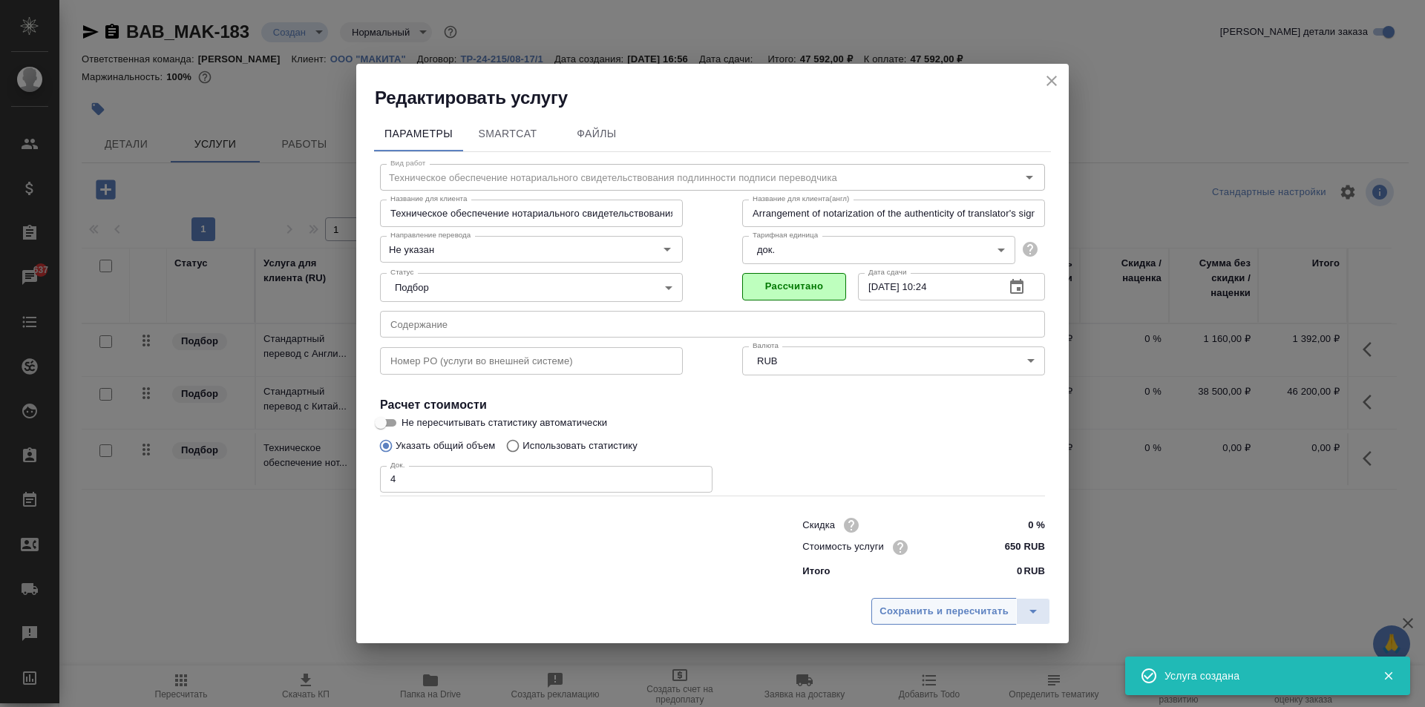
click at [953, 611] on span "Сохранить и пересчитать" at bounding box center [943, 611] width 129 height 17
type input "Техническое обеспечение нотариального свидетельствования подлинности подписи пе…"
type input "Arrangement of notarization of the authenticity of translator's signature,3 bus…"
type input "Техническое обеспечение нотариального свидетельствования подлинности подписи пе…"
type input "Arrangement of notarization of the authenticity of translator's signature,3 bus…"
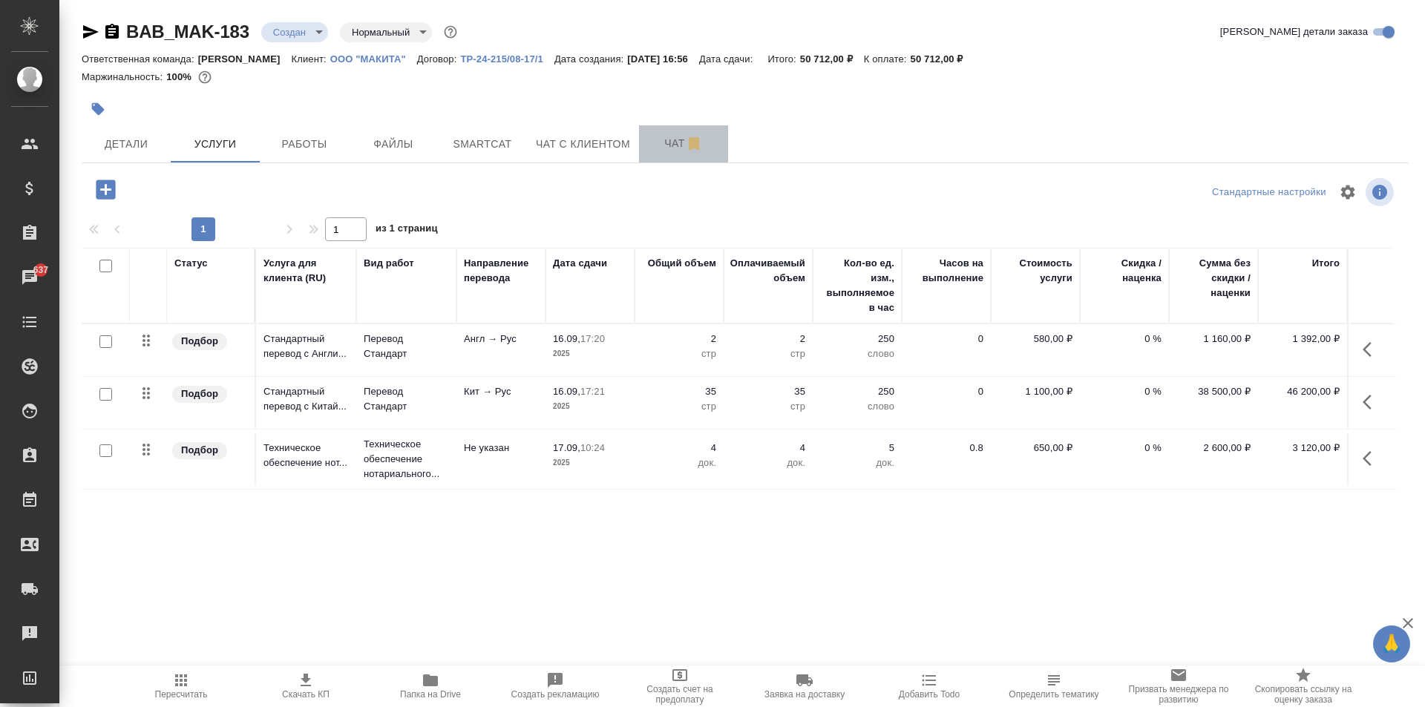
click at [653, 142] on span "Чат" at bounding box center [683, 143] width 71 height 19
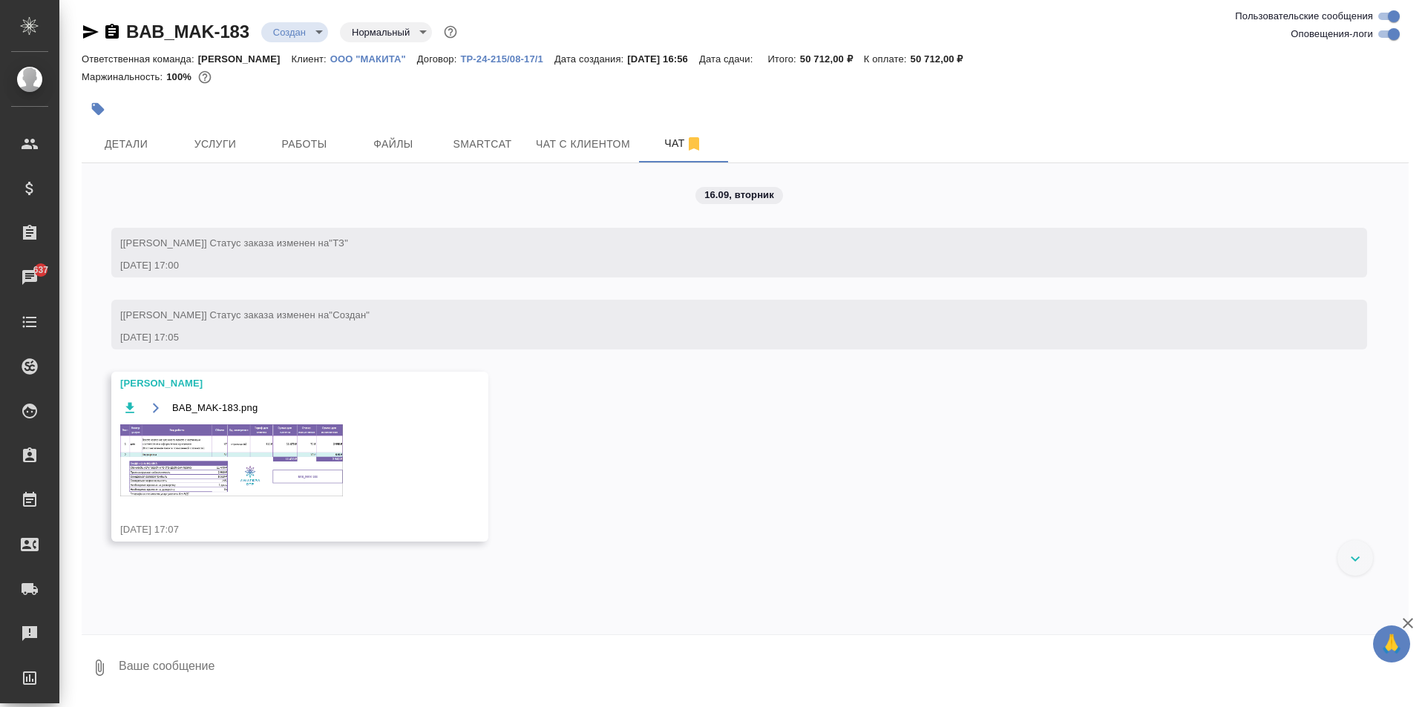
click at [205, 452] on img at bounding box center [231, 461] width 223 height 72
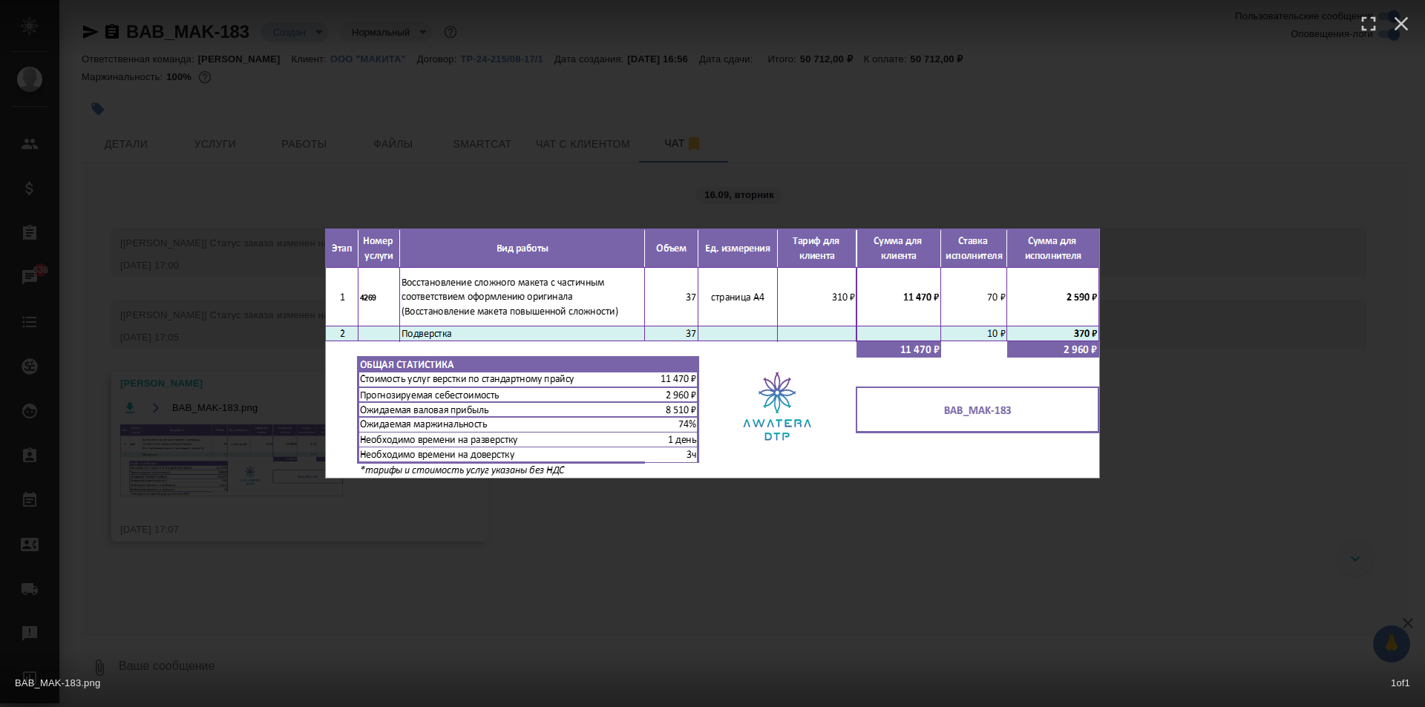
click at [743, 160] on div "BAB_MAK-183.png 1 of 1" at bounding box center [712, 353] width 1425 height 707
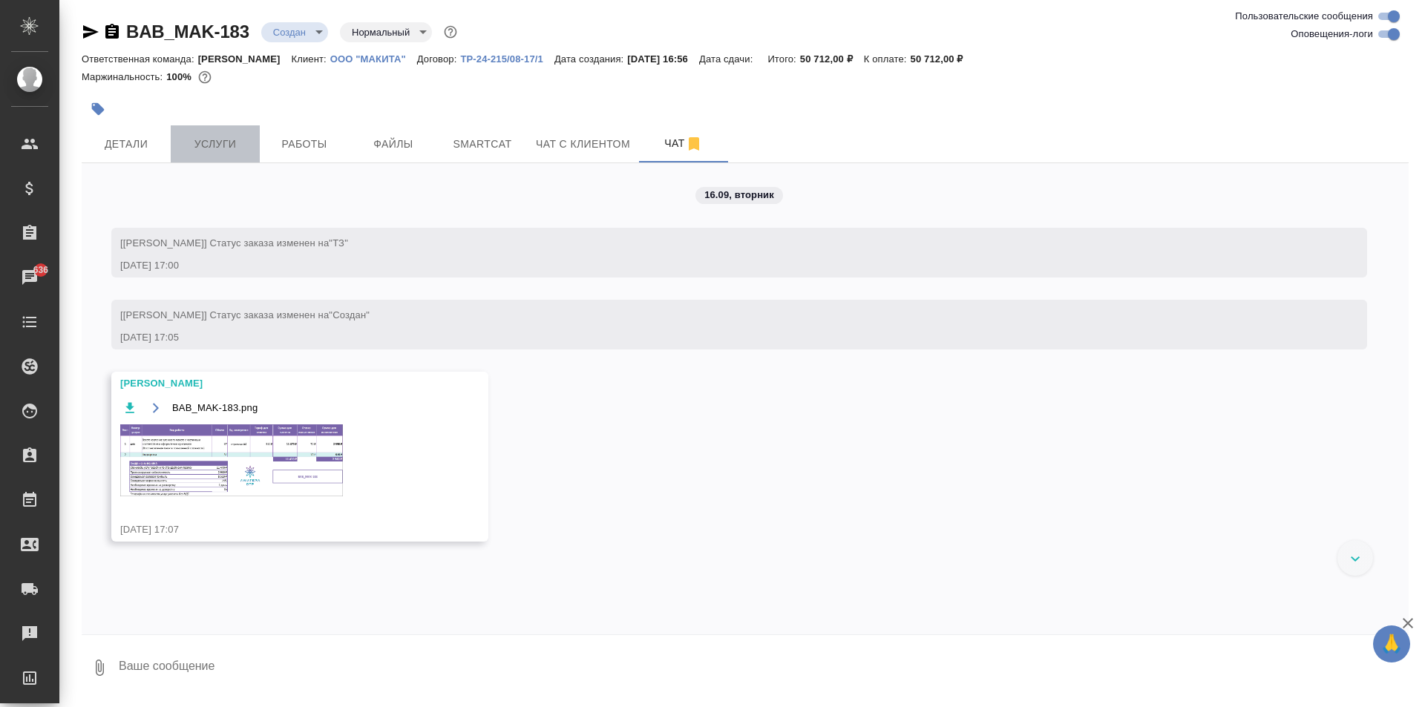
click at [212, 137] on span "Услуги" at bounding box center [215, 144] width 71 height 19
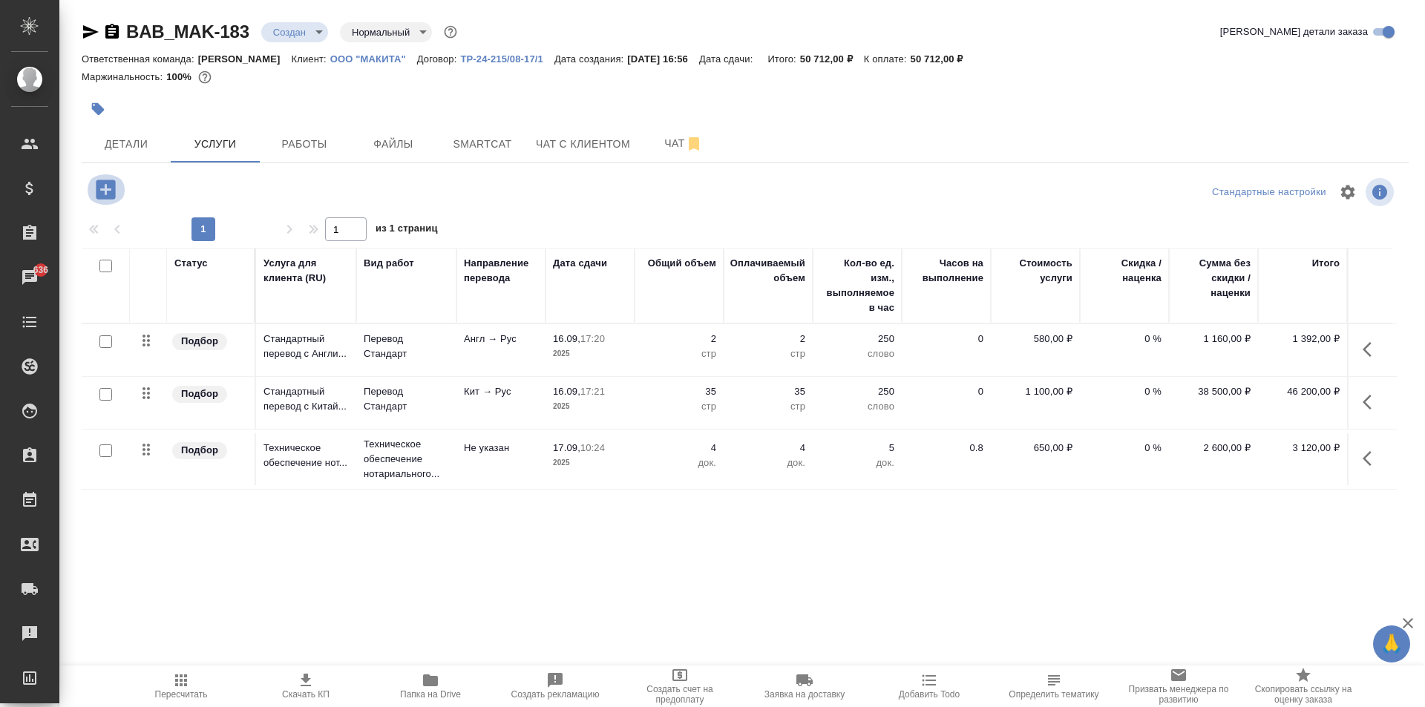
click at [93, 191] on icon "button" at bounding box center [106, 190] width 26 height 26
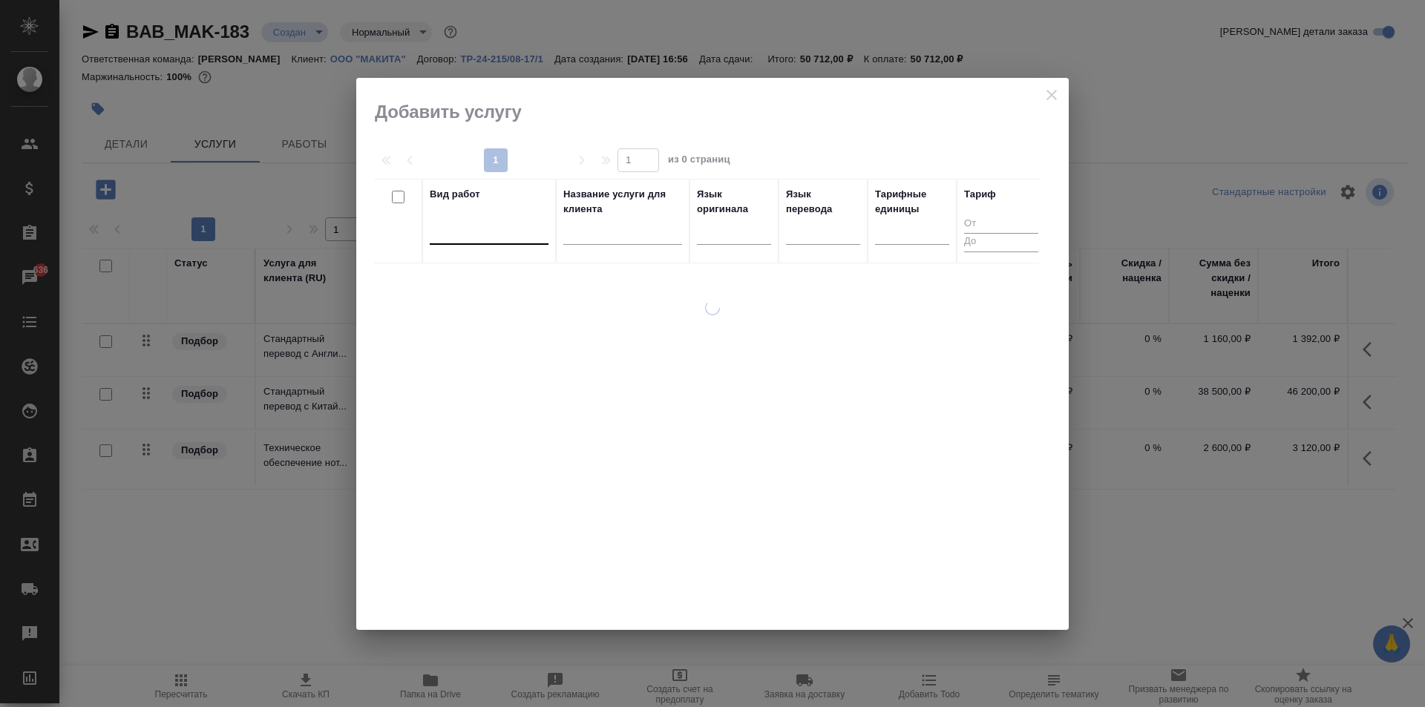
click at [487, 233] on div at bounding box center [489, 230] width 119 height 22
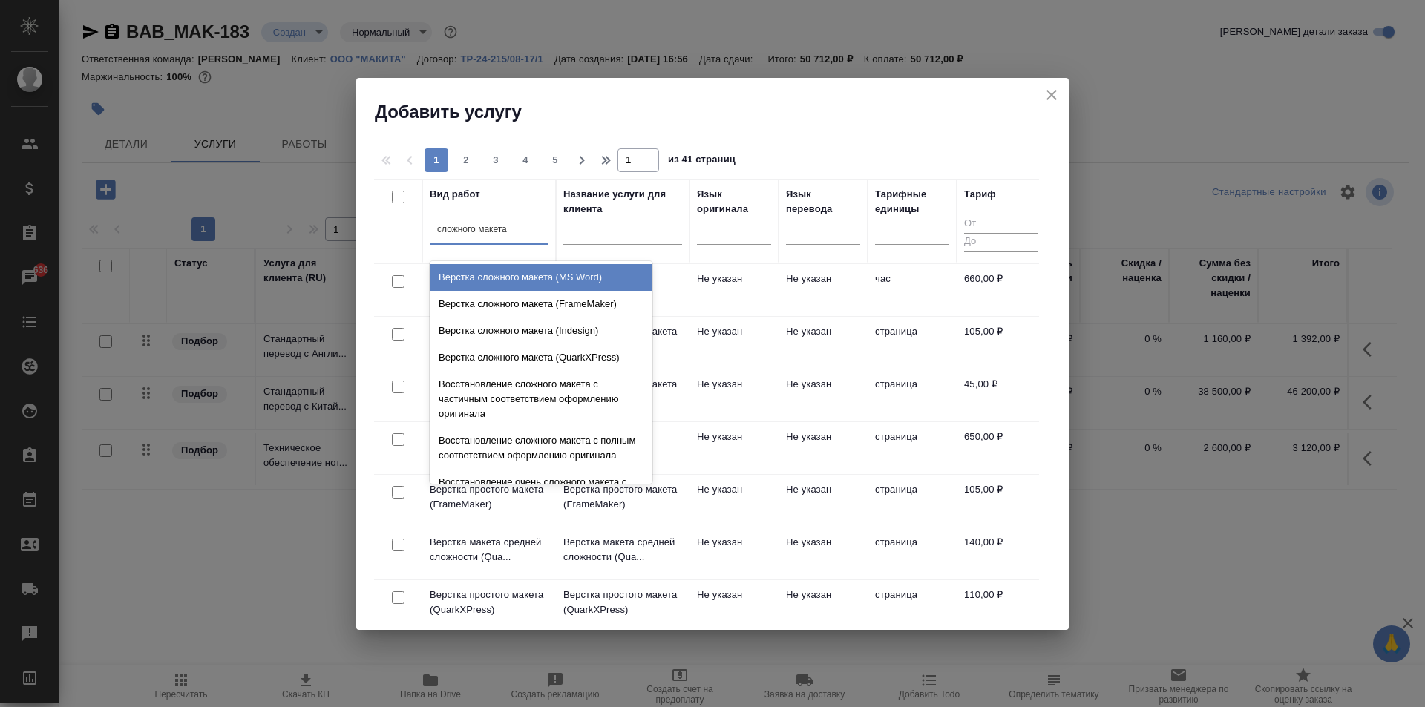
type input "сложного макета"
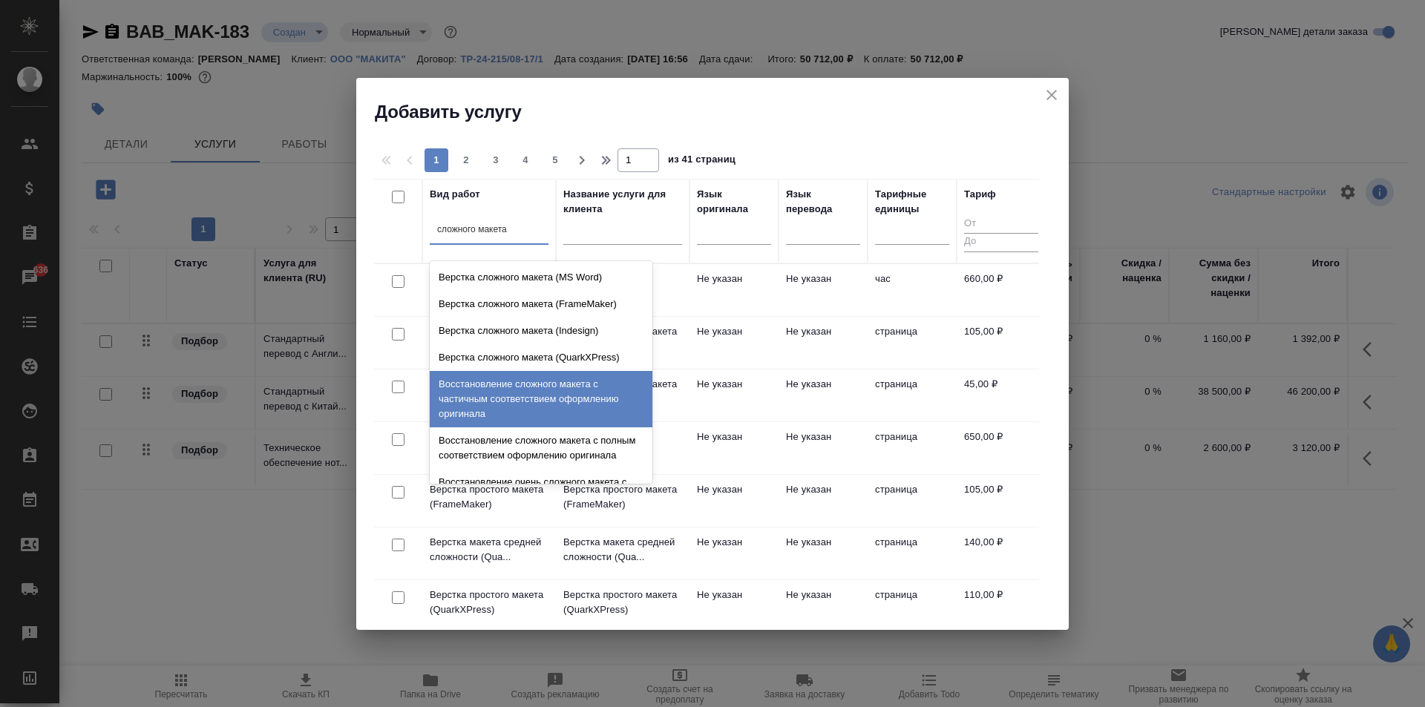
click at [573, 405] on div "Восстановление сложного макета с частичным соответствием оформлению оригинала" at bounding box center [541, 399] width 223 height 56
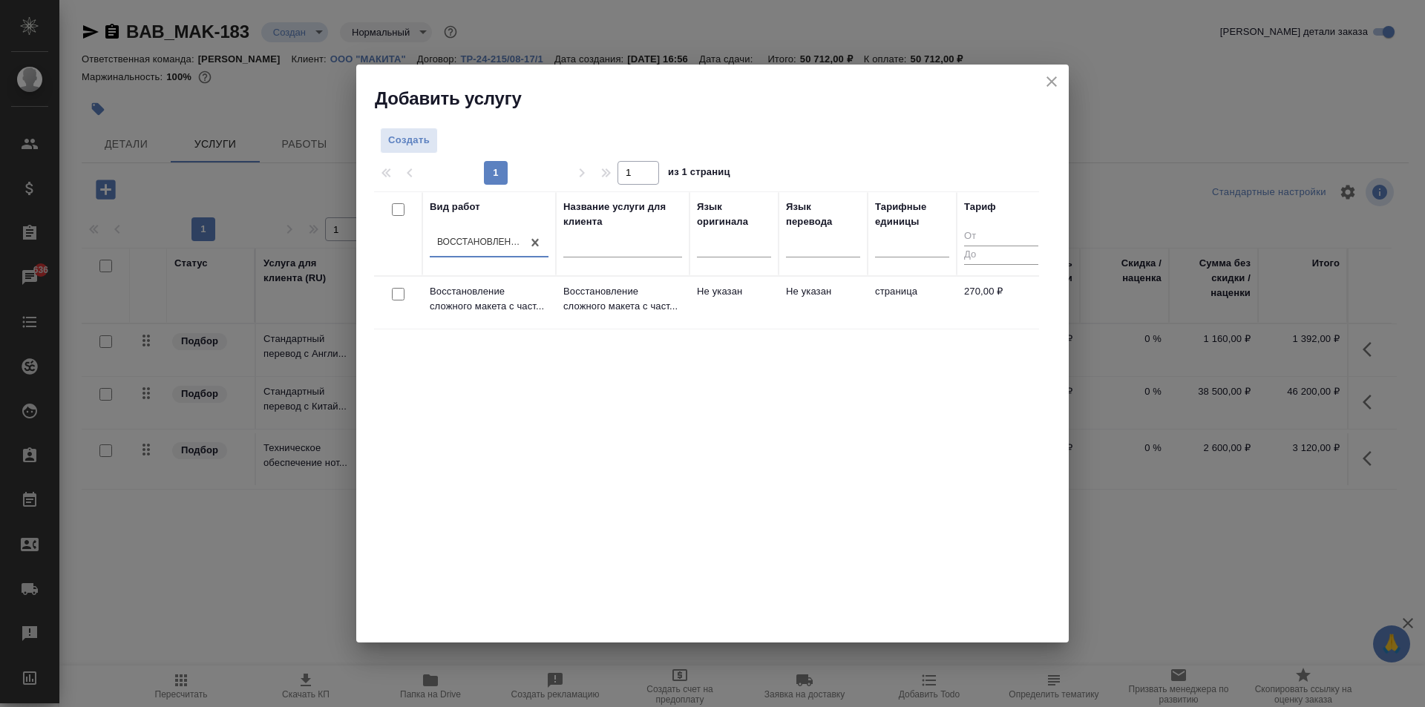
click at [754, 307] on td "Не указан" at bounding box center [733, 303] width 89 height 52
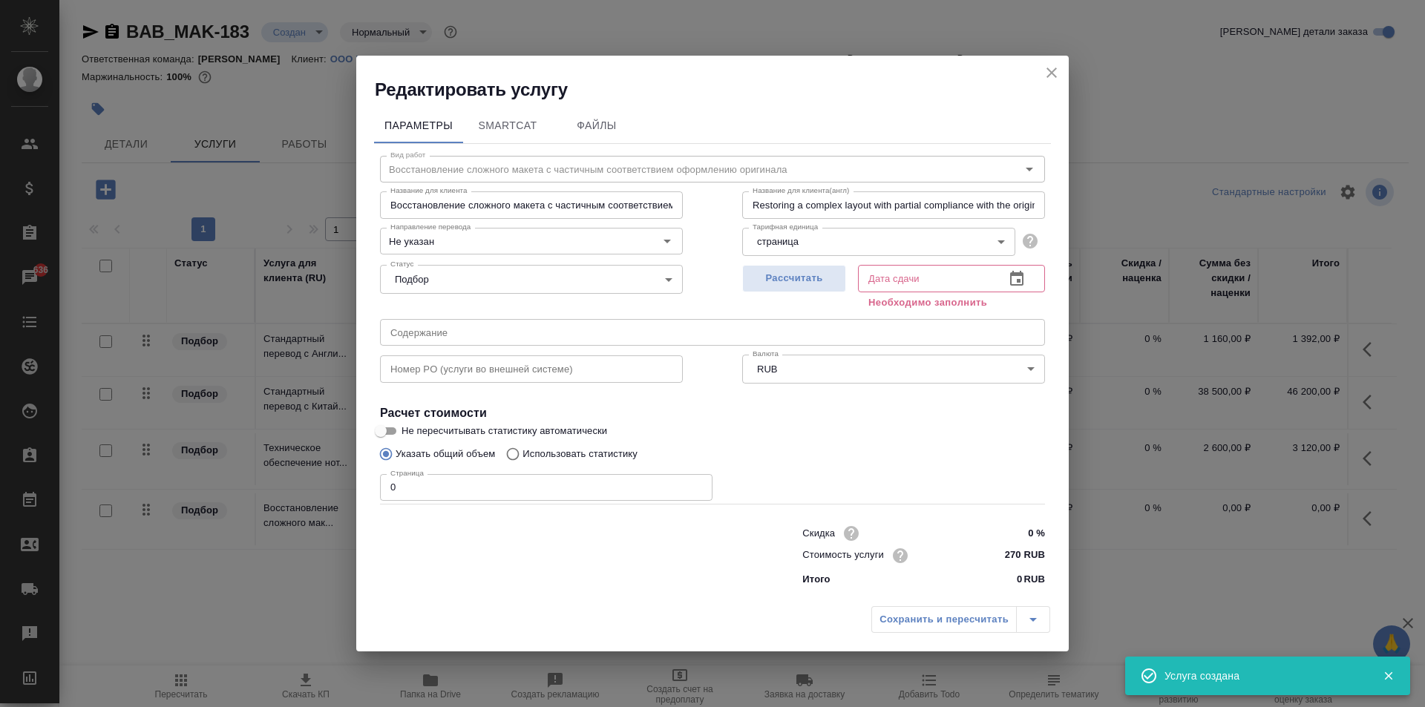
click at [470, 491] on input "0" at bounding box center [546, 487] width 332 height 27
type input "37"
click at [795, 277] on span "Рассчитать" at bounding box center [794, 278] width 88 height 17
type input "[DATE] 17:00"
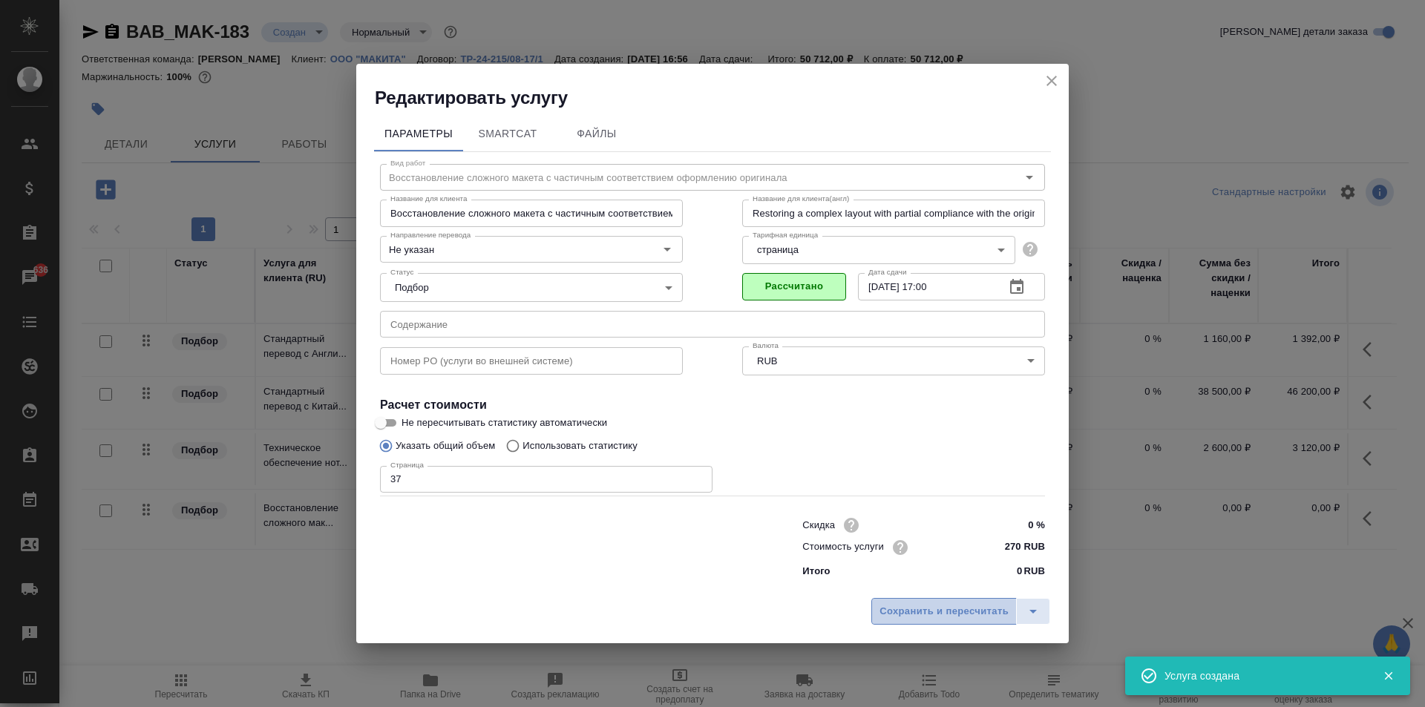
click at [958, 620] on span "Сохранить и пересчитать" at bounding box center [943, 611] width 129 height 17
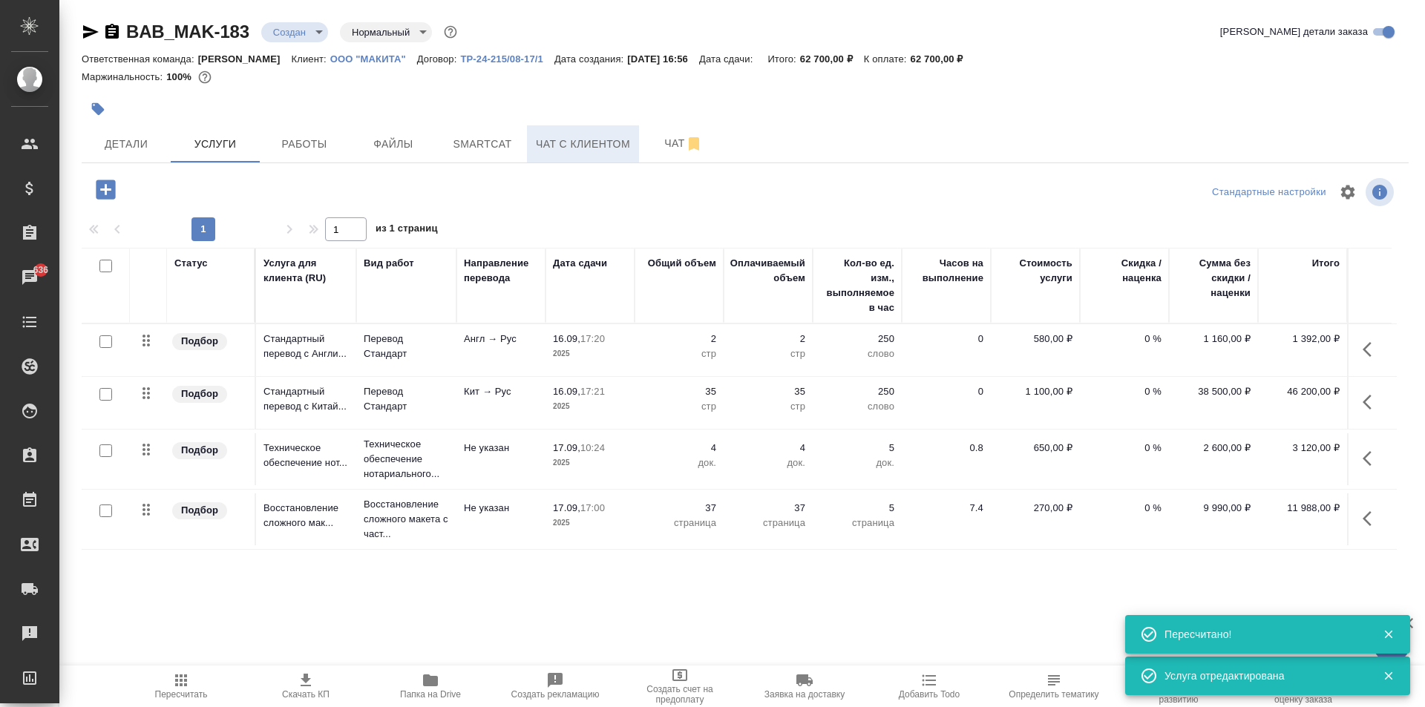
click at [562, 137] on span "Чат с клиентом" at bounding box center [583, 144] width 94 height 19
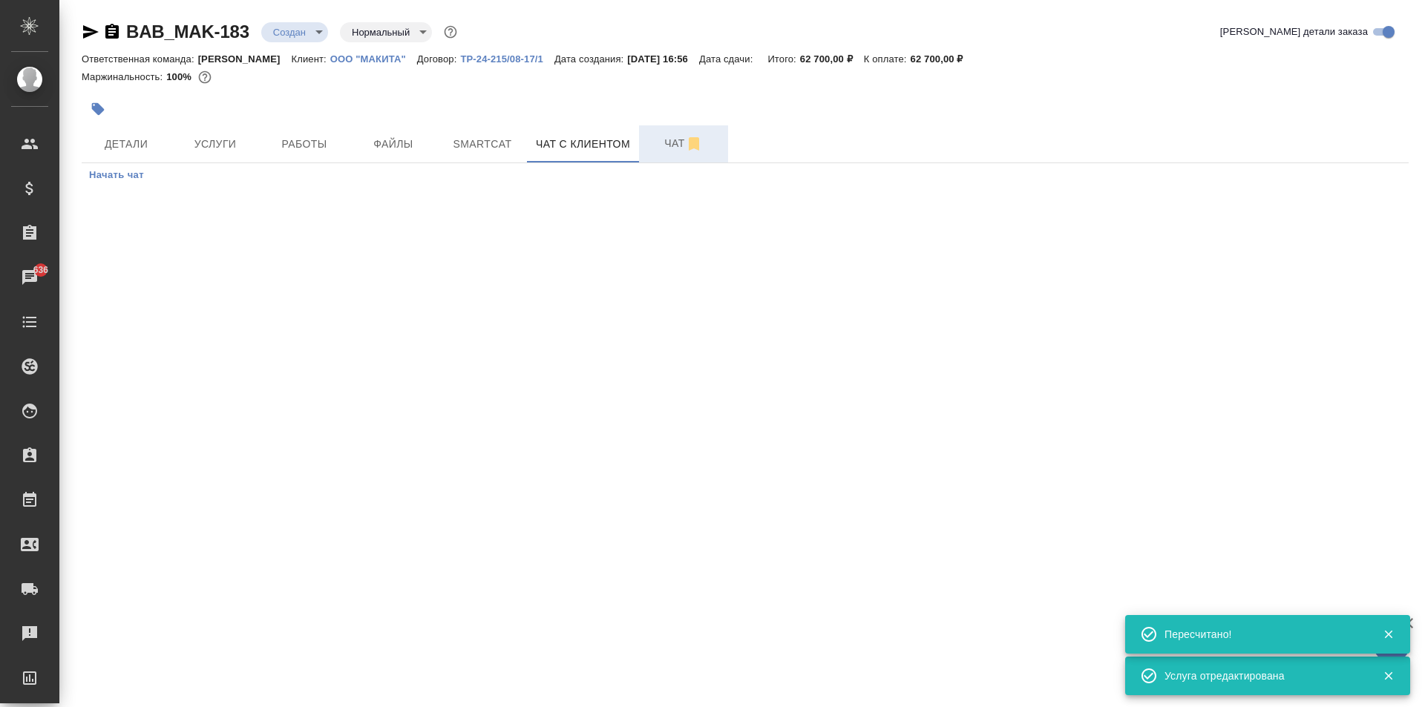
click at [677, 146] on span "Чат" at bounding box center [683, 143] width 71 height 19
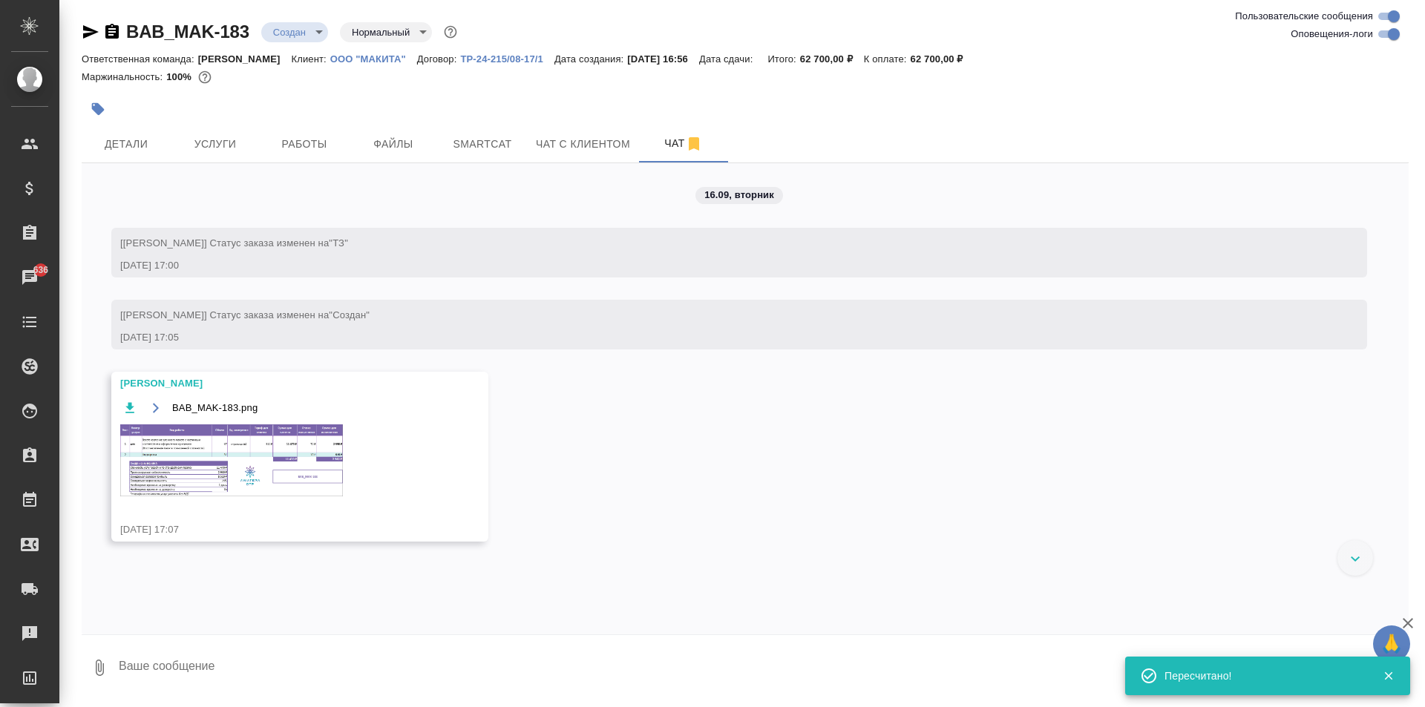
click at [284, 422] on div "BAB_MAK-183.png" at bounding box center [278, 457] width 316 height 117
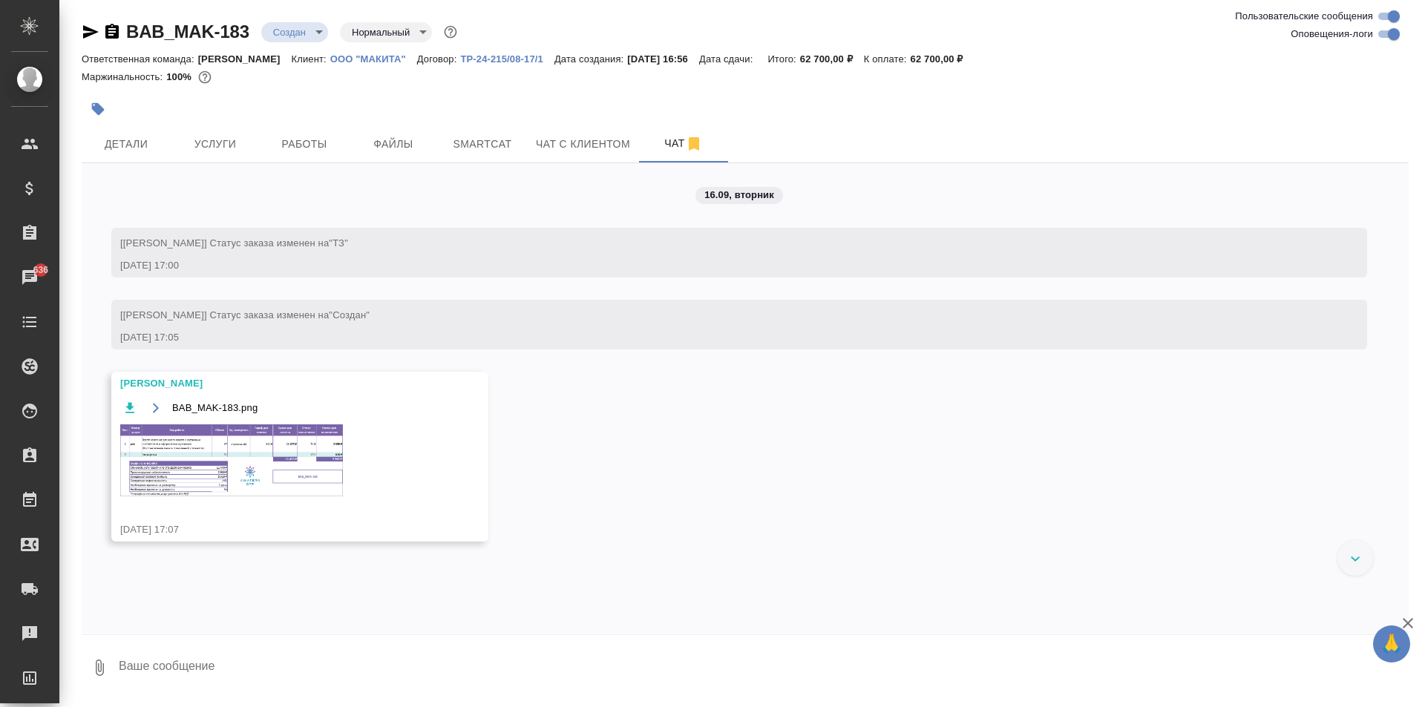
click at [284, 444] on img at bounding box center [231, 461] width 223 height 72
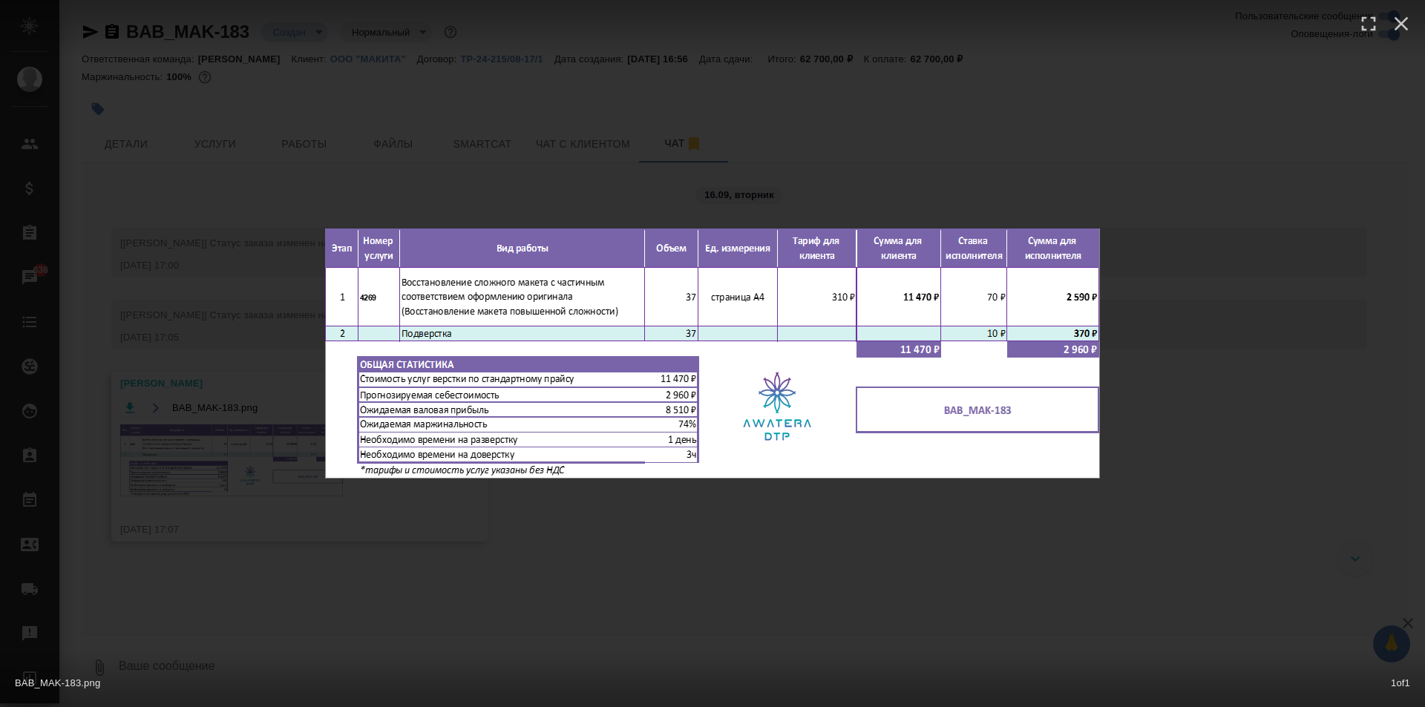
click at [594, 141] on div "BAB_MAK-183.png 1 of 1" at bounding box center [712, 353] width 1425 height 707
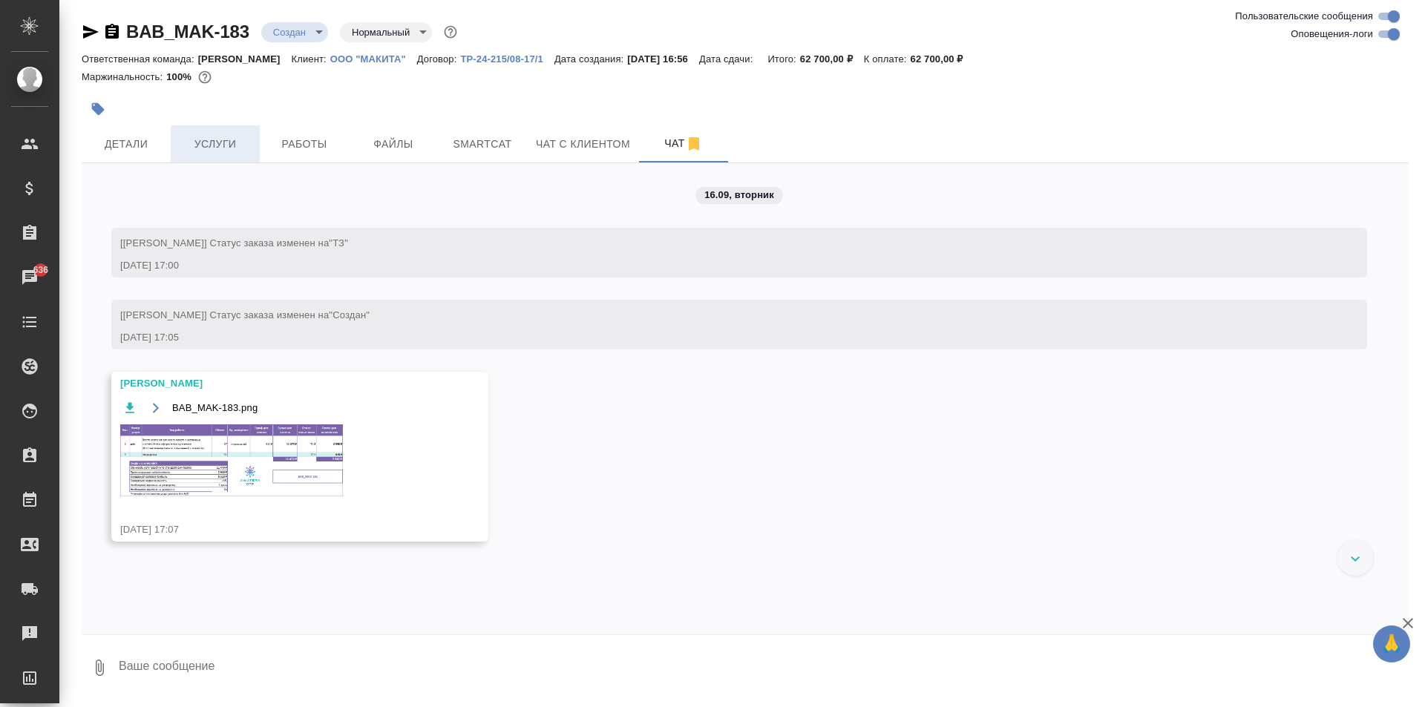
click at [204, 150] on span "Услуги" at bounding box center [215, 144] width 71 height 19
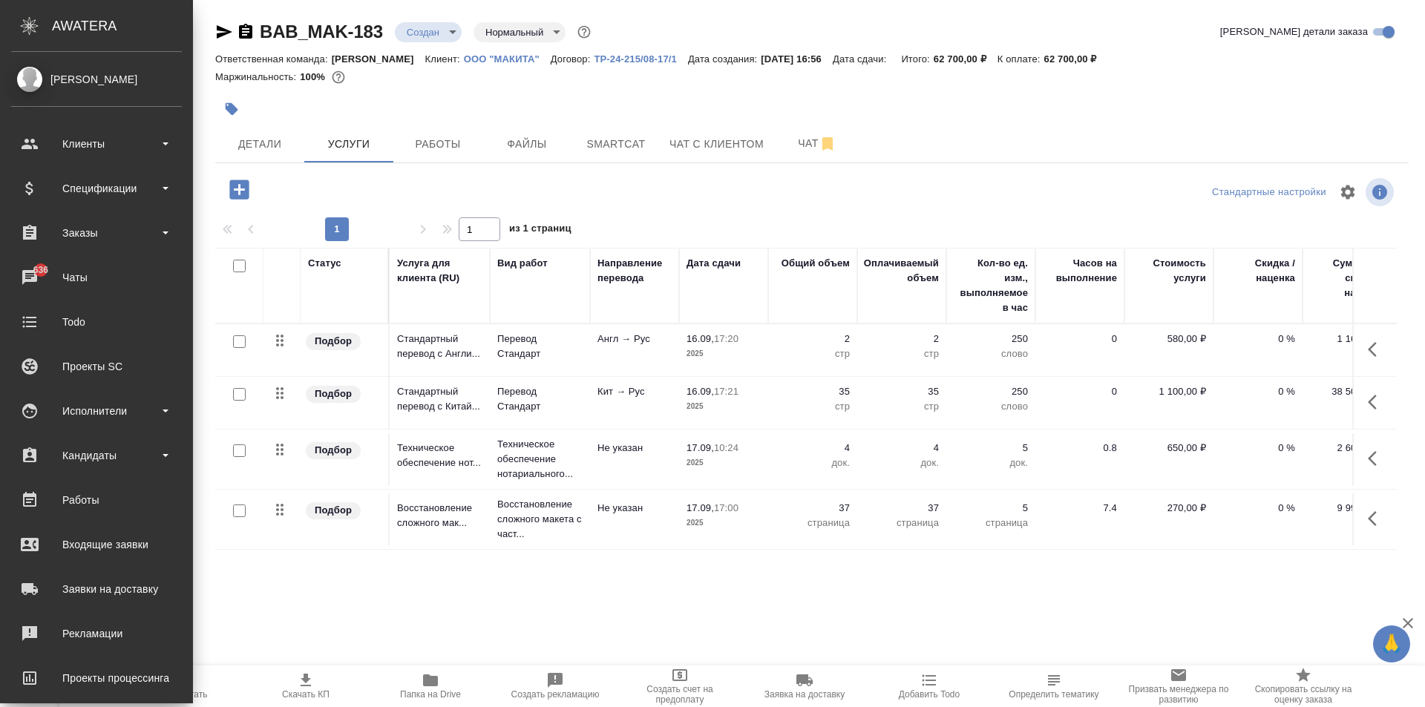
click at [974, 80] on div "Маржинальность: 100%" at bounding box center [811, 77] width 1193 height 19
click at [1161, 19] on div "BAB_MAK-183 Создан new Нормальный normal Кратко детали заказа Ответственная ком…" at bounding box center [812, 302] width 1210 height 605
click at [792, 145] on span "Чат" at bounding box center [817, 143] width 71 height 19
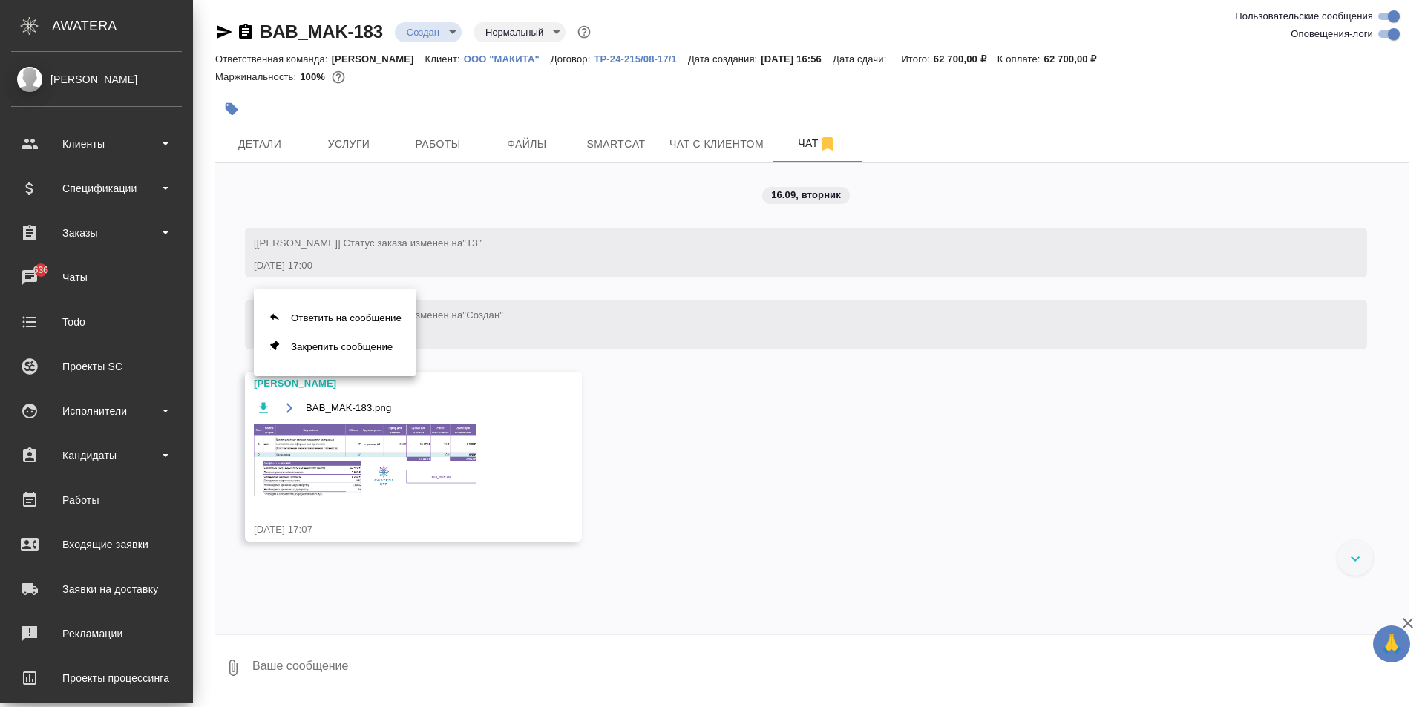
click at [256, 399] on div at bounding box center [712, 353] width 1425 height 707
click at [261, 410] on icon "button" at bounding box center [263, 408] width 15 height 15
click at [779, 89] on div at bounding box center [811, 88] width 1193 height 3
click at [376, 152] on span "Услуги" at bounding box center [348, 144] width 71 height 19
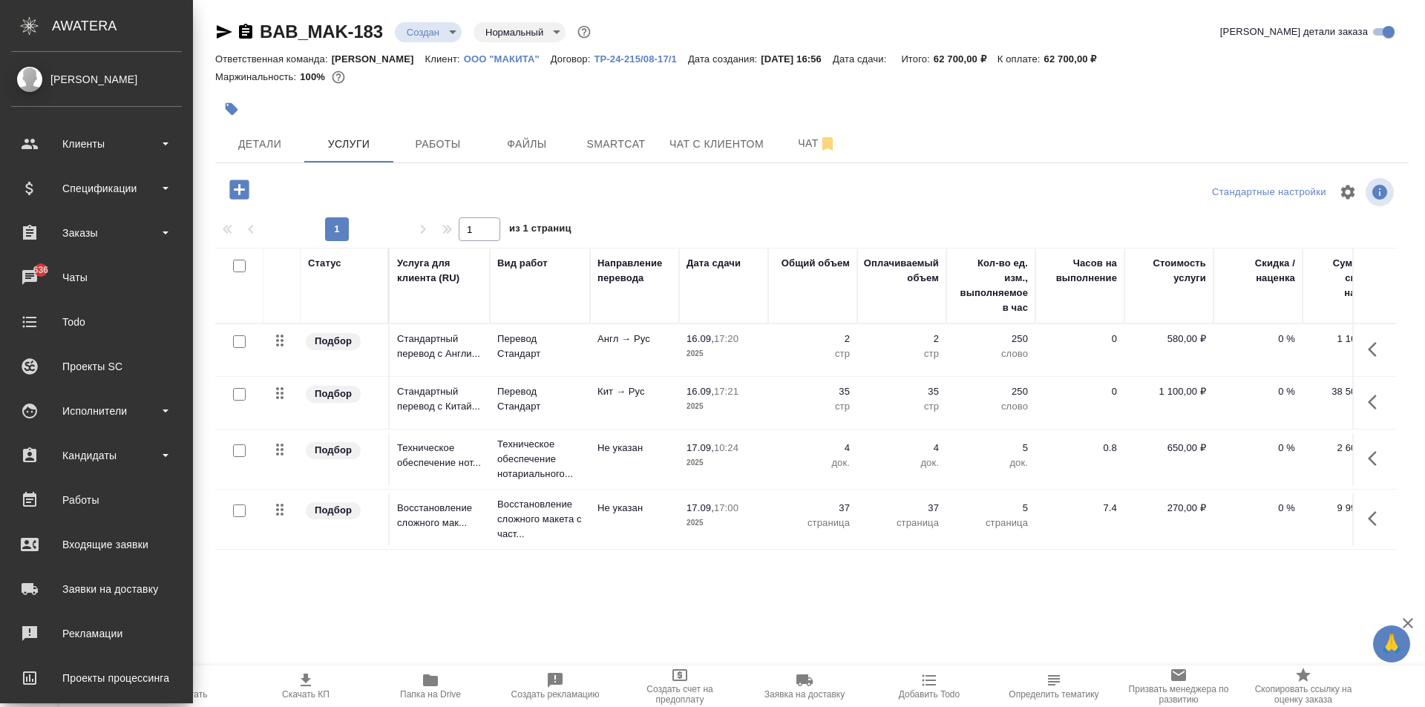
click at [476, 102] on div at bounding box center [613, 109] width 796 height 33
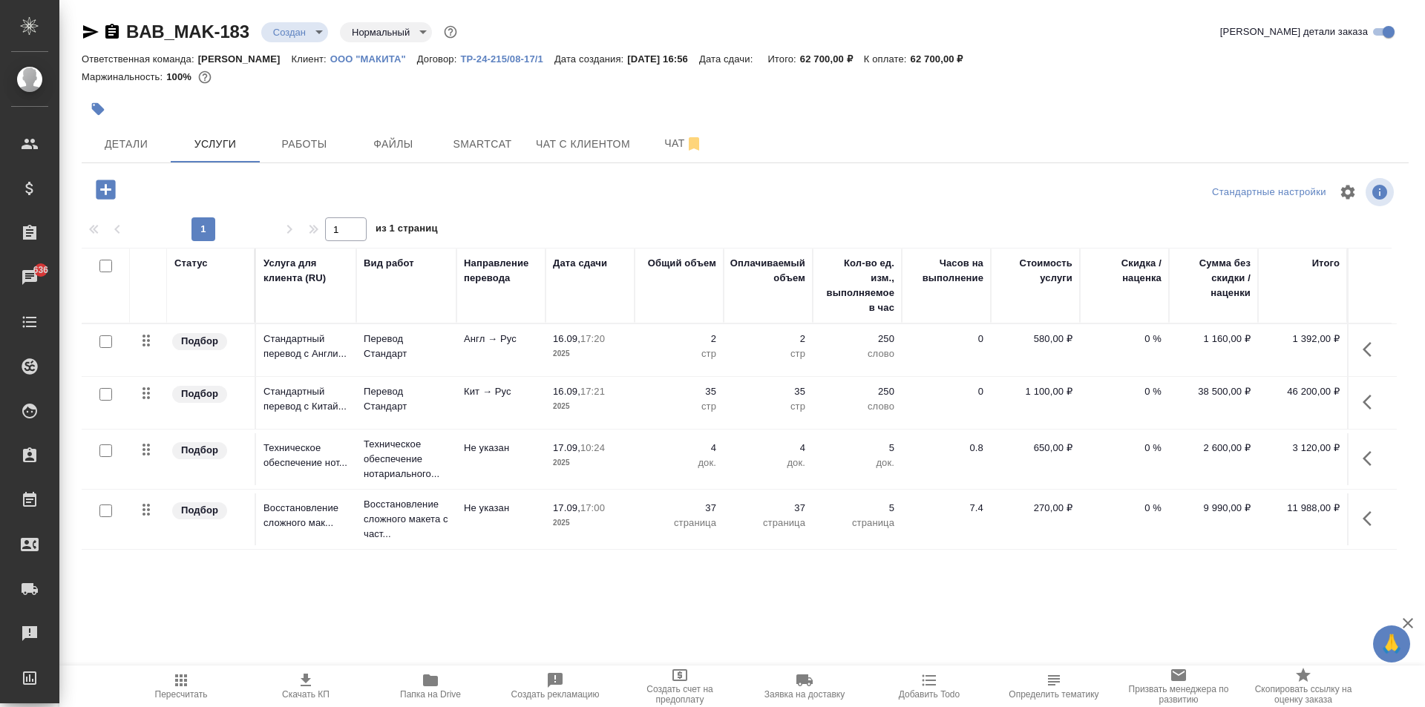
click at [91, 27] on icon "button" at bounding box center [91, 32] width 18 height 18
click at [905, 128] on div "Детали Услуги Работы Файлы Smartcat Чат с клиентом Чат" at bounding box center [745, 143] width 1327 height 37
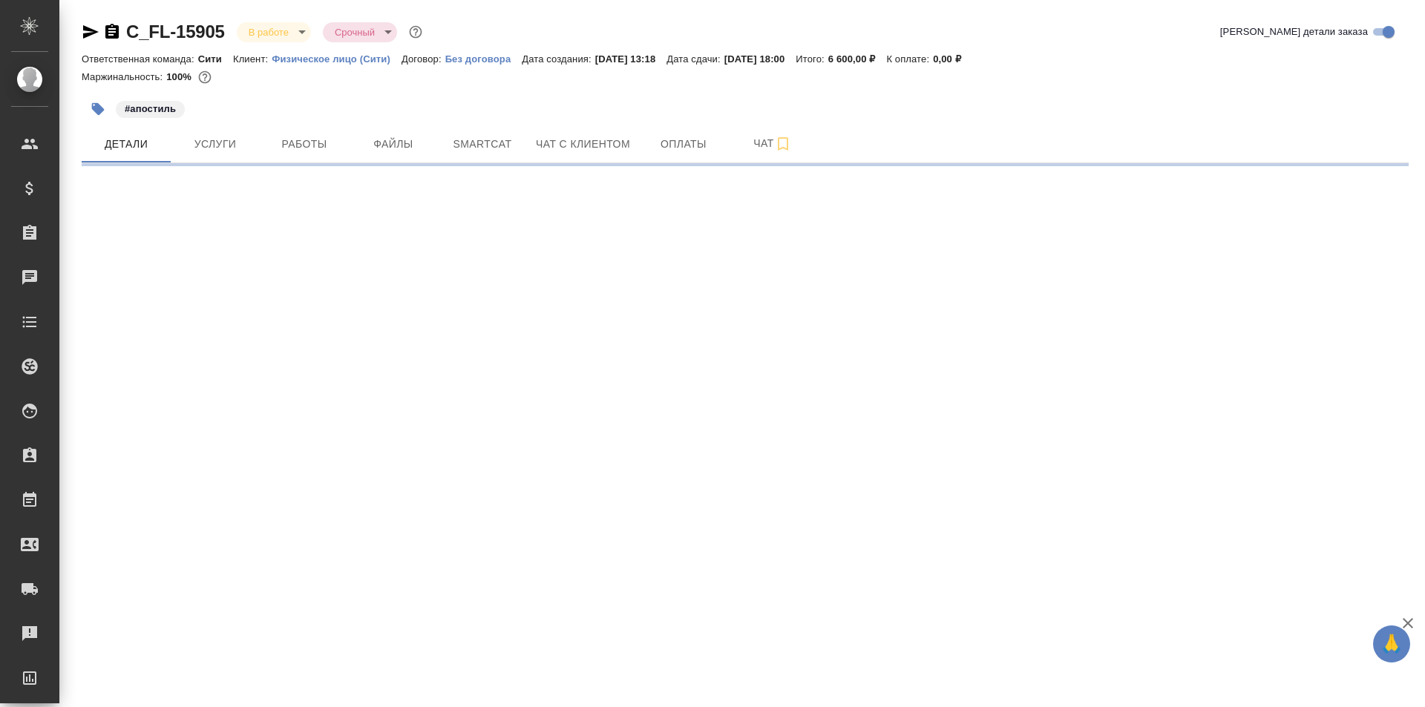
select select "RU"
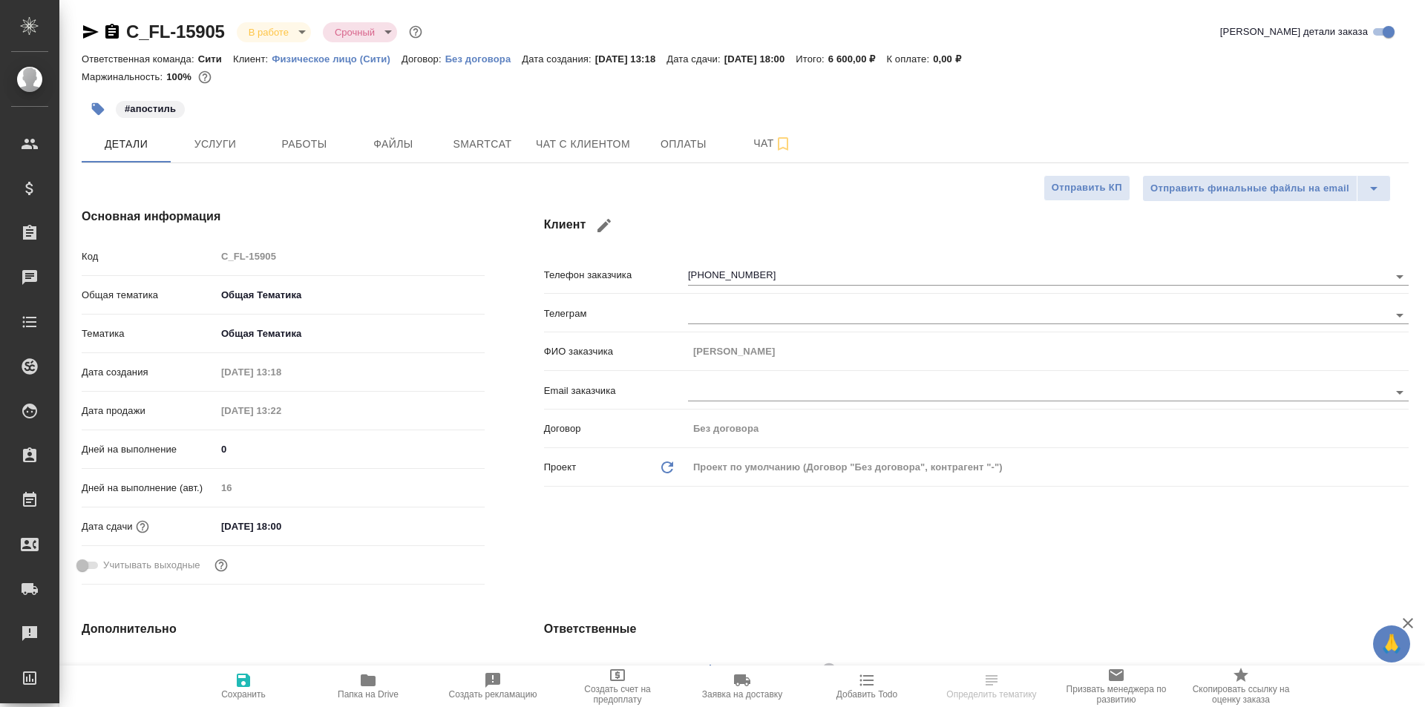
type textarea "x"
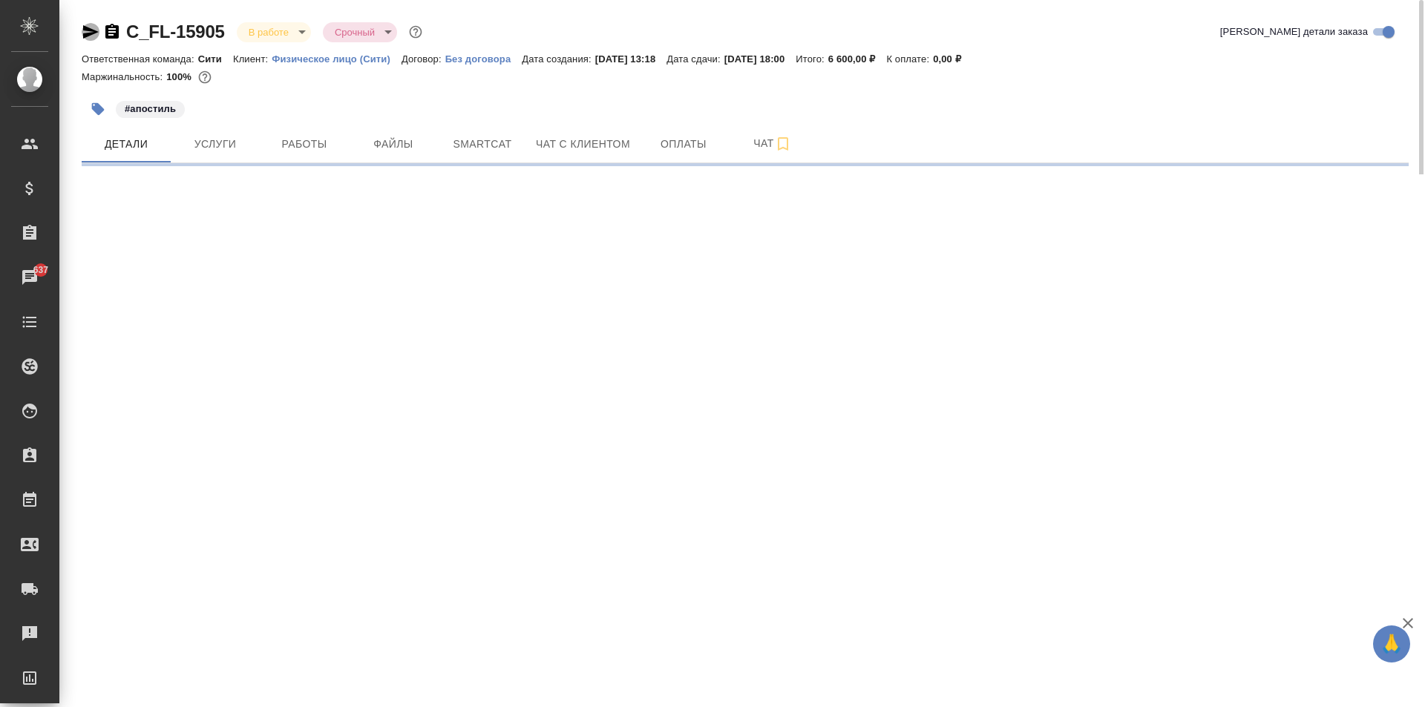
click at [92, 32] on icon "button" at bounding box center [91, 32] width 18 height 18
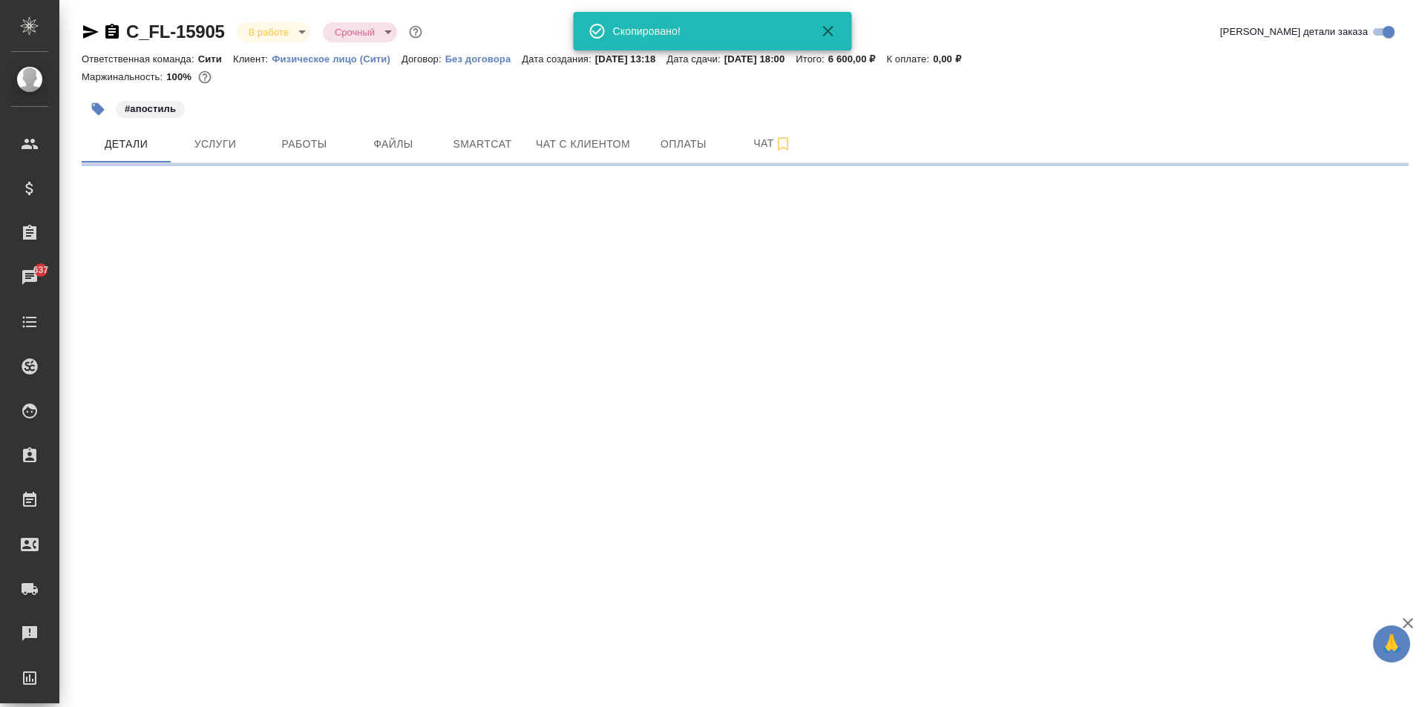
select select "RU"
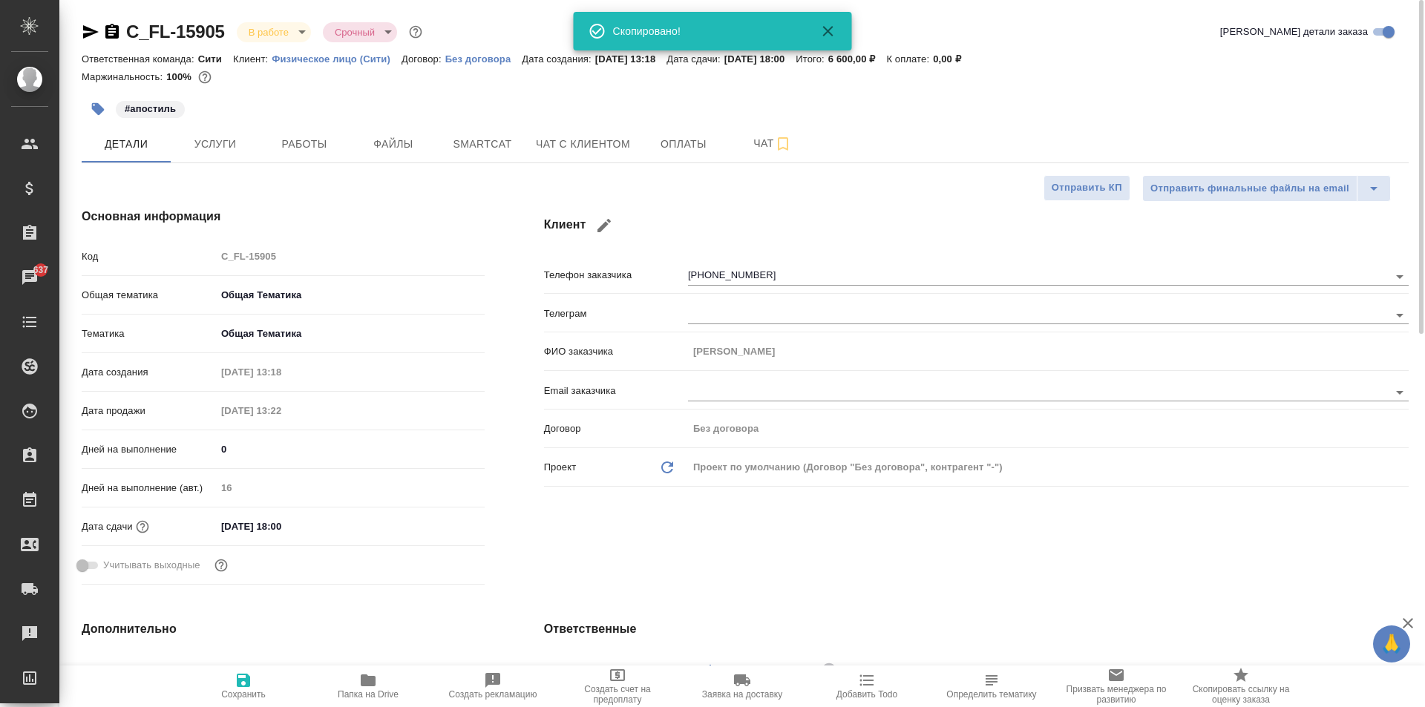
type textarea "x"
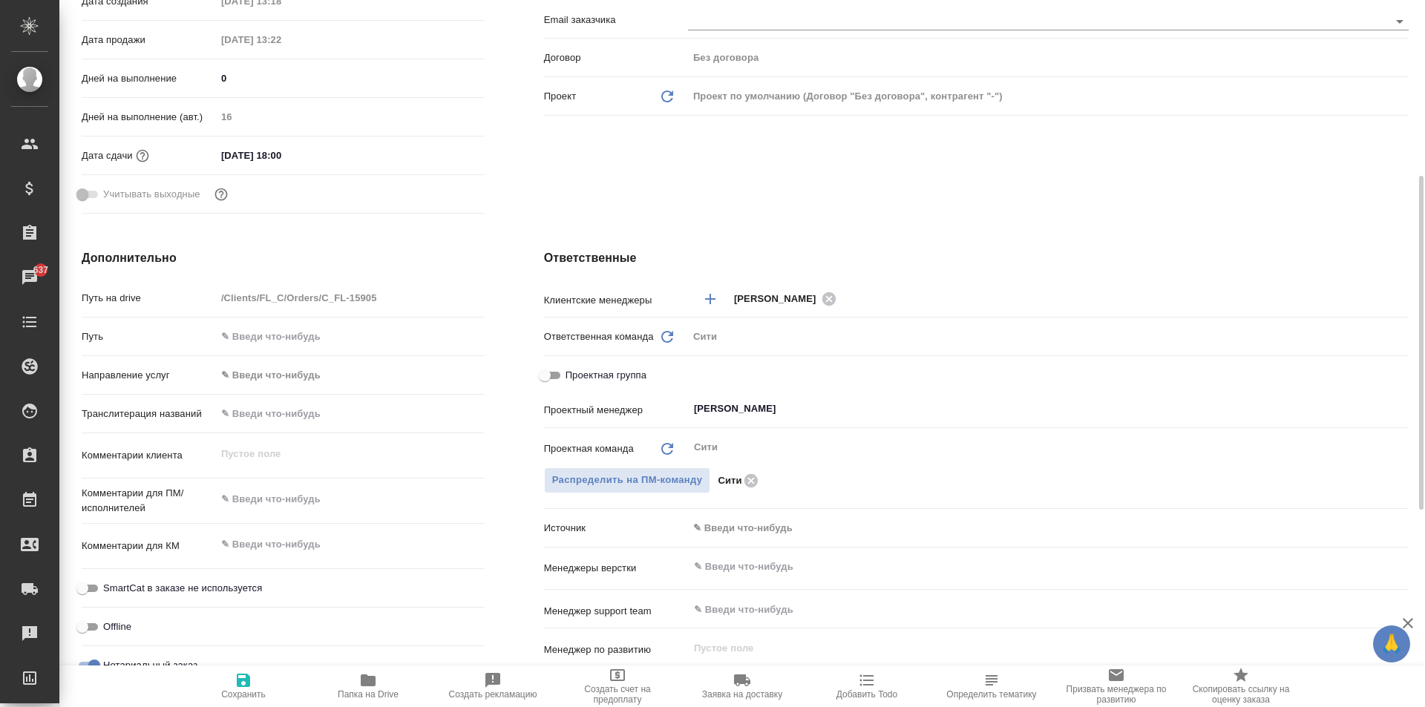
scroll to position [74, 0]
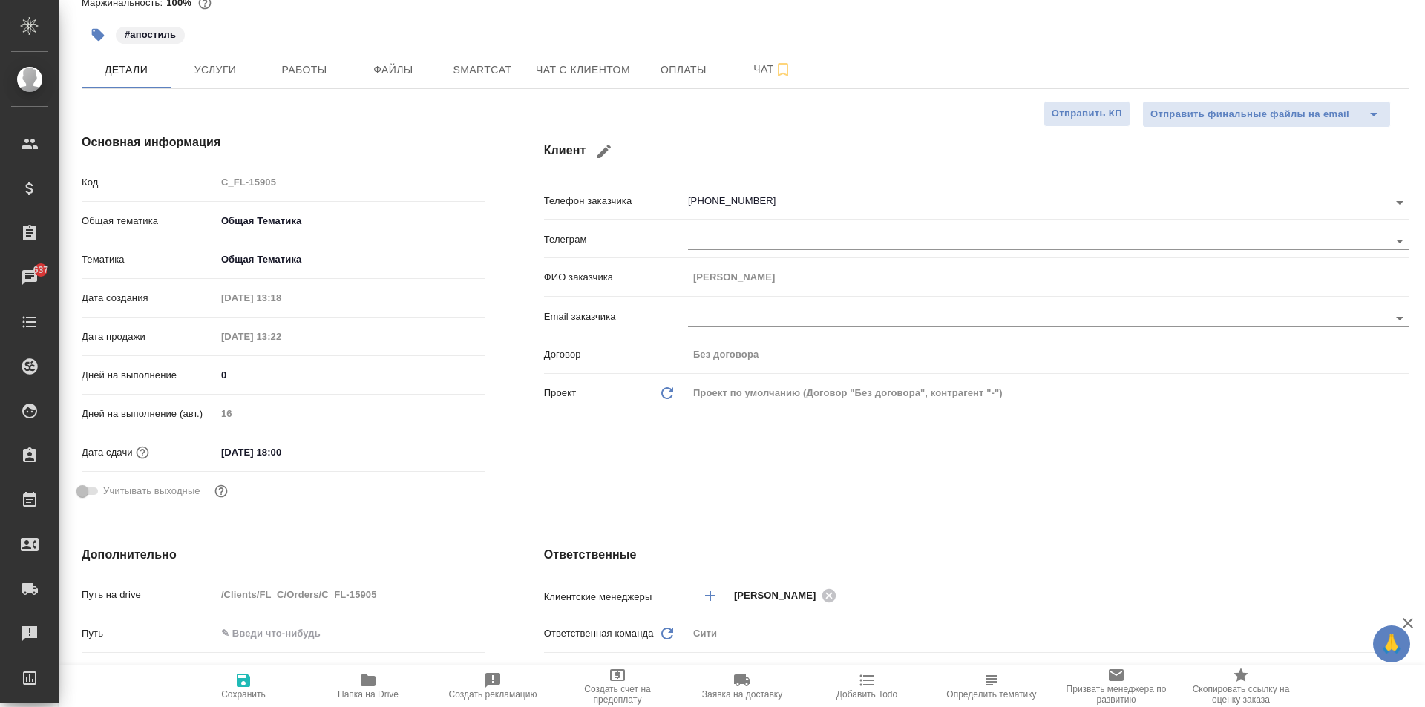
type textarea "x"
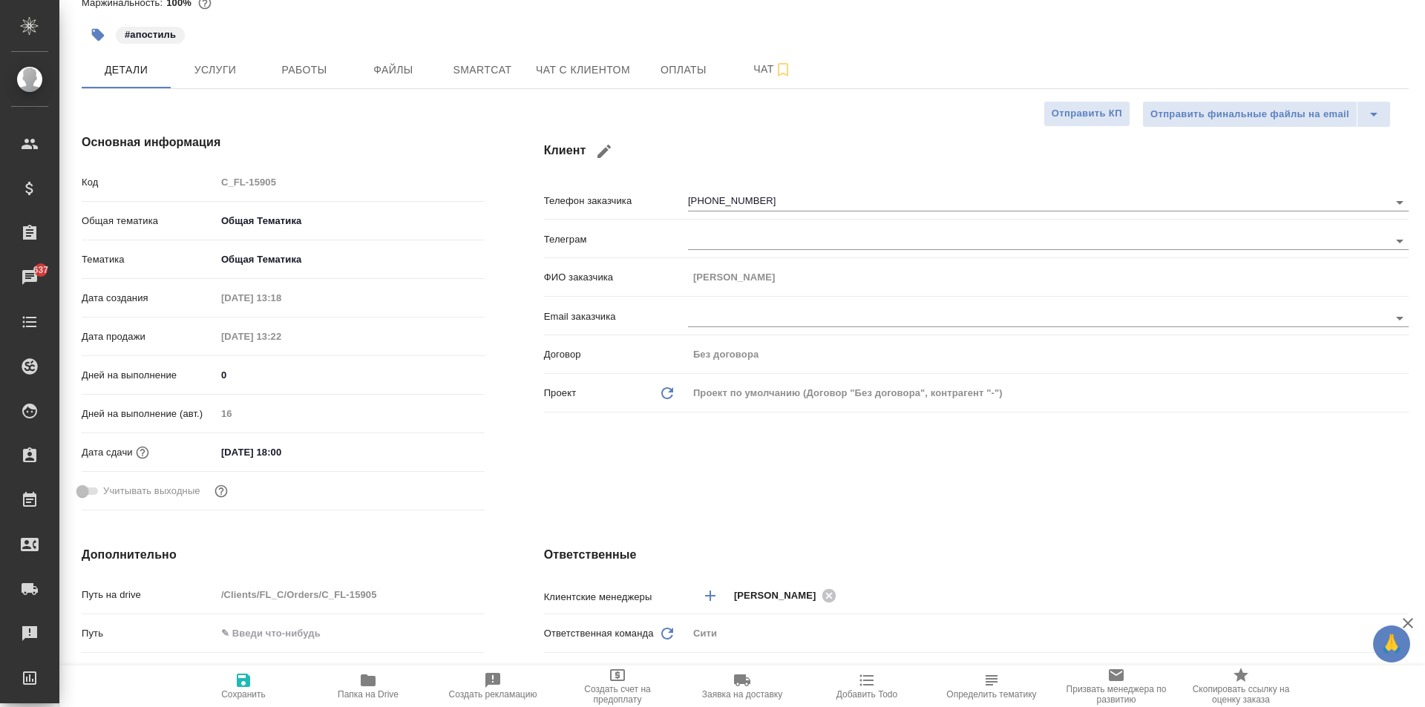
type textarea "x"
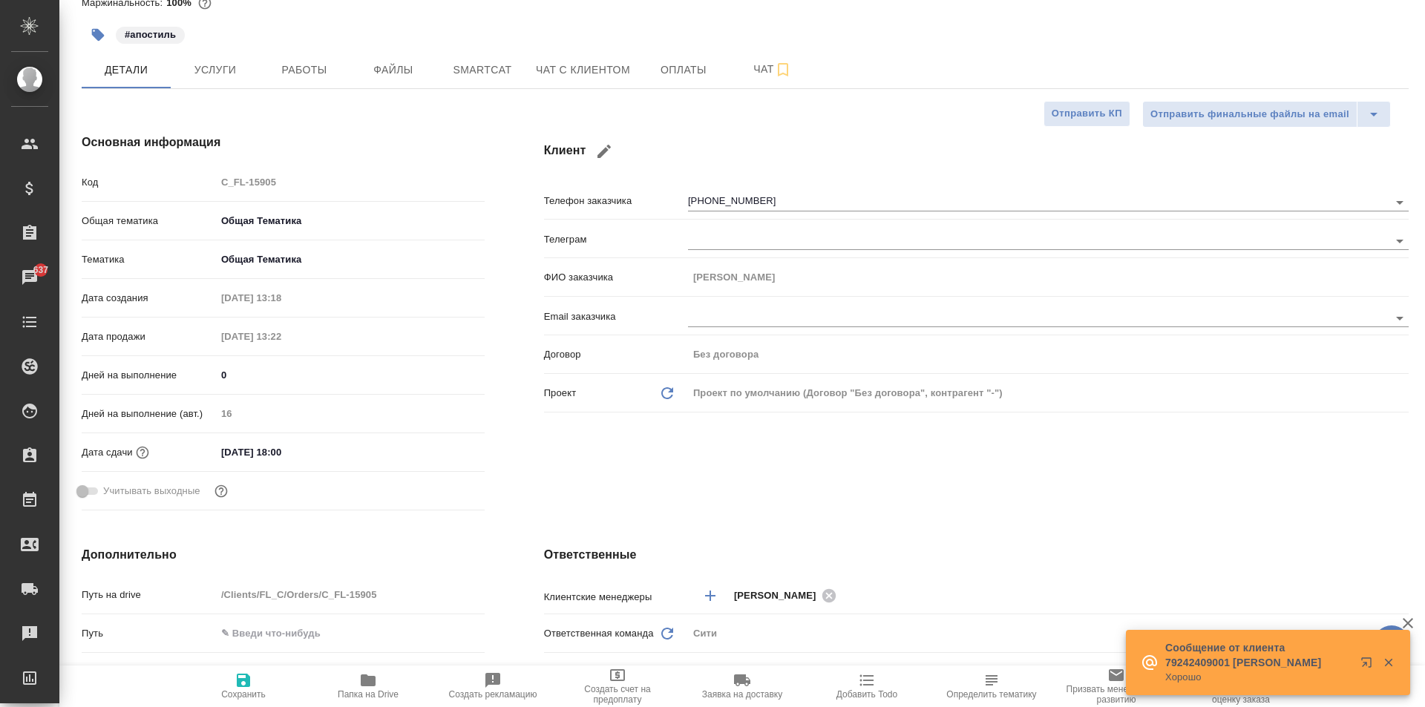
click at [367, 690] on span "Папка на Drive" at bounding box center [368, 694] width 61 height 10
type textarea "x"
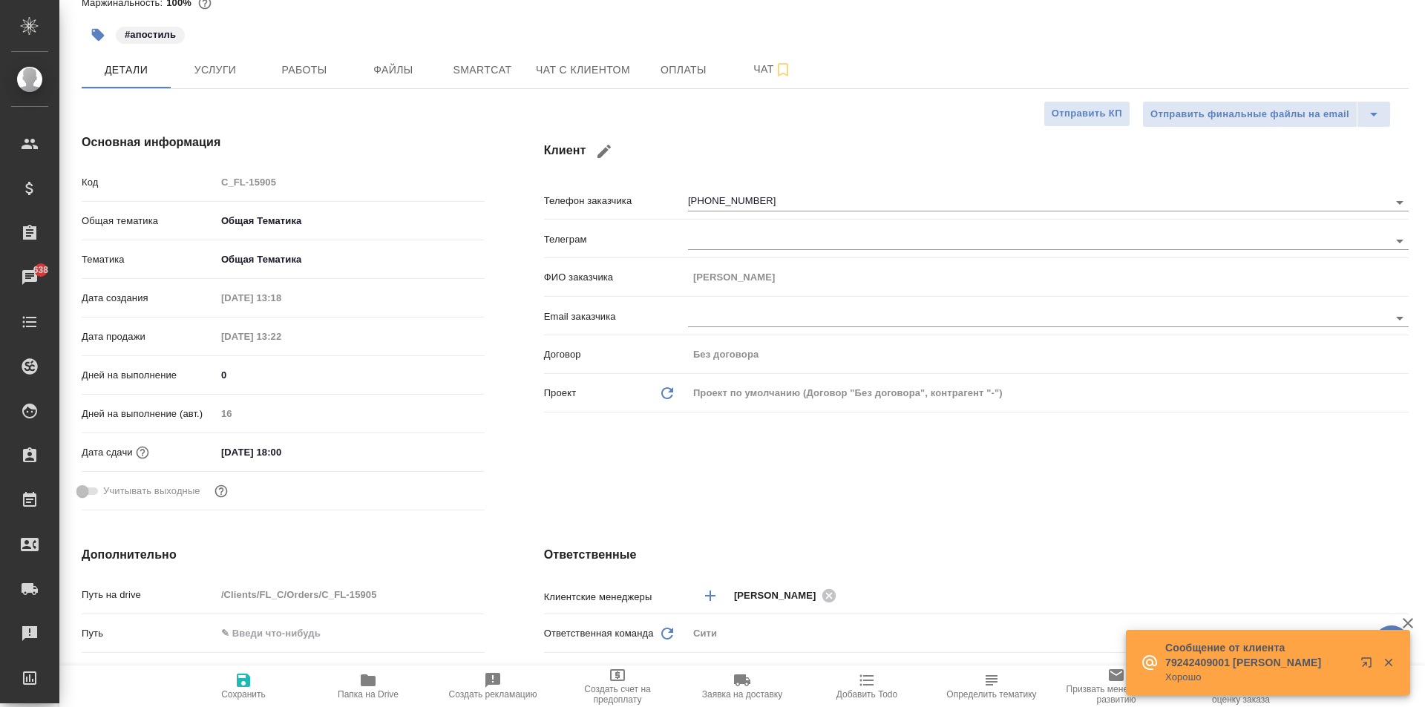
type textarea "x"
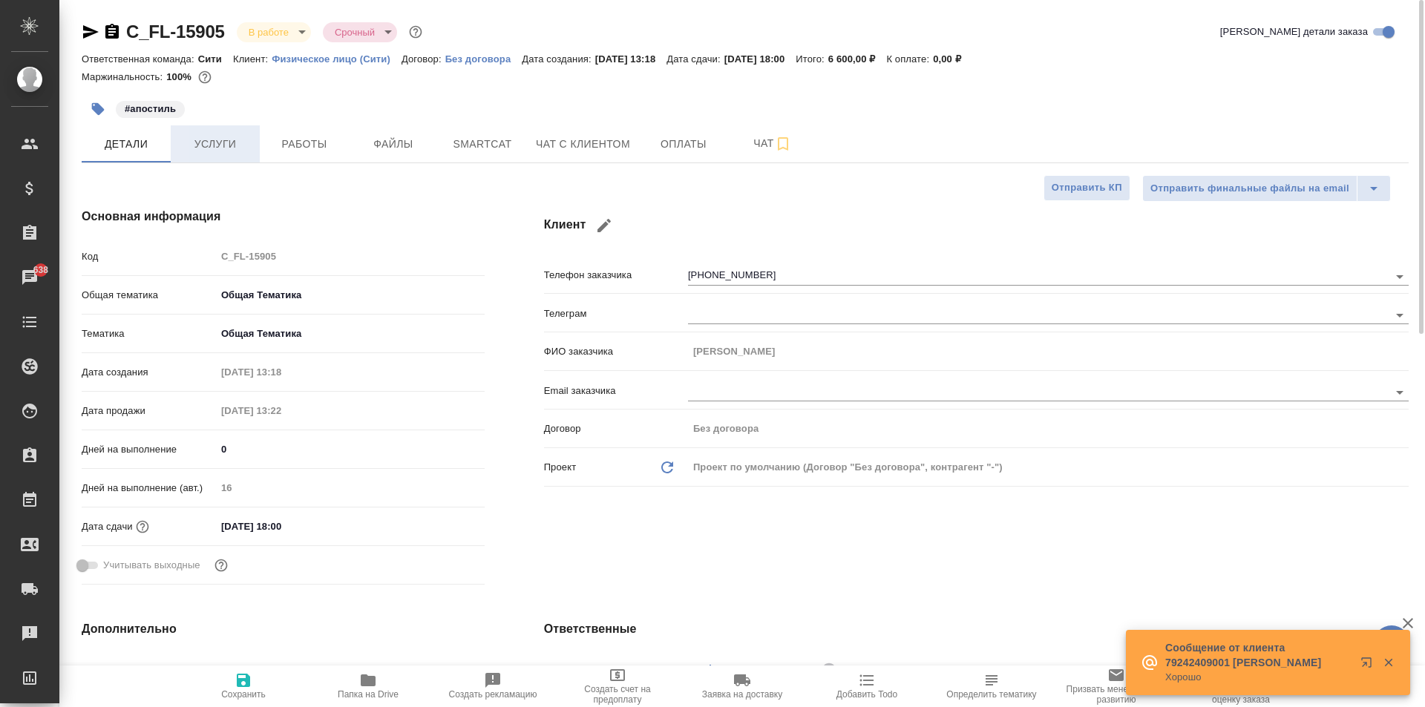
click at [235, 147] on span "Услуги" at bounding box center [215, 144] width 71 height 19
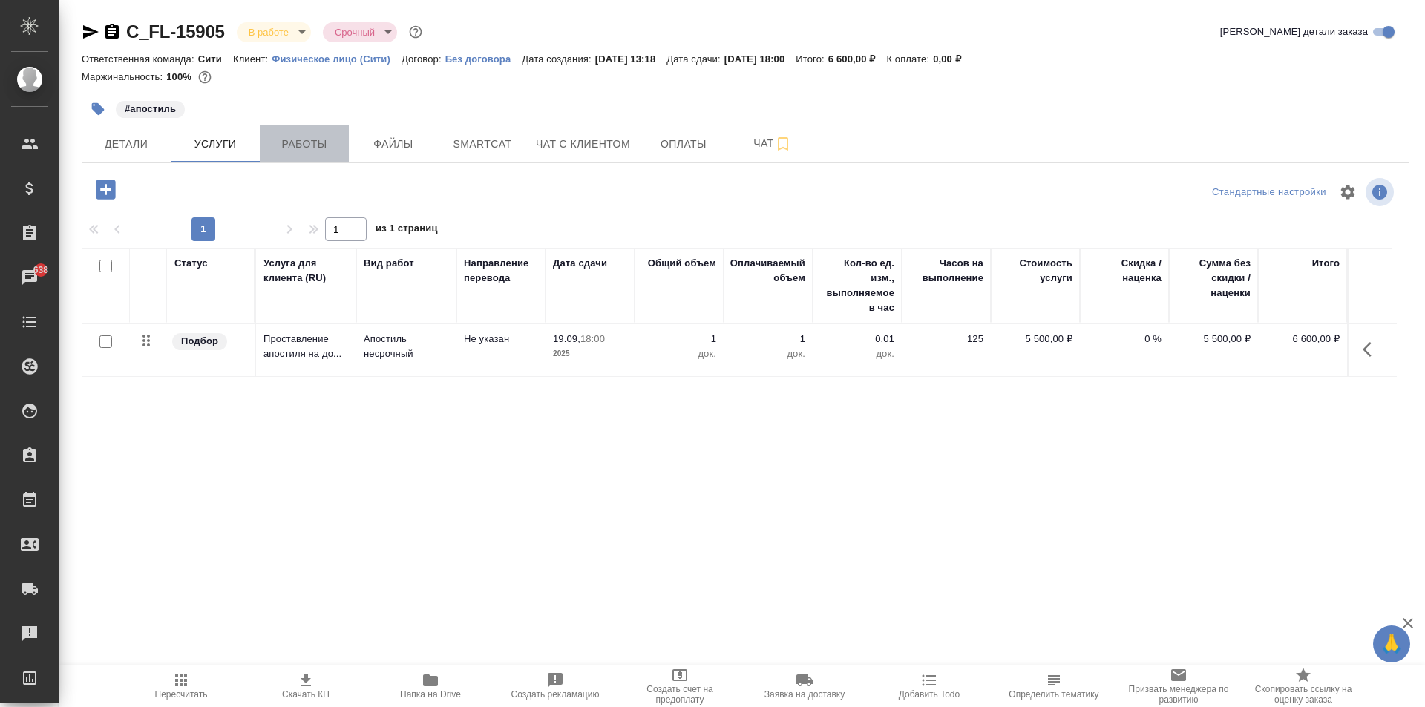
click at [292, 147] on span "Работы" at bounding box center [304, 144] width 71 height 19
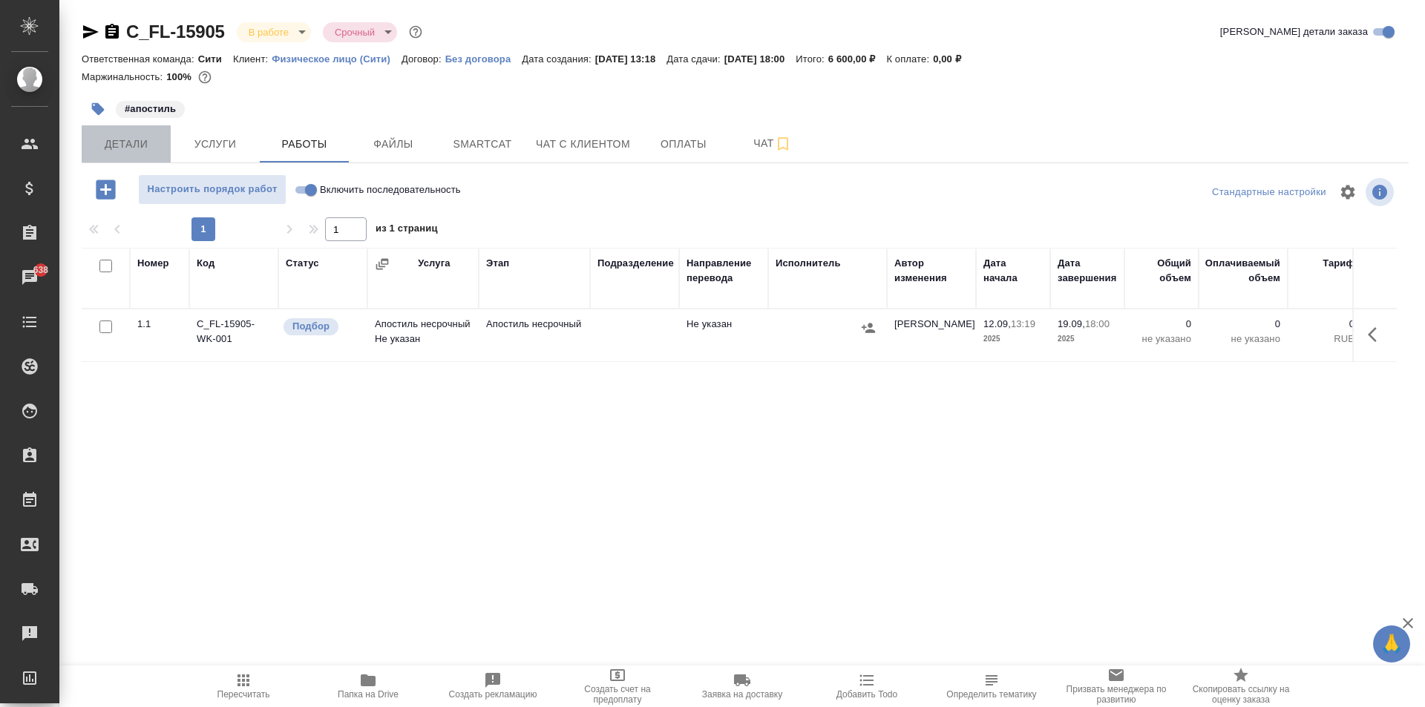
click at [125, 152] on span "Детали" at bounding box center [126, 144] width 71 height 19
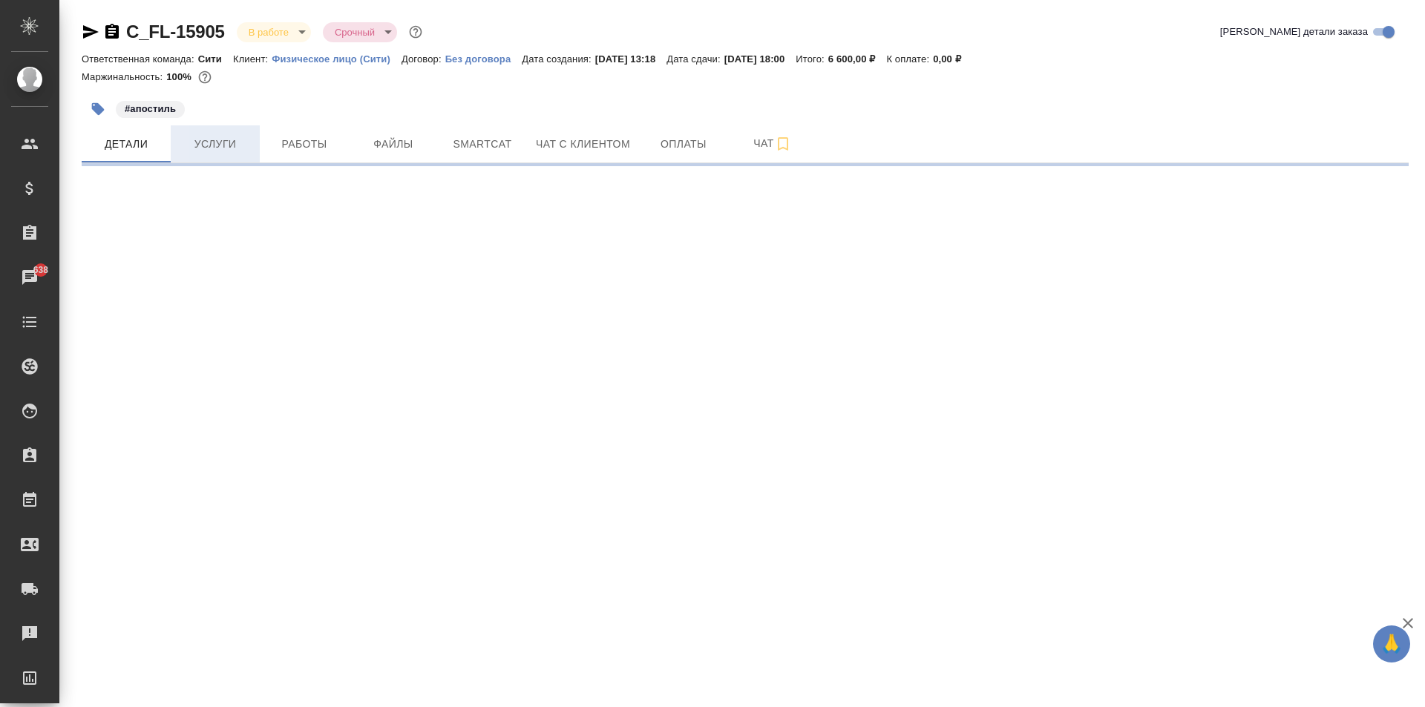
select select "RU"
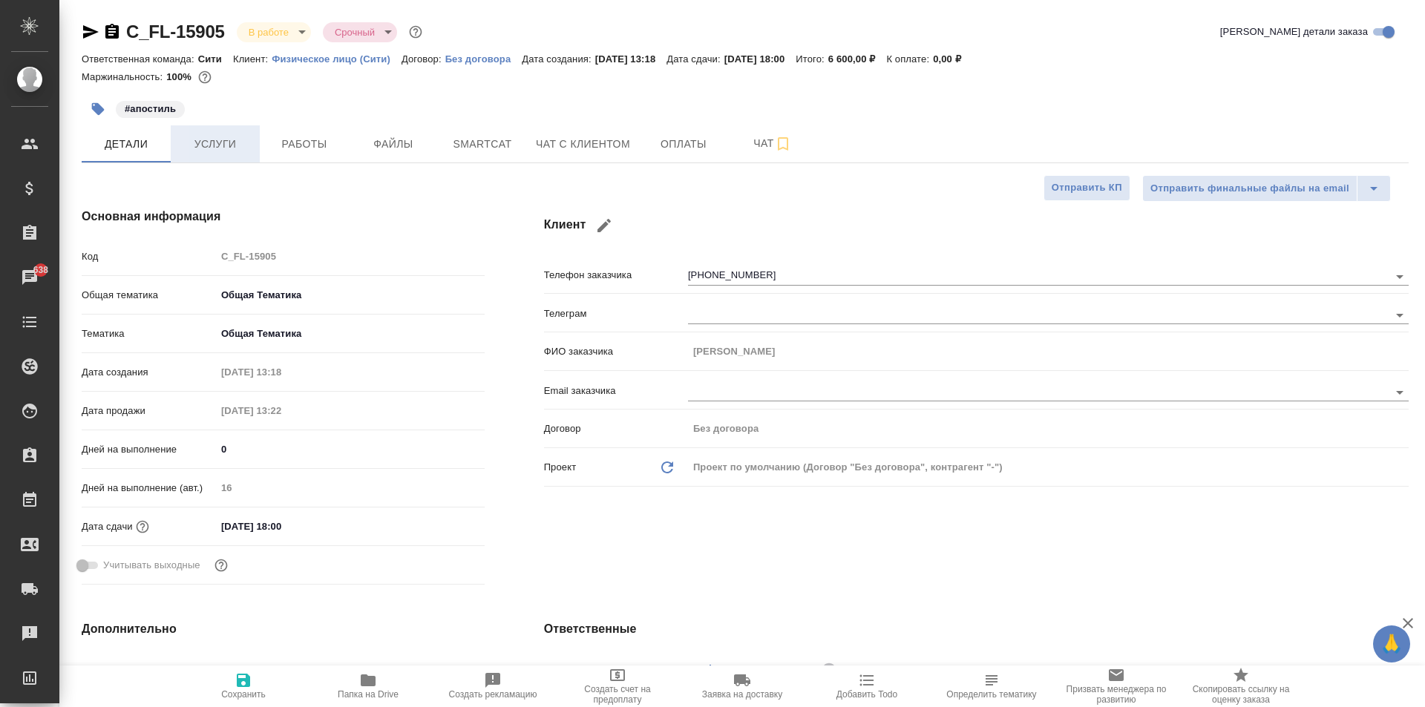
type textarea "x"
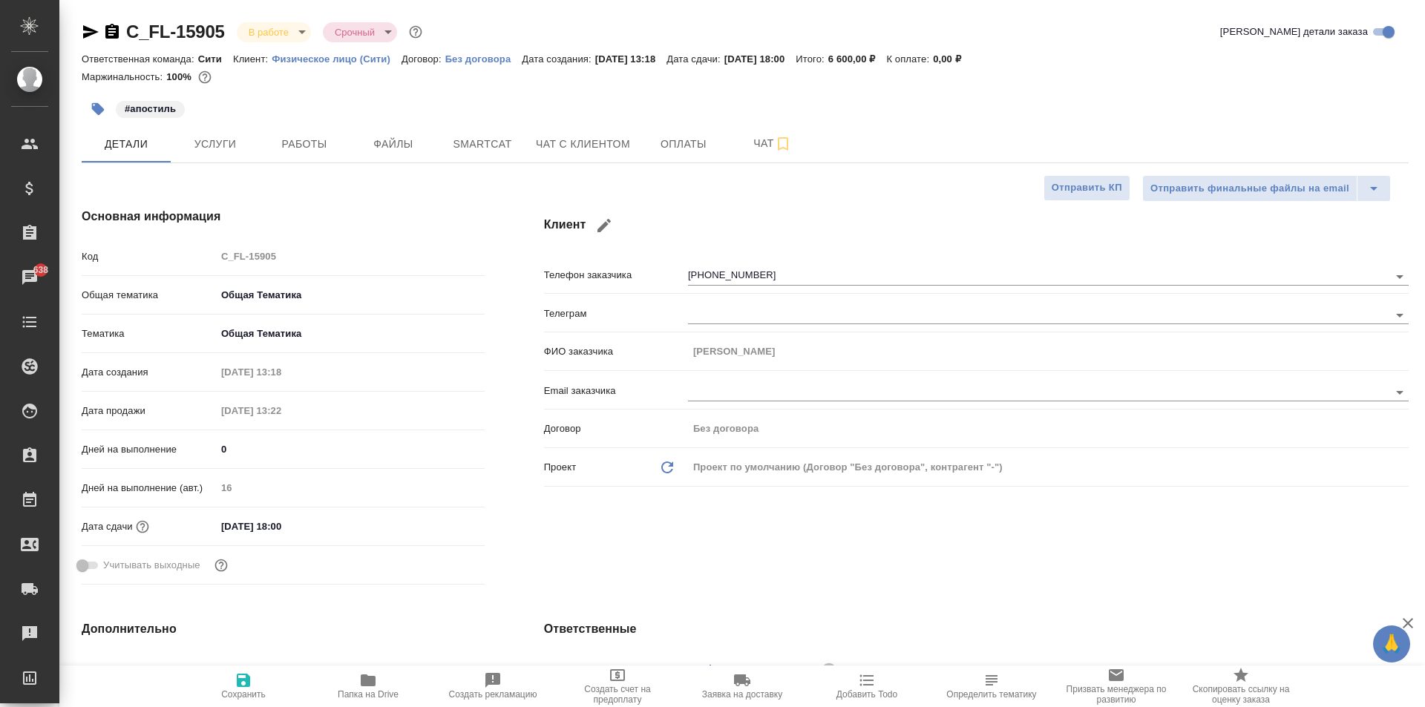
type textarea "x"
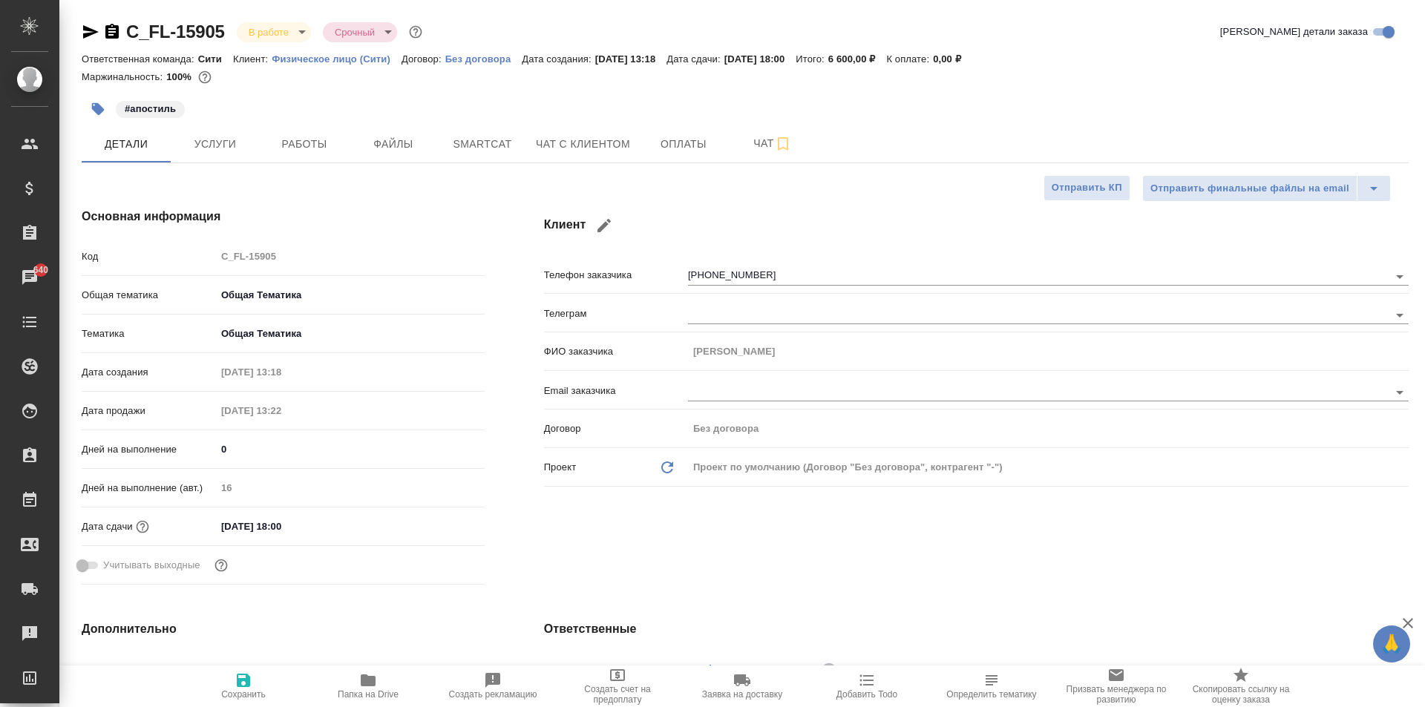
type textarea "x"
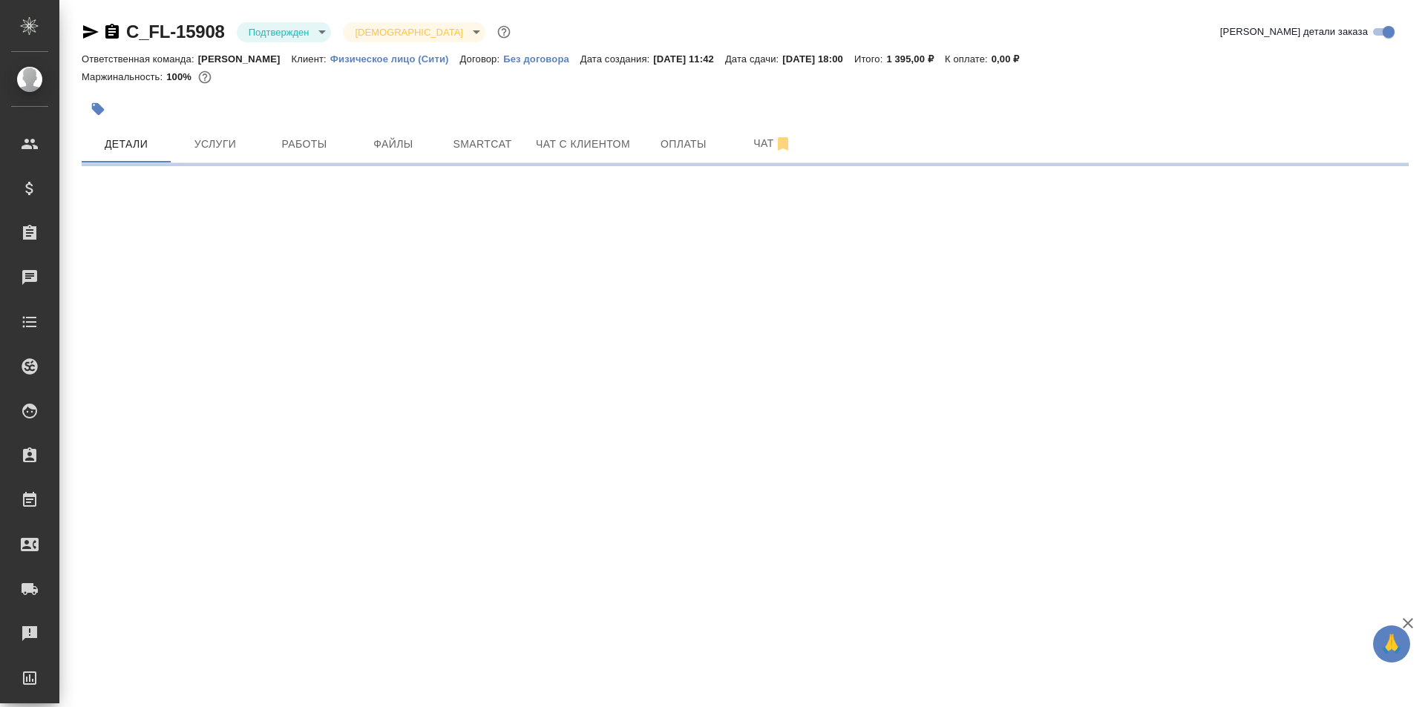
select select "RU"
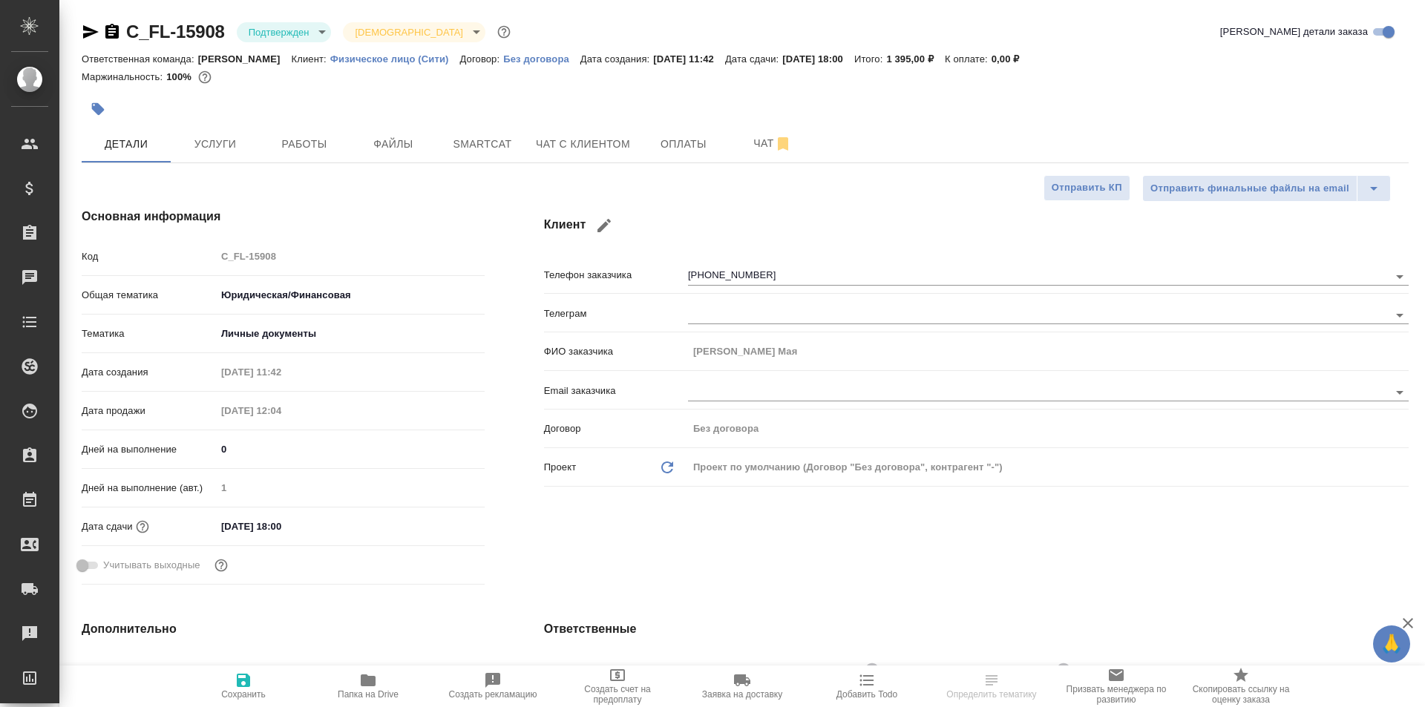
type textarea "x"
click at [302, 149] on span "Работы" at bounding box center [304, 144] width 71 height 19
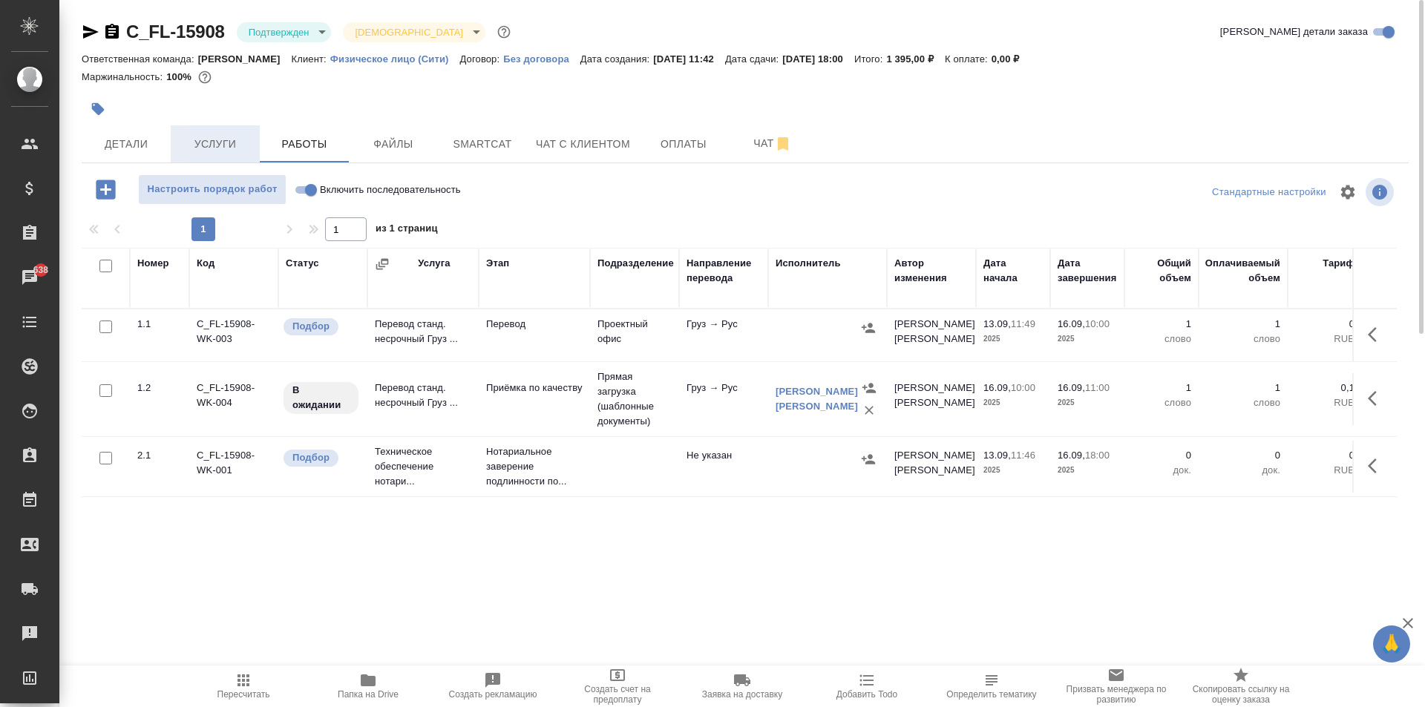
click at [221, 151] on span "Услуги" at bounding box center [215, 144] width 71 height 19
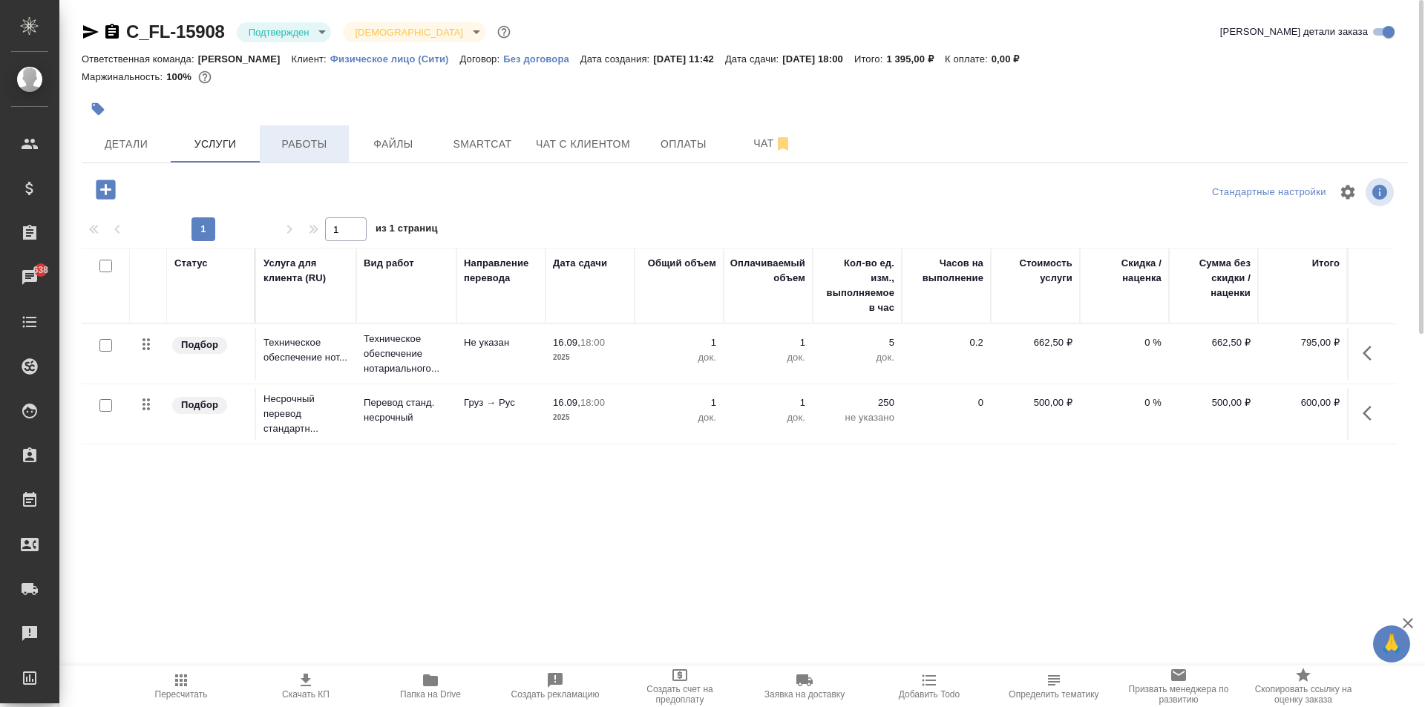
click at [292, 141] on span "Работы" at bounding box center [304, 144] width 71 height 19
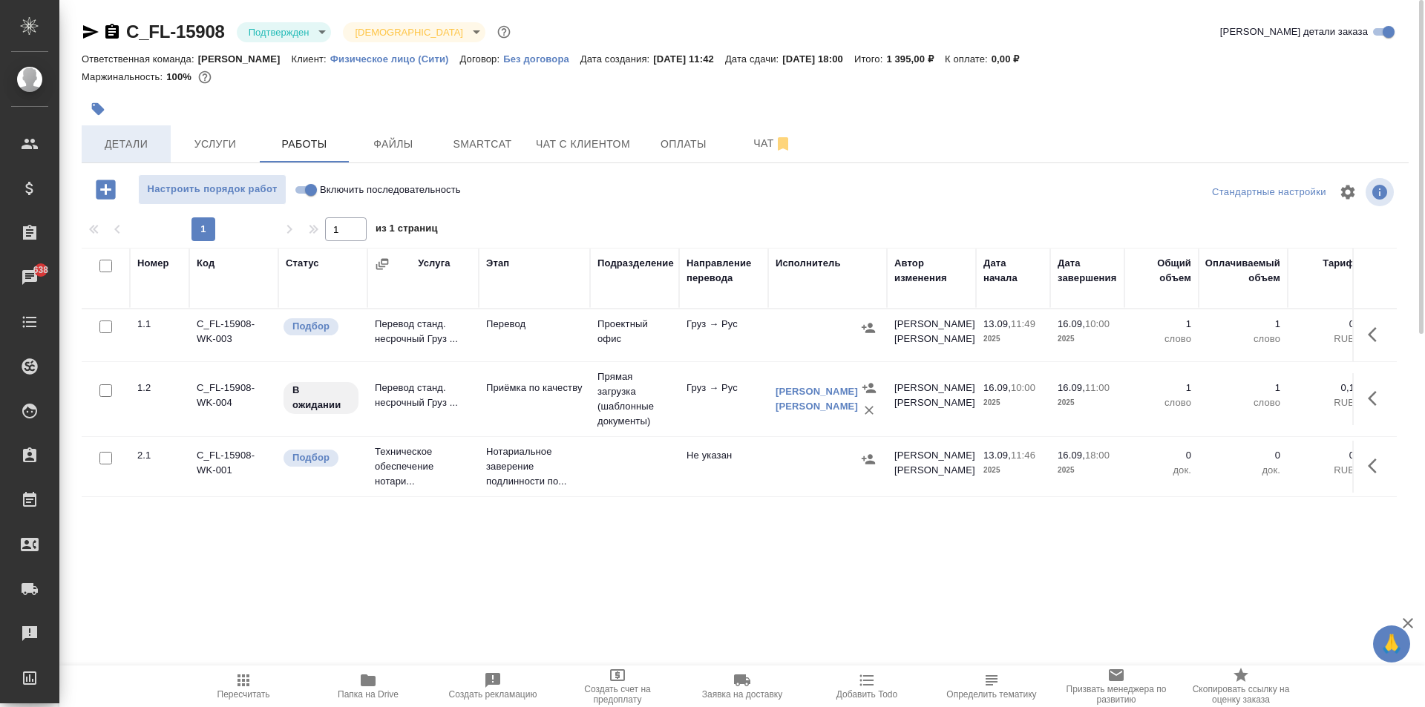
click at [99, 146] on span "Детали" at bounding box center [126, 144] width 71 height 19
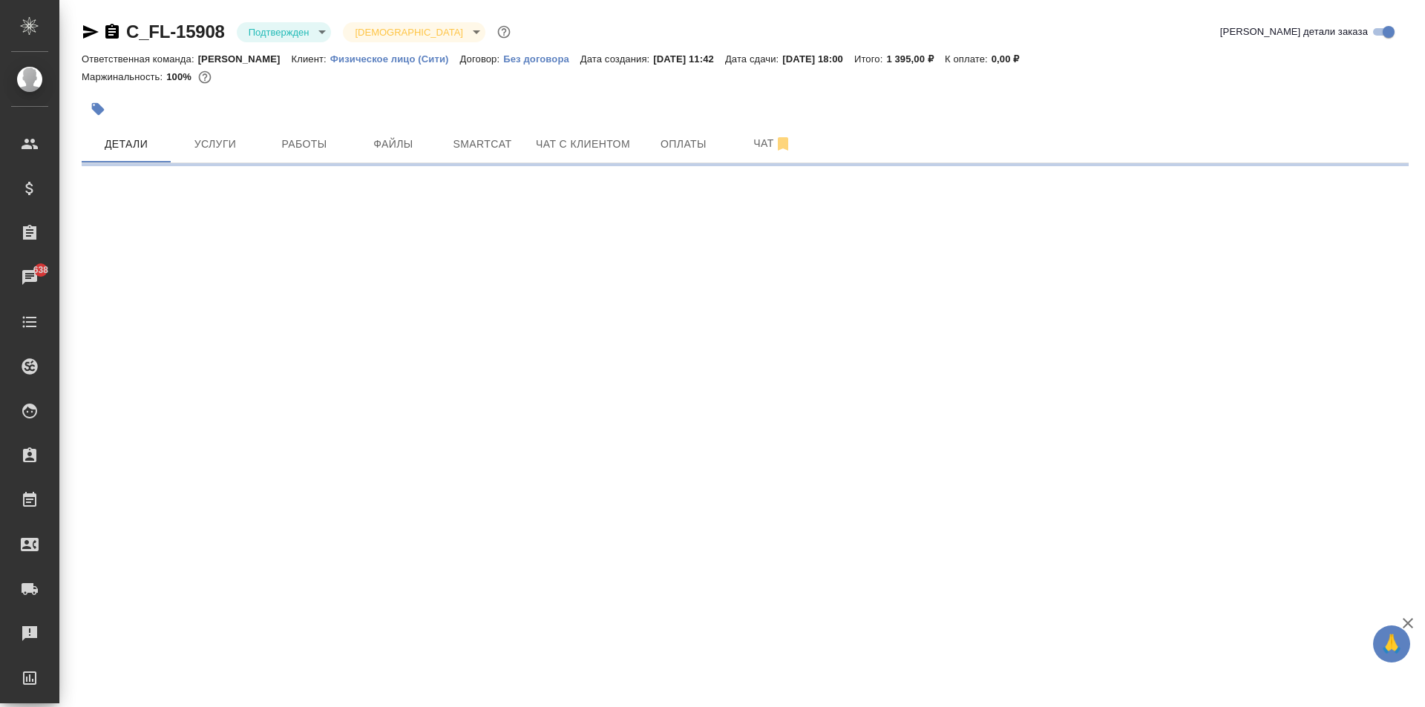
select select "RU"
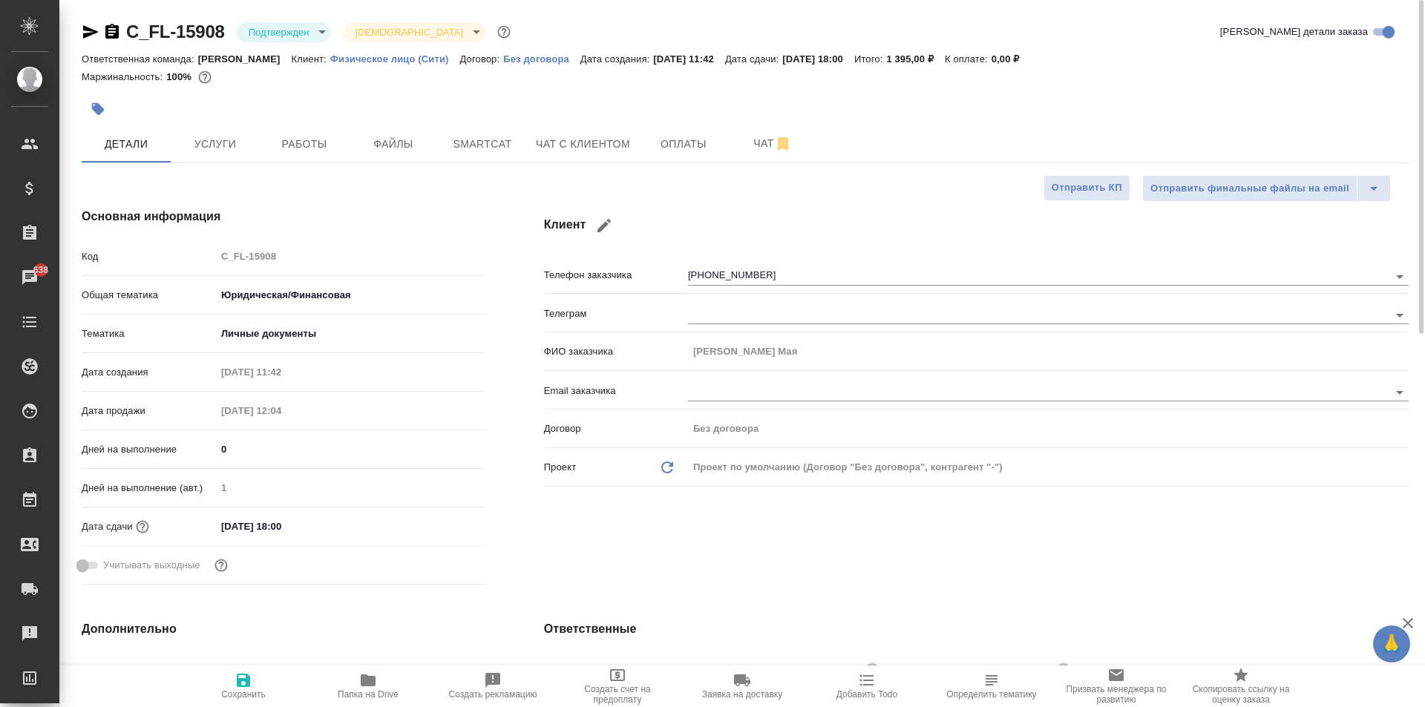
type textarea "x"
click at [181, 136] on span "Услуги" at bounding box center [215, 144] width 71 height 19
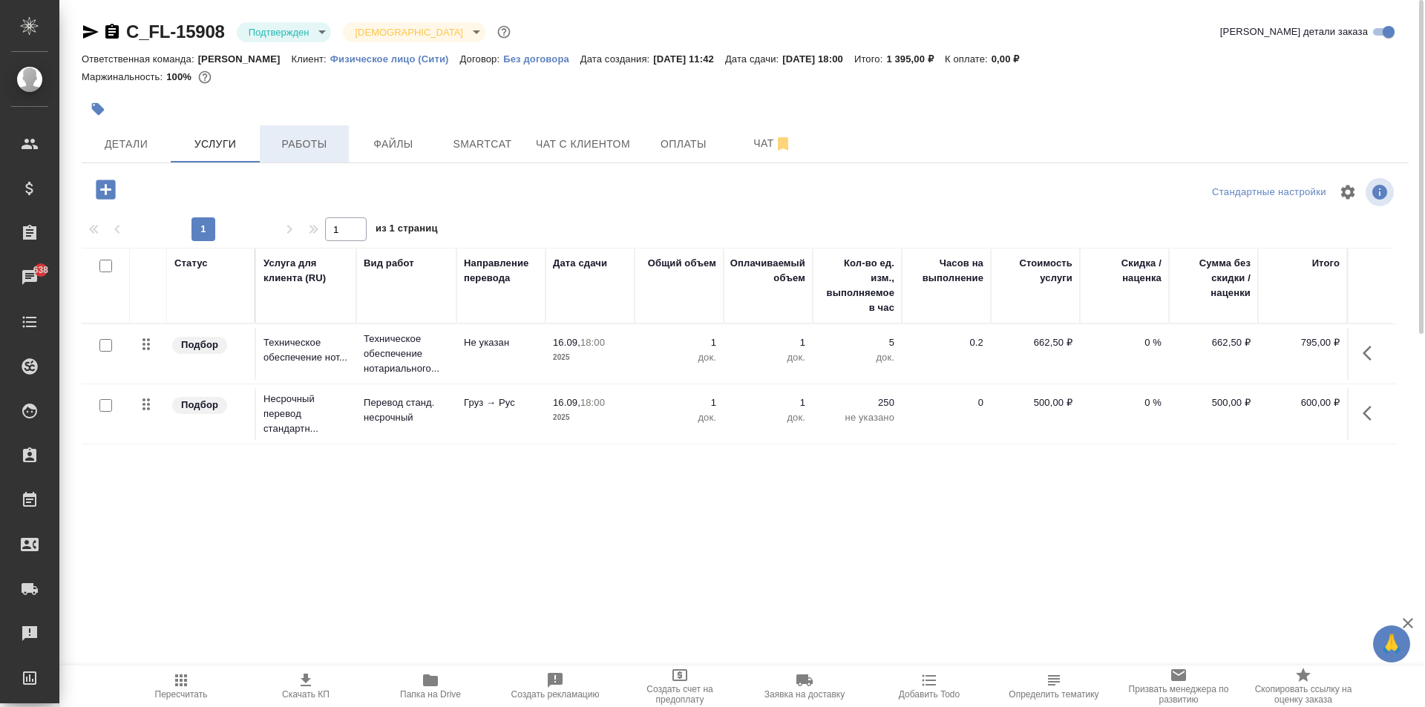
click at [301, 153] on span "Работы" at bounding box center [304, 144] width 71 height 19
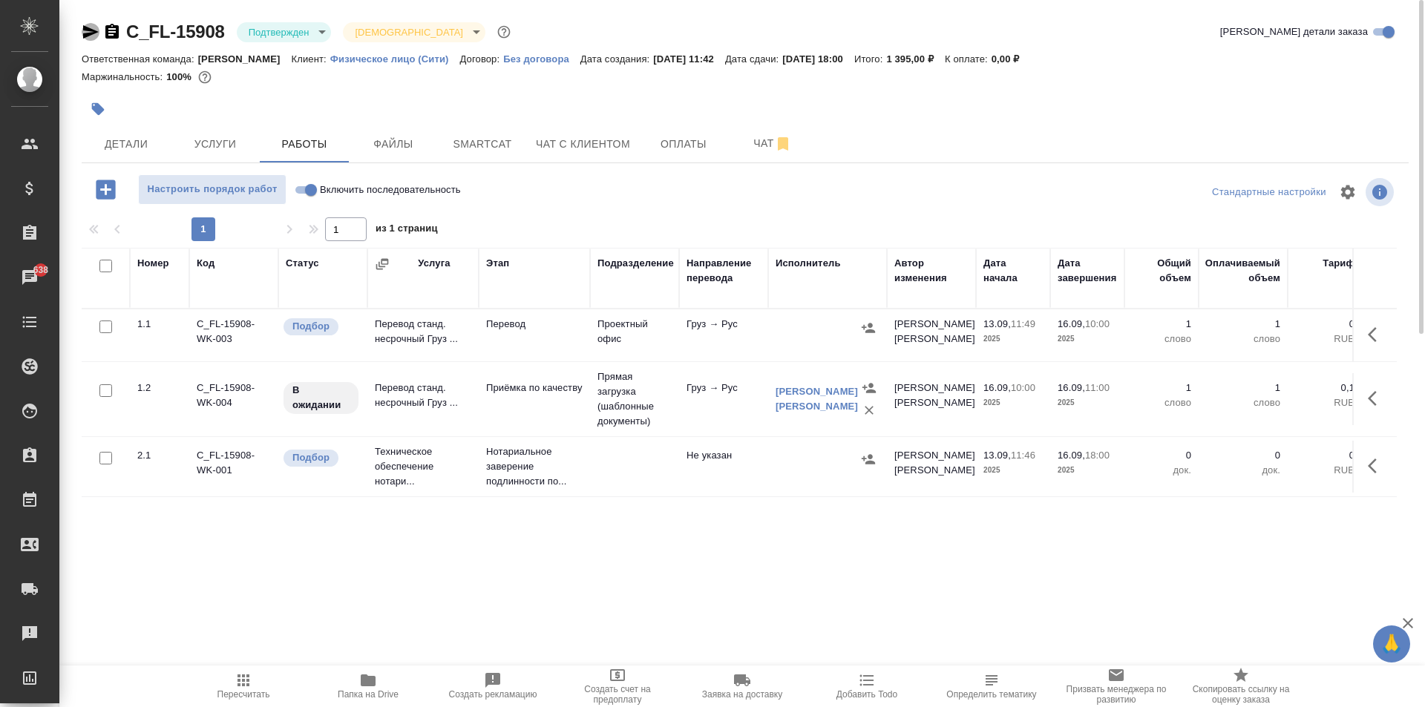
click at [90, 36] on icon "button" at bounding box center [91, 32] width 18 height 18
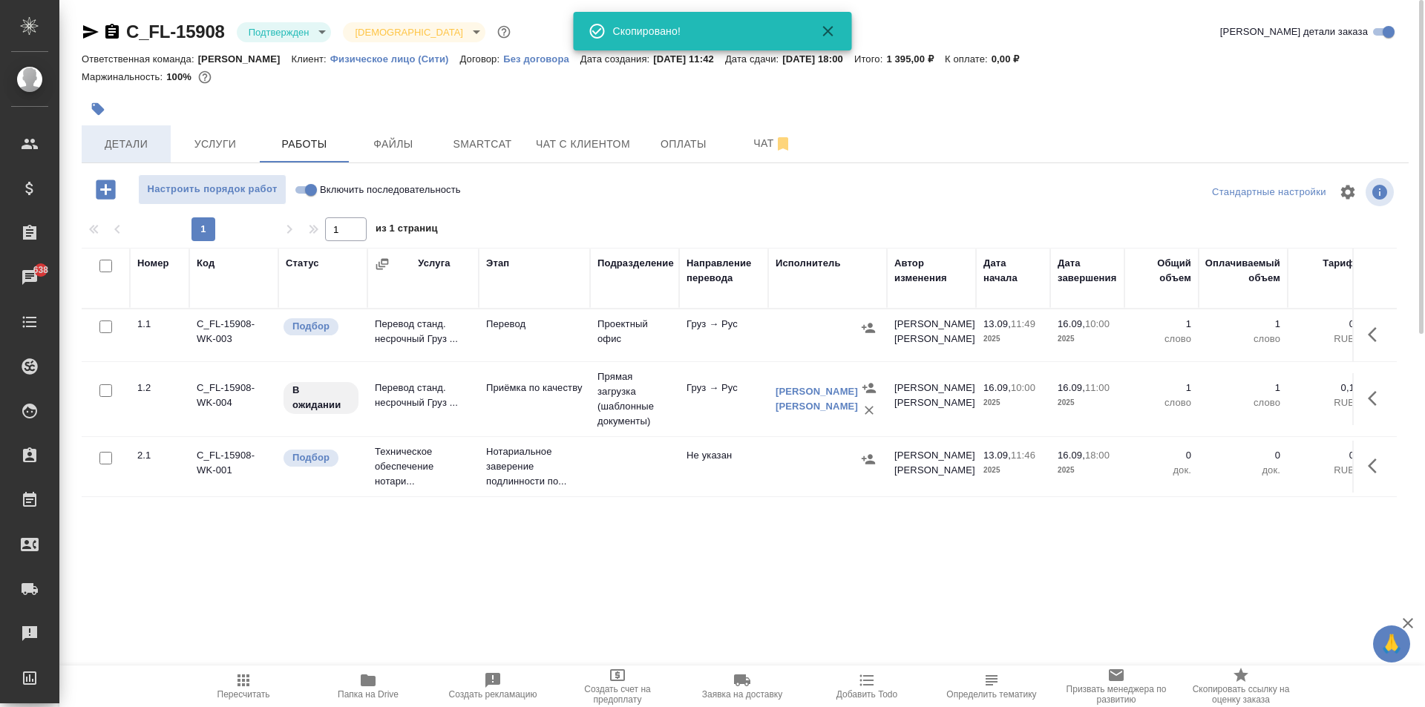
click at [114, 156] on button "Детали" at bounding box center [126, 143] width 89 height 37
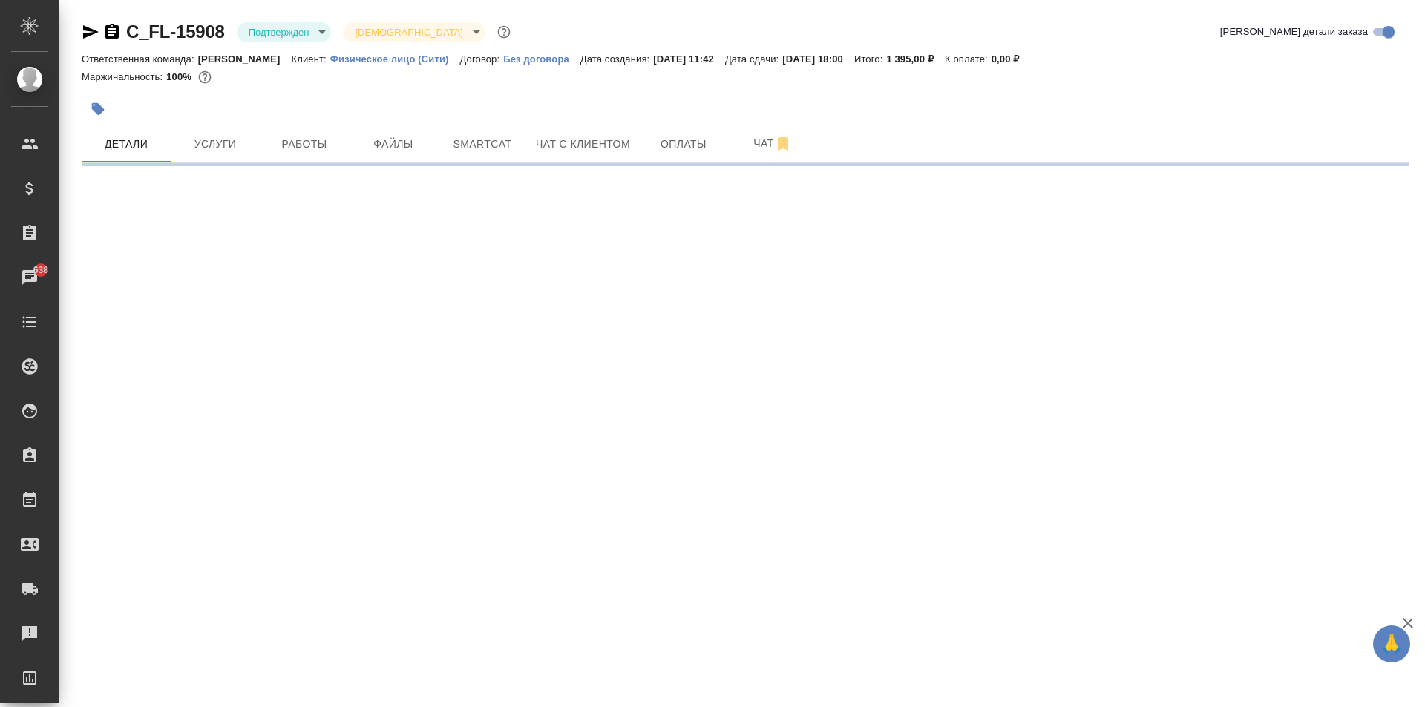
select select "RU"
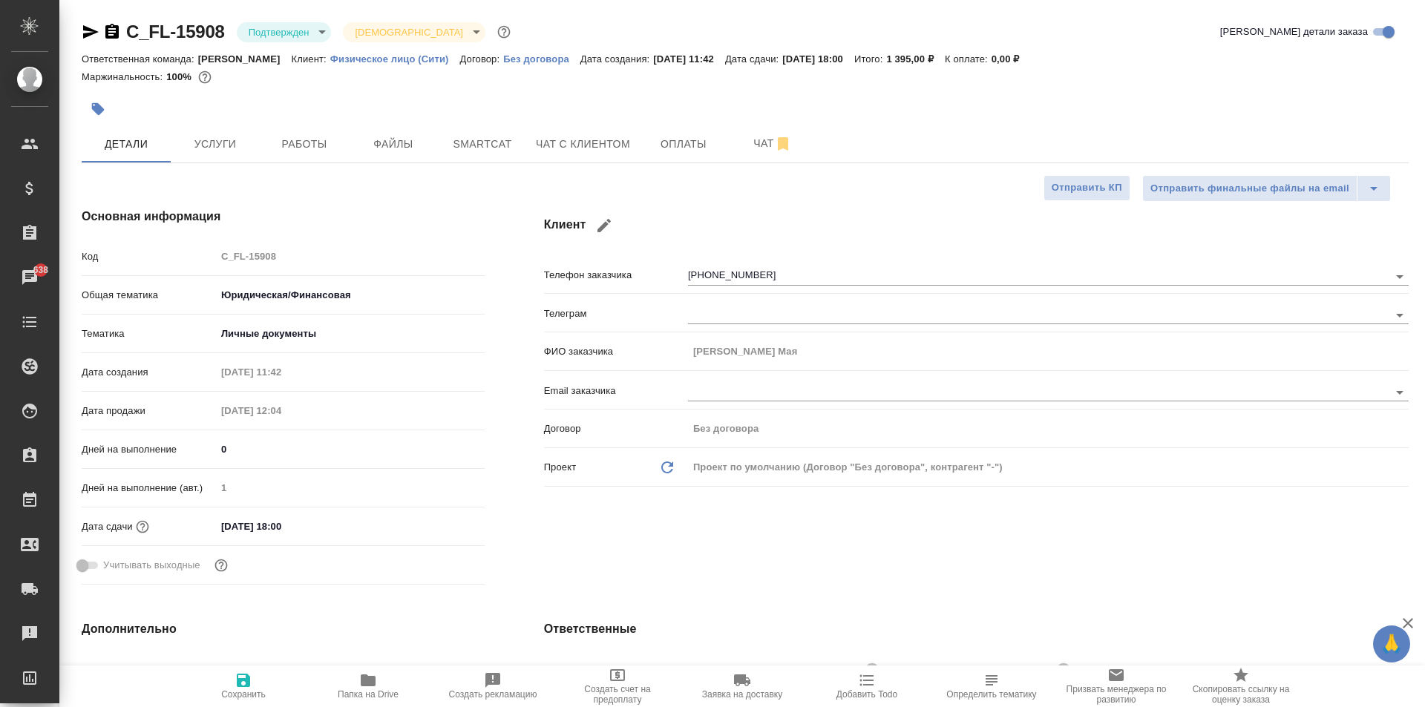
type textarea "x"
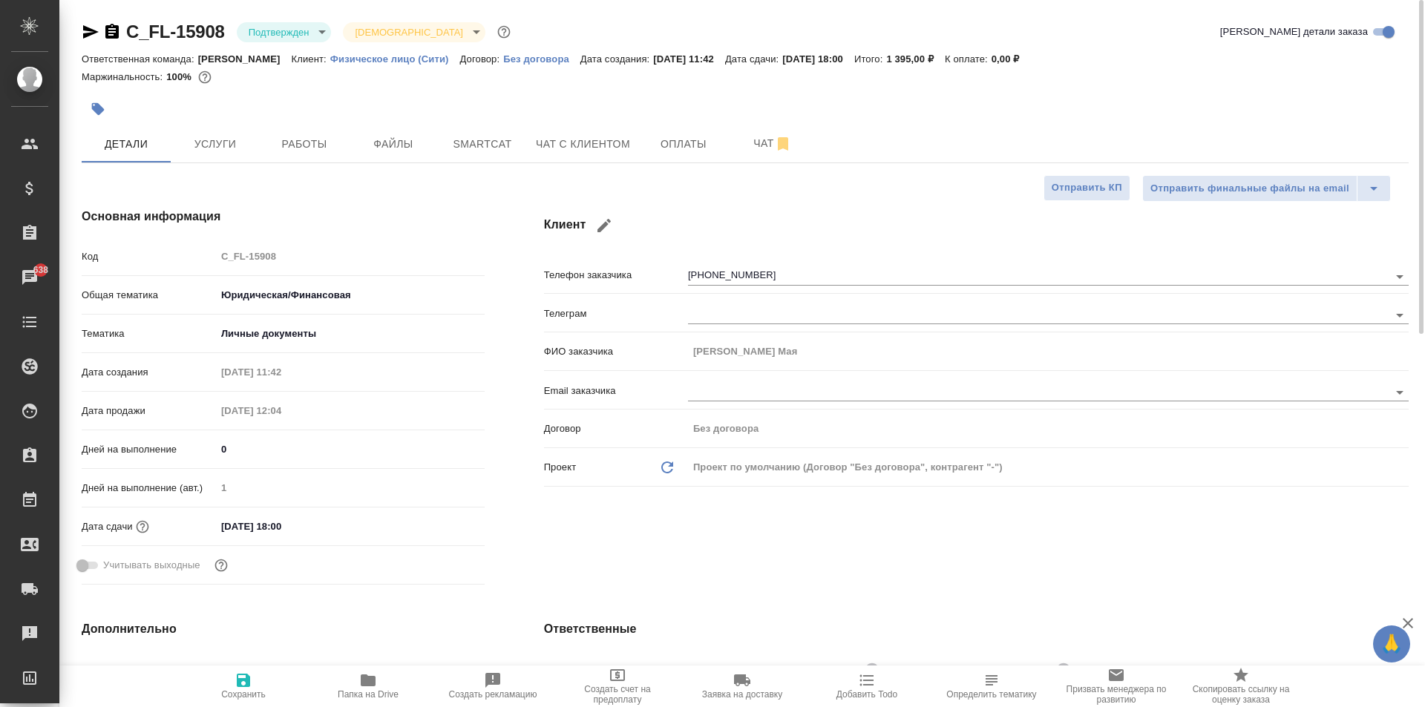
type textarea "x"
click at [299, 143] on span "Работы" at bounding box center [304, 144] width 71 height 19
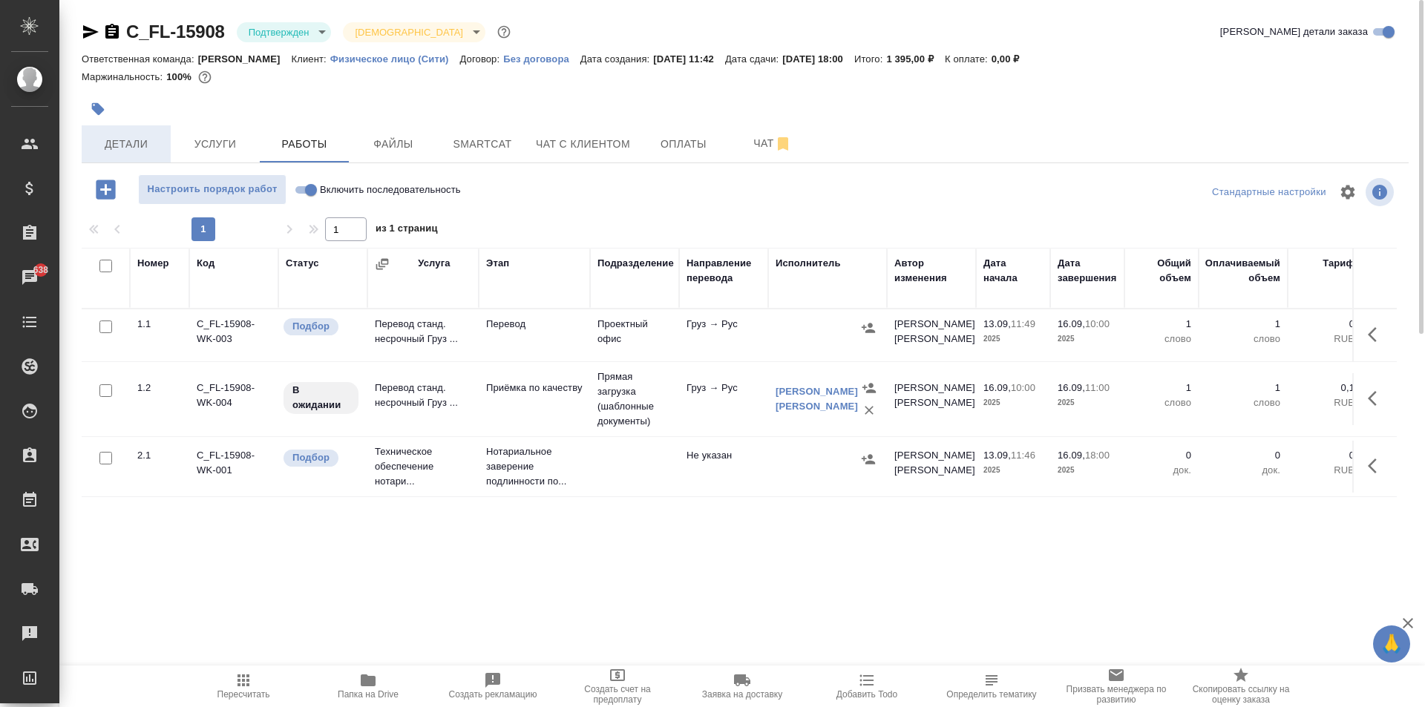
click at [153, 142] on span "Детали" at bounding box center [126, 144] width 71 height 19
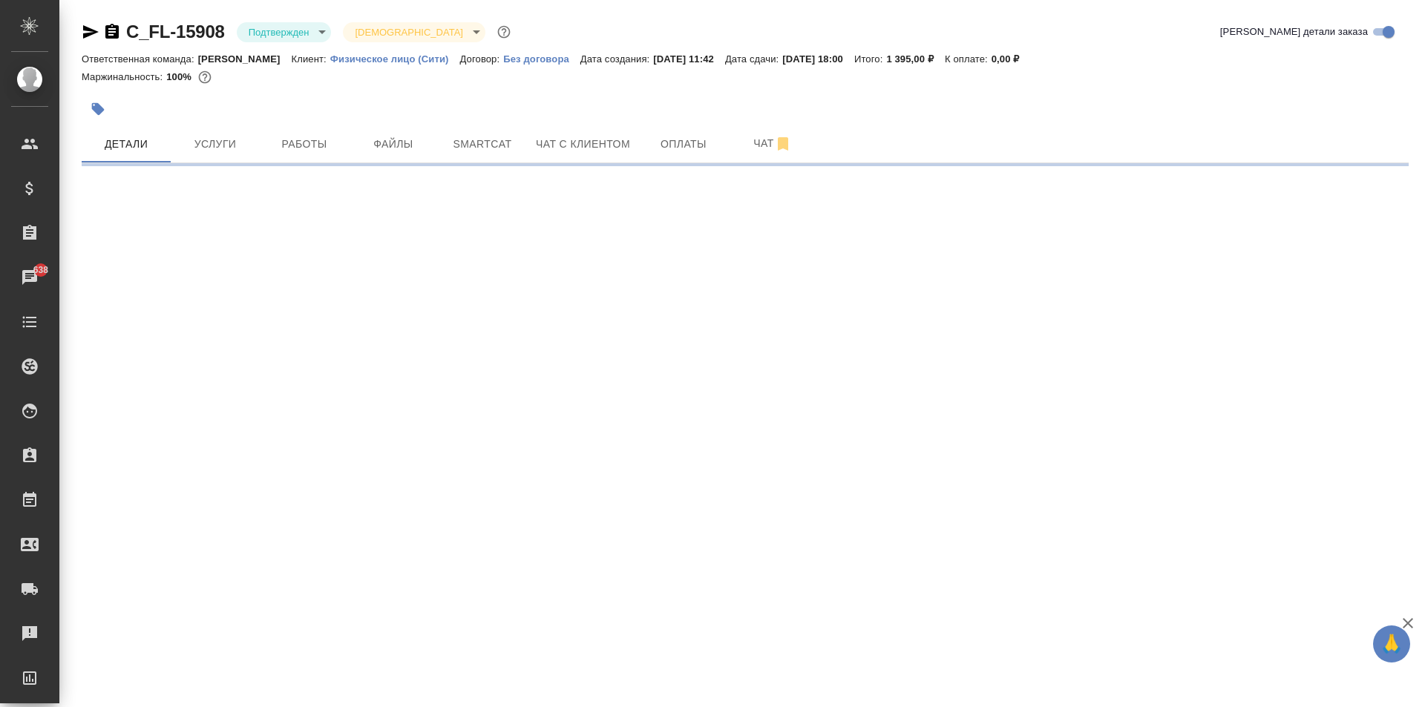
select select "RU"
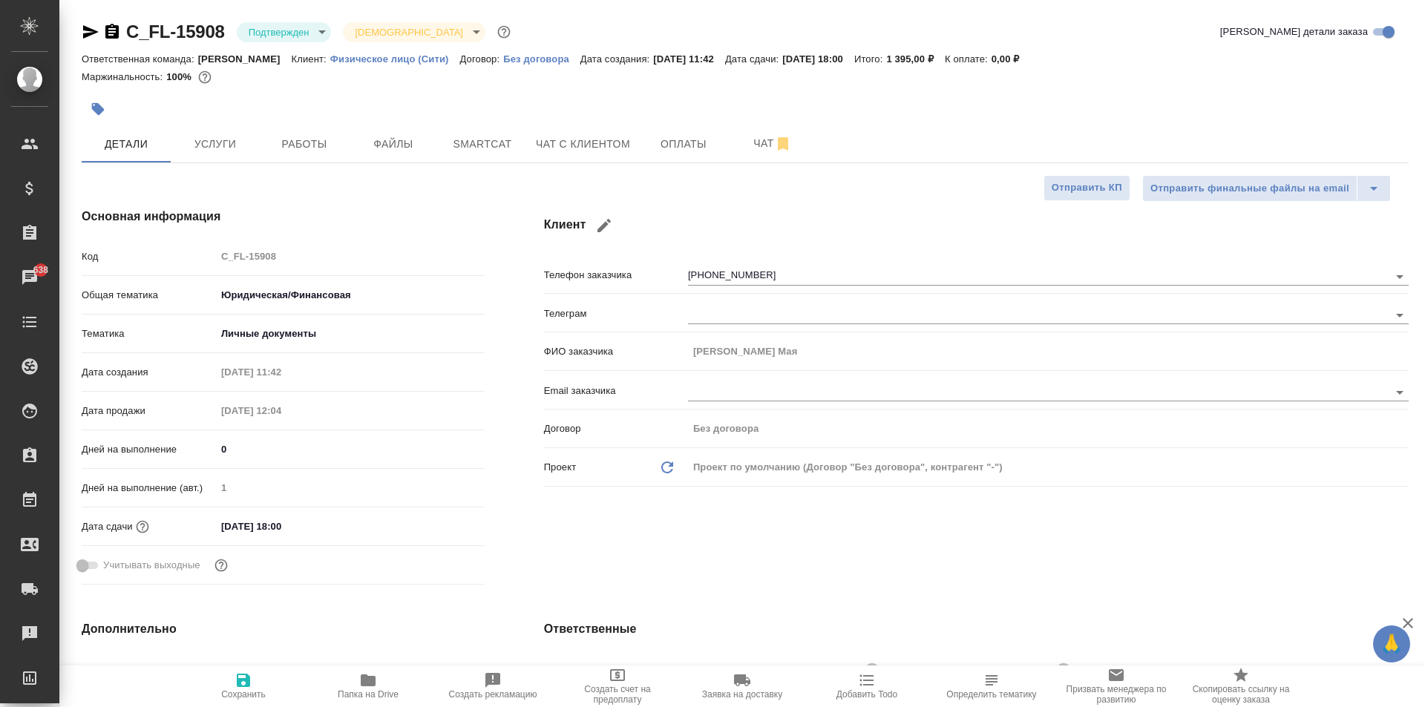
type textarea "x"
click at [300, 148] on span "Работы" at bounding box center [304, 144] width 71 height 19
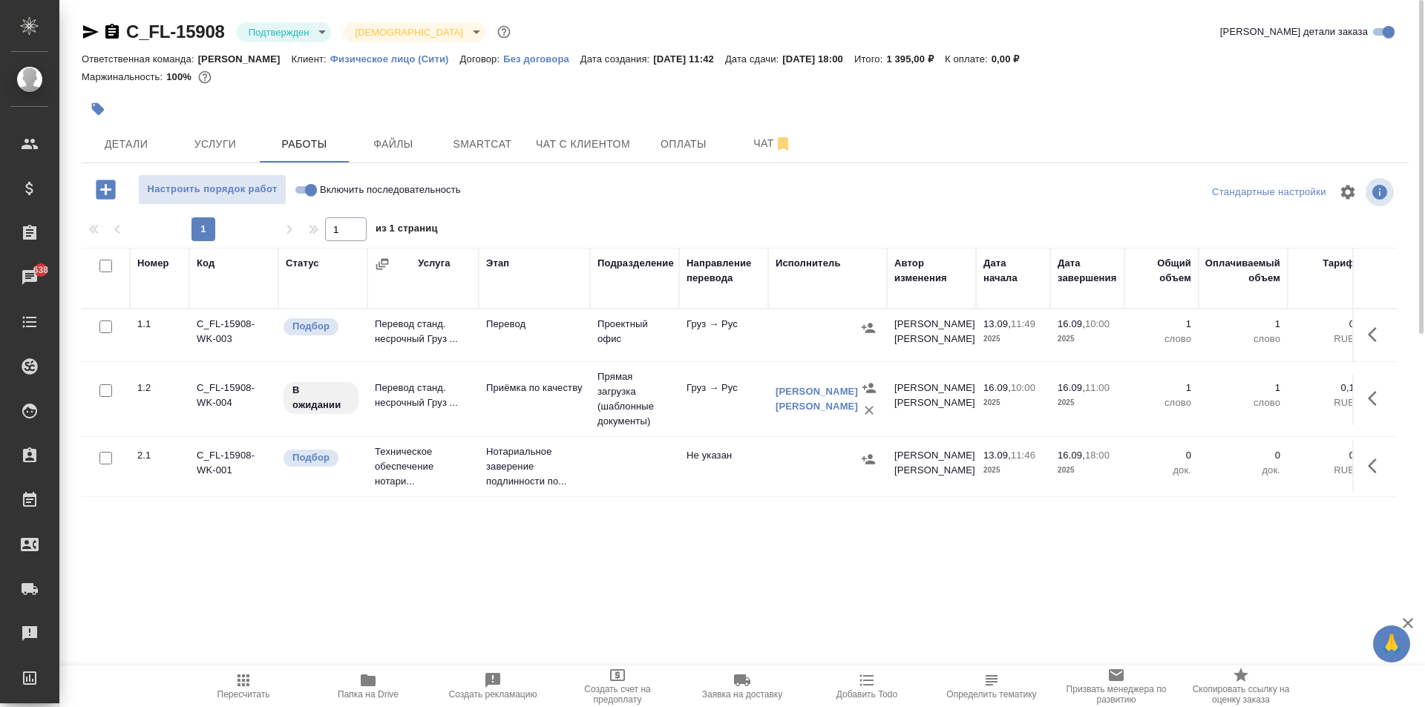
click at [255, 99] on div at bounding box center [524, 109] width 885 height 33
click at [130, 151] on span "Детали" at bounding box center [126, 144] width 71 height 19
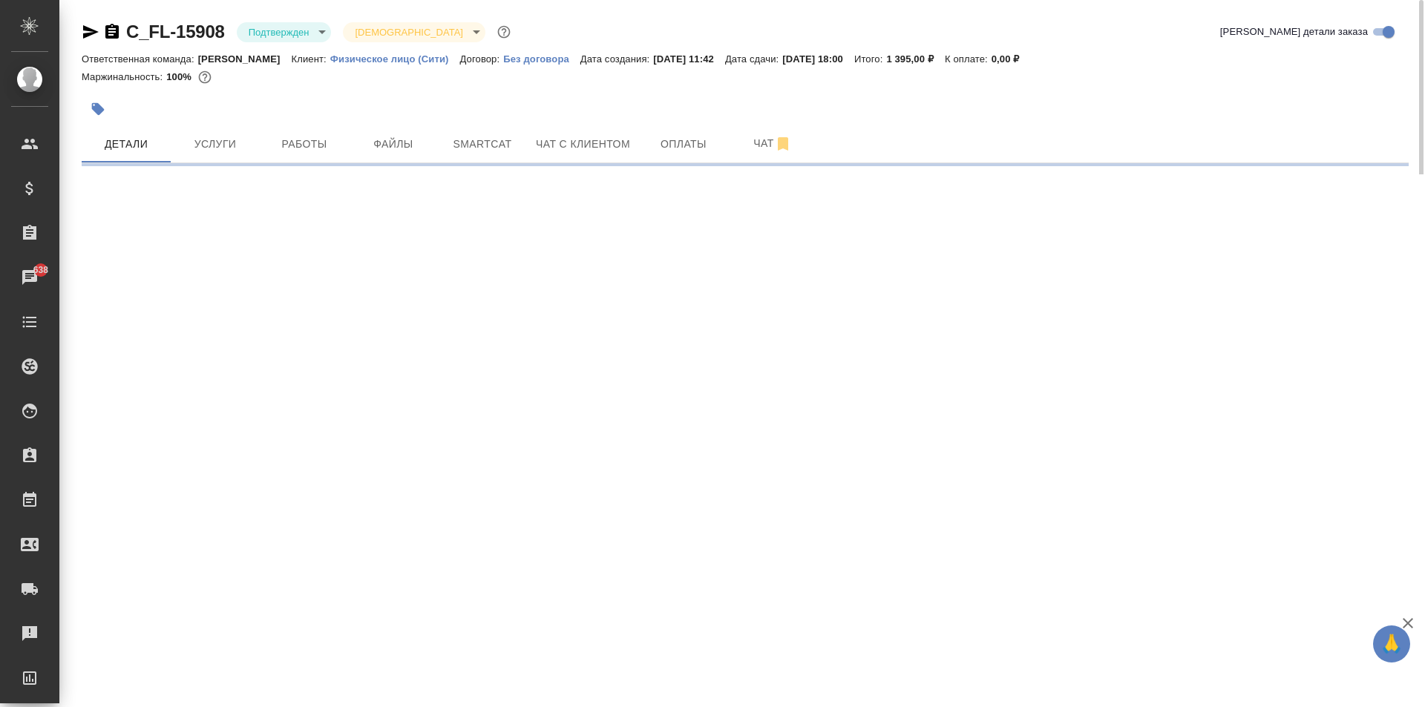
select select "RU"
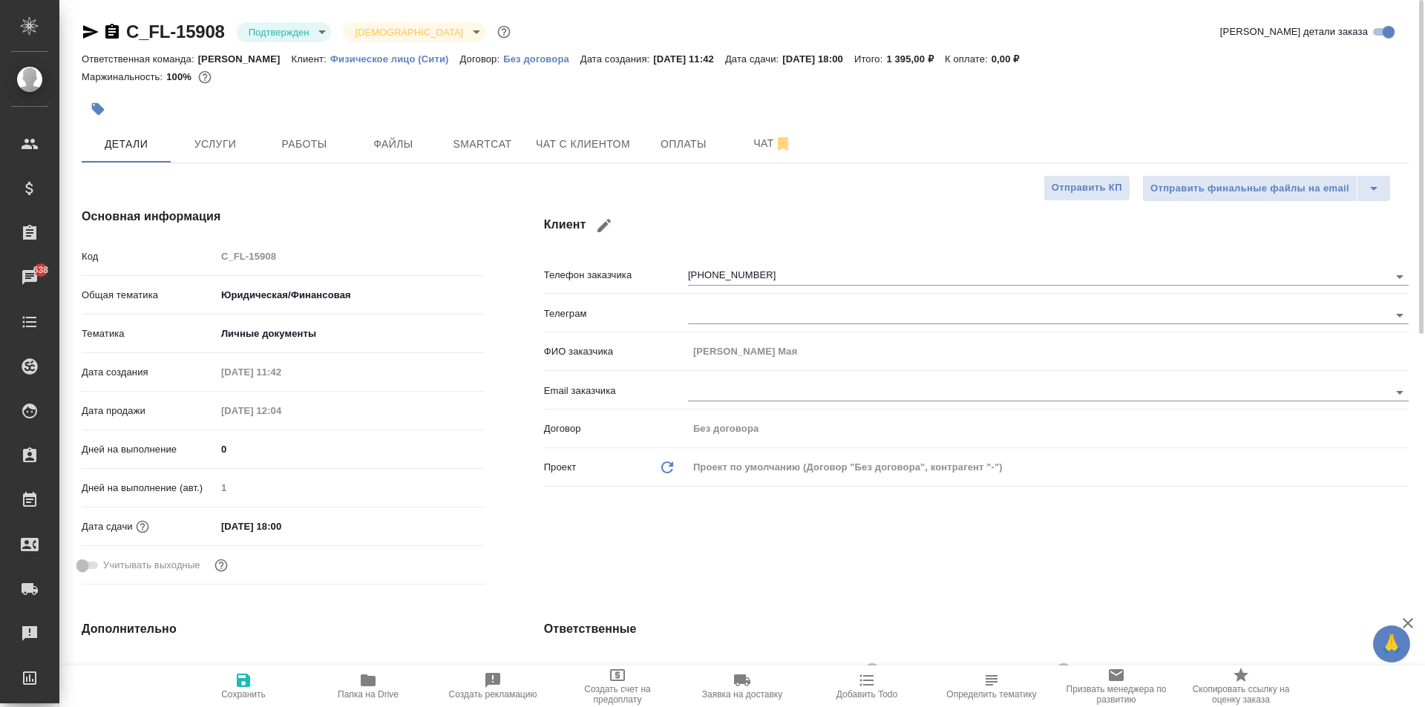
type textarea "x"
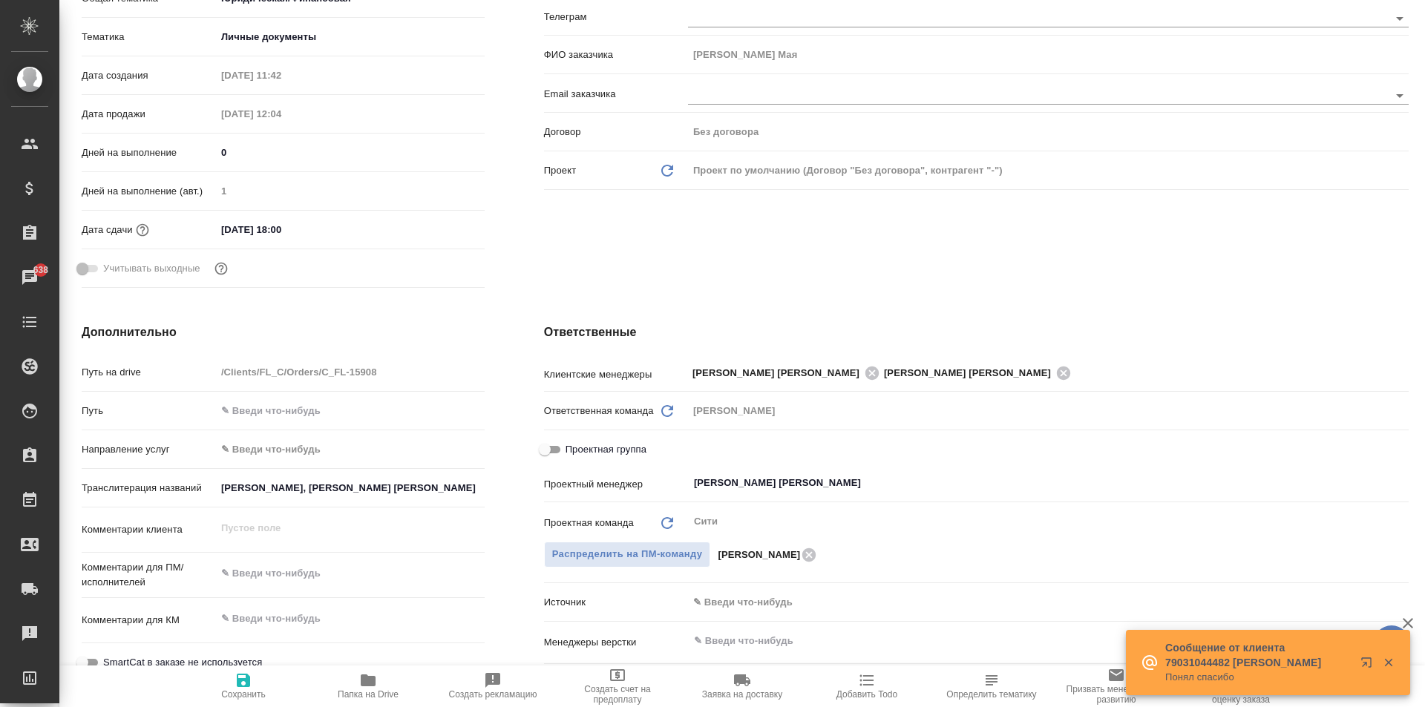
click at [1386, 666] on icon "button" at bounding box center [1388, 662] width 13 height 13
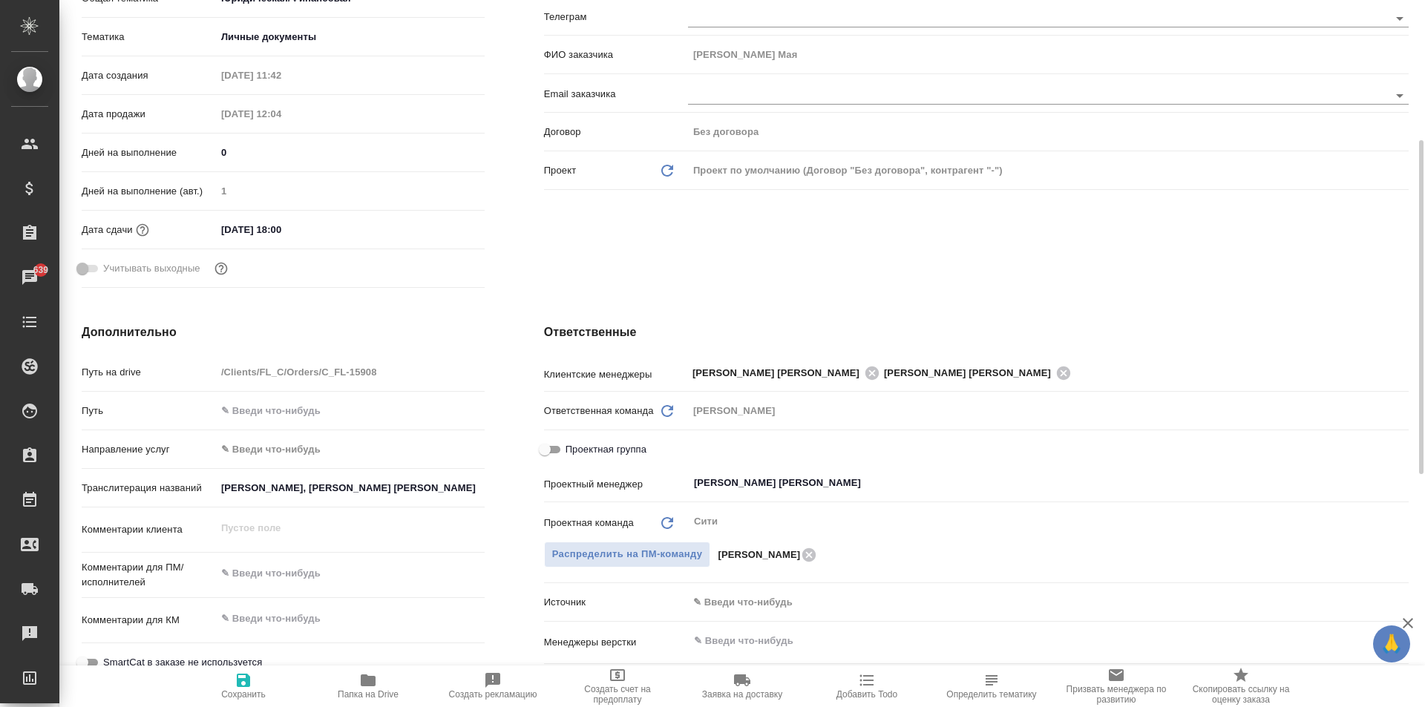
click at [911, 302] on div "Ответственные Клиентские менеджеры Москалец Алина Зайцева Светлана ​ Ответствен…" at bounding box center [976, 593] width 924 height 599
click at [802, 556] on icon at bounding box center [808, 554] width 13 height 13
type textarea "x"
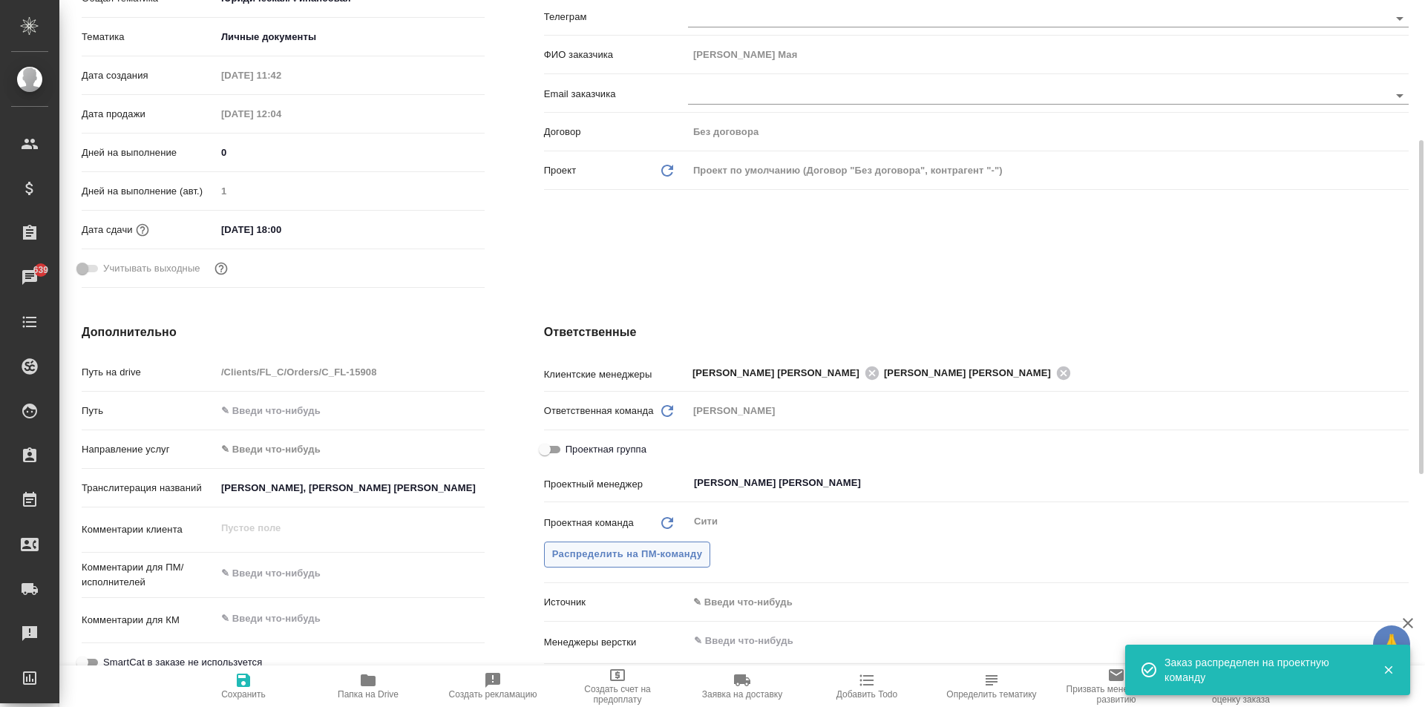
click at [675, 550] on span "Распределить на ПМ-команду" at bounding box center [627, 554] width 151 height 17
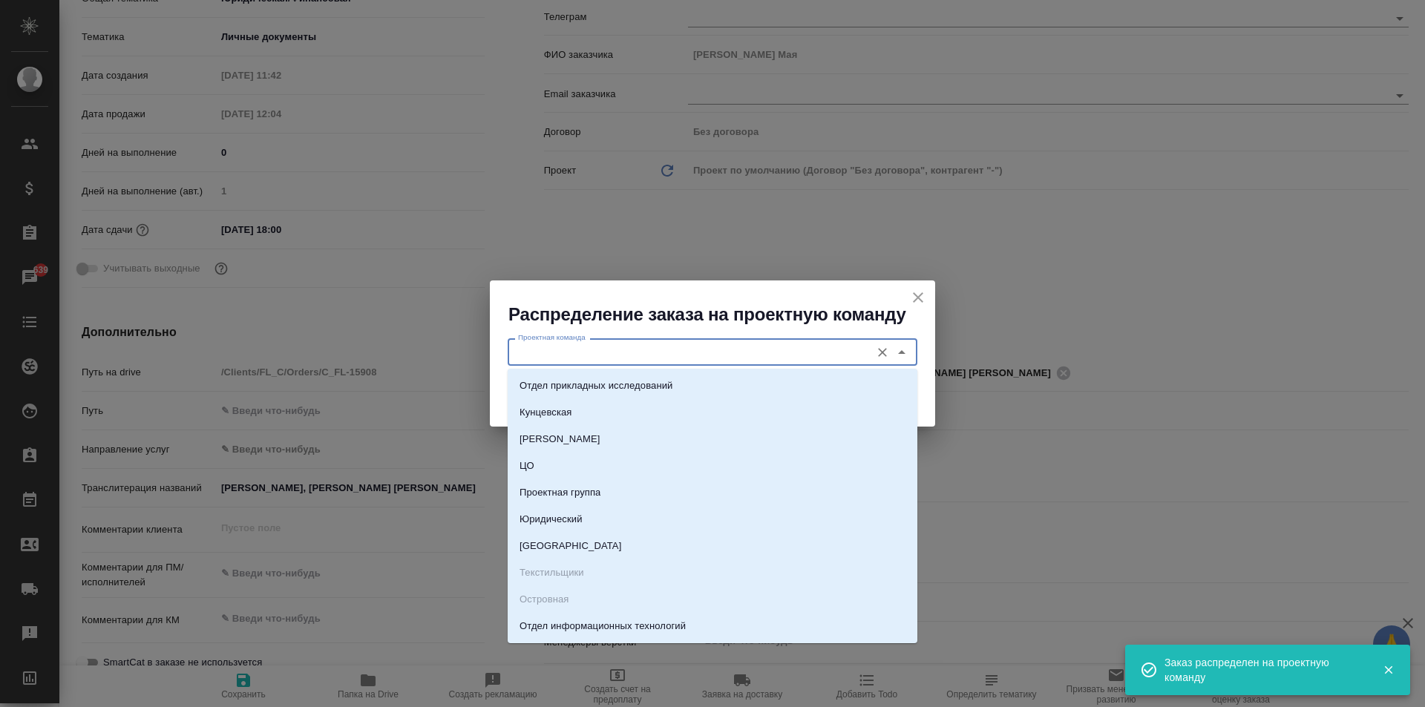
click at [620, 355] on input "Проектная команда" at bounding box center [687, 352] width 351 height 18
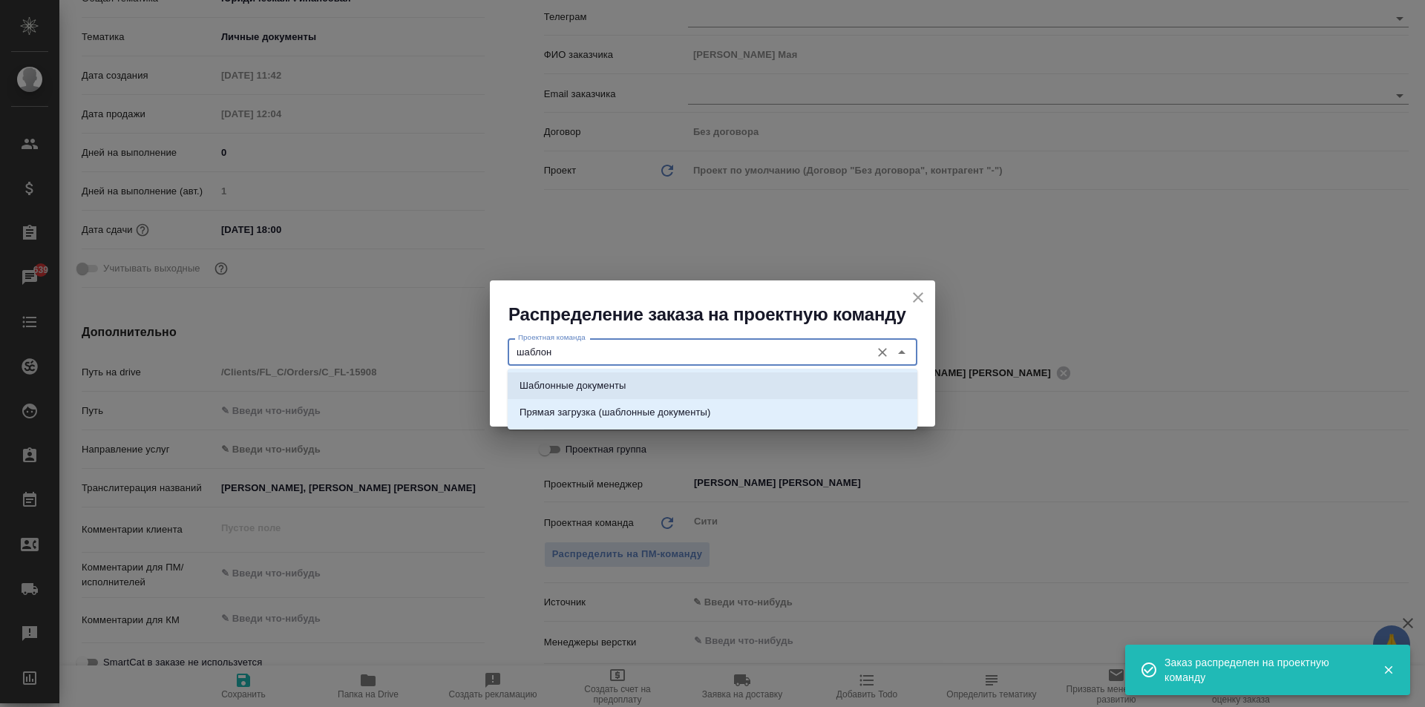
click at [608, 385] on p "Шаблонные документы" at bounding box center [573, 386] width 106 height 15
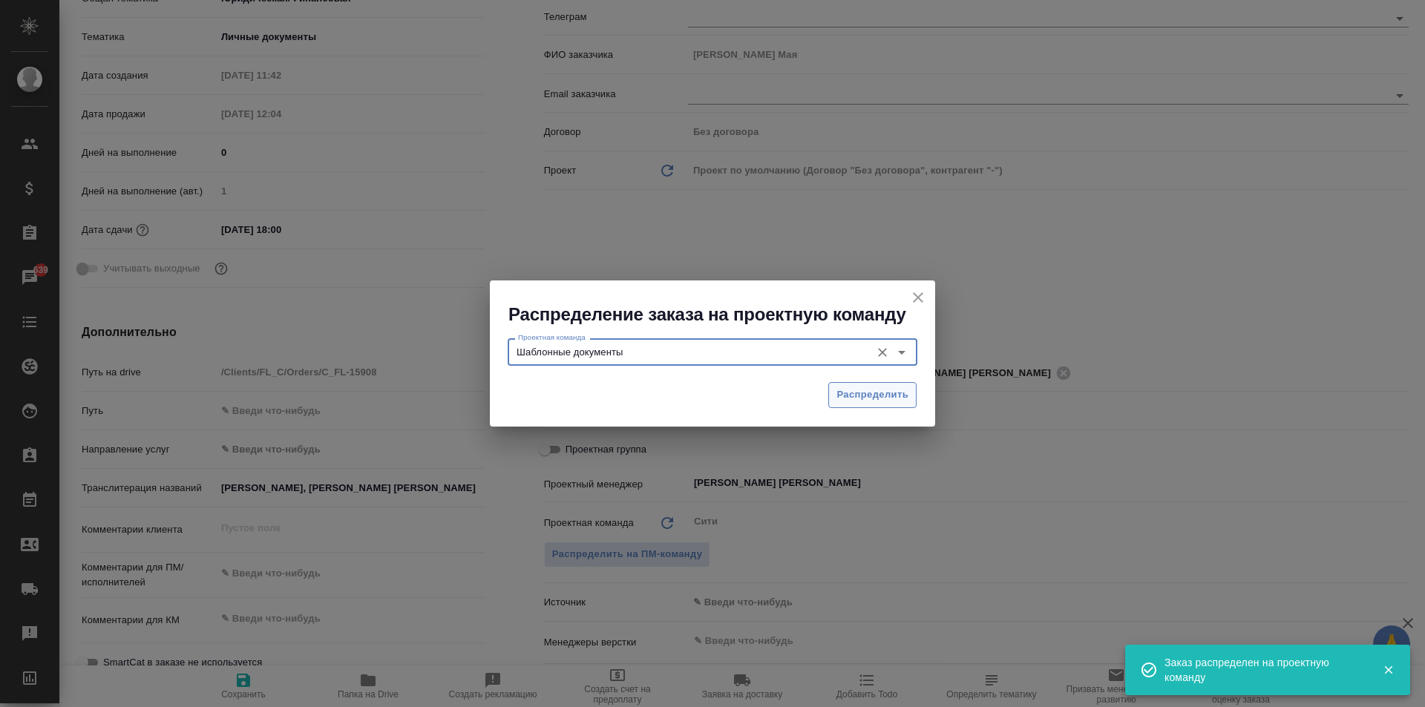
type input "Шаблонные документы"
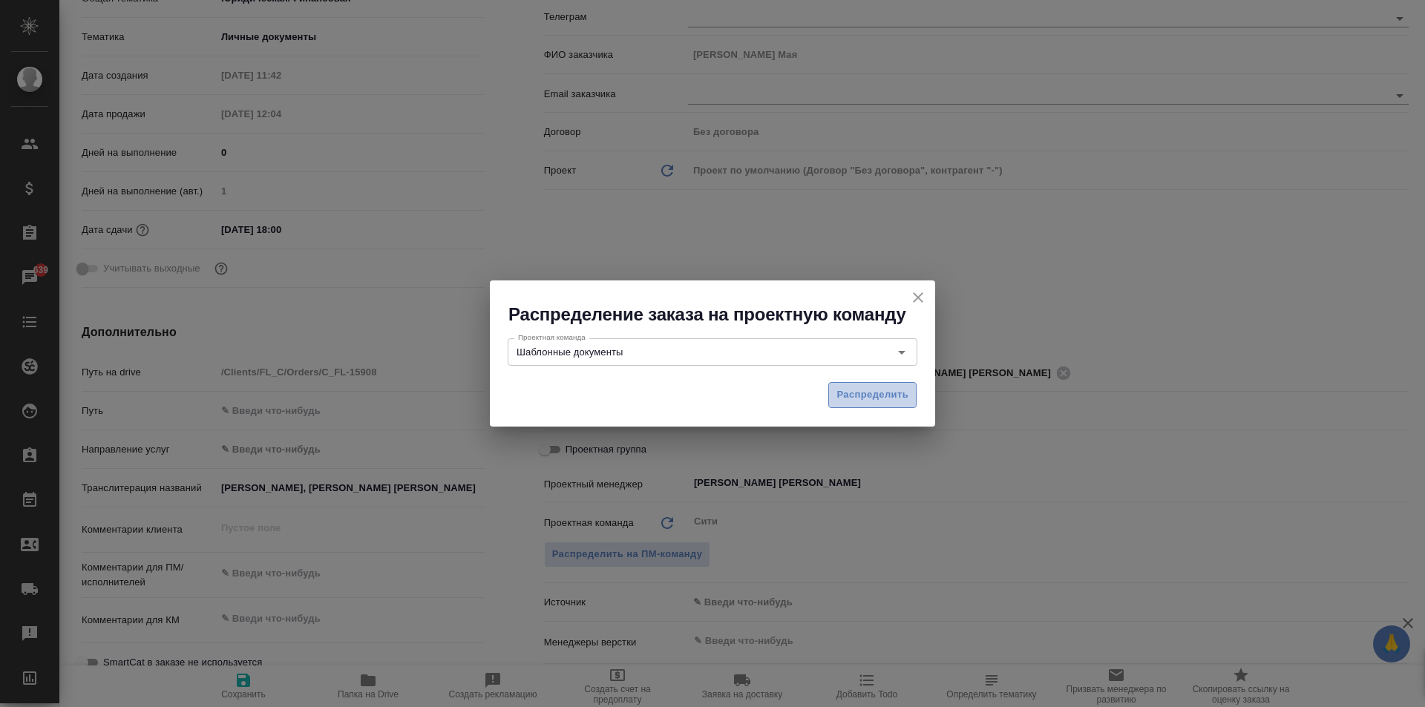
click at [865, 387] on span "Распределить" at bounding box center [872, 395] width 72 height 17
type textarea "x"
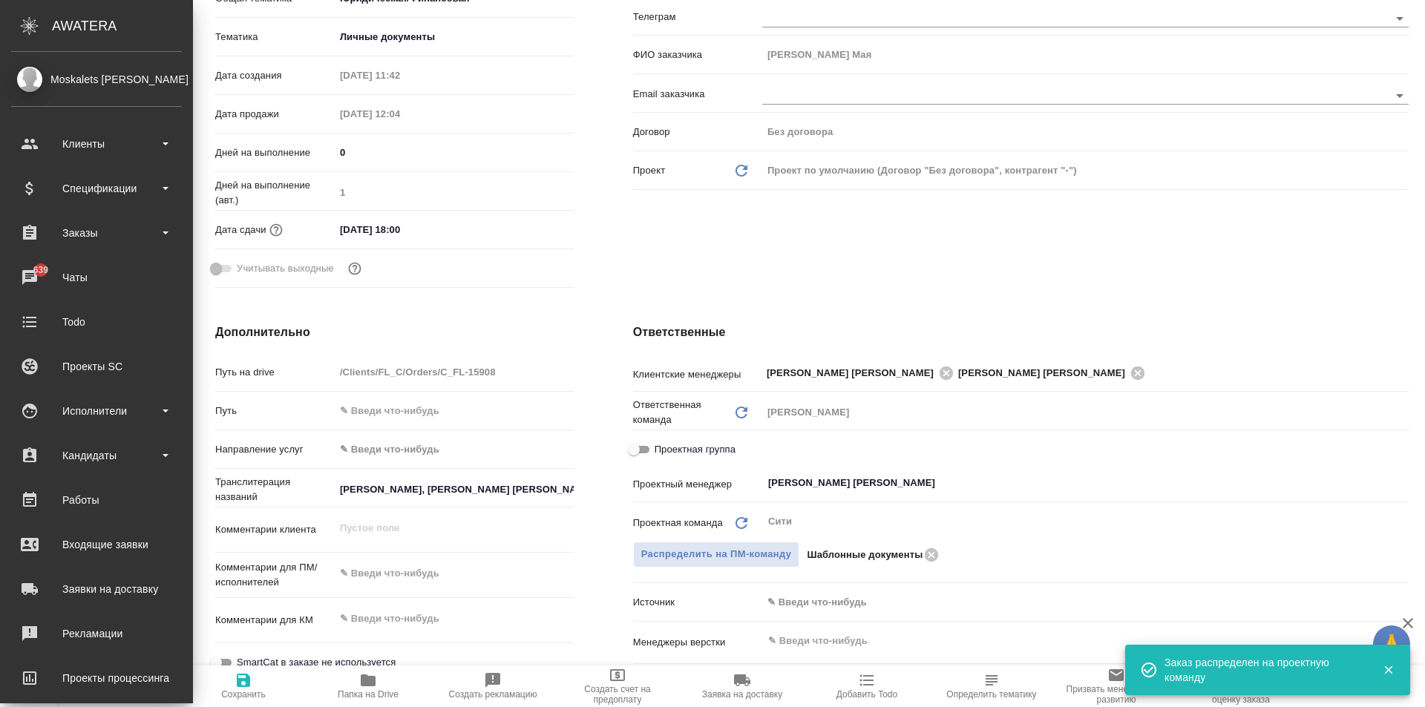
type textarea "x"
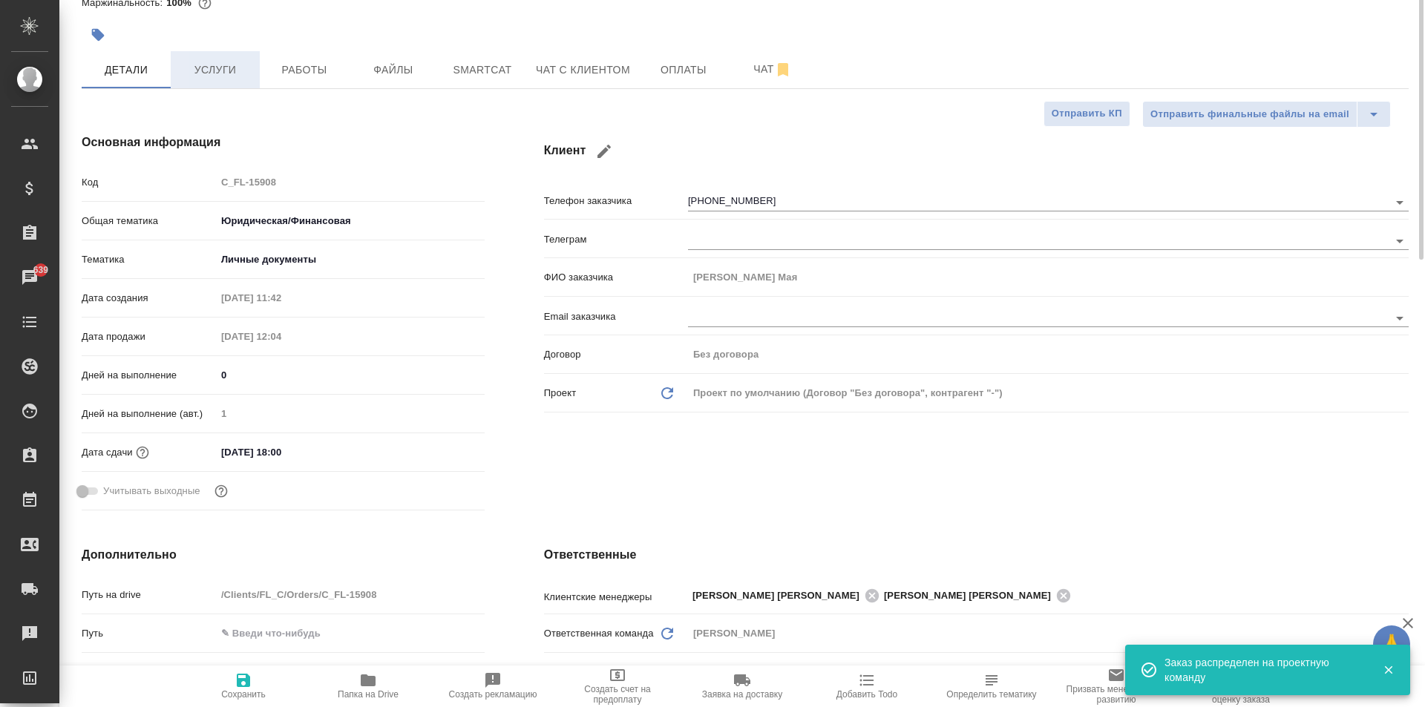
scroll to position [0, 0]
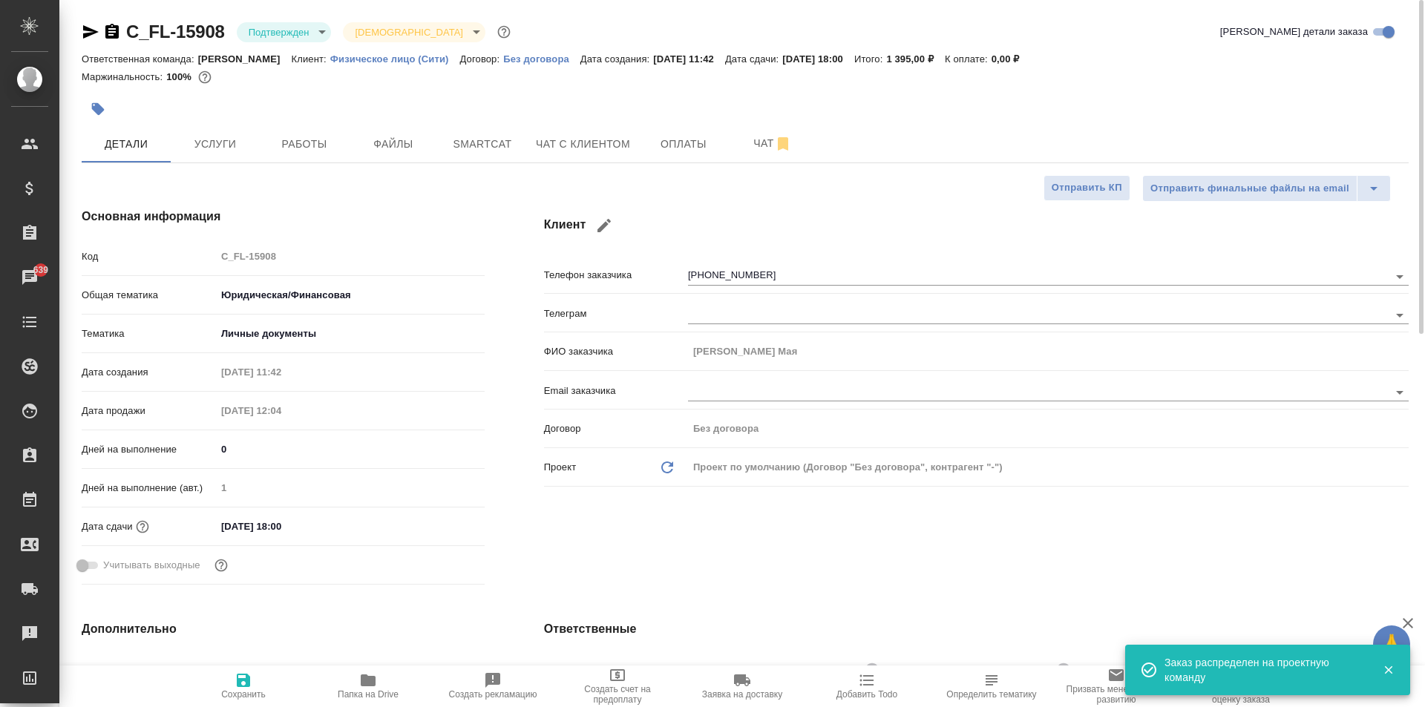
click at [114, 28] on icon "button" at bounding box center [111, 31] width 13 height 15
type textarea "x"
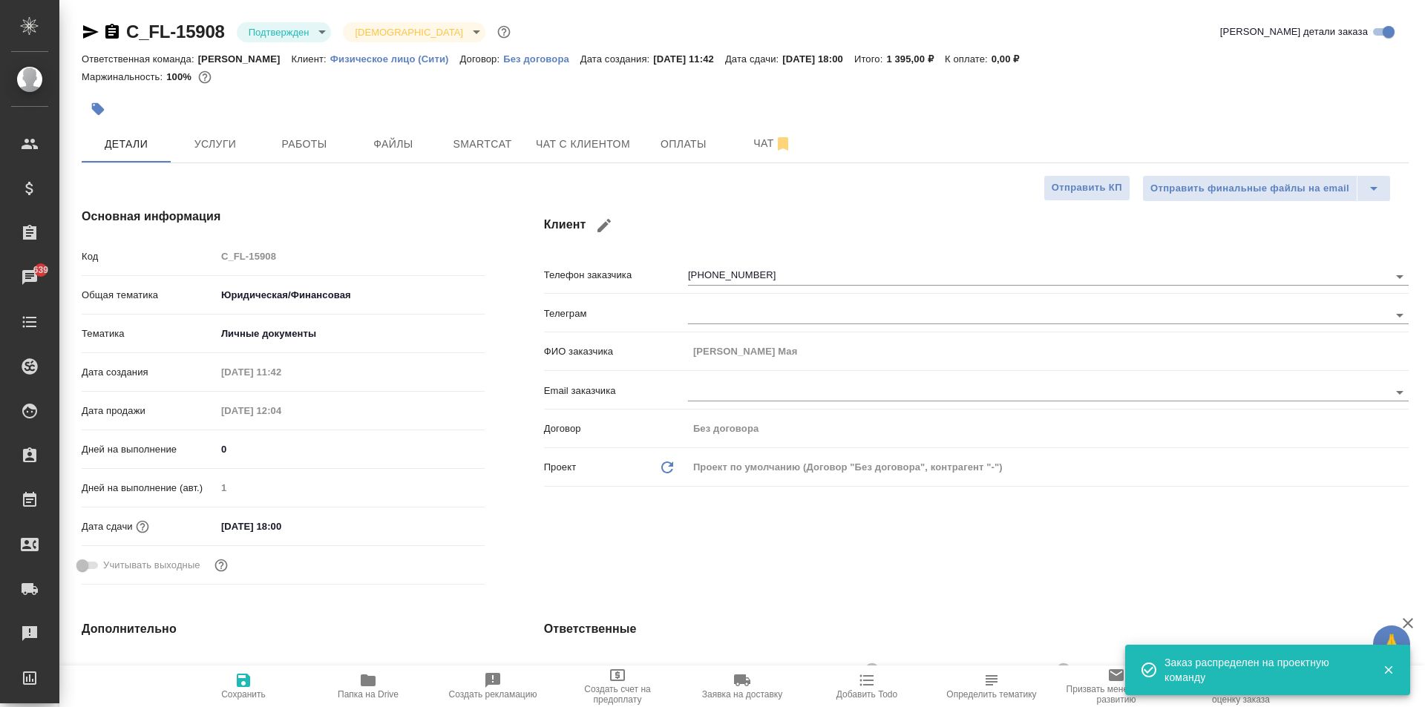
type textarea "x"
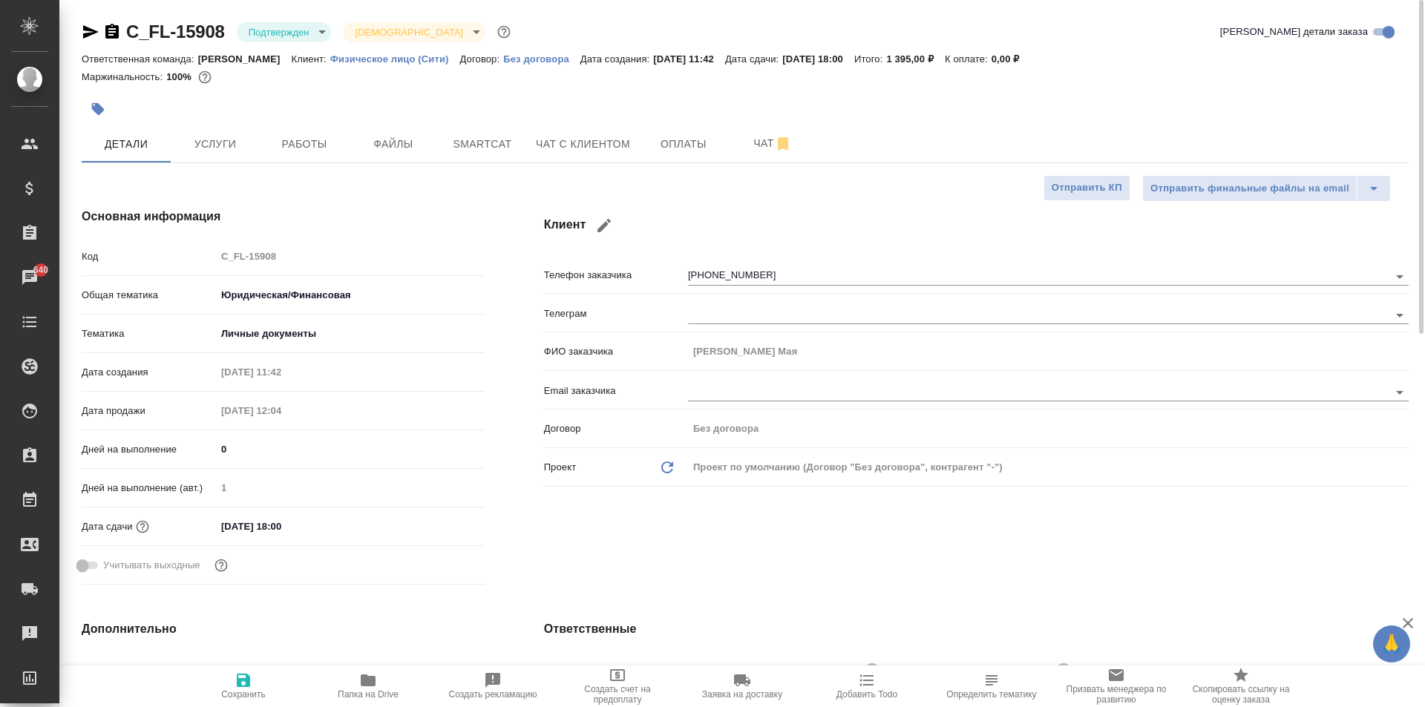
click at [427, 108] on div at bounding box center [524, 109] width 885 height 33
type textarea "x"
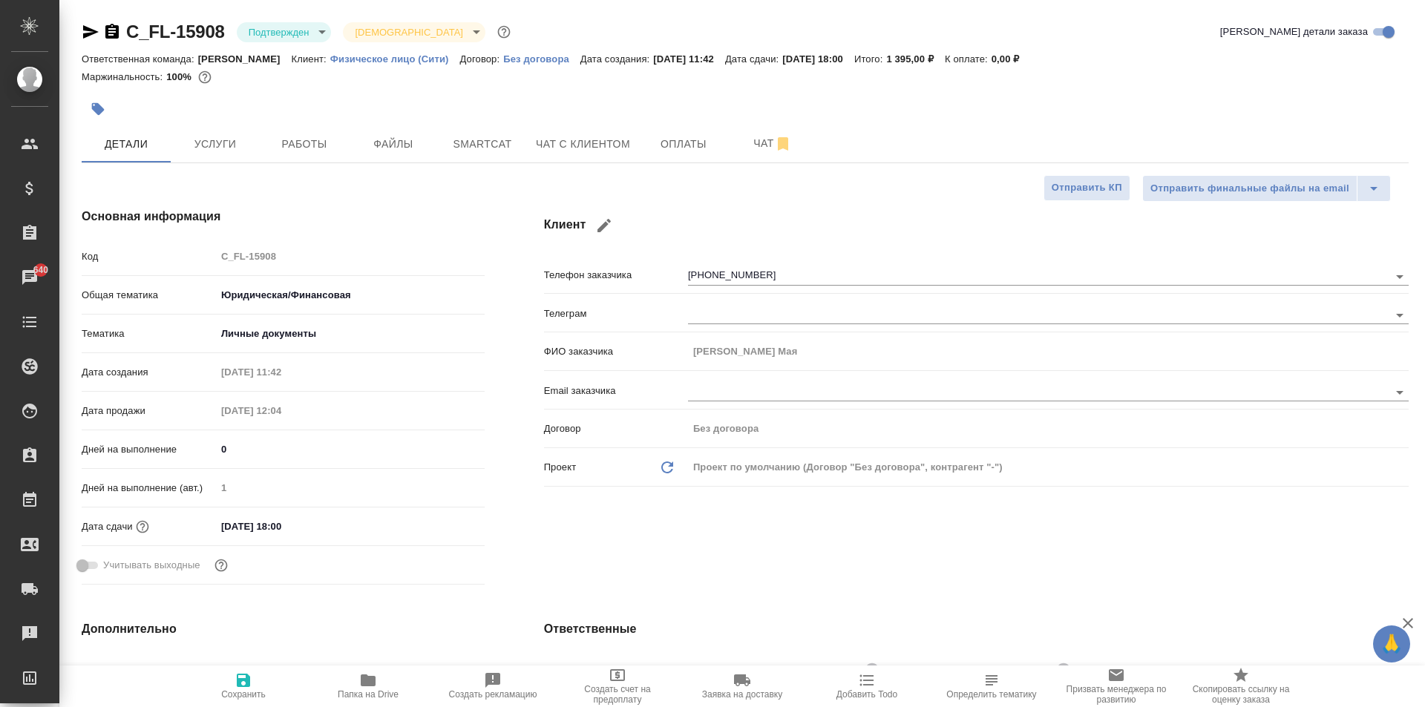
type textarea "x"
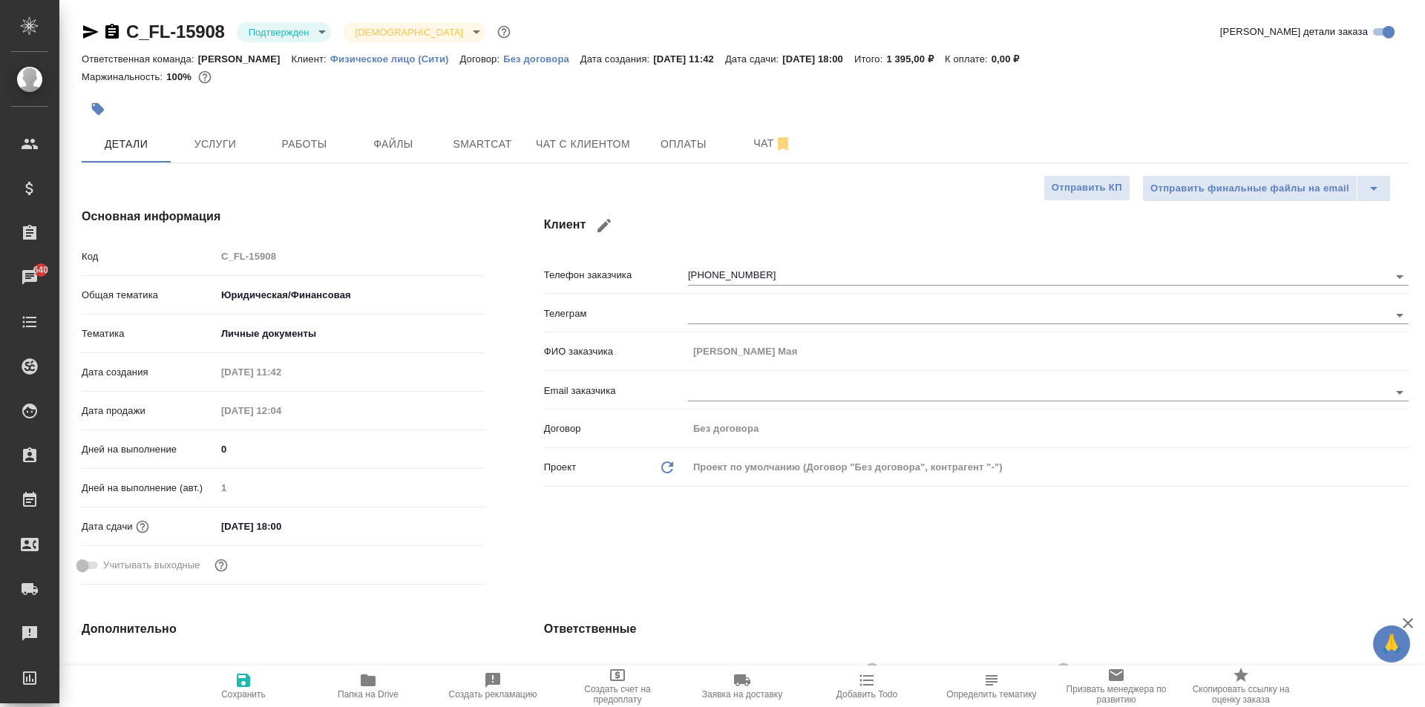
type textarea "x"
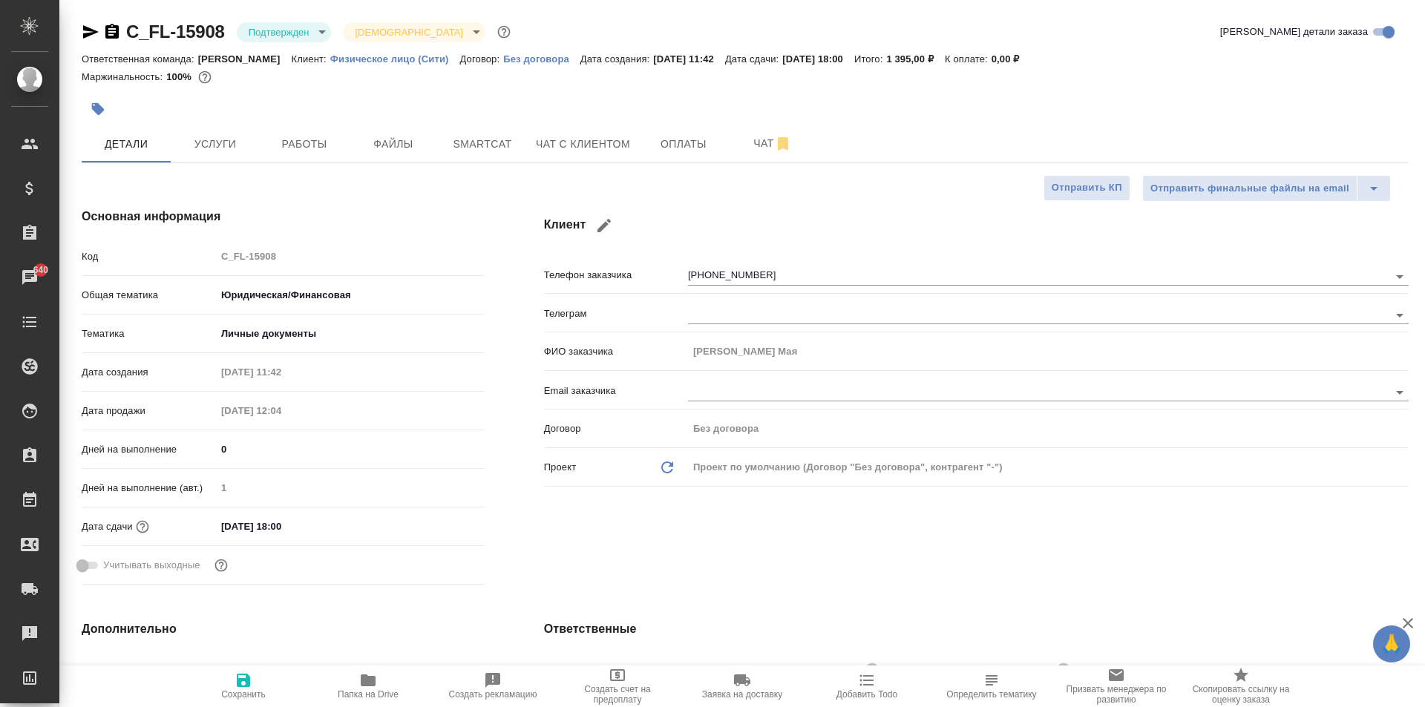
type textarea "x"
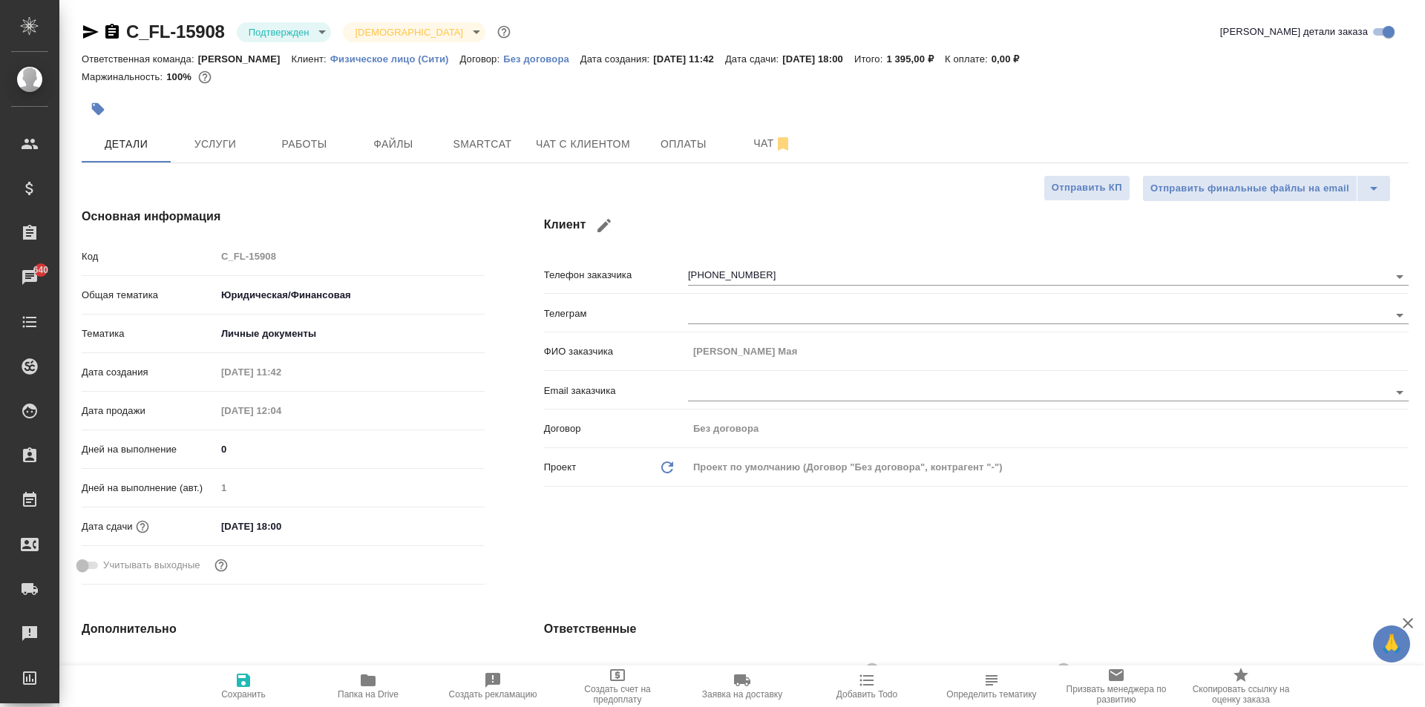
type textarea "x"
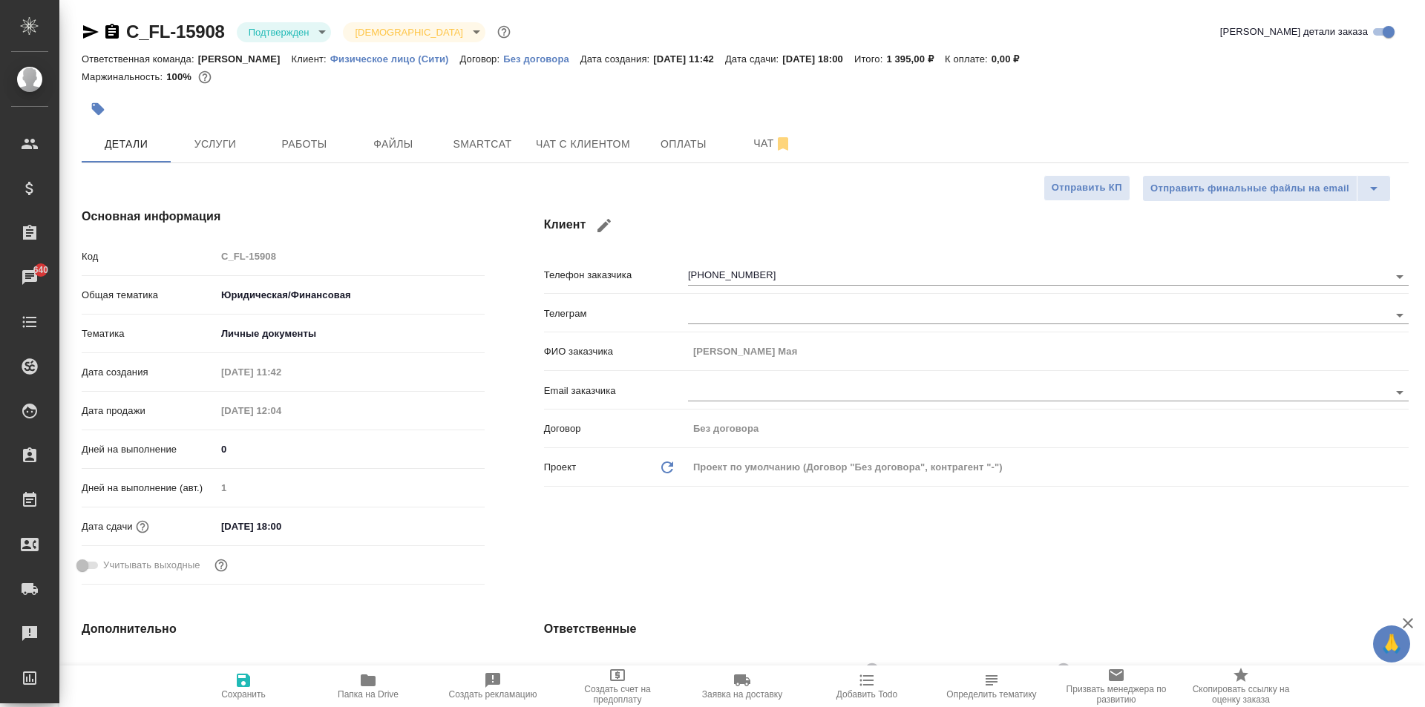
click at [89, 36] on icon "button" at bounding box center [91, 31] width 16 height 13
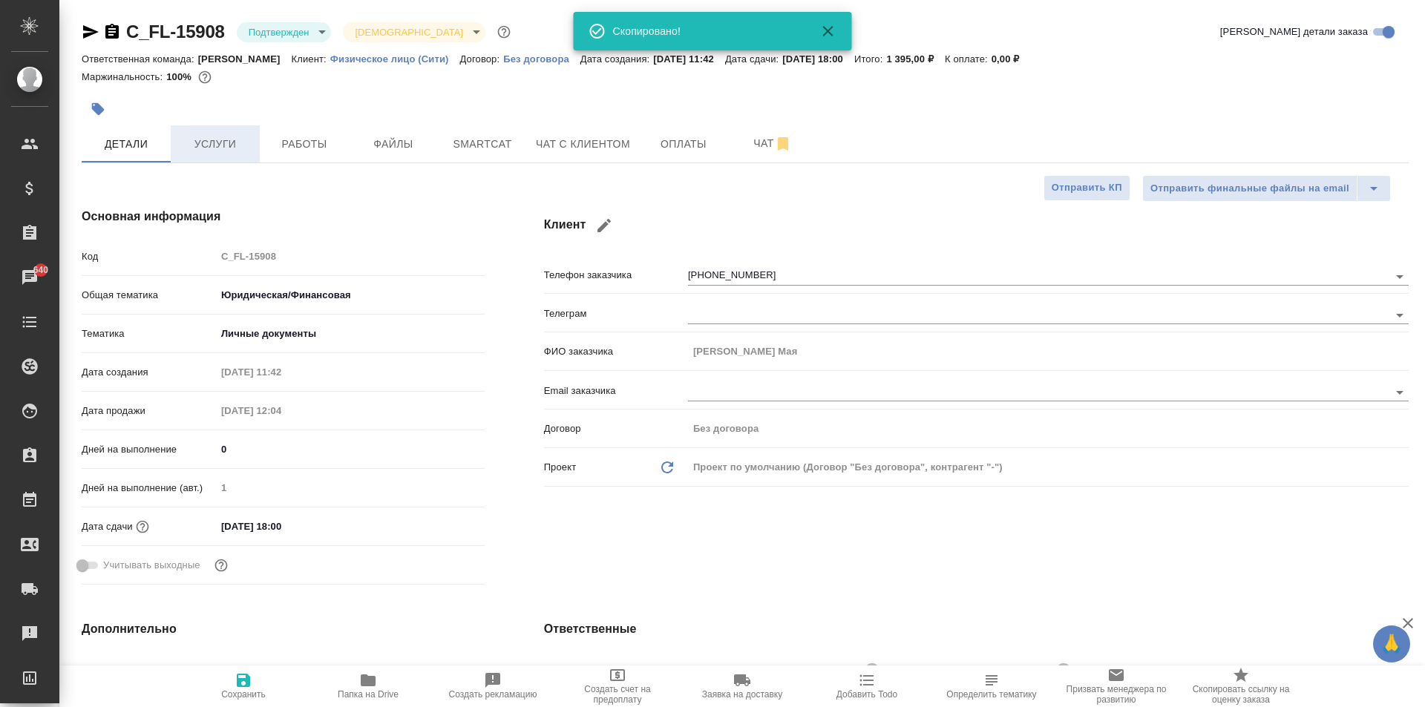
click at [192, 152] on span "Услуги" at bounding box center [215, 144] width 71 height 19
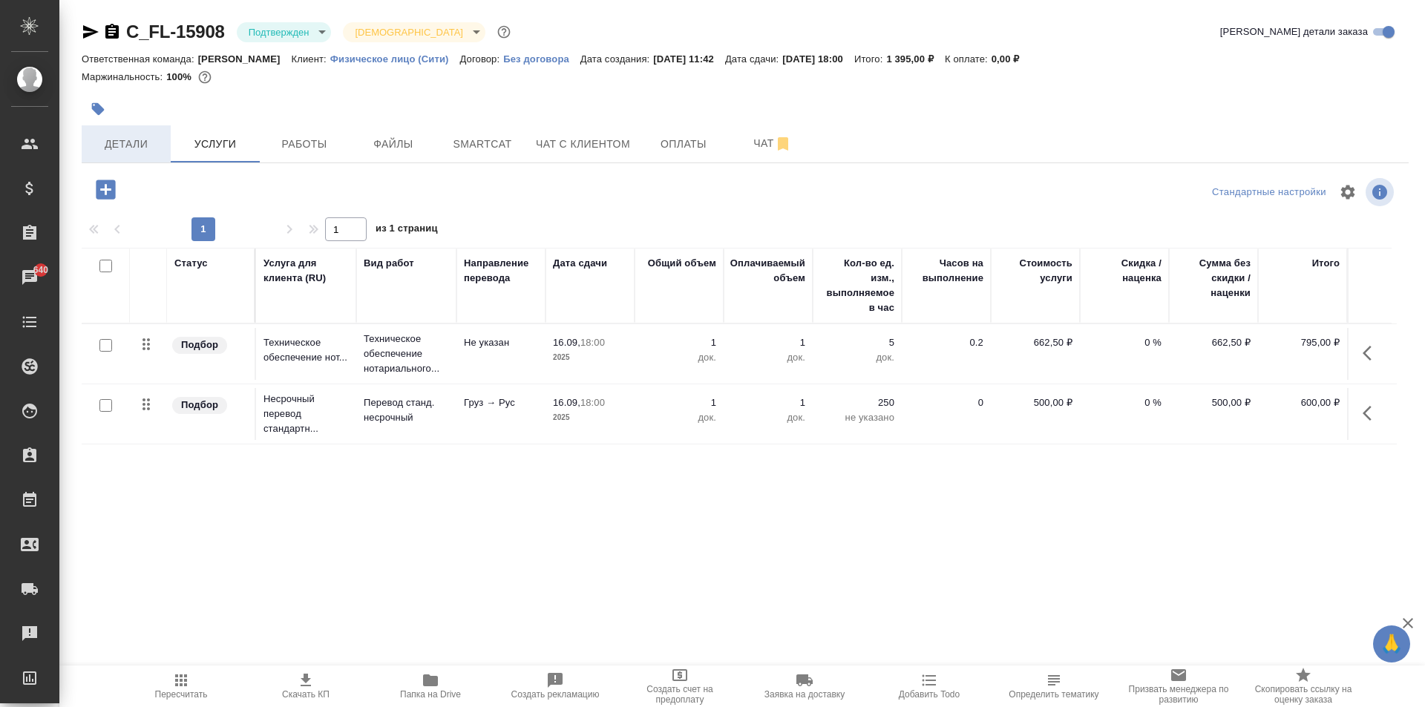
click at [148, 140] on span "Детали" at bounding box center [126, 144] width 71 height 19
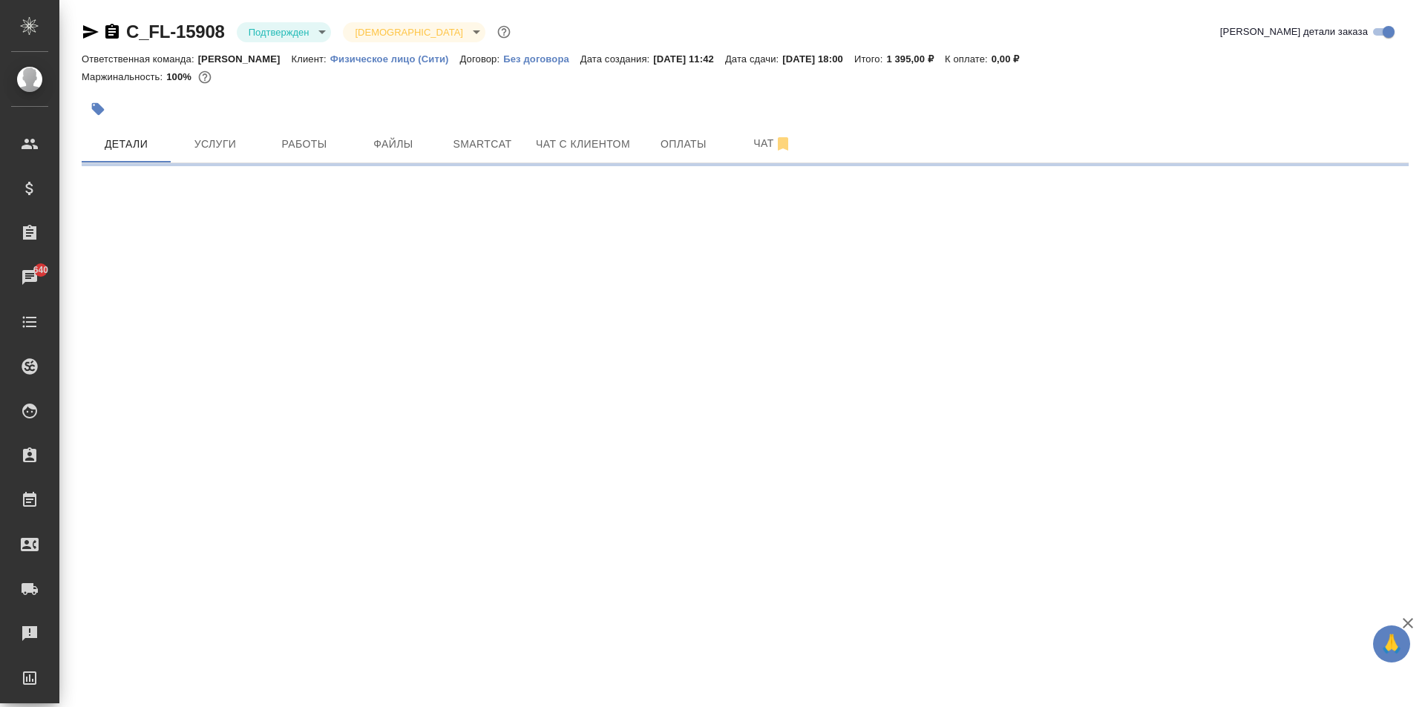
select select "RU"
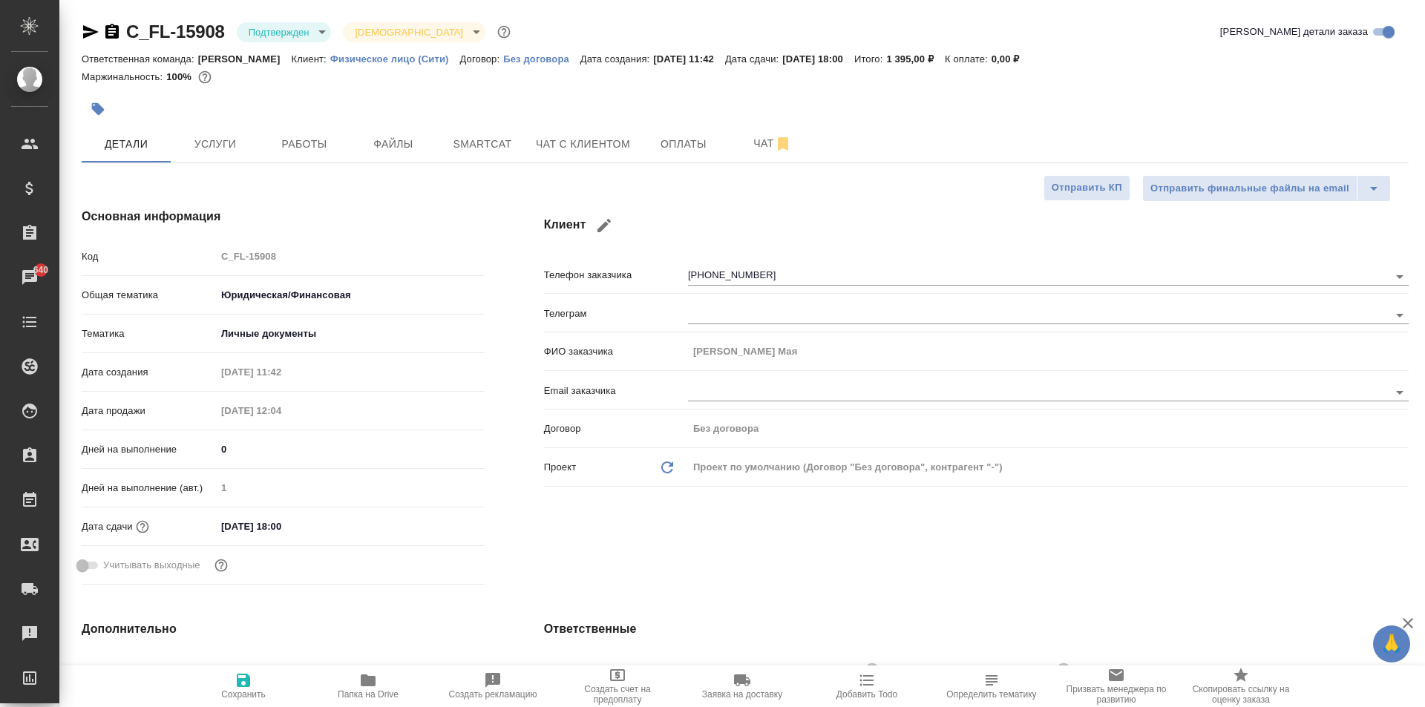
type textarea "x"
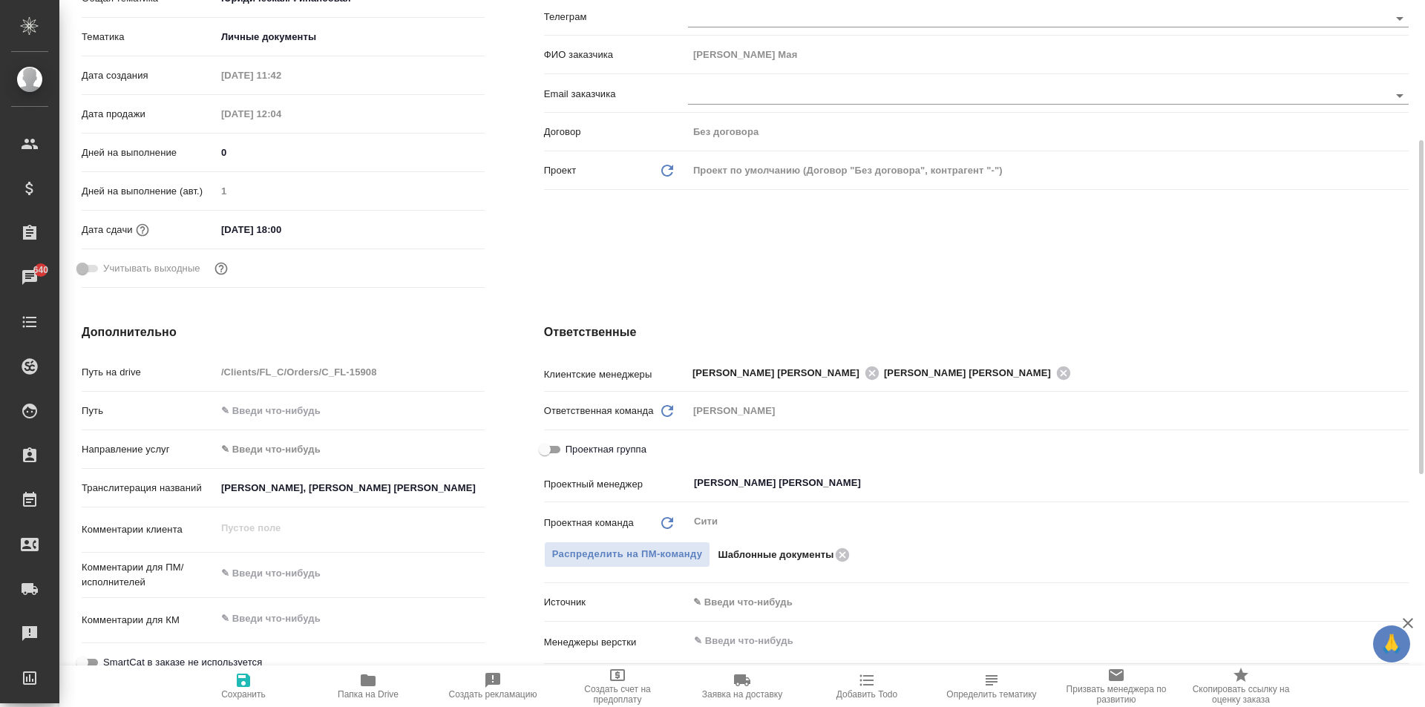
scroll to position [371, 0]
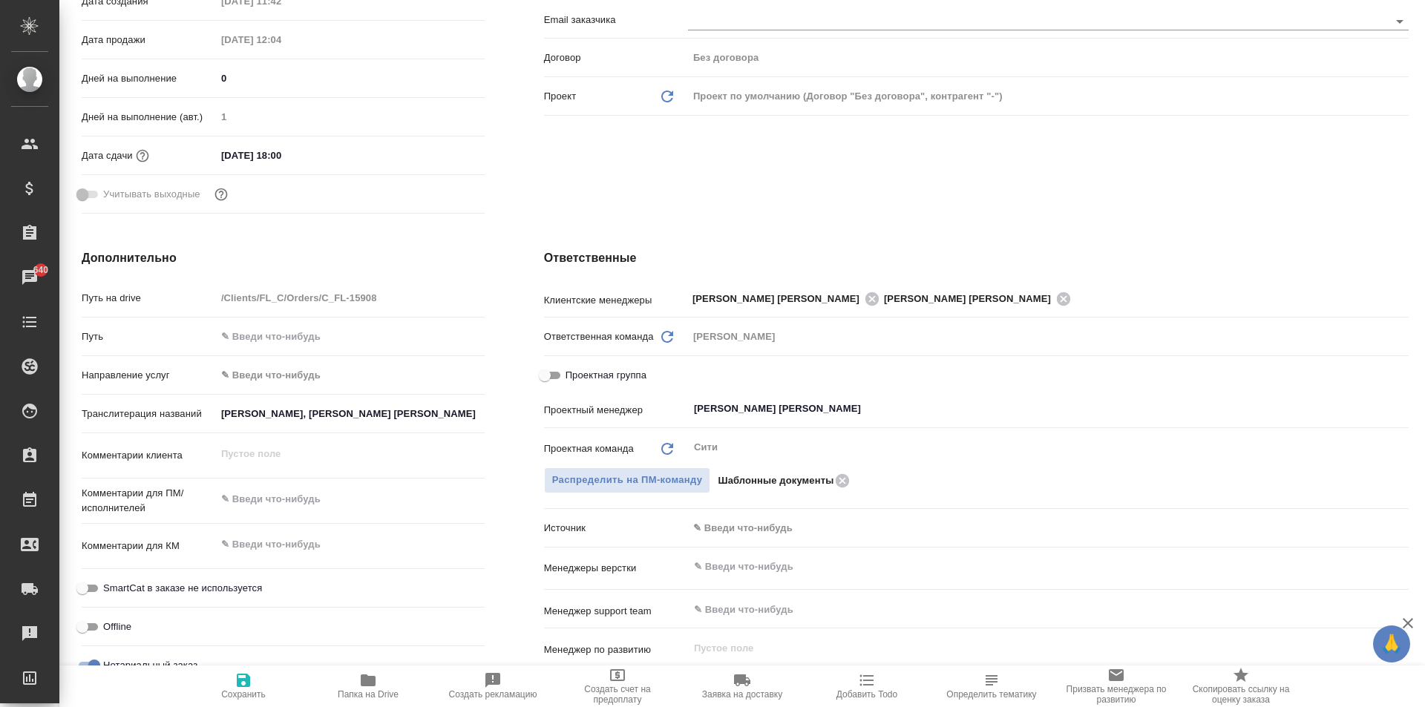
click at [483, 417] on div "Дополнительно Путь на drive /Clients/FL_C/Orders/C_FL-15908 Путь Направление ус…" at bounding box center [283, 519] width 462 height 599
click at [484, 417] on div "Дополнительно Путь на drive /Clients/FL_C/Orders/C_FL-15908 Путь Направление ус…" at bounding box center [283, 519] width 462 height 599
click at [308, 420] on input "[PERSON_NAME] Мая Зурабовна, [PERSON_NAME], [PERSON_NAME]" at bounding box center [350, 414] width 267 height 22
click at [474, 419] on input "[PERSON_NAME] Мая Зурабовна, [PERSON_NAME], [PERSON_NAME]" at bounding box center [350, 414] width 267 height 22
click at [478, 416] on input "[PERSON_NAME] Мая Зурабовна, [PERSON_NAME], [PERSON_NAME]" at bounding box center [350, 414] width 267 height 22
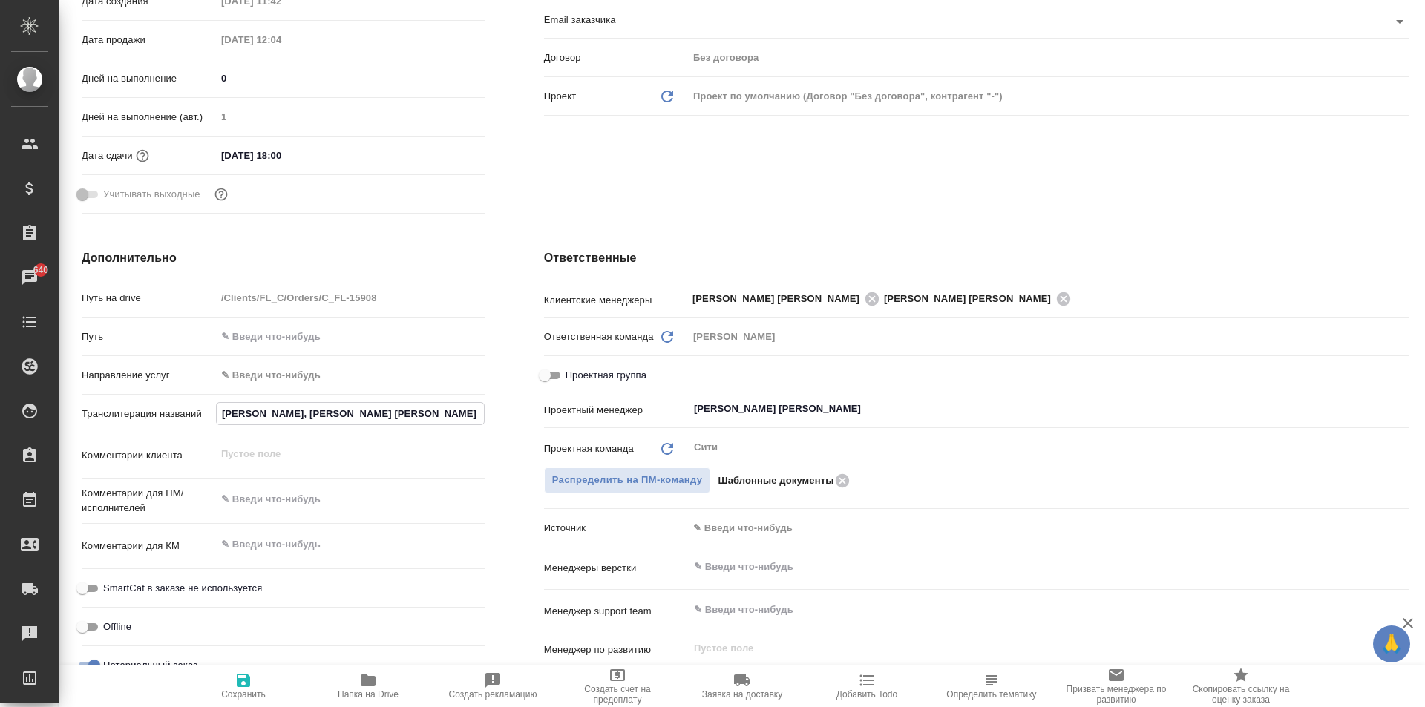
click at [485, 416] on div "Дополнительно Путь на drive /Clients/FL_C/Orders/C_FL-15908 Путь Направление ус…" at bounding box center [283, 519] width 462 height 599
click at [476, 415] on input "[PERSON_NAME] Мая Зурабовна, [PERSON_NAME], [PERSON_NAME]" at bounding box center [350, 414] width 267 height 22
click at [376, 412] on input "[PERSON_NAME] Мая Зурабовна, [PERSON_NAME], [PERSON_NAME]" at bounding box center [350, 414] width 267 height 22
click at [479, 413] on input "[PERSON_NAME] Мая Зурабовна, [PERSON_NAME], [PERSON_NAME]" at bounding box center [350, 414] width 267 height 22
type input "Колхидашвили Мая Зурабовна, Колхидашвили Зураб Михайлович, Болквадзе Лиана Бори…"
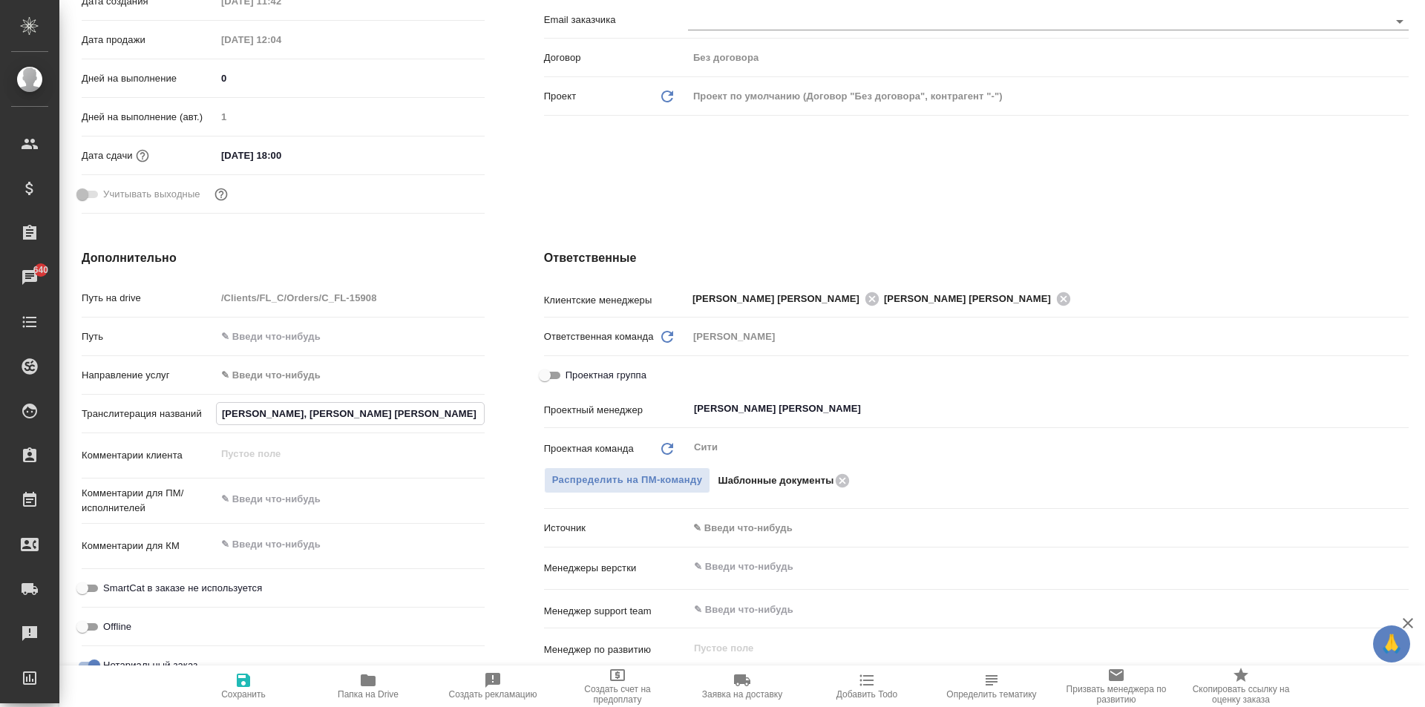
type textarea "x"
type input "Колхидашвили Мая Зурабовна, Колхидашвили Зураб М Михайлович, Болквадзе Лиана Бо…"
type textarea "x"
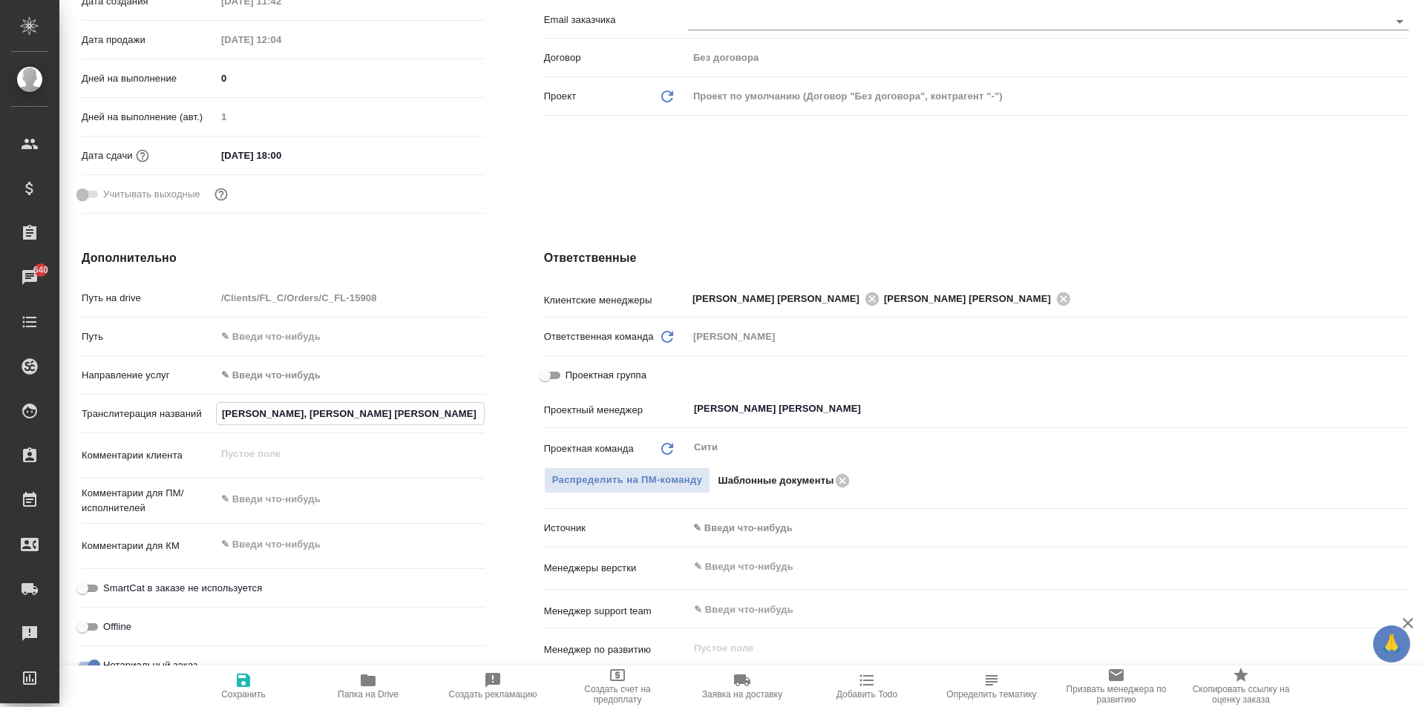
type textarea "x"
type input "Колхидашвили Мая Зурабовна, Колхидашвили Зураб Ми Михайлович, Болквадзе Лиана Б…"
type textarea "x"
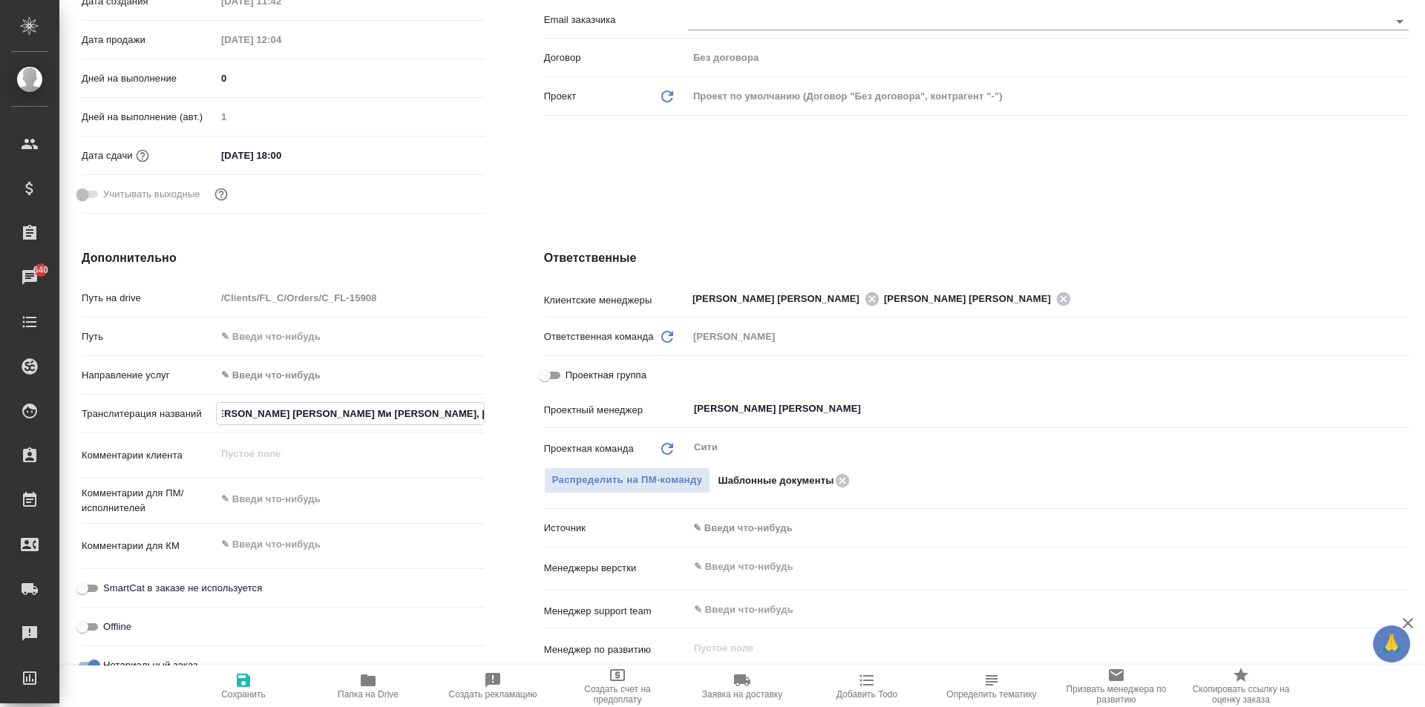
type textarea "x"
type input "Колхидашвили Мая Зурабовна, Колхидашвили Зураб Мих Михайлович, Болквадзе Лиана …"
type textarea "x"
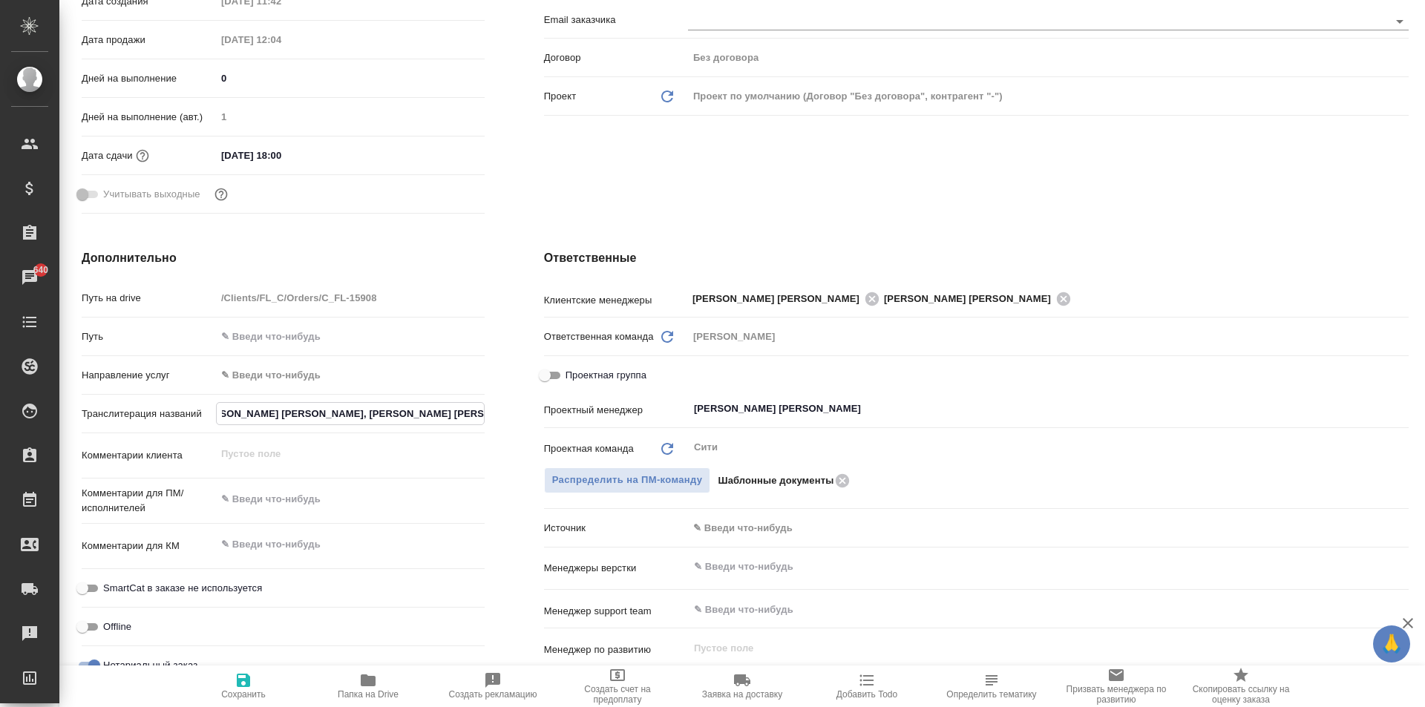
type input "Колхидашвили Мая Зурабовна, Колхидашвили Зураб Миха Михайлович, Болквадзе Лиана…"
type textarea "x"
type input "Колхидашвили Мая Зурабовна, Колхидашвили Зураб Михай Михайлович, Болквадзе Лиан…"
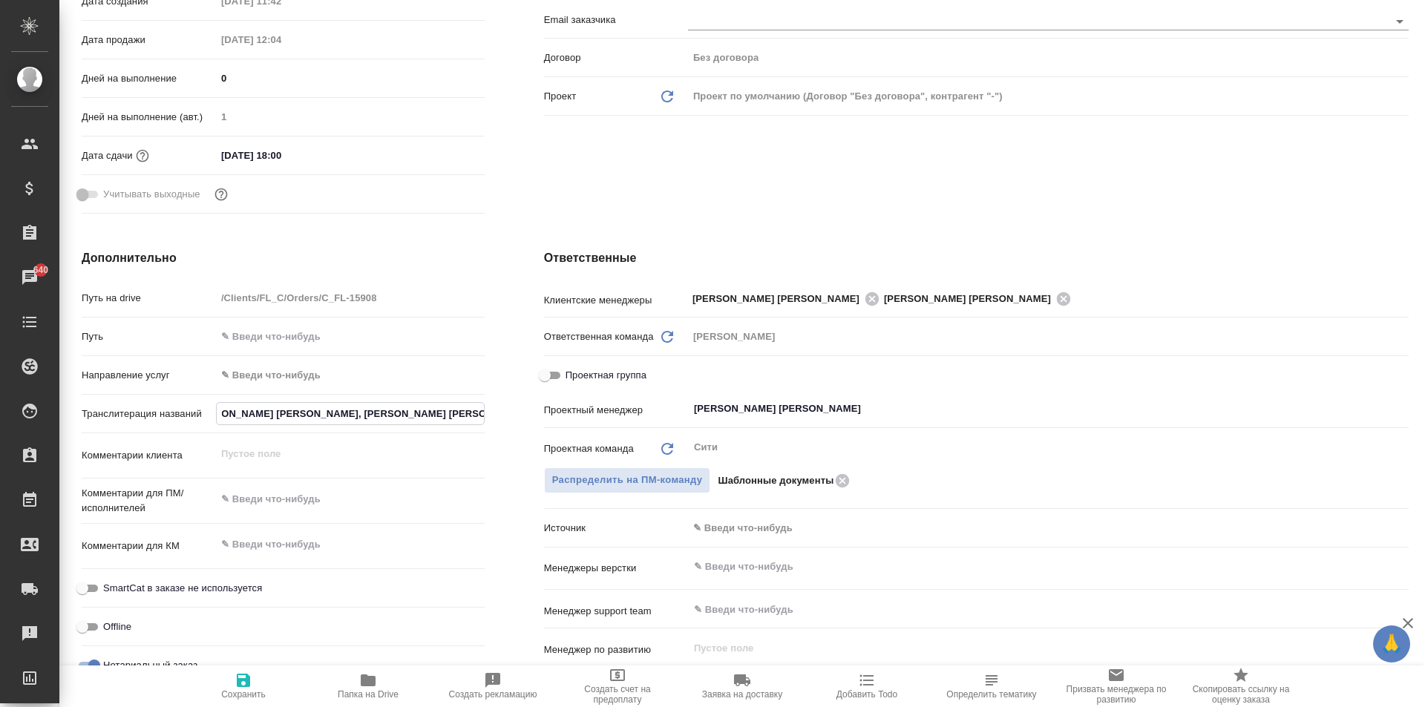
type textarea "x"
type input "Колхидашвили Мая Зурабовна, Колхидашвили Зураб Михайл Михайлович, Болквадзе Лиа…"
type textarea "x"
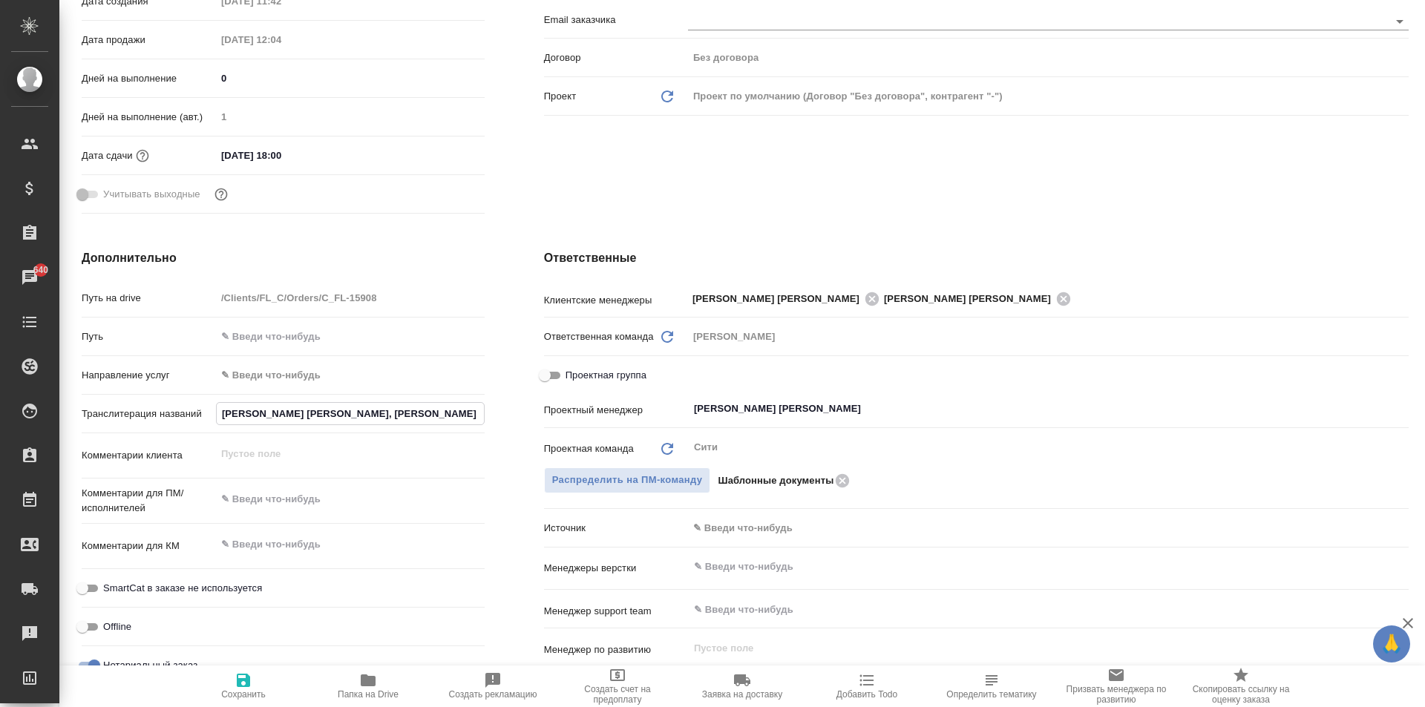
type textarea "x"
type input "Колхидашвили Мая Зурабовна, Колхидашвили Зураб Михайло Михайлович, Болквадзе Ли…"
type textarea "x"
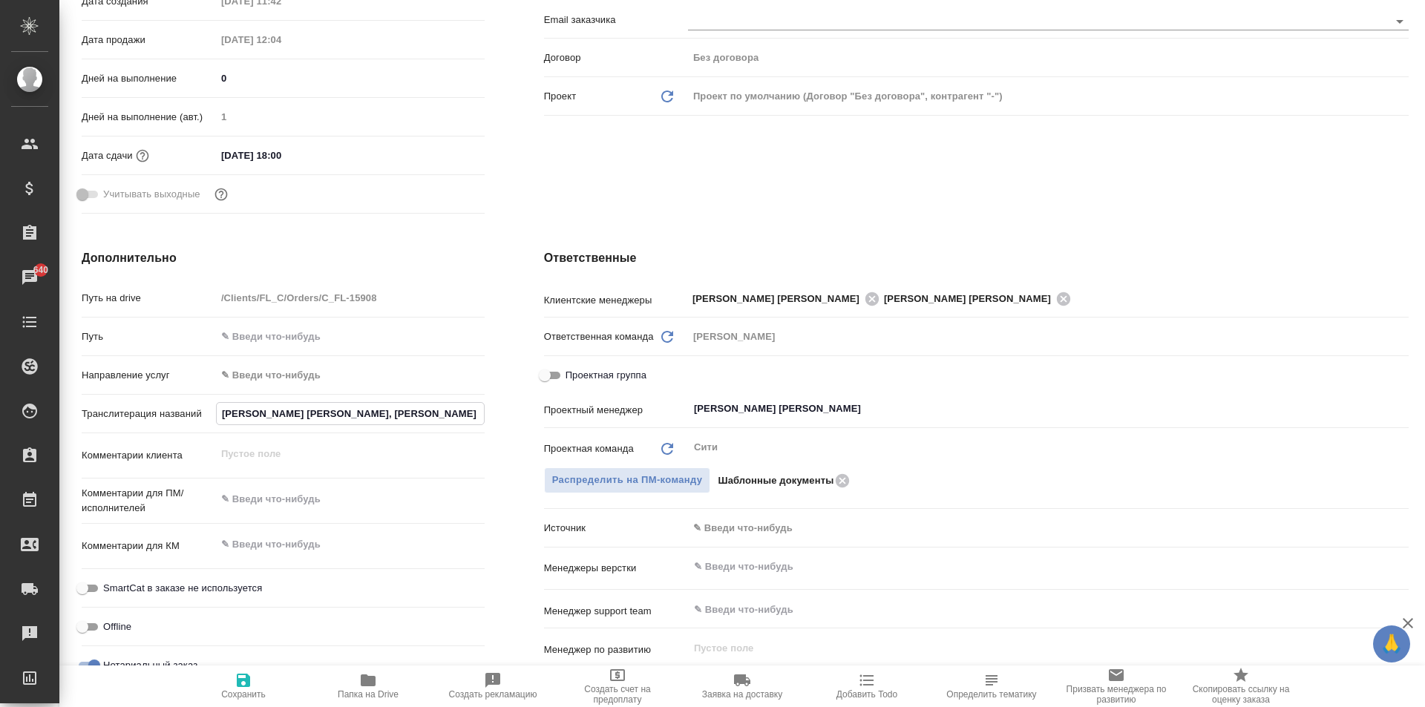
type textarea "x"
type input "Колхидашвили Мая Зурабовна, Колхидашвили Зураб Михайлов Михайлович, Болквадзе Л…"
type textarea "x"
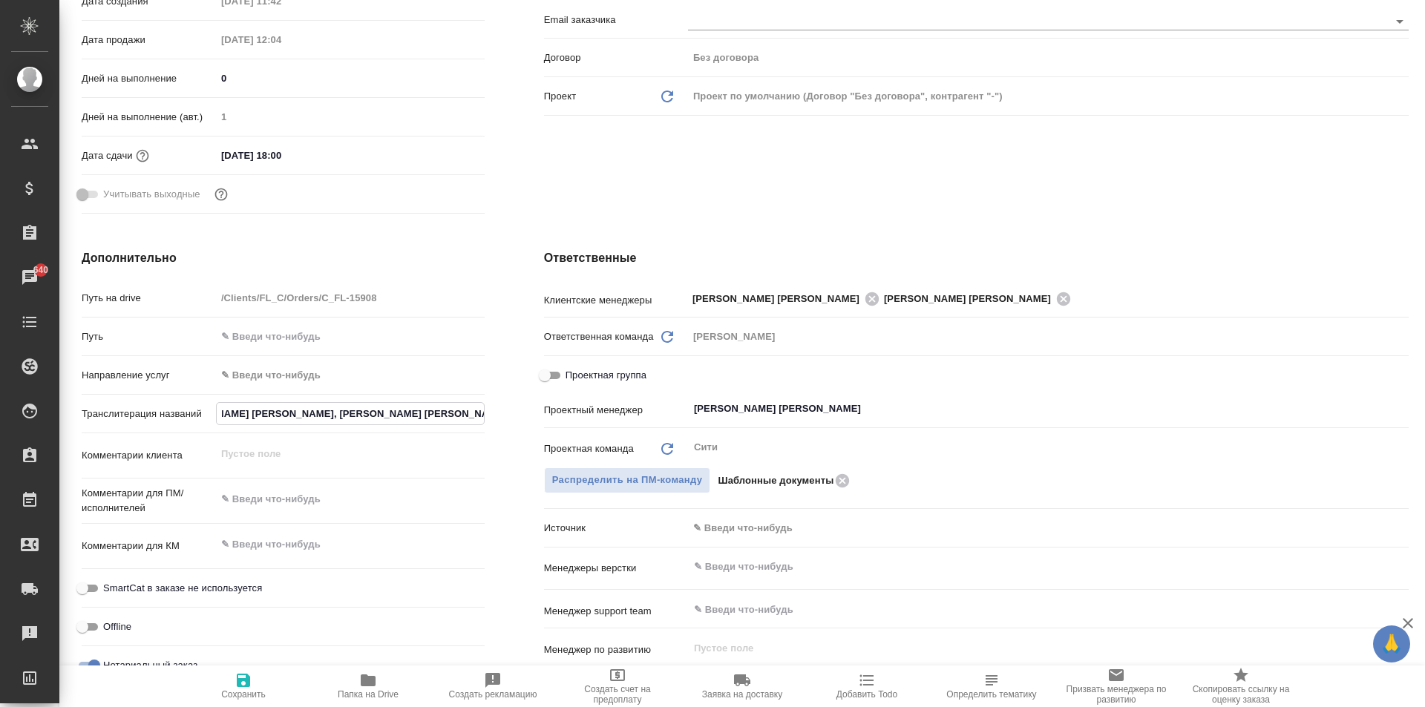
type input "Колхидашвили Мая Зурабовна, Колхидашвили Зураб Михайлови Михайлович, Болквадзе …"
type textarea "x"
type input "Колхидашвили Мая Зурабовна, Колхидашвили Зураб Михайлович Михайлович, Болквадзе…"
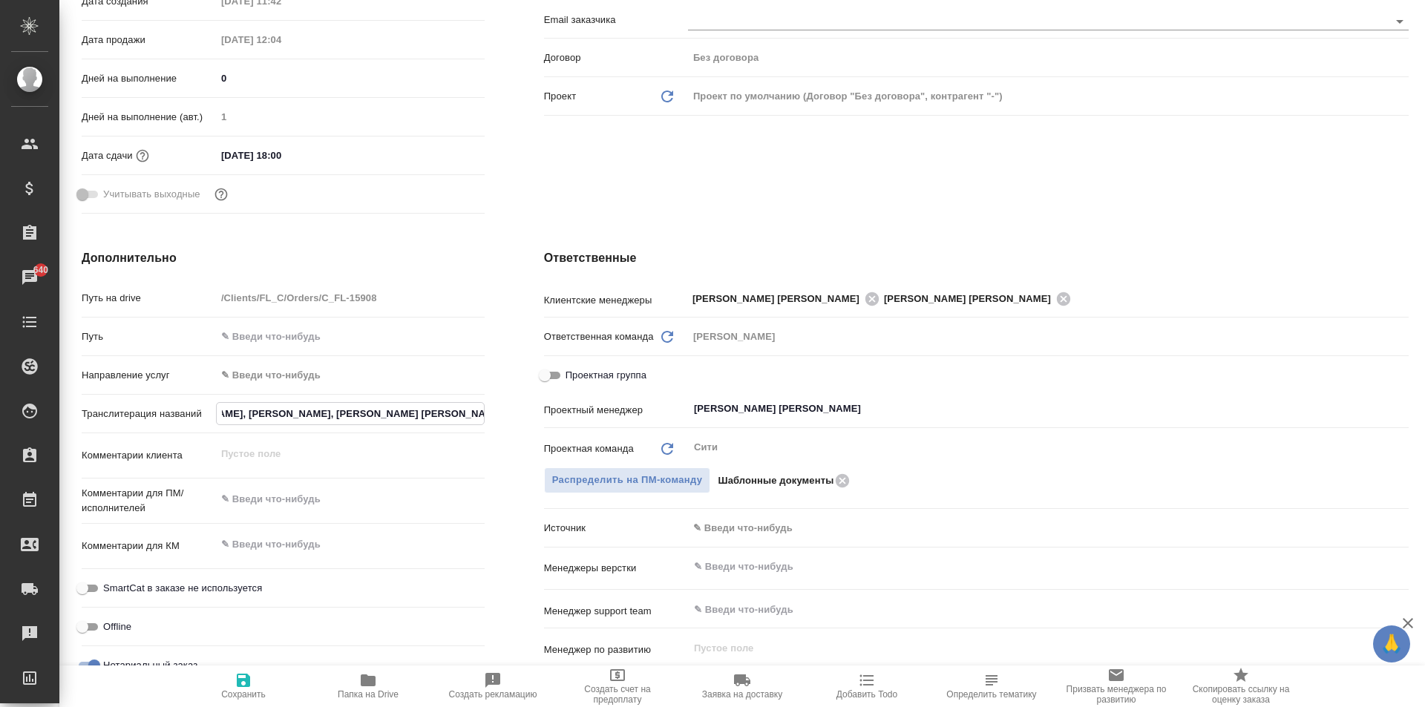
type textarea "x"
type input "Колхидашвили Мая Зурабовна, Колхидашвили Зураб Михайлович, Михайлович, Болквадз…"
type textarea "x"
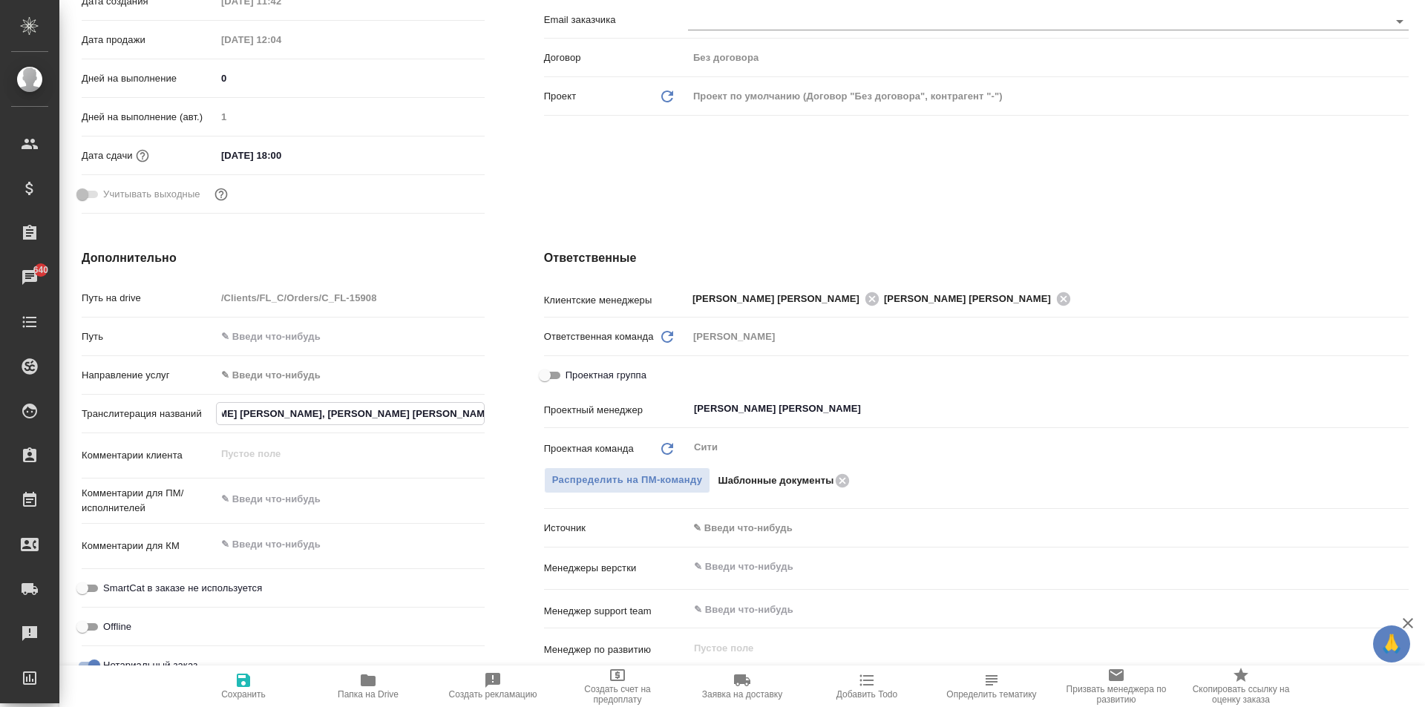
type textarea "x"
type input "Колхидашвили Мая Зурабовна, Колхидашвили Зураб Михайлович, Михайлович, Болквадз…"
type textarea "x"
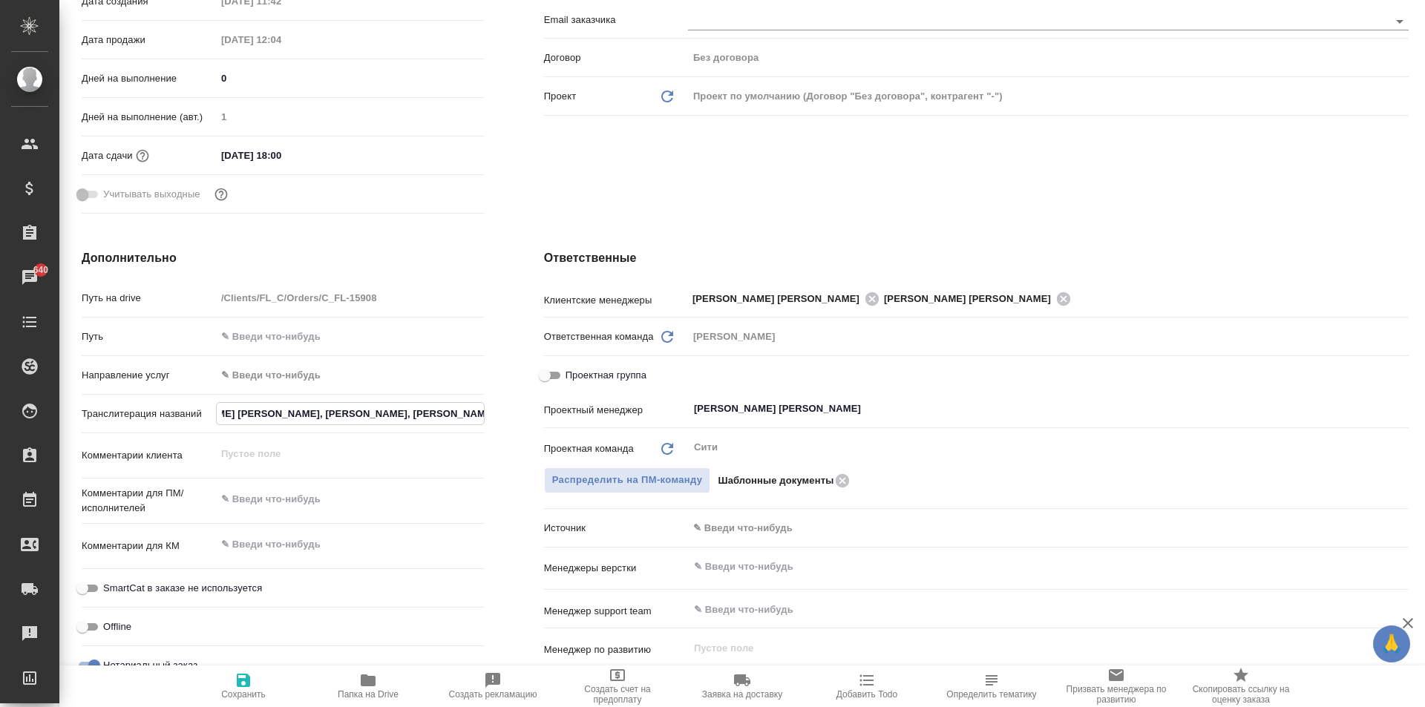
type textarea "x"
type input "Колхидашвили Мая Зурабовна, Колхидашвили Зураб Михайлович, Б Михайлович, Болква…"
type textarea "x"
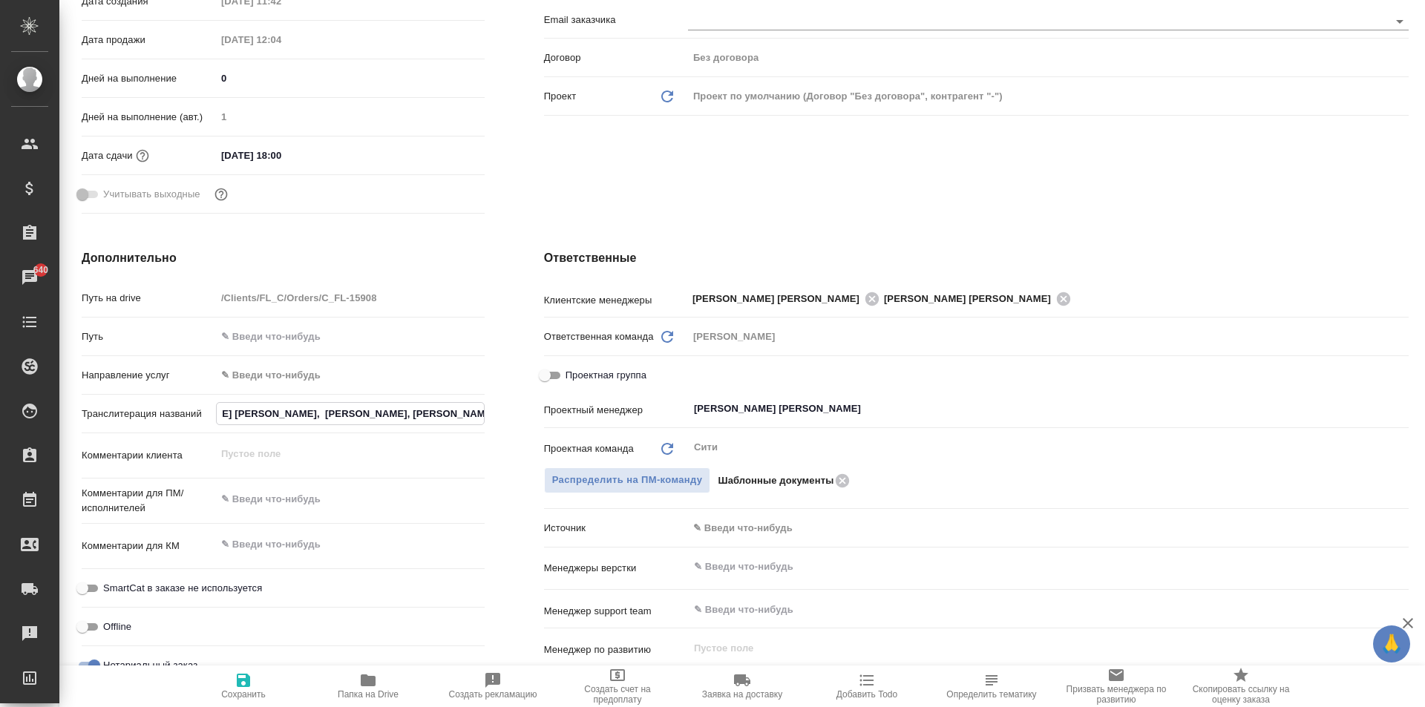
type textarea "x"
type input "Колхидашвили Мая Зурабовна, Колхидашвили Зураб Михайлович, Бо Михайлович, Болкв…"
type textarea "x"
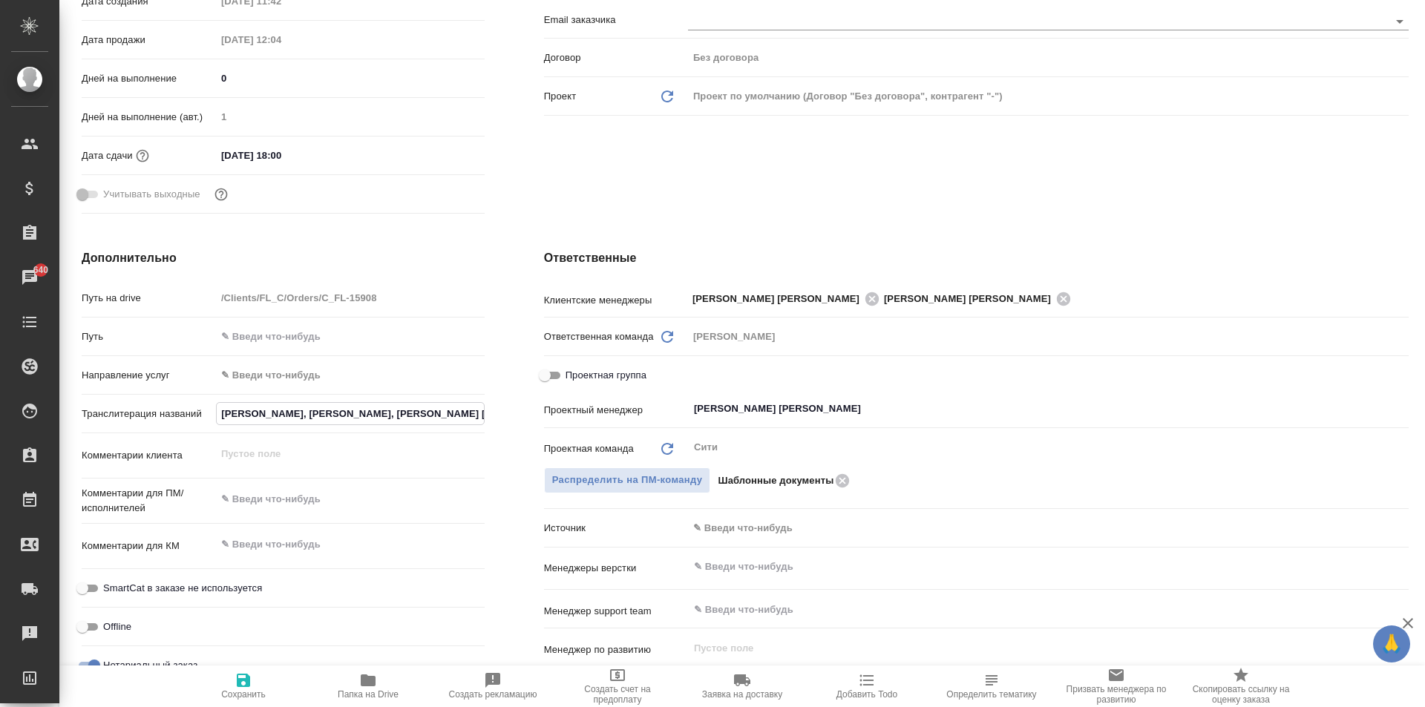
type input "Колхидашвили Мая Зурабовна, Колхидашвили Зураб Михайлович, Бол Михайлович, Болк…"
type textarea "x"
type input "Колхидашвили Мая Зурабовна, Колхидашвили Зураб Михайлович, Болкв Михайлович, Бо…"
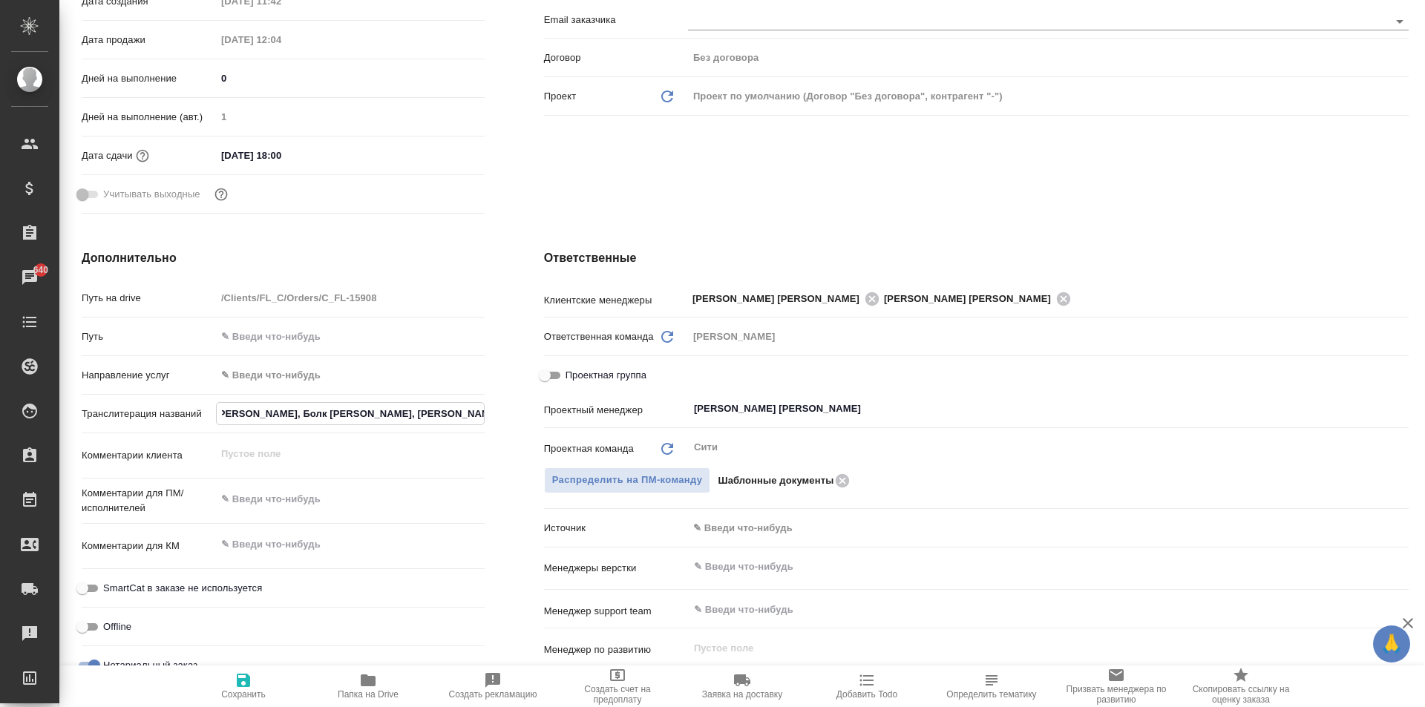
type textarea "x"
type input "Колхидашвили Мая Зурабовна, Колхидашвили Зураб Михайлович, Болква Михайлович, Б…"
type textarea "x"
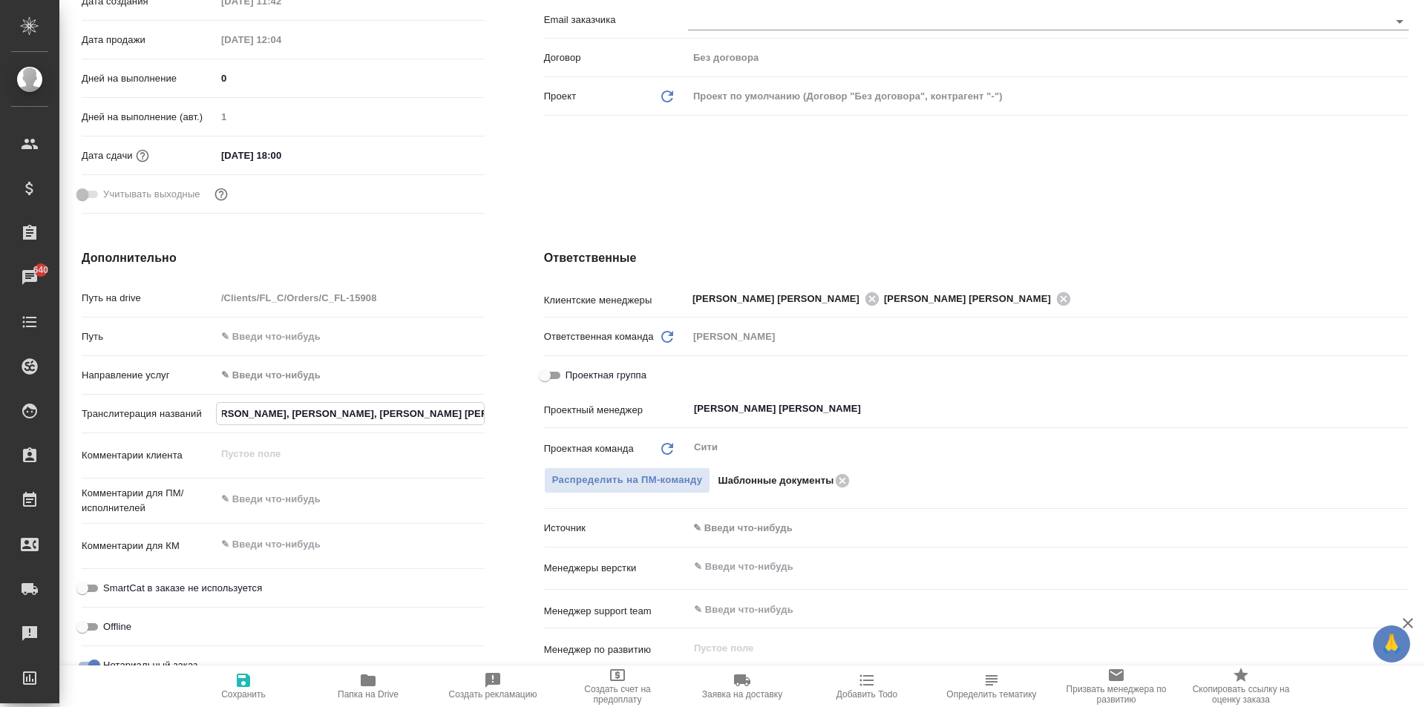
type textarea "x"
type input "Колхидашвили Мая Зурабовна, Колхидашвили Зураб Михайлович, Болквад Михайлович, …"
type textarea "x"
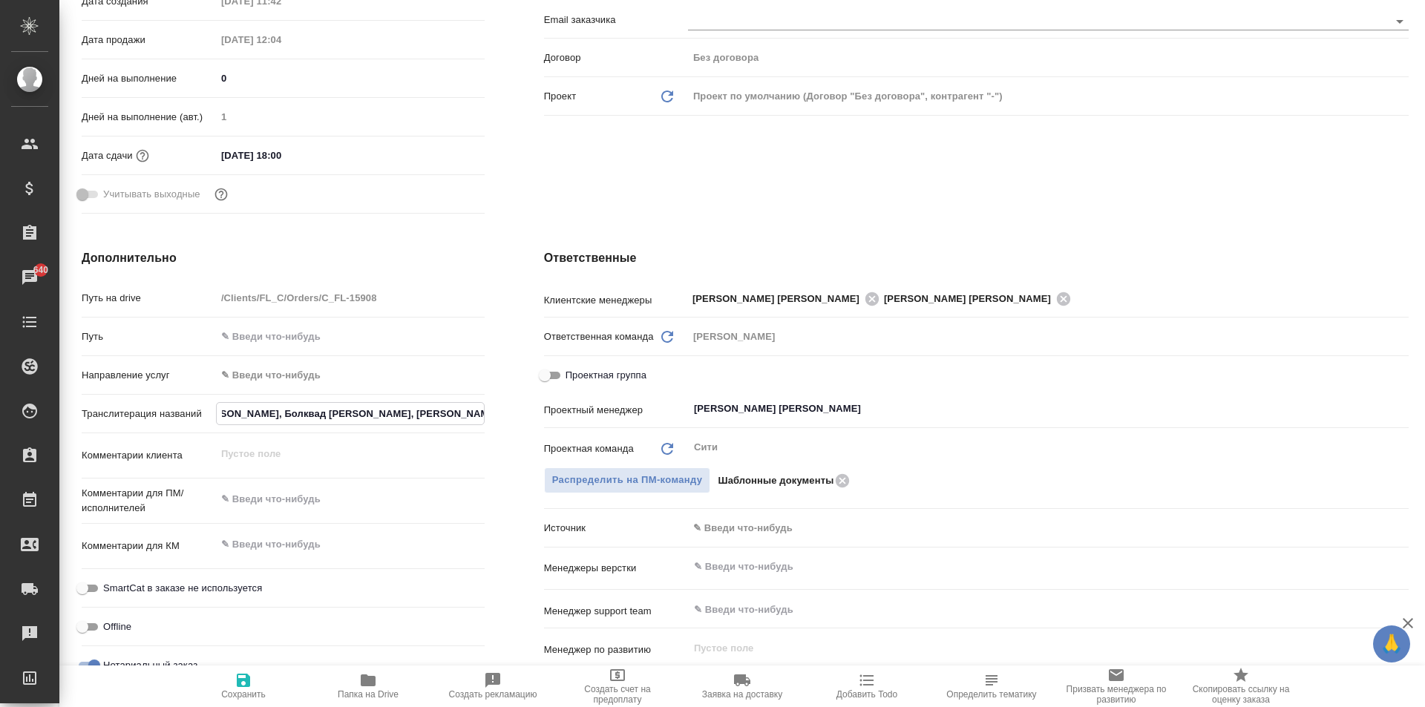
type textarea "x"
type input "Колхидашвили Мая Зурабовна, Колхидашвили Зураб Михайлович, Болквадз Михайлович,…"
type textarea "x"
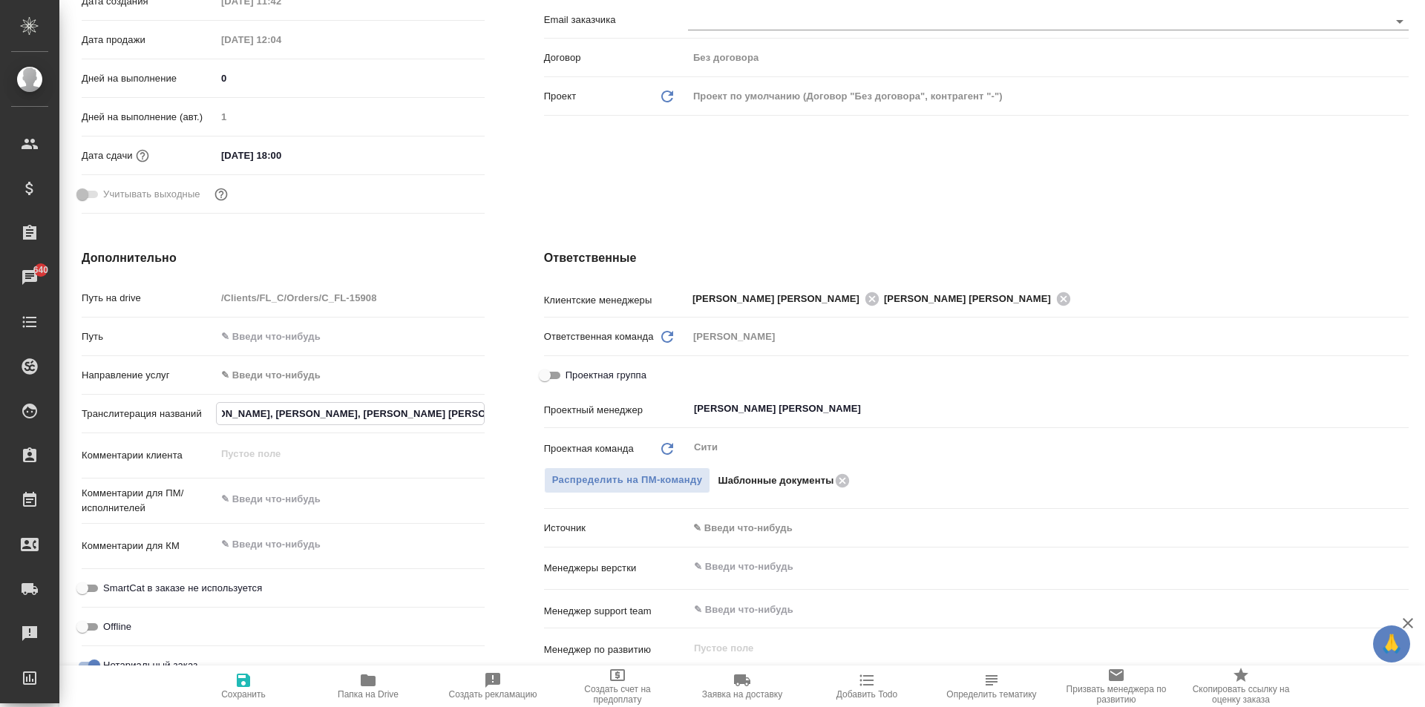
type input "Колхидашвили Мая Зурабовна, Колхидашвили Зураб Михайлович, Болквадзе Михайлович…"
type textarea "x"
type input "Колхидашвили Мая Зурабовна, Колхидашвили Зураб Михайлович, Болквадзе Михайлович…"
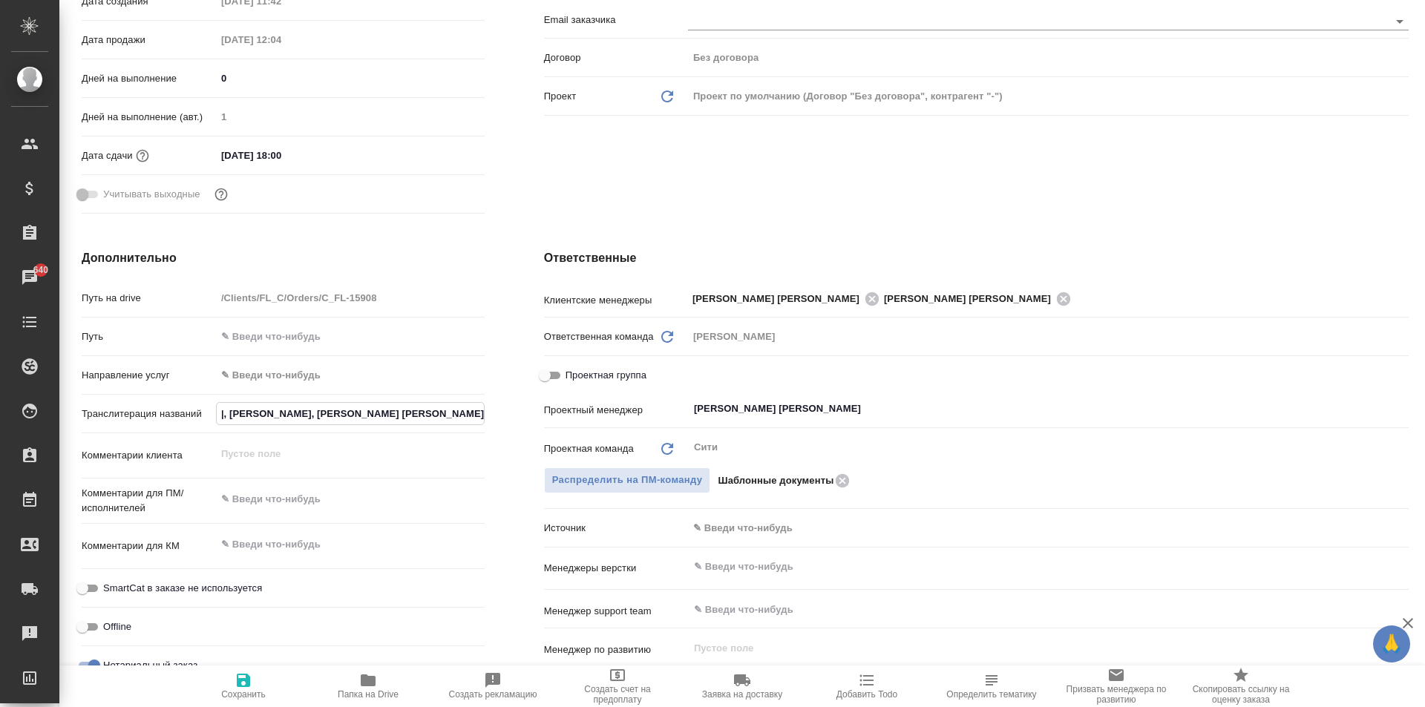
type textarea "x"
type input "Колхидашвили Мая Зурабовна, Колхидашвили Зураб Михайлович, Болквадзе Л Михайлов…"
type textarea "x"
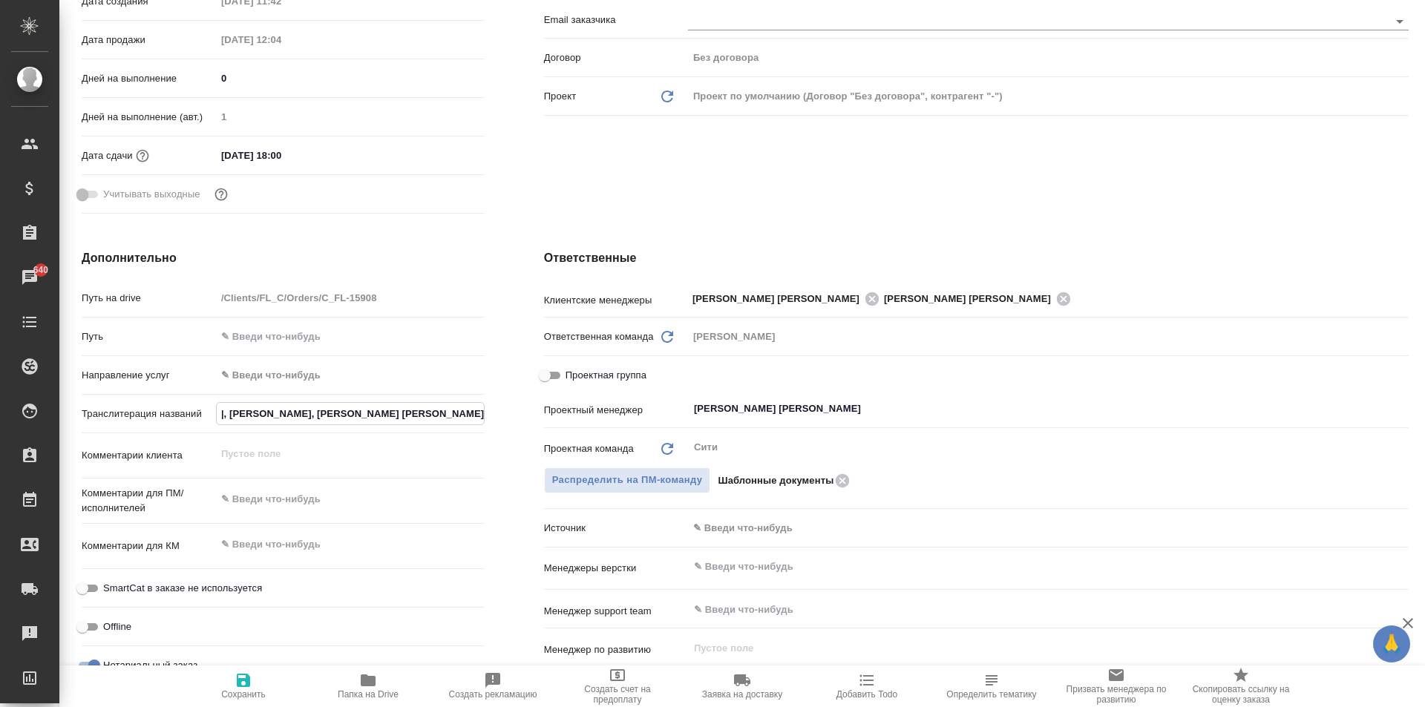
type textarea "x"
type input "Колхидашвили Мая Зурабовна, Колхидашвили Зураб Михайлович, Болквадзе Ли Михайло…"
type textarea "x"
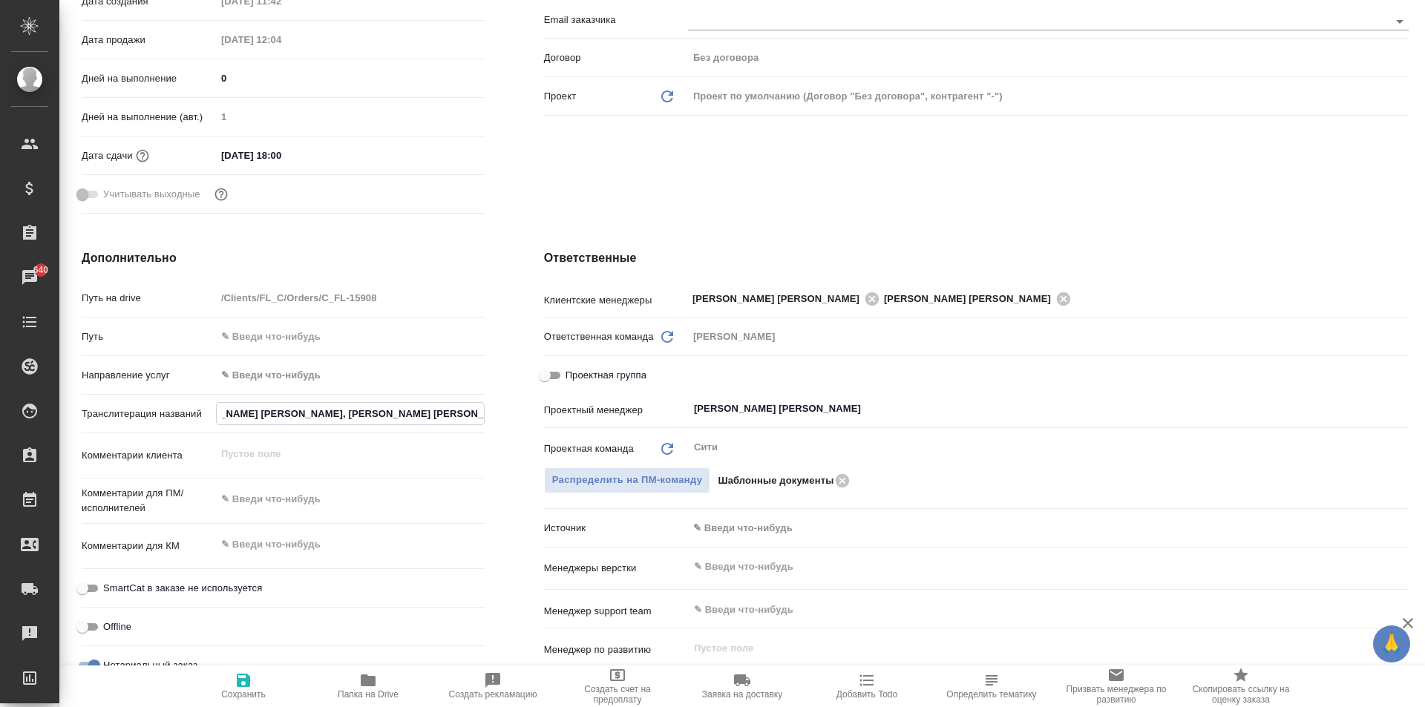
type textarea "x"
type input "Колхидашвили Мая Зурабовна, Колхидашвили Зураб Михайлович, Болквадзе Лиа Михайл…"
type textarea "x"
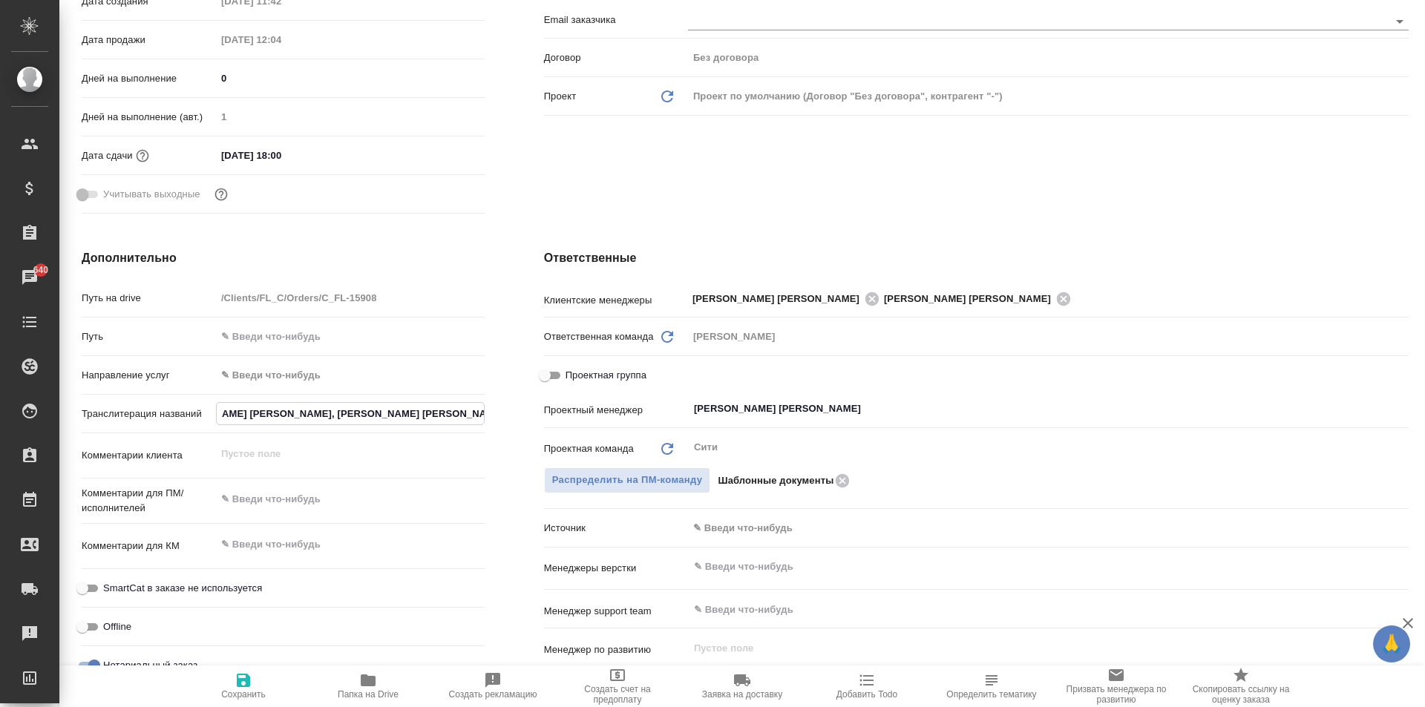
type input "Колхидашвили Мая Зурабовна, Колхидашвили Зураб Михайлович, Болквадзе Лиан Михай…"
type textarea "x"
type input "Колхидашвили Мая Зурабовна, Колхидашвили Зураб Михайлович, Болквадзе Лиана Миха…"
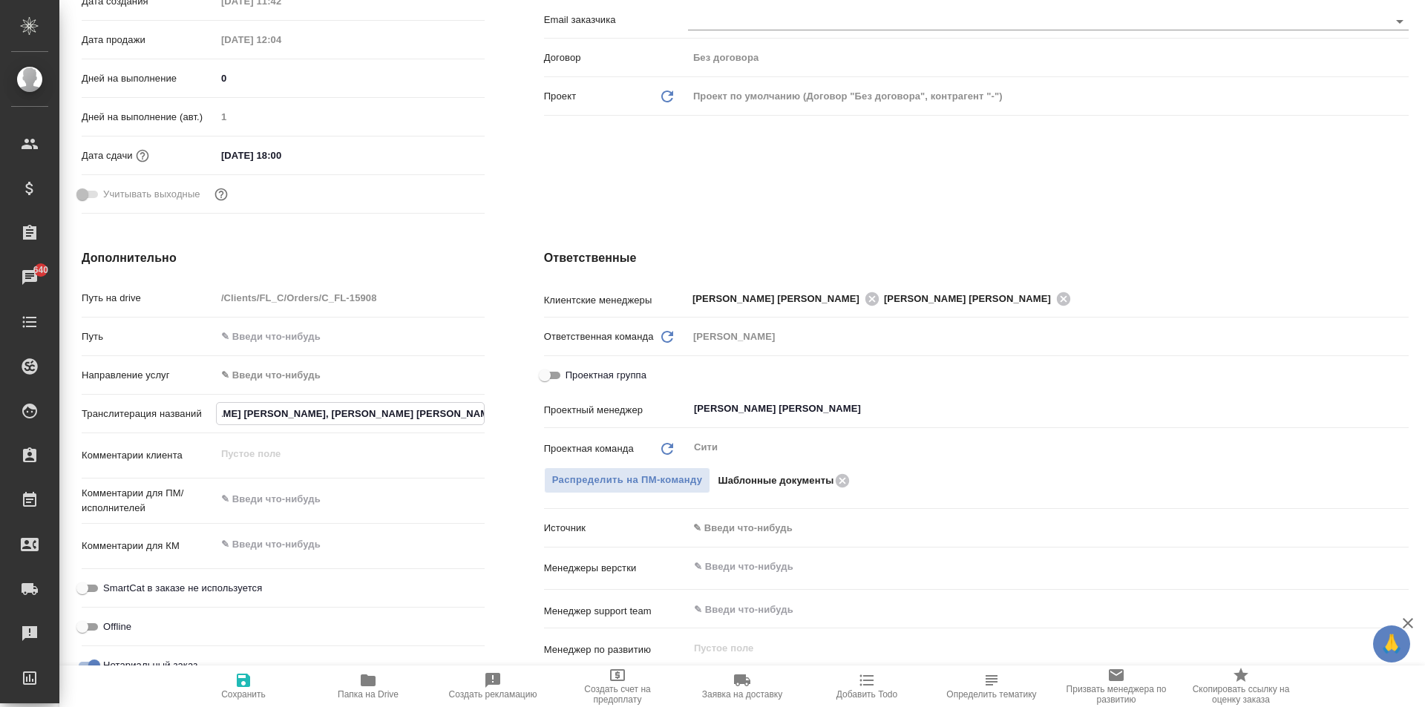
type textarea "x"
type input "Колхидашвили Мая Зурабовна, Колхидашвили Зураб Михайлович, Болквадзе Лиана Миха…"
type textarea "x"
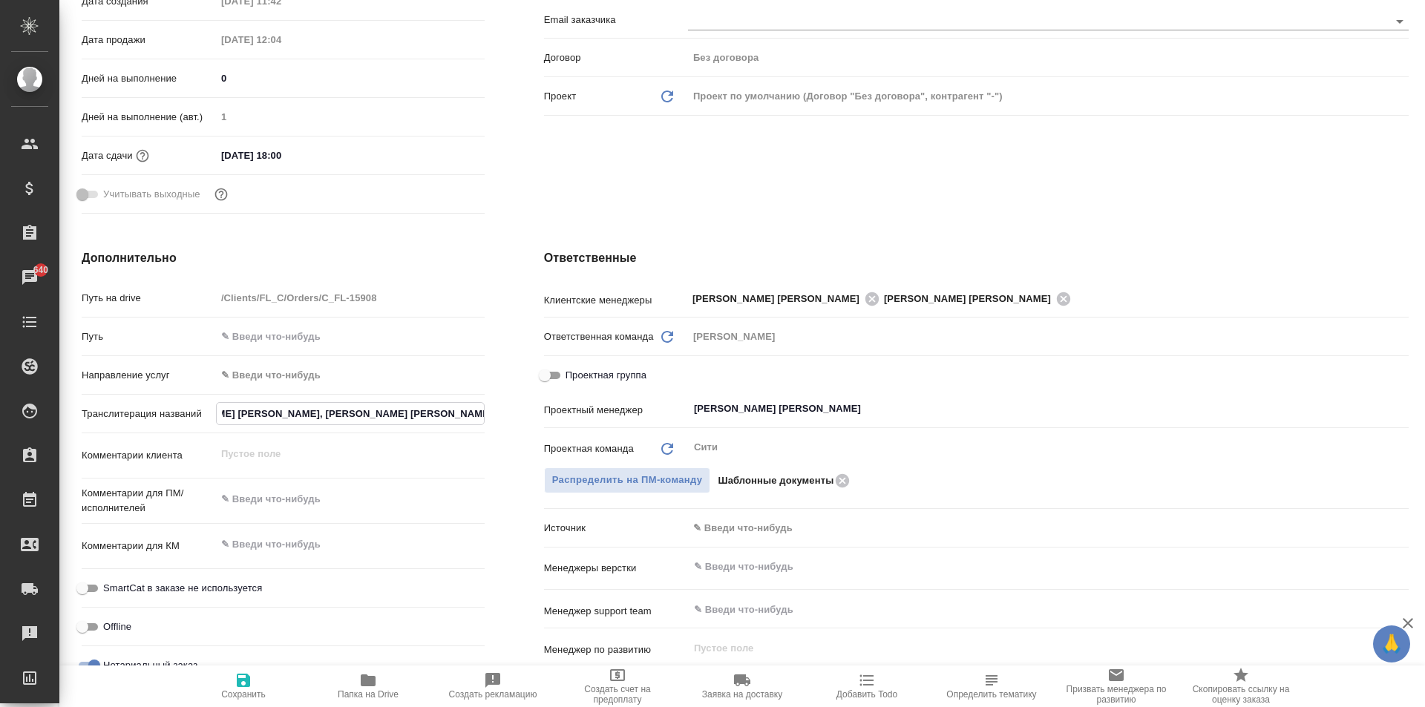
type textarea "x"
type input "Колхидашвили Мая Зурабовна, Колхидашвили Зураб Михайлович, Болквадзе Лиана Б Ми…"
type textarea "x"
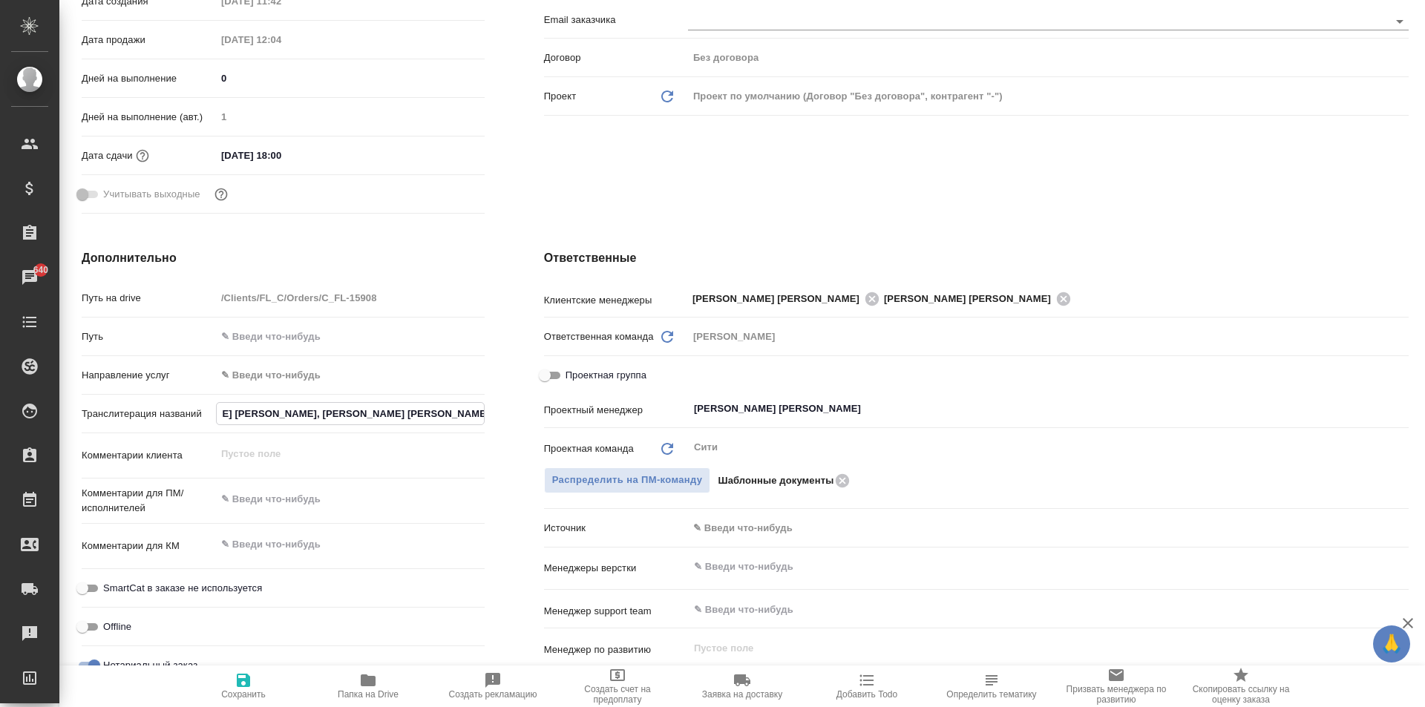
type textarea "x"
type input "Колхидашвили Мая Зурабовна, Колхидашвили Зураб Михайлович, Болквадзе Лиана Бо М…"
type textarea "x"
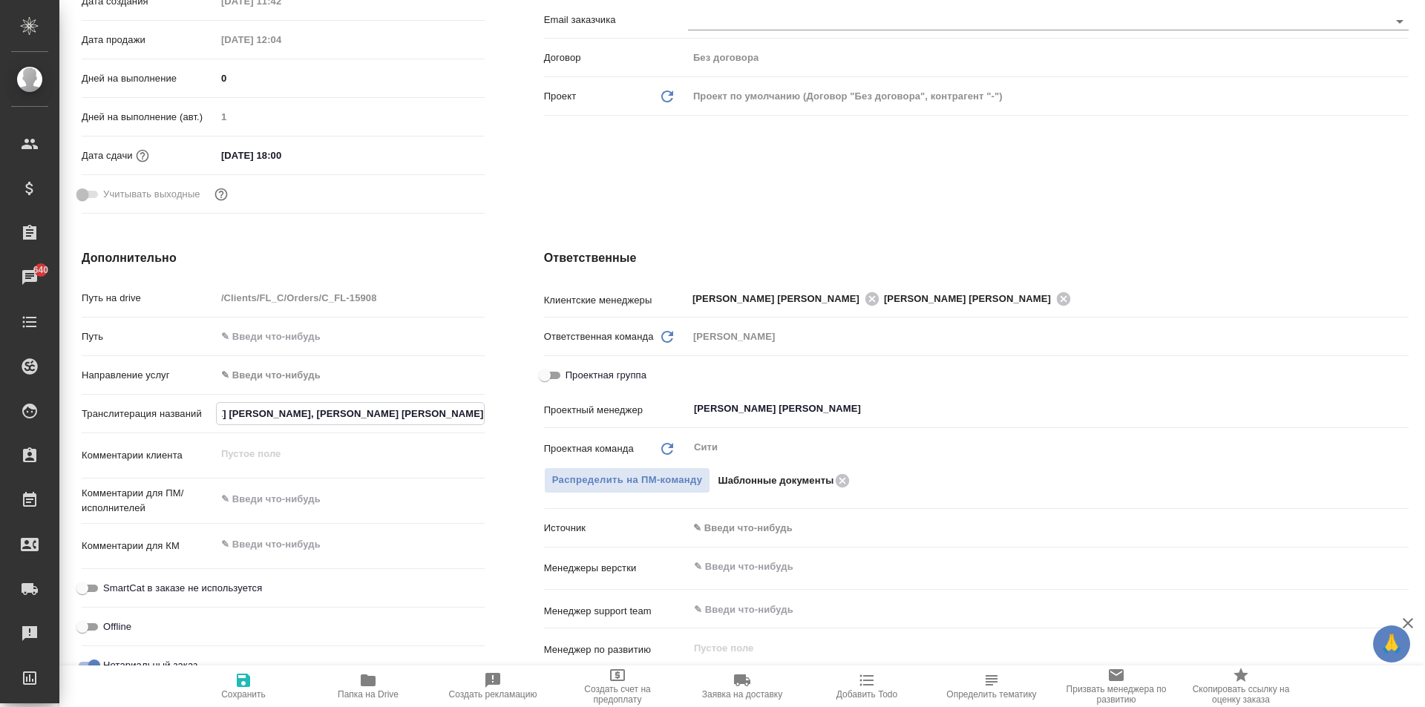
type input "Колхидашвили Мая Зурабовна, Колхидашвили Зураб Михайлович, Болквадзе Лиана Бор …"
type textarea "x"
type input "Колхидашвили Мая Зурабовна, Колхидашвили Зураб Михайлович, Болквадзе Лиана Бори…"
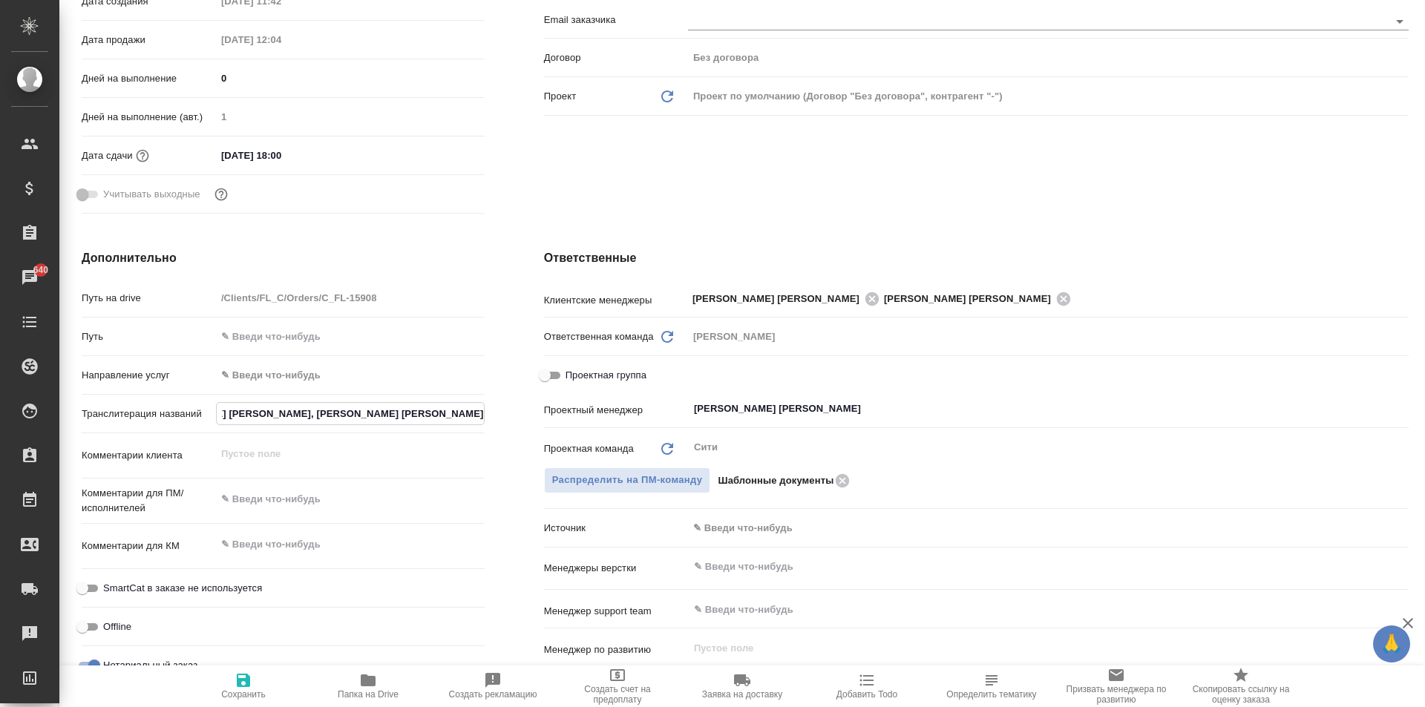
type textarea "x"
type input "Колхидашвили Мая Зурабовна, Колхидашвили Зураб Михайлович, Болквадзе Лиана Бори…"
type textarea "x"
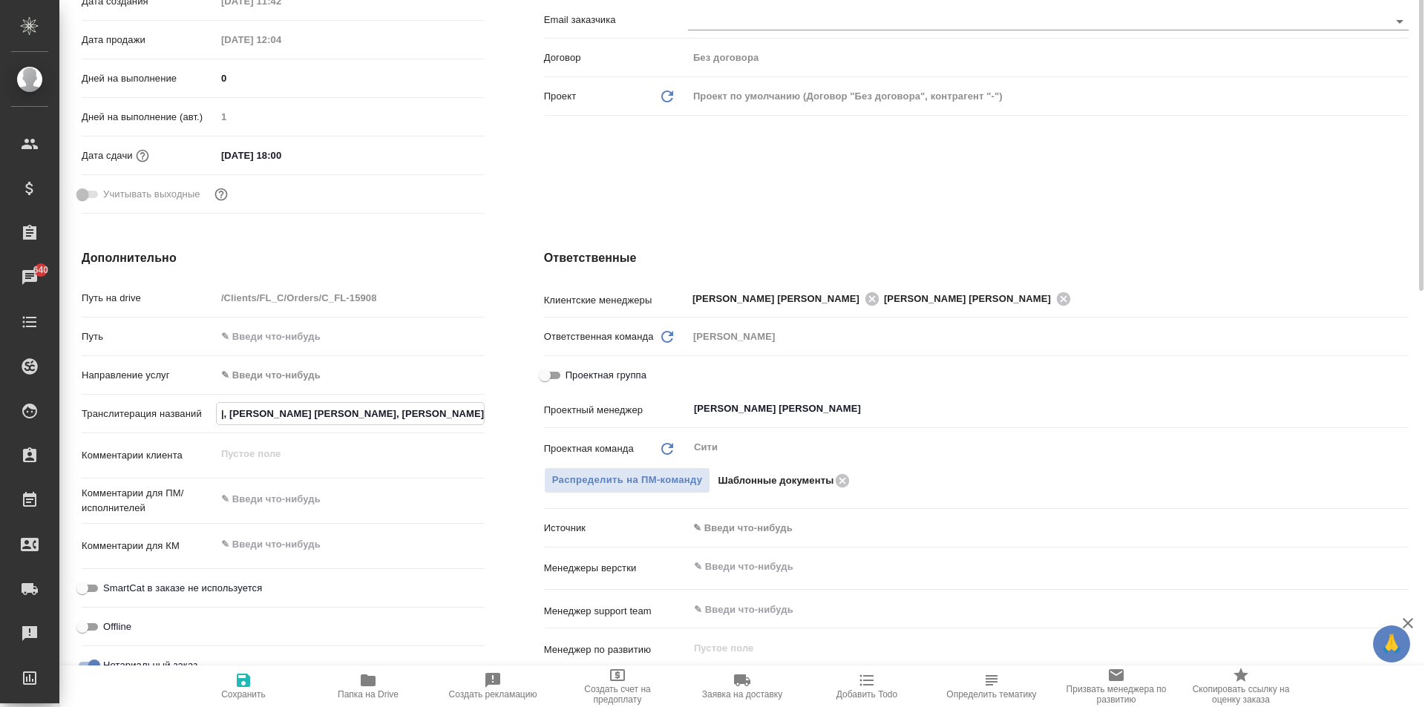
scroll to position [148, 0]
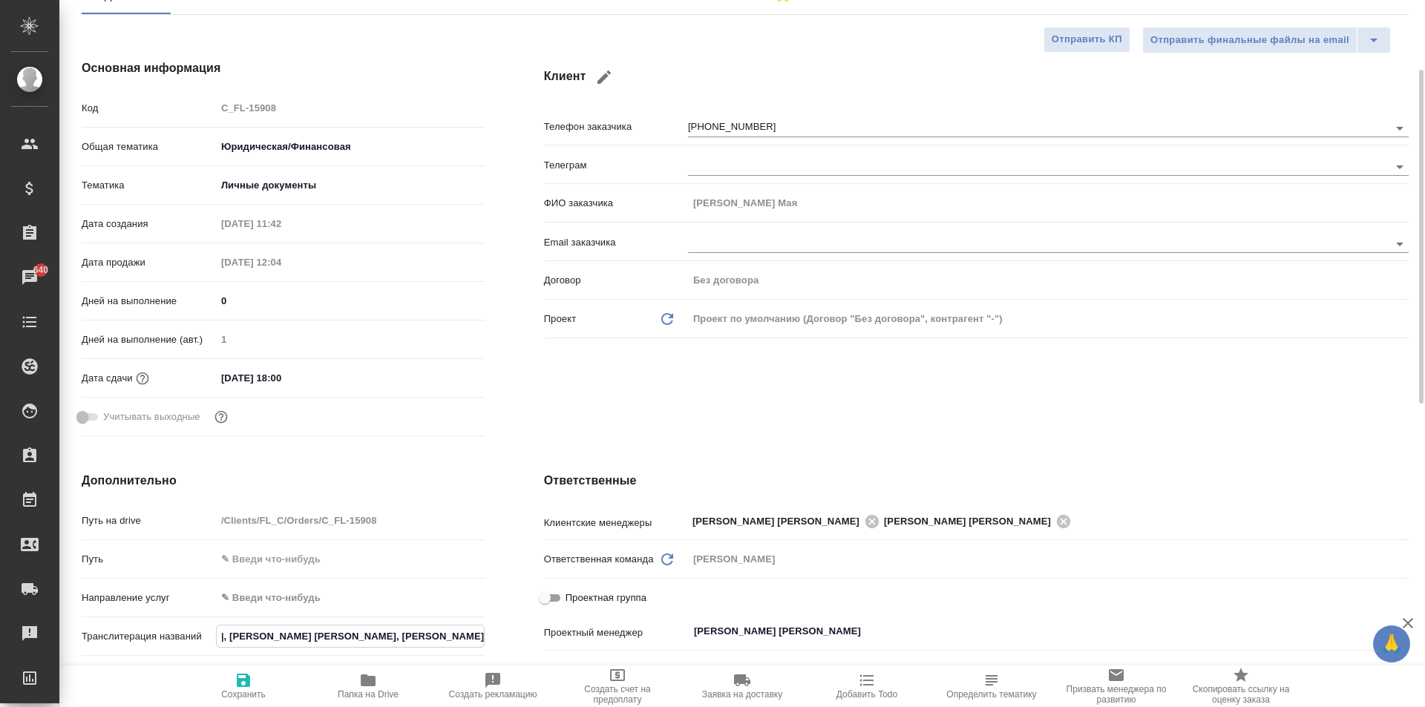
click at [502, 337] on div "Основная информация Код C_FL-15908 Общая тематика Юридическая/Финансовая yr-fn …" at bounding box center [283, 251] width 462 height 442
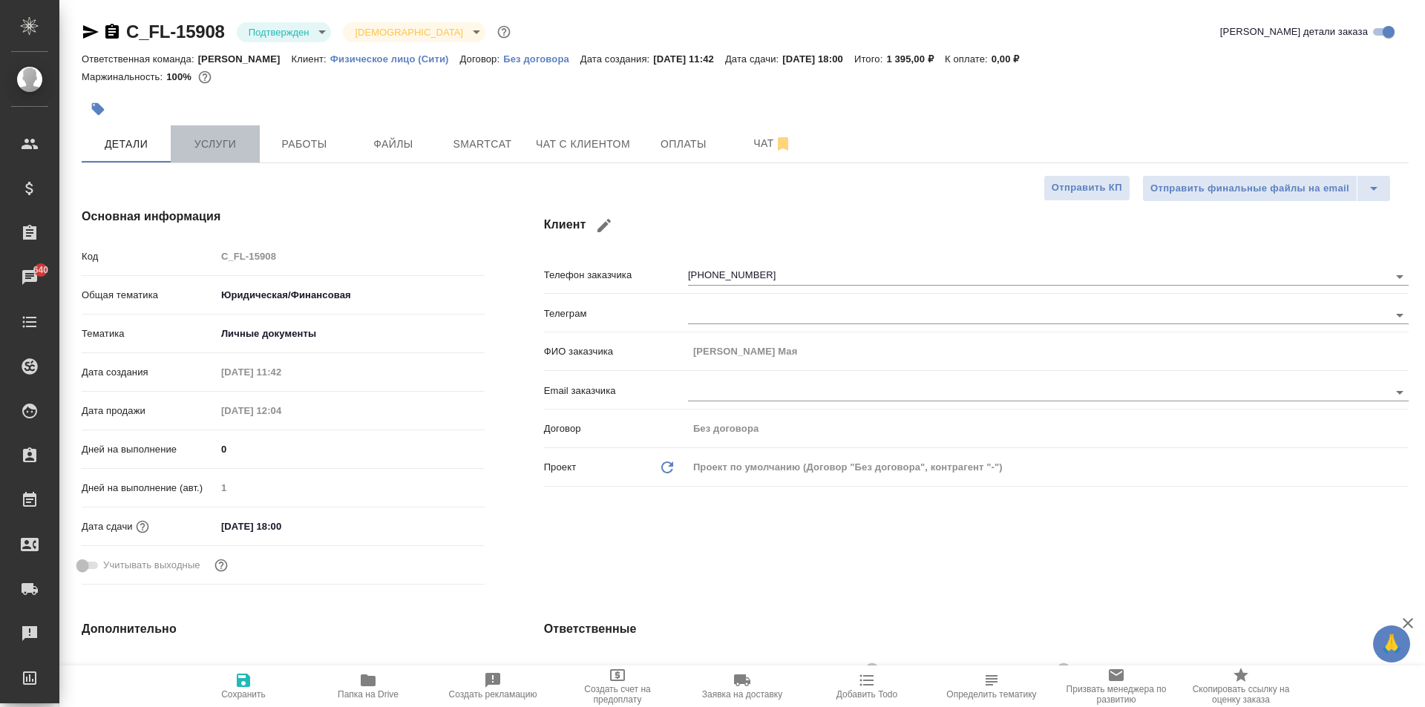
click at [230, 143] on span "Услуги" at bounding box center [215, 144] width 71 height 19
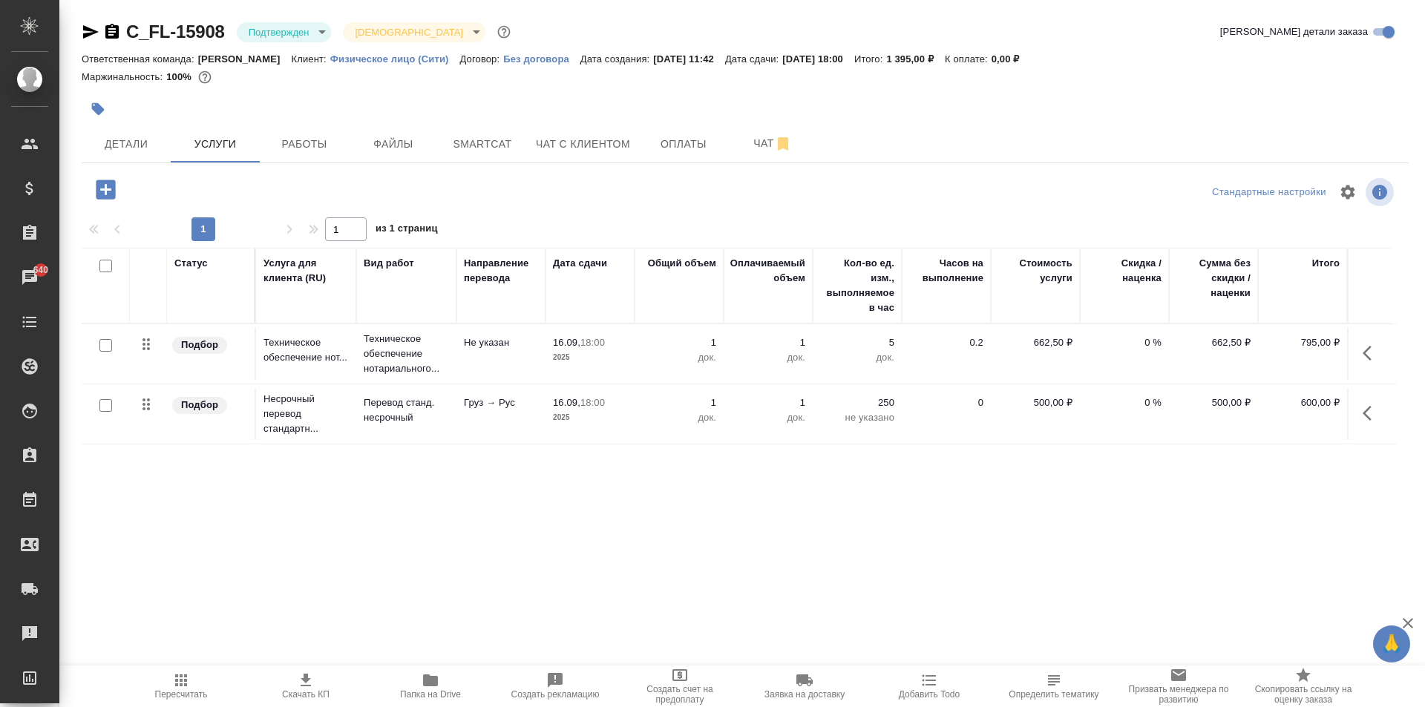
click at [91, 34] on icon "button" at bounding box center [91, 31] width 16 height 13
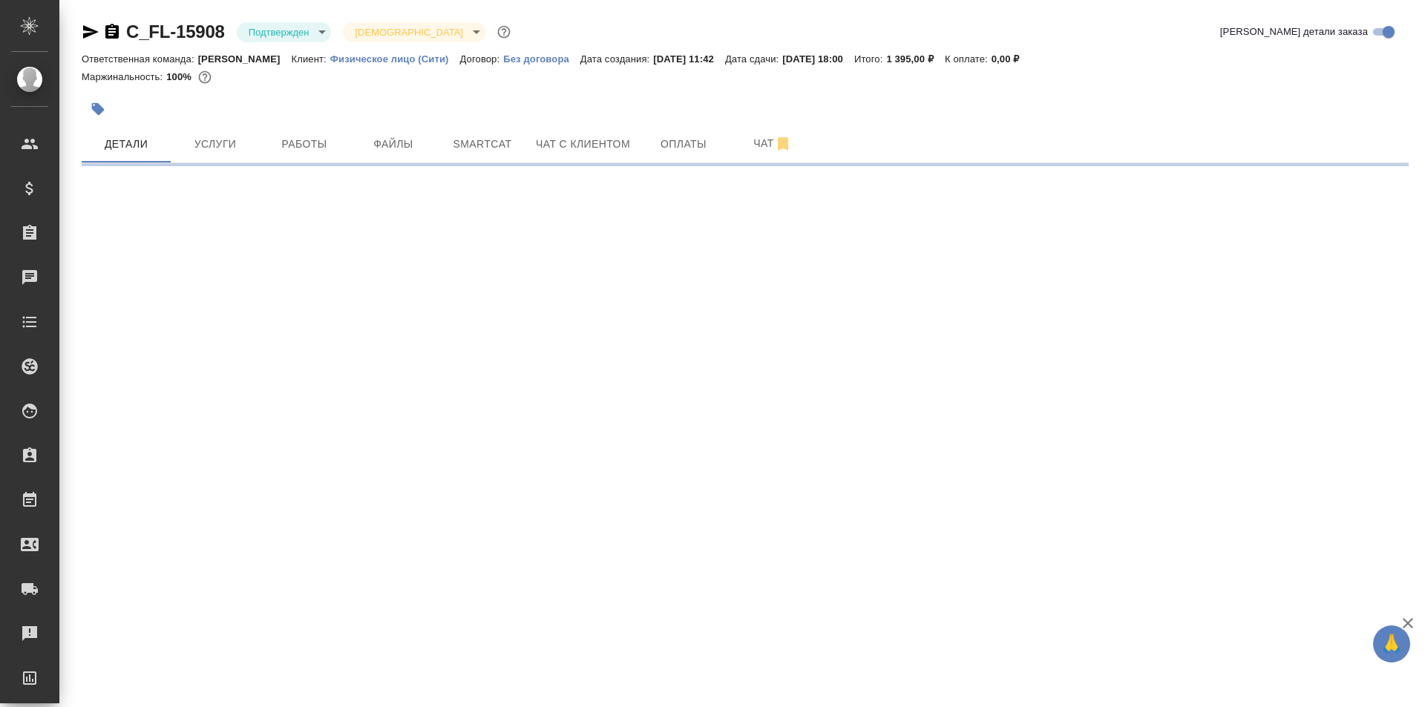
select select "RU"
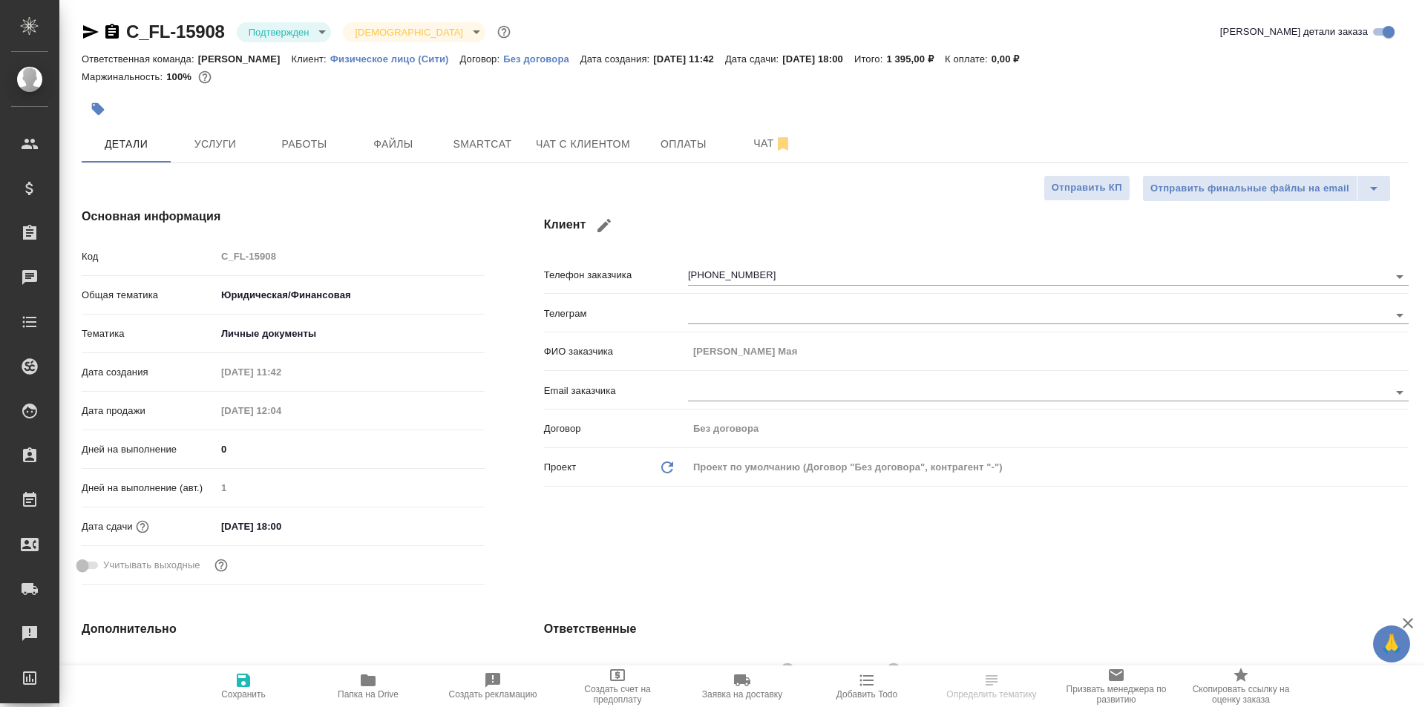
type textarea "x"
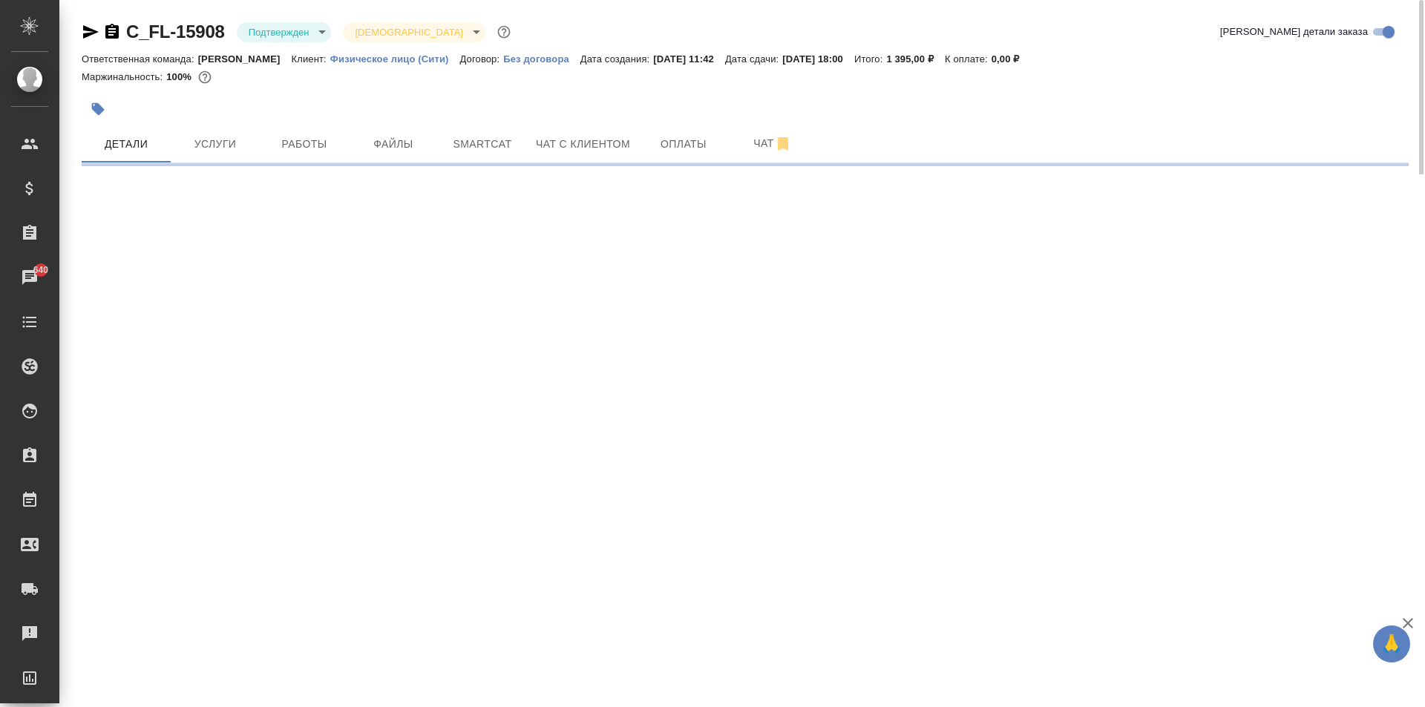
select select "RU"
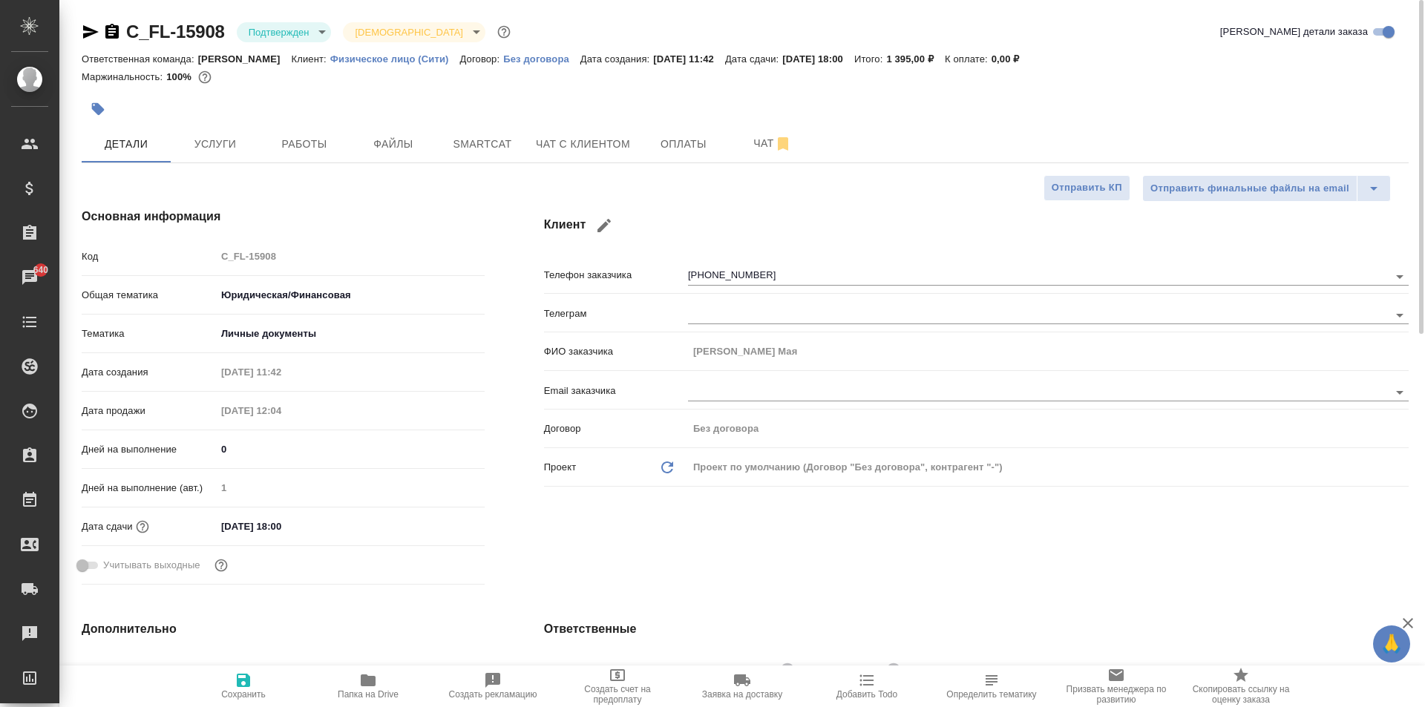
type textarea "x"
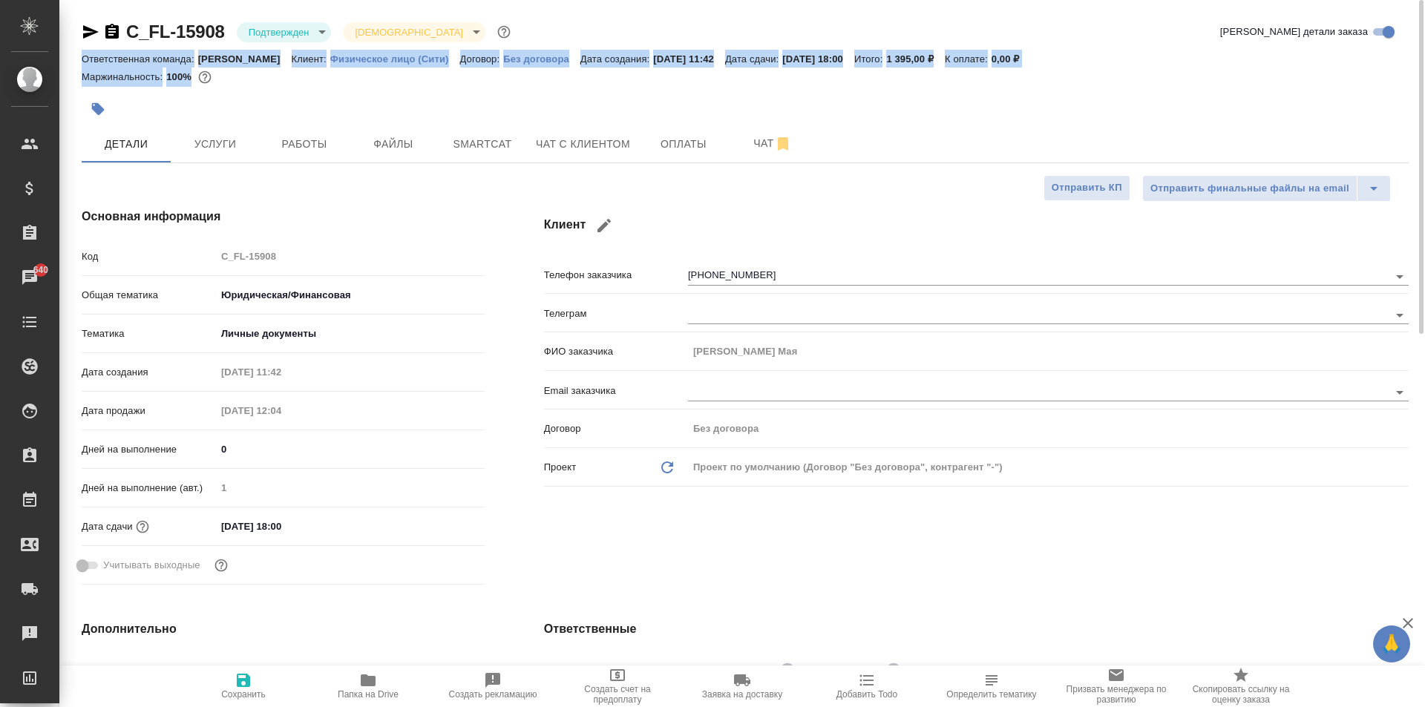
drag, startPoint x: 82, startPoint y: 61, endPoint x: 227, endPoint y: 74, distance: 145.3
click at [227, 74] on div "C_FL-15908 Подтвержден confirmed Святая троица holyTrinity Кратко детали заказа…" at bounding box center [745, 56] width 1327 height 73
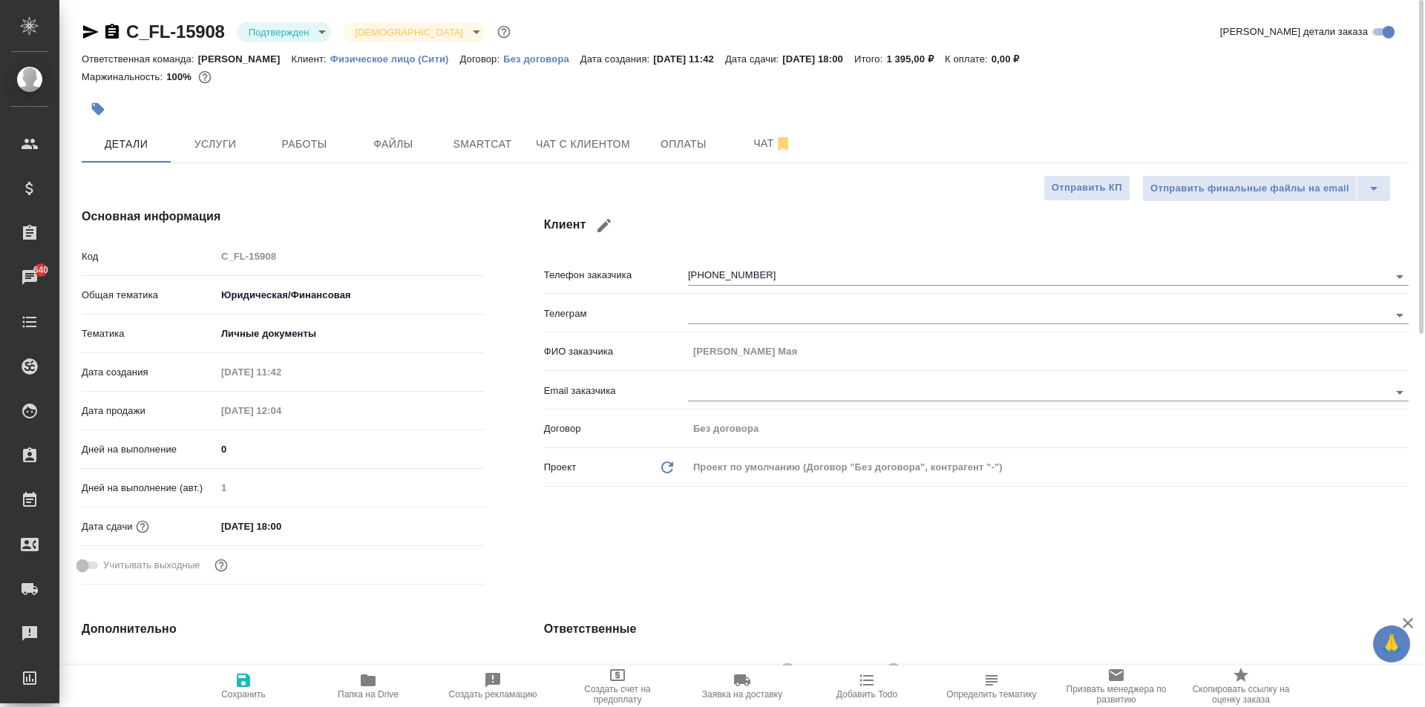
click at [324, 116] on div at bounding box center [524, 109] width 885 height 33
click at [516, 205] on div "Клиент Телефон заказчика [PHONE_NUMBER] Телеграм ФИО заказчика [PERSON_NAME] Ма…" at bounding box center [976, 399] width 924 height 442
type textarea "x"
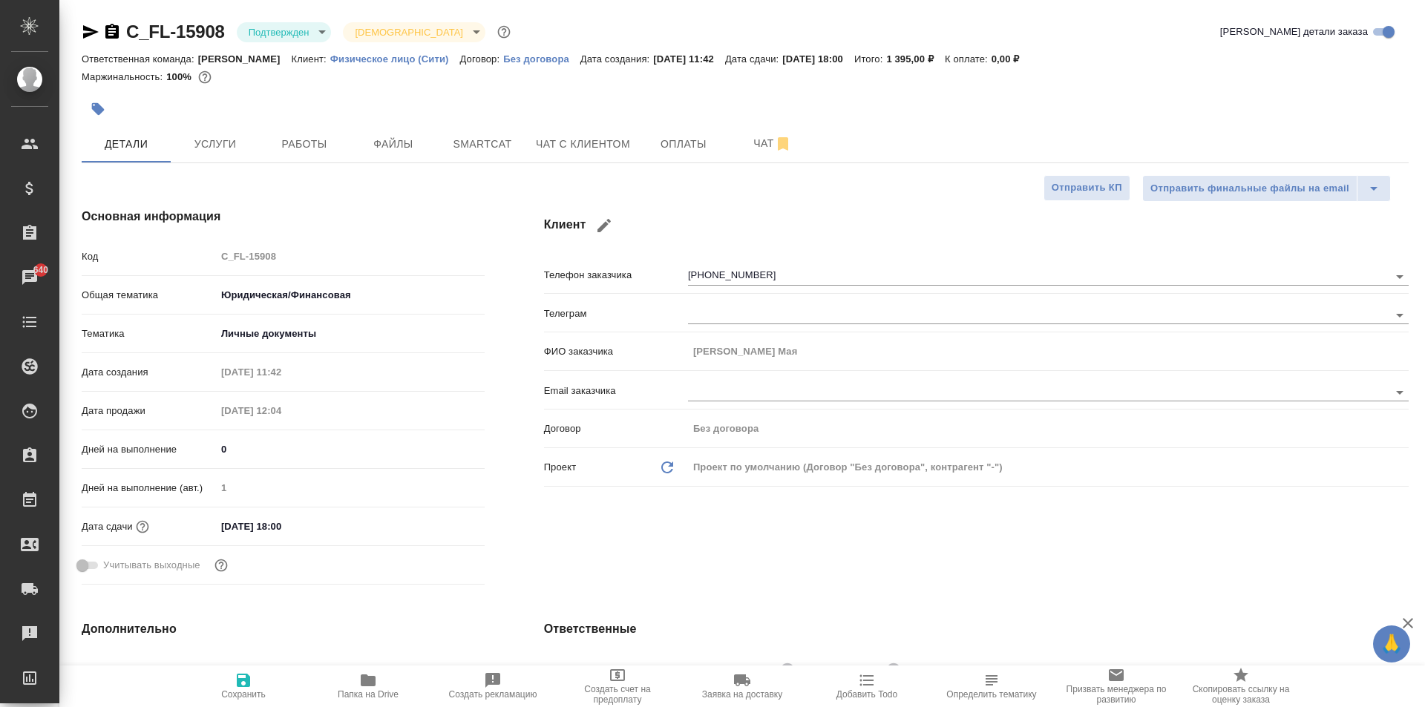
type textarea "x"
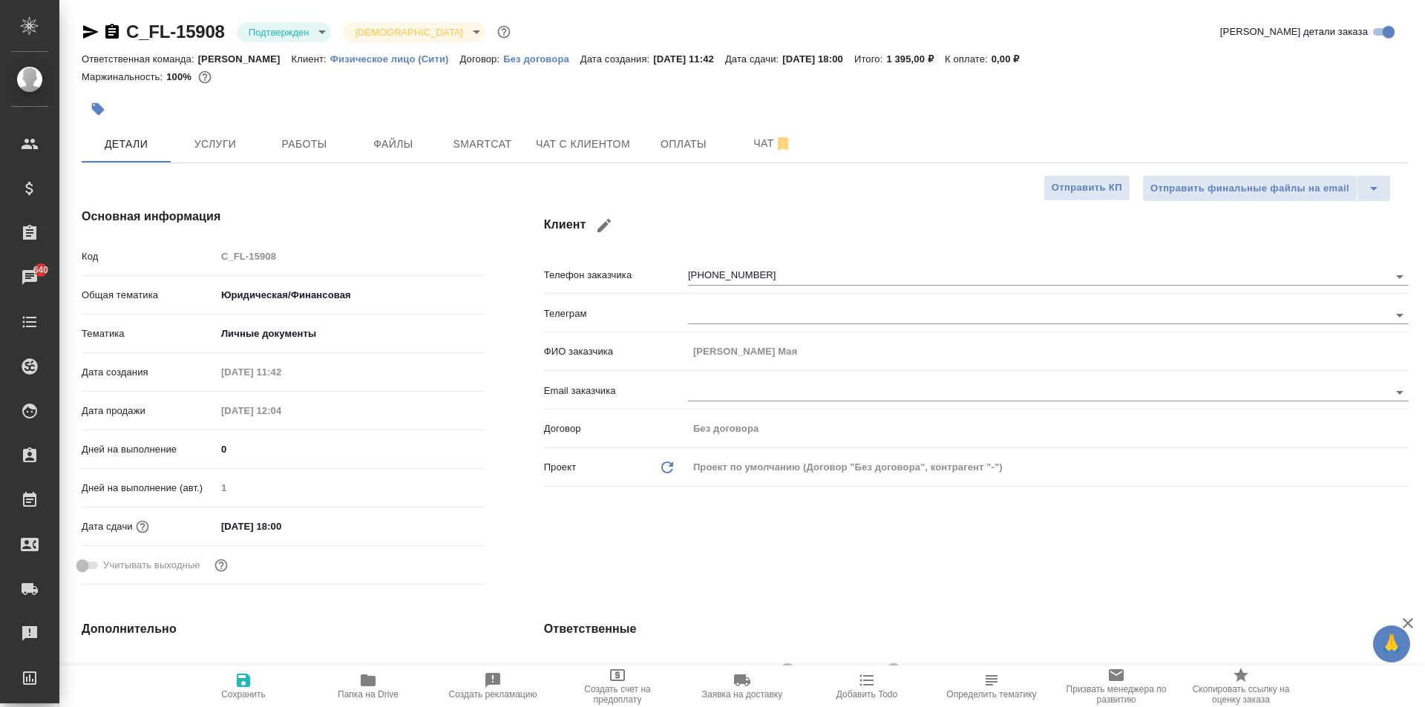
type textarea "x"
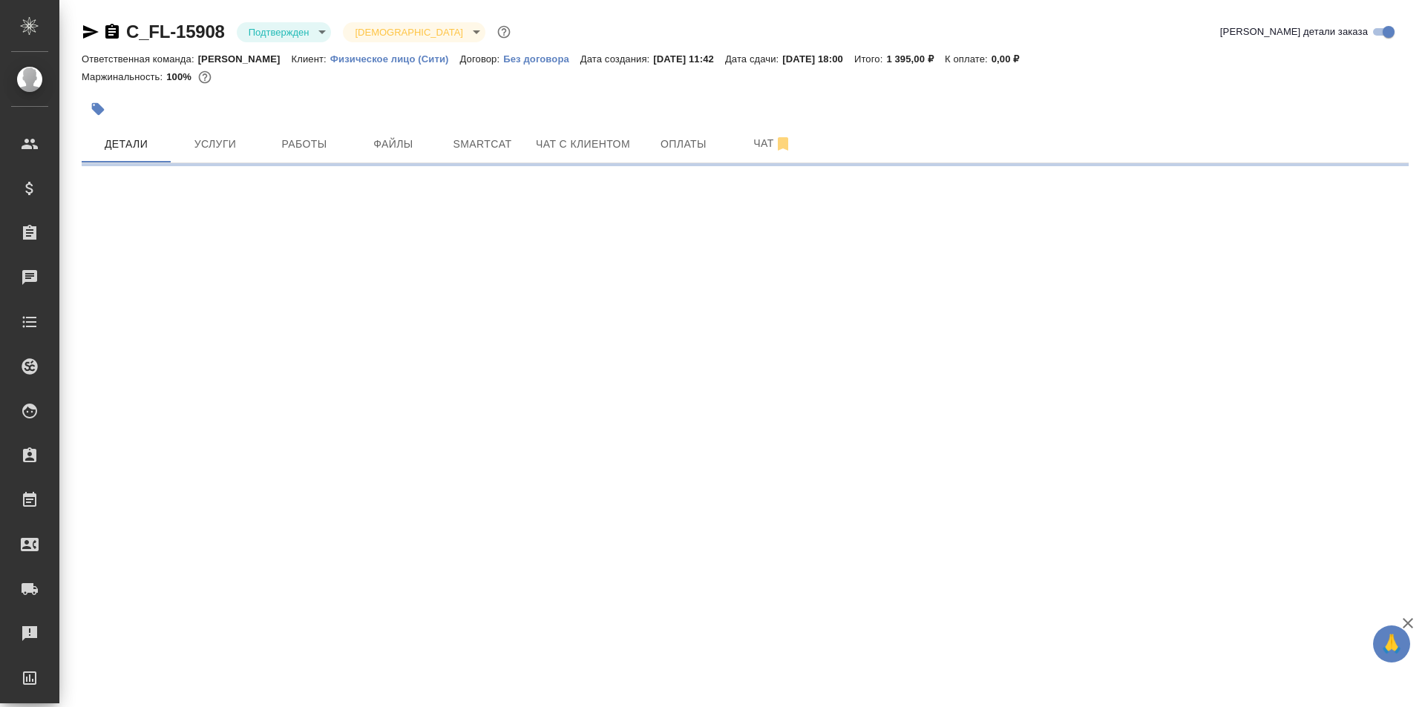
select select "RU"
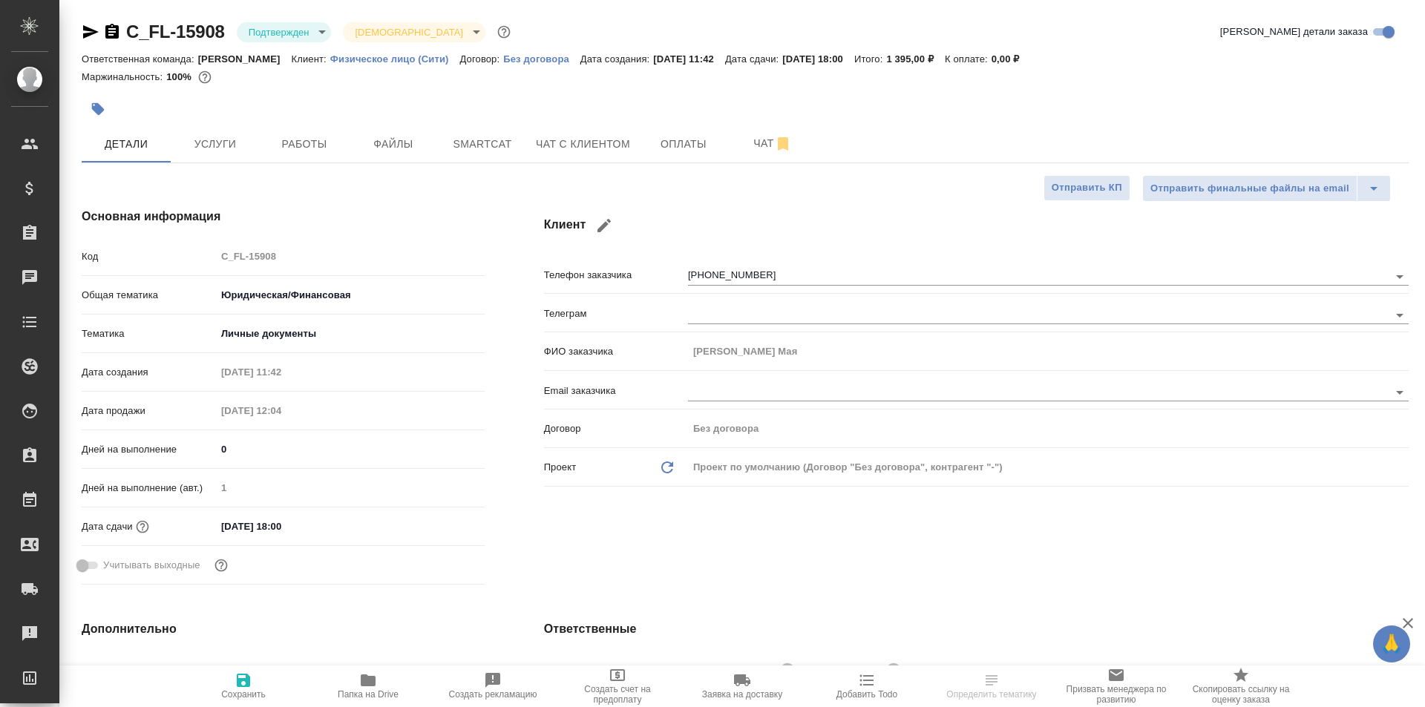
type textarea "x"
click at [280, 137] on span "Работы" at bounding box center [304, 144] width 71 height 19
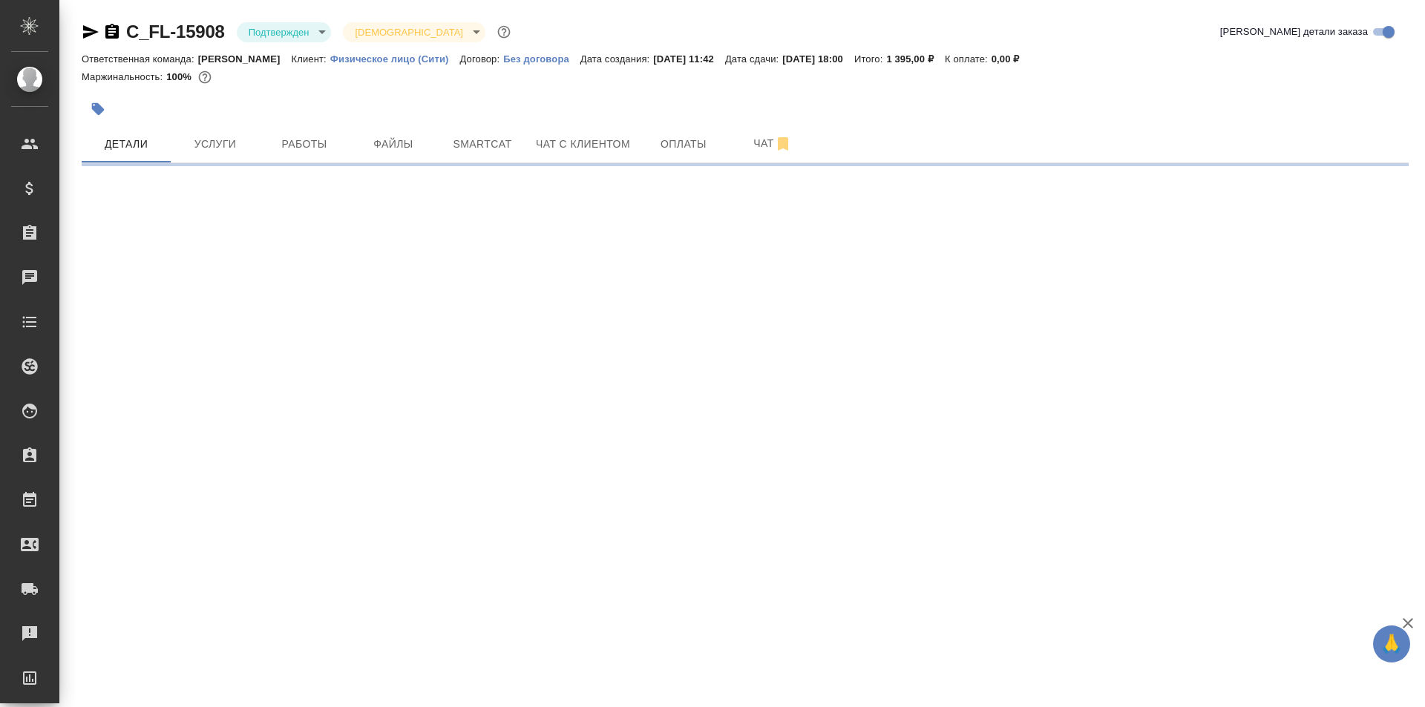
select select "RU"
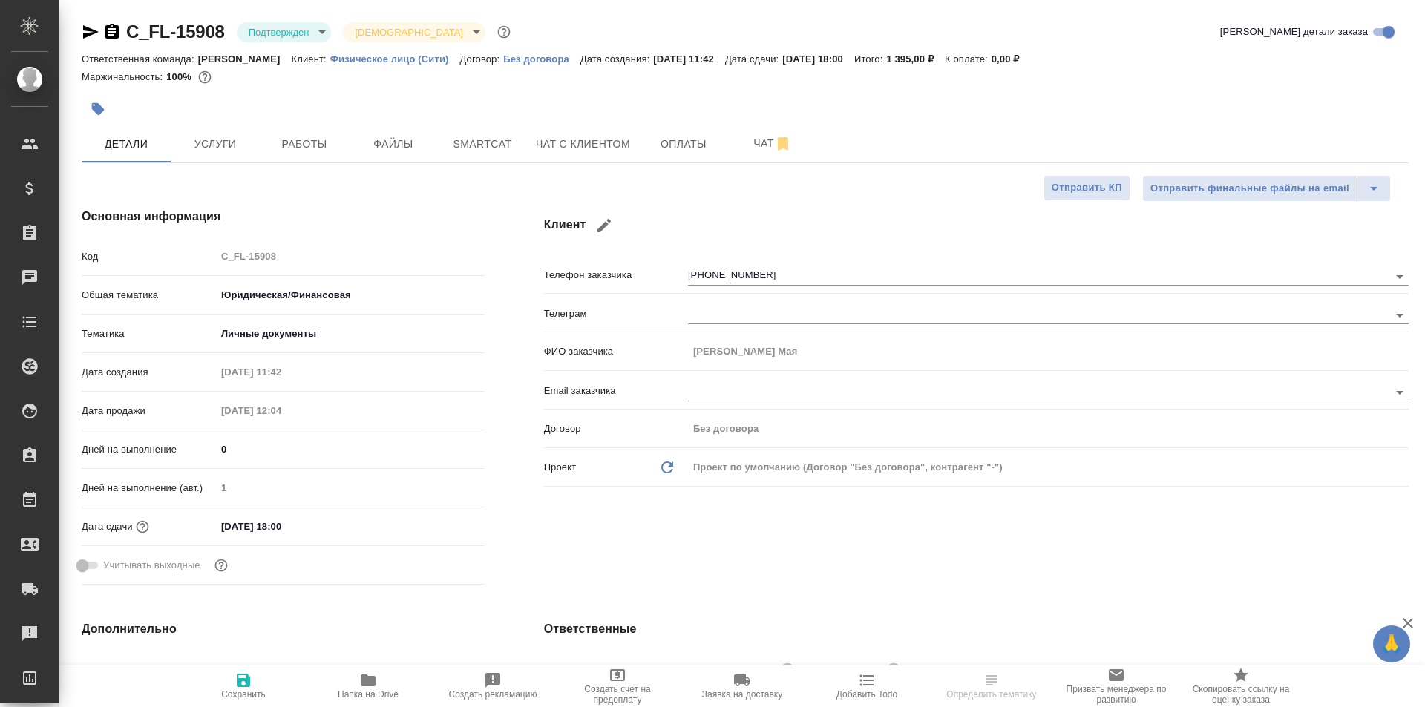
type textarea "x"
click at [304, 524] on input "[DATE] 18:00" at bounding box center [281, 527] width 130 height 22
click at [431, 525] on div "[DATE] 18:00" at bounding box center [350, 526] width 269 height 23
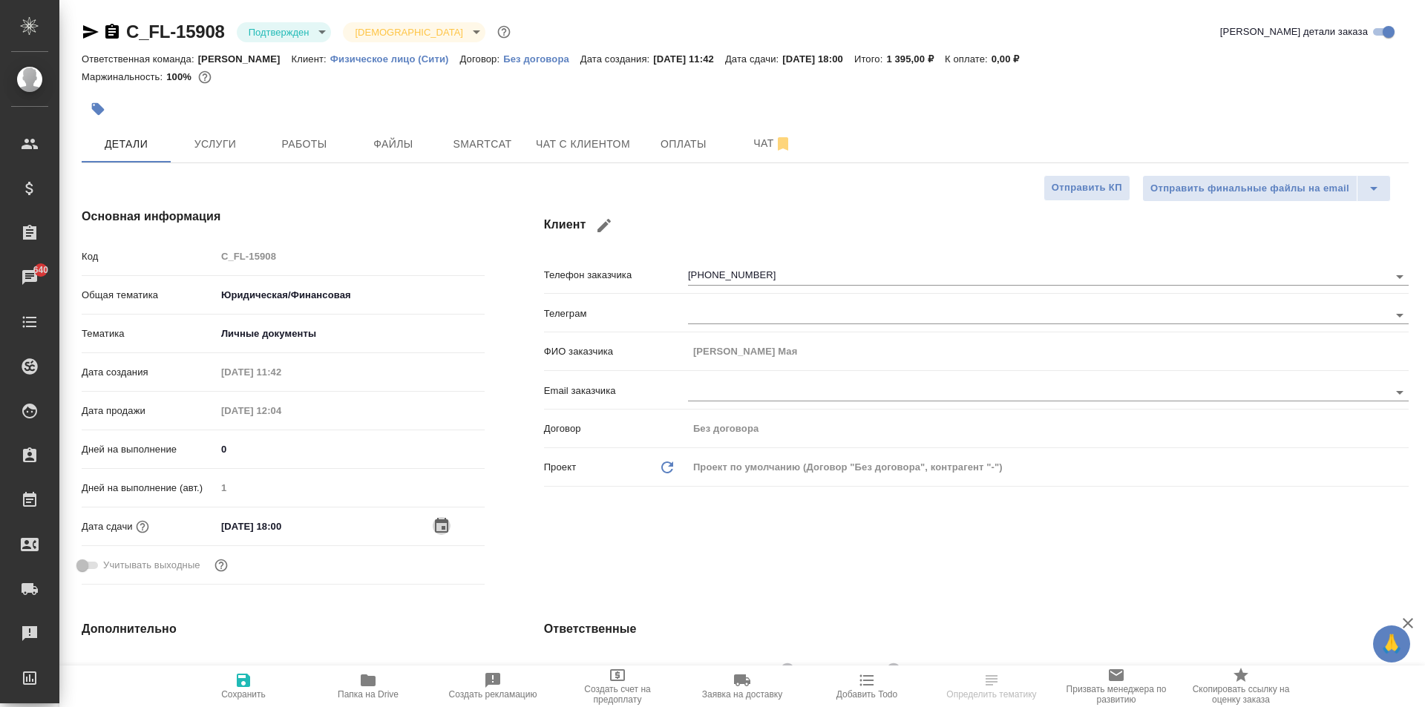
click at [439, 525] on icon "button" at bounding box center [442, 526] width 18 height 18
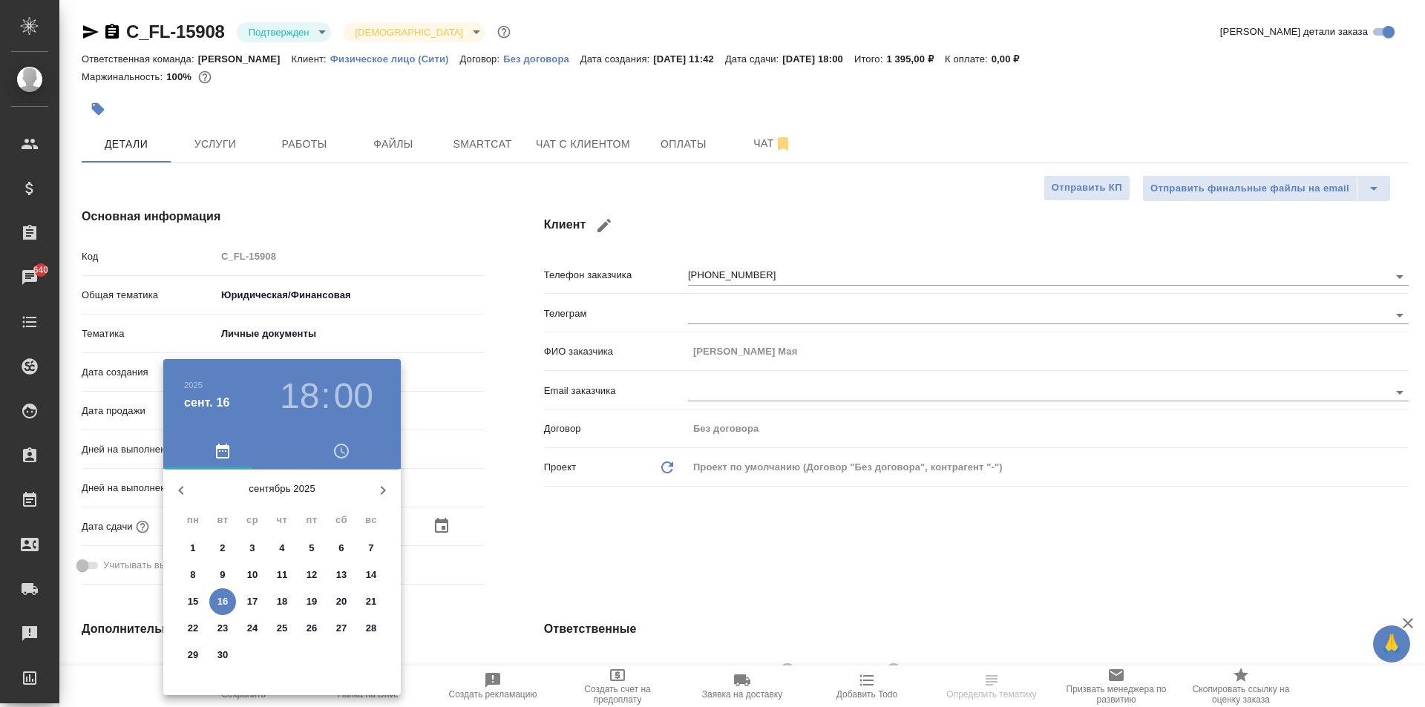
click at [249, 602] on p "17" at bounding box center [252, 601] width 11 height 15
type input "[DATE] 18:00"
type textarea "x"
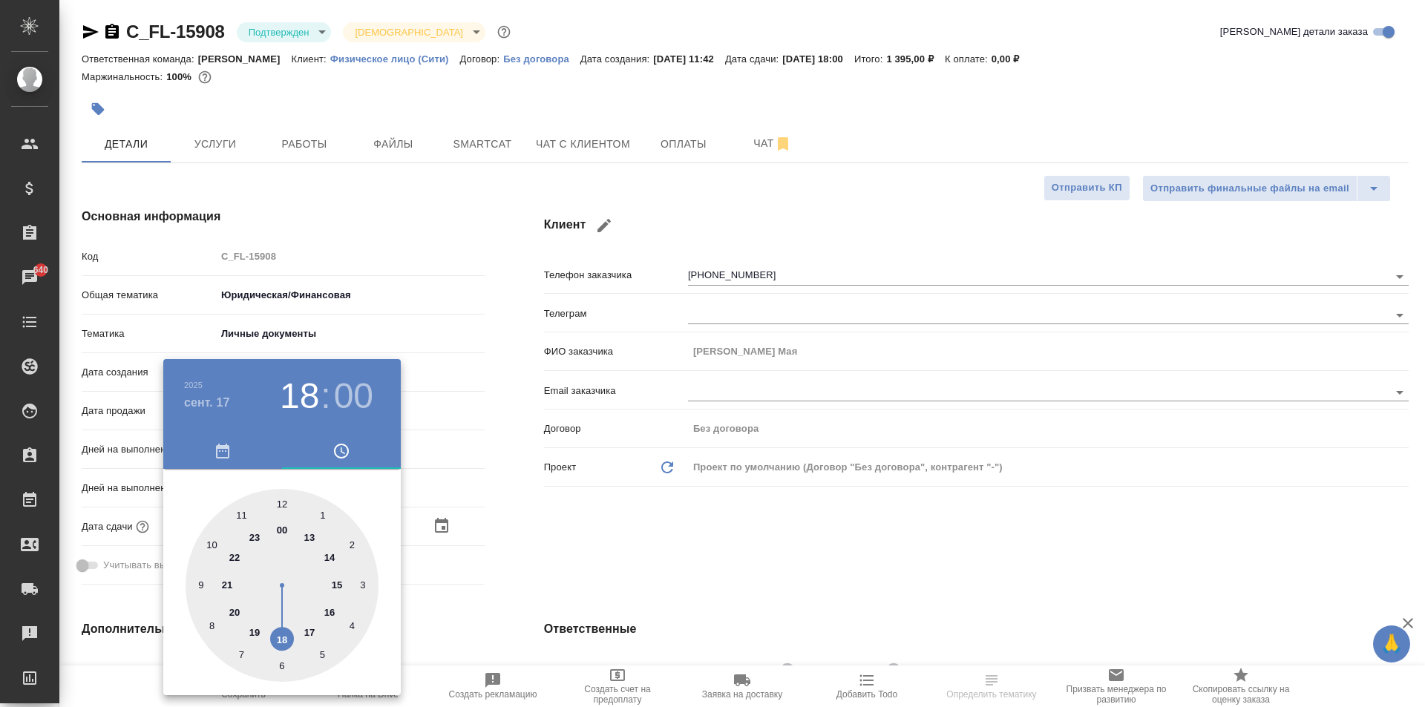
click at [209, 540] on div at bounding box center [282, 585] width 193 height 193
type input "[DATE] 10:00"
type textarea "x"
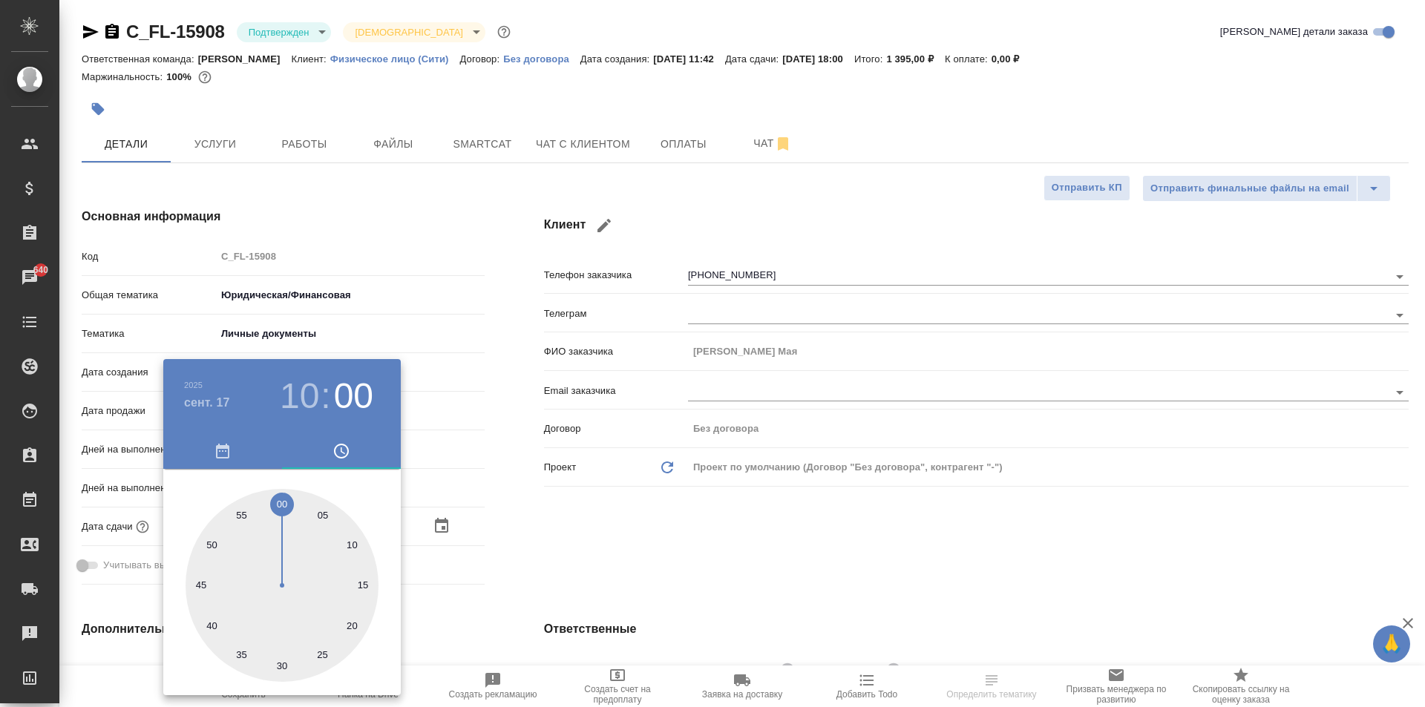
click at [282, 503] on div at bounding box center [282, 585] width 193 height 193
type textarea "x"
click at [764, 521] on div at bounding box center [712, 353] width 1425 height 707
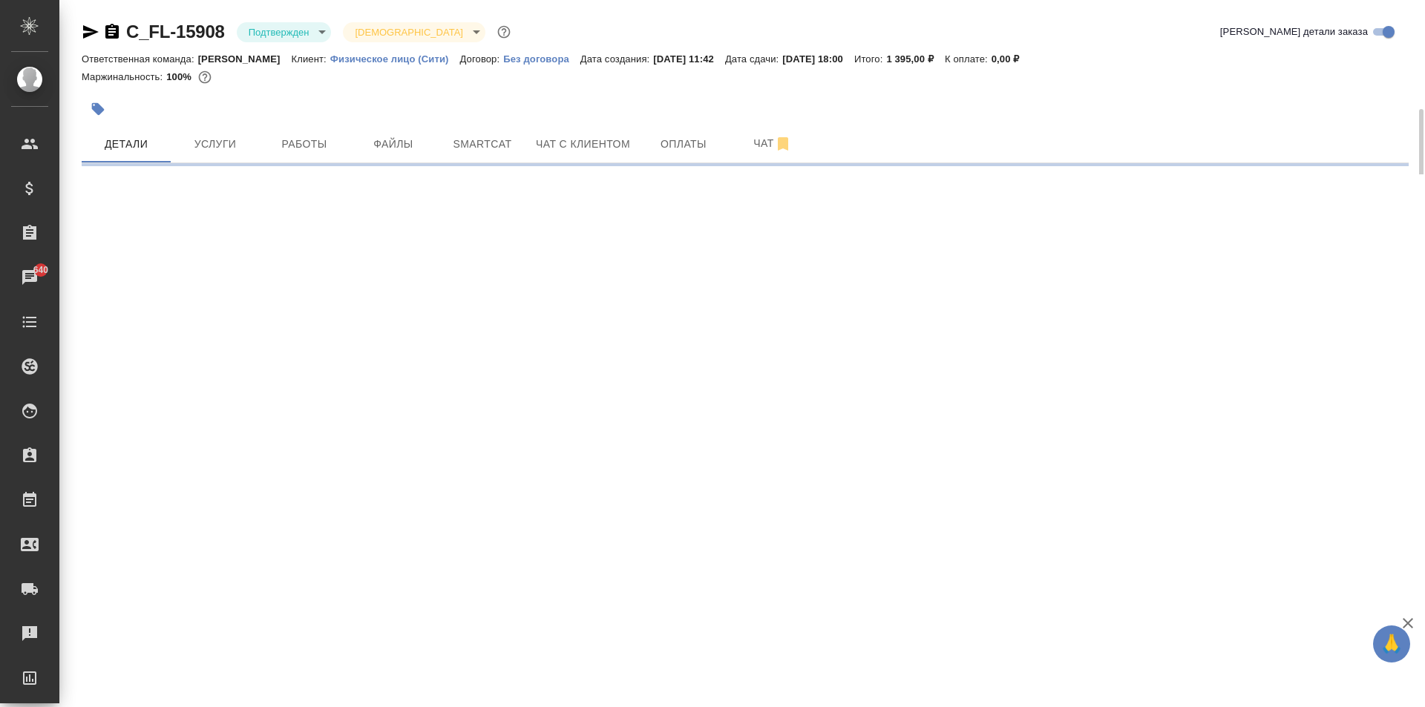
scroll to position [74, 0]
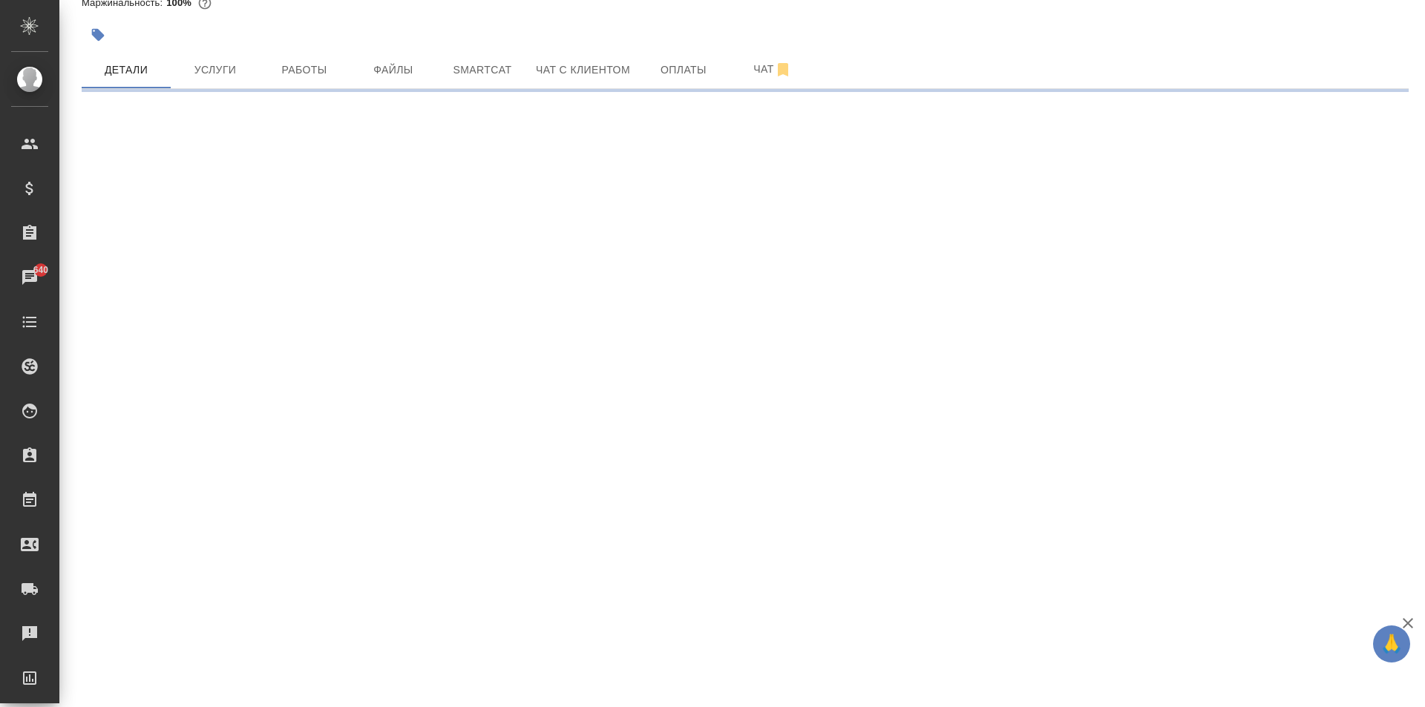
select select "RU"
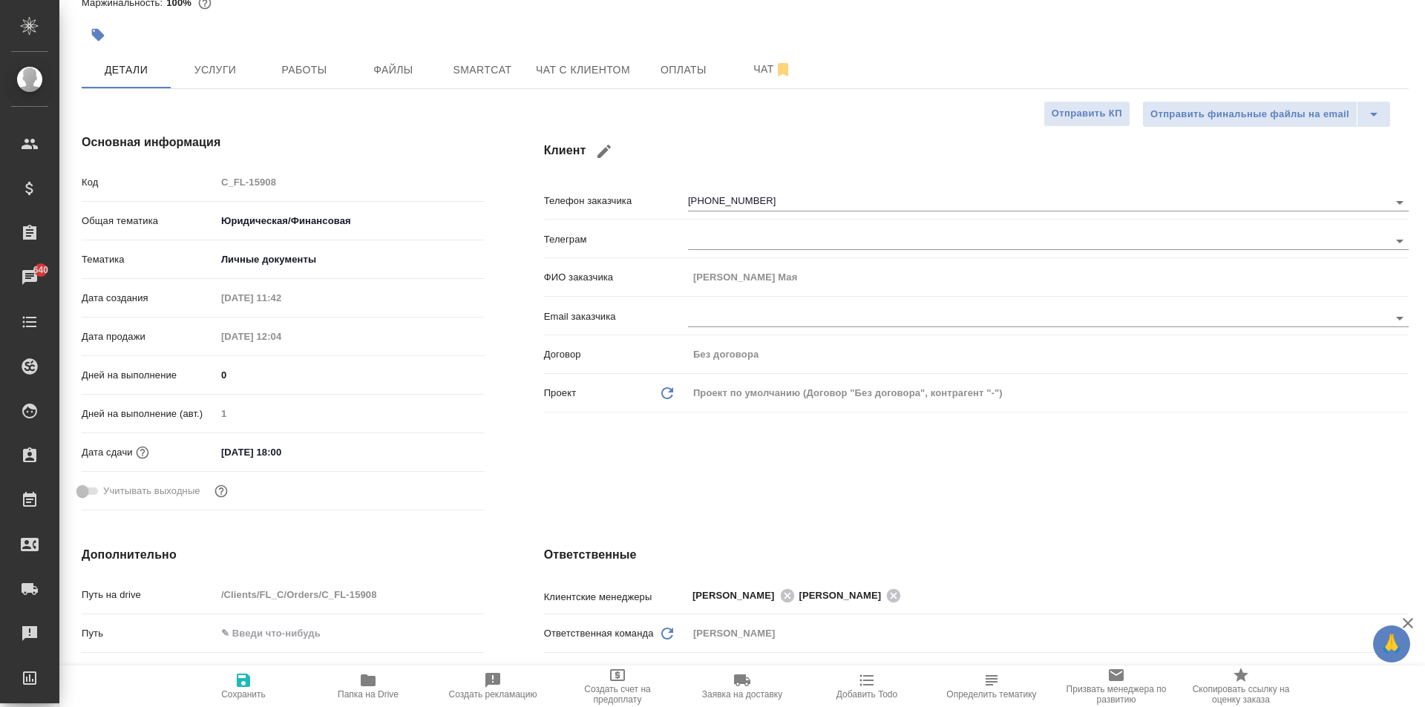
type textarea "x"
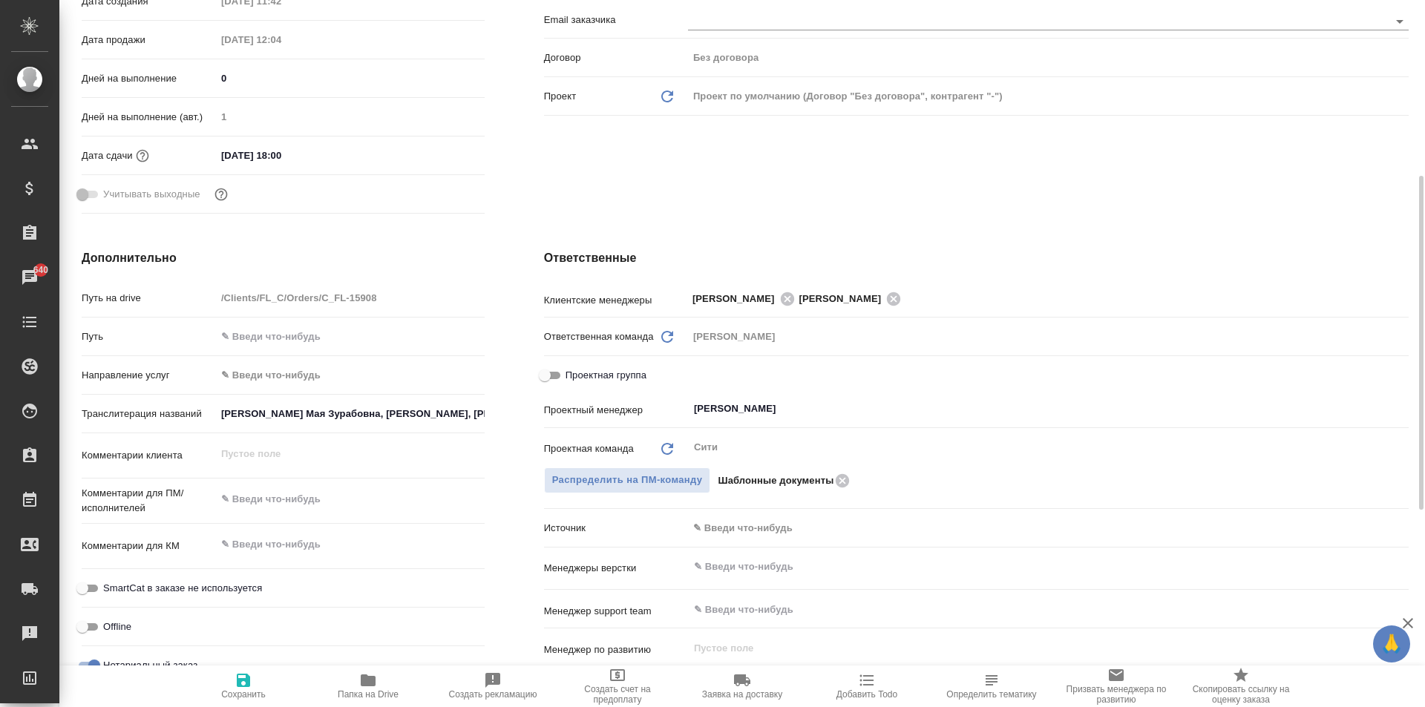
click at [464, 405] on input "[PERSON_NAME] Мая Зурабовна, [PERSON_NAME], [PERSON_NAME]" at bounding box center [350, 414] width 269 height 22
click at [482, 413] on input "[PERSON_NAME] Мая Зурабовна, [PERSON_NAME], [PERSON_NAME]" at bounding box center [350, 414] width 267 height 22
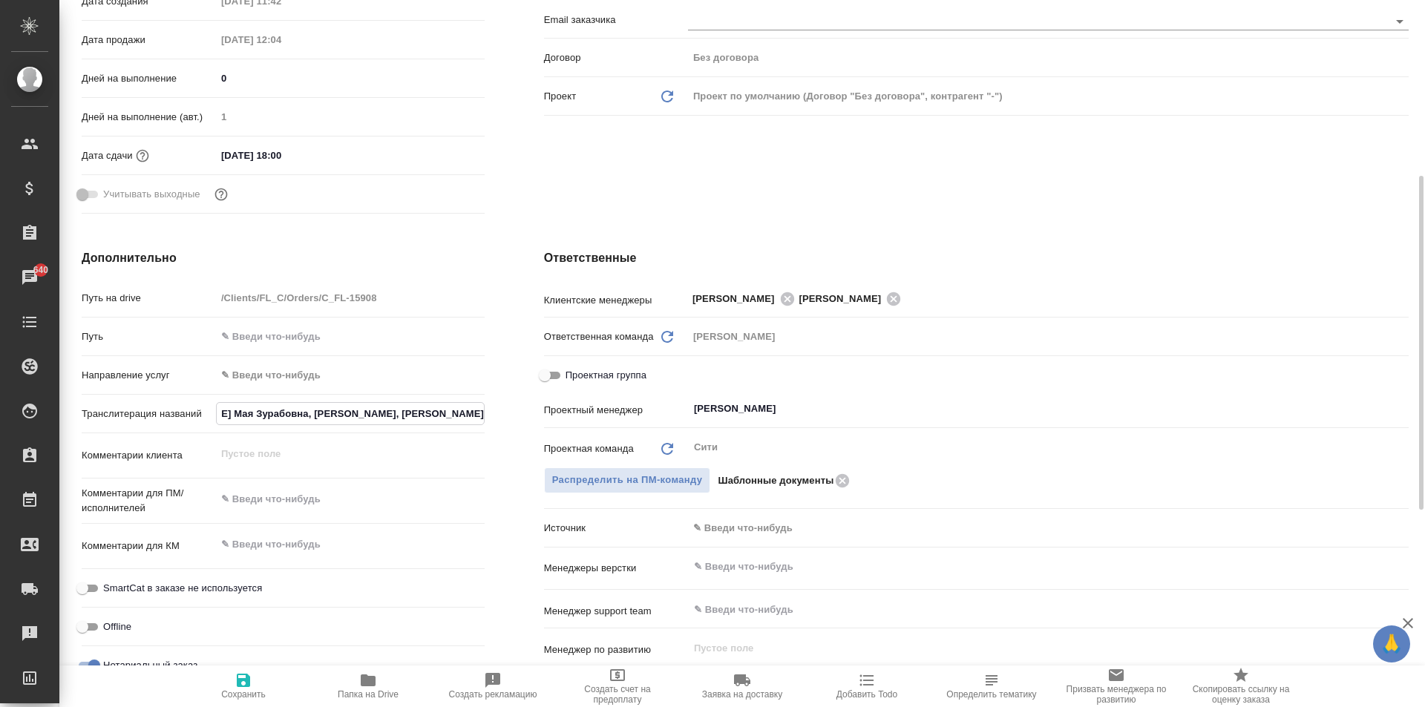
scroll to position [0, 210]
drag, startPoint x: 475, startPoint y: 411, endPoint x: 527, endPoint y: 421, distance: 52.8
click at [527, 421] on div "Дополнительно Путь на drive /Clients/FL_C/Orders/C_FL-15908 Путь Направление ус…" at bounding box center [745, 519] width 1386 height 599
click at [492, 474] on div "Дополнительно Путь на drive /Clients/FL_C/Orders/C_FL-15908 Путь Направление ус…" at bounding box center [283, 519] width 462 height 599
drag, startPoint x: 221, startPoint y: 413, endPoint x: 536, endPoint y: 398, distance: 315.1
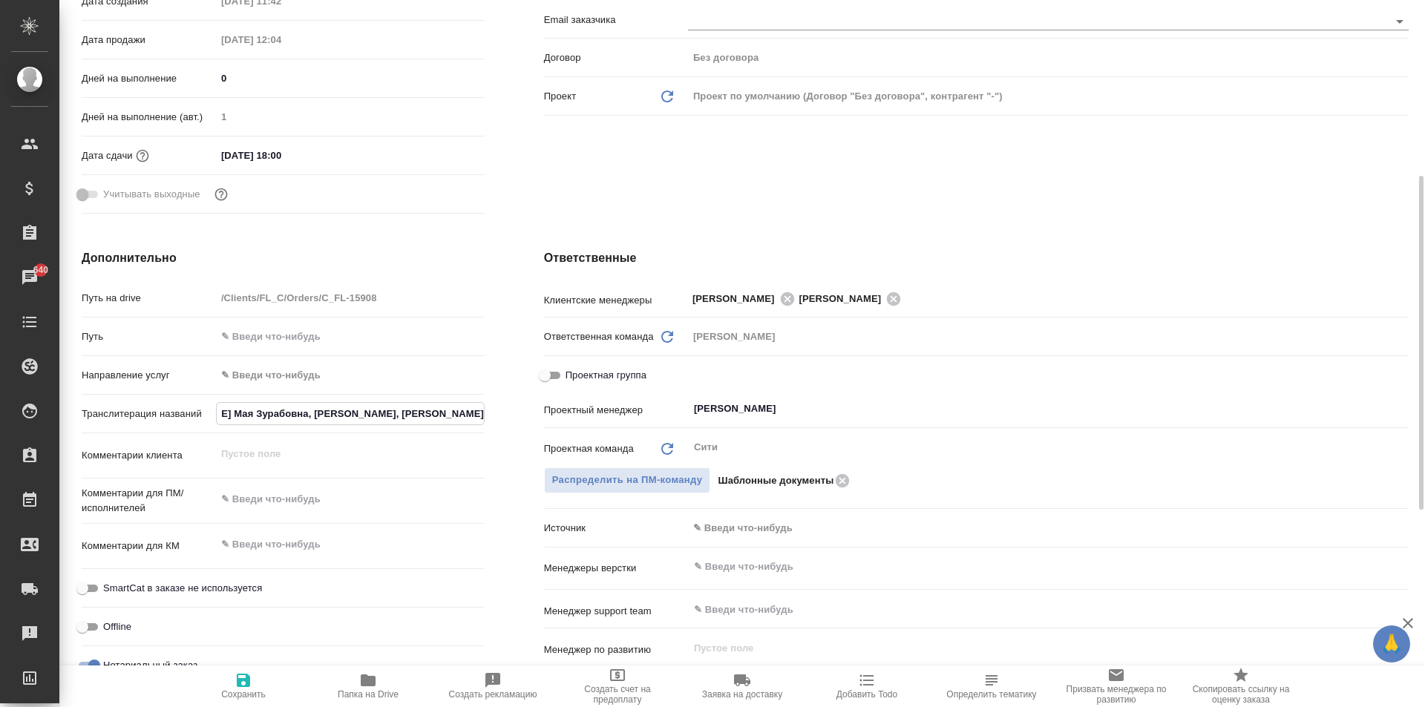
click at [536, 398] on div "Дополнительно Путь на drive /Clients/FL_C/Orders/C_FL-15908 Путь Направление ус…" at bounding box center [745, 519] width 1386 height 599
click at [467, 581] on div "SmartCat в заказе не используется" at bounding box center [283, 588] width 403 height 26
type textarea "x"
click at [252, 494] on textarea at bounding box center [350, 500] width 267 height 25
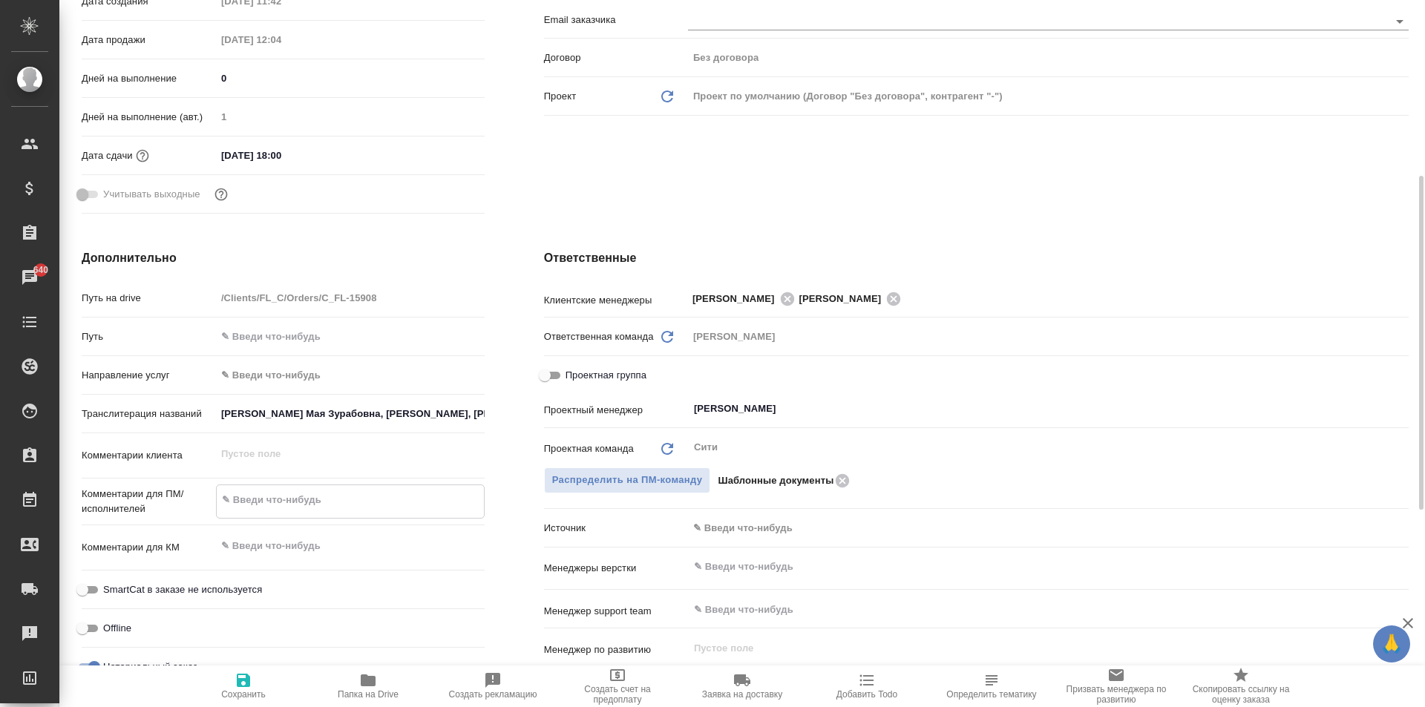
paste textarea "[PERSON_NAME] Мая Зурабовна, [PERSON_NAME], [PERSON_NAME]"
type textarea "[PERSON_NAME] Мая Зурабовна, [PERSON_NAME], [PERSON_NAME]"
type textarea "x"
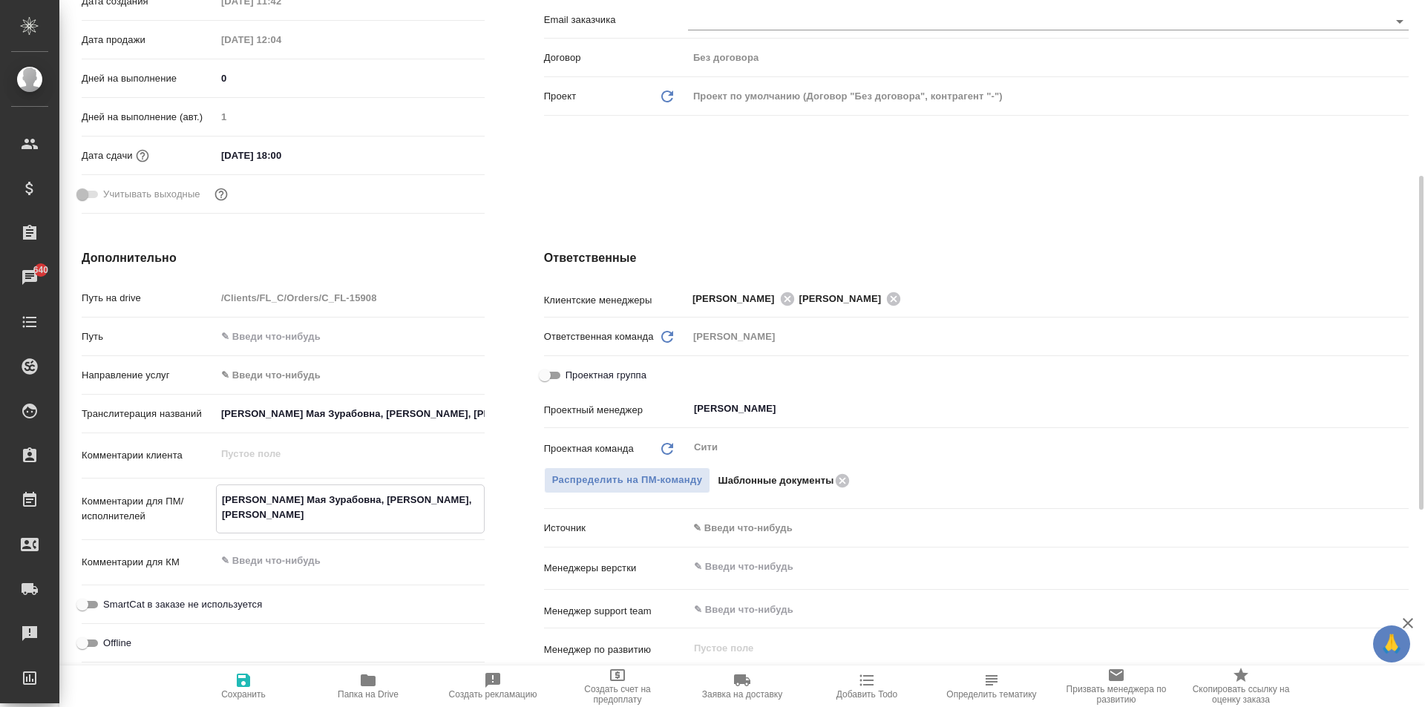
type textarea "[PERSON_NAME] Мая Зурабовна, [PERSON_NAME], [PERSON_NAME]"
type textarea "x"
click at [240, 687] on icon "button" at bounding box center [243, 680] width 13 height 13
type textarea "x"
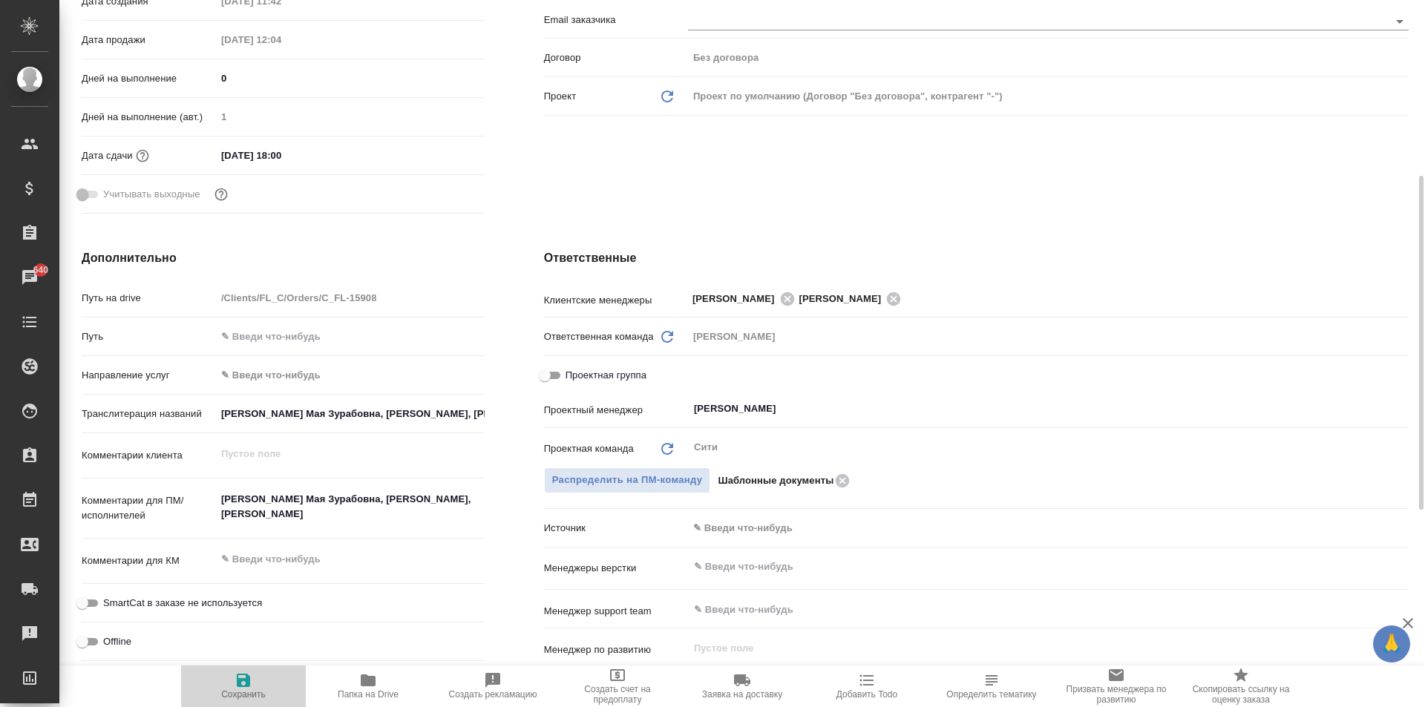
type textarea "x"
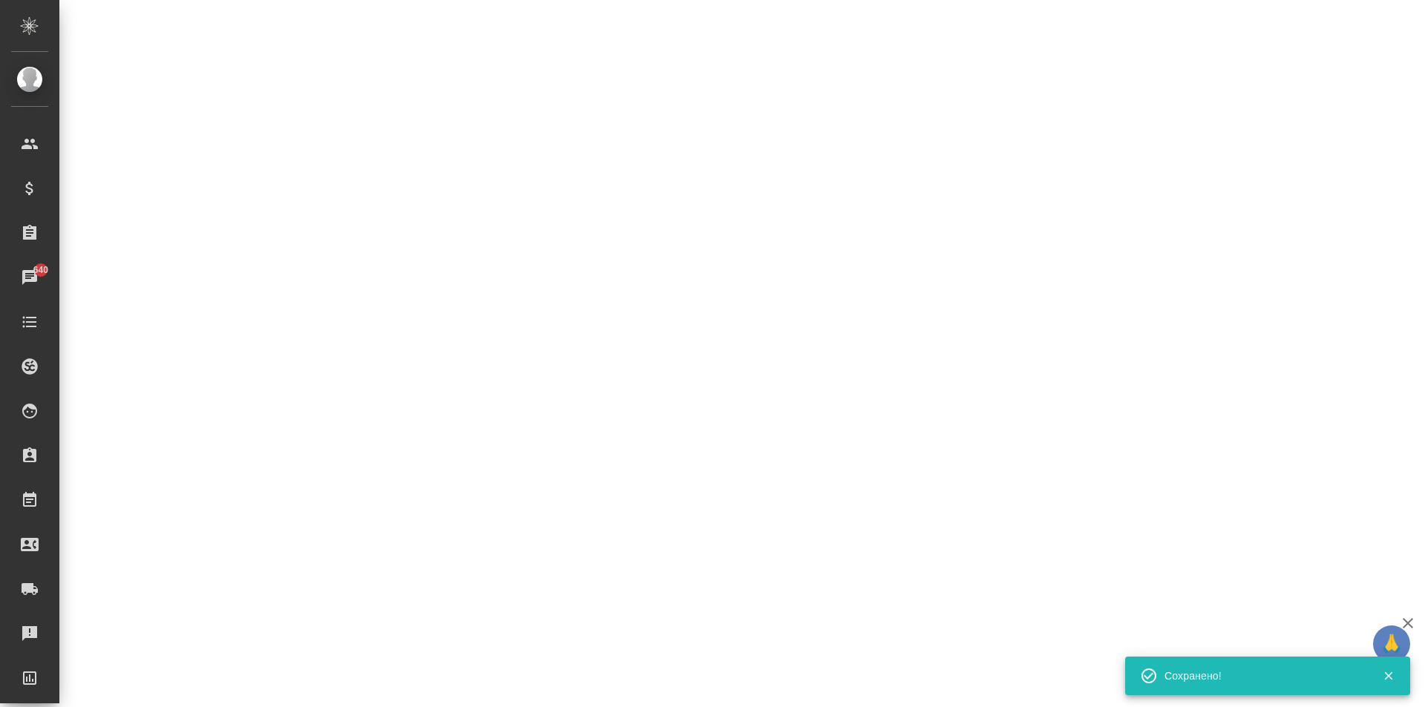
select select "RU"
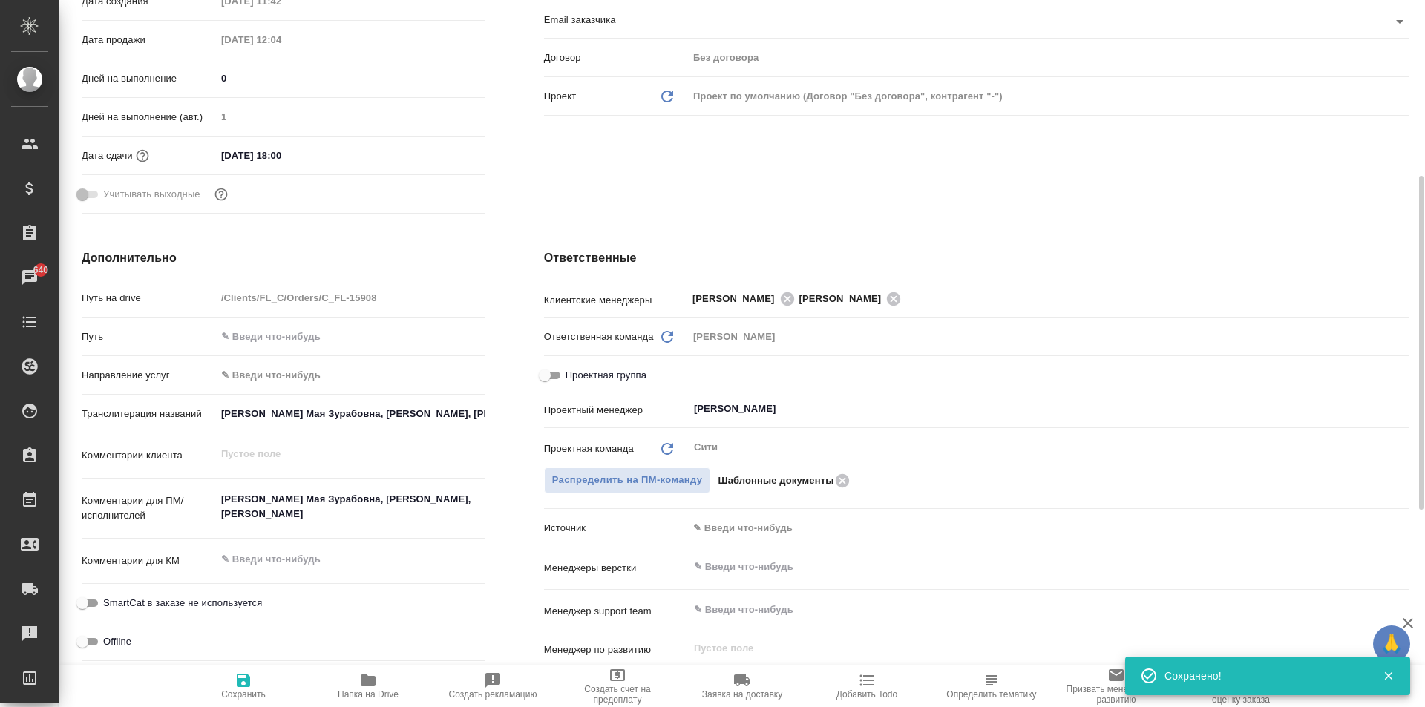
type textarea "x"
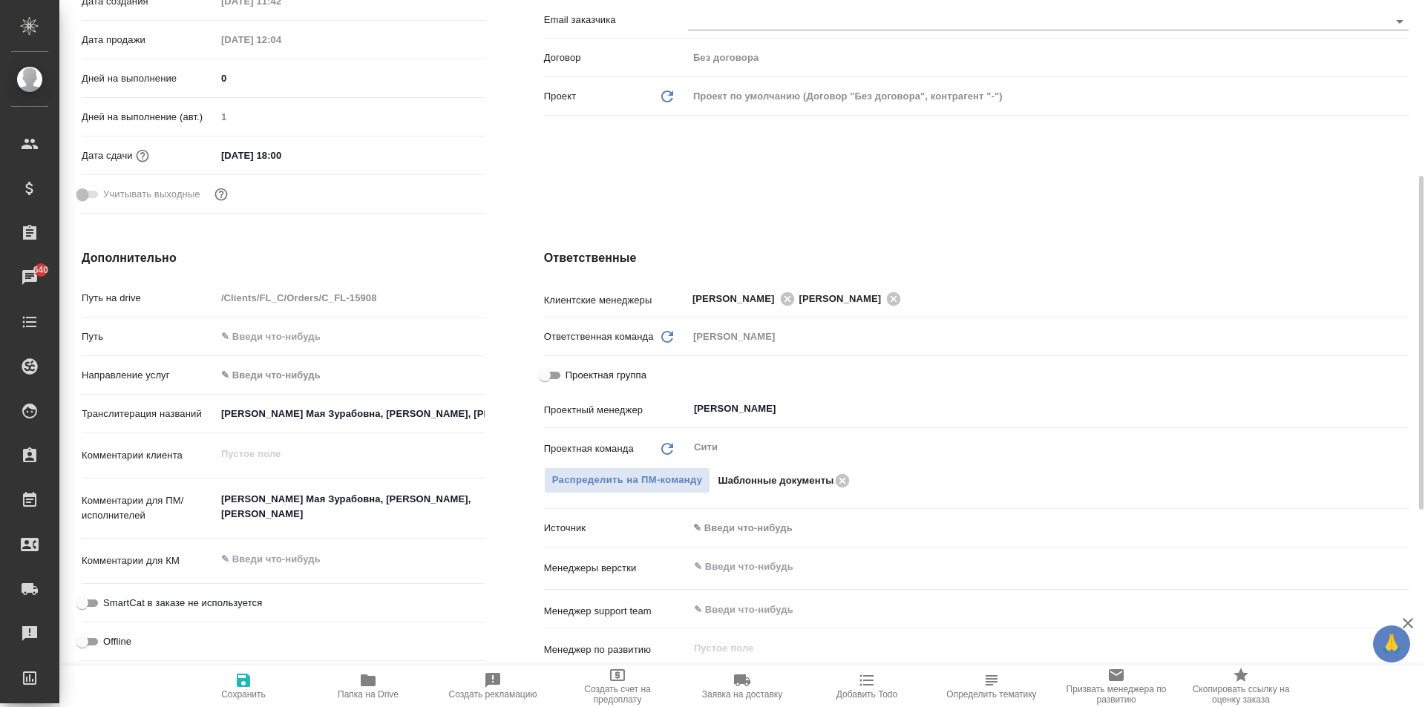
type textarea "x"
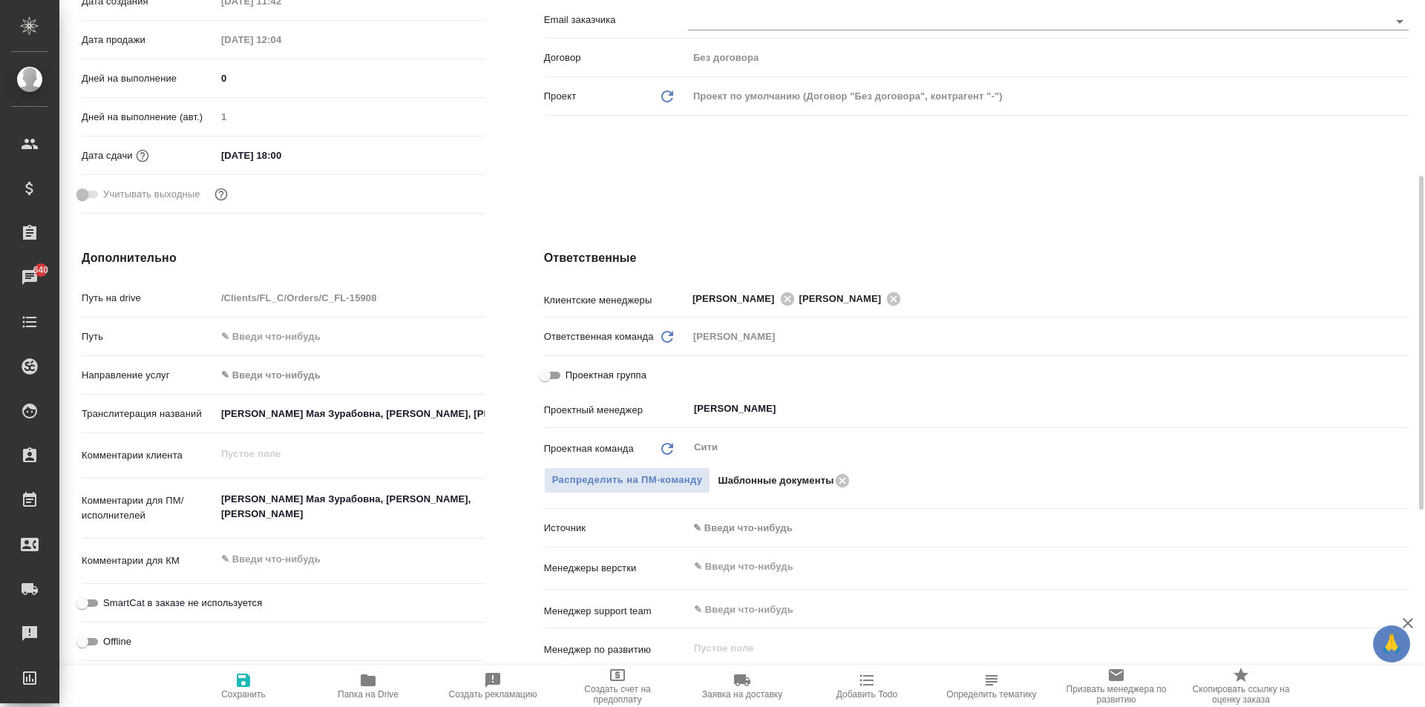
type textarea "x"
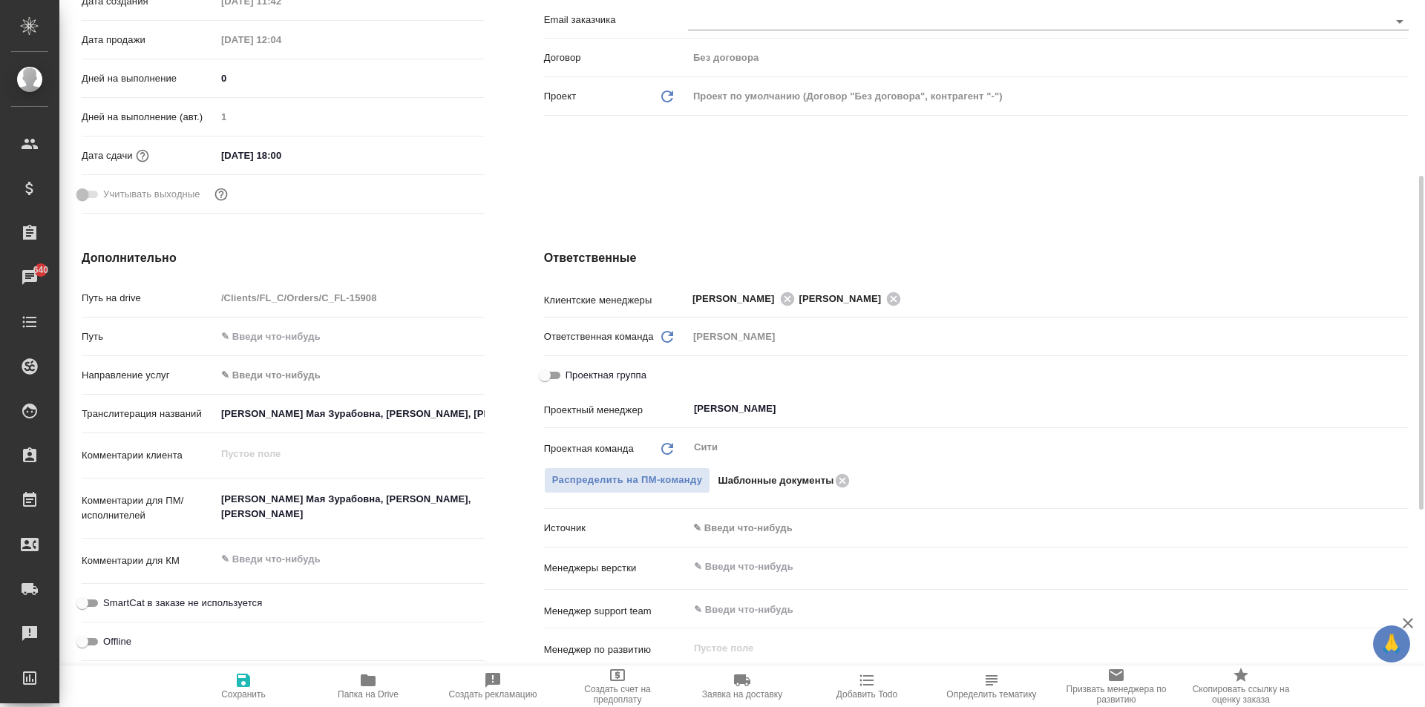
type textarea "x"
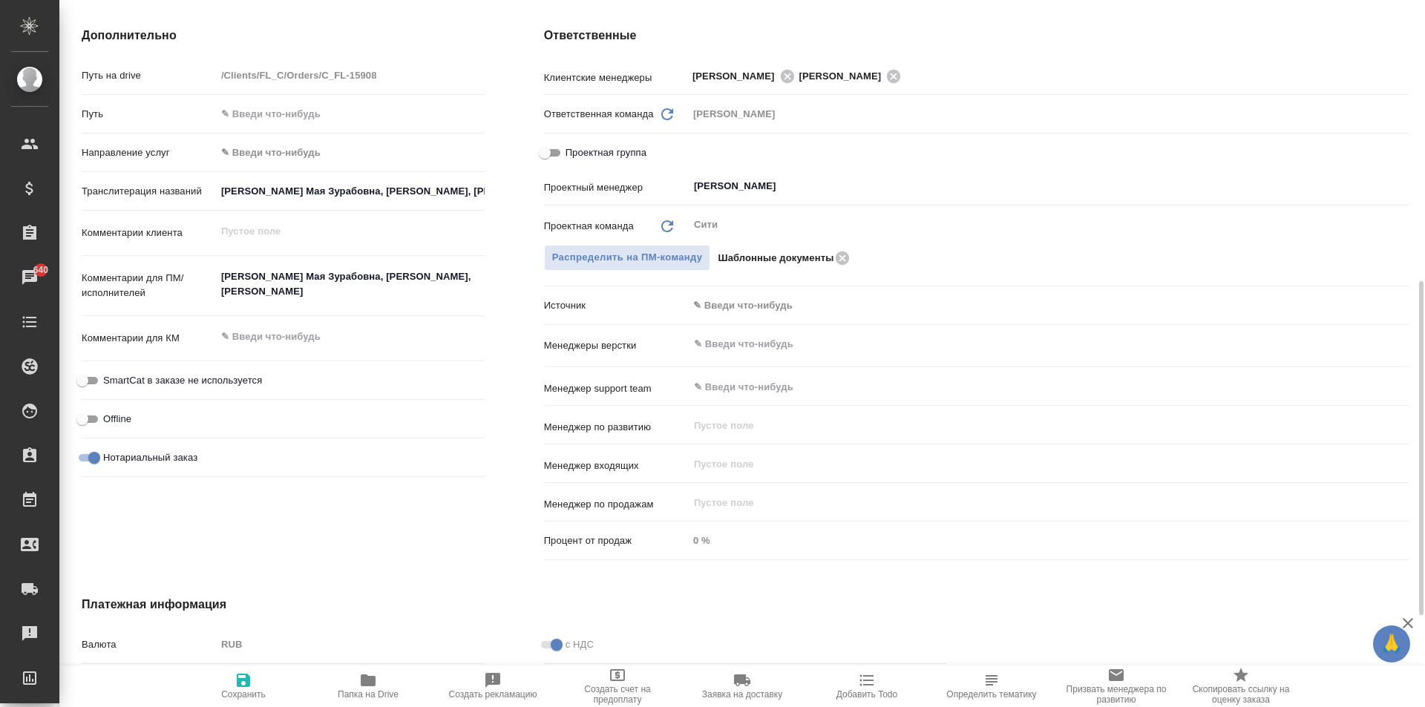
click at [440, 303] on textarea "Колхидашвили Мая Зурабовна, Колхидашвили Зураб Михайлович, Болквадзе Лиана Бори…" at bounding box center [350, 284] width 269 height 40
type textarea "x"
click at [328, 338] on textarea at bounding box center [350, 338] width 269 height 25
type textarea "к"
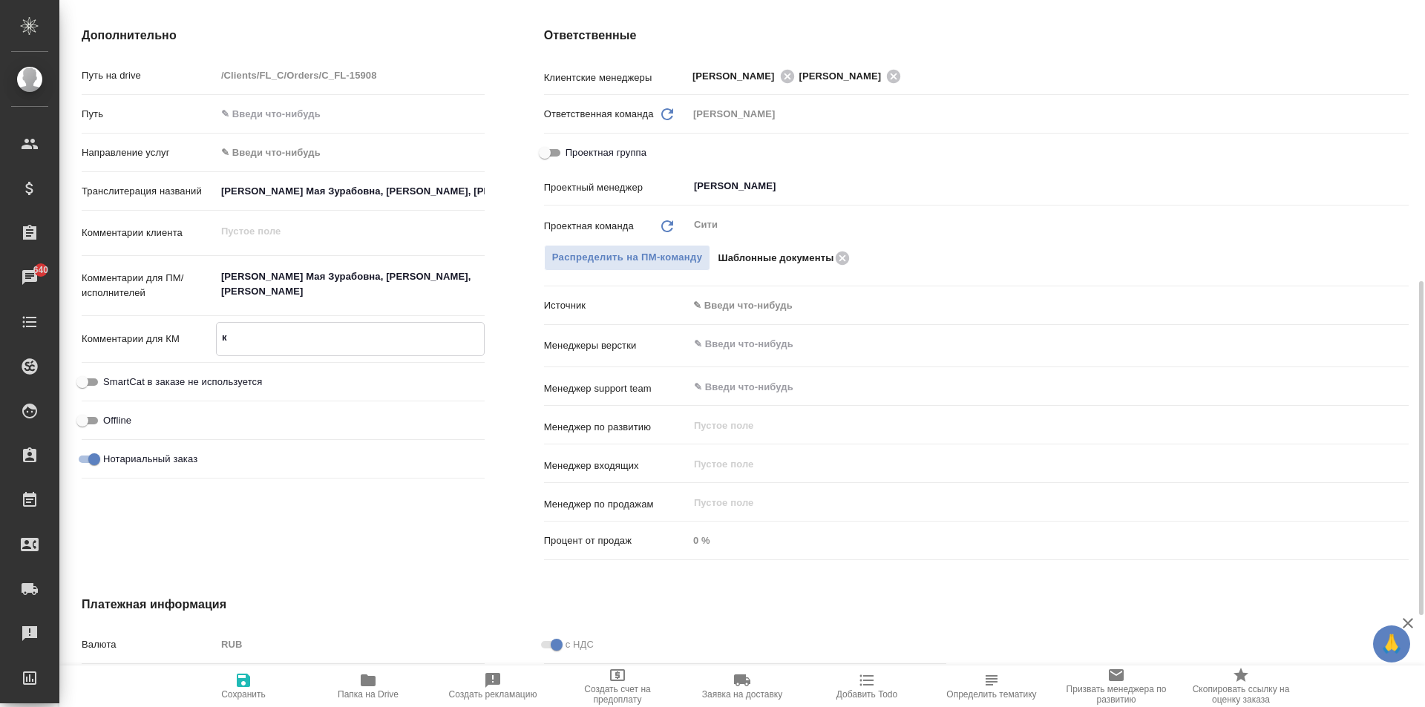
type textarea "x"
type textarea "ку"
type textarea "x"
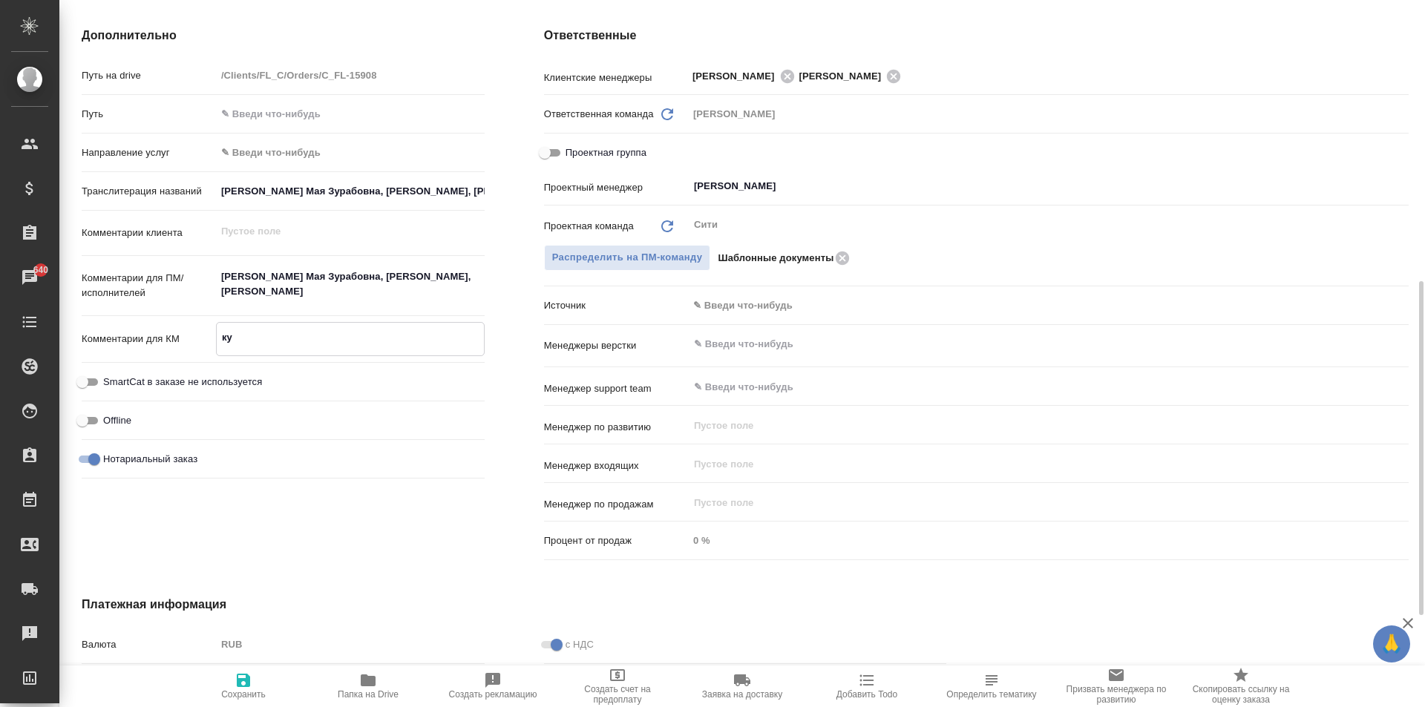
type textarea "x"
type textarea "кур"
type textarea "x"
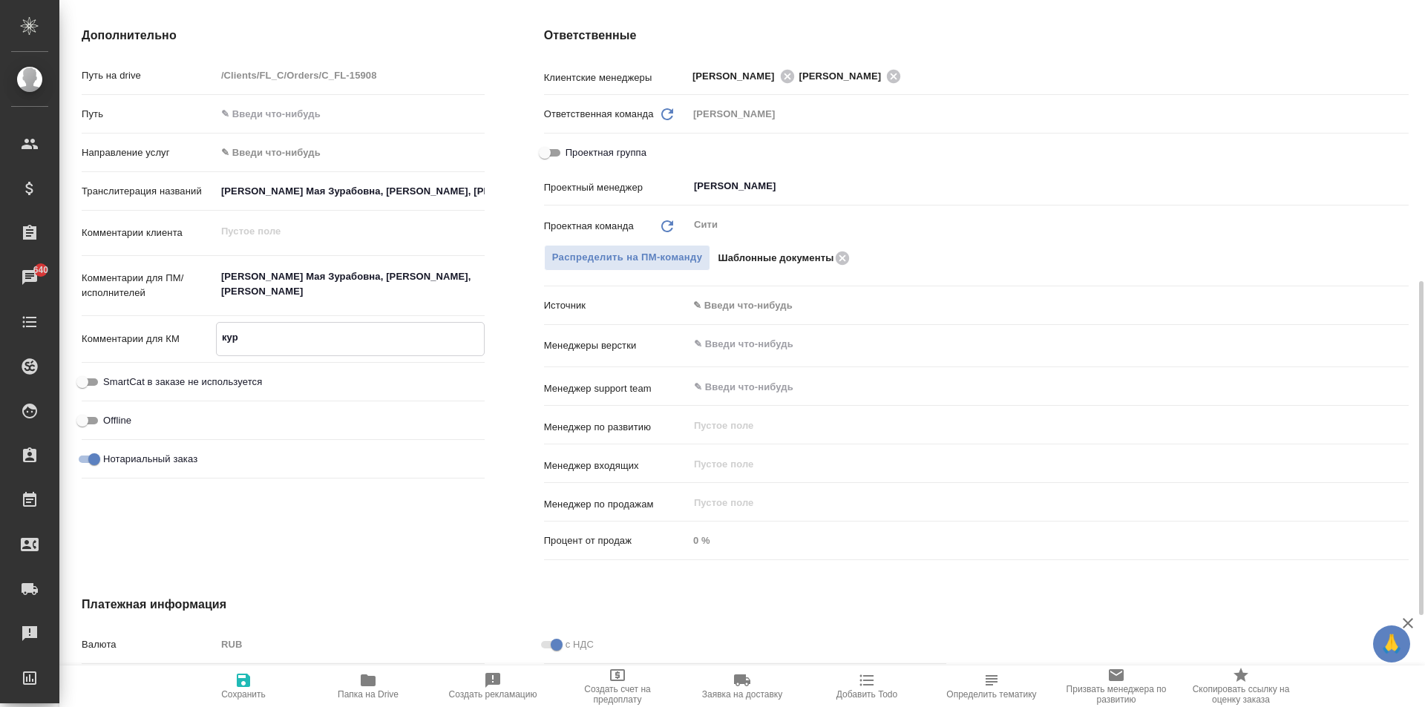
type textarea "x"
type textarea "курь"
type textarea "x"
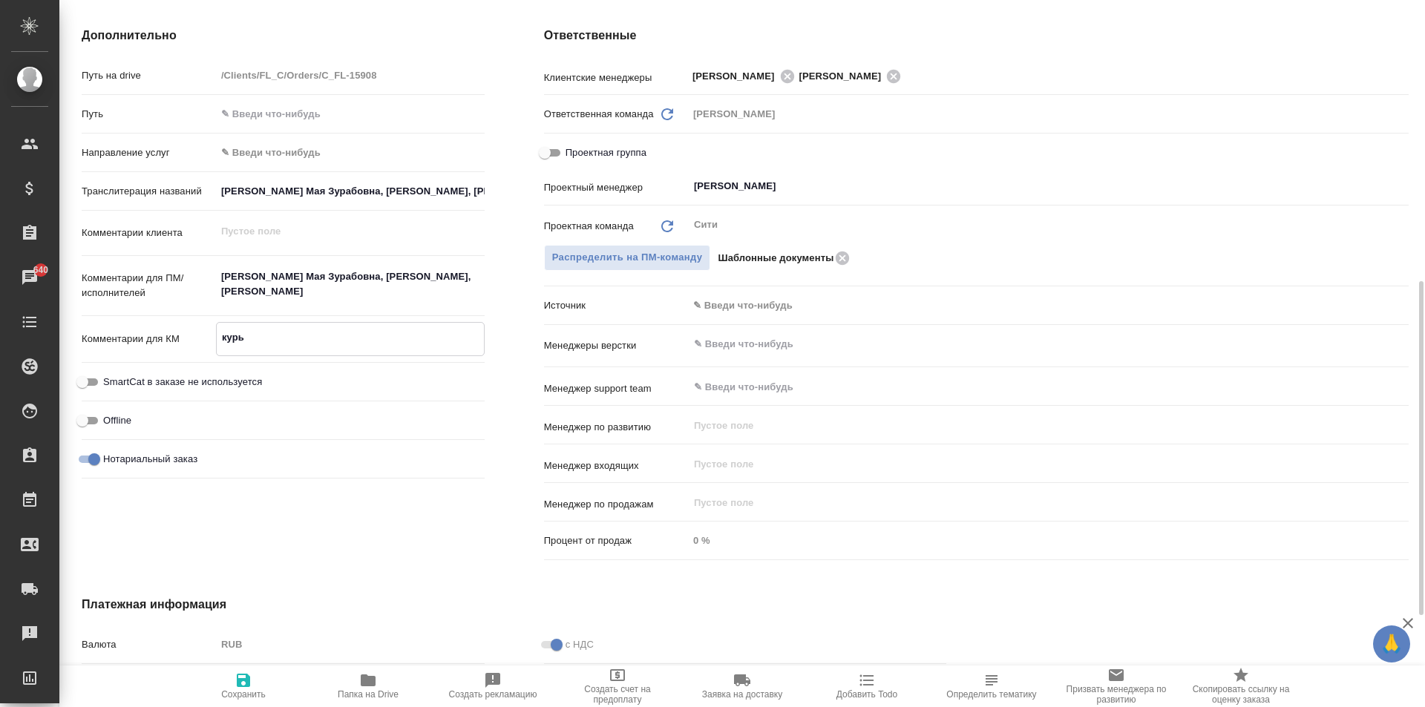
type textarea "курье"
type textarea "x"
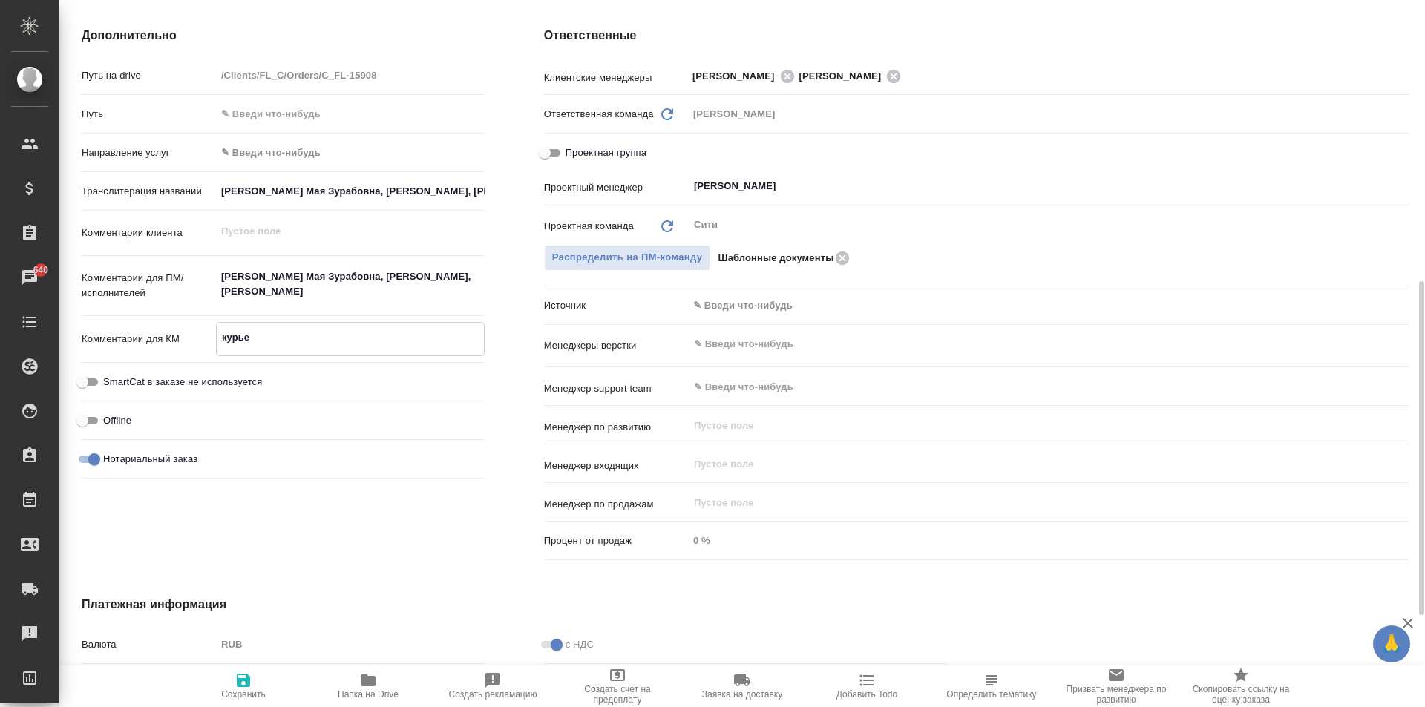
type textarea "x"
type textarea "курьер"
type textarea "x"
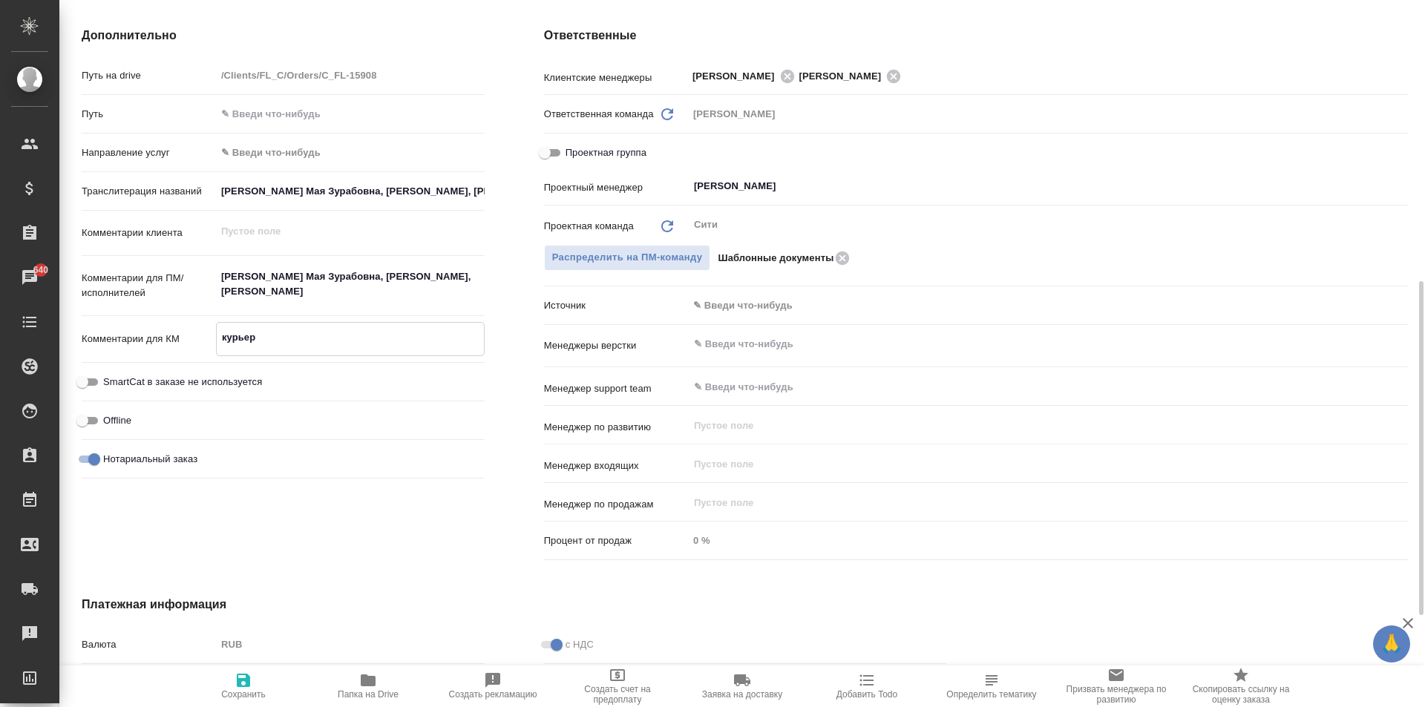
type textarea "курьеро"
type textarea "x"
type textarea "курьером"
type textarea "x"
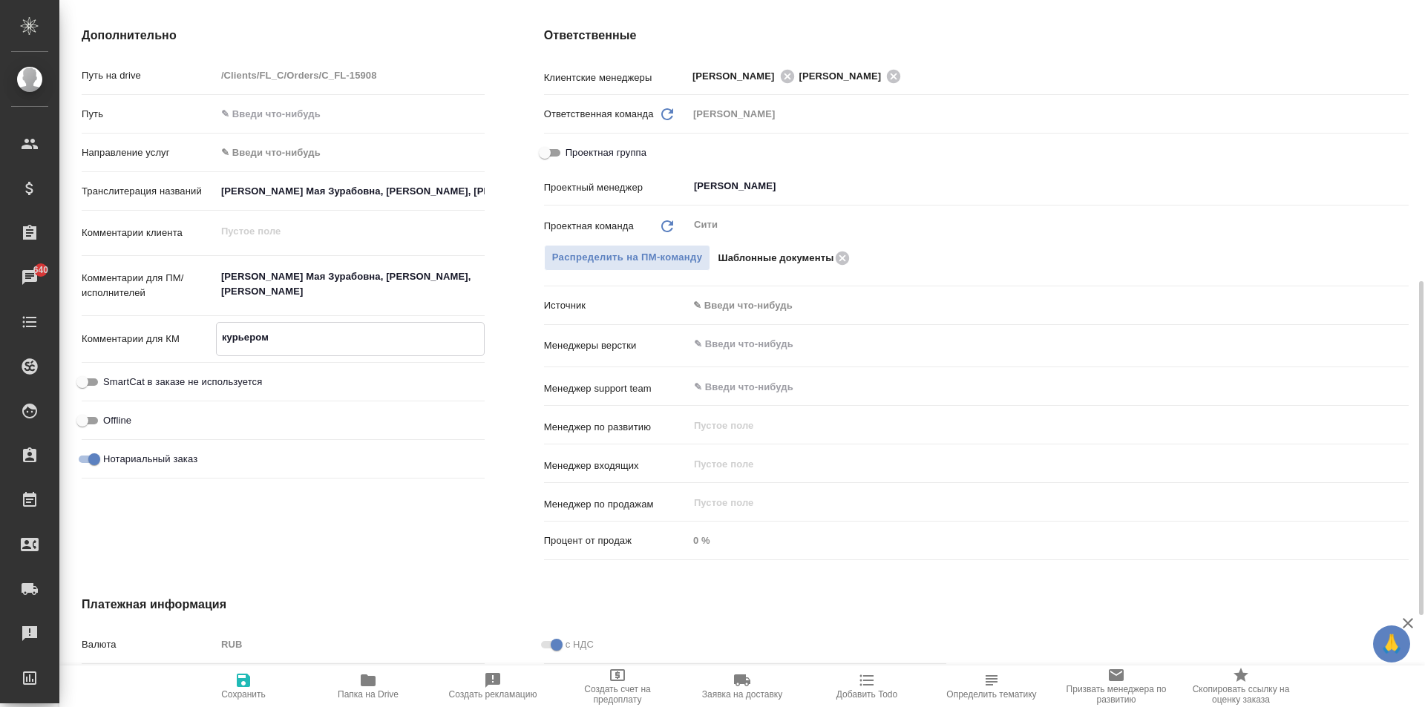
type textarea "x"
type textarea "курьером"
type textarea "x"
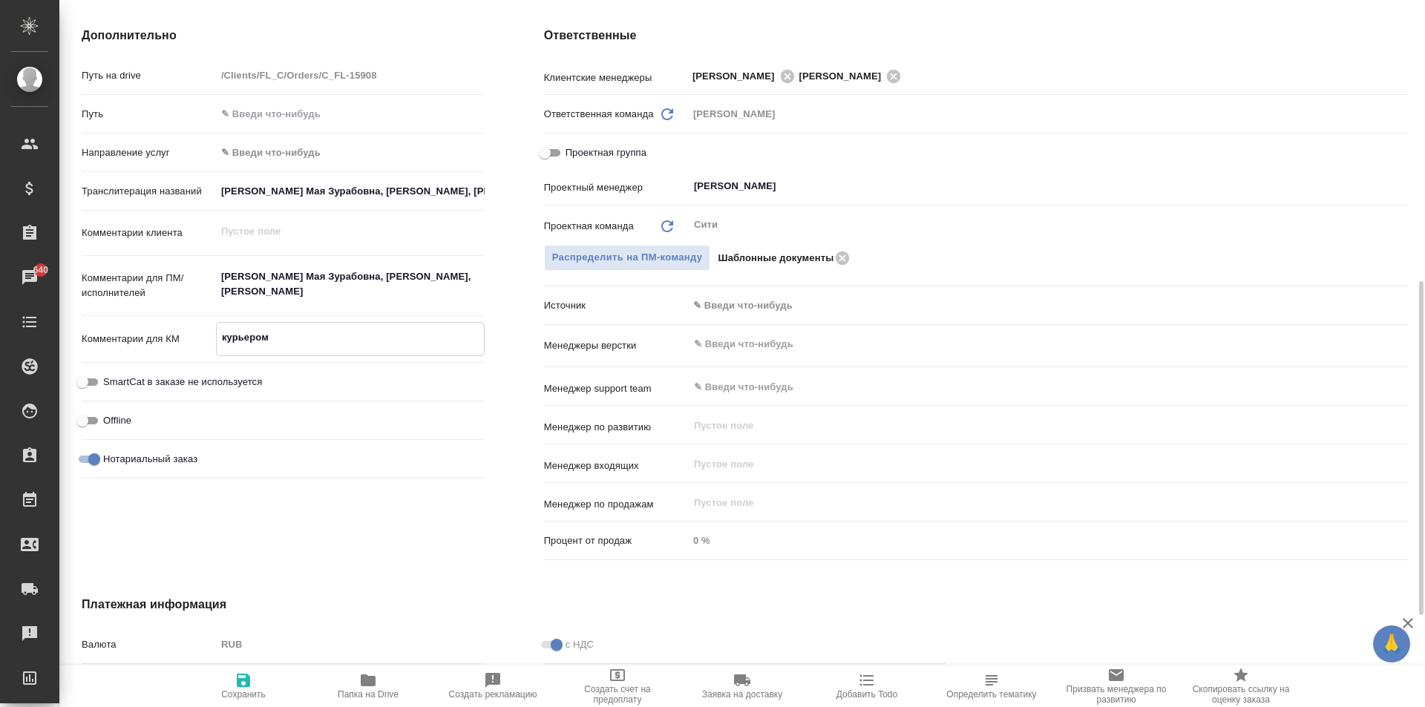
type textarea "курьером о"
type textarea "x"
type textarea "курьером от"
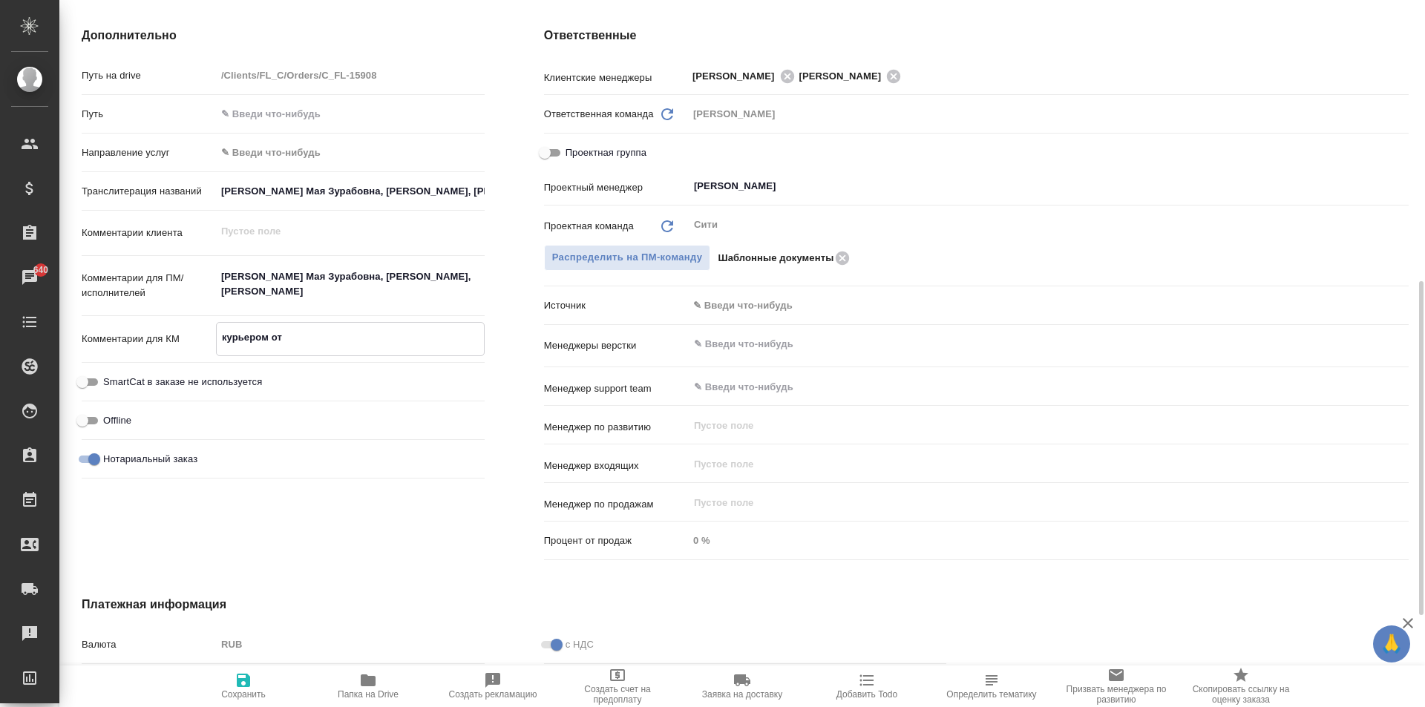
type textarea "x"
type textarea "курьером отп"
type textarea "x"
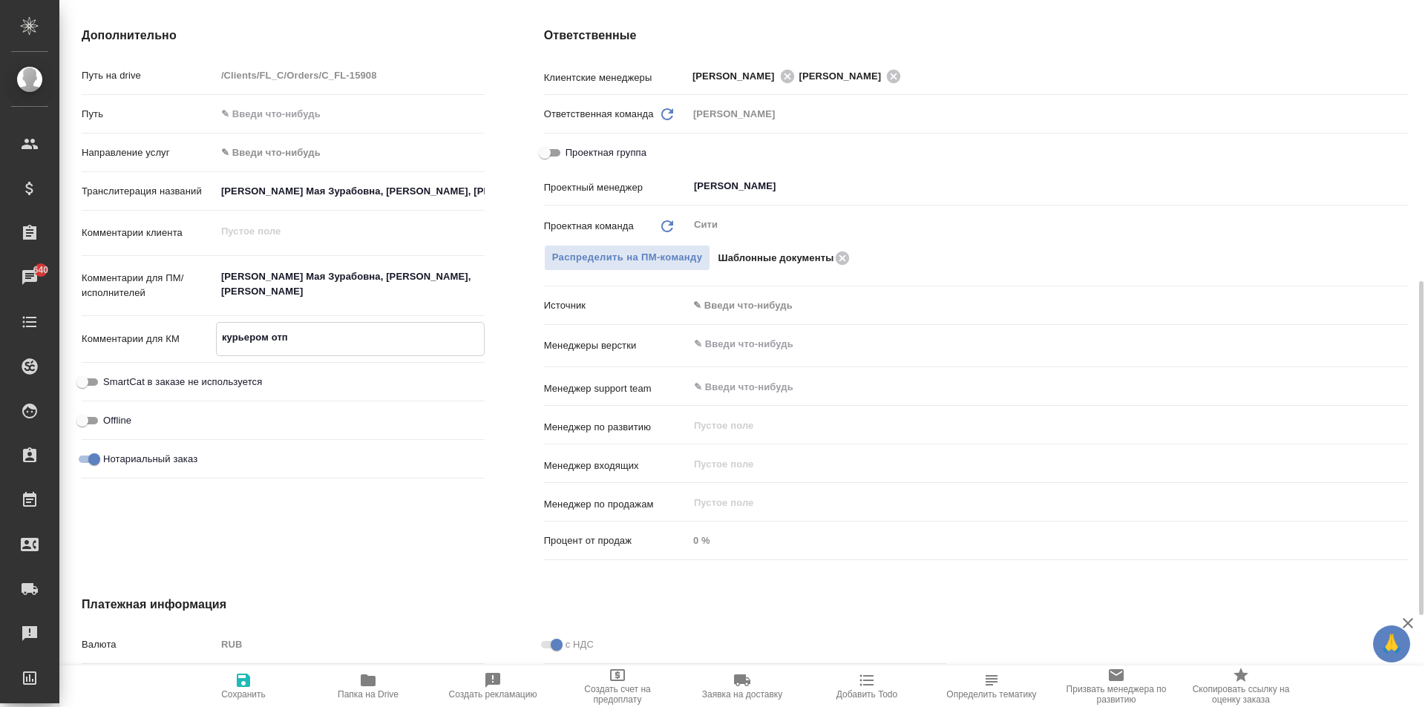
type textarea "x"
type textarea "курьером отпр"
type textarea "x"
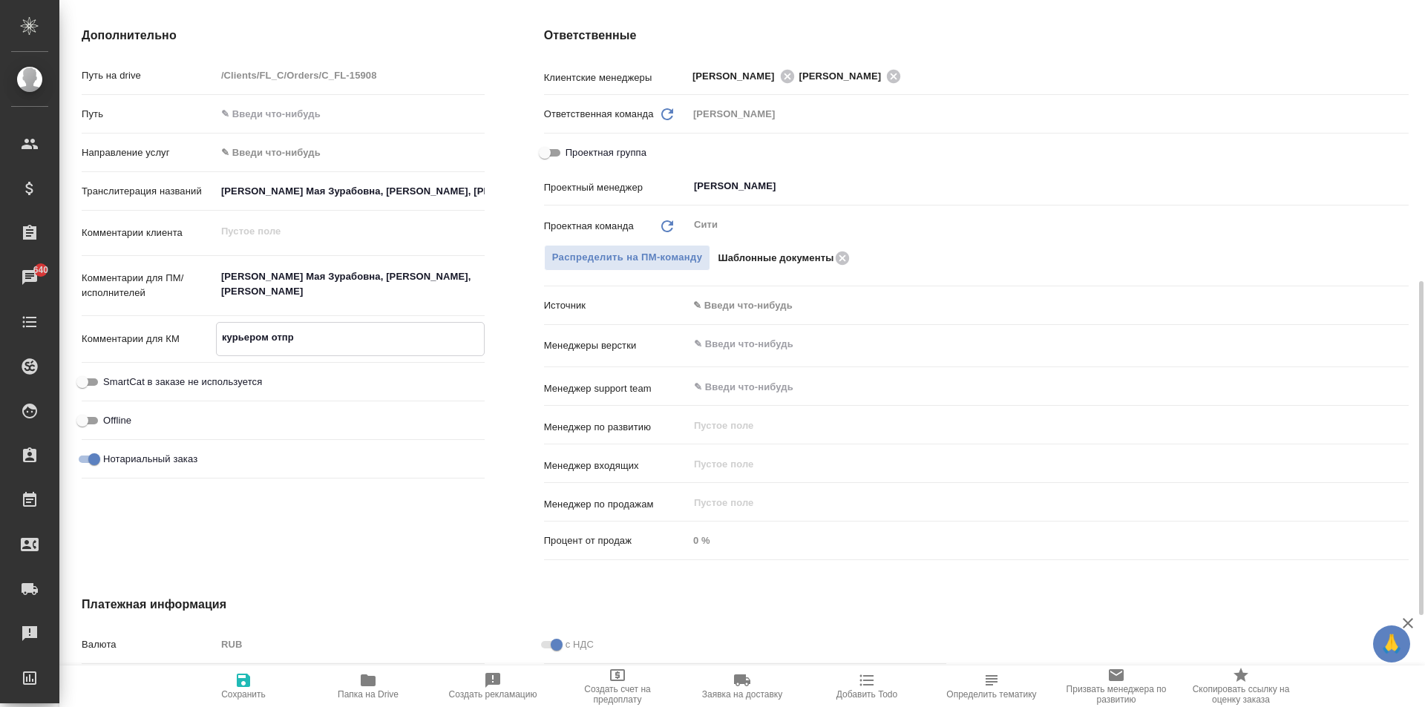
type textarea "x"
type textarea "курьером отпра"
type textarea "x"
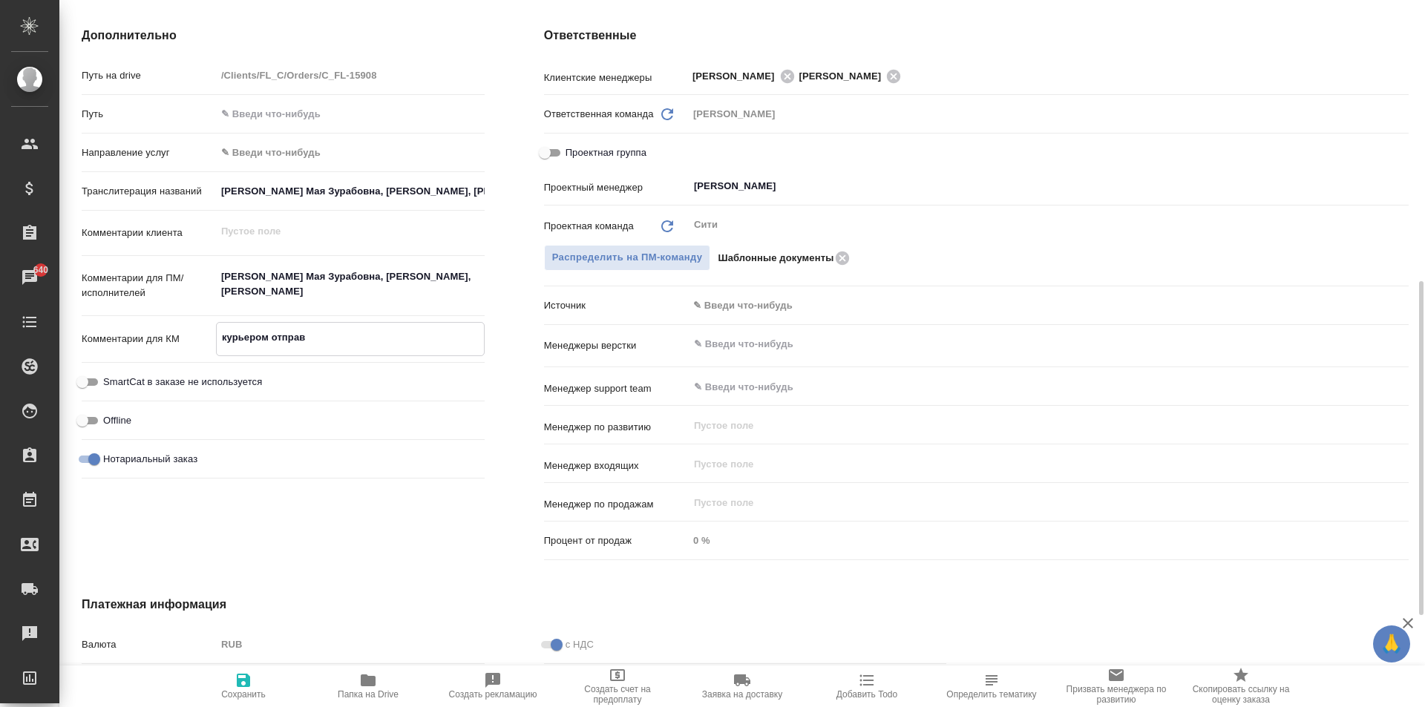
type textarea "курьером отправи"
type textarea "x"
type textarea "курьером отправит"
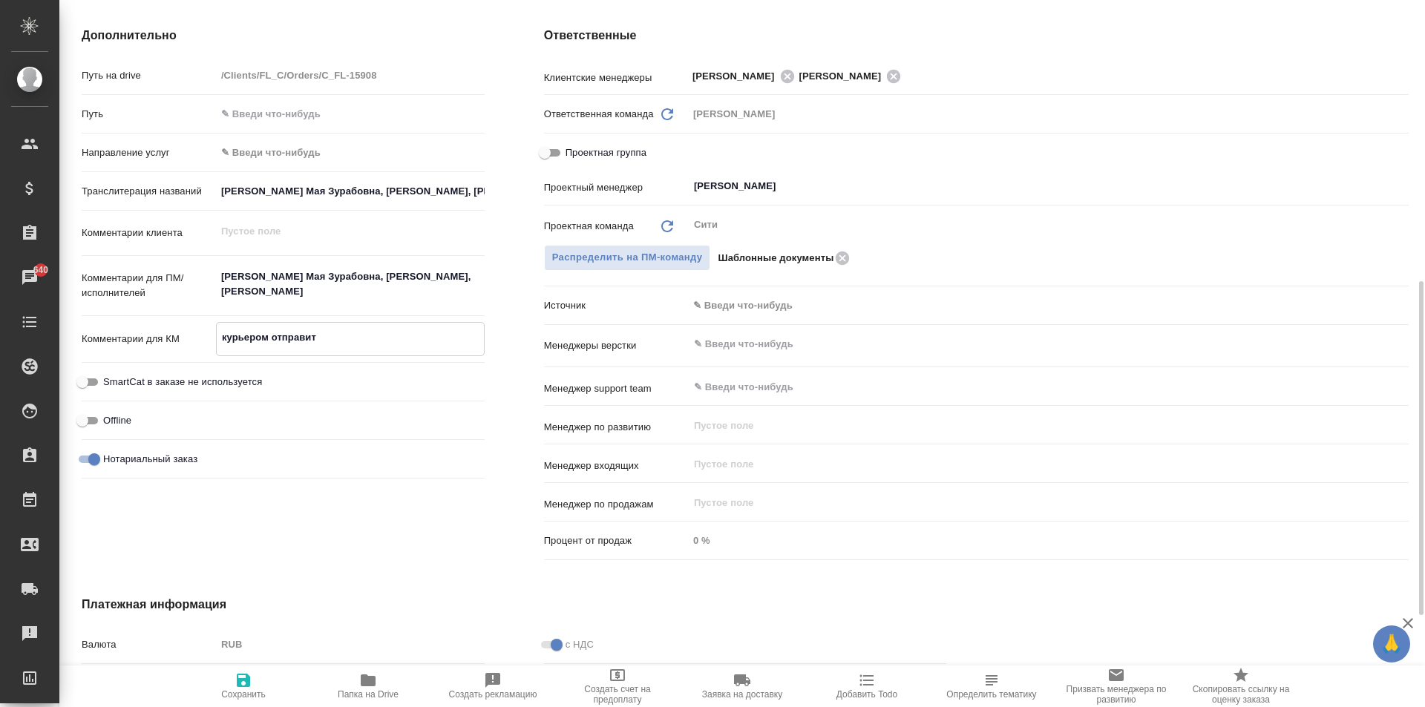
type textarea "x"
type textarea "курьером отправить"
type textarea "x"
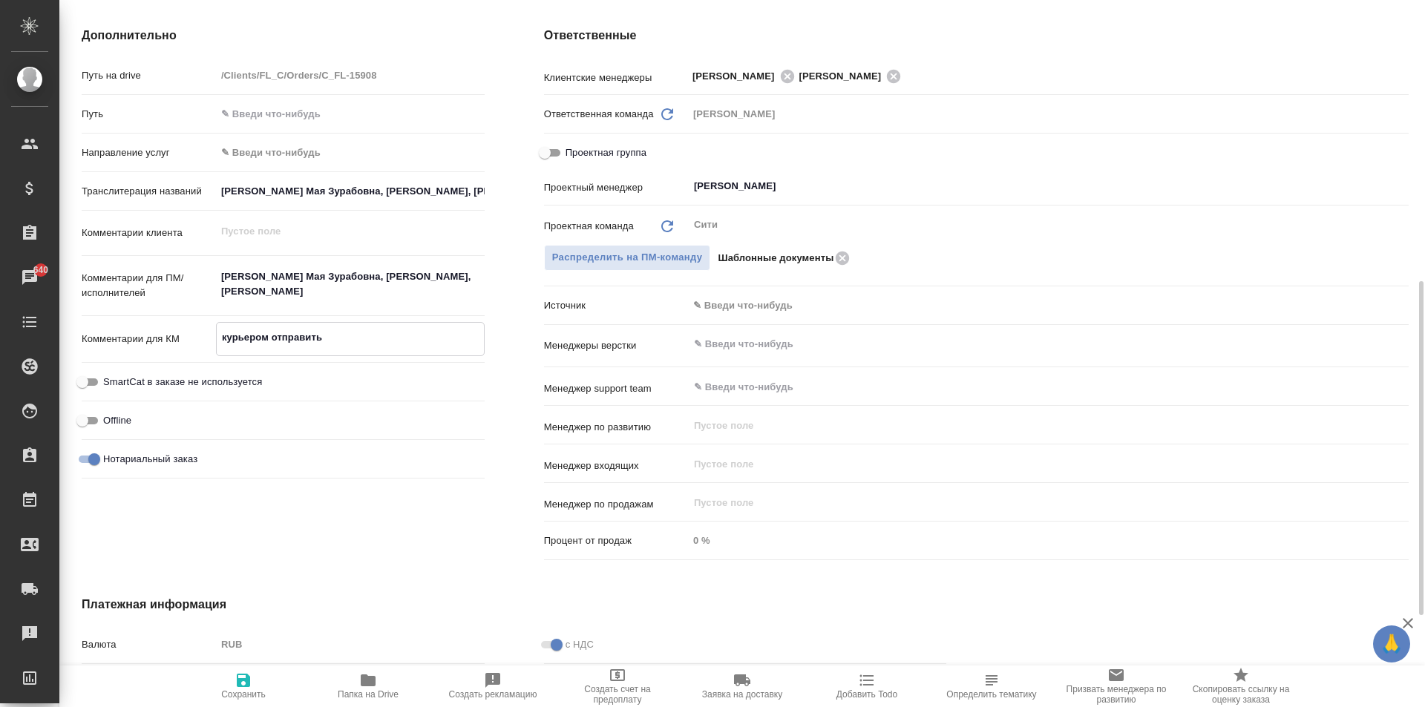
type textarea "x"
type textarea "курьером отправить"
type textarea "x"
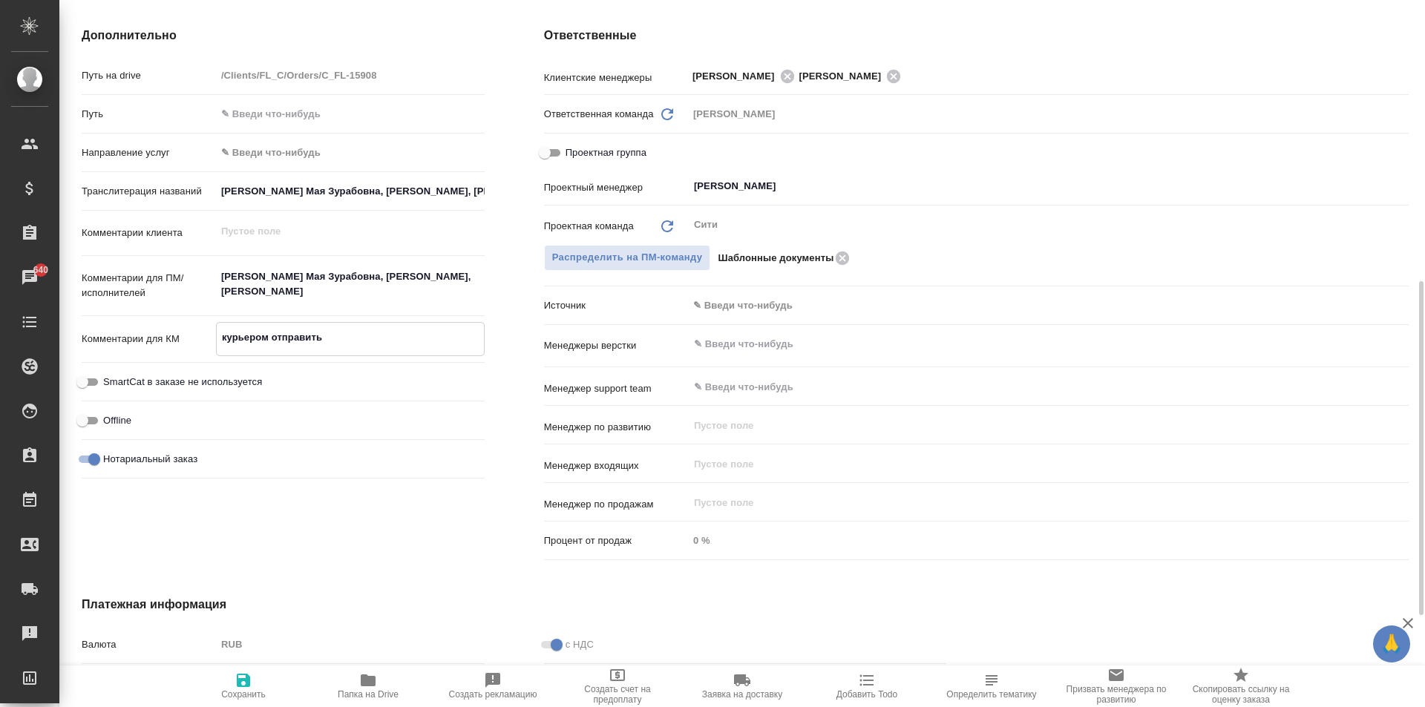
type textarea "x"
type textarea "курьером отправить г"
type textarea "x"
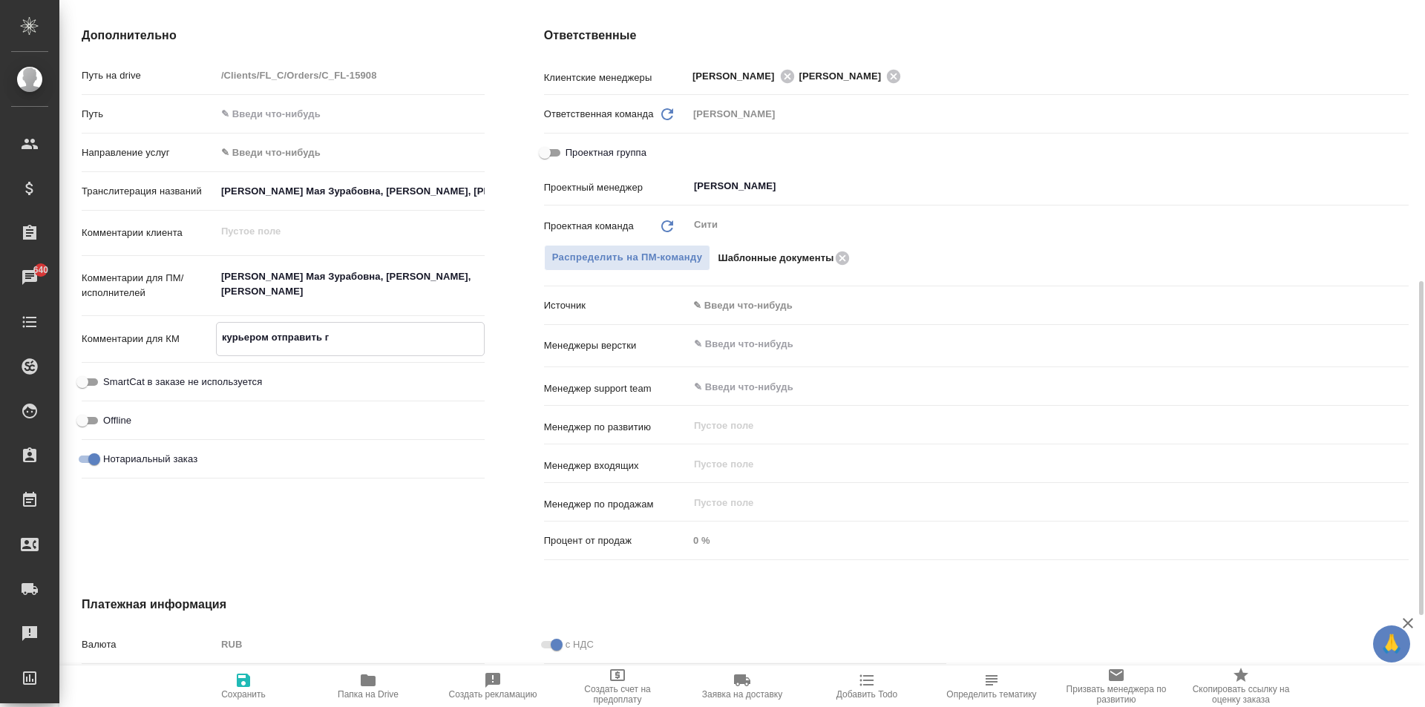
type textarea "x"
type textarea "курьером отправить го"
type textarea "x"
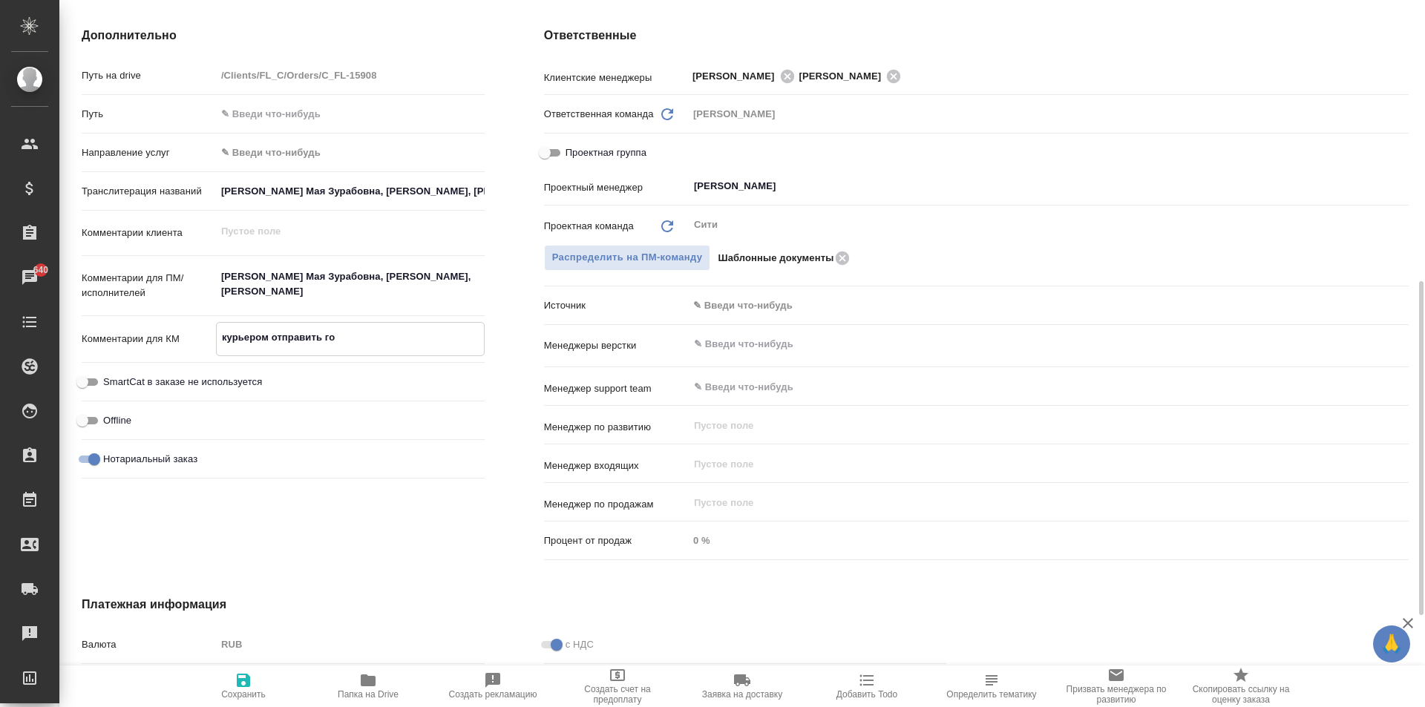
type textarea "x"
type textarea "курьером отправить гот"
type textarea "x"
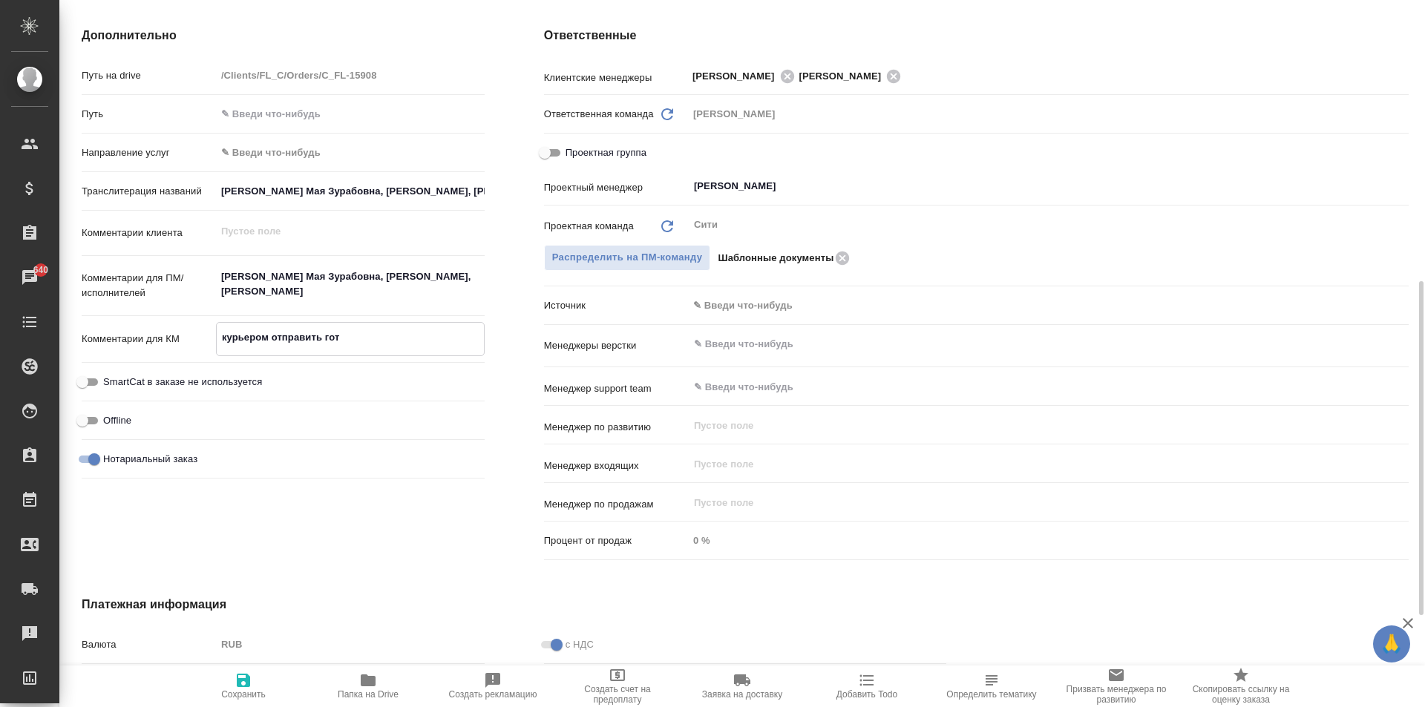
type textarea "курьером отправить гото"
type textarea "x"
type textarea "курьером отправить готов"
type textarea "x"
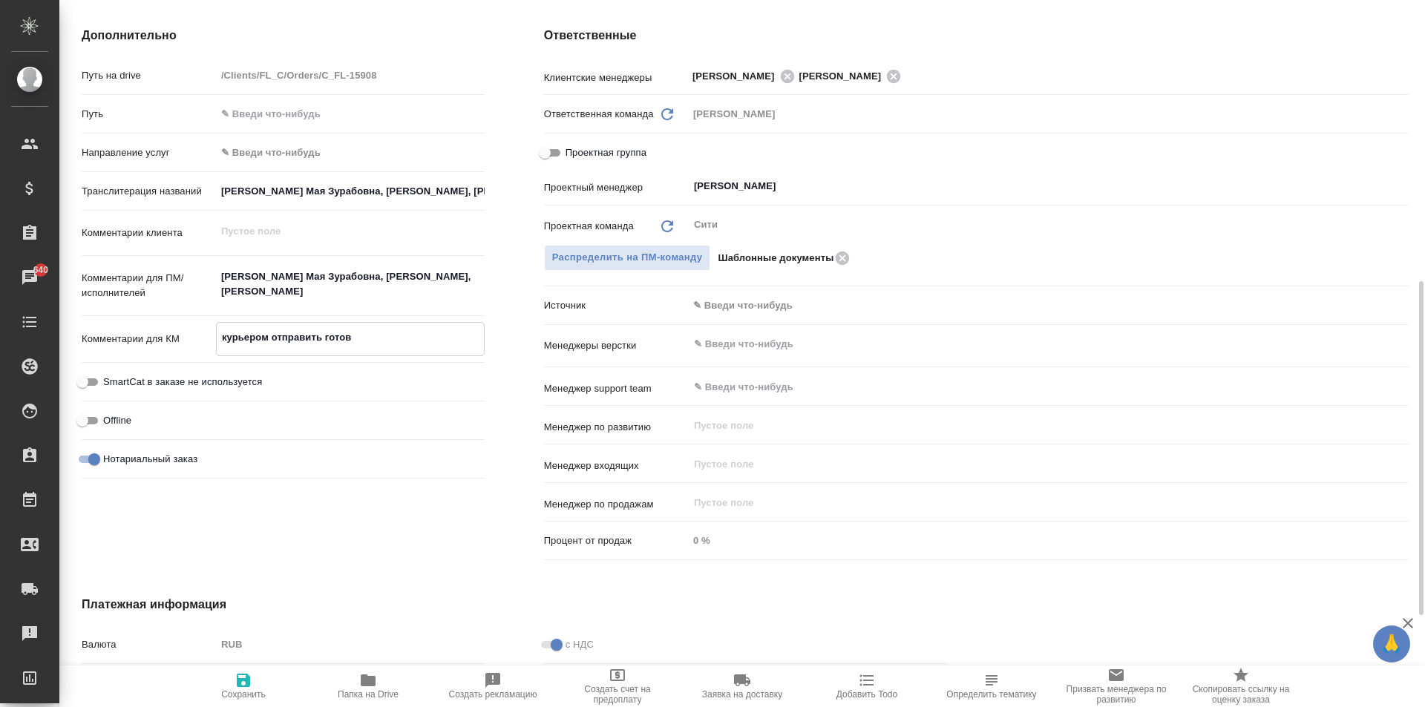
type textarea "x"
type textarea "курьером отправить готовы"
type textarea "x"
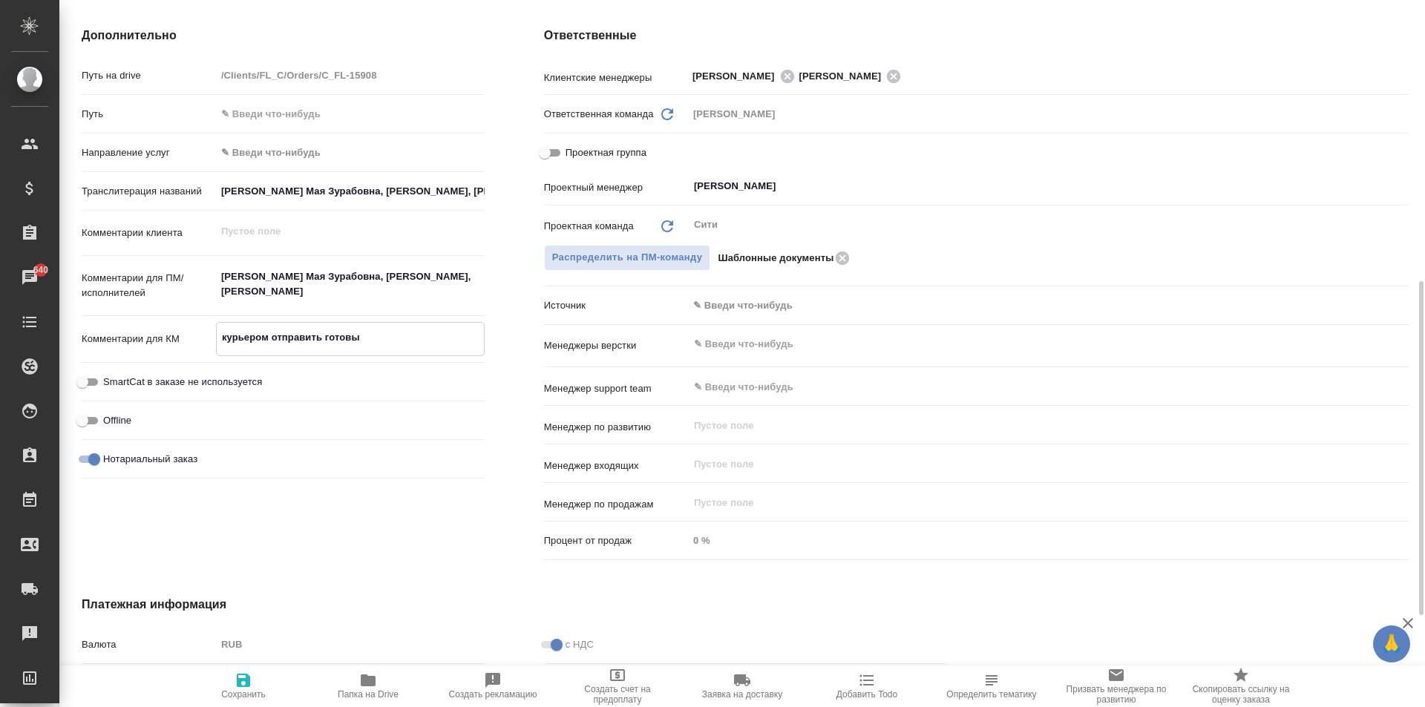
type textarea "курьером отправить готовый"
type textarea "x"
type textarea "курьером отправить готовый"
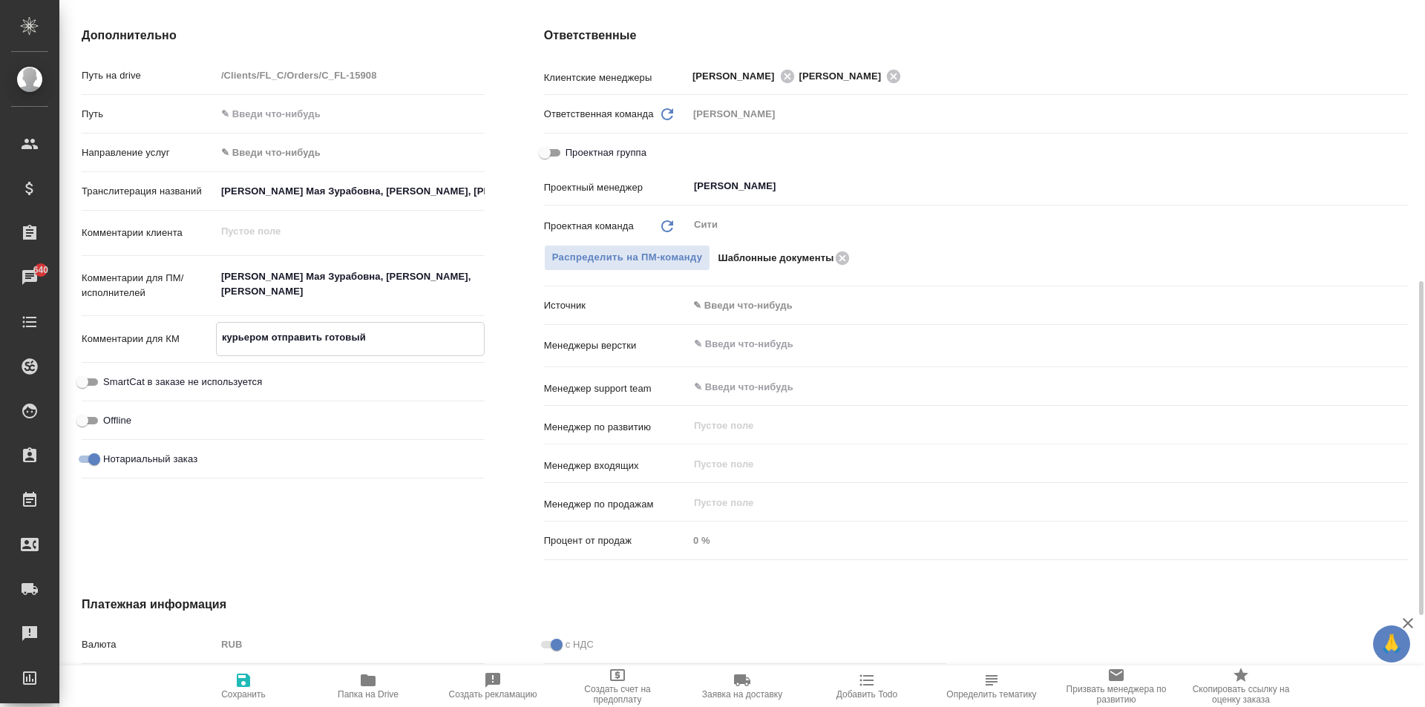
type textarea "x"
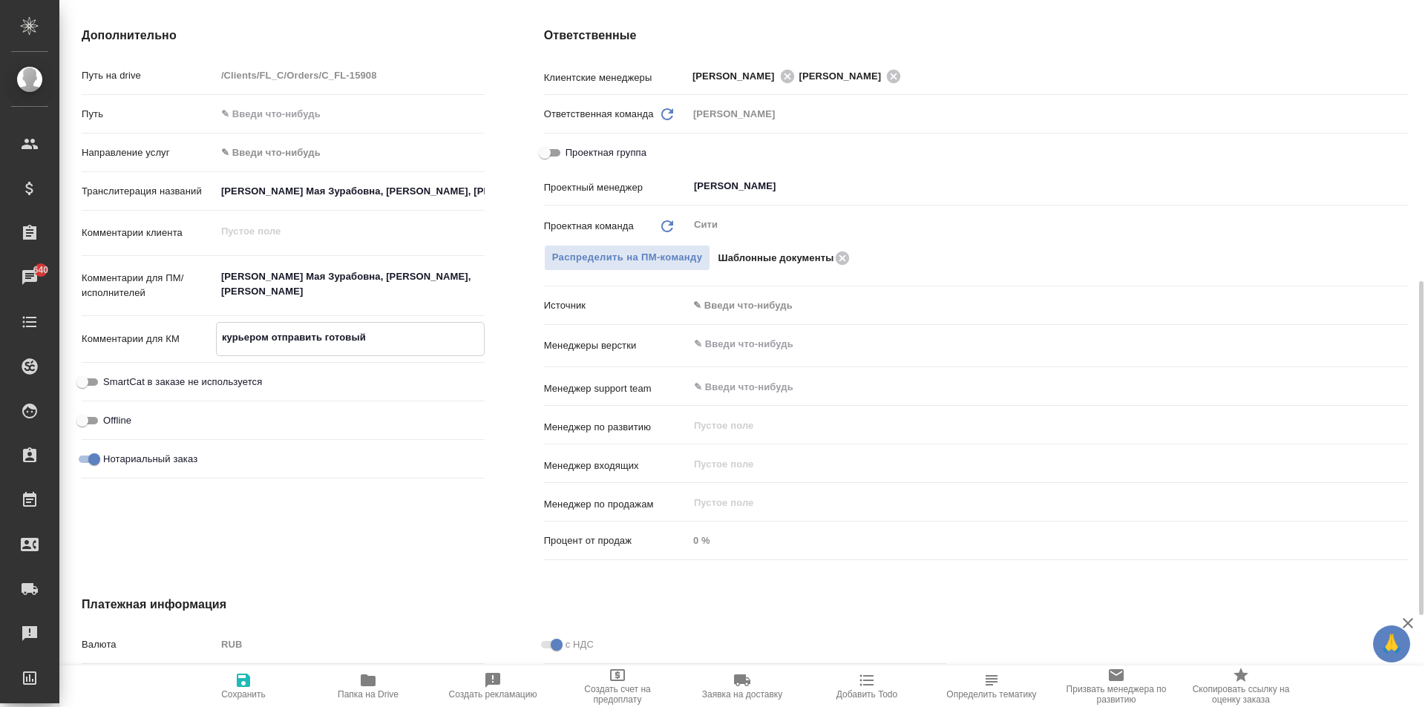
type textarea "курьером отправить готовый з"
type textarea "x"
type textarea "курьером отправить готовый за"
type textarea "x"
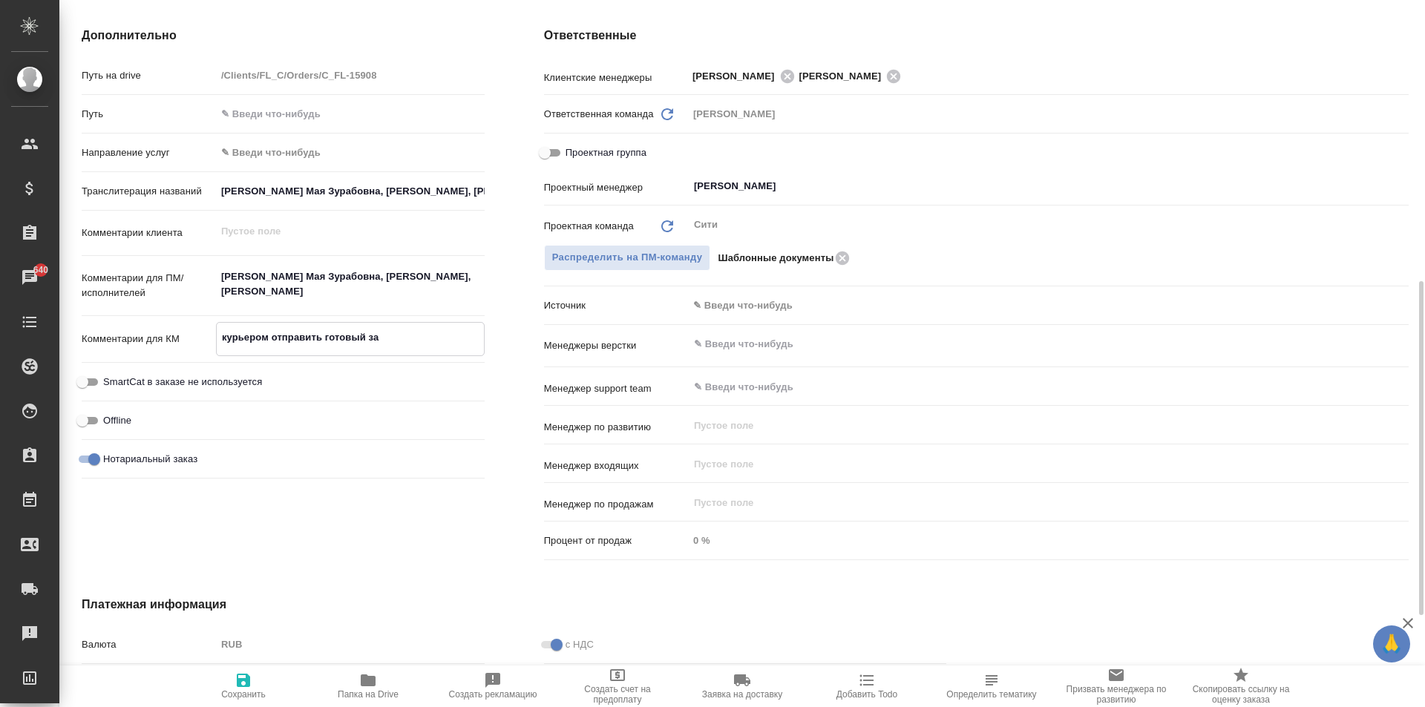
type textarea "x"
type textarea "курьером отправить готовый зак"
type textarea "x"
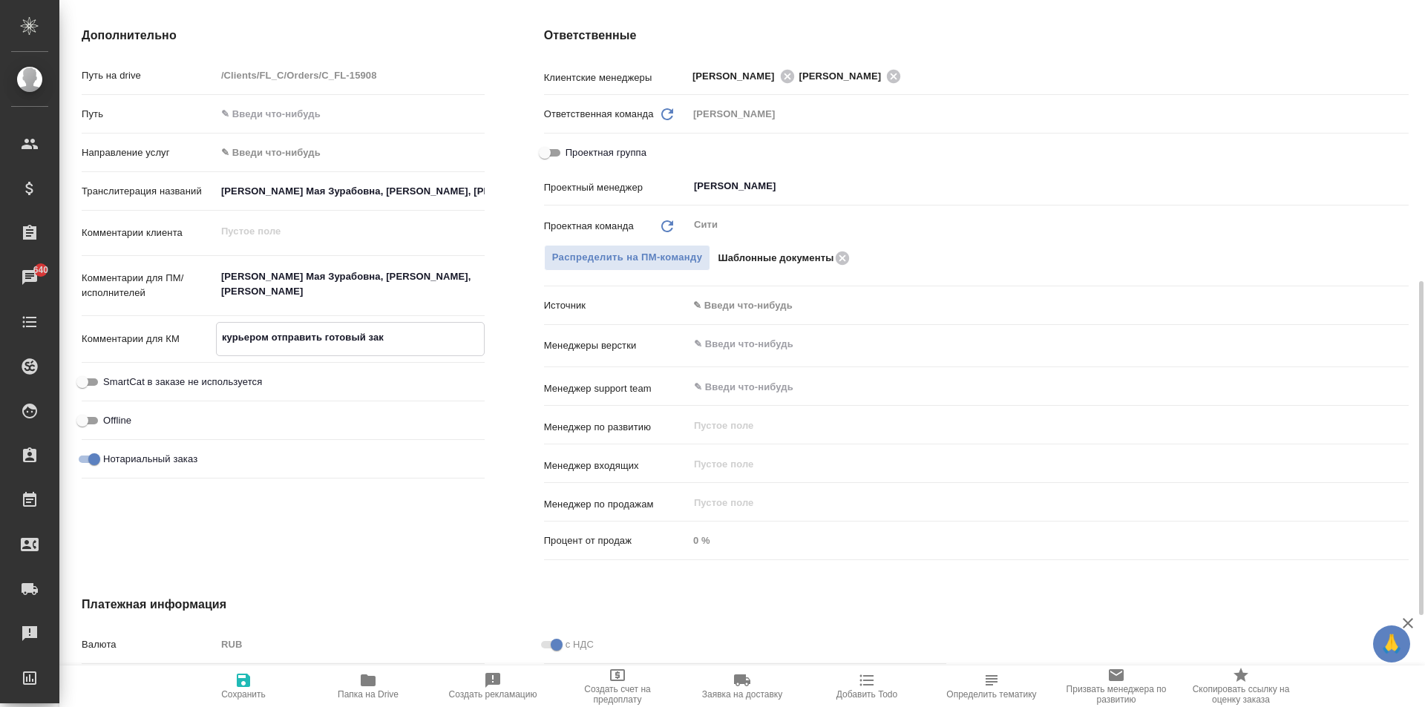
type textarea "курьером отправить готовый зака"
type textarea "x"
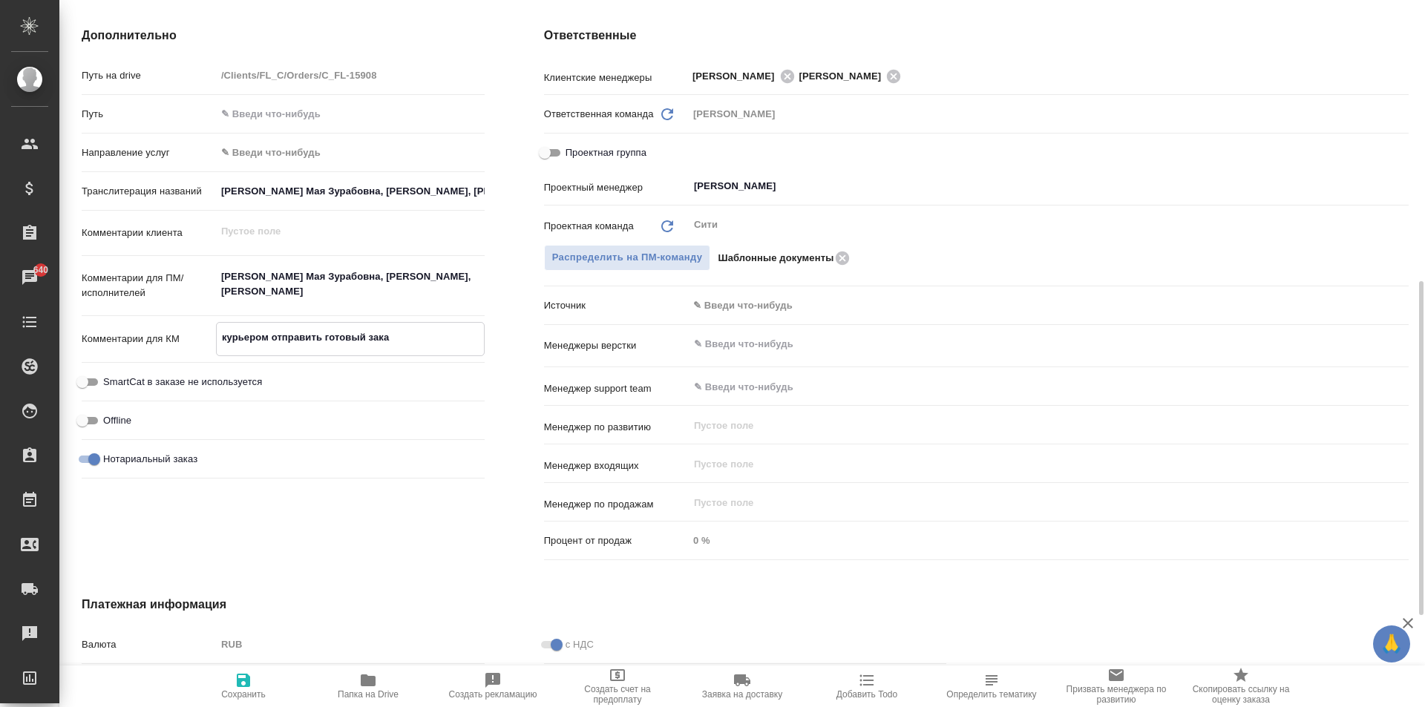
type textarea "x"
type textarea "курьером отправить готовый заказ"
type textarea "x"
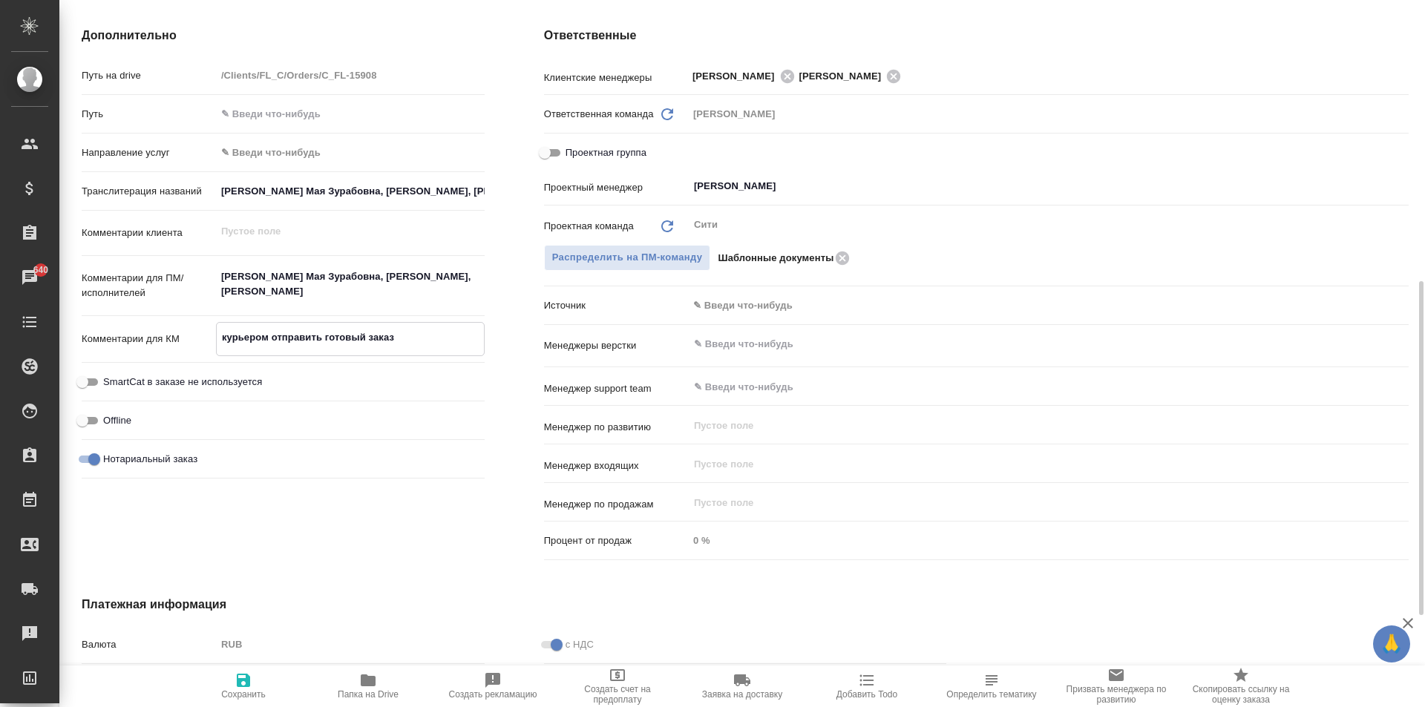
type textarea "курьером отправить готовый заказ"
type textarea "x"
type textarea "курьером отправить готовый заказ -"
type textarea "x"
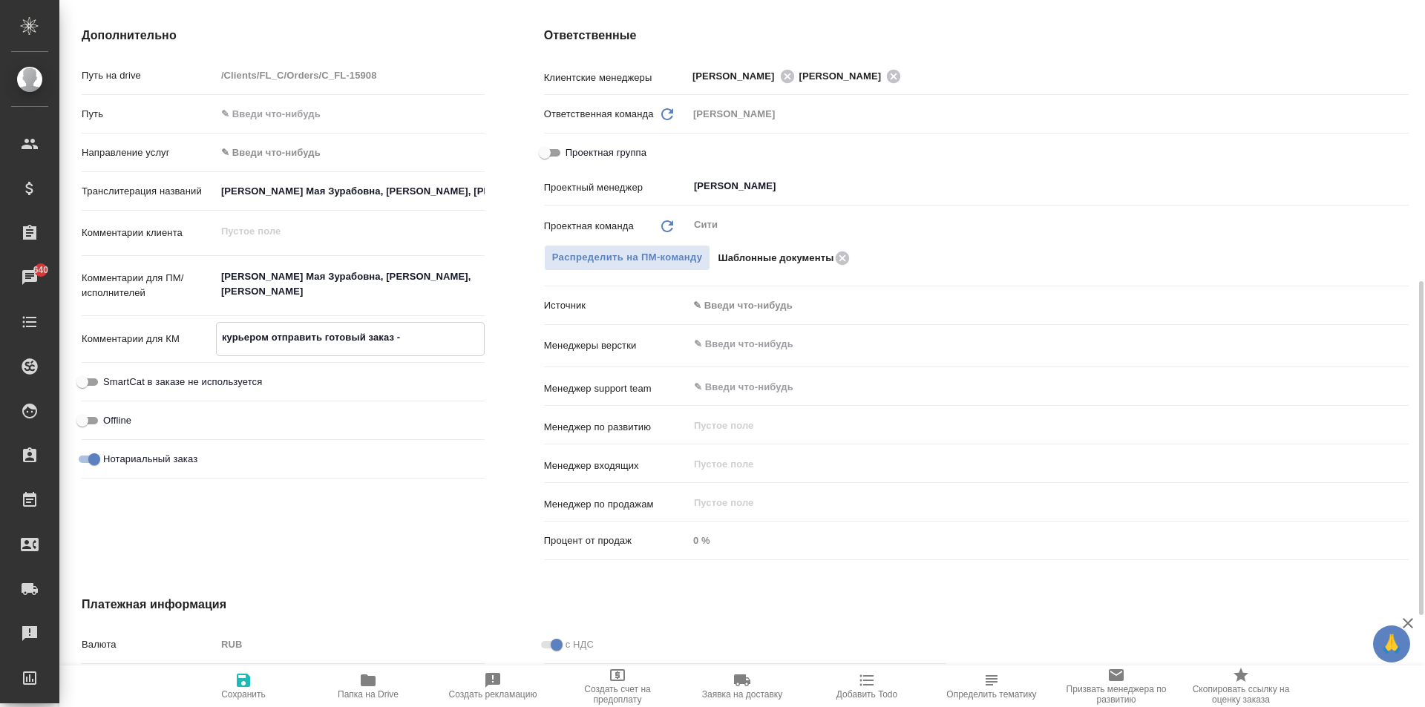
type textarea "x"
type textarea "курьером отправить готовый заказ -"
type textarea "x"
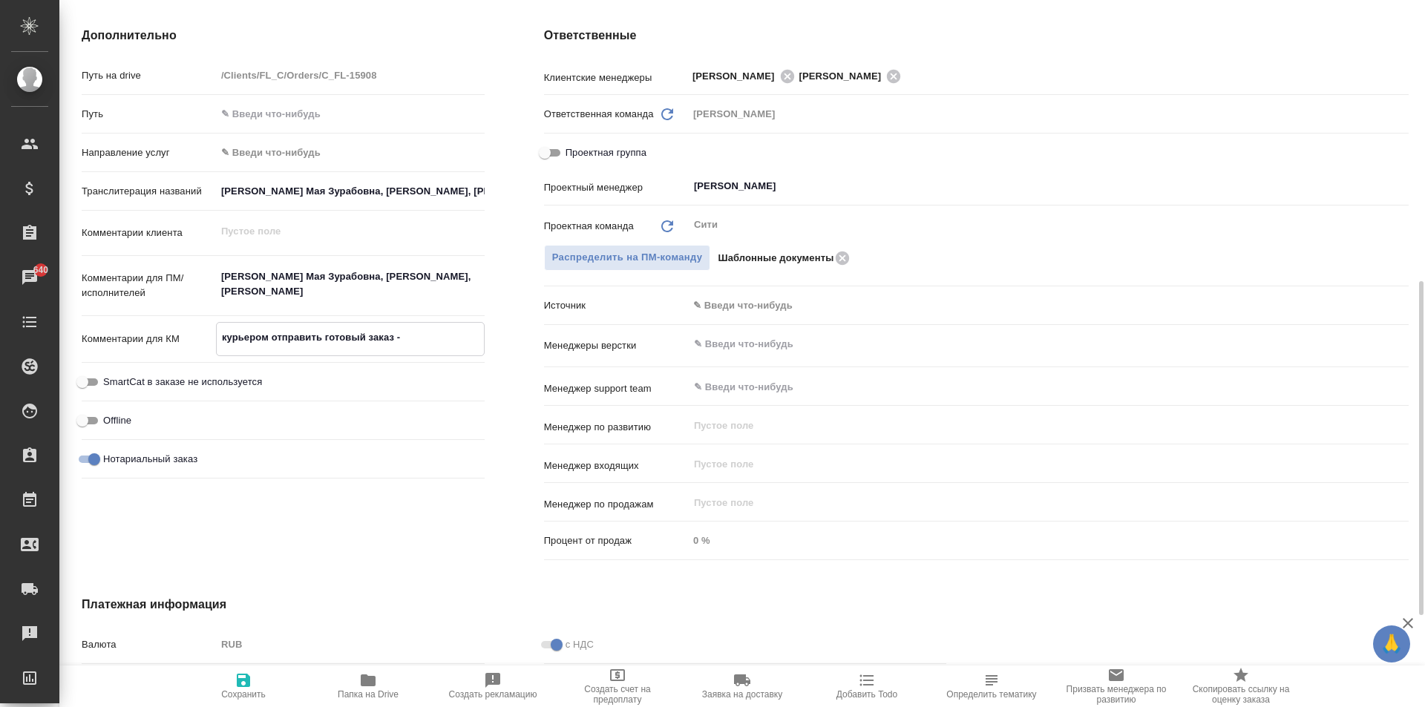
type textarea "курьером отправить готовый заказ - у"
type textarea "x"
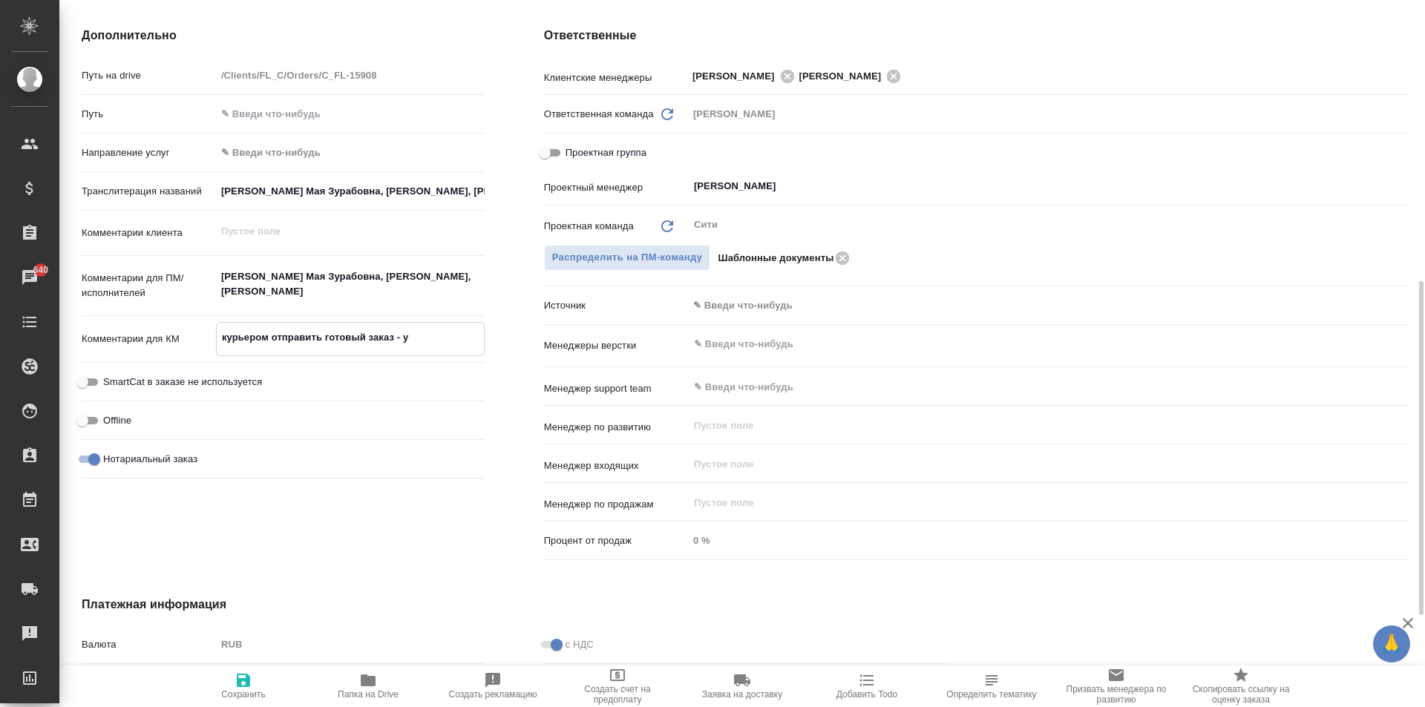
type textarea "x"
type textarea "курьером отправить готовый заказ - ул"
type textarea "x"
type textarea "курьером отправить готовый заказ - ул,"
type textarea "x"
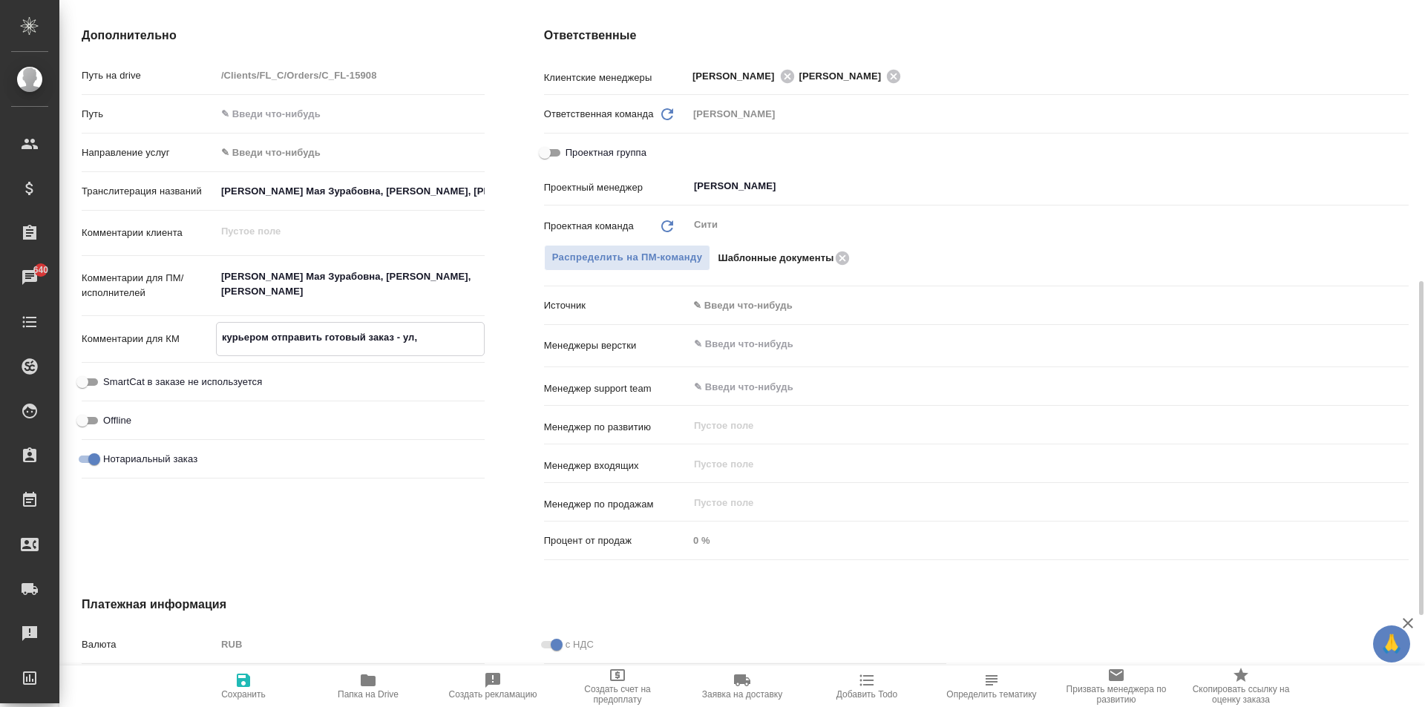
type textarea "x"
click at [229, 698] on span "Сохранить" at bounding box center [243, 694] width 45 height 10
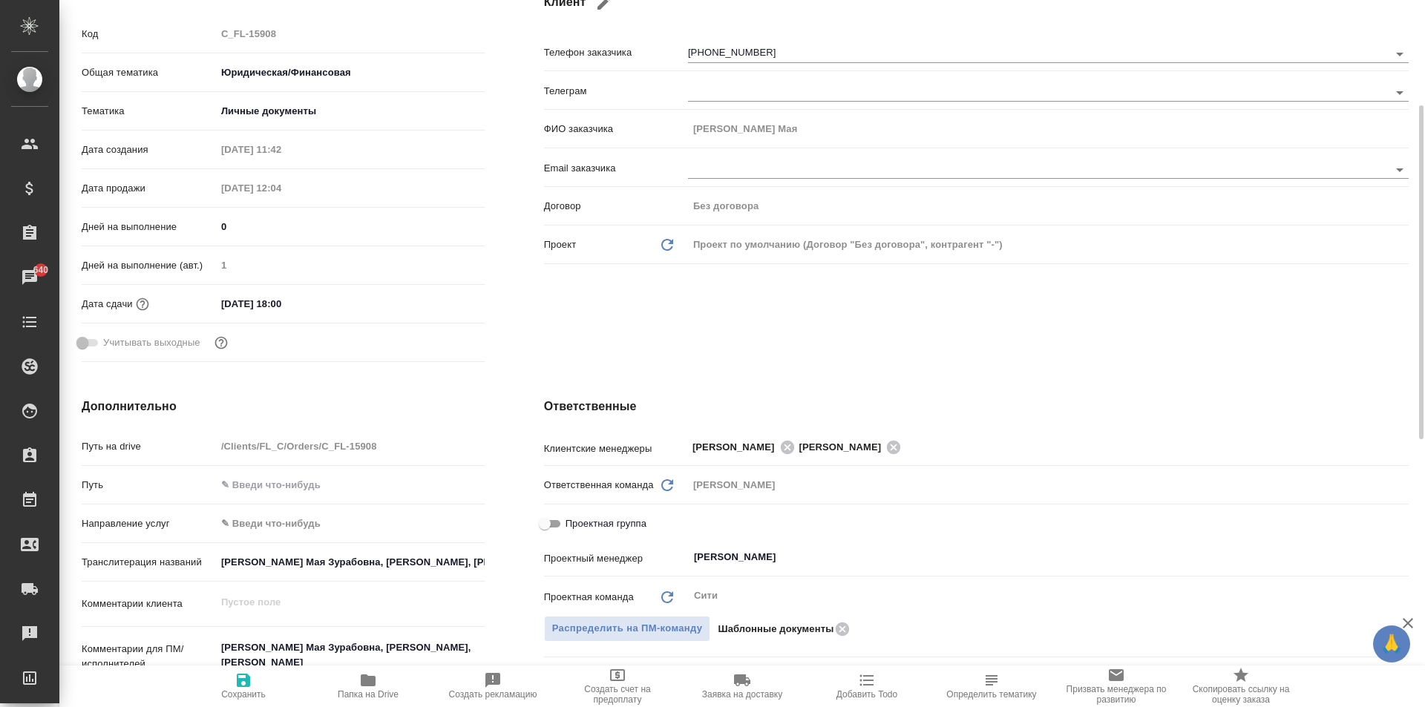
scroll to position [0, 0]
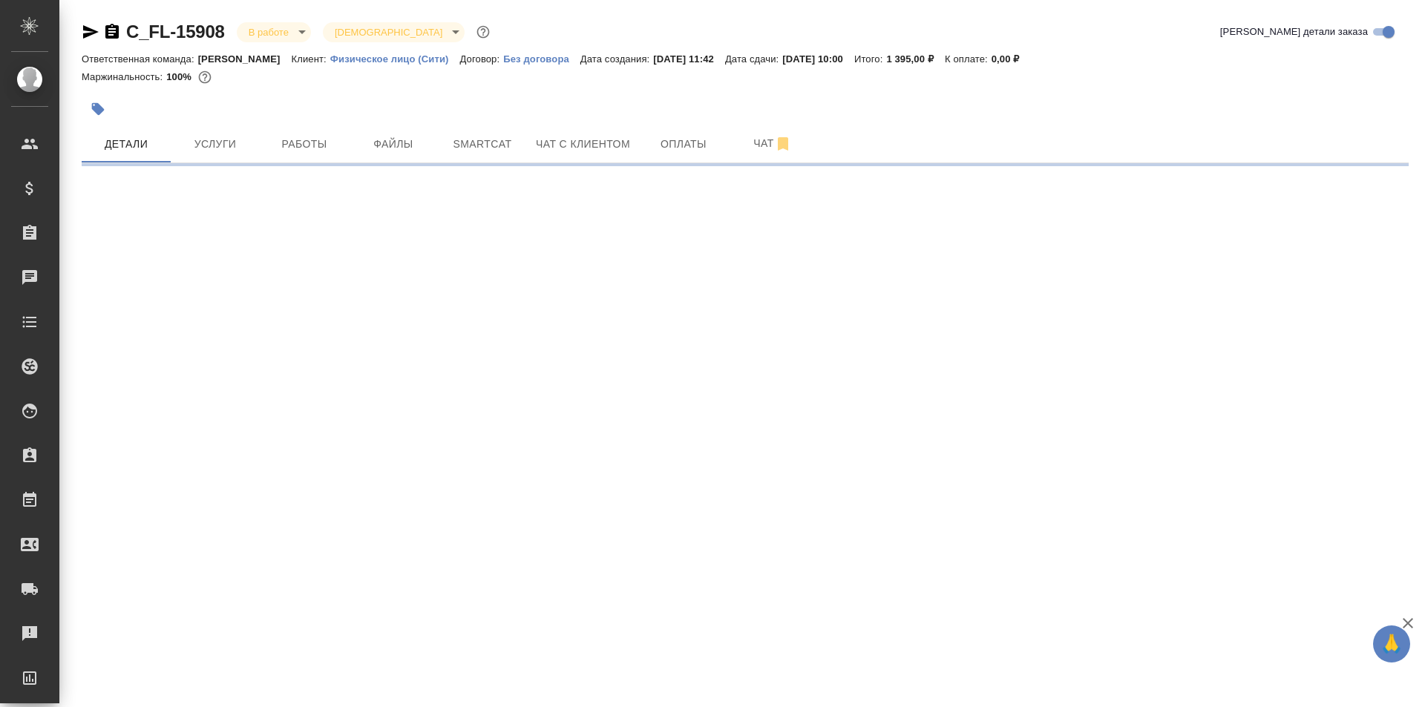
select select "RU"
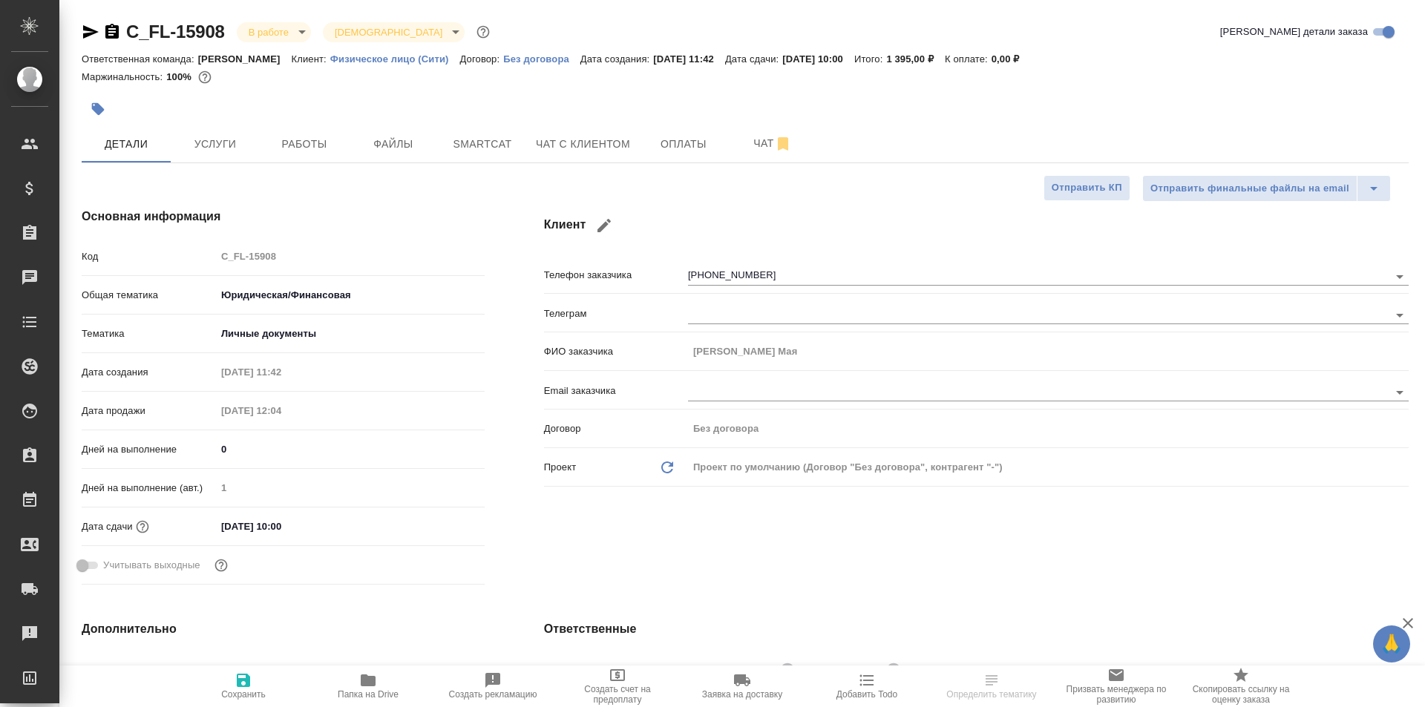
type textarea "x"
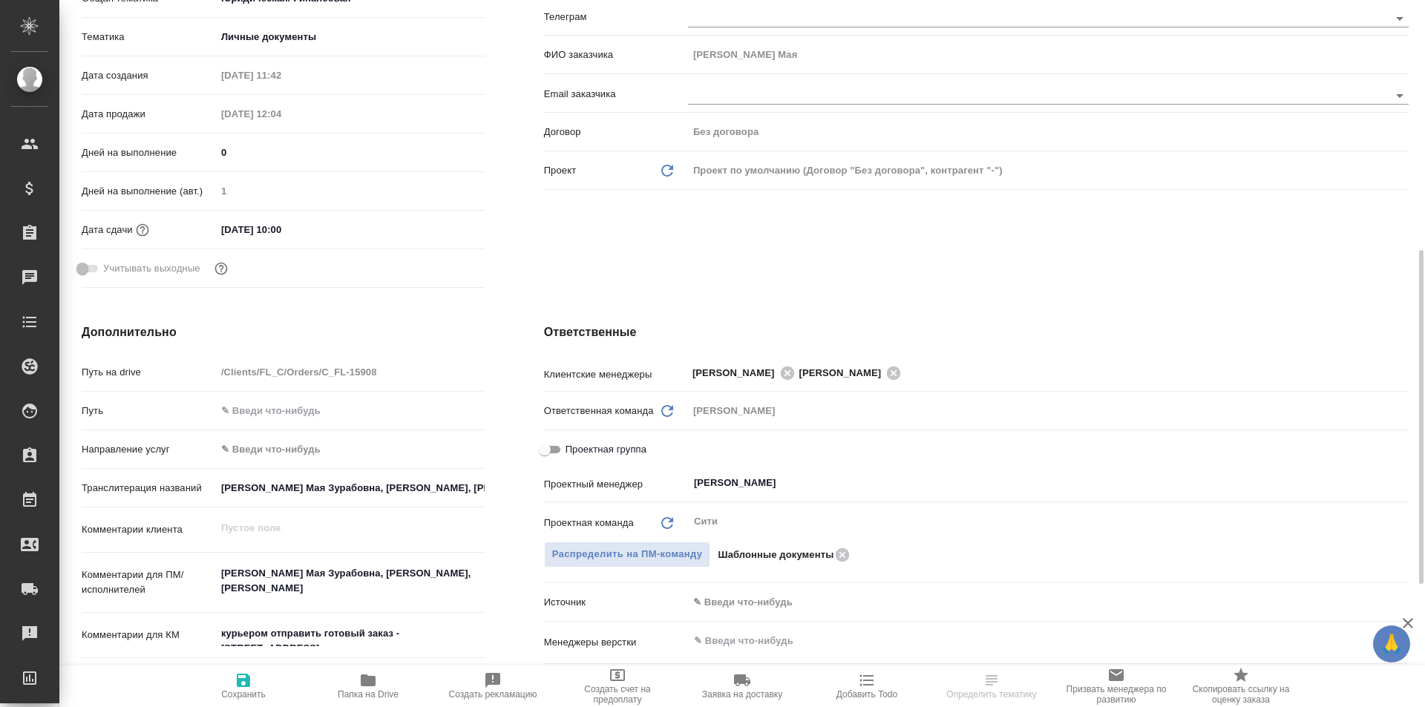
scroll to position [371, 0]
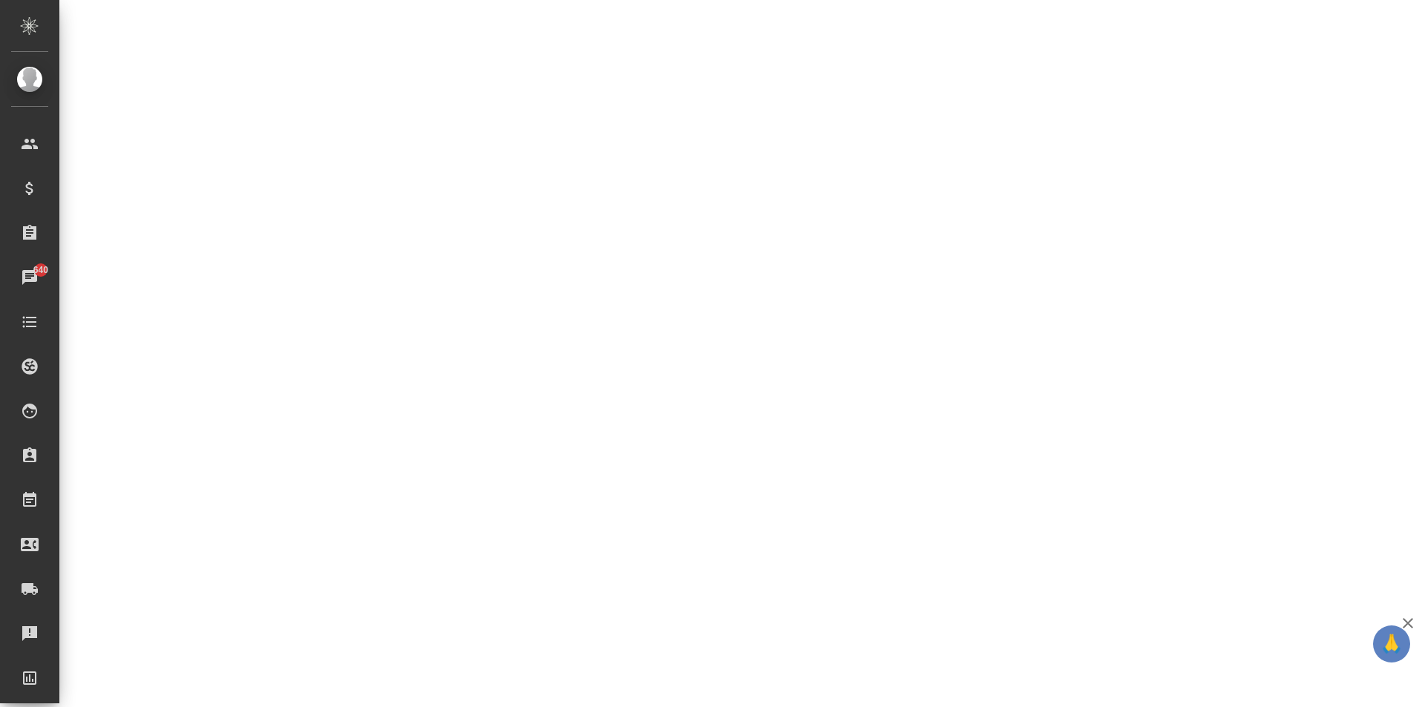
select select "RU"
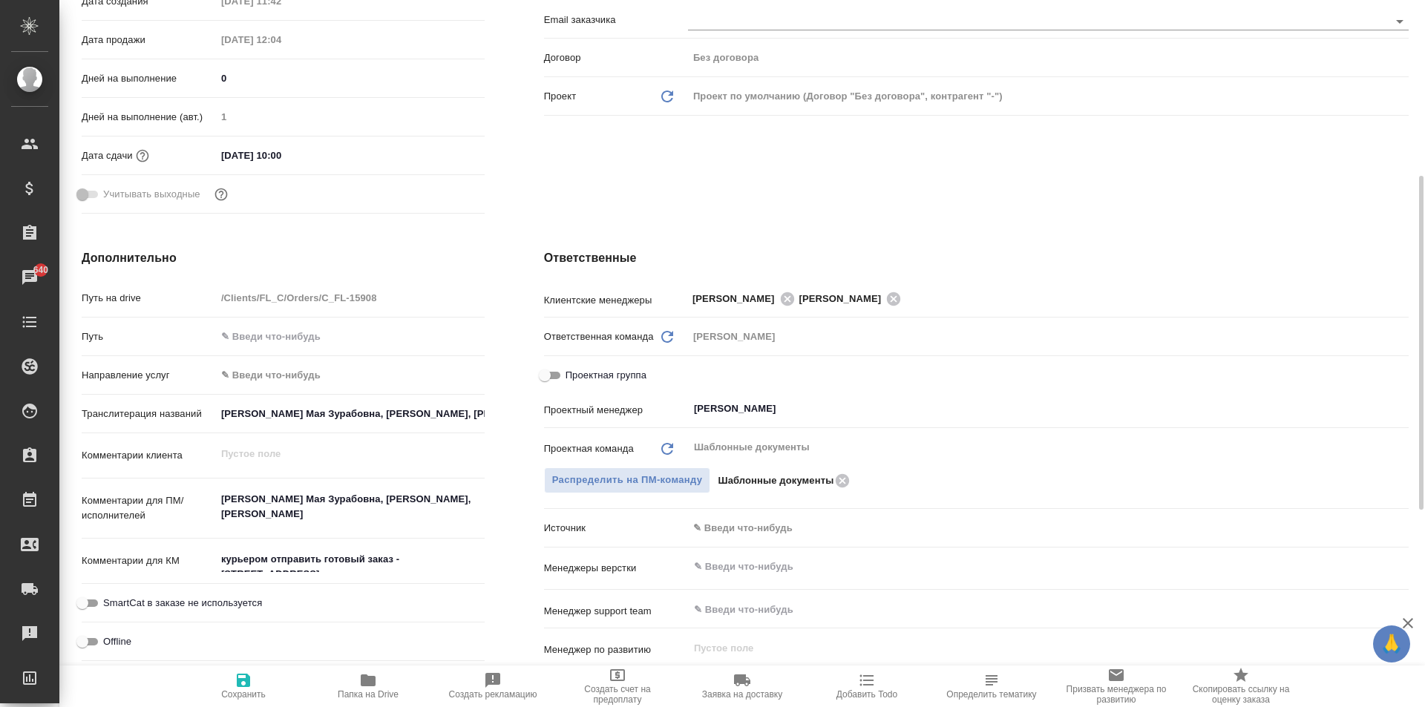
type textarea "x"
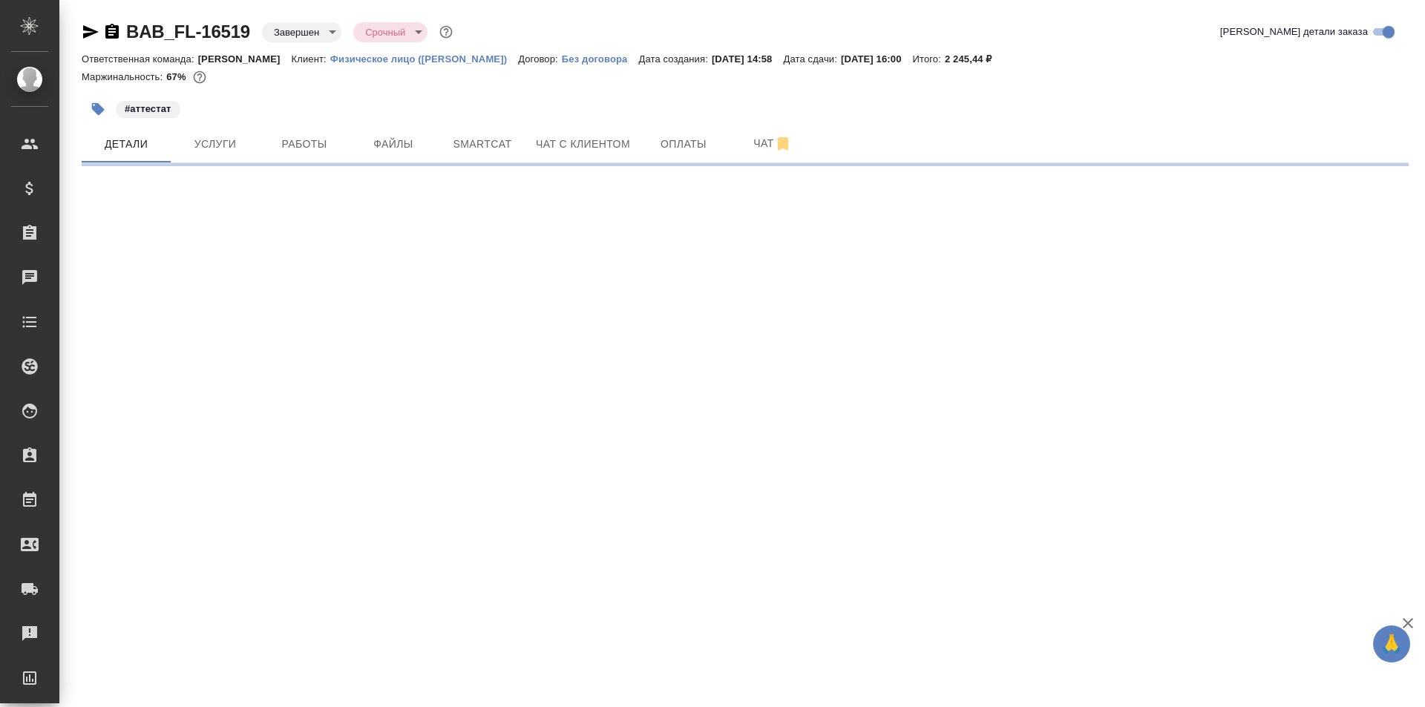
select select "RU"
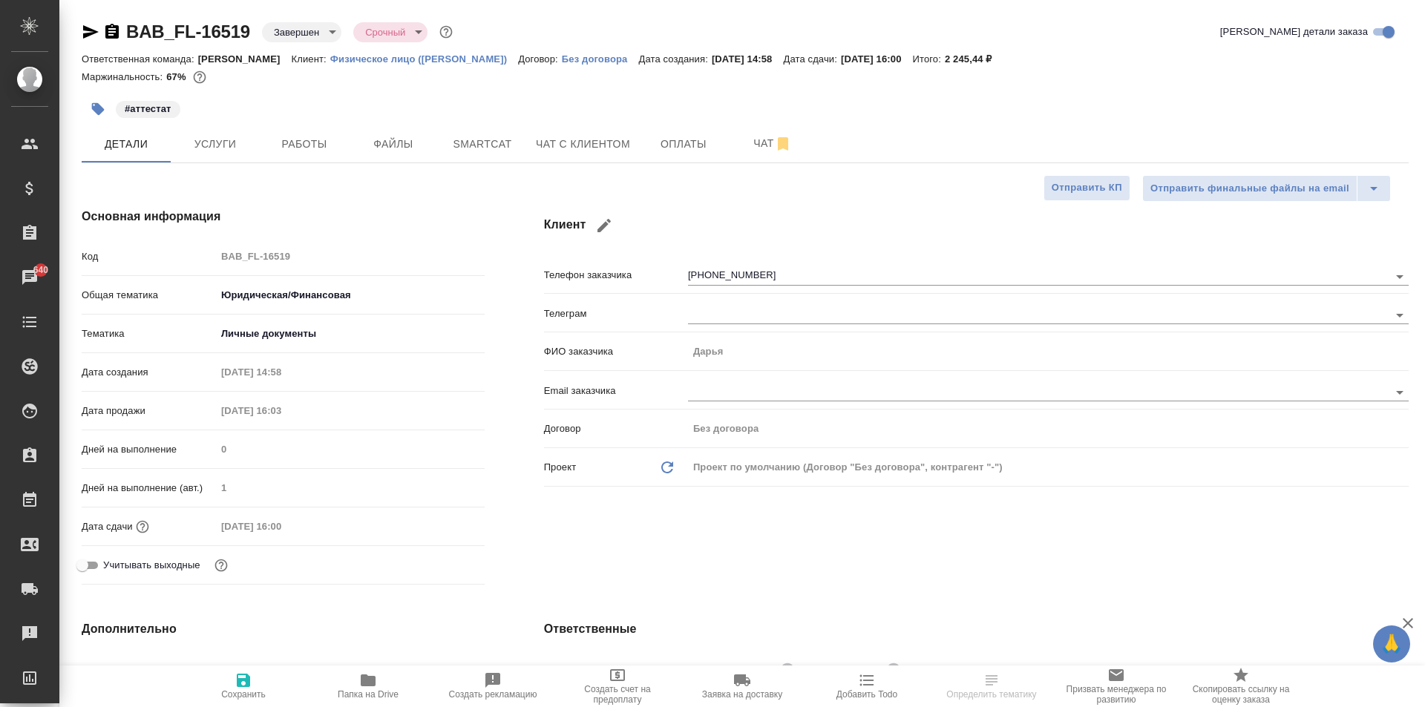
type textarea "x"
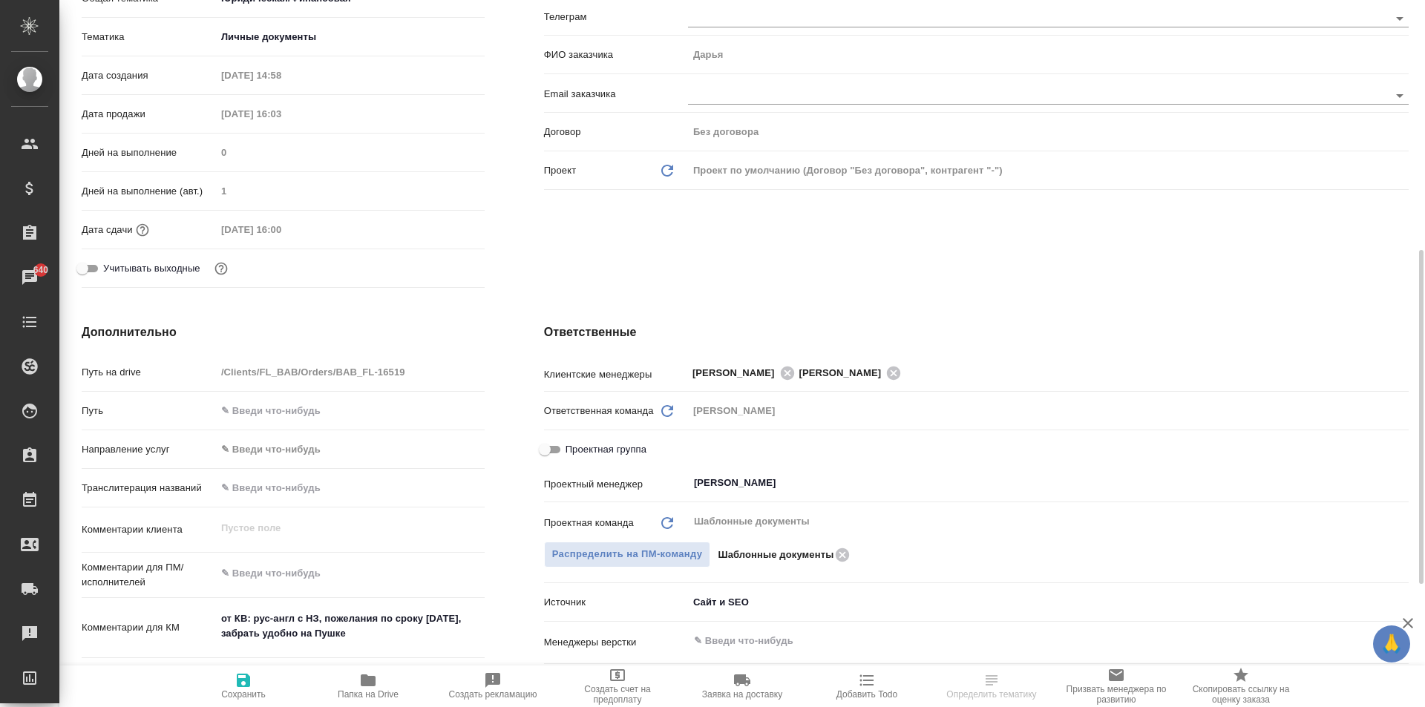
scroll to position [371, 0]
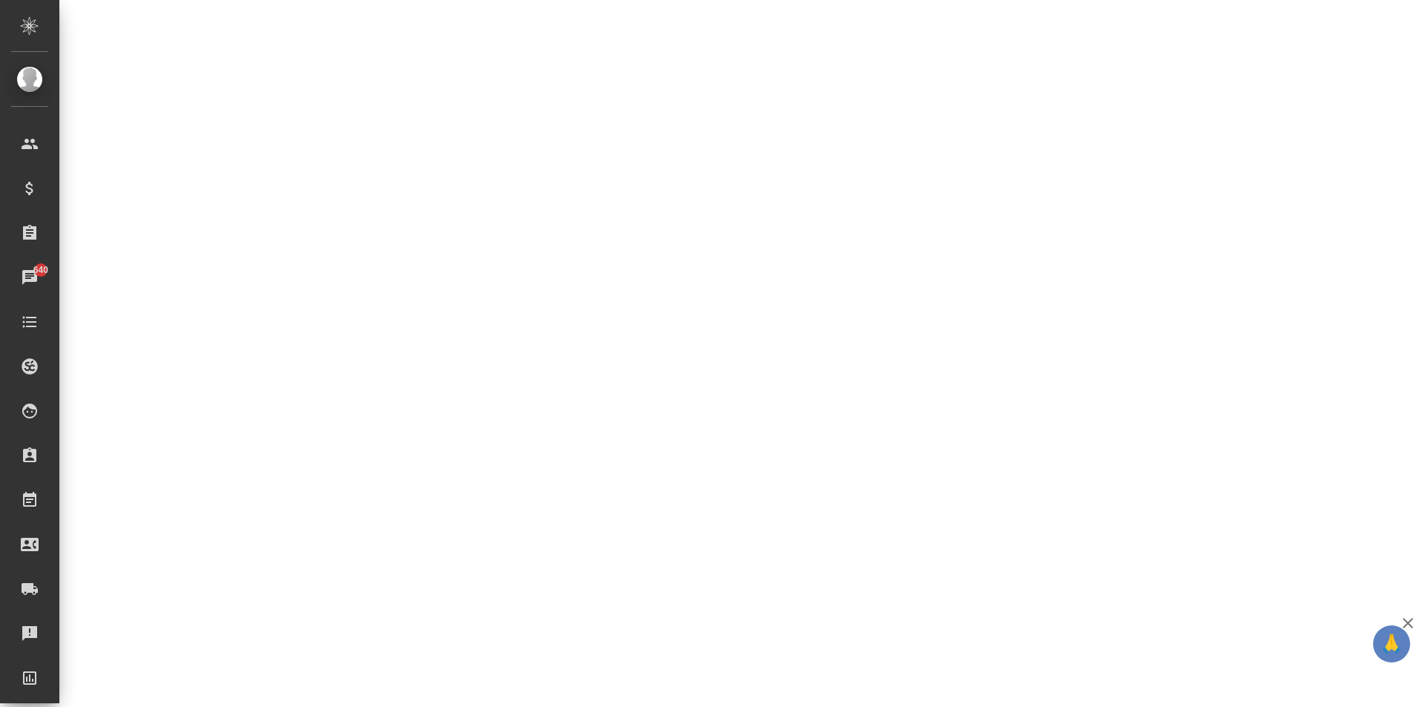
select select "RU"
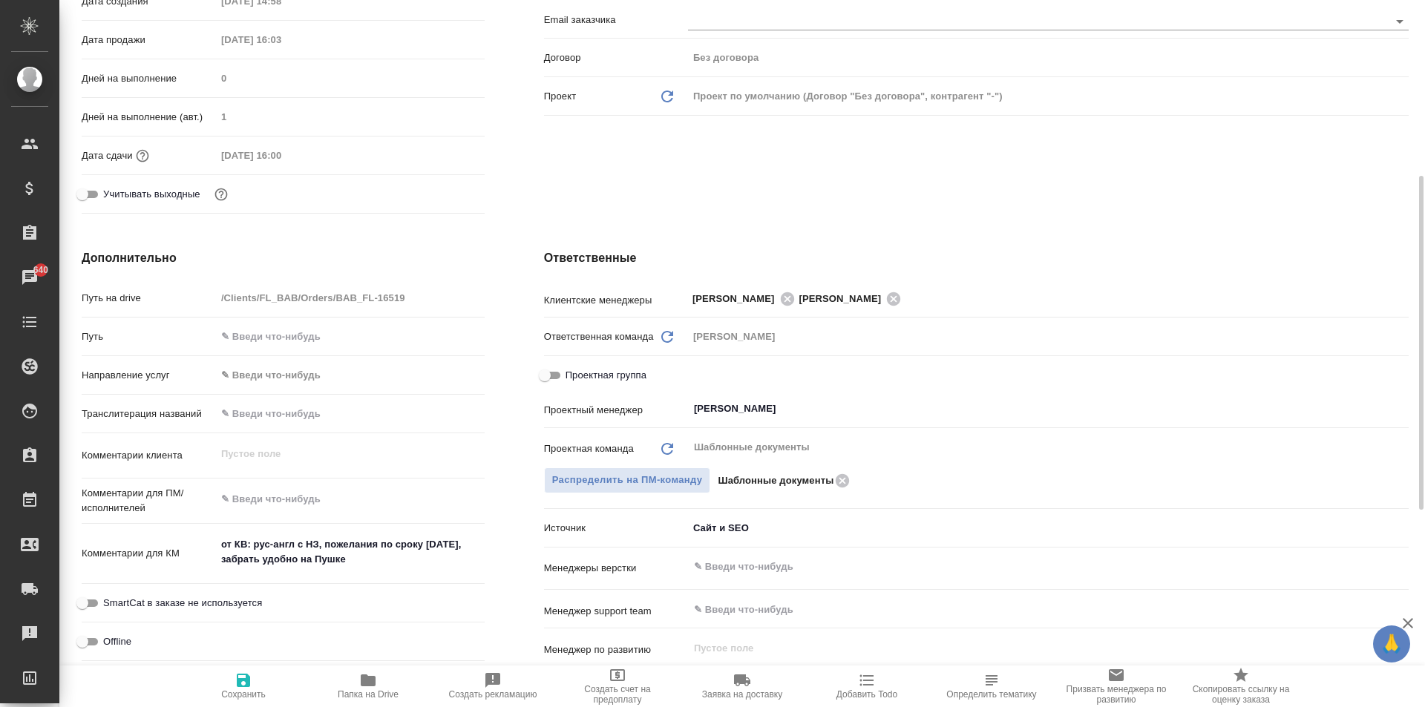
type textarea "x"
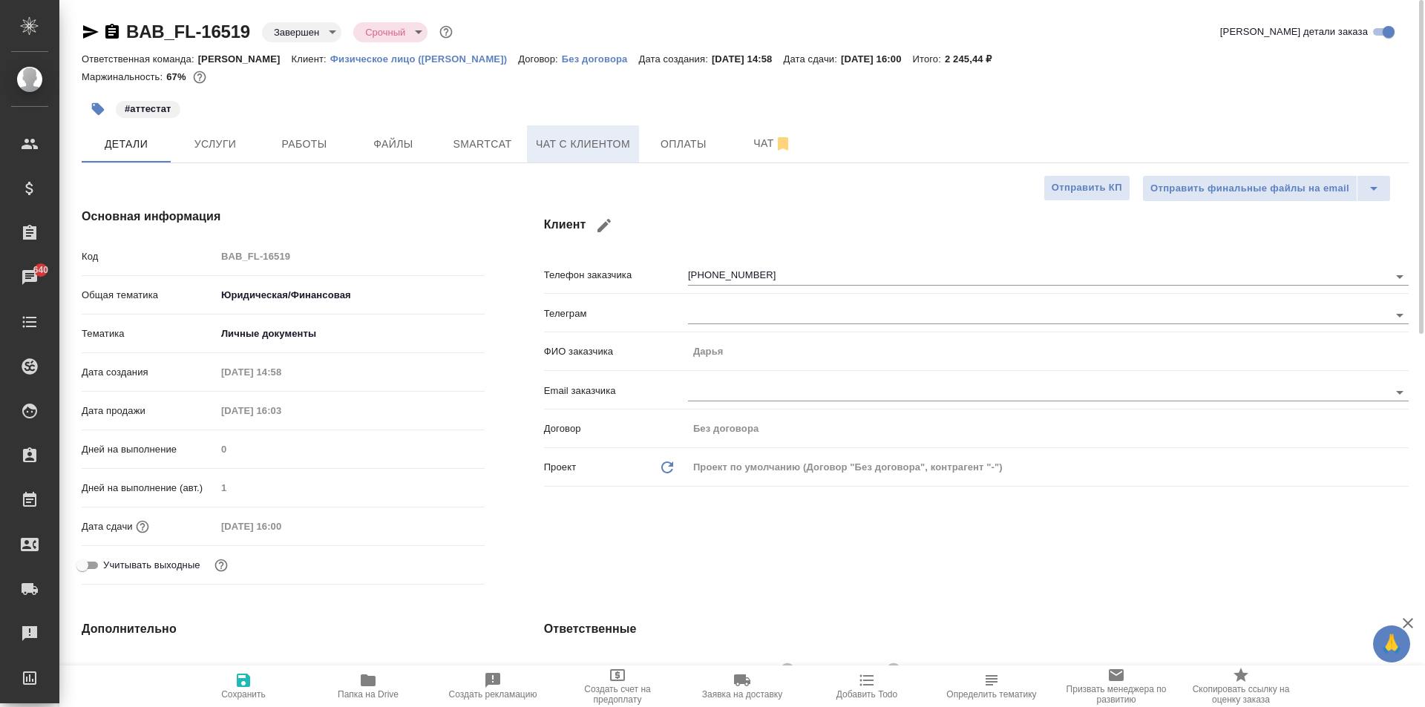
click at [584, 138] on span "Чат с клиентом" at bounding box center [583, 144] width 94 height 19
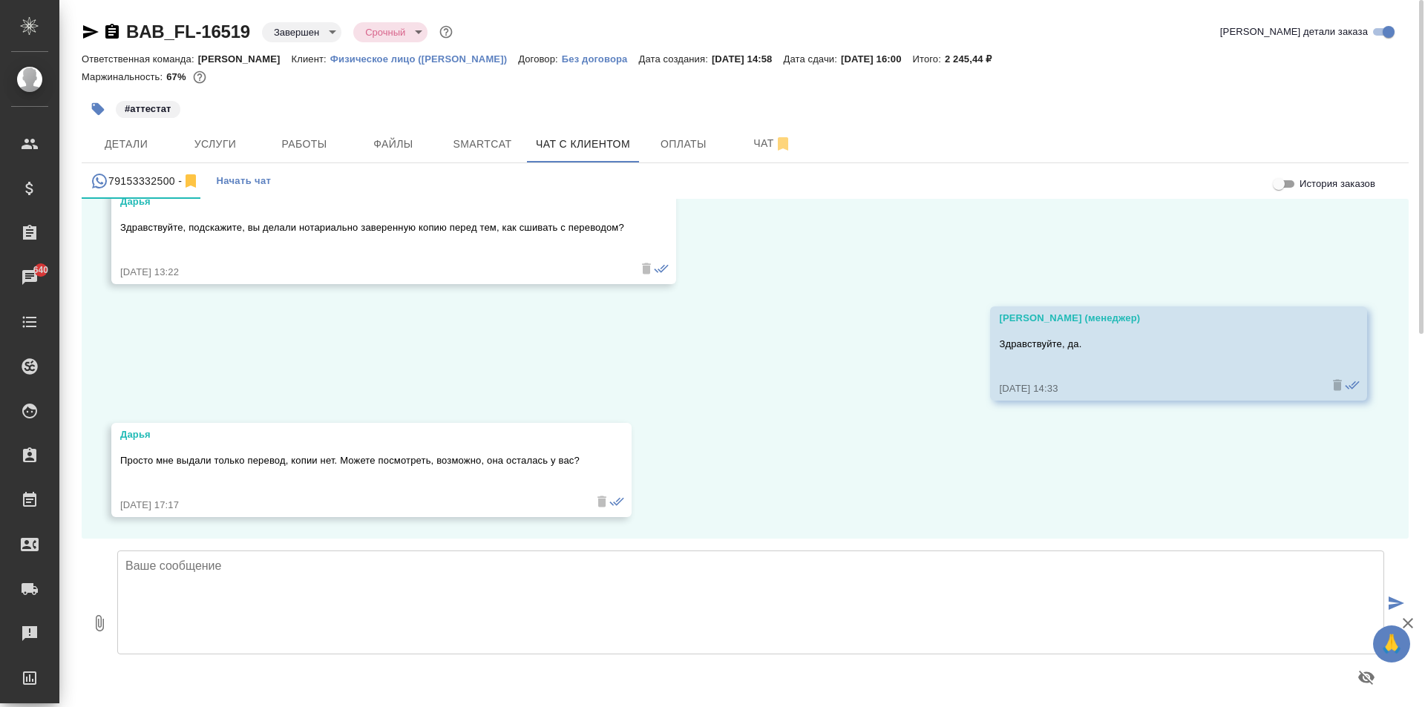
scroll to position [3186, 0]
click at [284, 154] on button "Работы" at bounding box center [304, 143] width 89 height 37
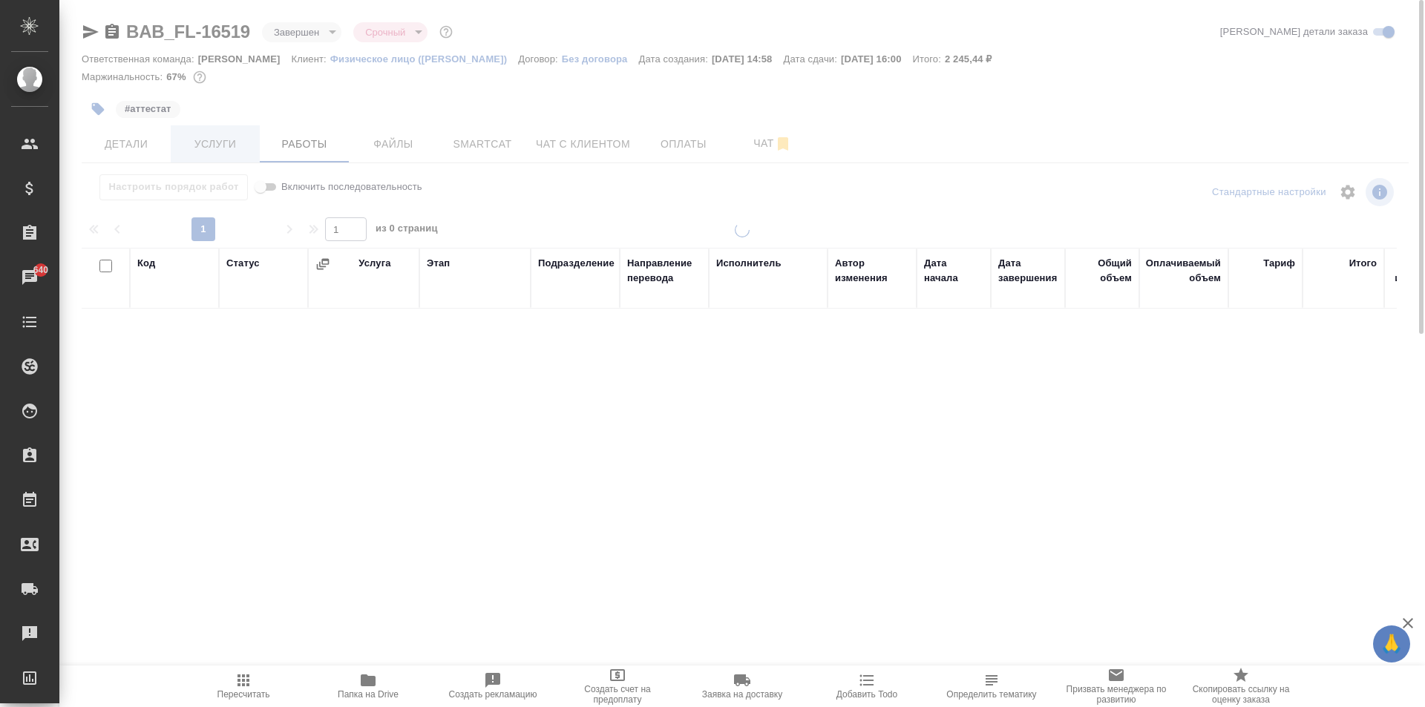
click at [230, 141] on span "Услуги" at bounding box center [215, 144] width 71 height 19
